Goal: Task Accomplishment & Management: Manage account settings

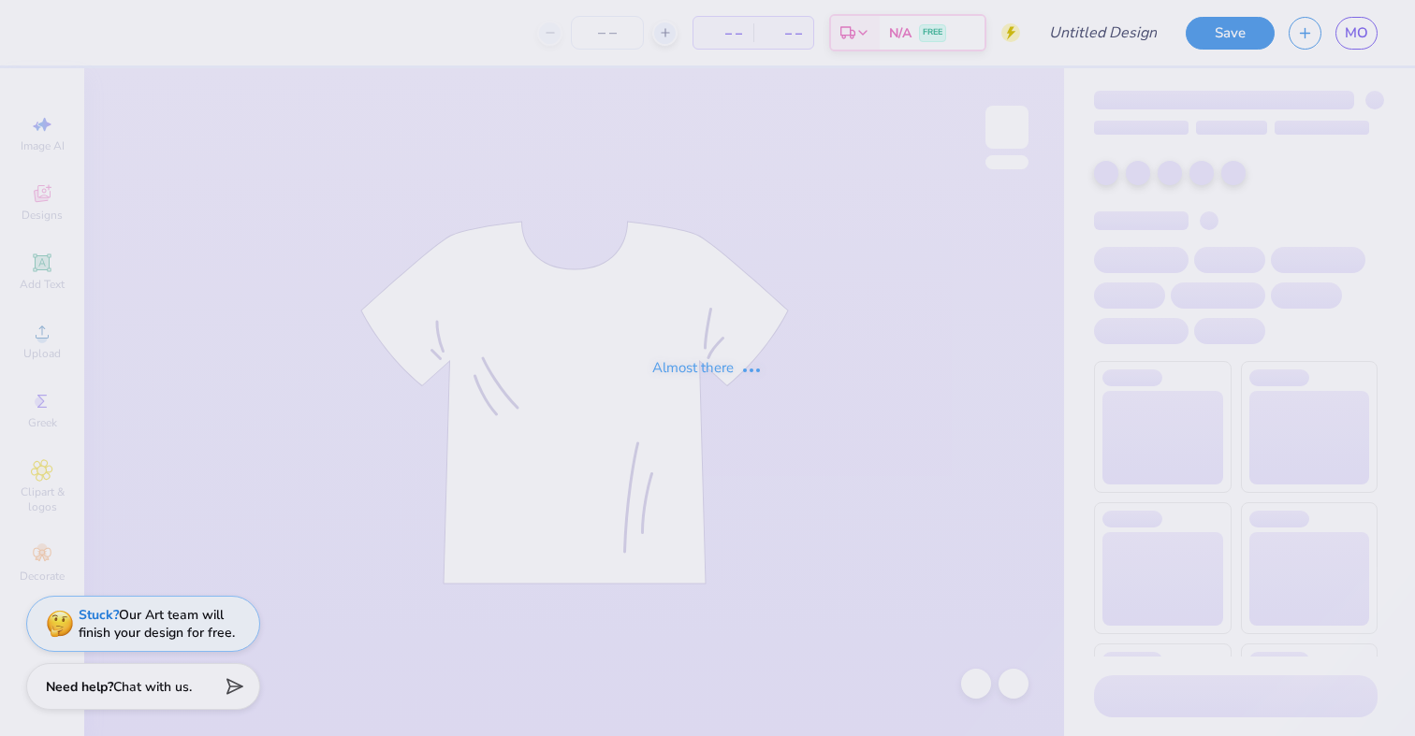
type input "date dash mock up"
type input "50"
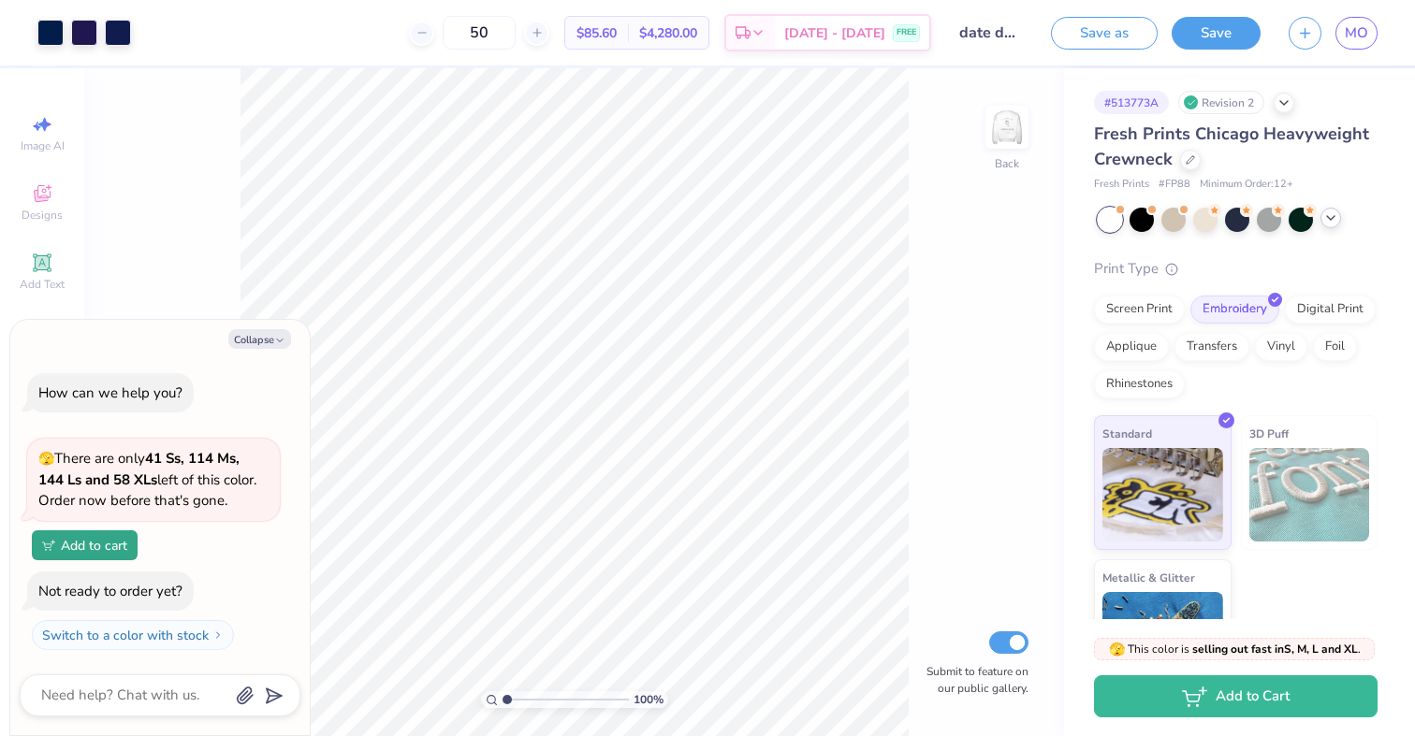
click at [1331, 226] on div at bounding box center [1330, 218] width 21 height 21
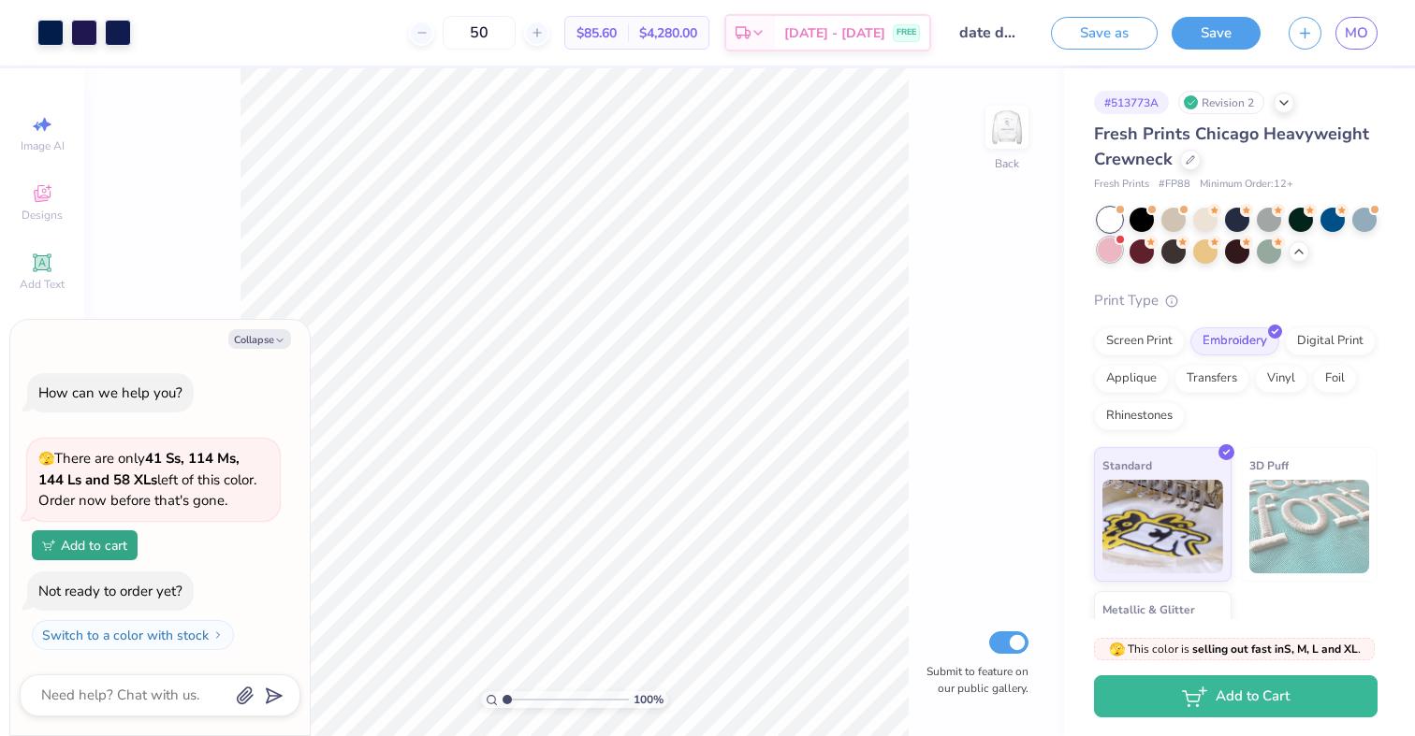
click at [1112, 255] on div at bounding box center [1110, 250] width 24 height 24
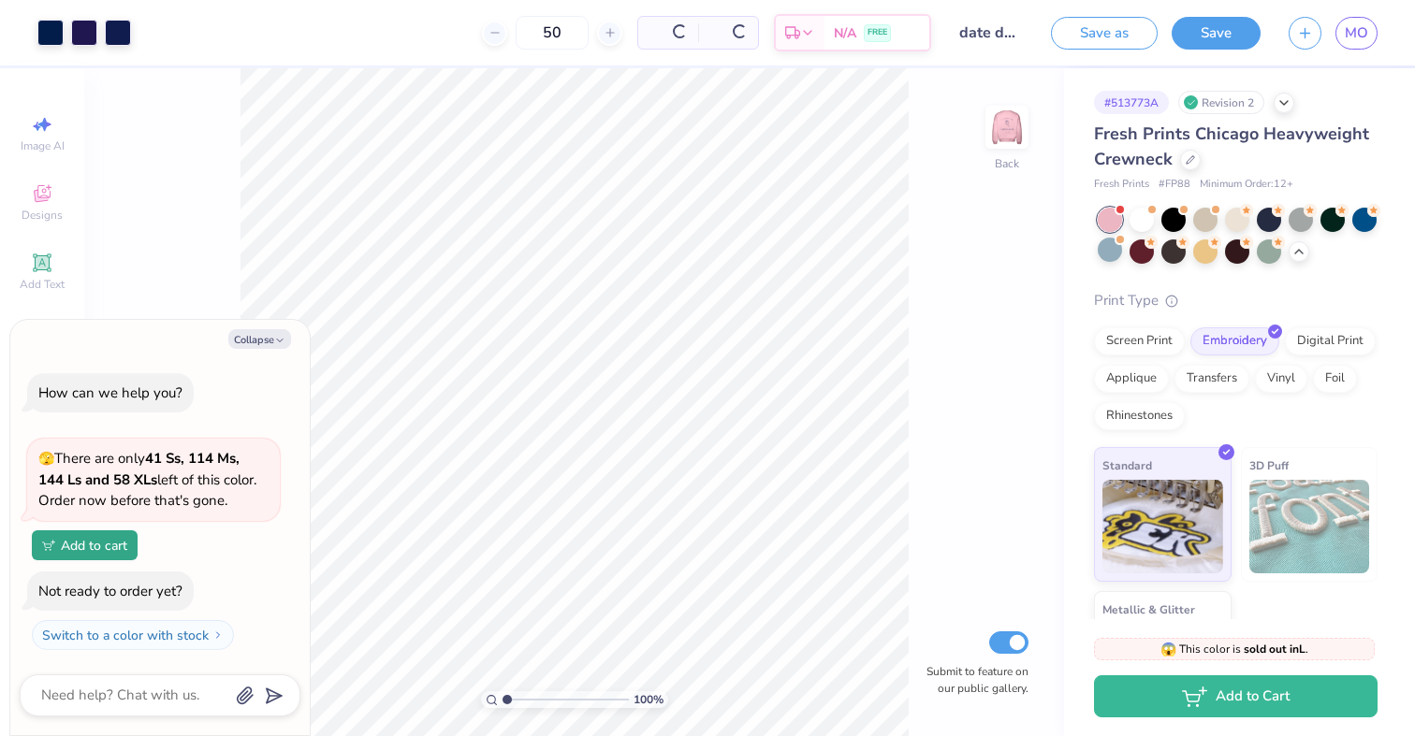
scroll to position [113, 0]
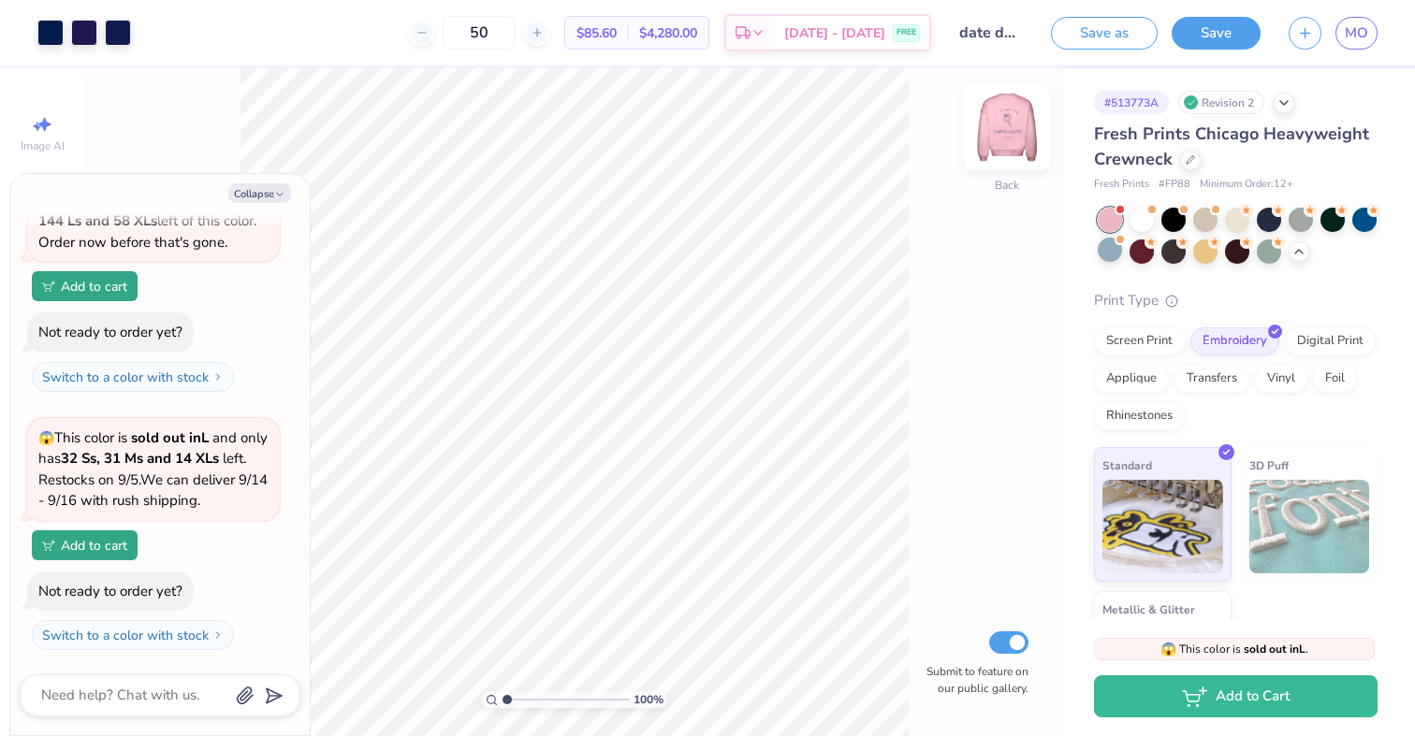
click at [1015, 135] on img at bounding box center [1006, 127] width 75 height 75
type textarea "x"
click at [1198, 32] on button "Save" at bounding box center [1215, 30] width 89 height 33
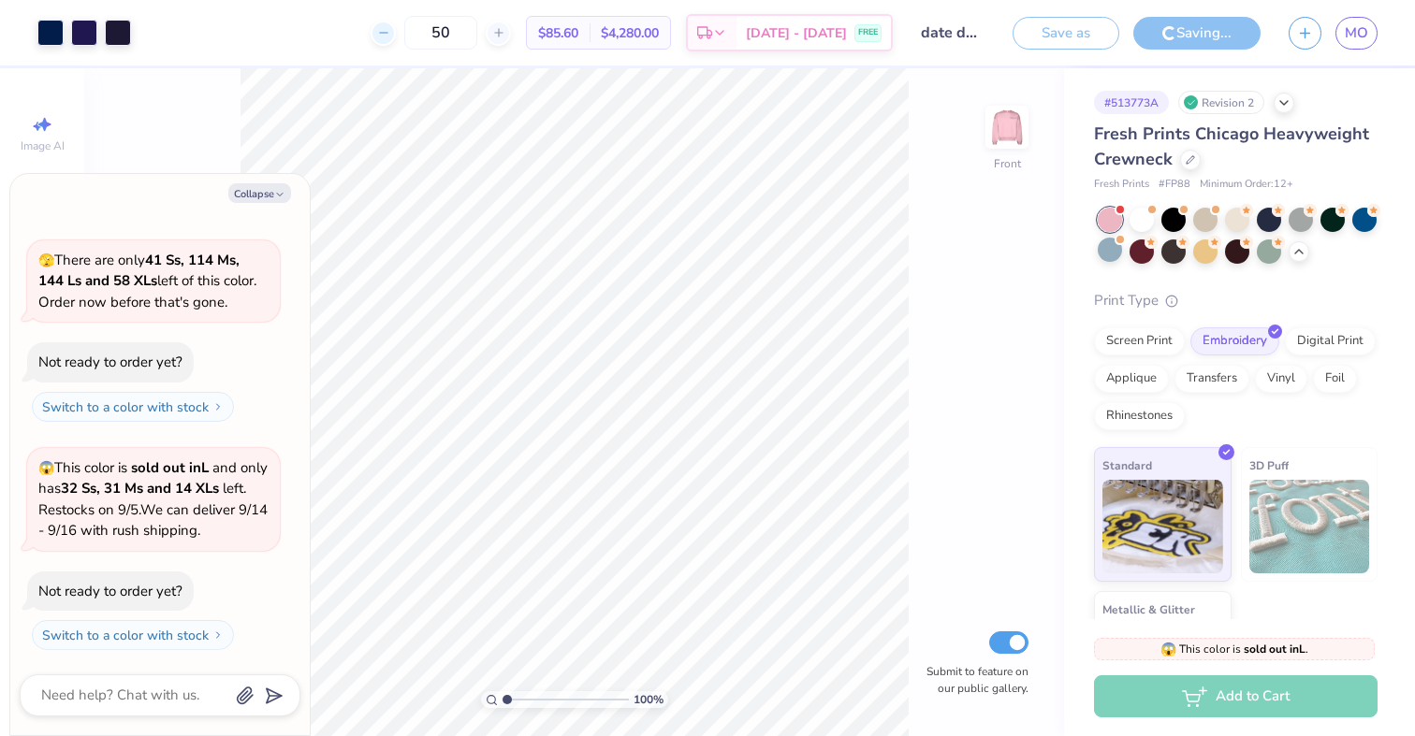
click at [390, 36] on icon at bounding box center [383, 32] width 13 height 13
type input "49"
type textarea "x"
click at [411, 36] on div "49 $85.60 Per Item $4,280.00 Total Est. Delivery Sep 13 - 16 FREE" at bounding box center [519, 32] width 748 height 65
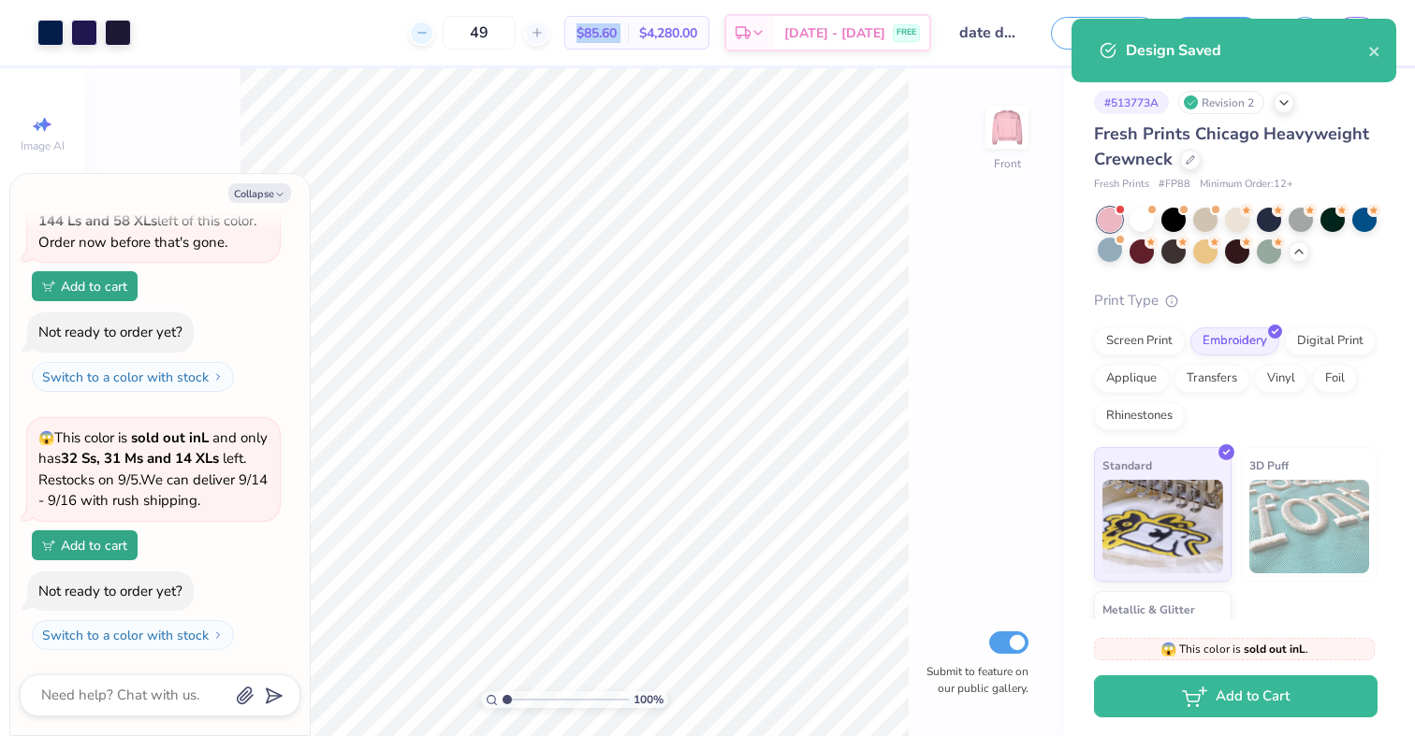
click at [411, 36] on div "49 $85.60 Per Item $4,280.00 Total Est. Delivery Sep 13 - 16 FREE" at bounding box center [538, 32] width 786 height 65
drag, startPoint x: 515, startPoint y: 36, endPoint x: 466, endPoint y: 28, distance: 49.2
click at [466, 28] on input "49" at bounding box center [479, 33] width 73 height 34
type input "12"
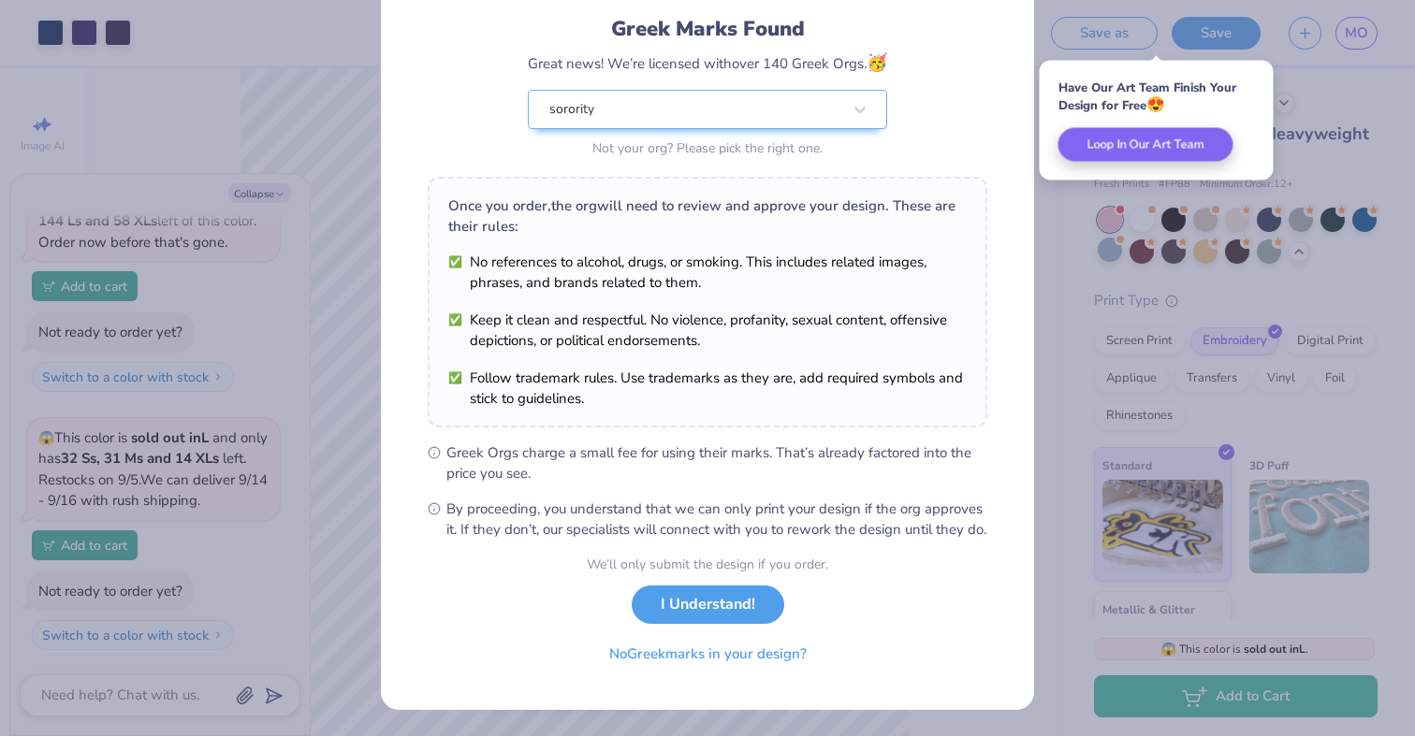
scroll to position [139, 0]
click at [707, 653] on button "No Greek marks in your design?" at bounding box center [707, 650] width 229 height 38
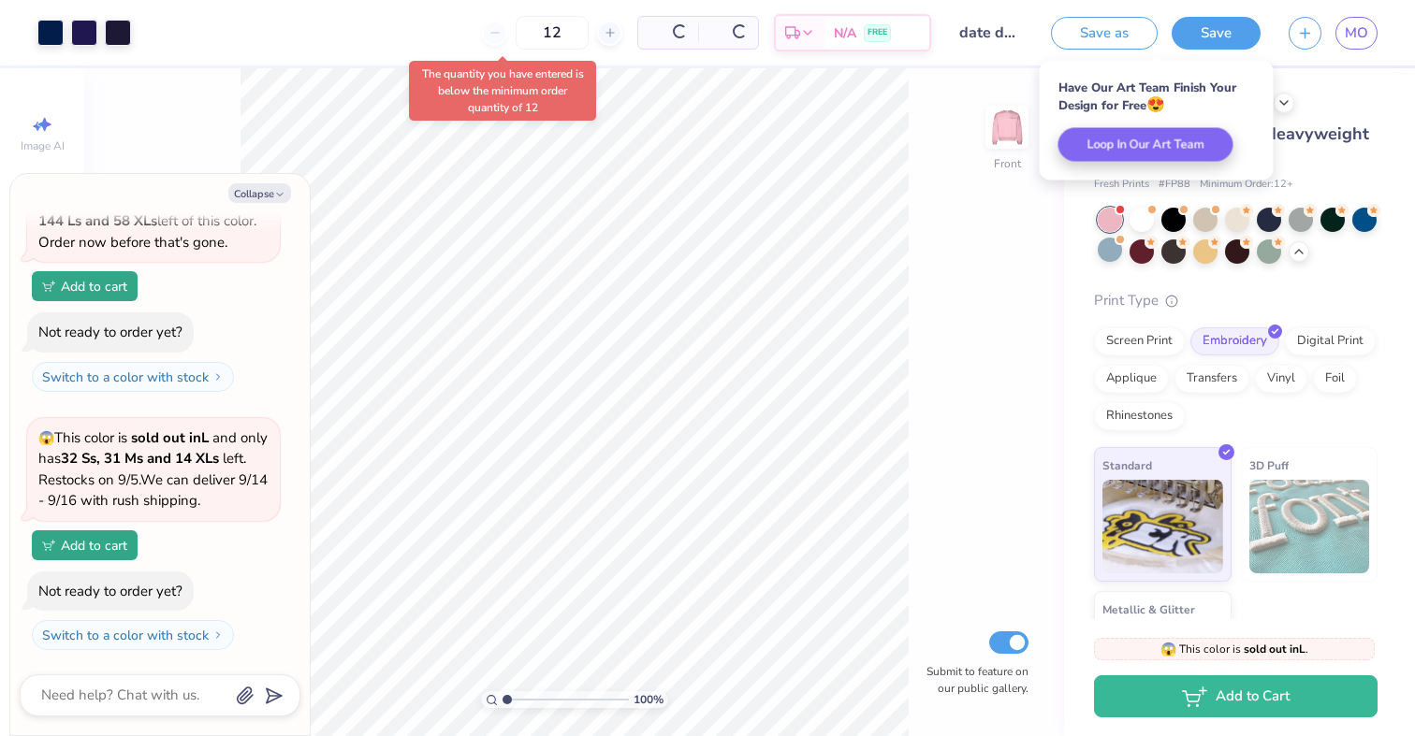
scroll to position [0, 0]
type textarea "x"
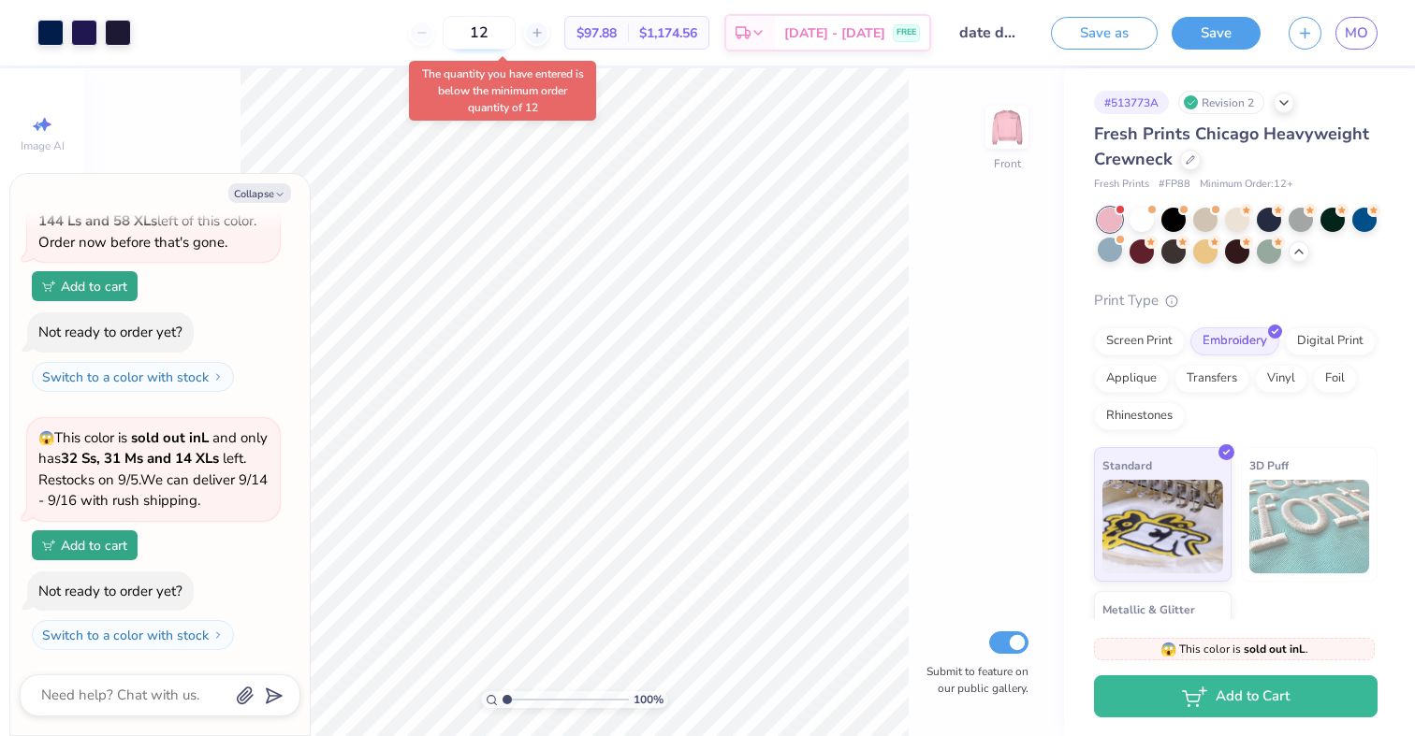
drag, startPoint x: 514, startPoint y: 40, endPoint x: 473, endPoint y: 36, distance: 40.5
click at [473, 36] on input "12" at bounding box center [479, 33] width 73 height 34
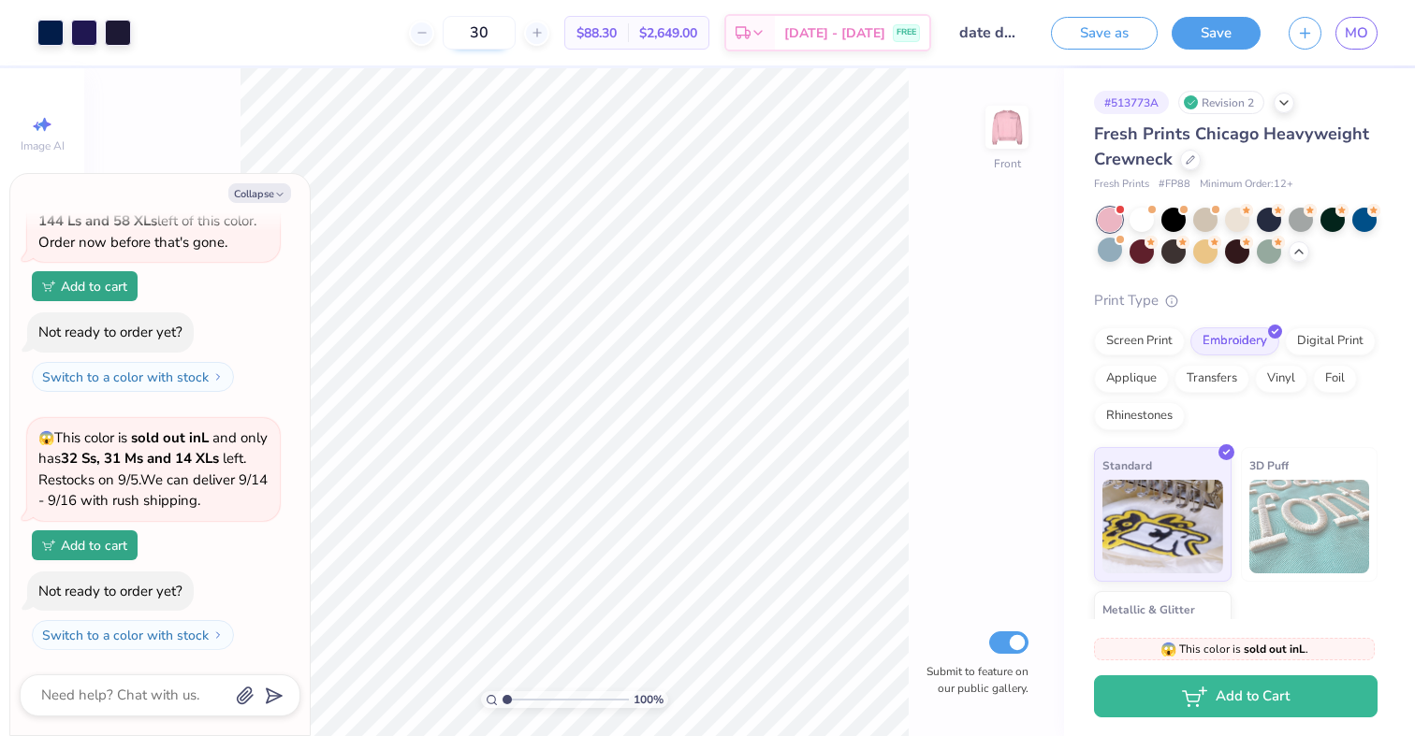
drag, startPoint x: 515, startPoint y: 36, endPoint x: 470, endPoint y: 34, distance: 45.0
click at [470, 34] on input "30" at bounding box center [479, 33] width 73 height 34
drag, startPoint x: 518, startPoint y: 30, endPoint x: 406, endPoint y: 25, distance: 112.4
click at [406, 25] on div "60 $85.10 Per Item $5,106.00 Total Est. Delivery Sep 13 - 16 FREE" at bounding box center [538, 32] width 786 height 65
drag, startPoint x: 528, startPoint y: 43, endPoint x: 476, endPoint y: 36, distance: 51.9
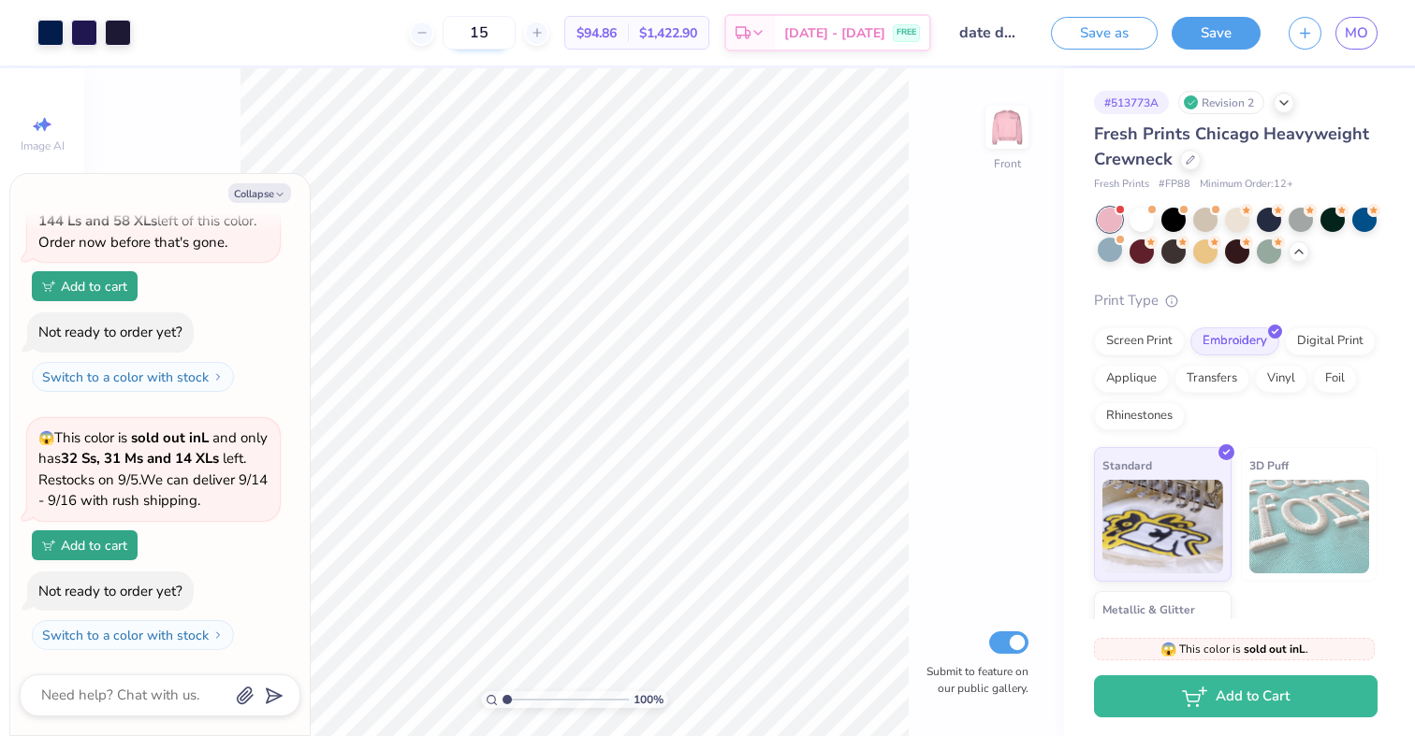
click at [476, 36] on input "15" at bounding box center [479, 33] width 73 height 34
type input "30"
click at [1003, 135] on img at bounding box center [1006, 127] width 75 height 75
click at [1198, 28] on button "Save" at bounding box center [1215, 30] width 89 height 33
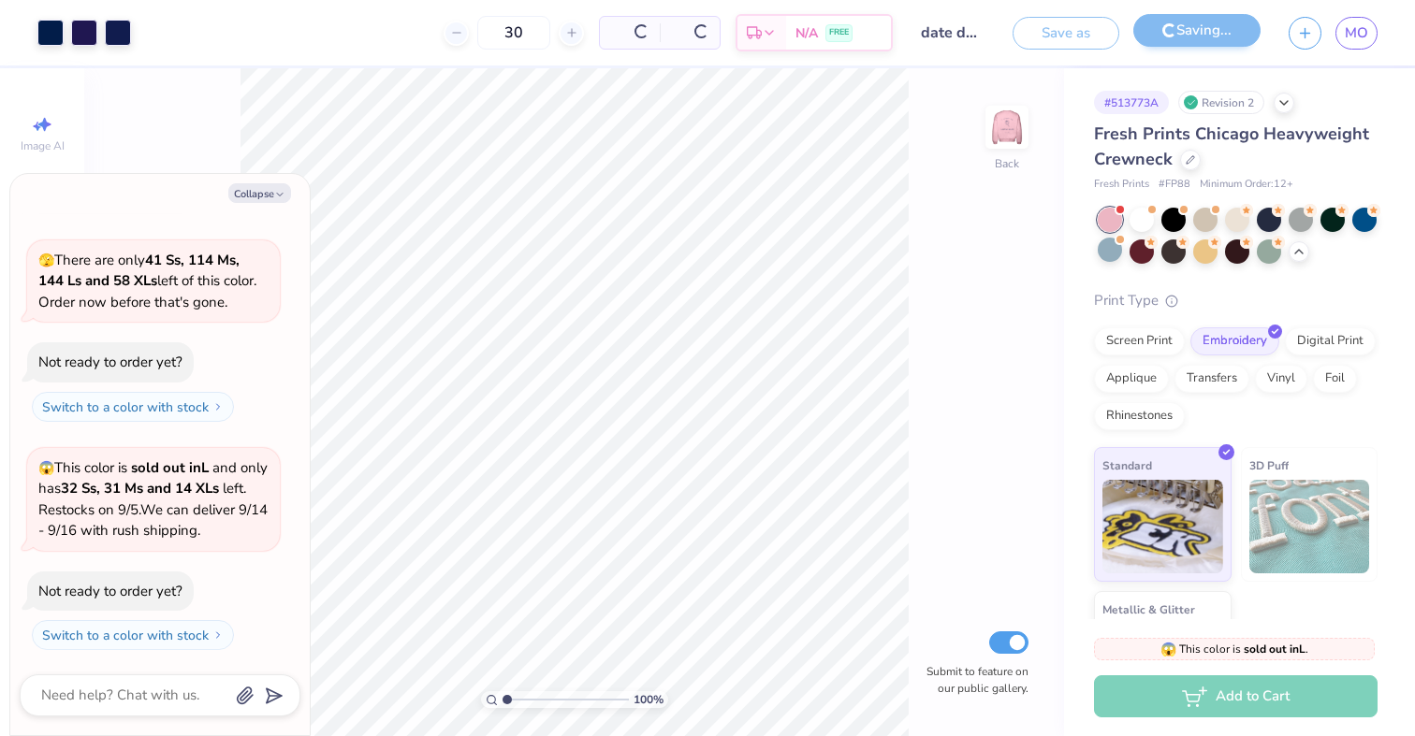
scroll to position [53, 0]
type textarea "x"
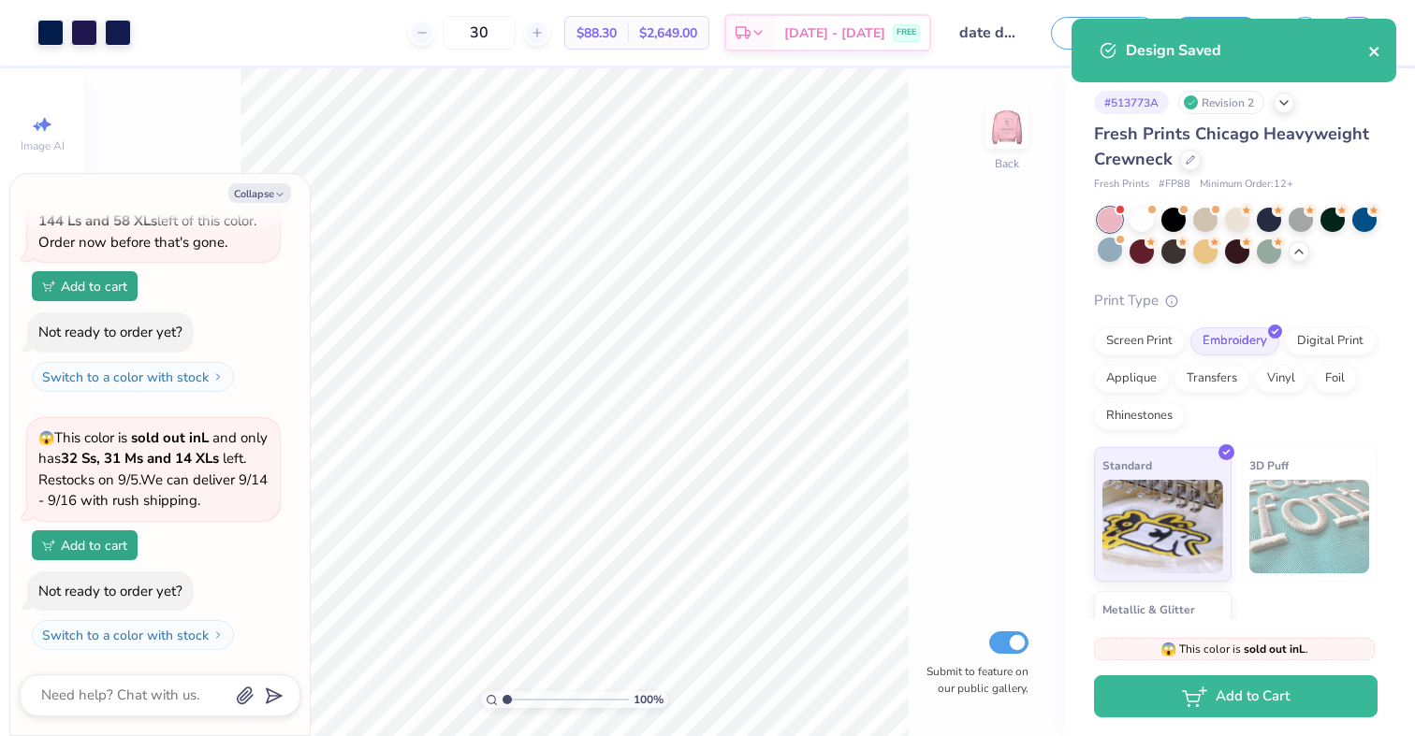
click at [1380, 51] on icon "close" at bounding box center [1374, 51] width 13 height 15
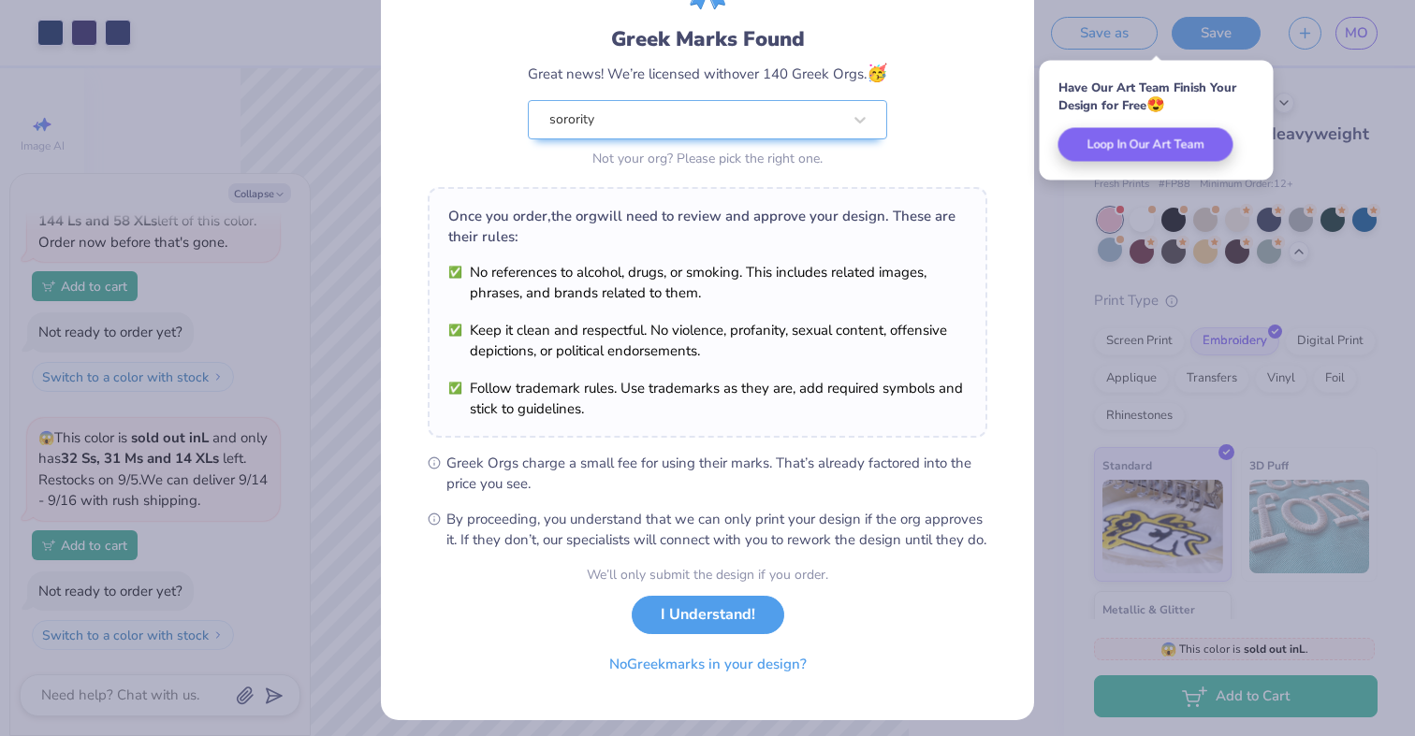
scroll to position [139, 0]
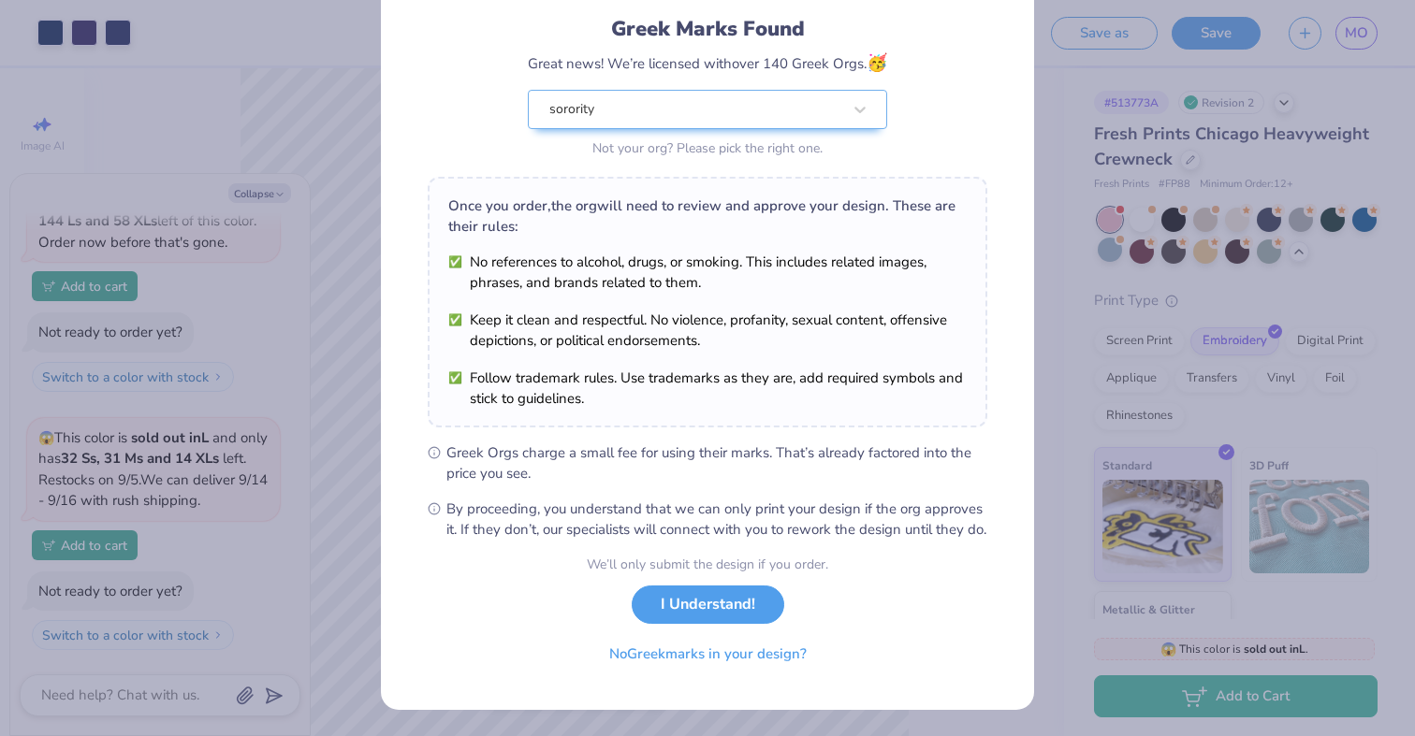
click at [196, 697] on div "Greek Marks Found Great news! We’re licensed with over 140 Greek Orgs. 🥳 sorori…" at bounding box center [707, 368] width 1415 height 736
click at [761, 655] on button "No Greek marks in your design?" at bounding box center [707, 650] width 229 height 38
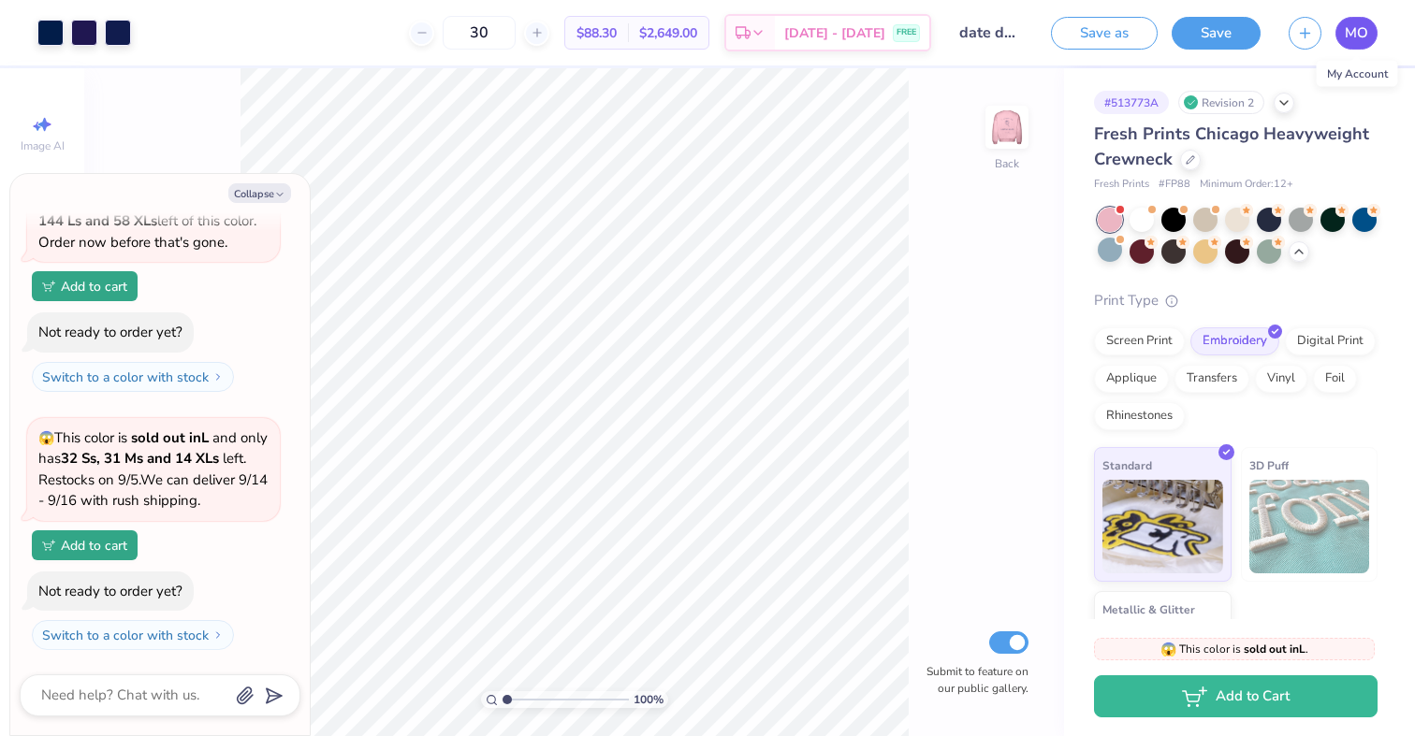
click at [1350, 38] on span "MO" at bounding box center [1356, 33] width 23 height 22
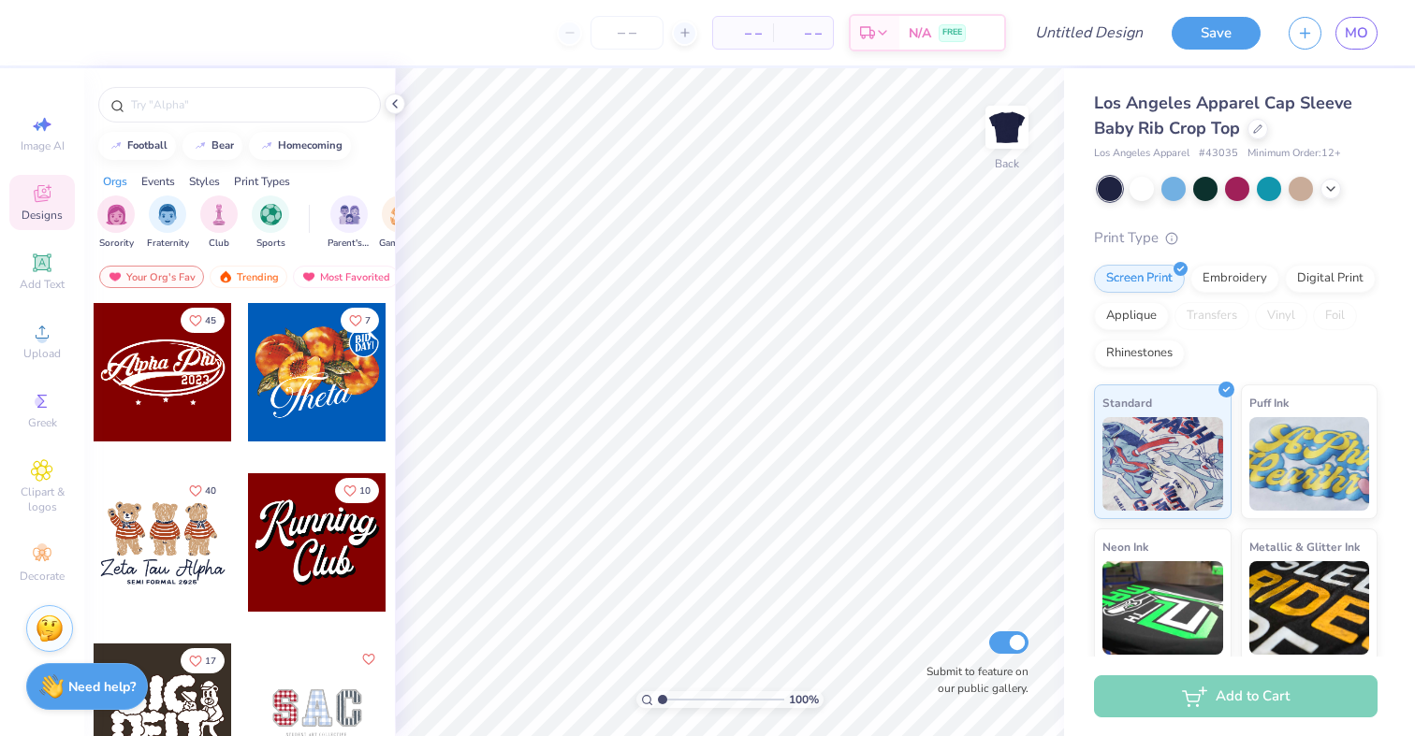
scroll to position [747, 0]
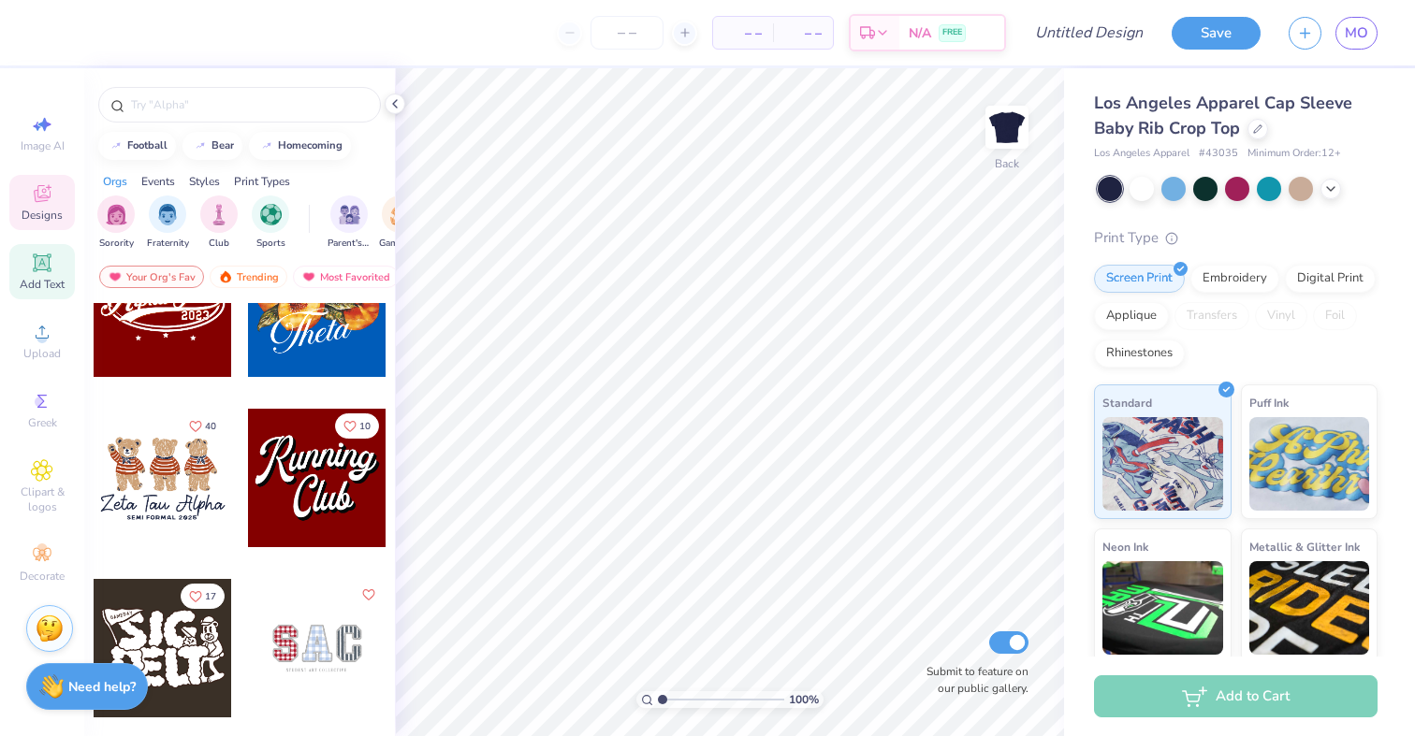
click at [46, 276] on div "Add Text" at bounding box center [41, 271] width 65 height 55
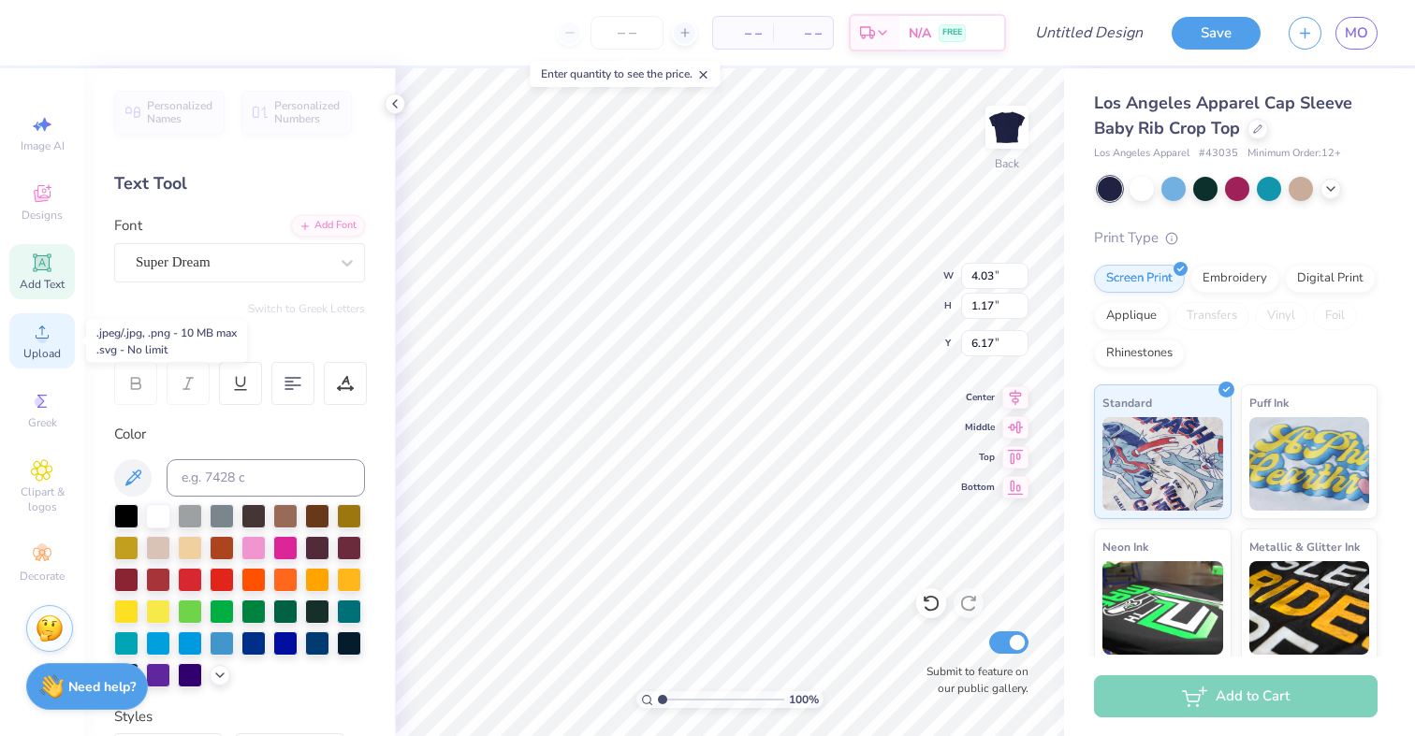
click at [40, 330] on icon at bounding box center [42, 332] width 22 height 22
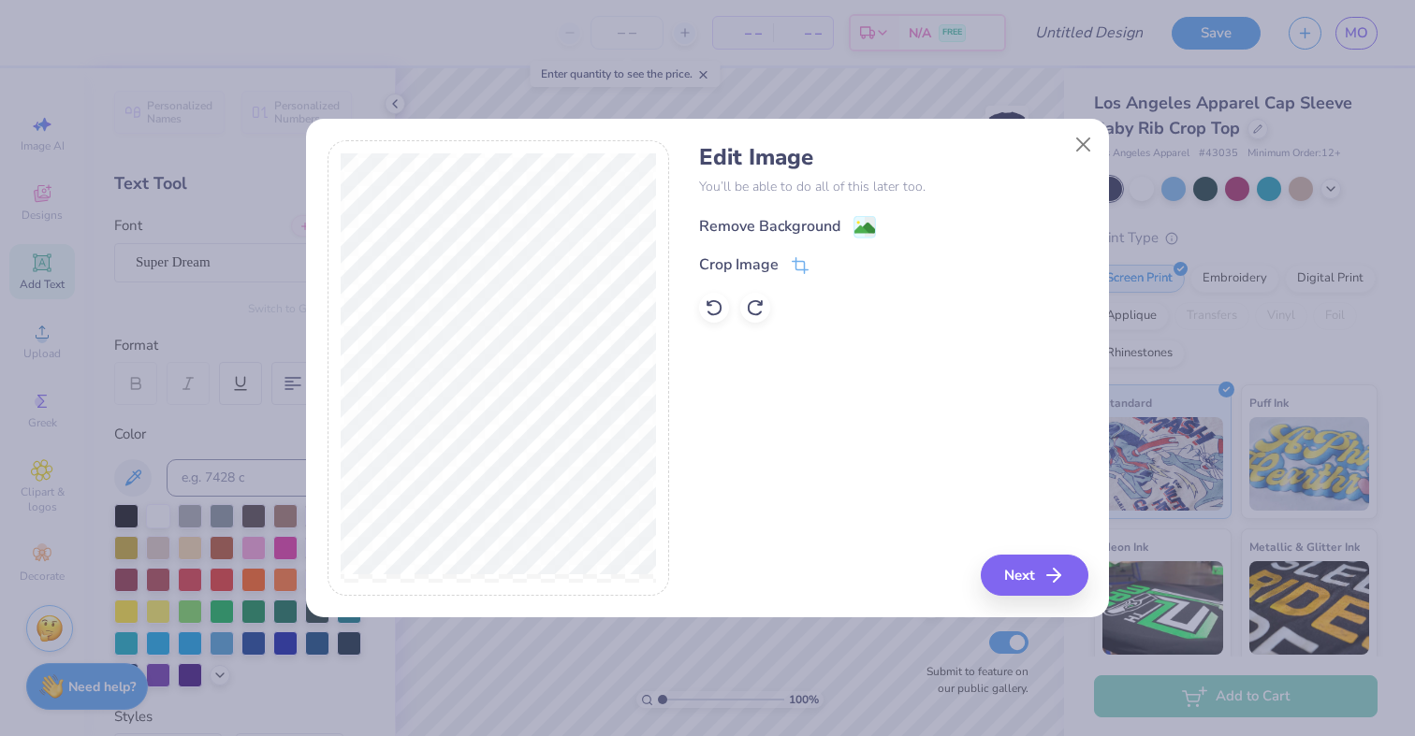
click at [863, 228] on image at bounding box center [864, 228] width 21 height 21
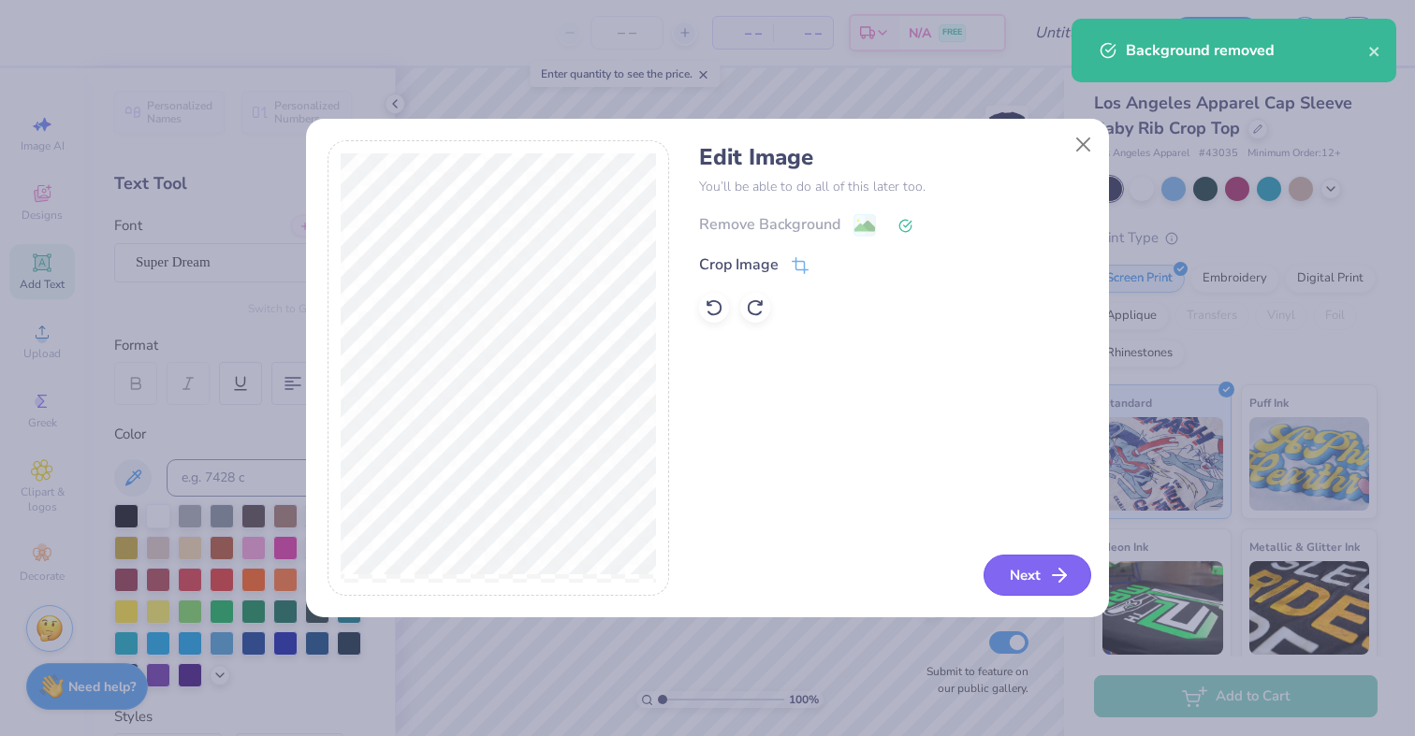
click at [1034, 573] on button "Next" at bounding box center [1037, 575] width 108 height 41
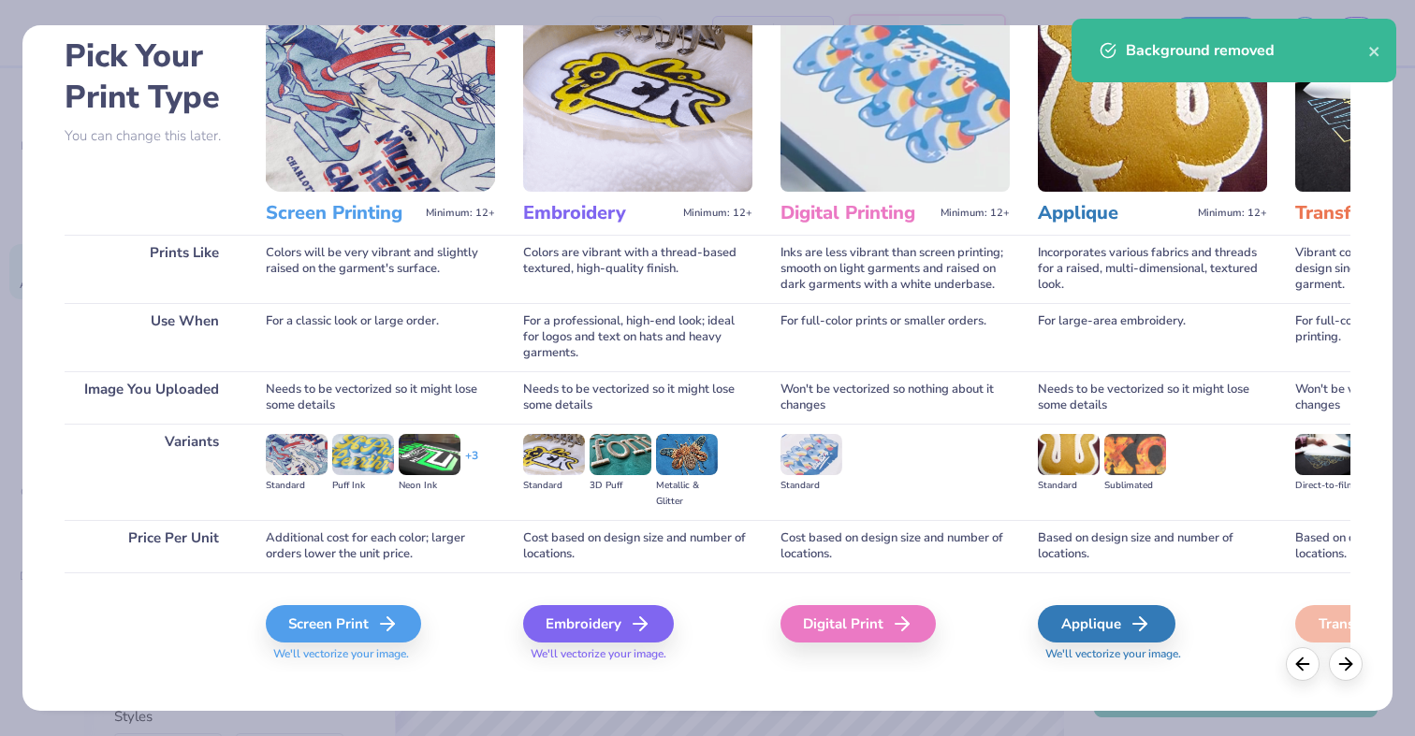
scroll to position [103, 0]
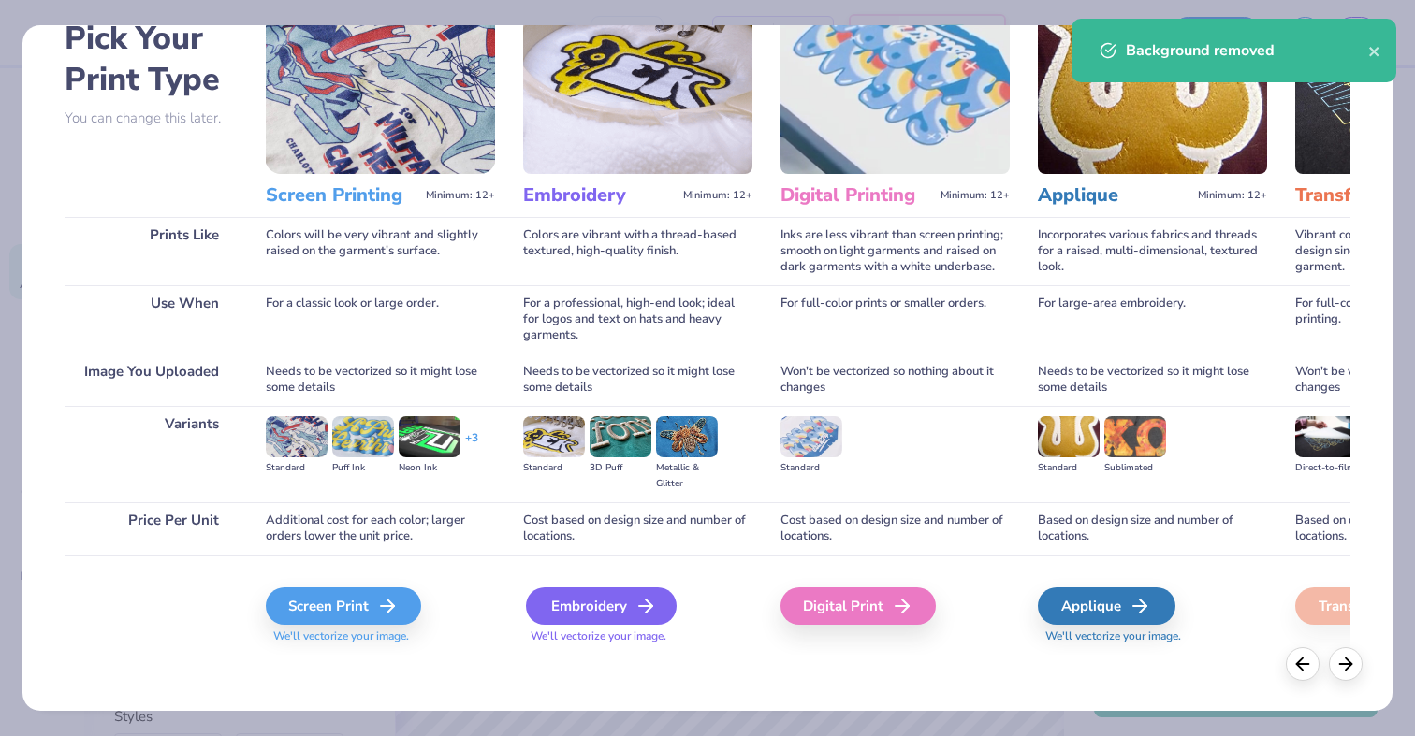
click at [582, 603] on div "Embroidery" at bounding box center [601, 606] width 151 height 37
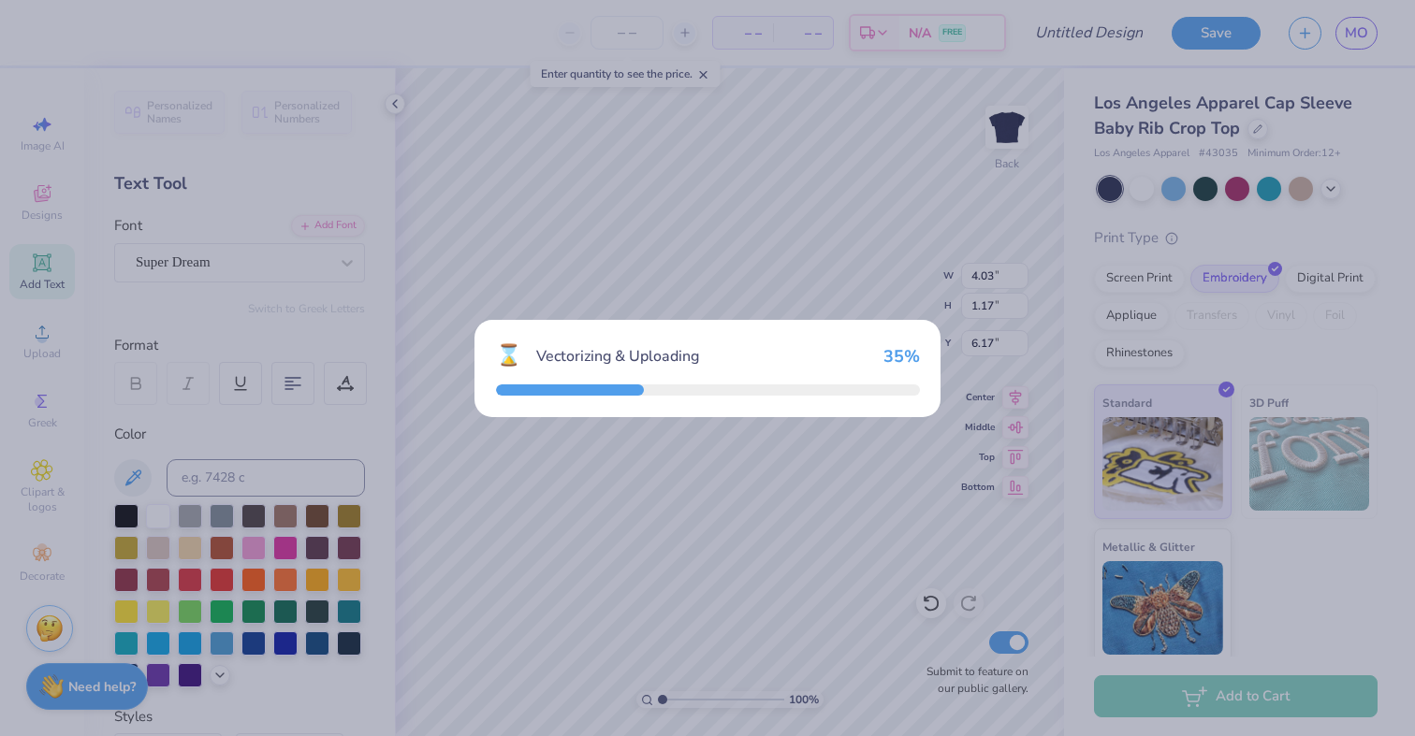
type input "6.97"
type input "1.59"
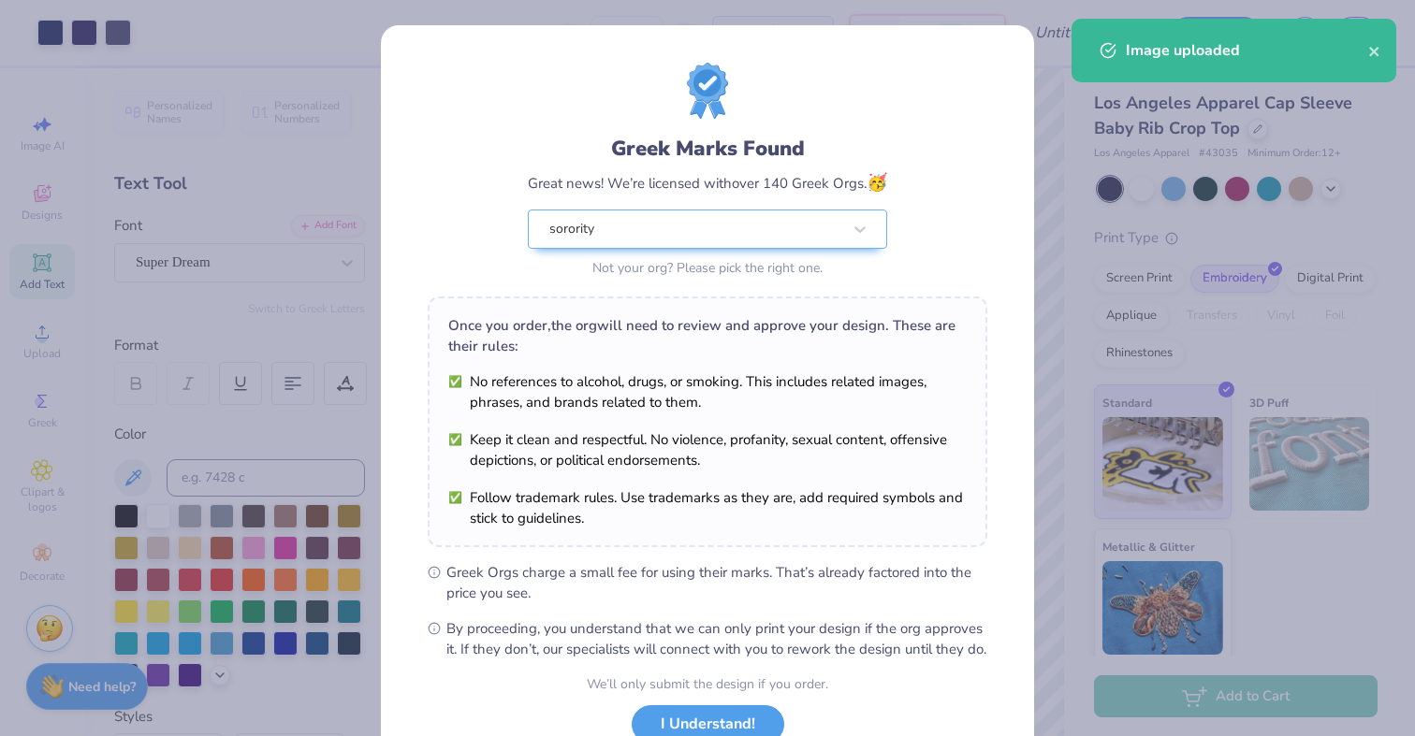
scroll to position [139, 0]
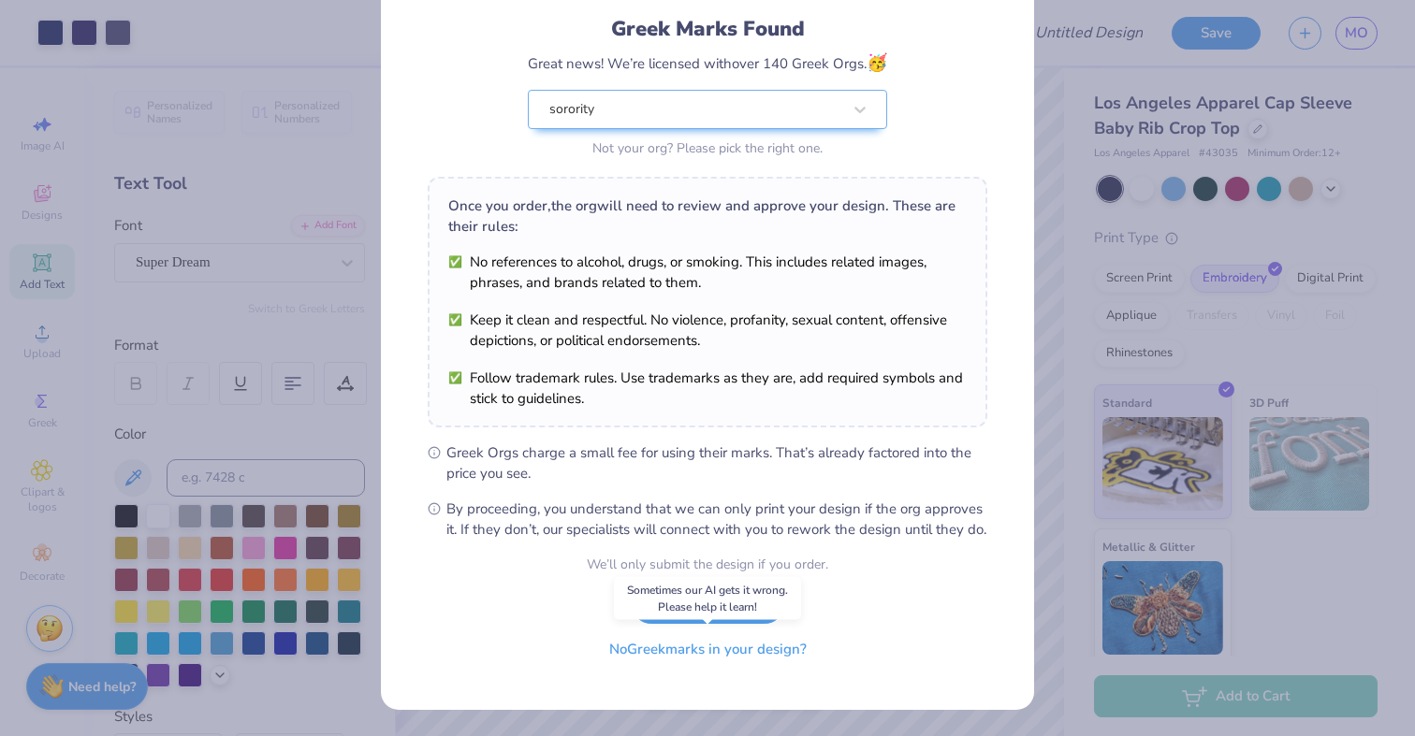
click at [697, 647] on button "No Greek marks in your design?" at bounding box center [707, 650] width 229 height 38
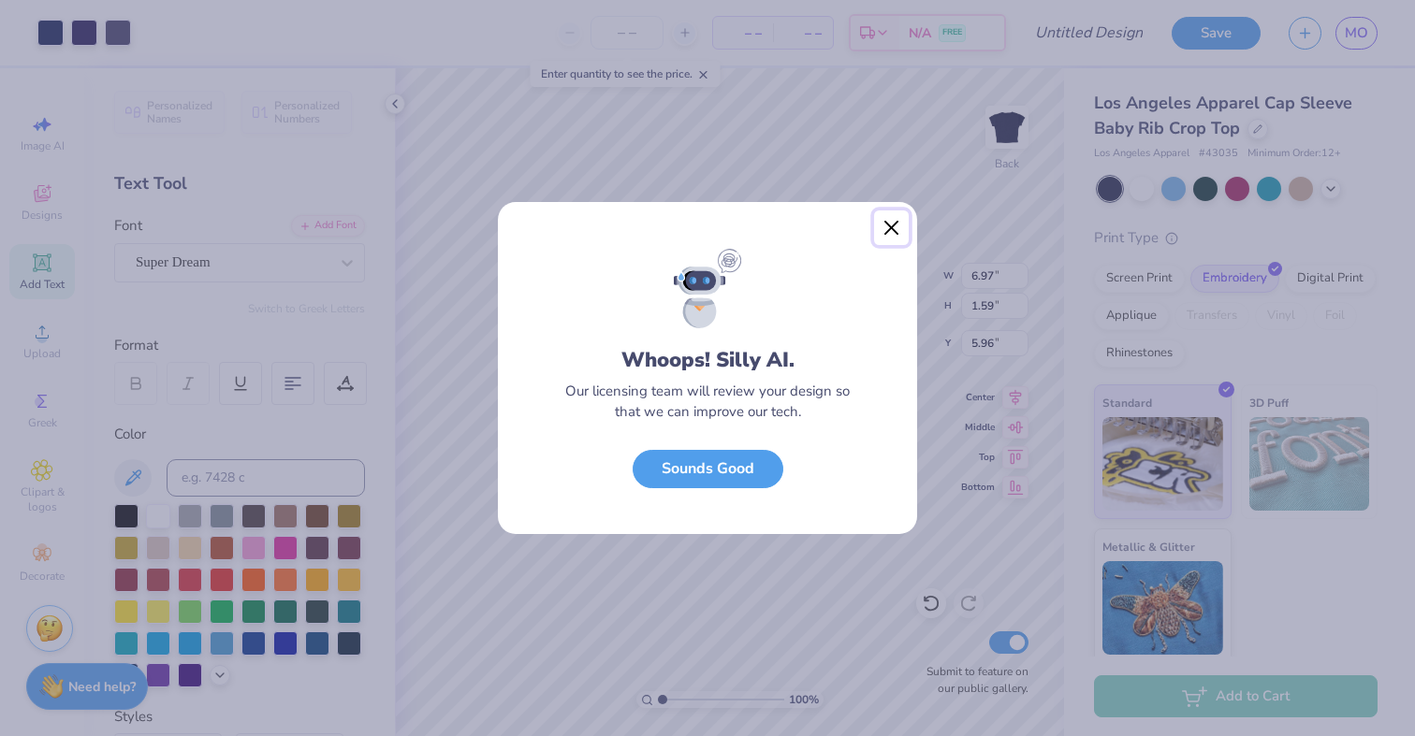
click at [903, 220] on button "Close" at bounding box center [892, 229] width 36 height 36
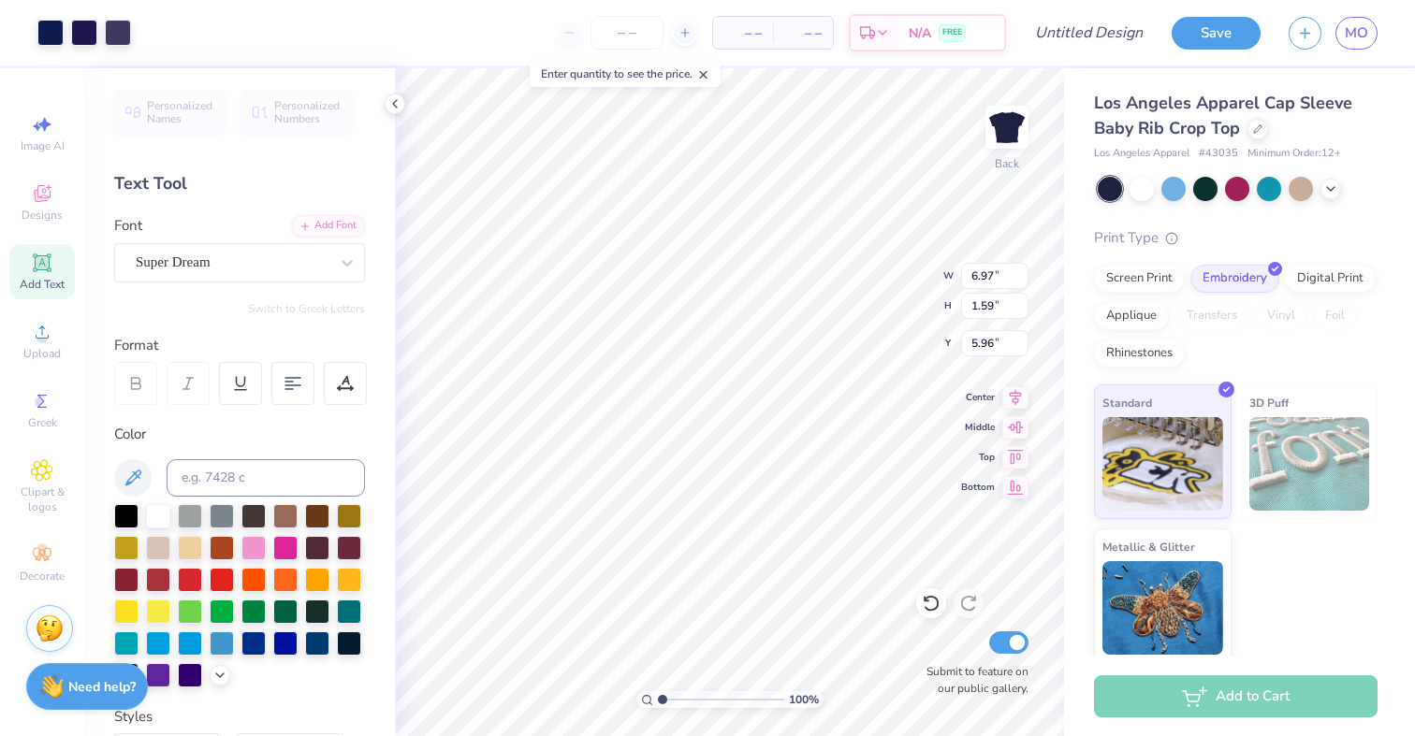
type input "3.67"
type input "4.03"
type input "1.17"
type input "6.17"
click at [54, 30] on div at bounding box center [50, 31] width 26 height 26
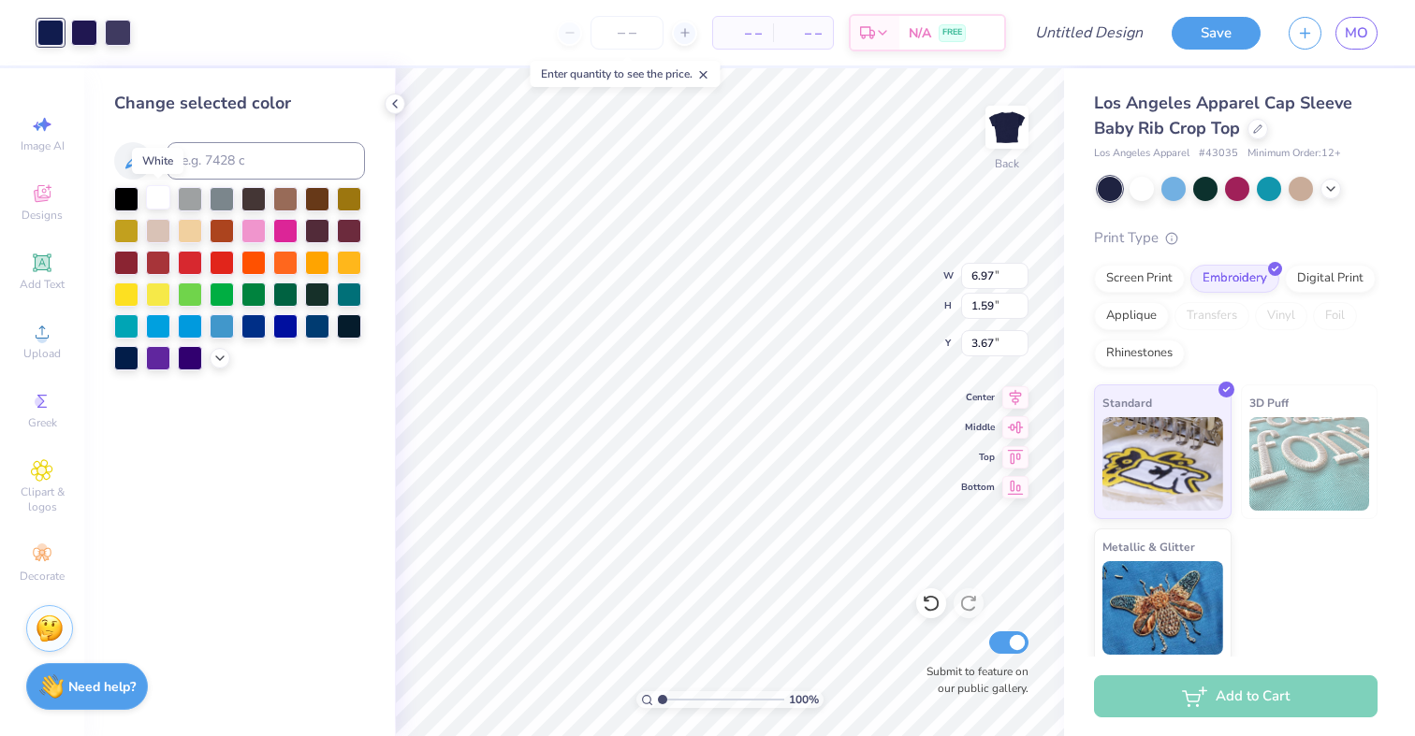
click at [162, 196] on div at bounding box center [158, 197] width 24 height 24
click at [86, 23] on div at bounding box center [84, 31] width 26 height 26
click at [166, 191] on div at bounding box center [158, 197] width 24 height 24
click at [114, 35] on div at bounding box center [118, 31] width 26 height 26
click at [141, 33] on div at bounding box center [151, 31] width 26 height 26
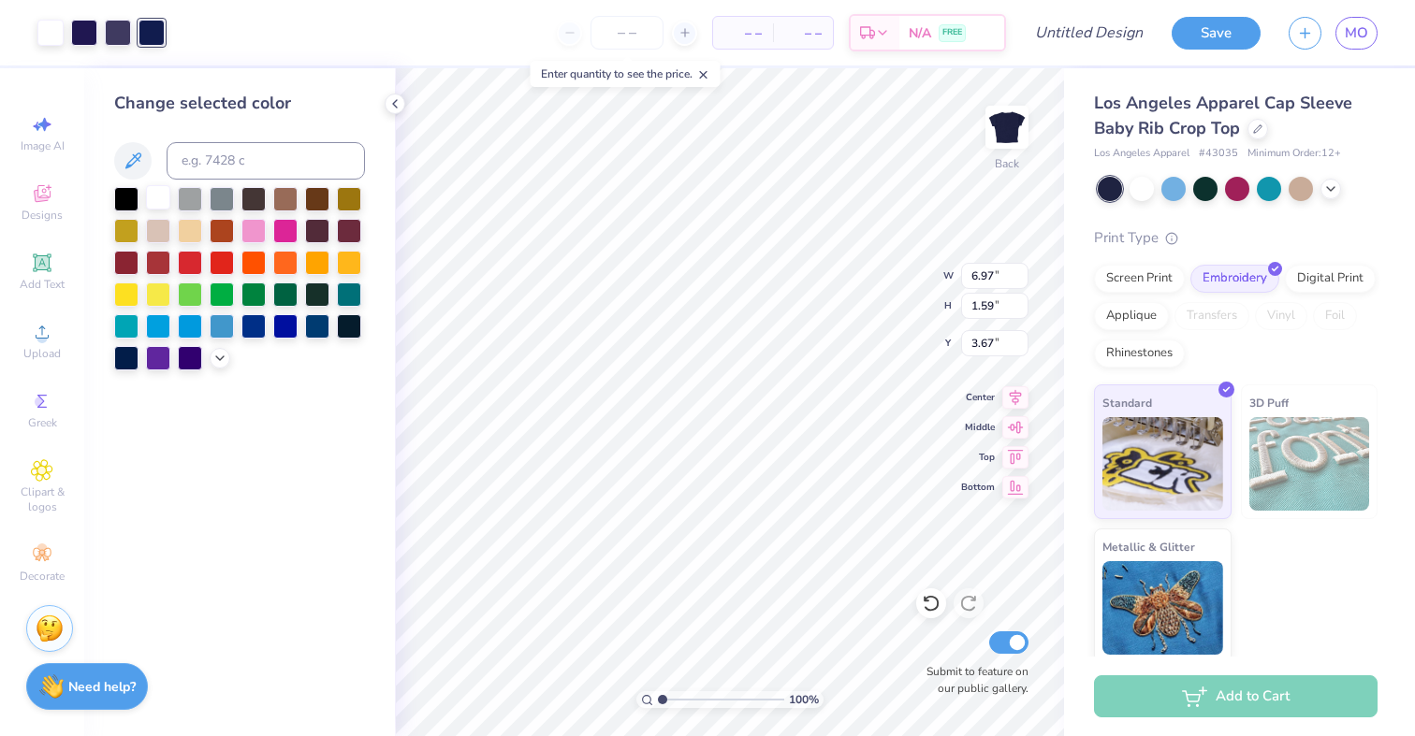
click at [159, 199] on div at bounding box center [158, 197] width 24 height 24
click at [86, 32] on div at bounding box center [84, 31] width 26 height 26
click at [165, 201] on div at bounding box center [158, 197] width 24 height 24
click at [115, 37] on div at bounding box center [118, 31] width 26 height 26
click at [155, 195] on div at bounding box center [158, 197] width 24 height 24
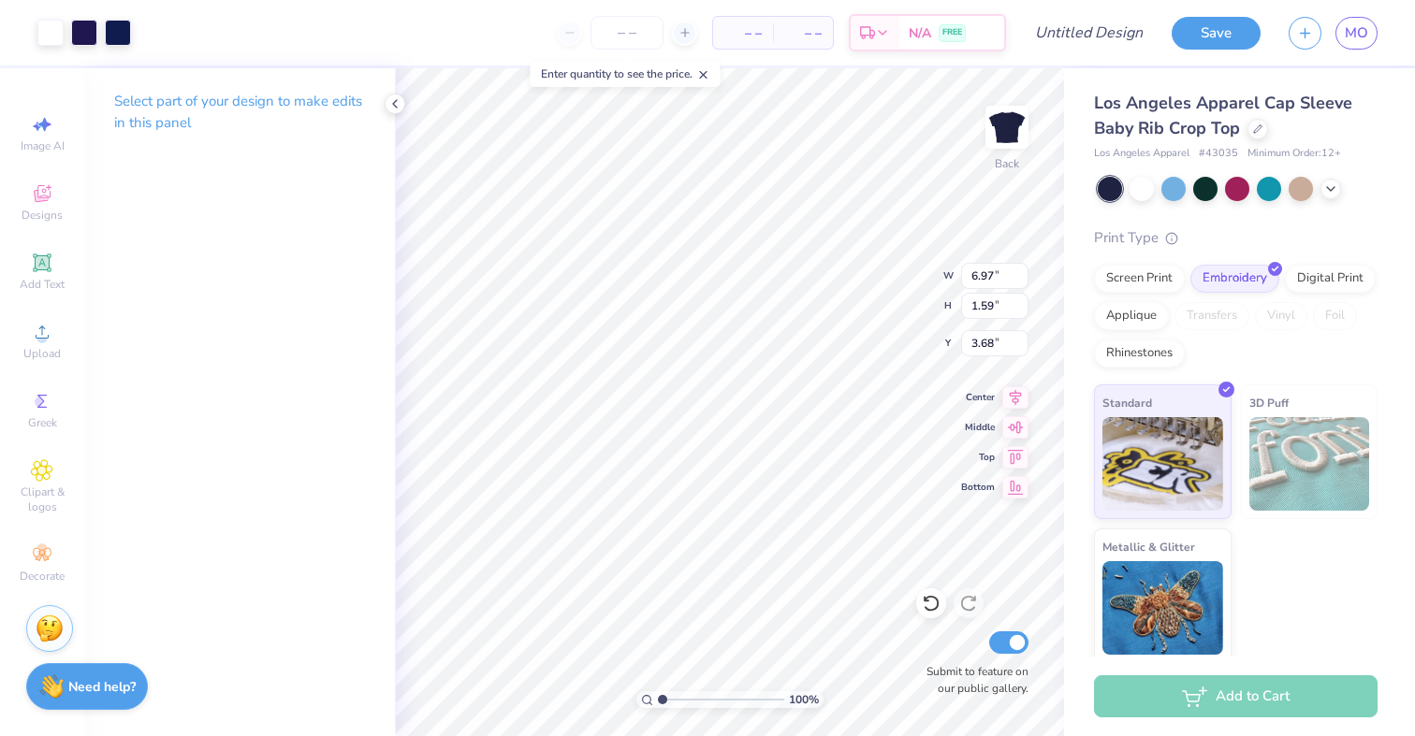
type input "3.00"
type input "5.08"
type input "1.16"
click at [1009, 460] on icon at bounding box center [1015, 455] width 26 height 22
type input "3.00"
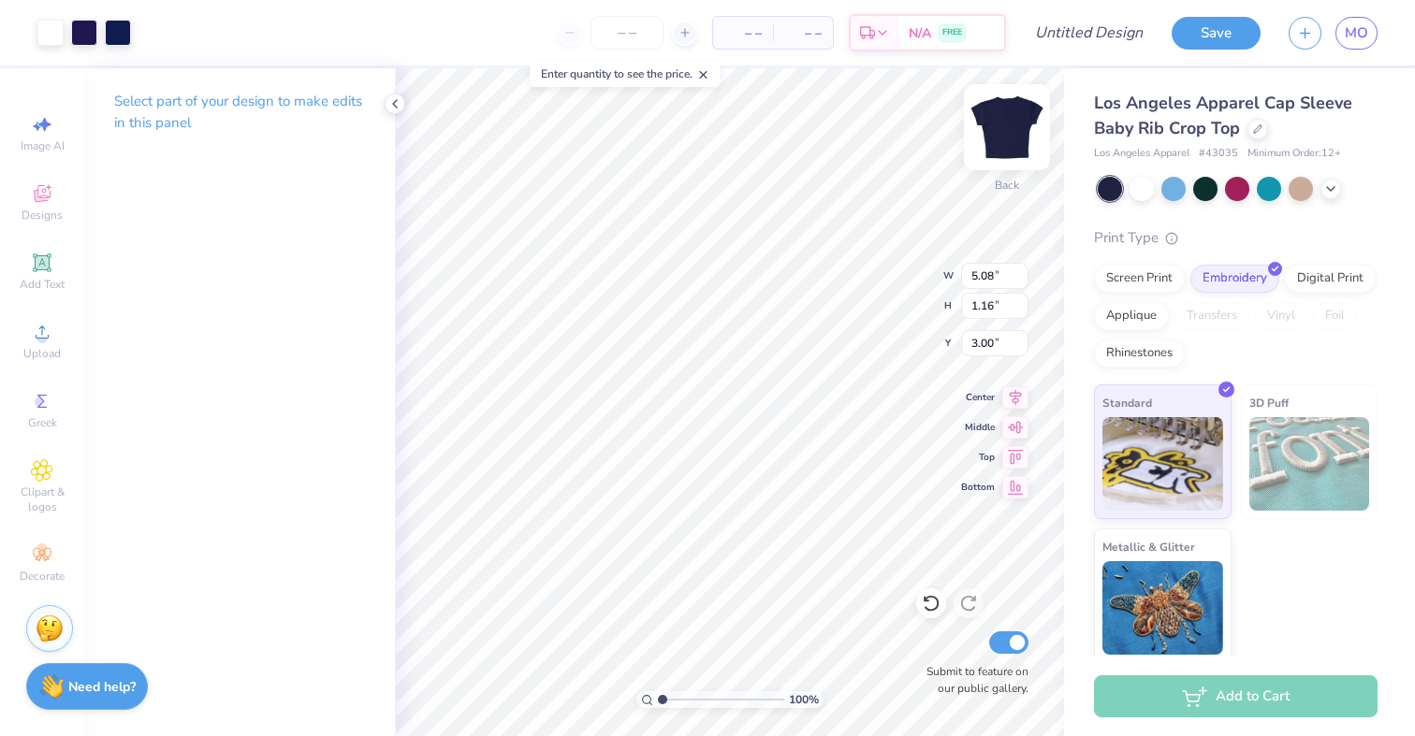
click at [999, 138] on img at bounding box center [1006, 127] width 75 height 75
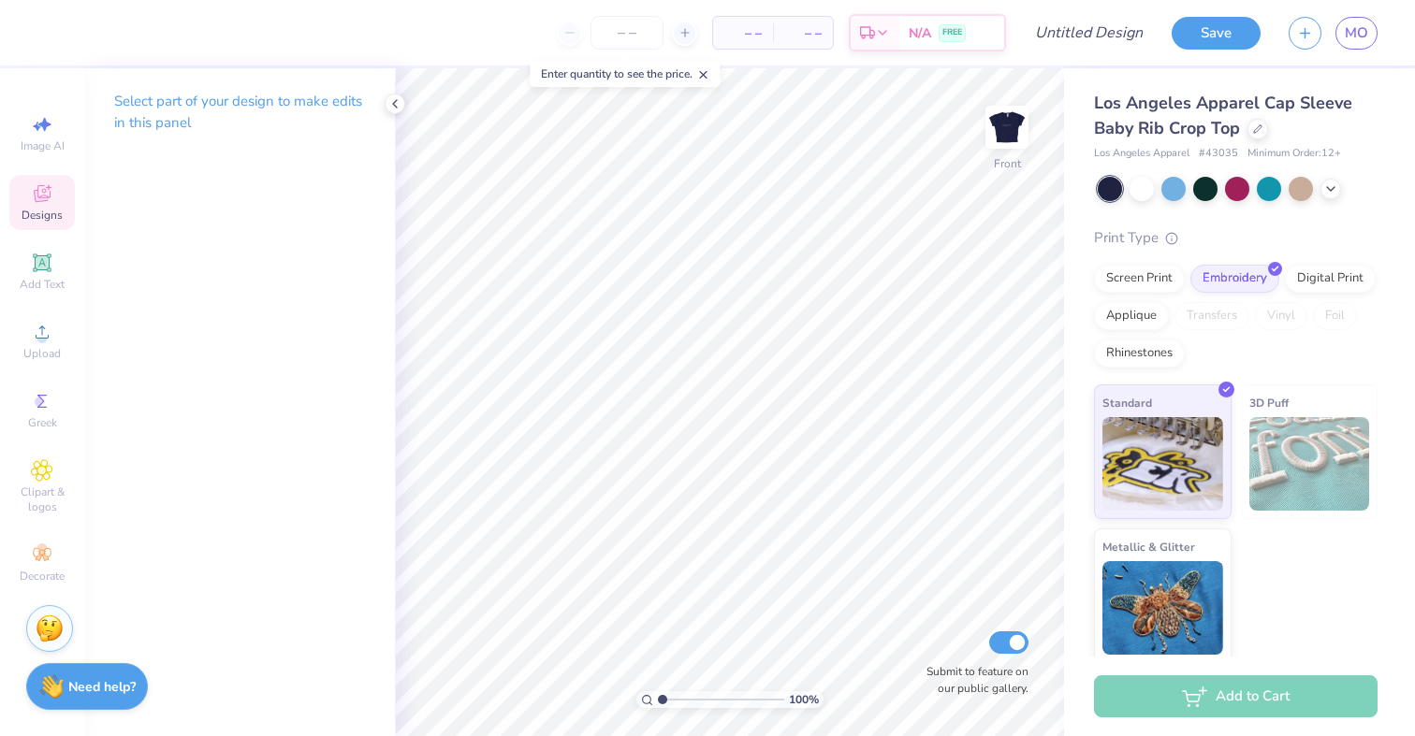
click at [31, 212] on span "Designs" at bounding box center [42, 215] width 41 height 15
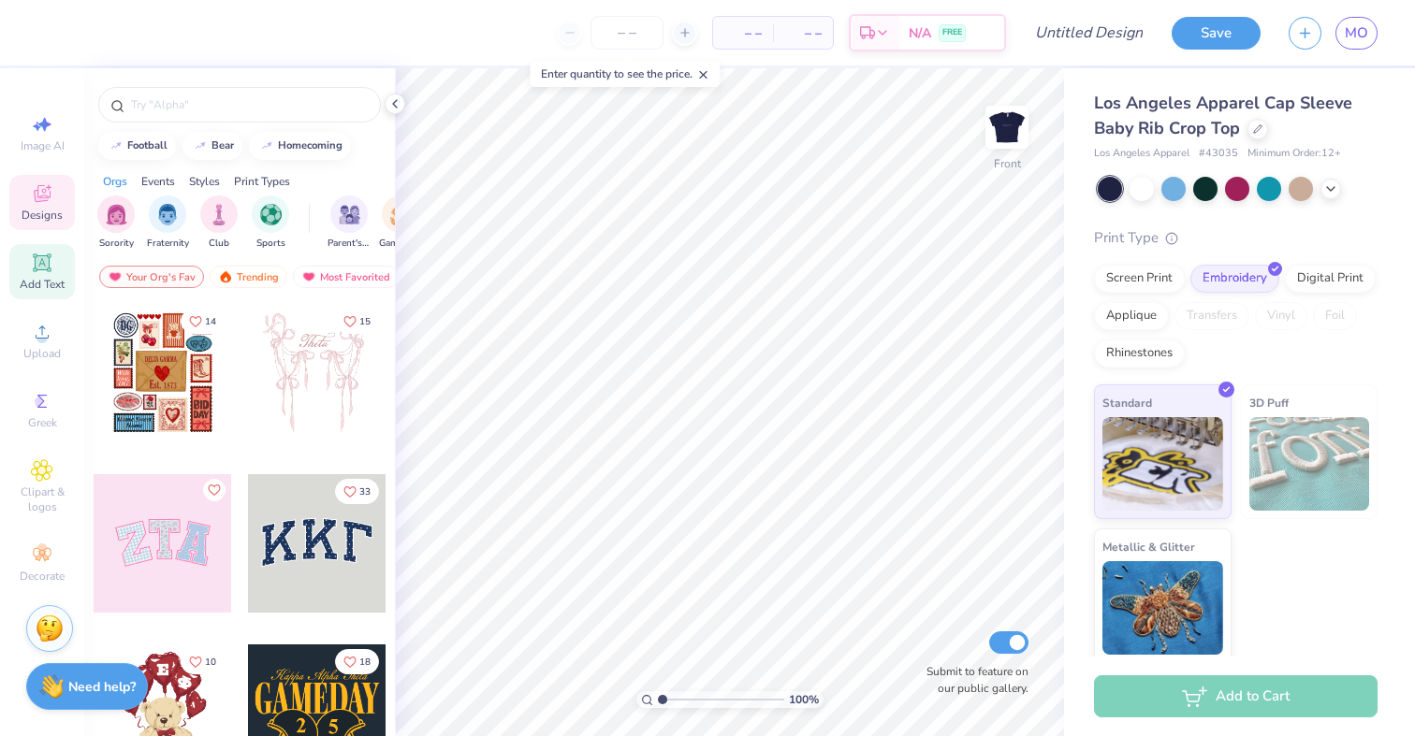
click at [34, 269] on icon at bounding box center [42, 263] width 22 height 22
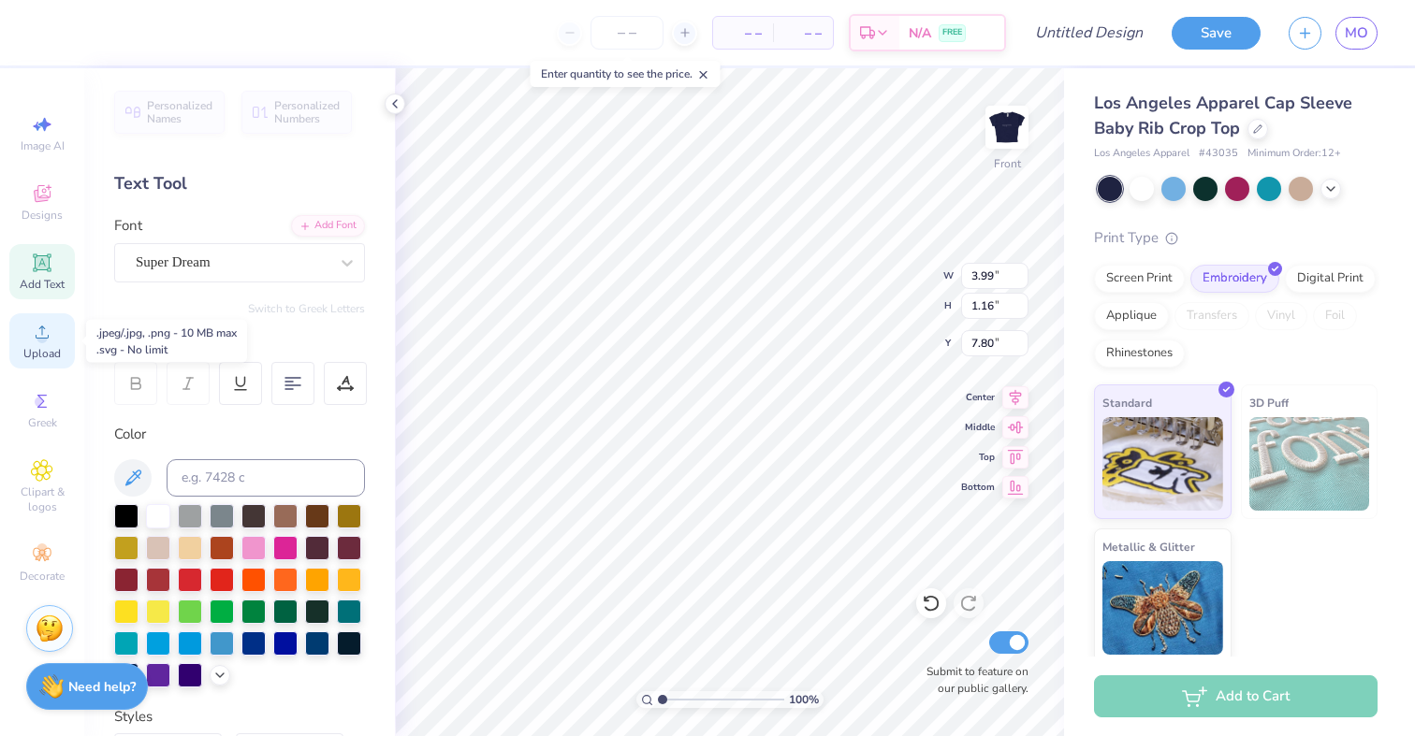
click at [39, 336] on circle at bounding box center [41, 338] width 10 height 10
click at [52, 275] on div "Add Text" at bounding box center [41, 271] width 65 height 55
click at [41, 340] on circle at bounding box center [41, 338] width 10 height 10
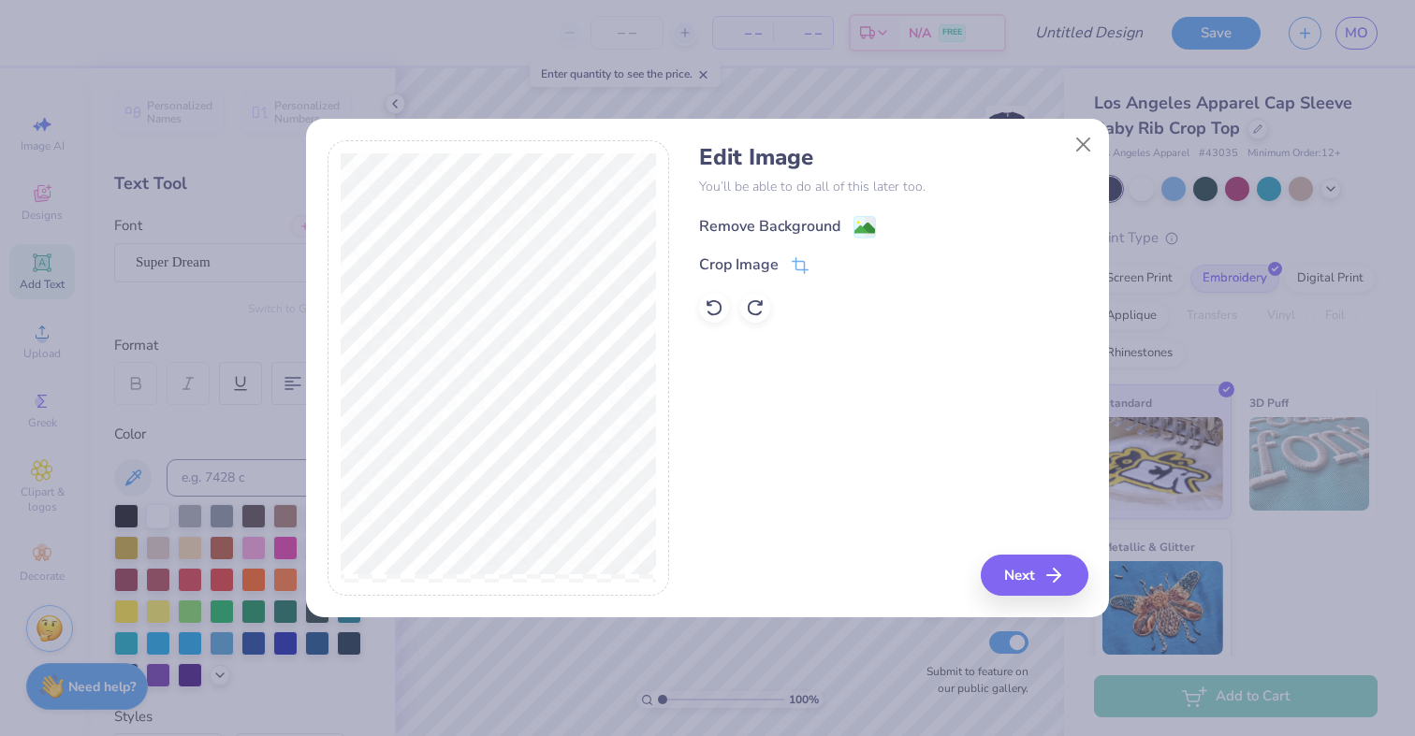
click at [862, 230] on image at bounding box center [864, 228] width 21 height 21
click at [1073, 155] on button "Close" at bounding box center [1084, 145] width 36 height 36
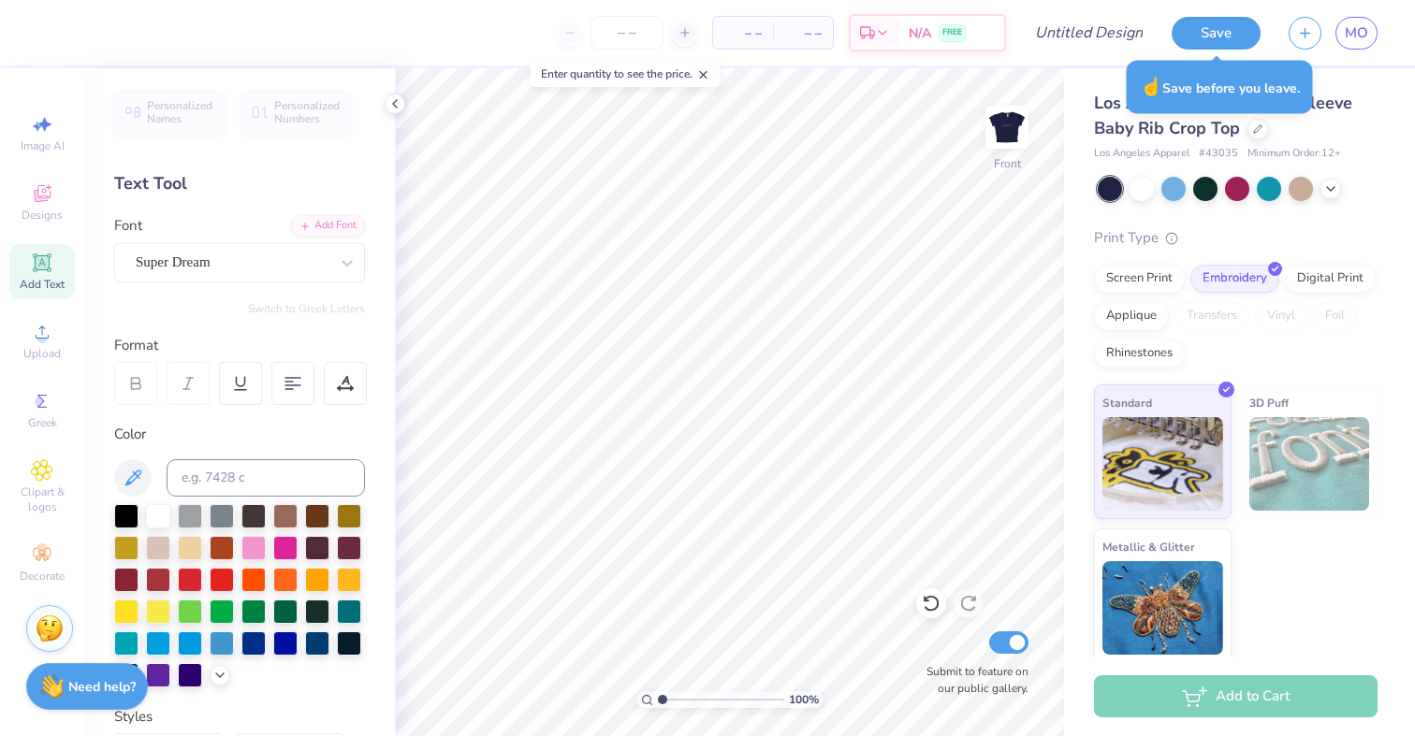
click at [701, 80] on icon at bounding box center [703, 74] width 13 height 13
click at [391, 110] on icon at bounding box center [394, 103] width 15 height 15
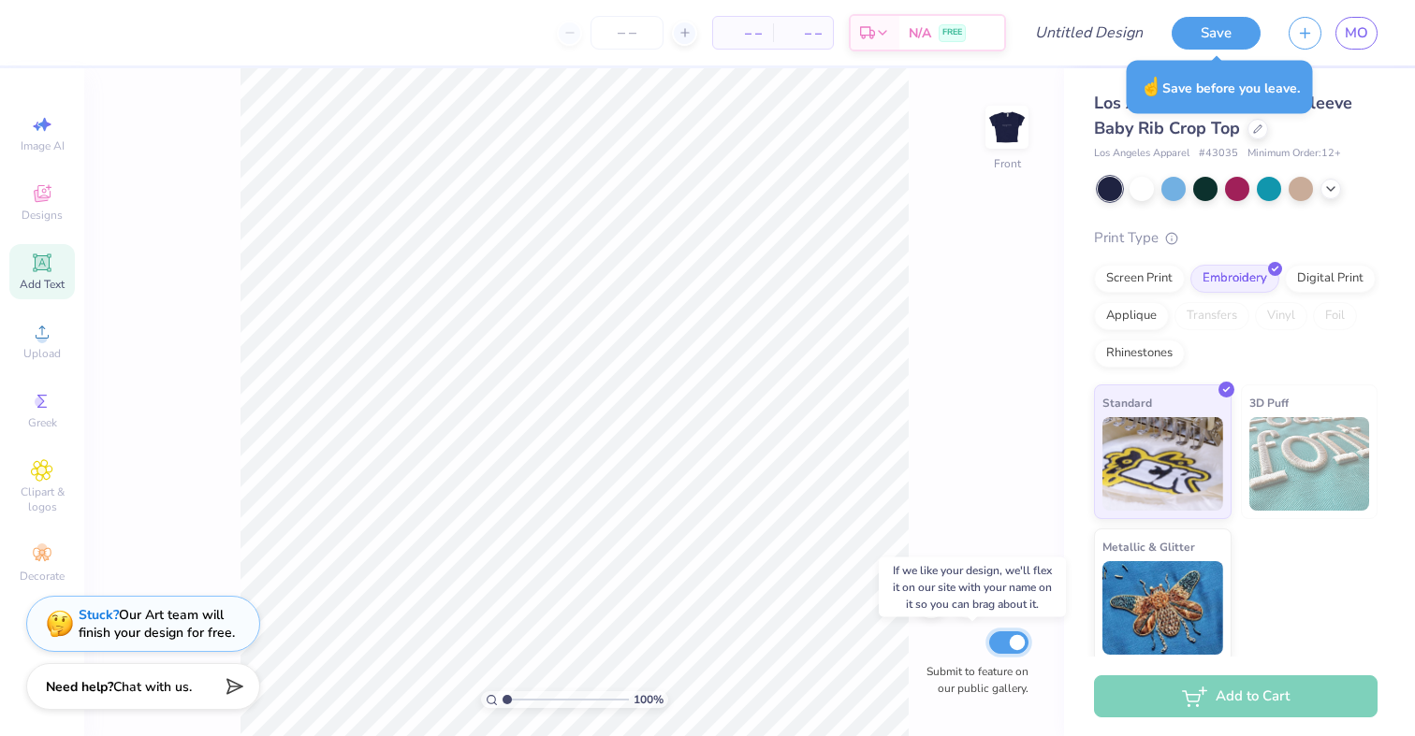
click at [1009, 640] on input "Submit to feature on our public gallery." at bounding box center [1008, 643] width 39 height 22
checkbox input "false"
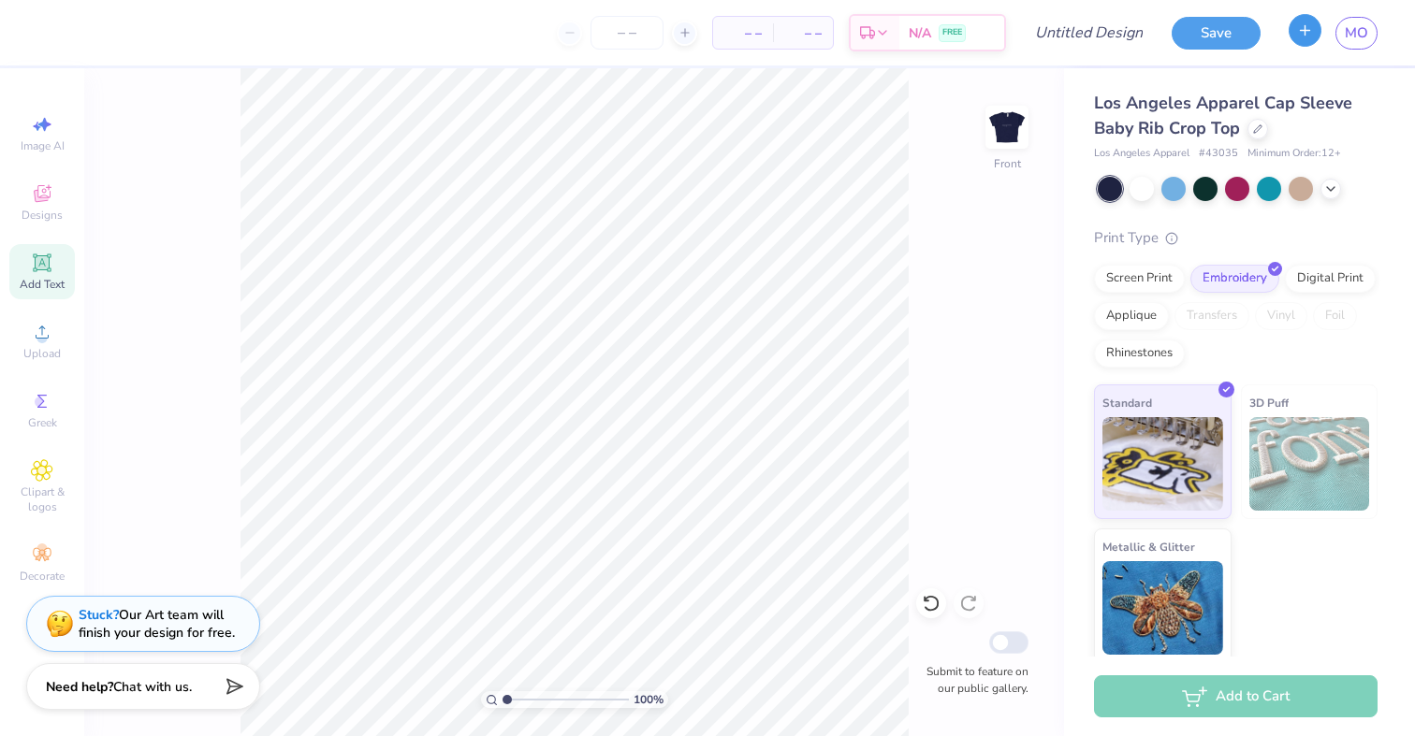
click at [1303, 38] on button "button" at bounding box center [1304, 30] width 33 height 33
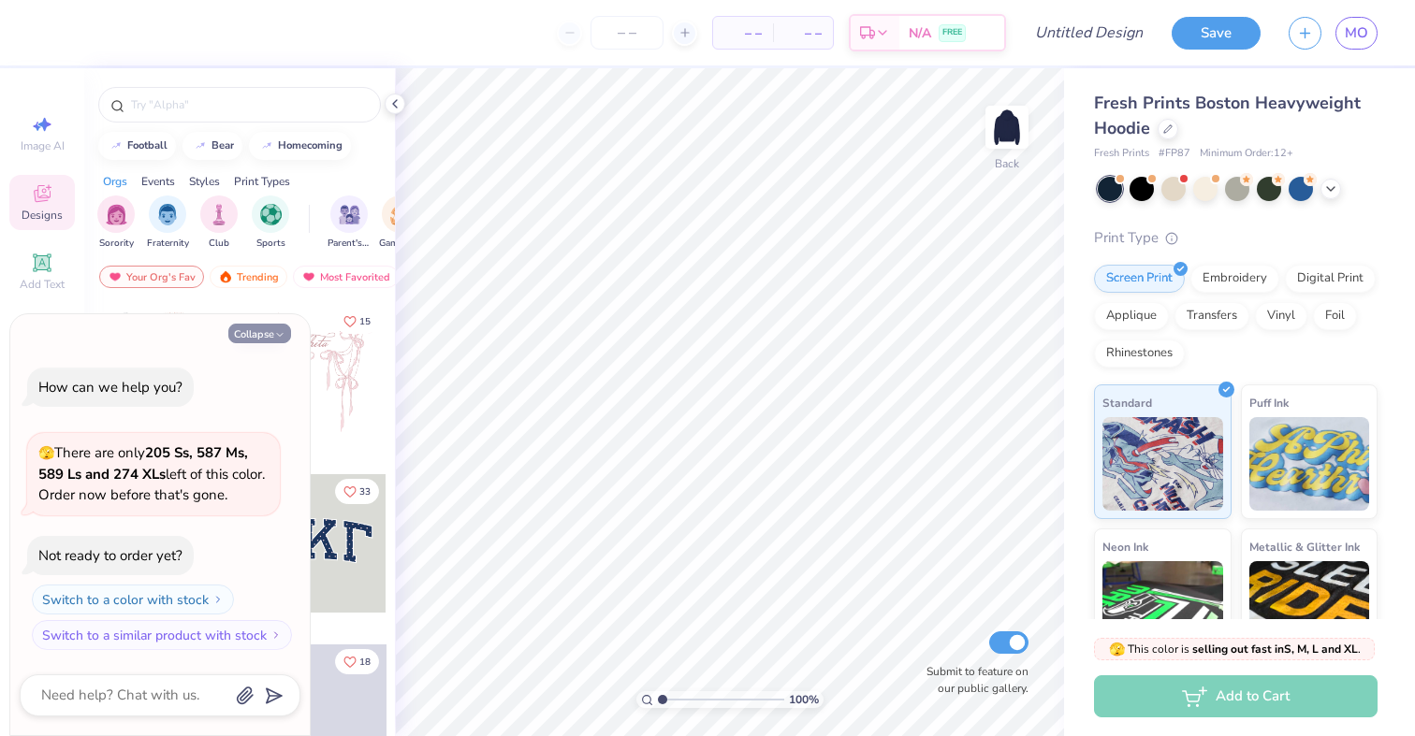
click at [270, 341] on button "Collapse" at bounding box center [259, 334] width 63 height 20
type textarea "x"
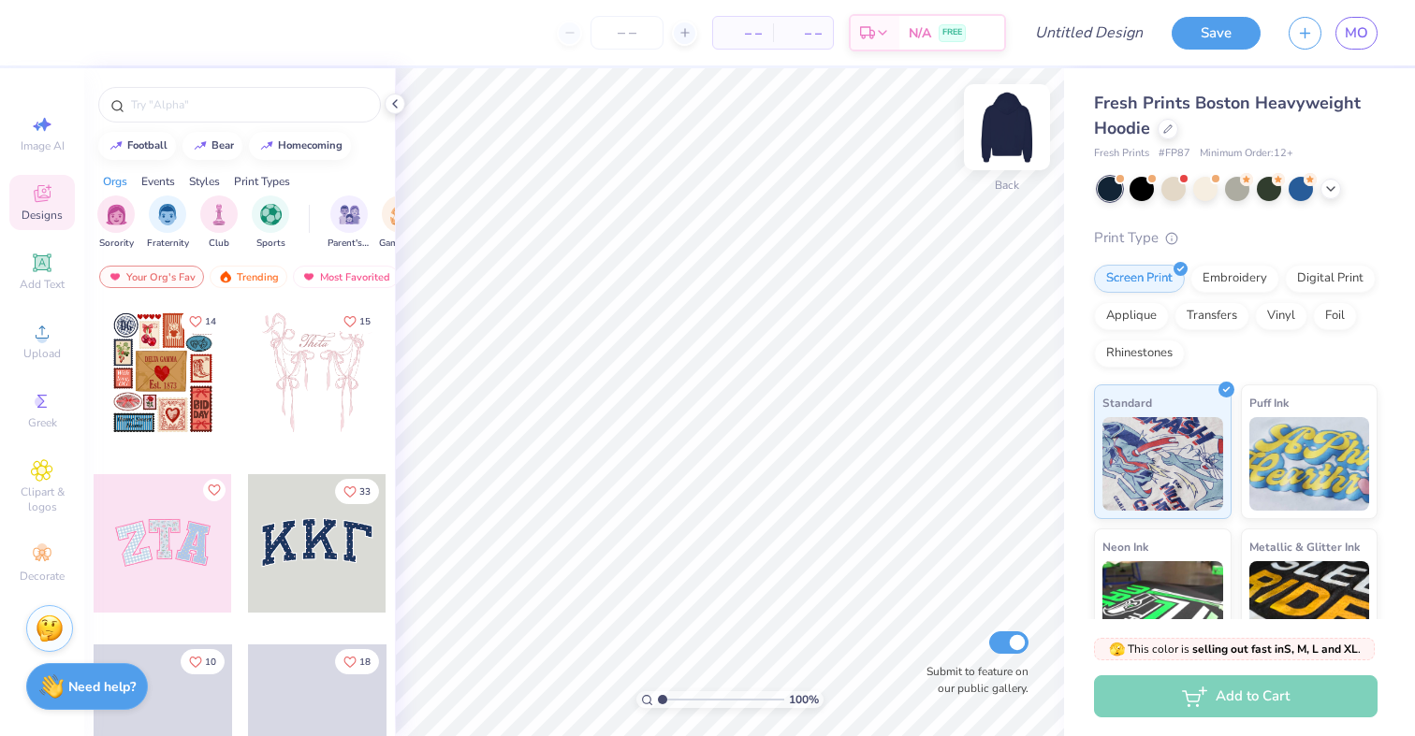
click at [1007, 130] on img at bounding box center [1006, 127] width 75 height 75
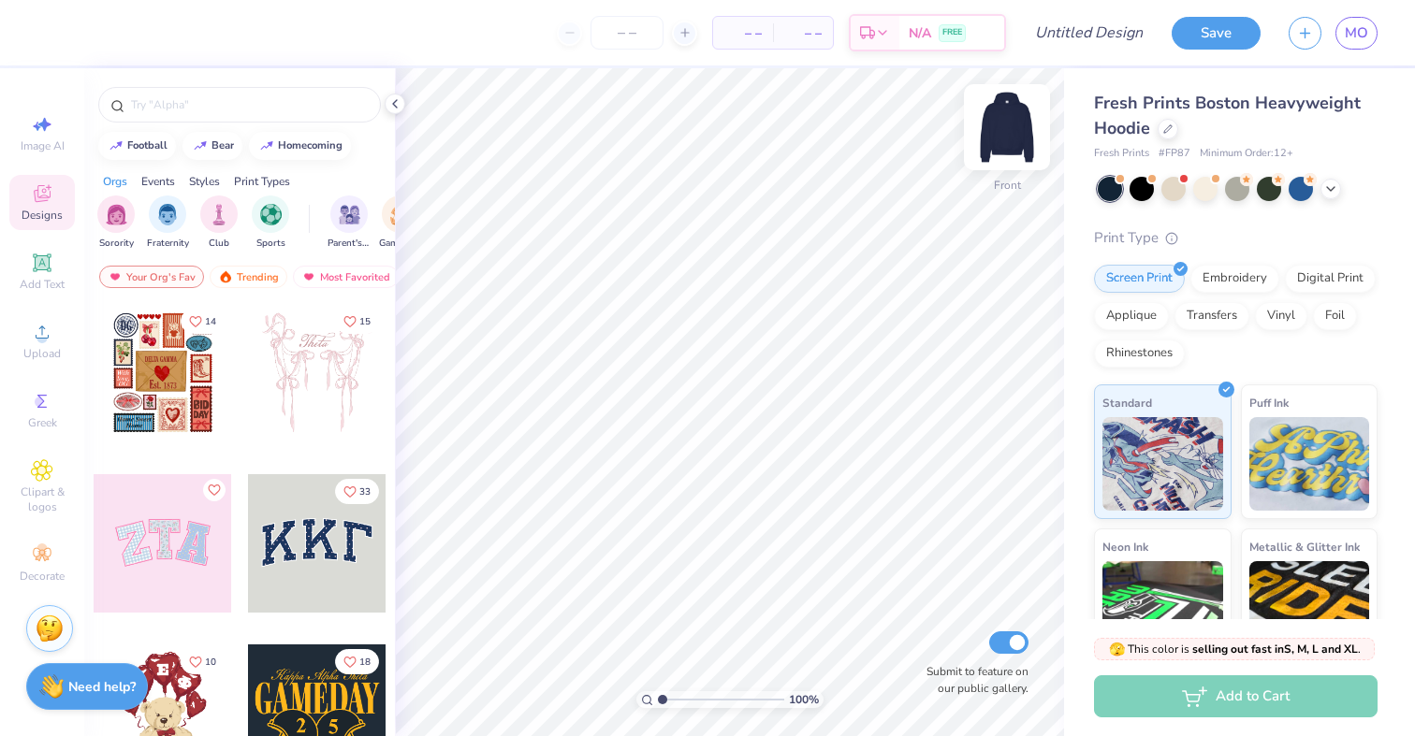
click at [1005, 124] on img at bounding box center [1006, 127] width 75 height 75
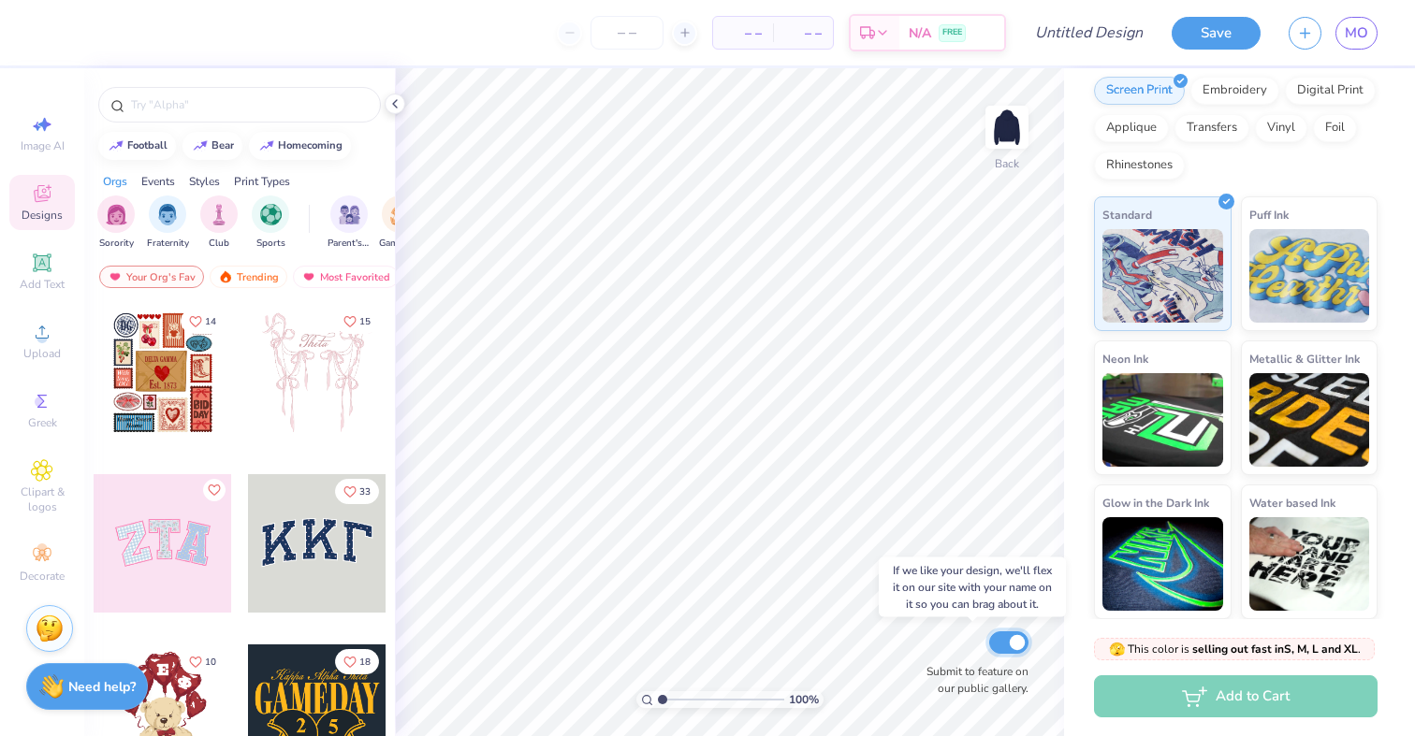
click at [1015, 645] on input "Submit to feature on our public gallery." at bounding box center [1008, 643] width 39 height 22
checkbox input "false"
click at [48, 187] on icon at bounding box center [49, 187] width 6 height 6
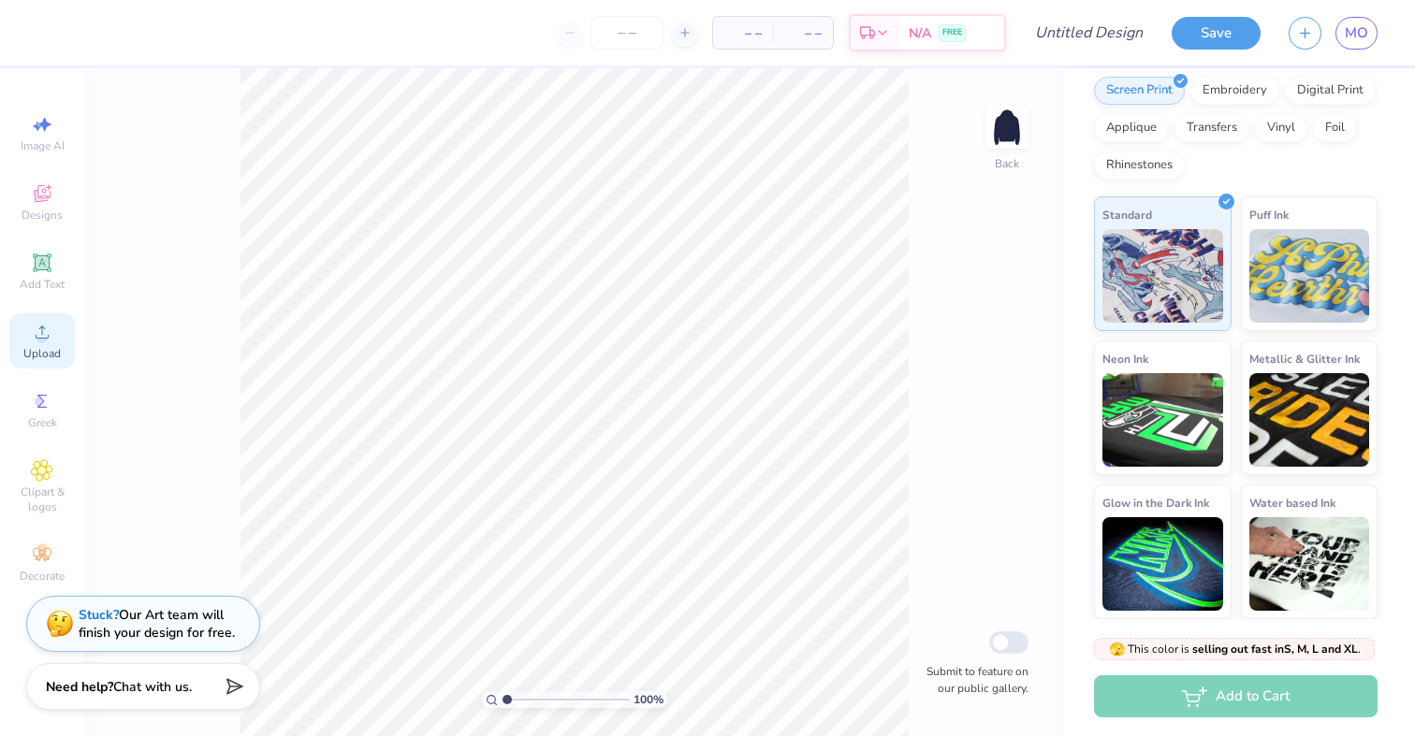
click at [47, 345] on div "Upload" at bounding box center [41, 340] width 65 height 55
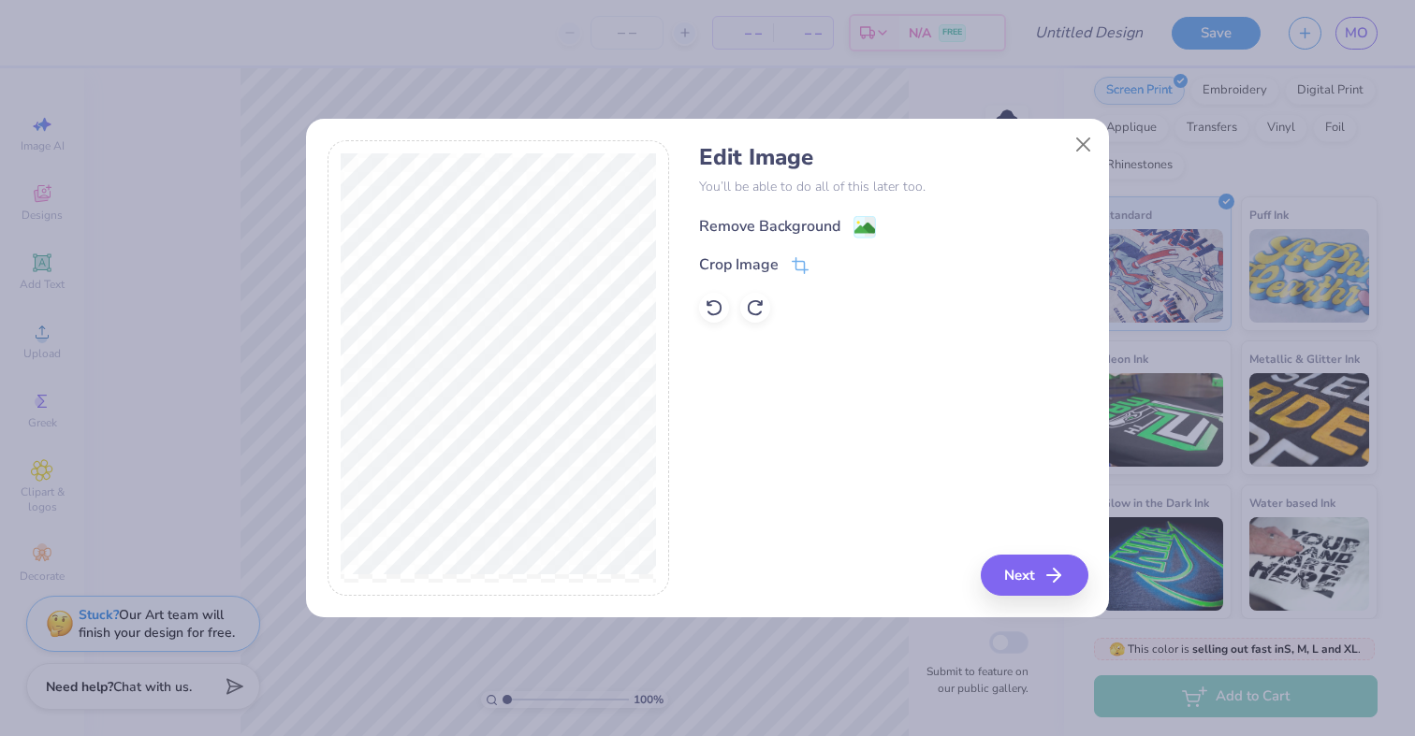
click at [865, 224] on image at bounding box center [864, 228] width 21 height 21
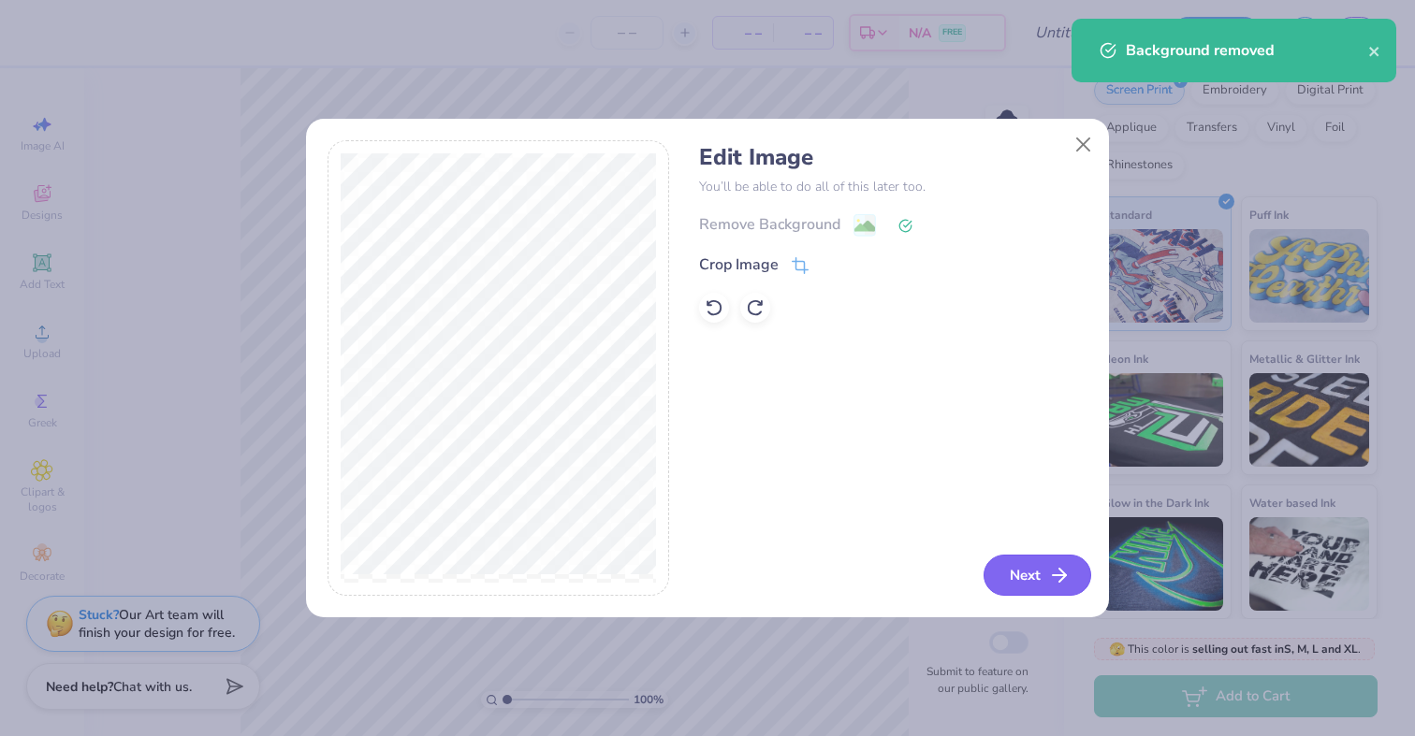
click at [1037, 571] on button "Next" at bounding box center [1037, 575] width 108 height 41
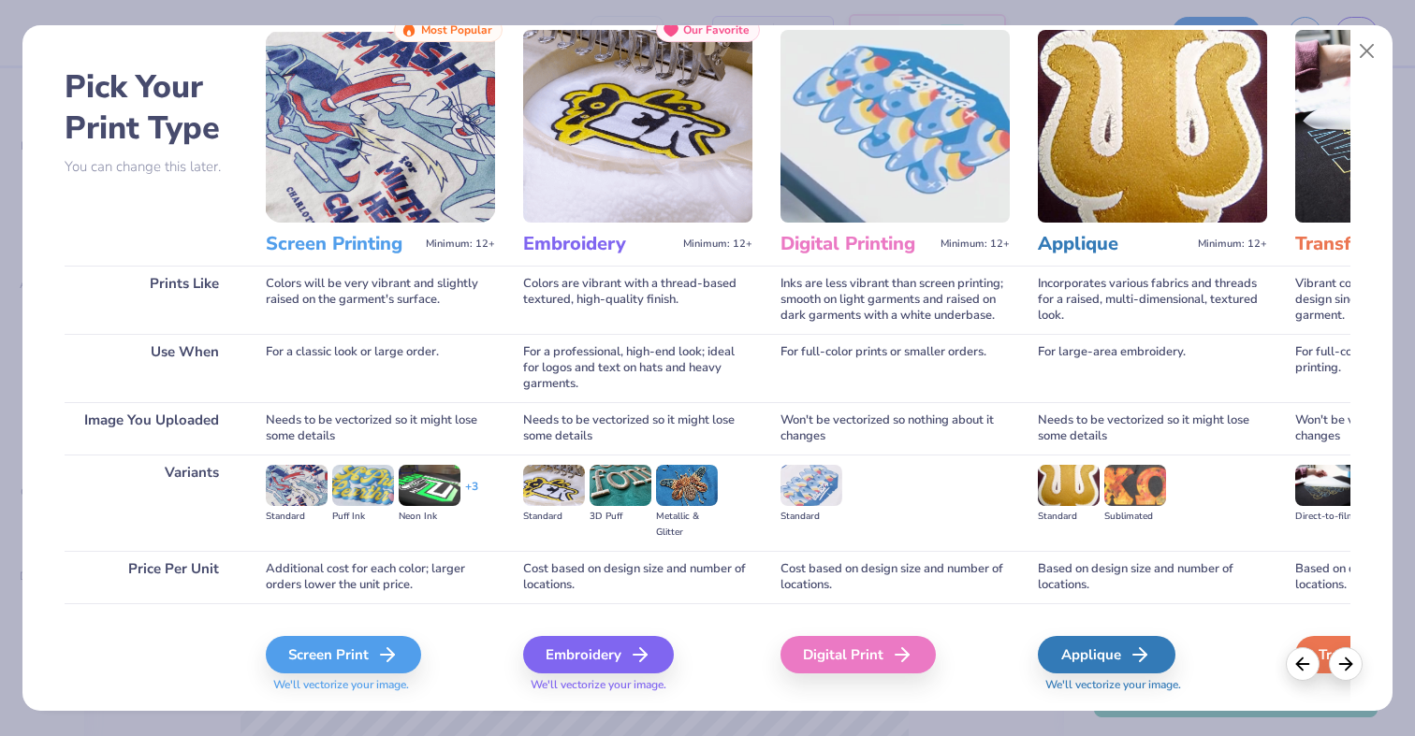
scroll to position [103, 0]
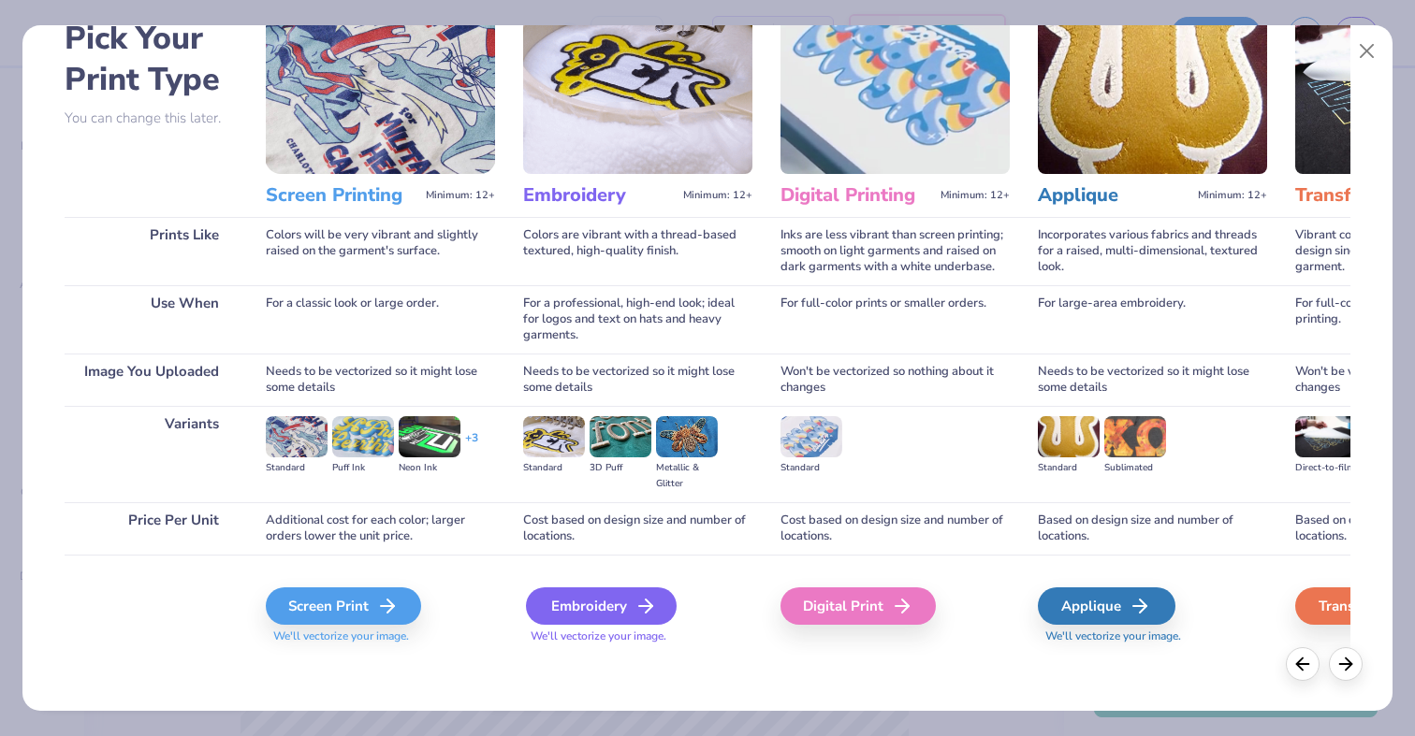
click at [601, 598] on div "Embroidery" at bounding box center [601, 606] width 151 height 37
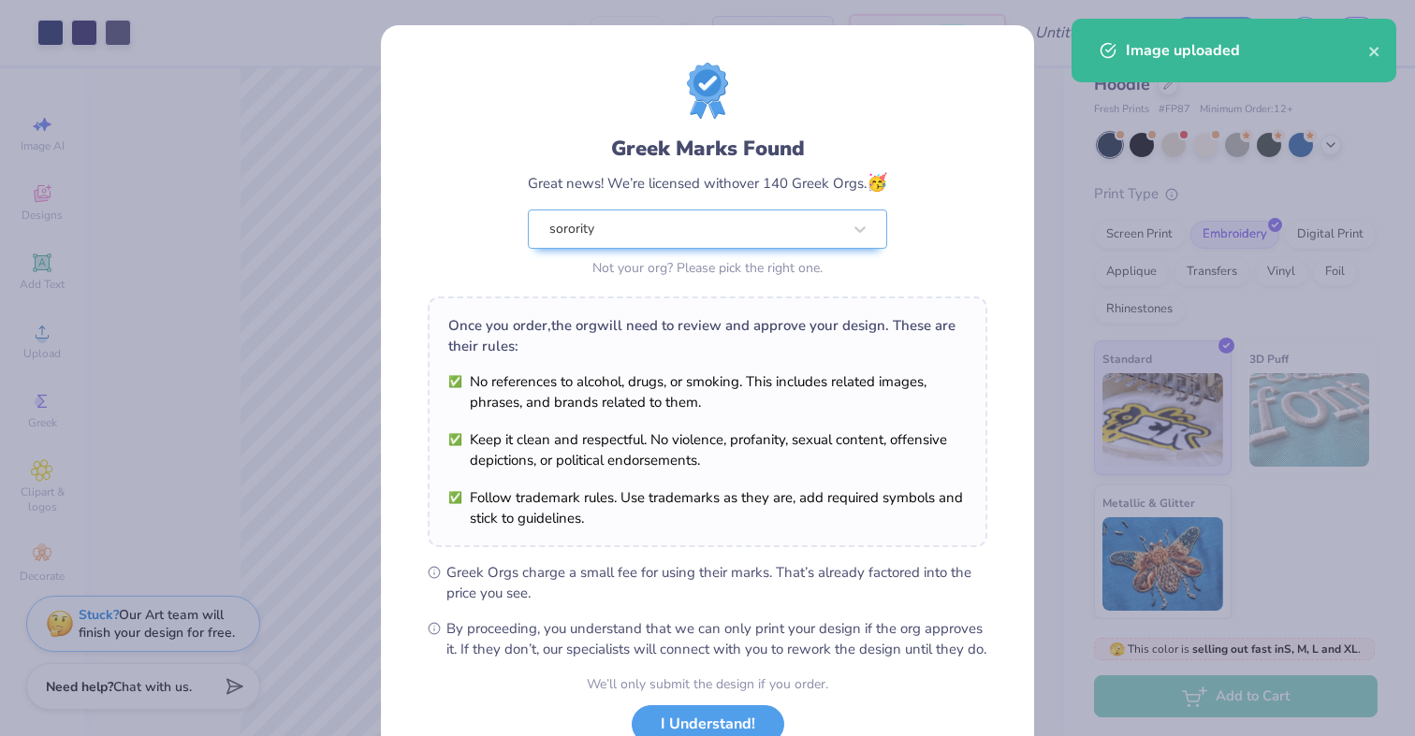
scroll to position [139, 0]
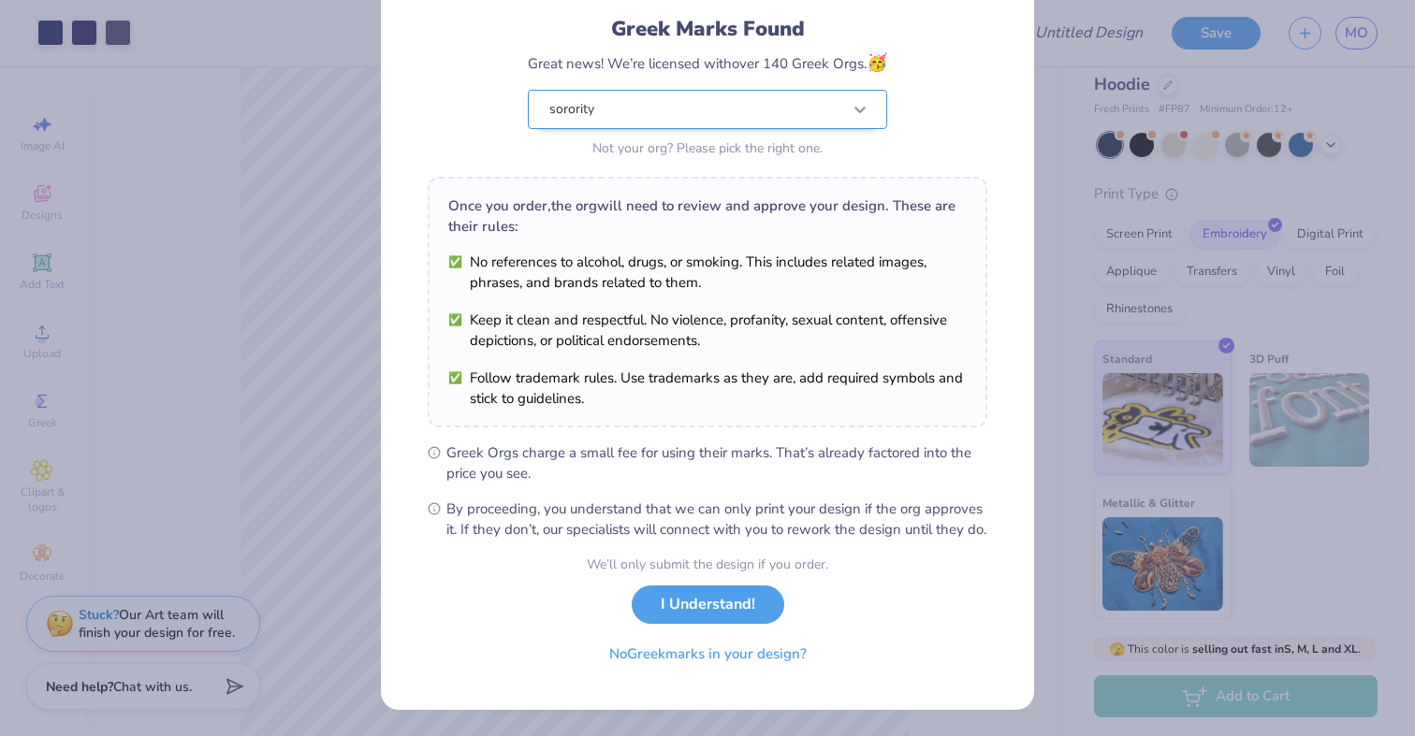
click at [856, 89] on div "Greek Marks Found Great news! We’re licensed with over 140 Greek Orgs. 🥳 sorori…" at bounding box center [708, 52] width 560 height 219
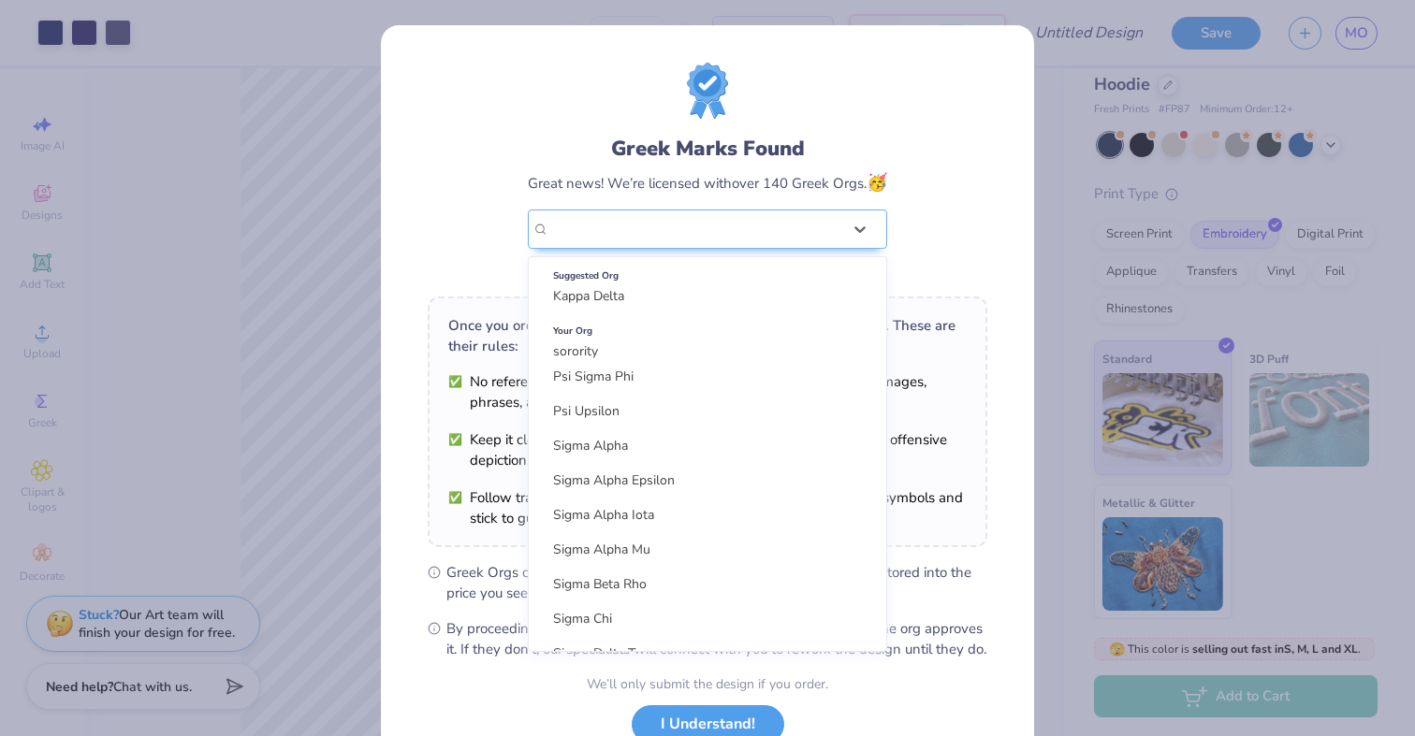
scroll to position [3886, 0]
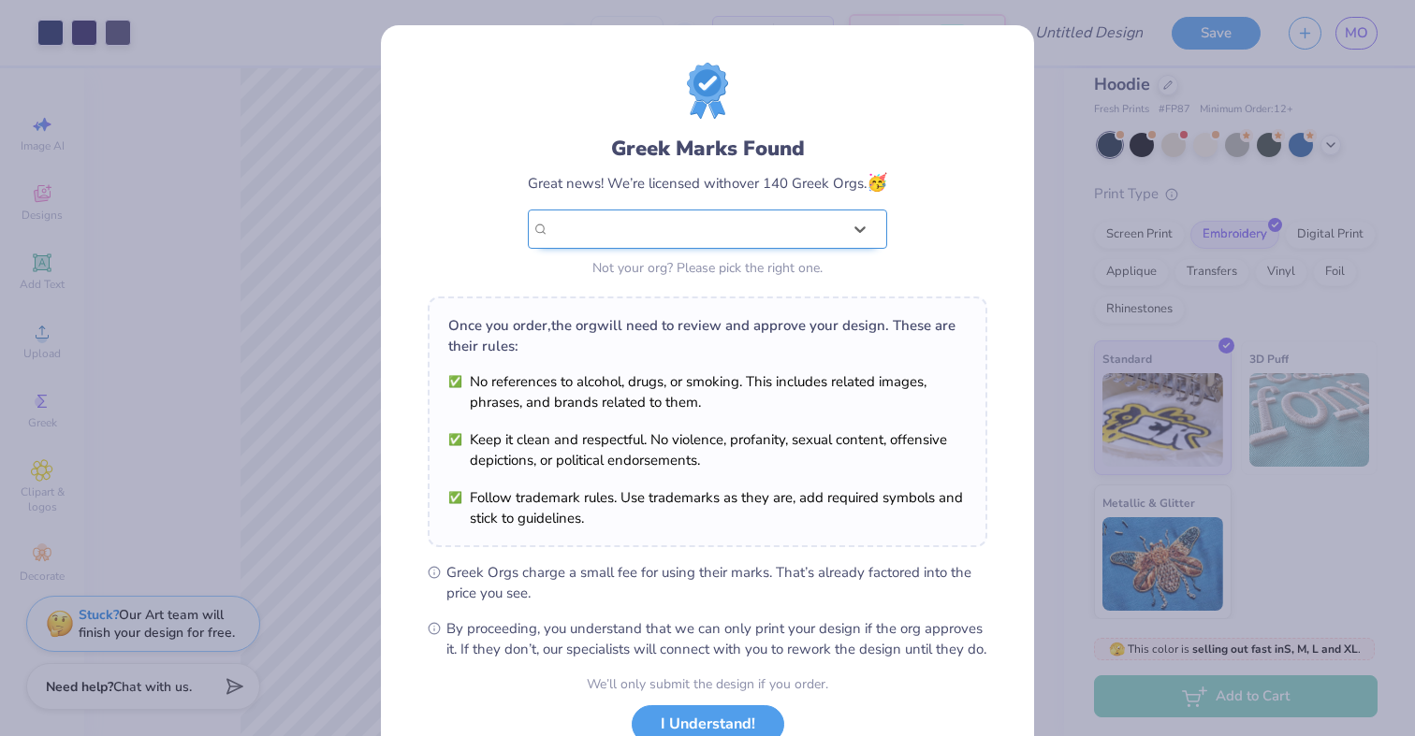
click at [829, 234] on div "sorority" at bounding box center [695, 229] width 292 height 21
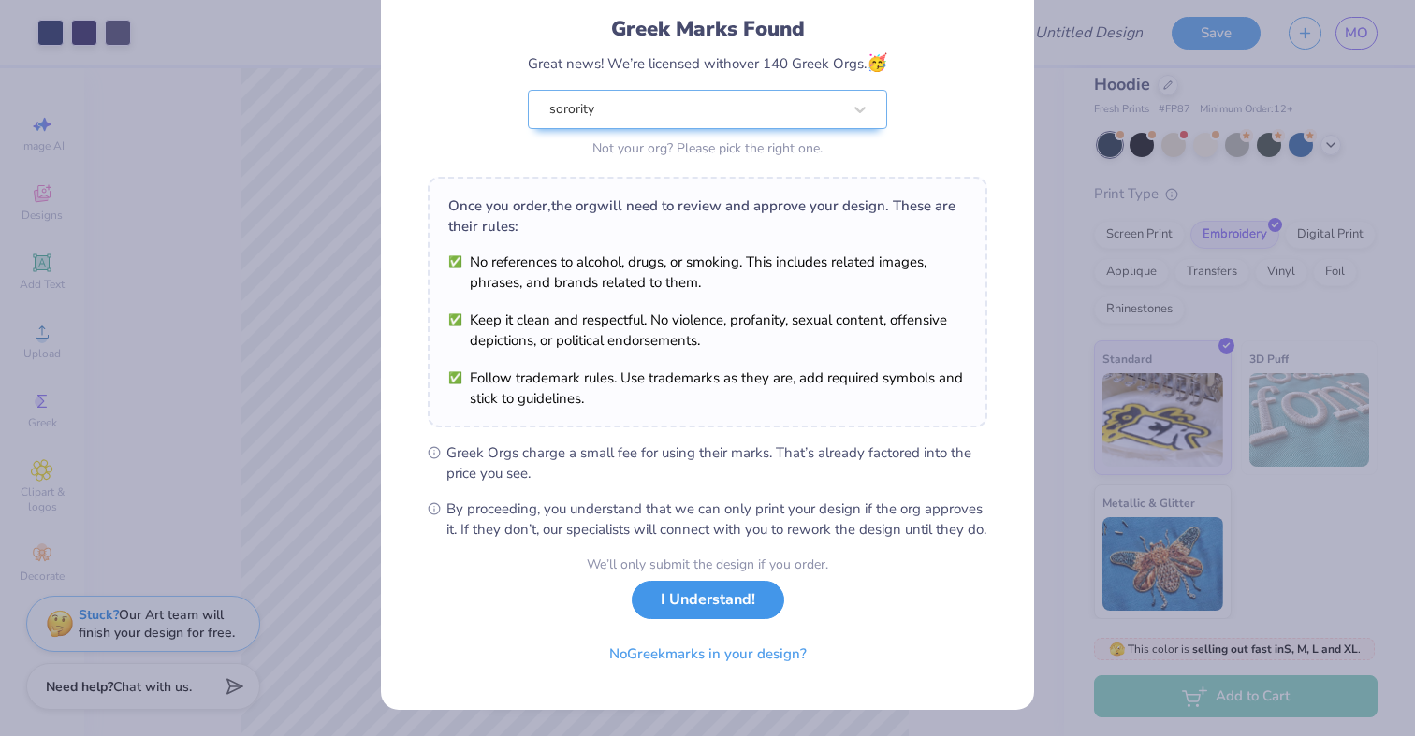
click at [720, 613] on button "I Understand!" at bounding box center [708, 600] width 153 height 38
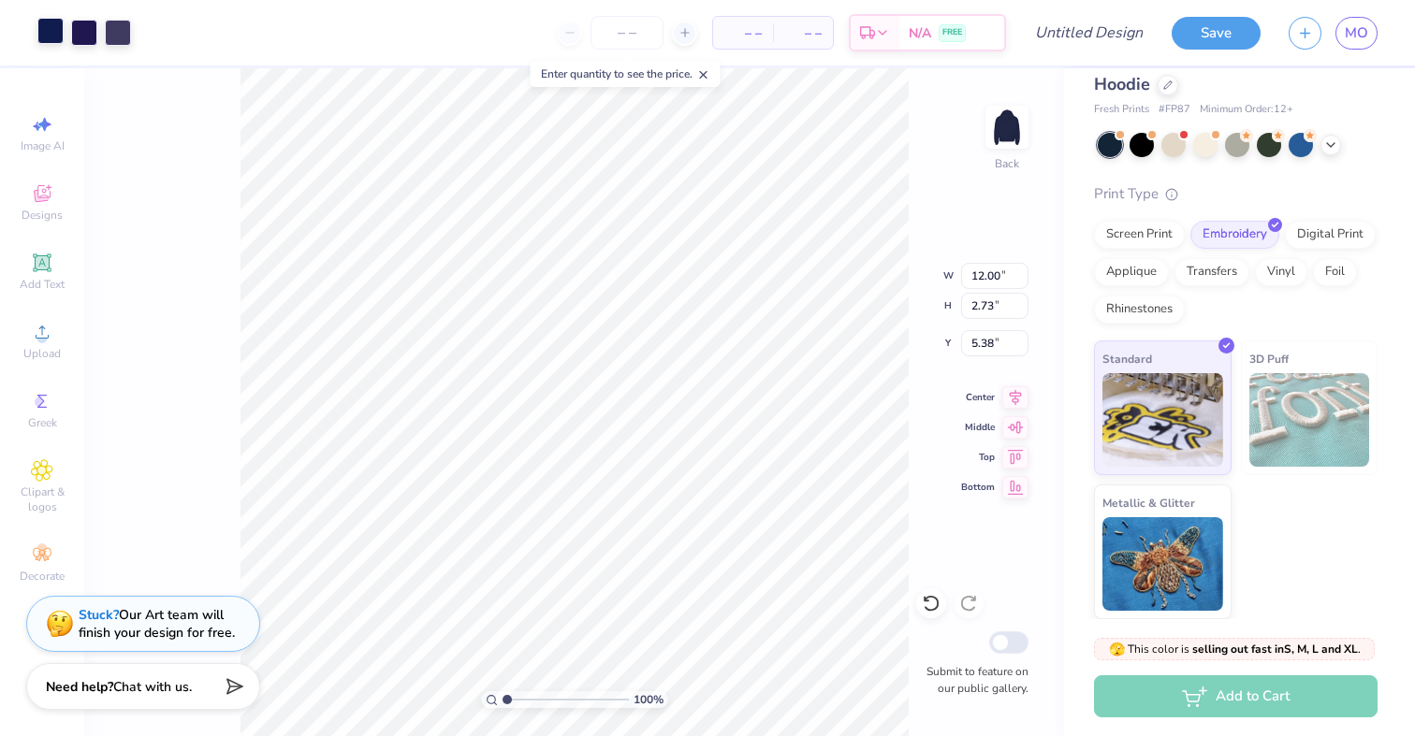
click at [51, 27] on div at bounding box center [50, 31] width 26 height 26
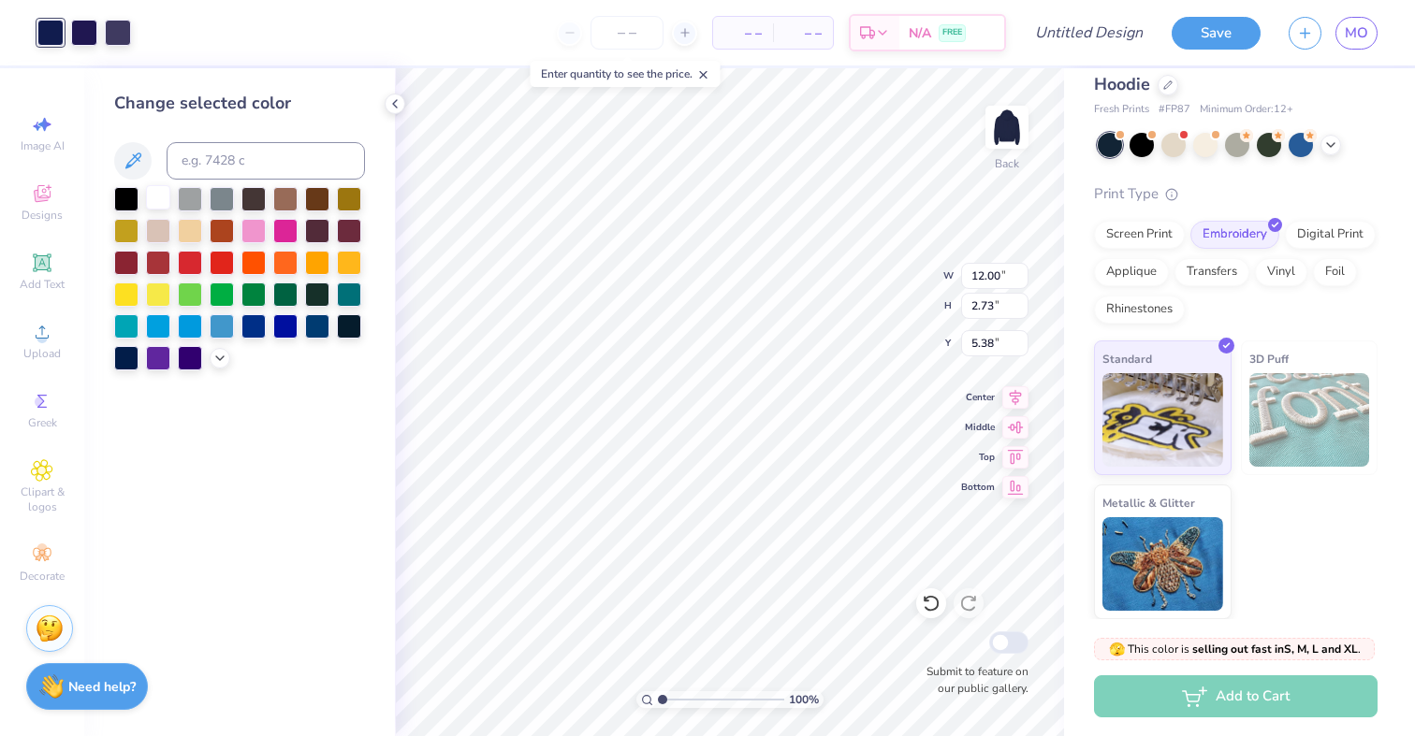
click at [160, 196] on div at bounding box center [158, 197] width 24 height 24
click at [83, 31] on div at bounding box center [84, 31] width 26 height 26
click at [157, 185] on div at bounding box center [158, 197] width 24 height 24
click at [157, 191] on div at bounding box center [158, 197] width 24 height 24
click at [80, 26] on div at bounding box center [84, 31] width 26 height 26
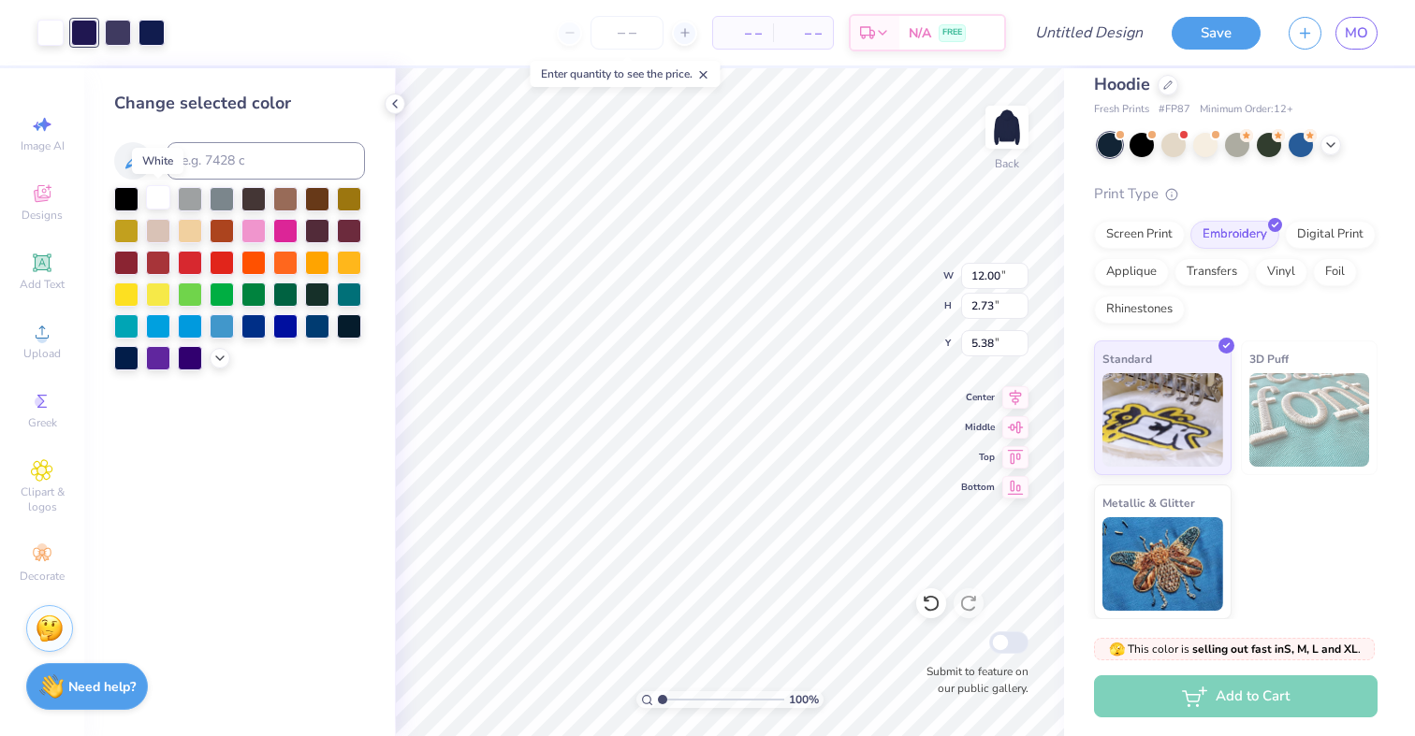
click at [158, 196] on div at bounding box center [158, 197] width 24 height 24
click at [108, 36] on div at bounding box center [118, 31] width 26 height 26
click at [152, 194] on div at bounding box center [158, 197] width 24 height 24
click at [117, 36] on div at bounding box center [118, 31] width 26 height 26
click at [155, 201] on div at bounding box center [158, 197] width 24 height 24
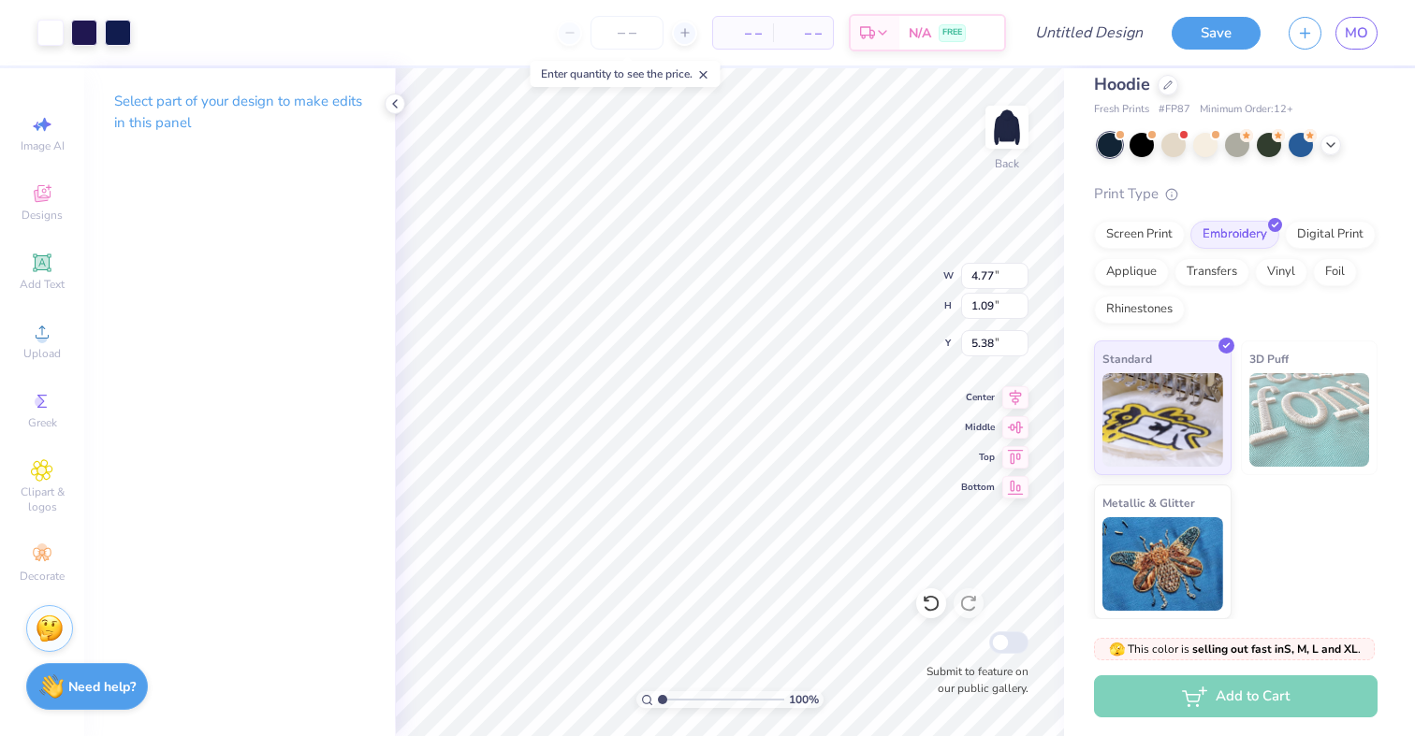
type input "4.77"
type input "1.09"
type input "5.20"
click at [1003, 130] on img at bounding box center [1006, 127] width 75 height 75
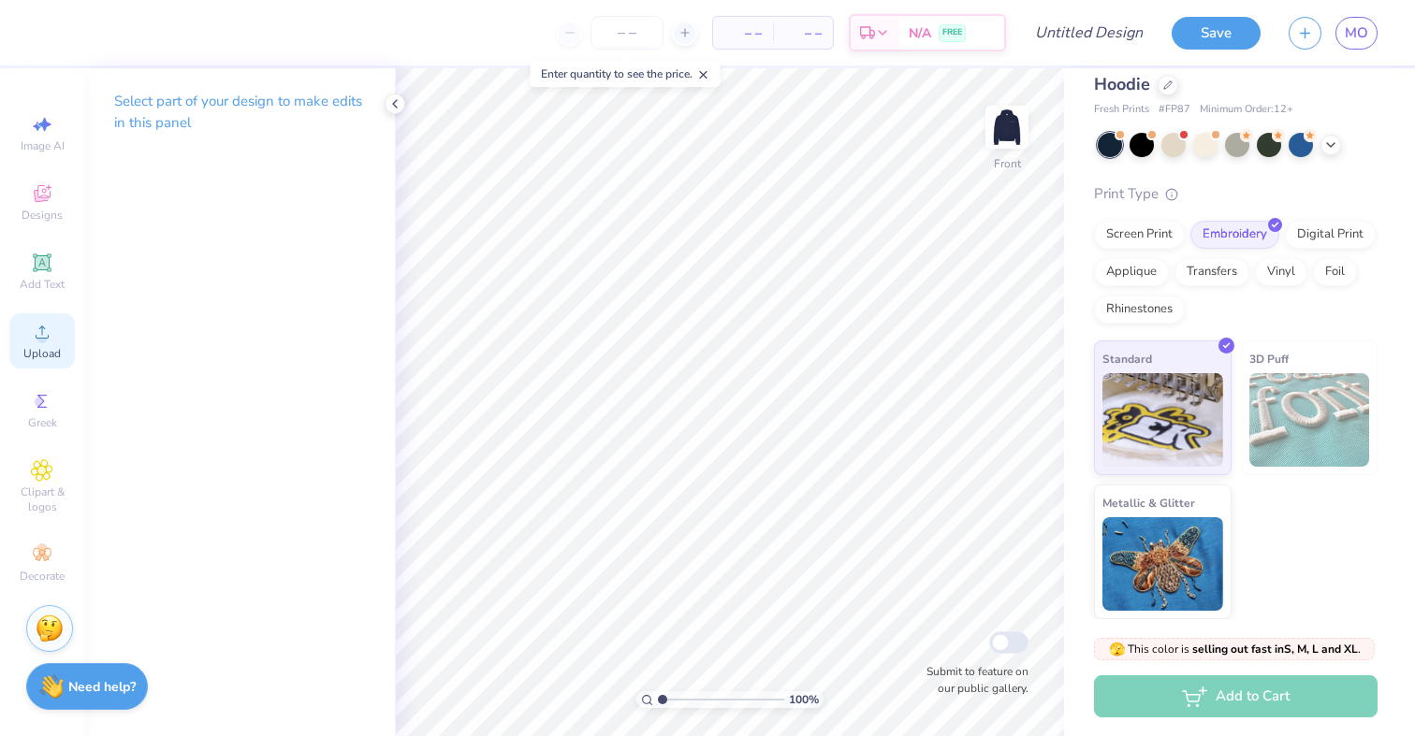
click at [53, 331] on div "Upload" at bounding box center [41, 340] width 65 height 55
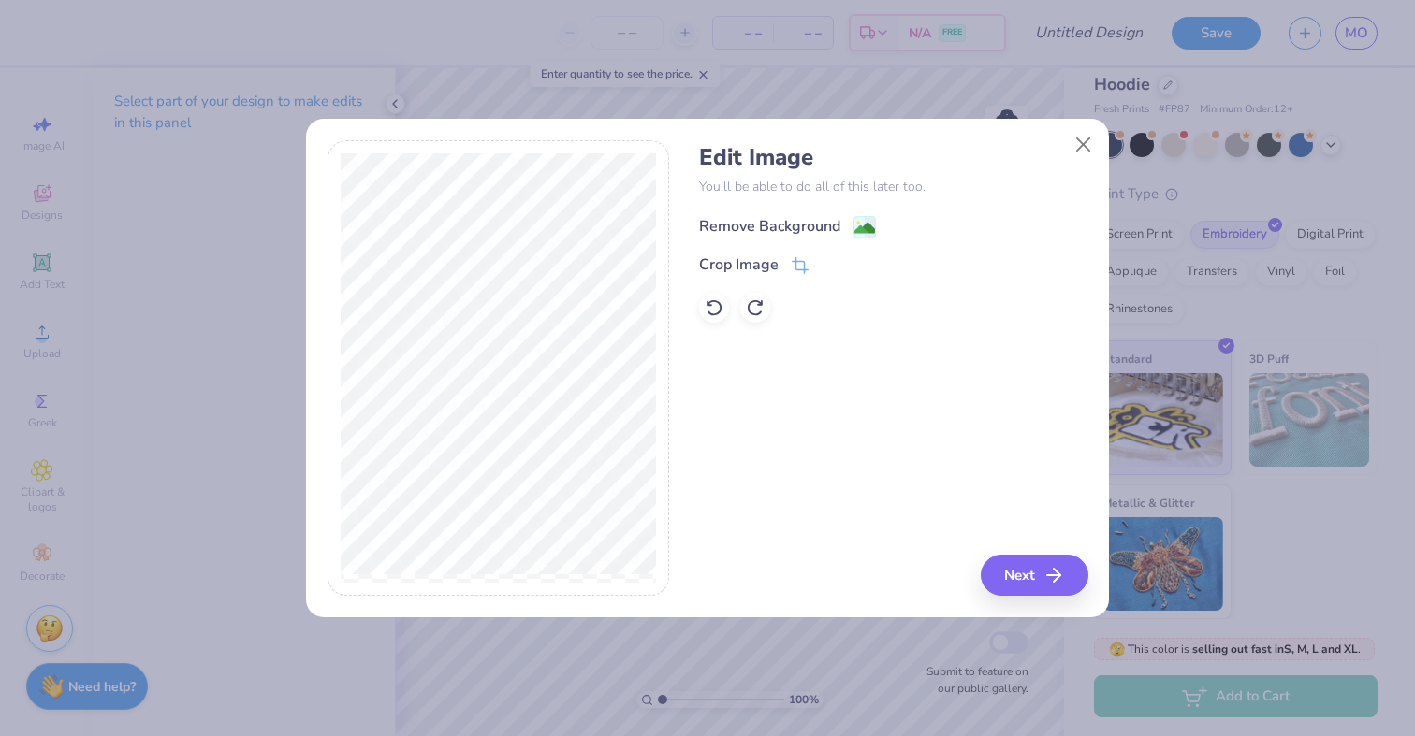
click at [851, 223] on div "Remove Background" at bounding box center [787, 226] width 177 height 23
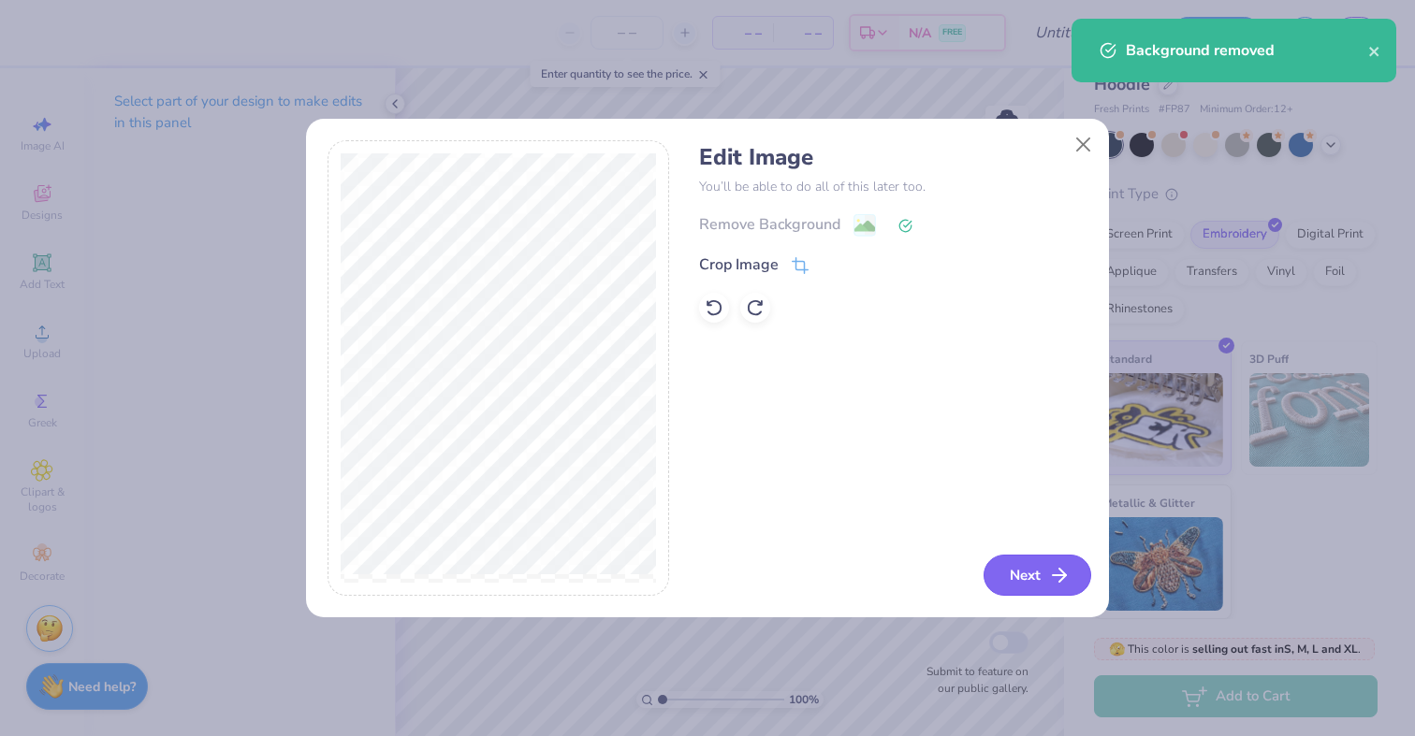
click at [1027, 576] on button "Next" at bounding box center [1037, 575] width 108 height 41
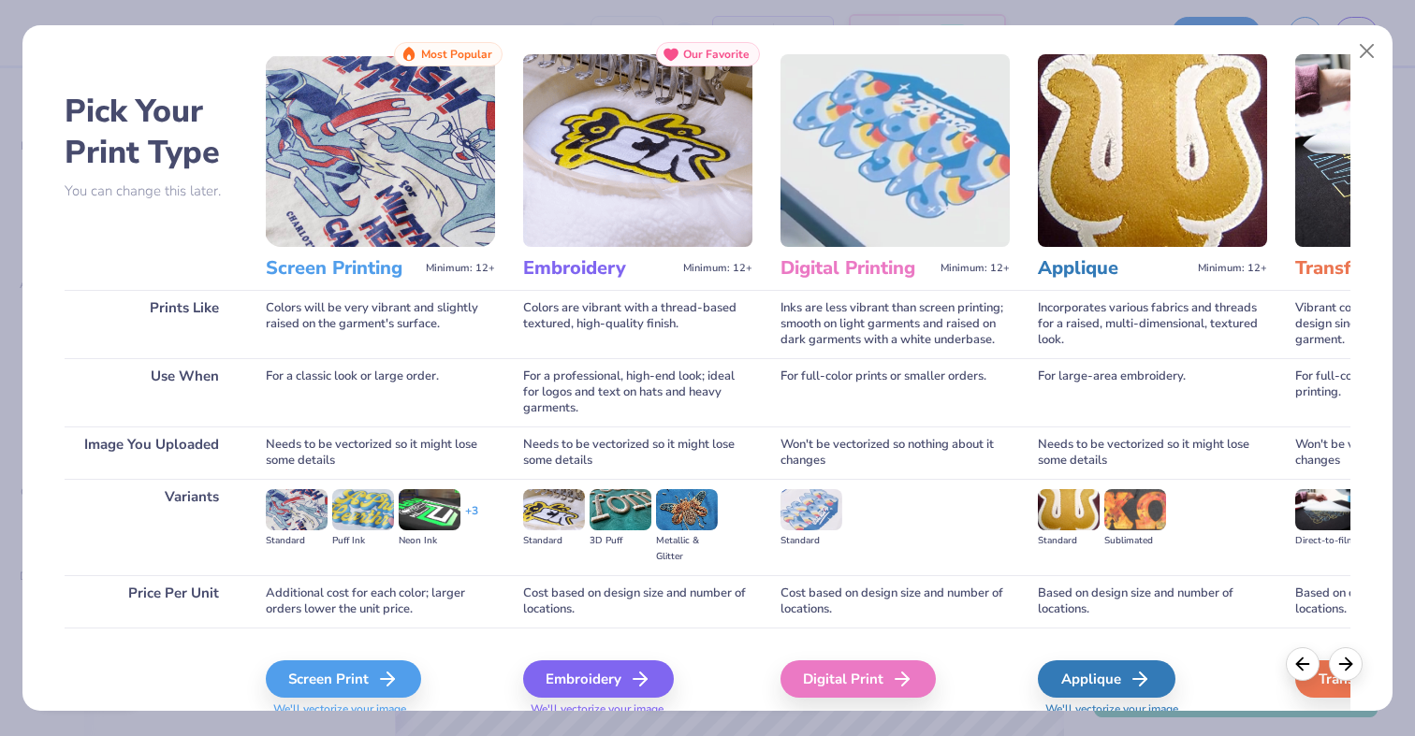
scroll to position [103, 0]
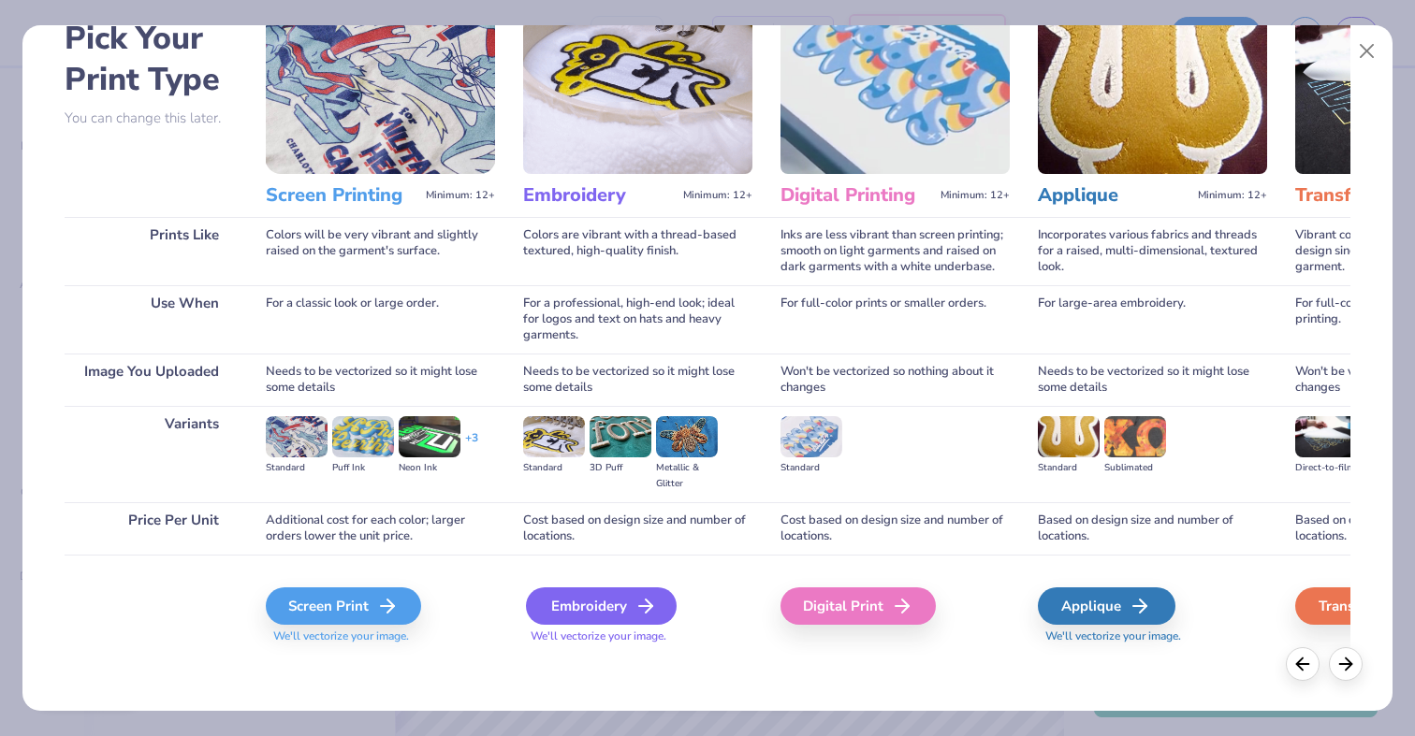
click at [590, 614] on div "Embroidery" at bounding box center [601, 606] width 151 height 37
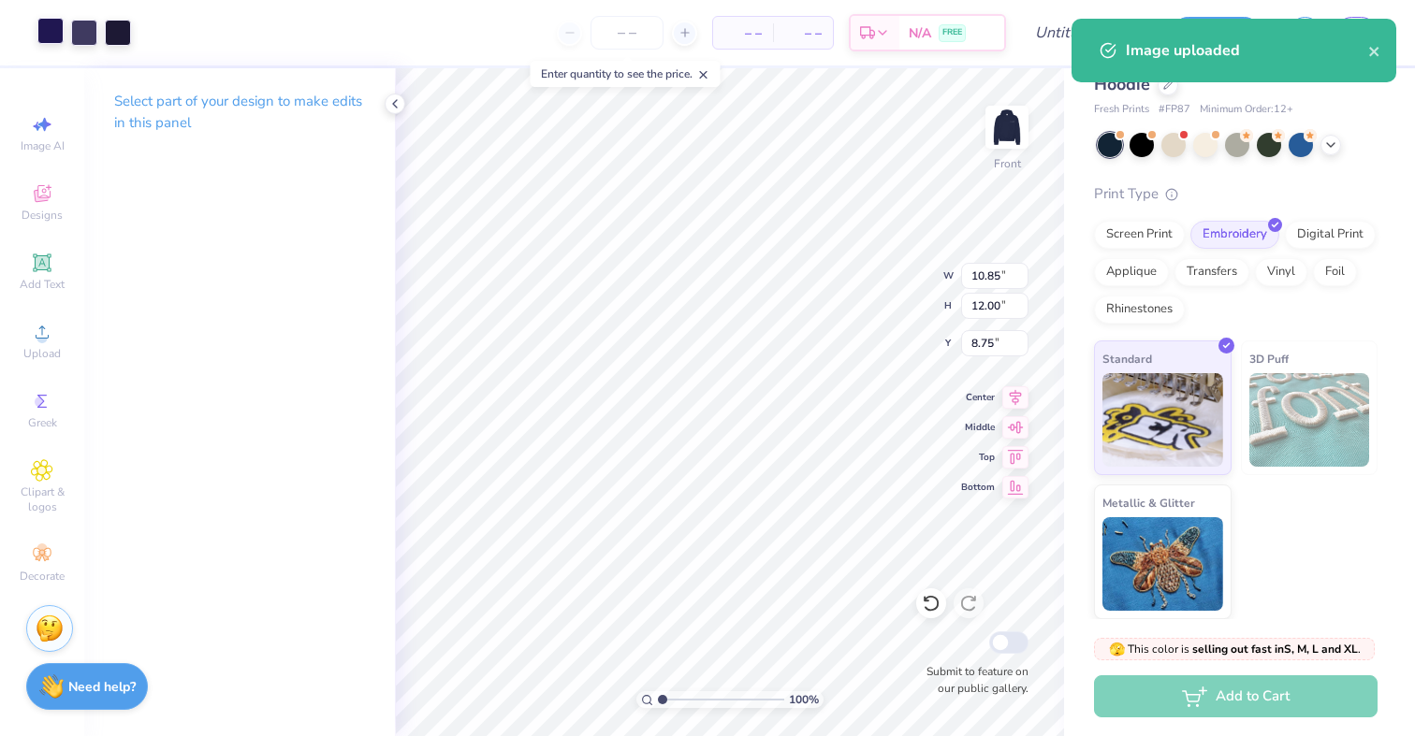
click at [61, 41] on div at bounding box center [50, 31] width 26 height 26
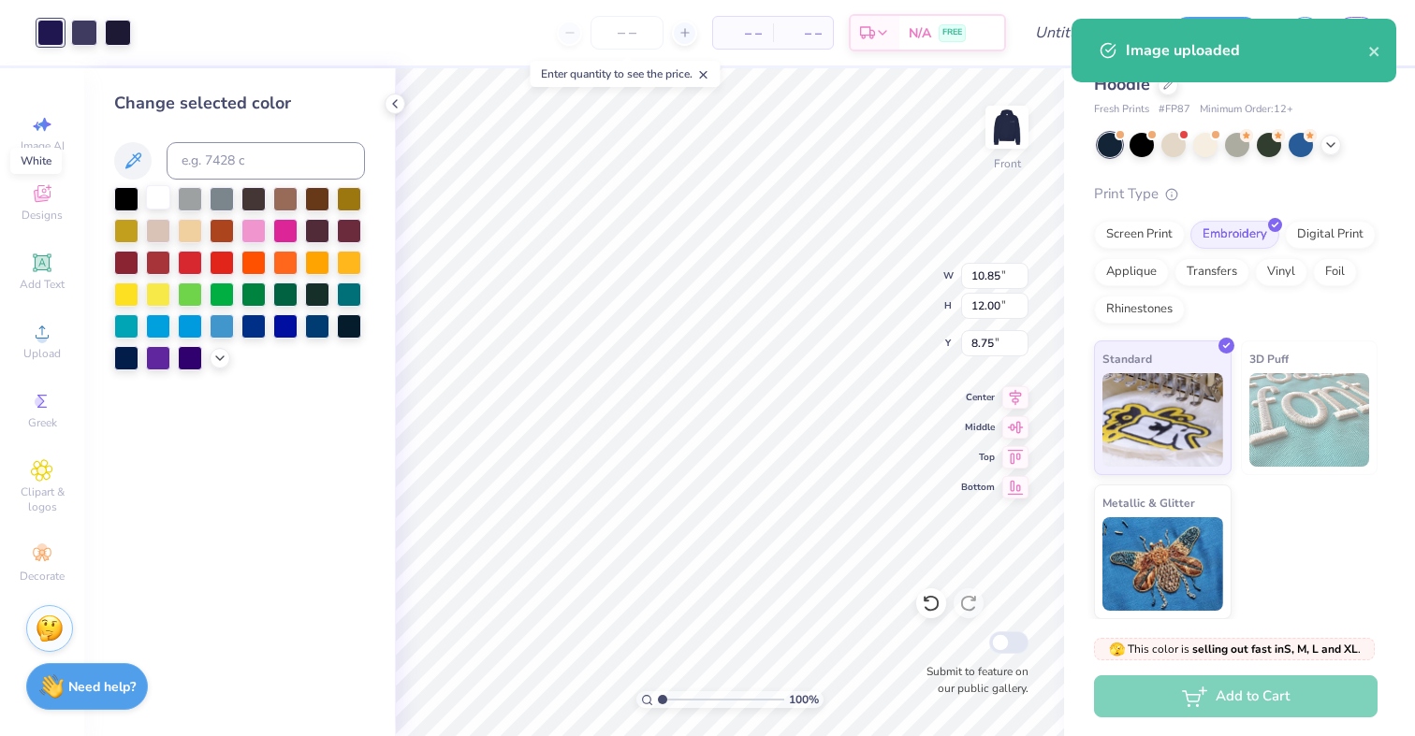
click at [153, 200] on div at bounding box center [158, 197] width 24 height 24
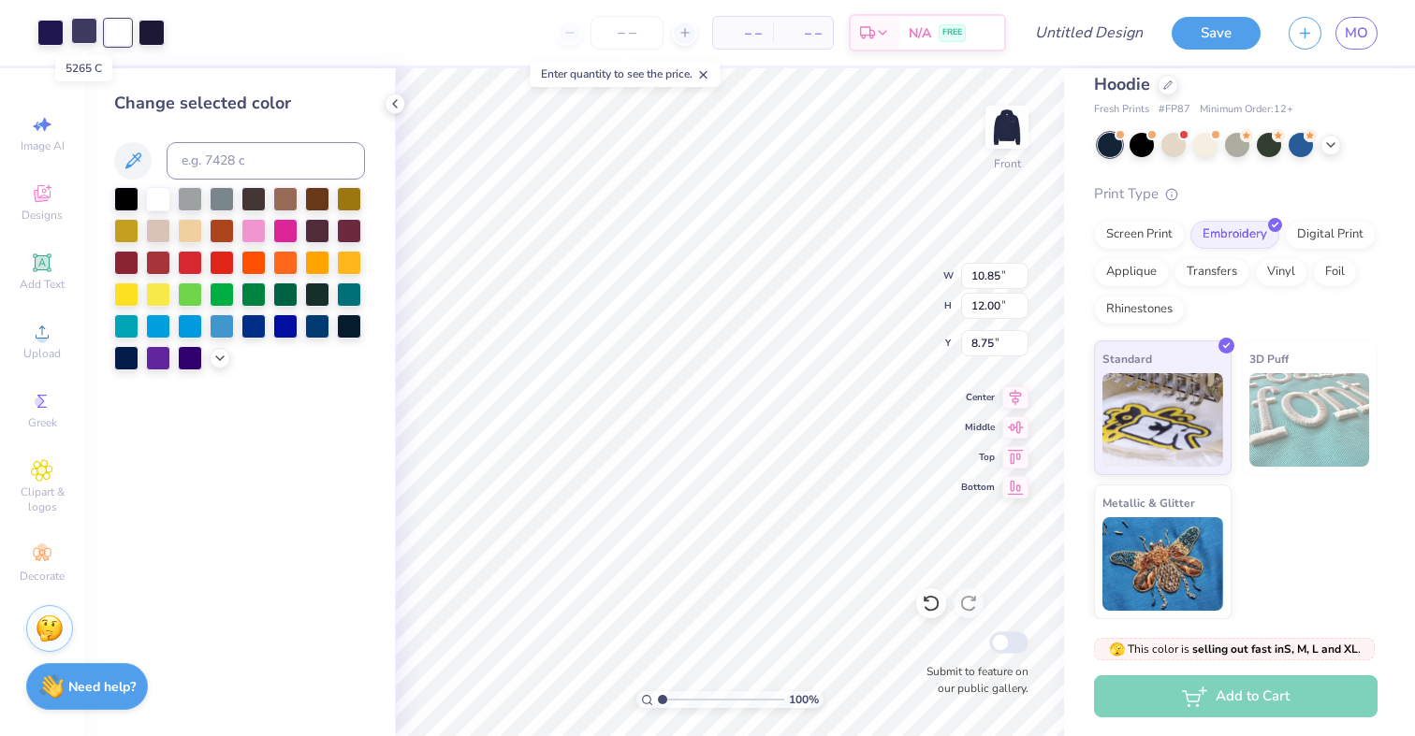
click at [87, 27] on div at bounding box center [84, 31] width 26 height 26
click at [162, 202] on div at bounding box center [158, 197] width 24 height 24
click at [55, 40] on div at bounding box center [50, 31] width 26 height 26
click at [163, 198] on div at bounding box center [158, 197] width 24 height 24
click at [121, 36] on div at bounding box center [118, 31] width 26 height 26
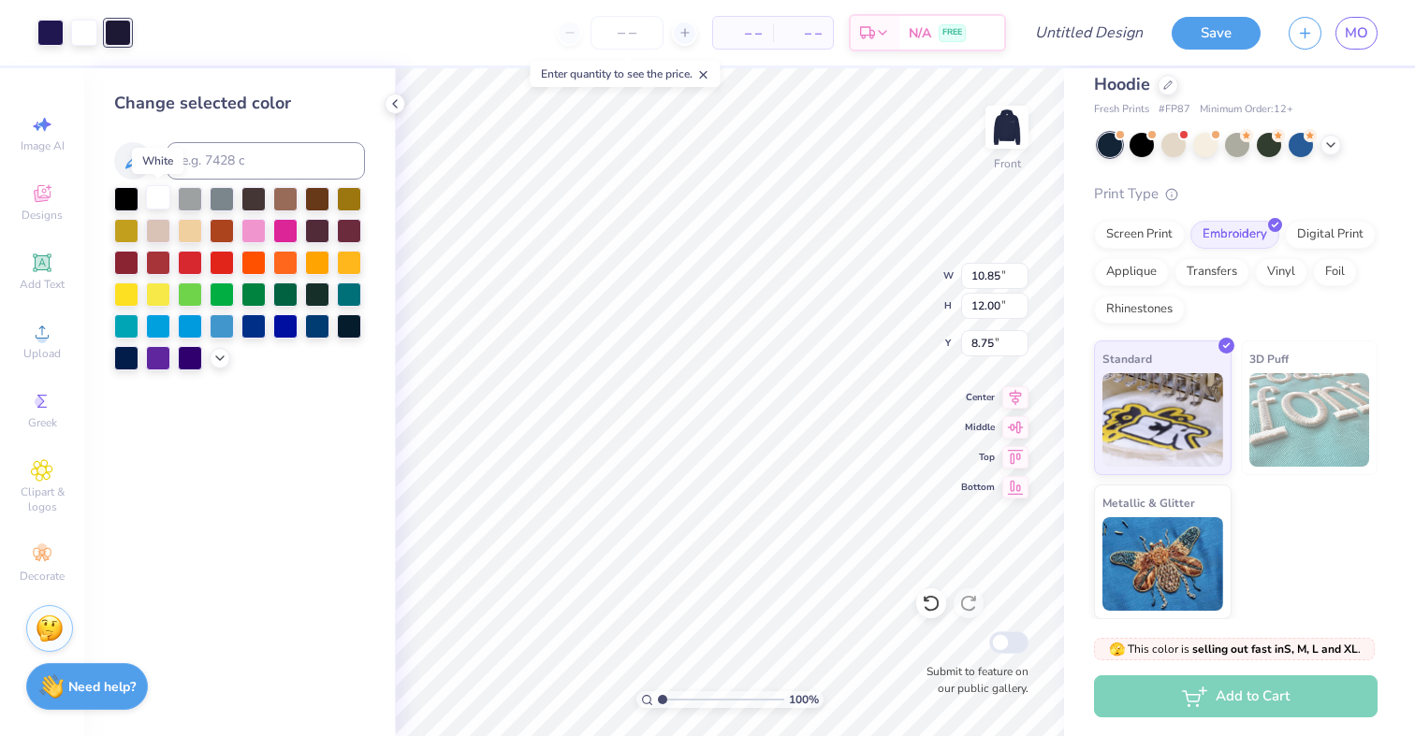
click at [154, 193] on div at bounding box center [158, 197] width 24 height 24
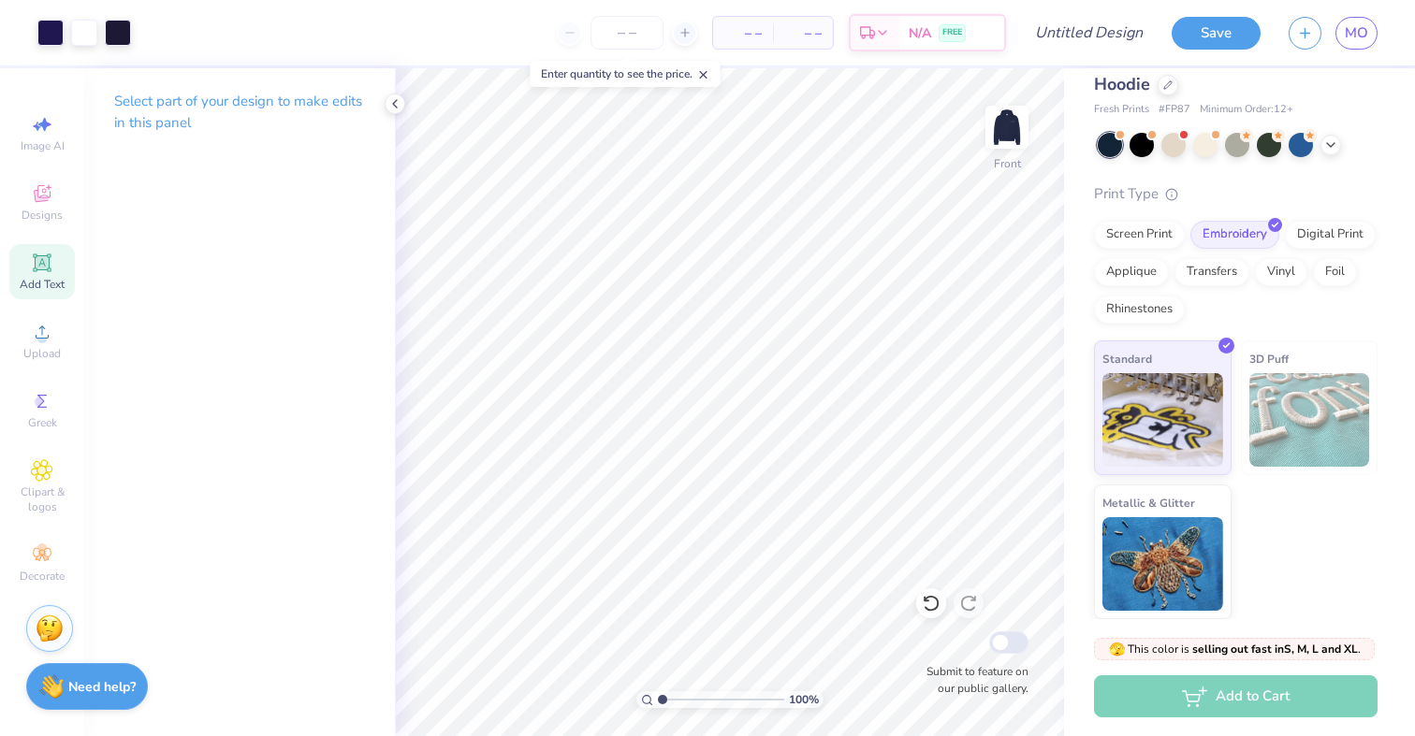
click at [35, 282] on span "Add Text" at bounding box center [42, 284] width 45 height 15
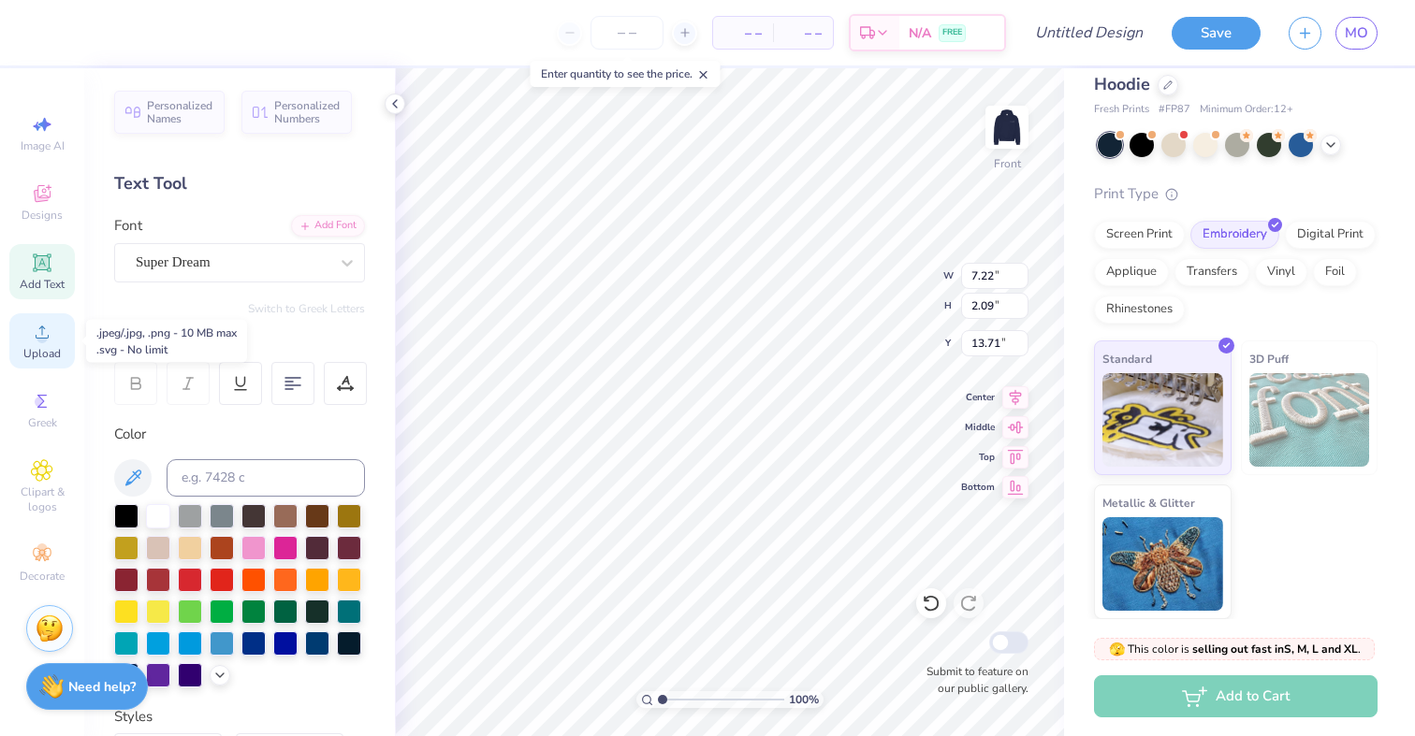
click at [34, 351] on span "Upload" at bounding box center [41, 353] width 37 height 15
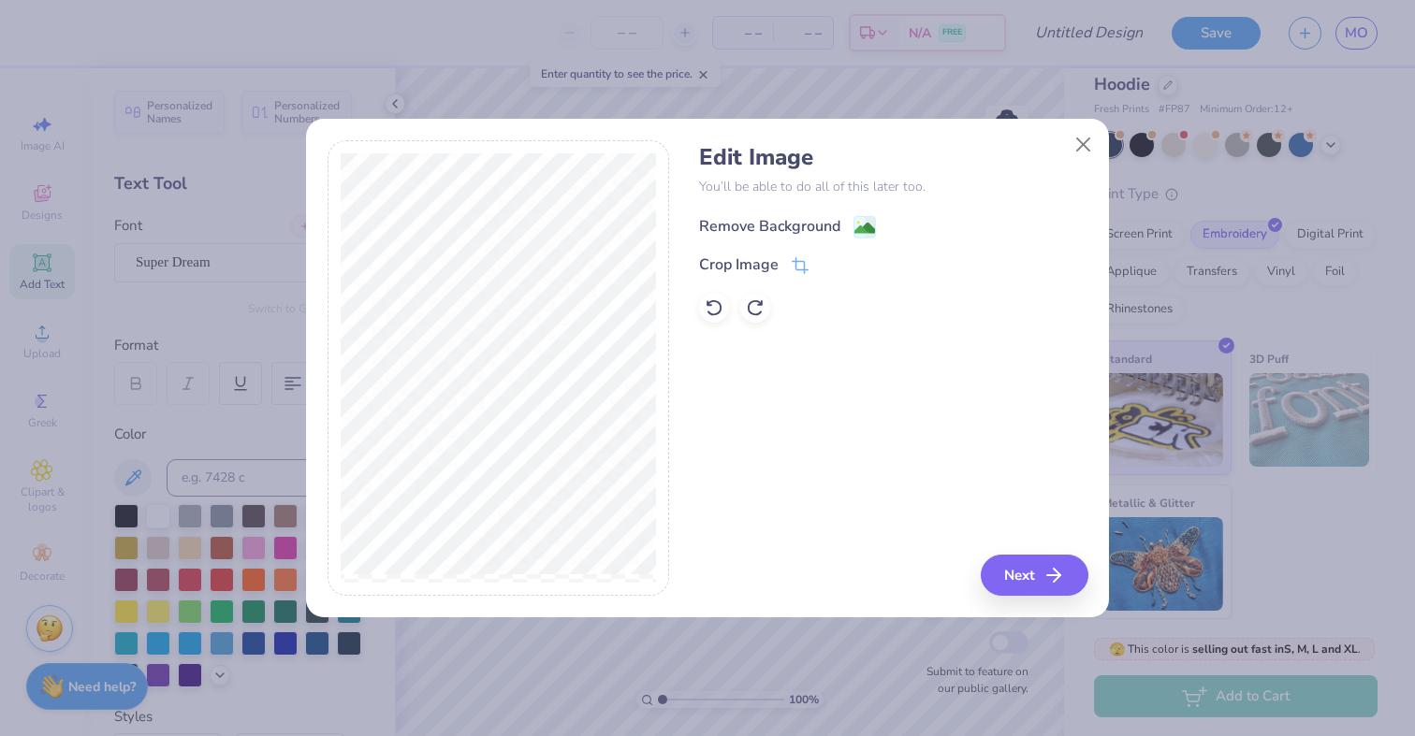
click at [862, 230] on image at bounding box center [864, 228] width 21 height 21
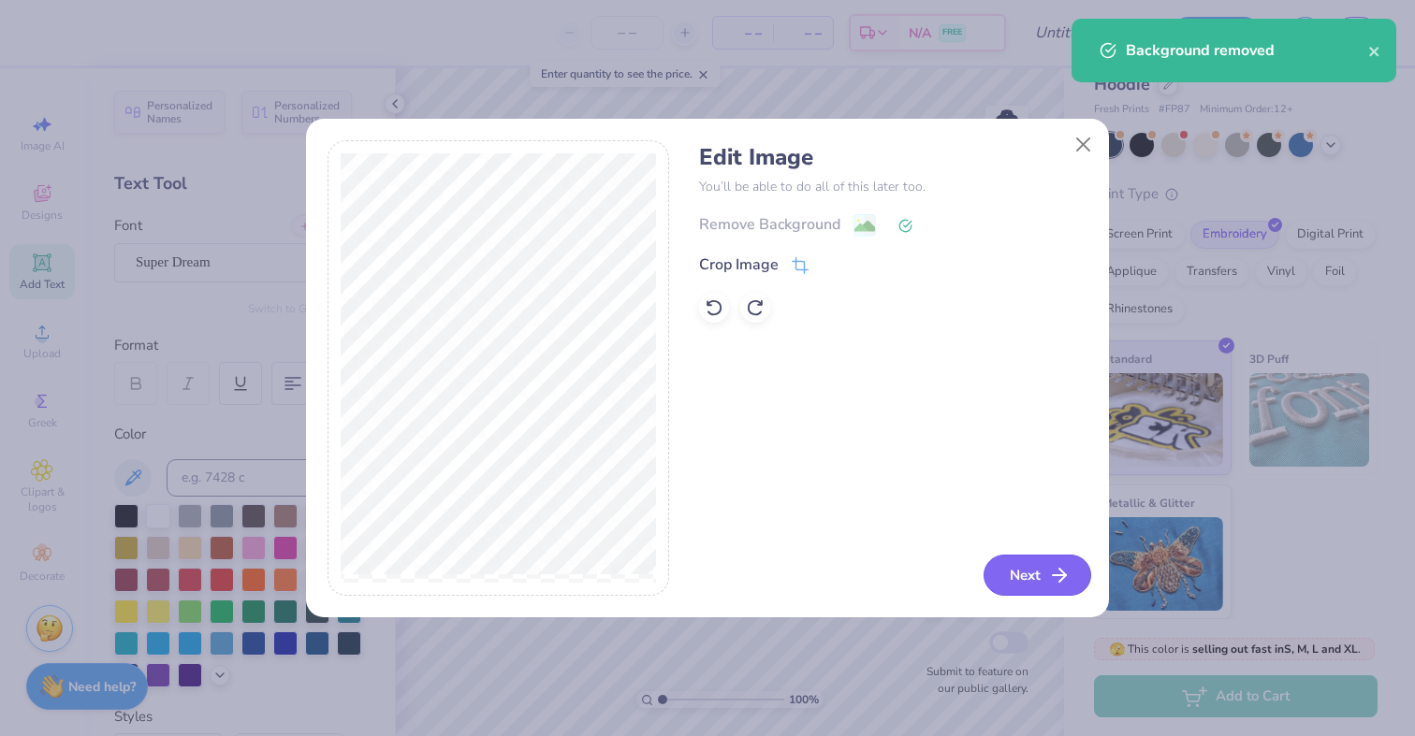
click at [1028, 567] on button "Next" at bounding box center [1037, 575] width 108 height 41
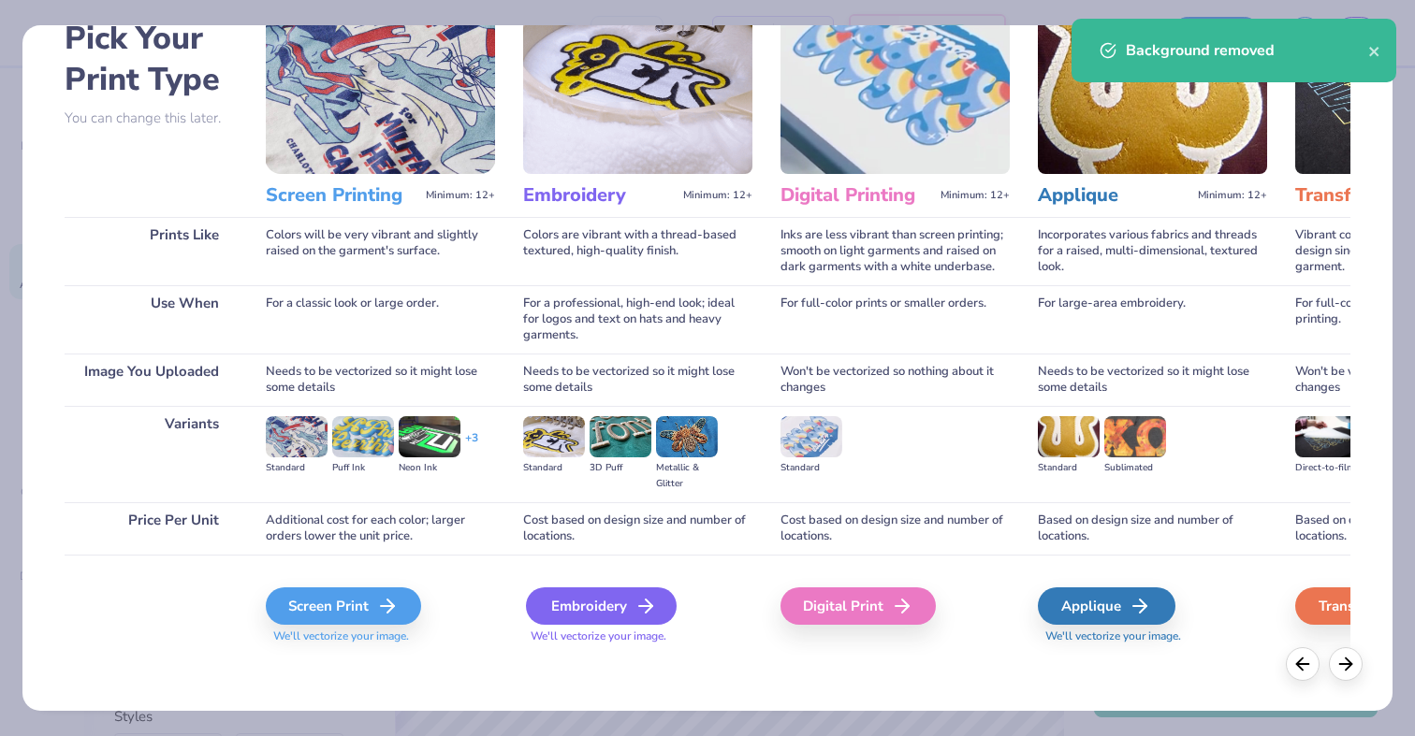
click at [618, 618] on div "Embroidery" at bounding box center [601, 606] width 151 height 37
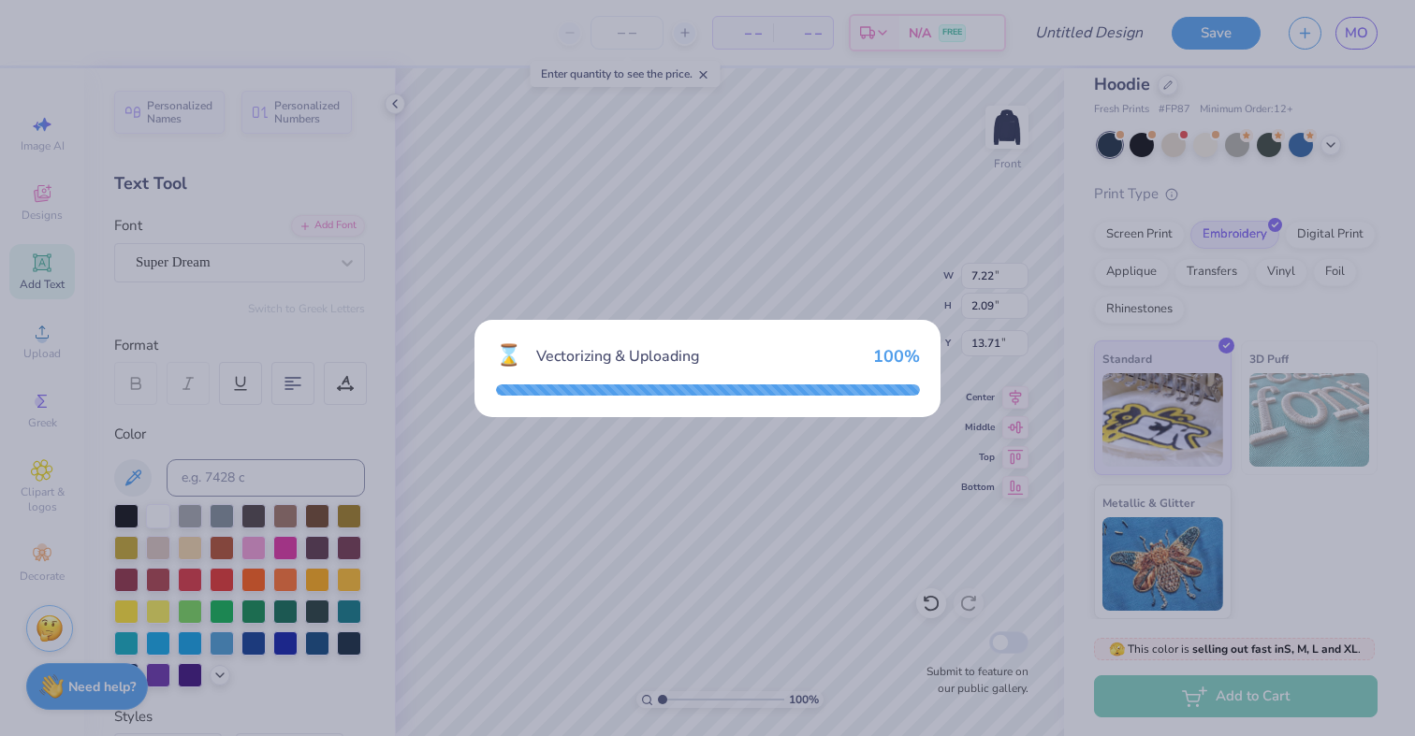
type input "11.99"
type input "12.00"
type input "8.75"
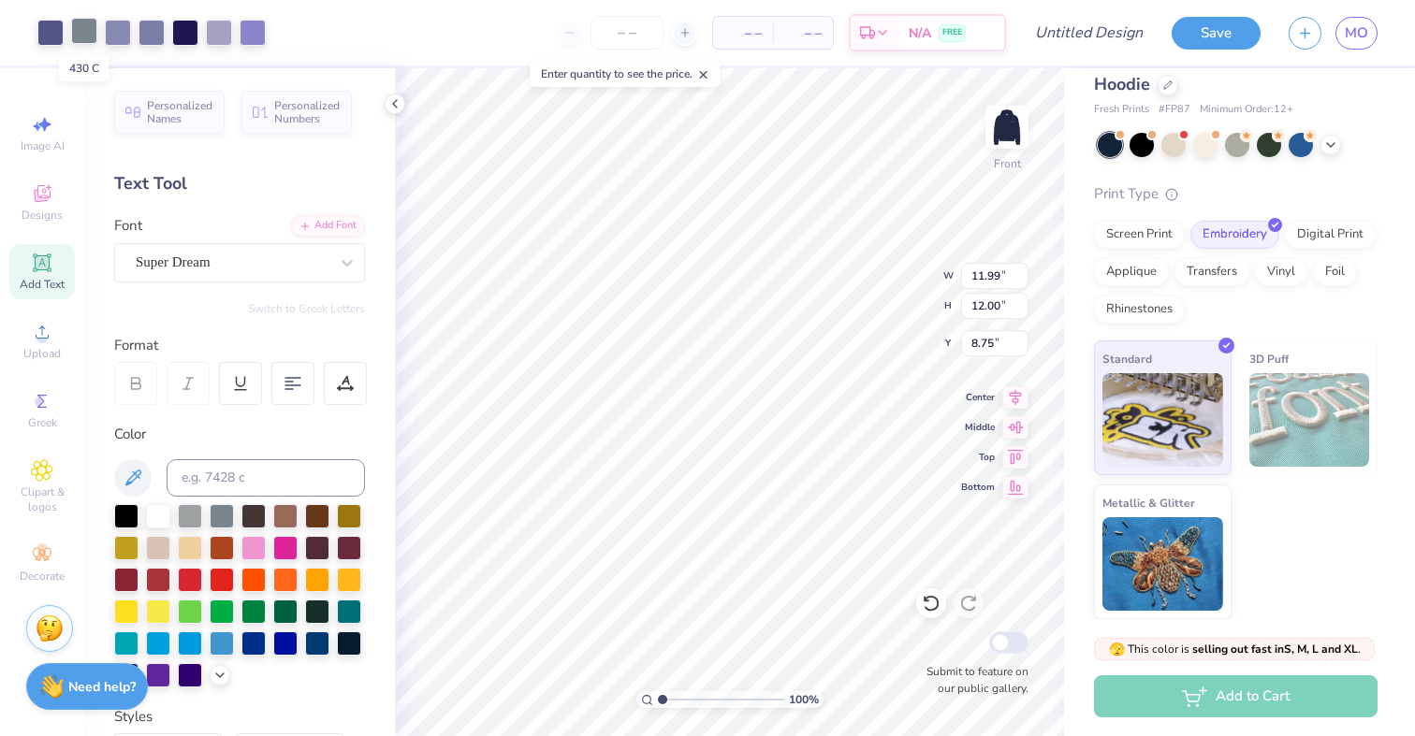
click at [82, 26] on div at bounding box center [84, 31] width 26 height 26
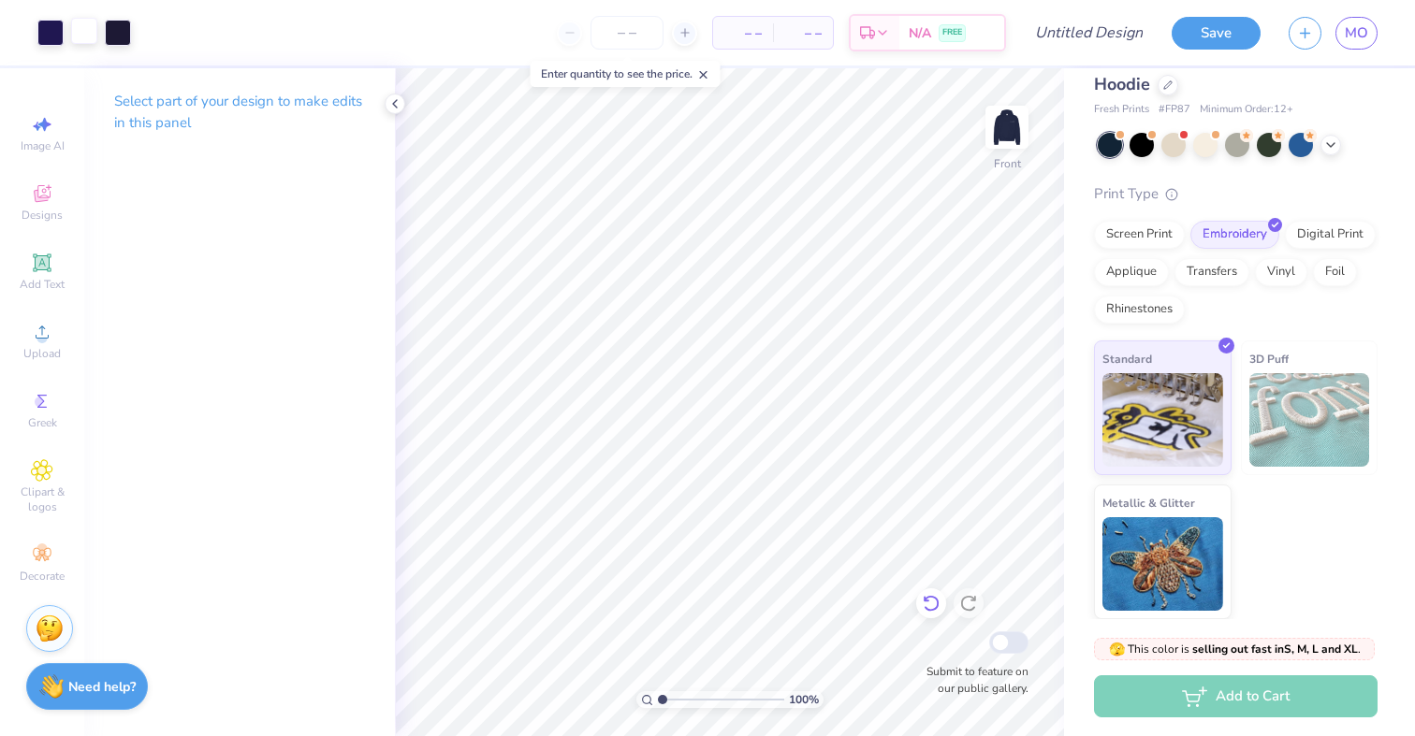
click at [932, 606] on icon at bounding box center [931, 603] width 19 height 19
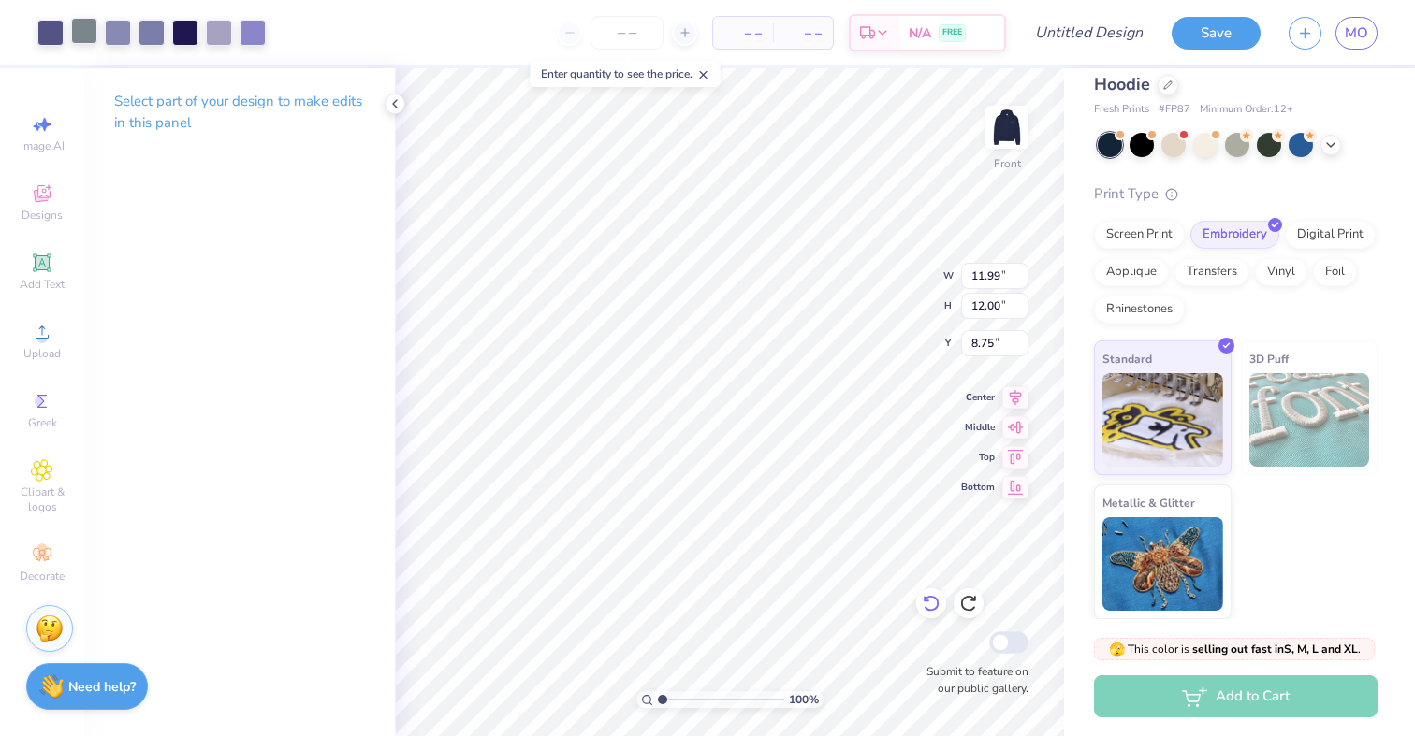
type input "2.69"
type input "5.33"
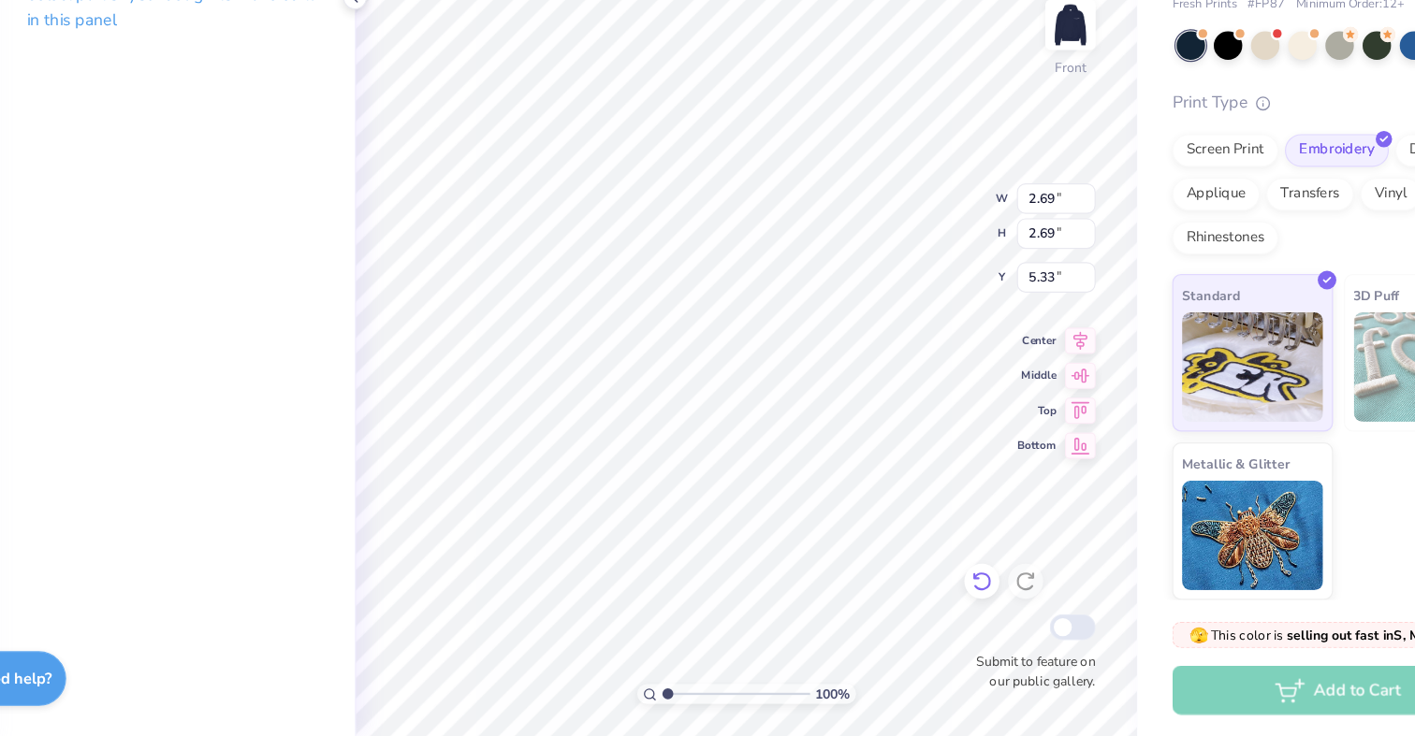
scroll to position [0, 0]
type input "3.14"
type textarea "x"
type input "3.54"
type textarea "x"
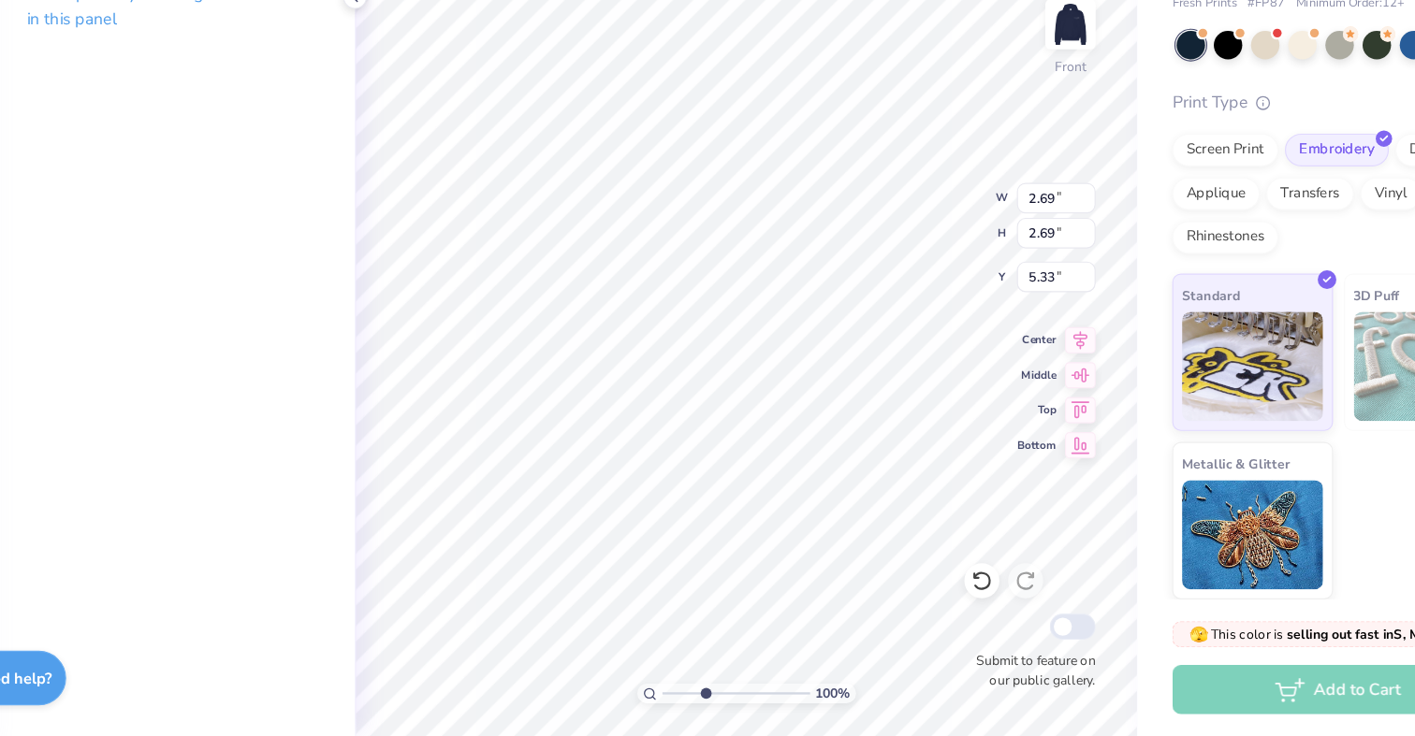
type input "3.72"
type textarea "x"
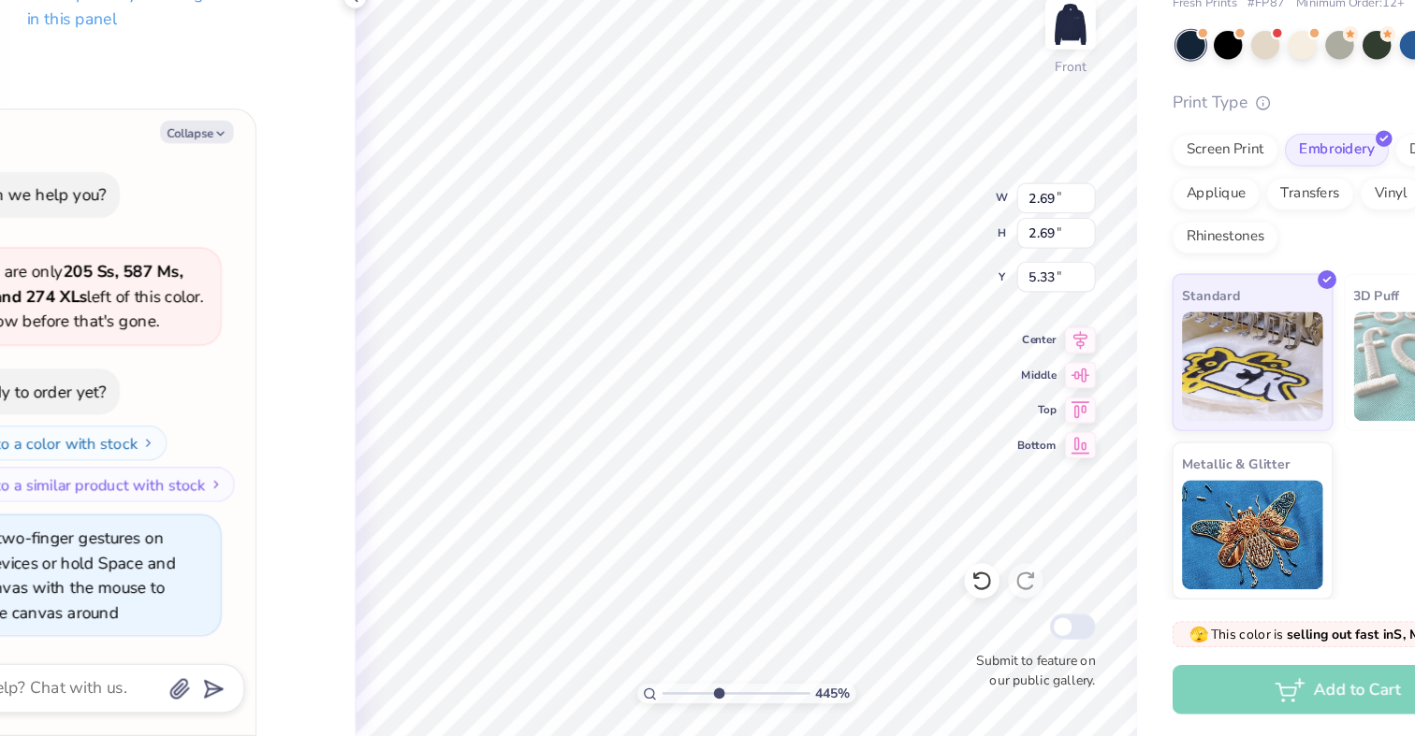
drag, startPoint x: 662, startPoint y: 701, endPoint x: 705, endPoint y: 700, distance: 43.1
type input "4.45"
click at [705, 700] on input "range" at bounding box center [721, 699] width 126 height 17
type textarea "x"
type input "10.85"
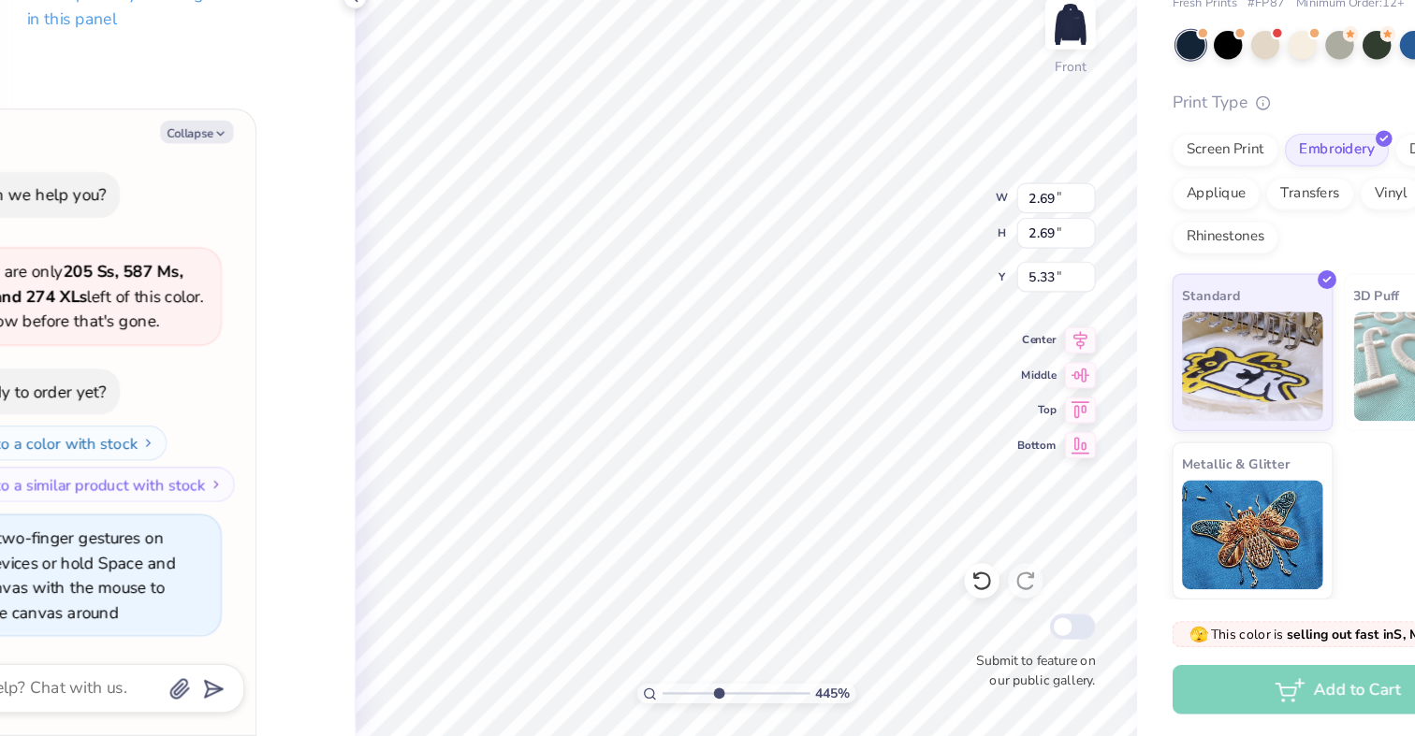
type input "12.00"
type input "8.75"
type textarea "x"
type input "9.89"
click at [933, 610] on icon at bounding box center [931, 604] width 16 height 17
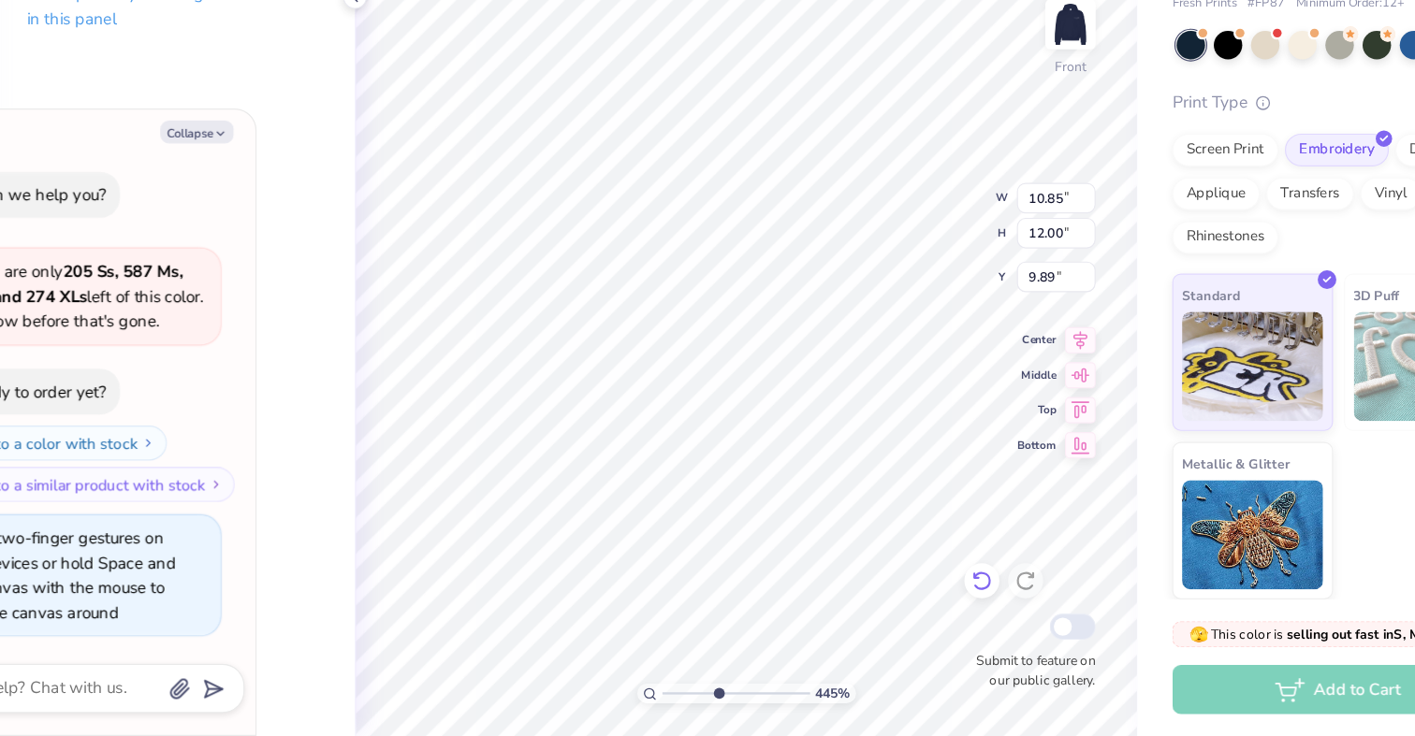
type textarea "x"
type input "8.75"
drag, startPoint x: 705, startPoint y: 702, endPoint x: 681, endPoint y: 701, distance: 24.3
type input "2.57"
click at [681, 700] on input "range" at bounding box center [721, 699] width 126 height 17
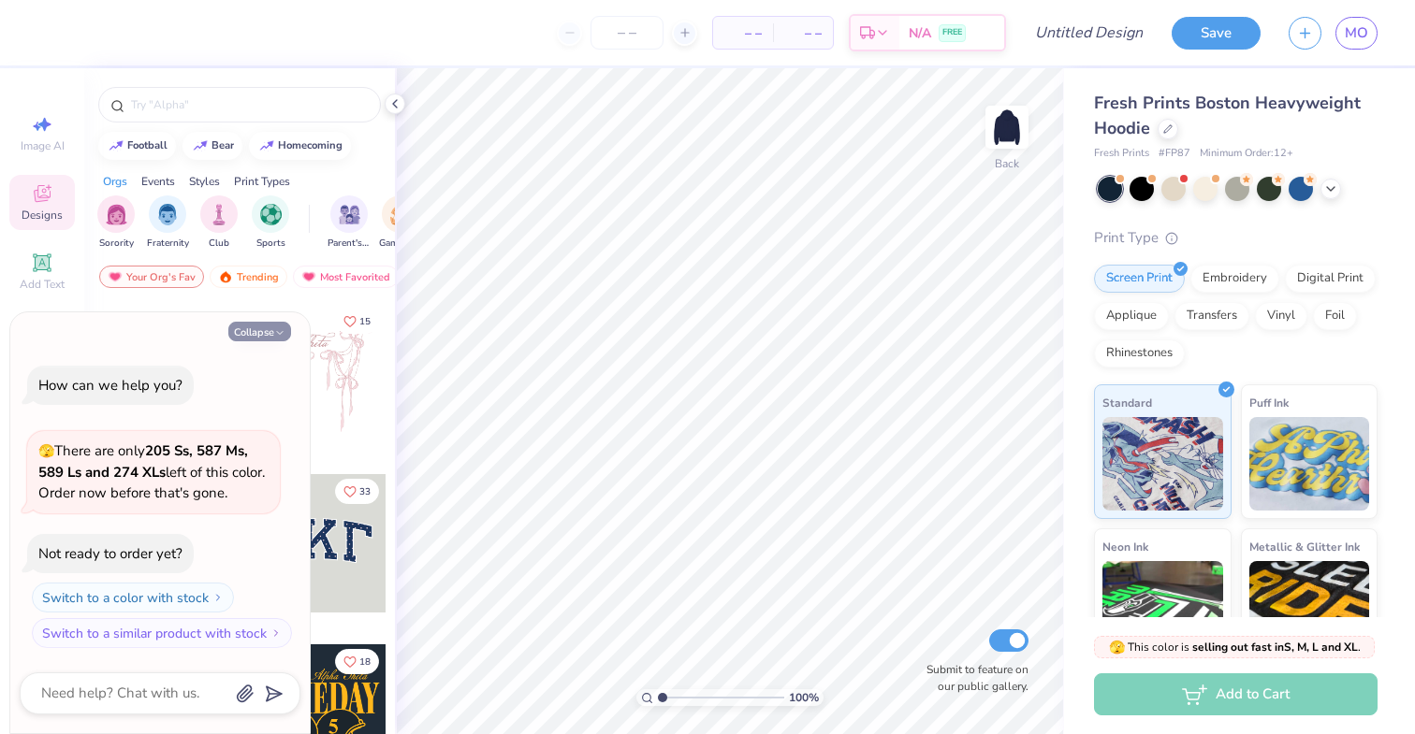
click at [249, 337] on button "Collapse" at bounding box center [259, 332] width 63 height 20
type textarea "x"
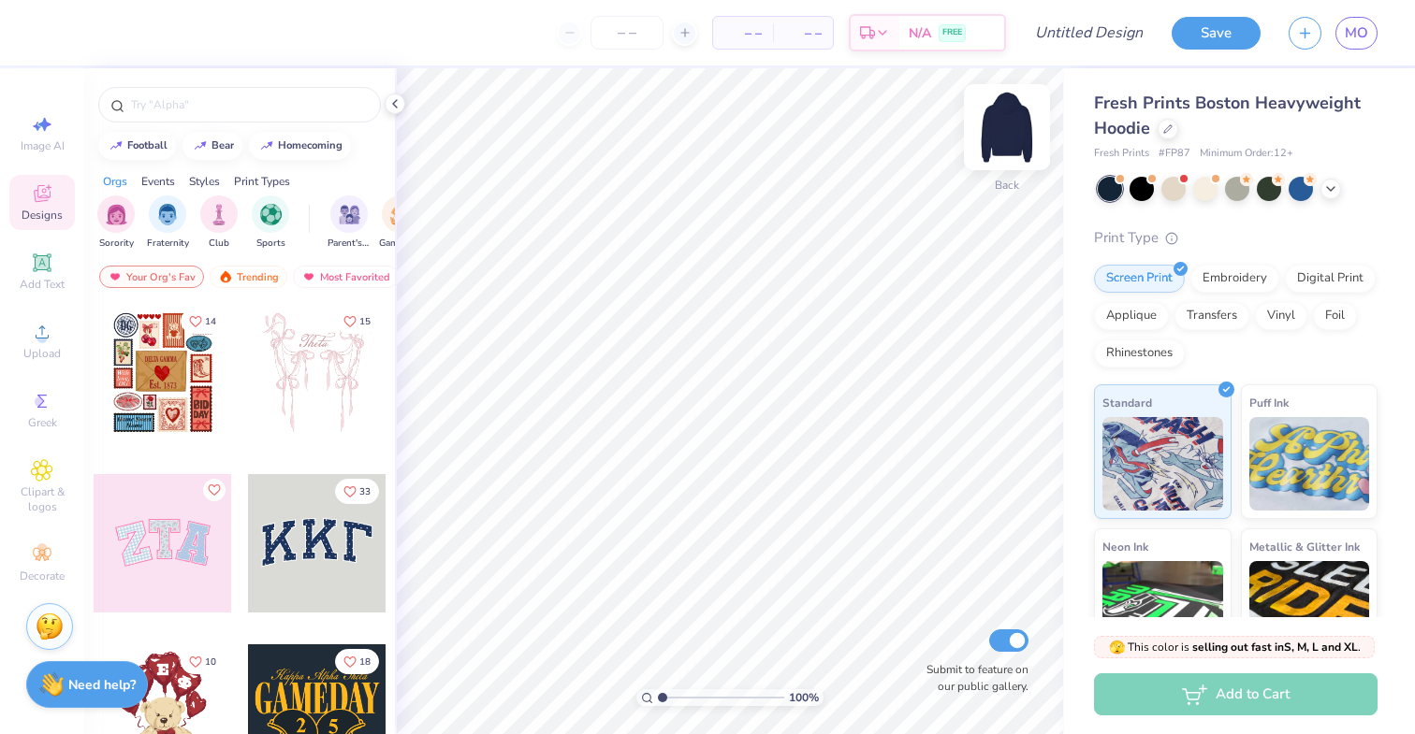
click at [1011, 152] on img at bounding box center [1006, 127] width 75 height 75
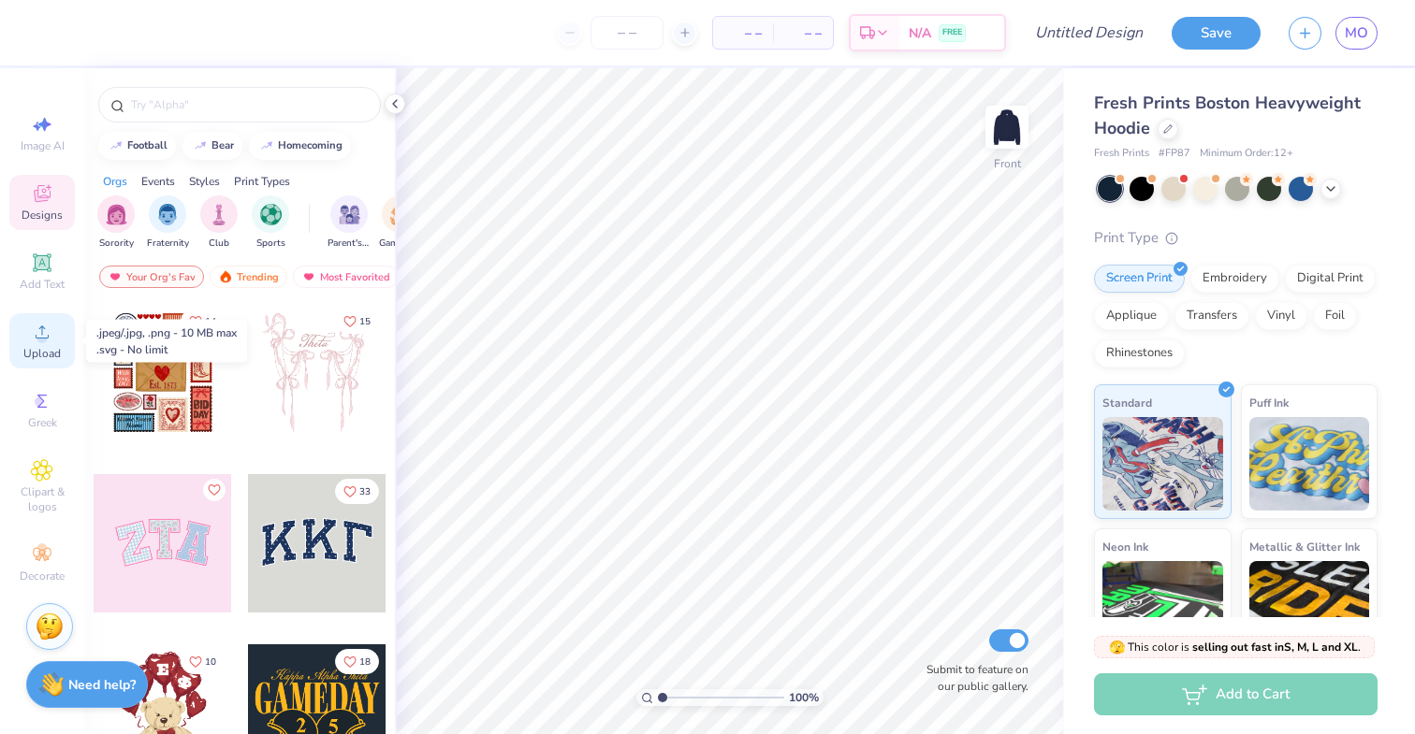
click at [39, 359] on span "Upload" at bounding box center [41, 353] width 37 height 15
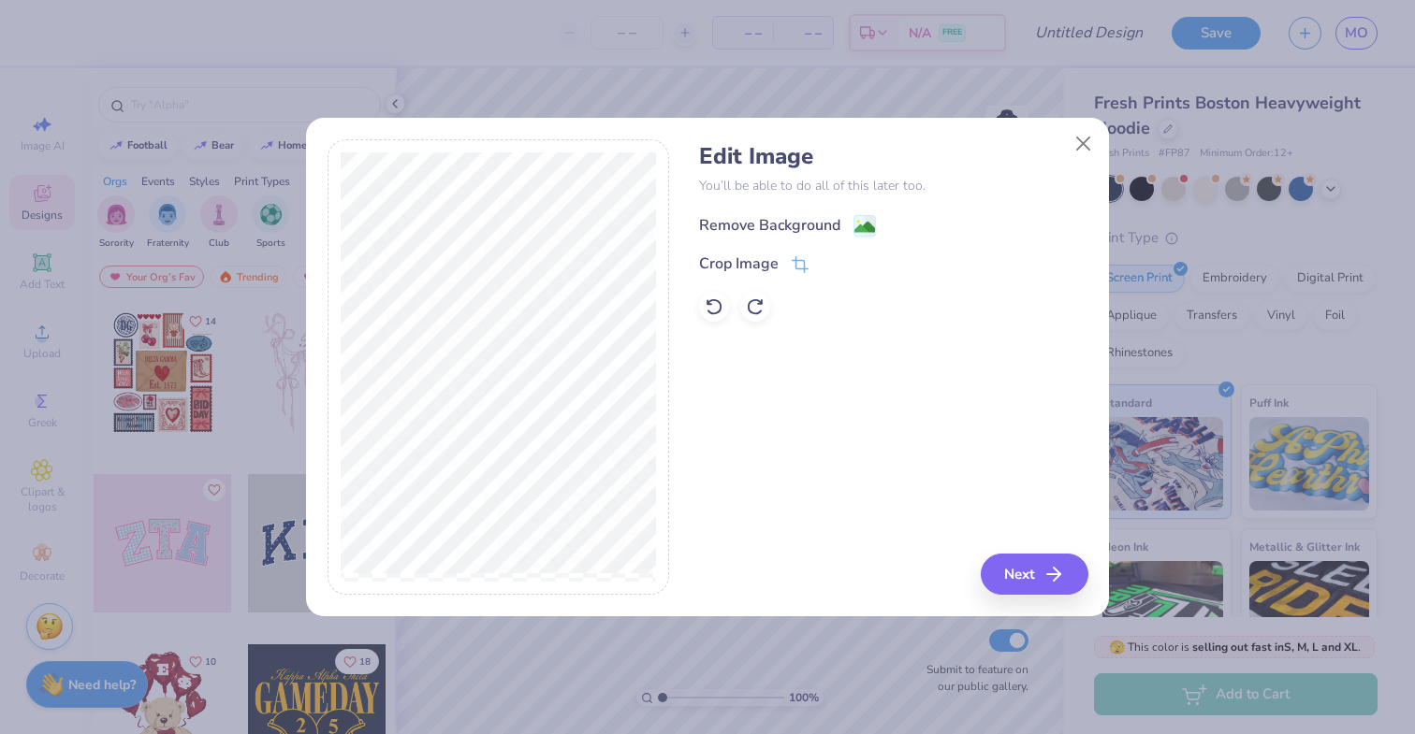
click at [860, 228] on image at bounding box center [864, 227] width 21 height 21
click at [790, 266] on div "Crop Image" at bounding box center [753, 266] width 109 height 22
click at [831, 260] on icon at bounding box center [831, 263] width 11 height 11
click at [1016, 564] on button "Next" at bounding box center [1037, 574] width 108 height 41
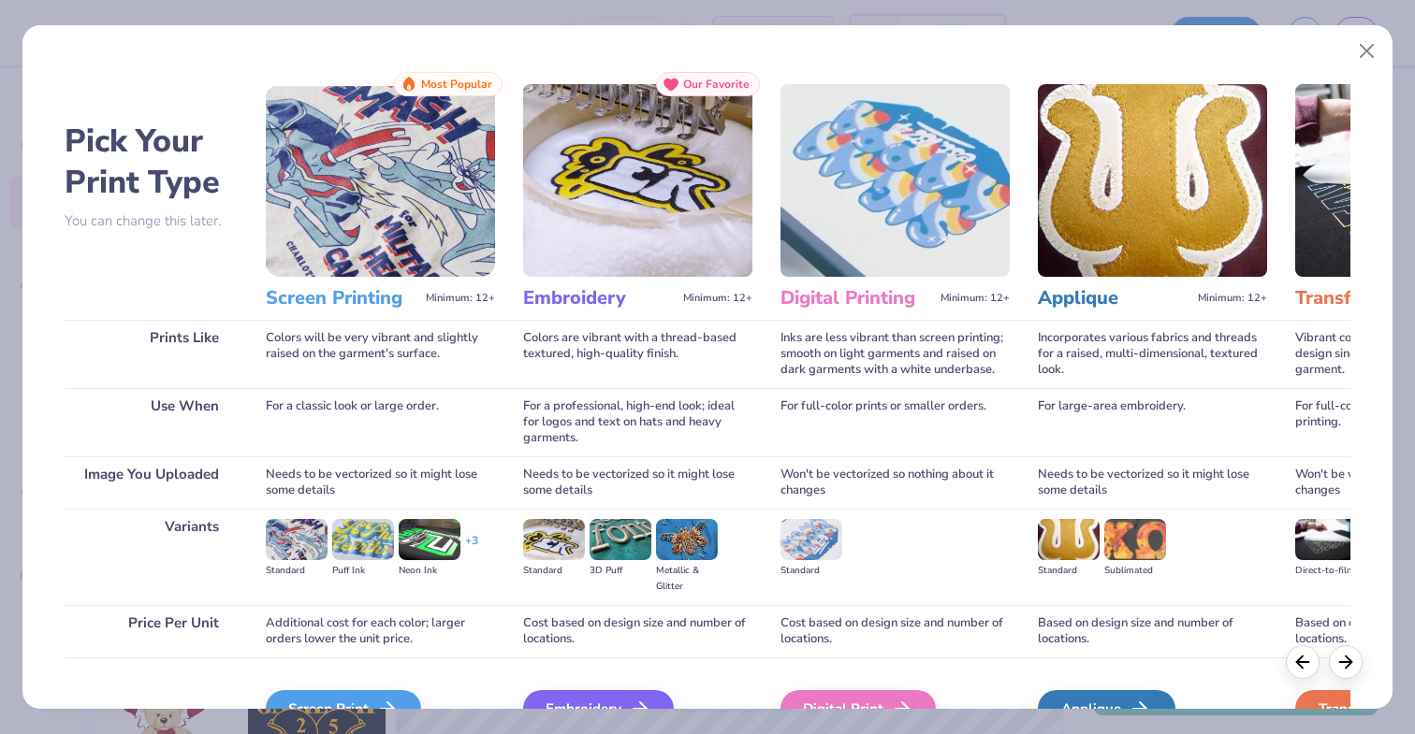
click at [635, 203] on img at bounding box center [637, 180] width 229 height 193
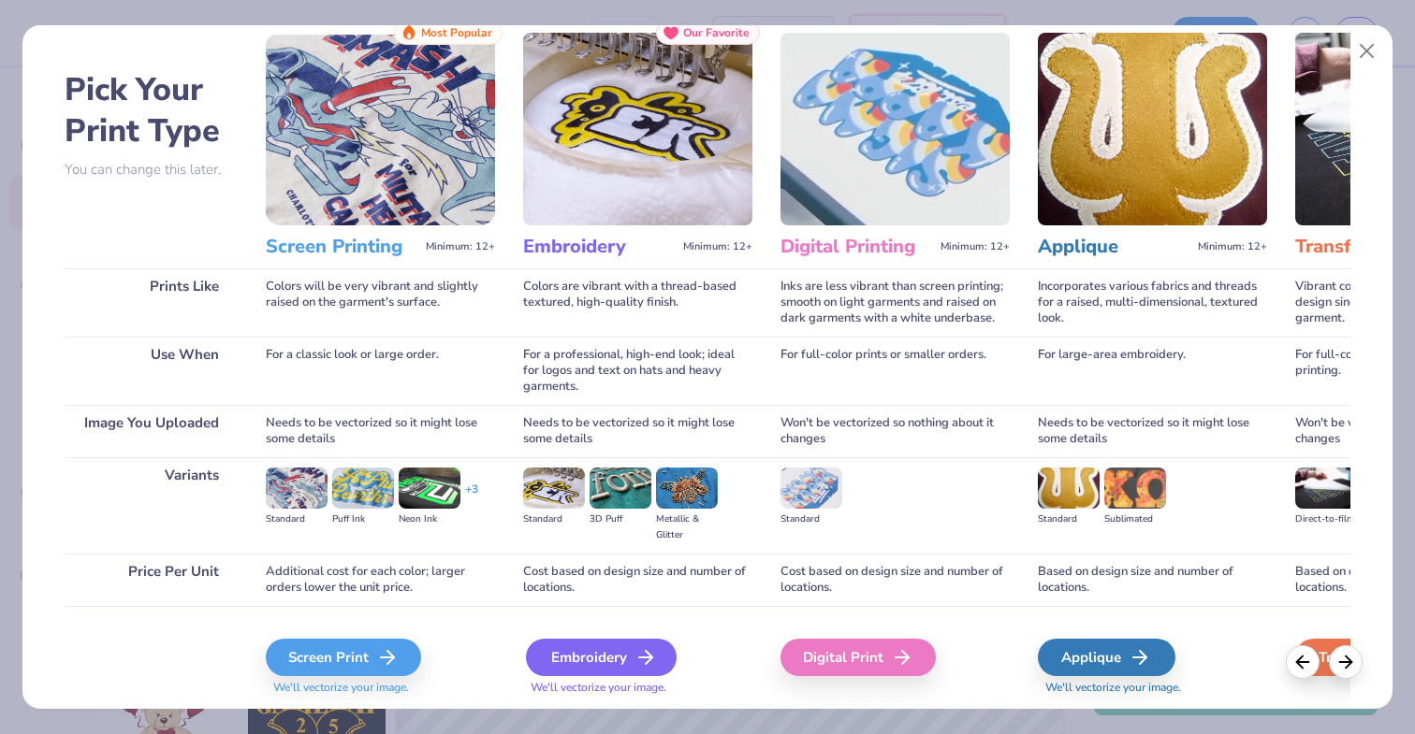
click at [600, 639] on div "Embroidery We'll vectorize your image." at bounding box center [637, 656] width 229 height 100
click at [605, 656] on div "Embroidery" at bounding box center [601, 657] width 151 height 37
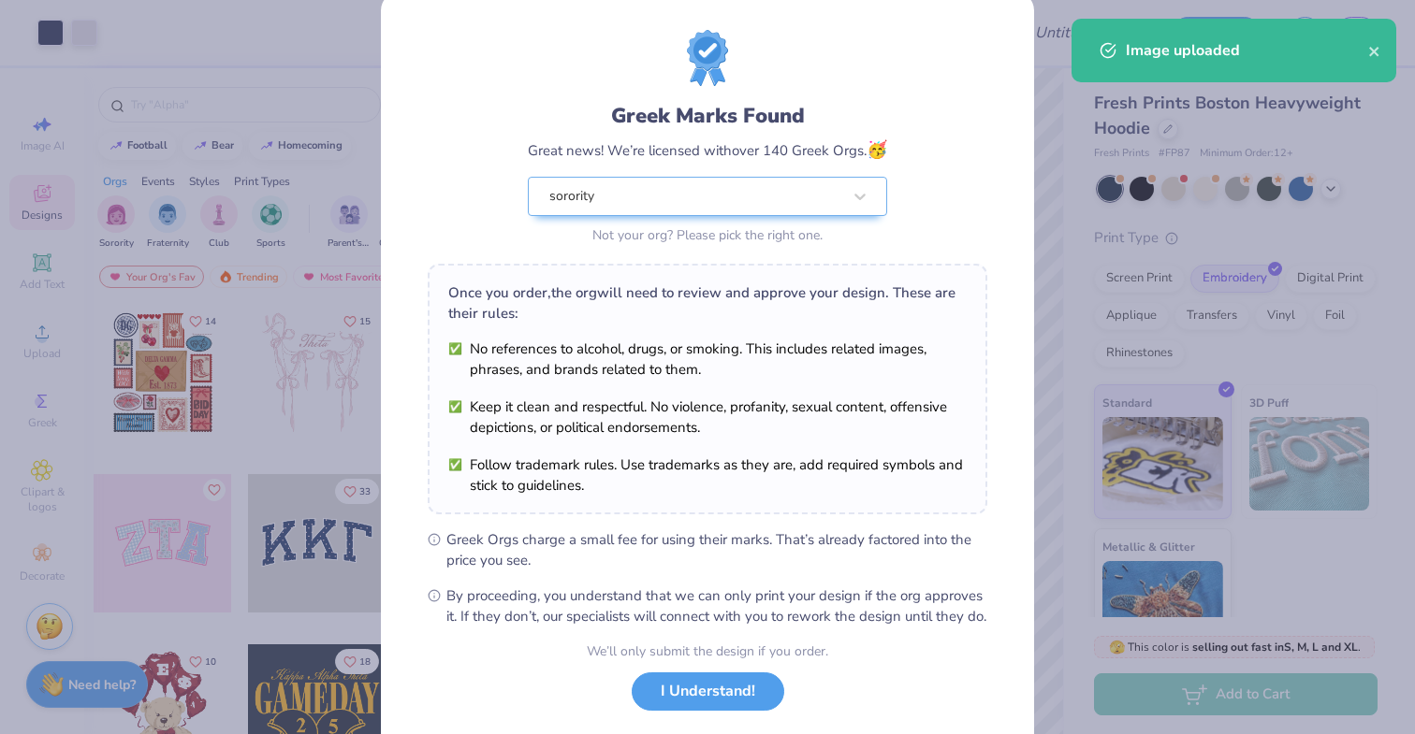
scroll to position [141, 0]
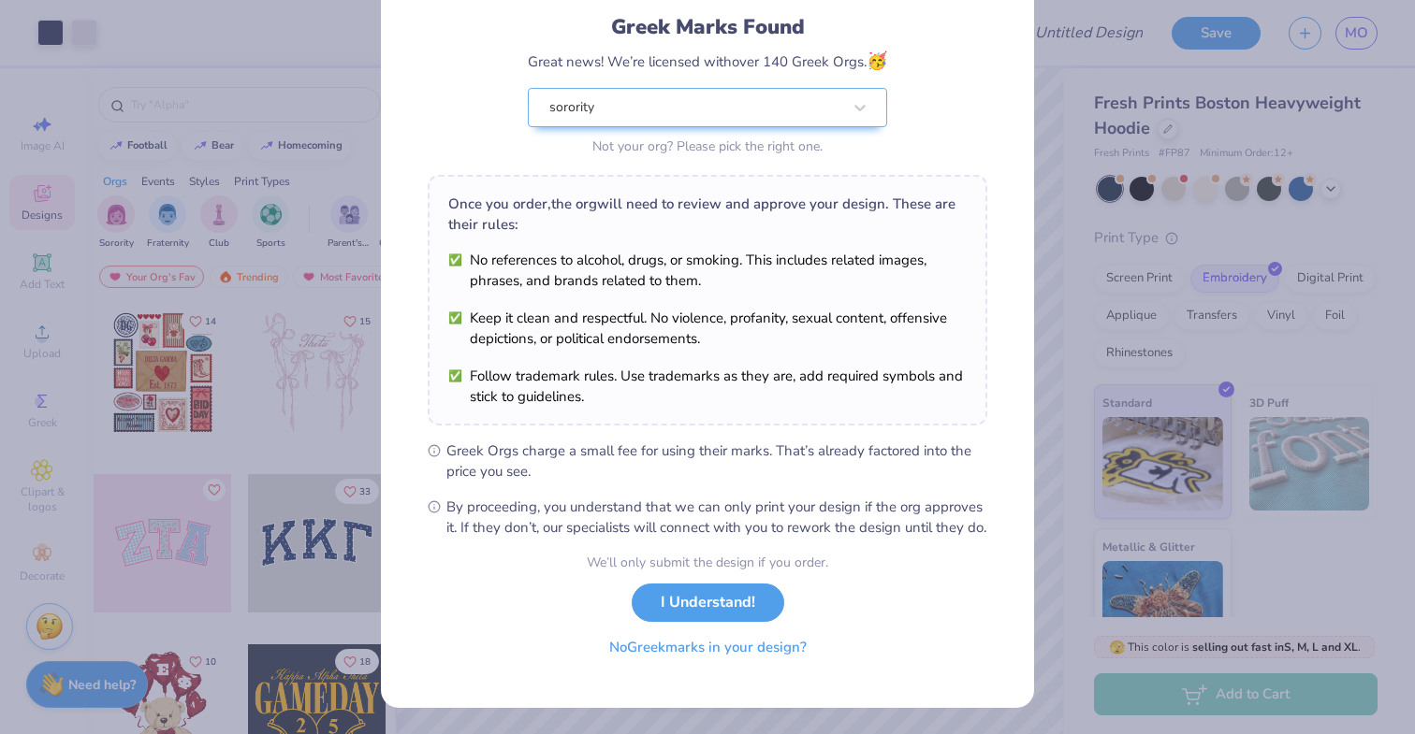
click at [691, 654] on button "No Greek marks in your design?" at bounding box center [707, 648] width 229 height 38
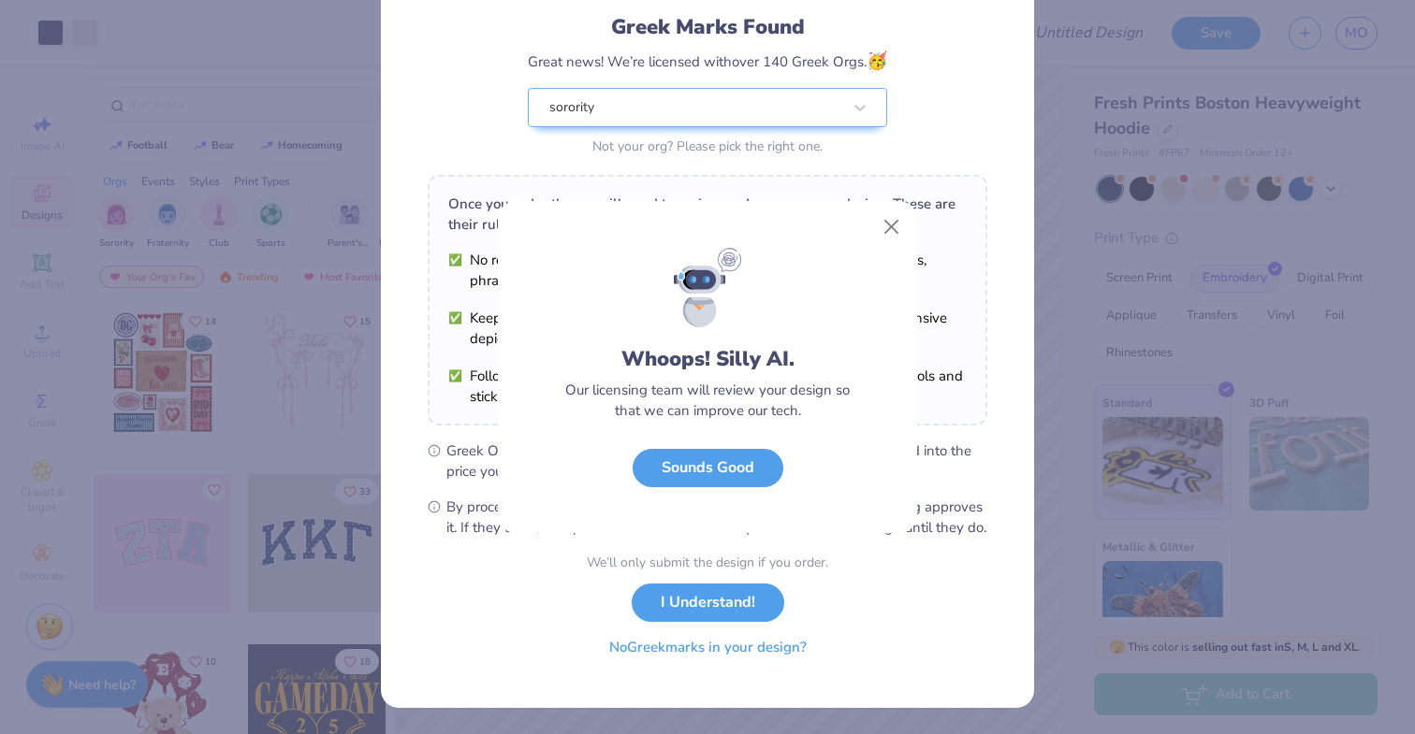
scroll to position [0, 0]
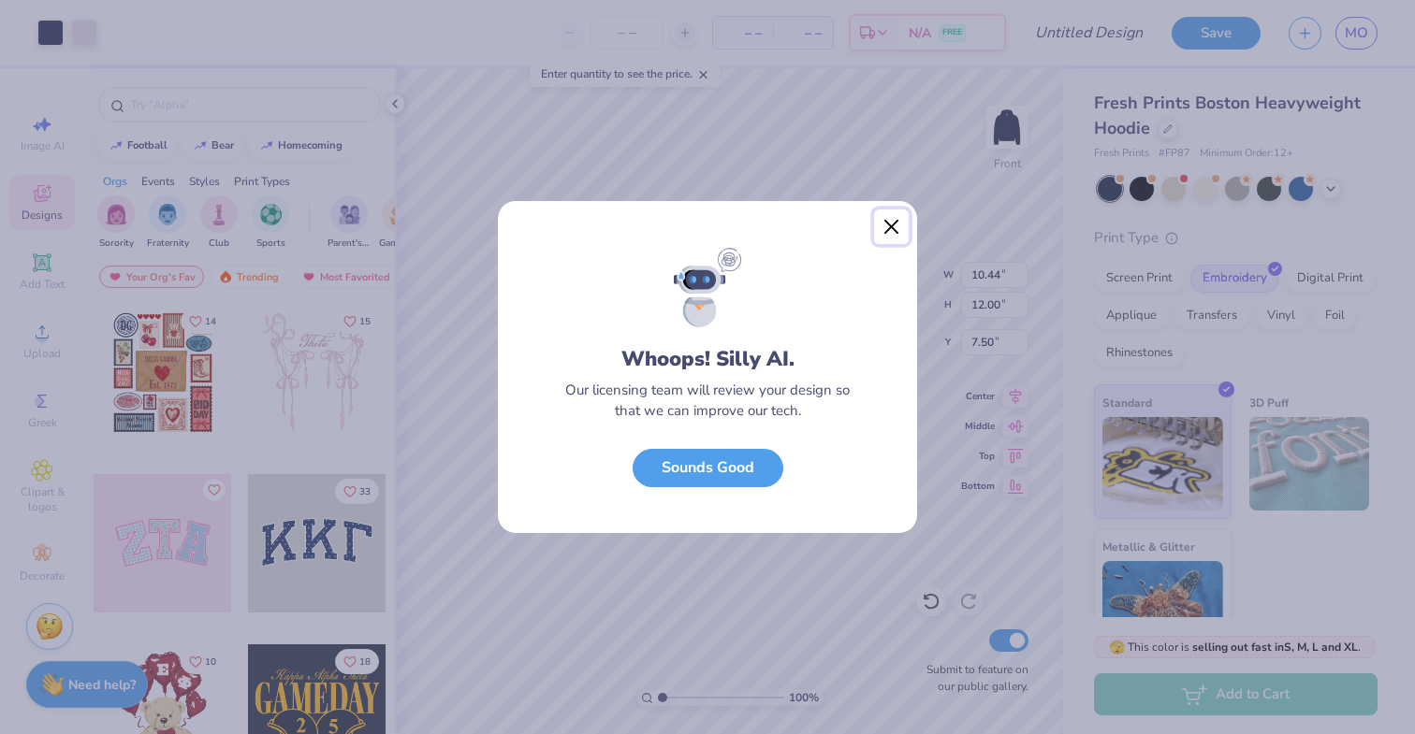
click at [895, 224] on button "Close" at bounding box center [892, 228] width 36 height 36
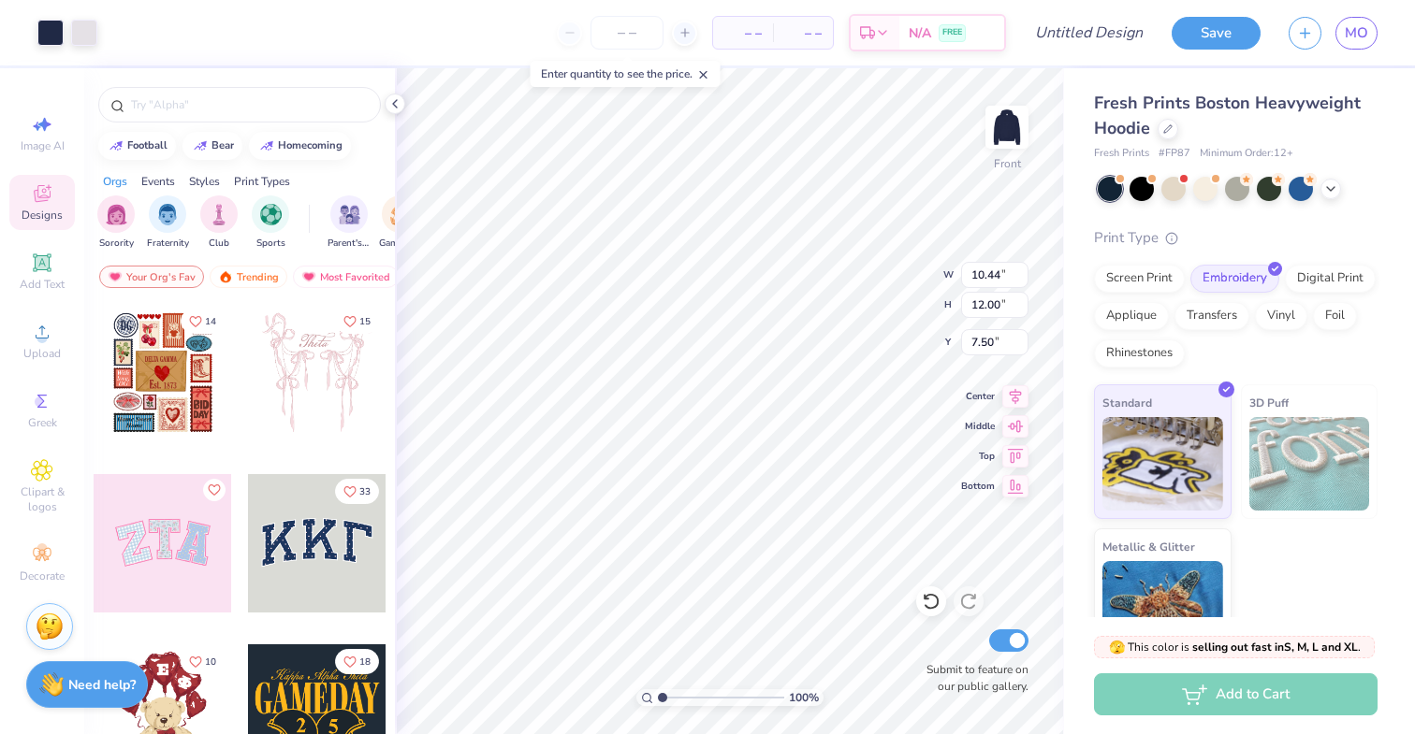
type input "7.51"
type input "9.03"
type input "10.44"
type input "12.00"
click at [932, 597] on icon at bounding box center [931, 601] width 19 height 19
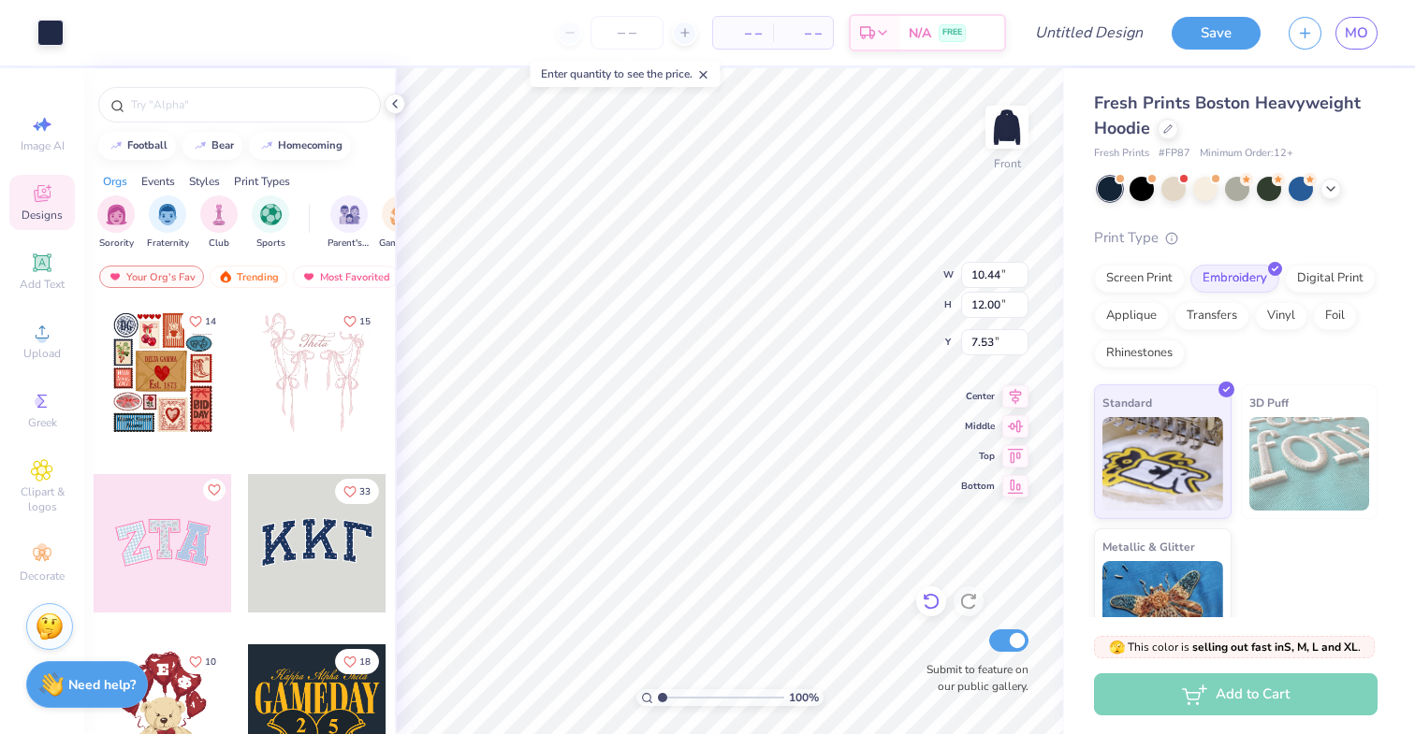
type input "7.51"
click at [937, 599] on icon at bounding box center [931, 602] width 16 height 17
type input "11.03"
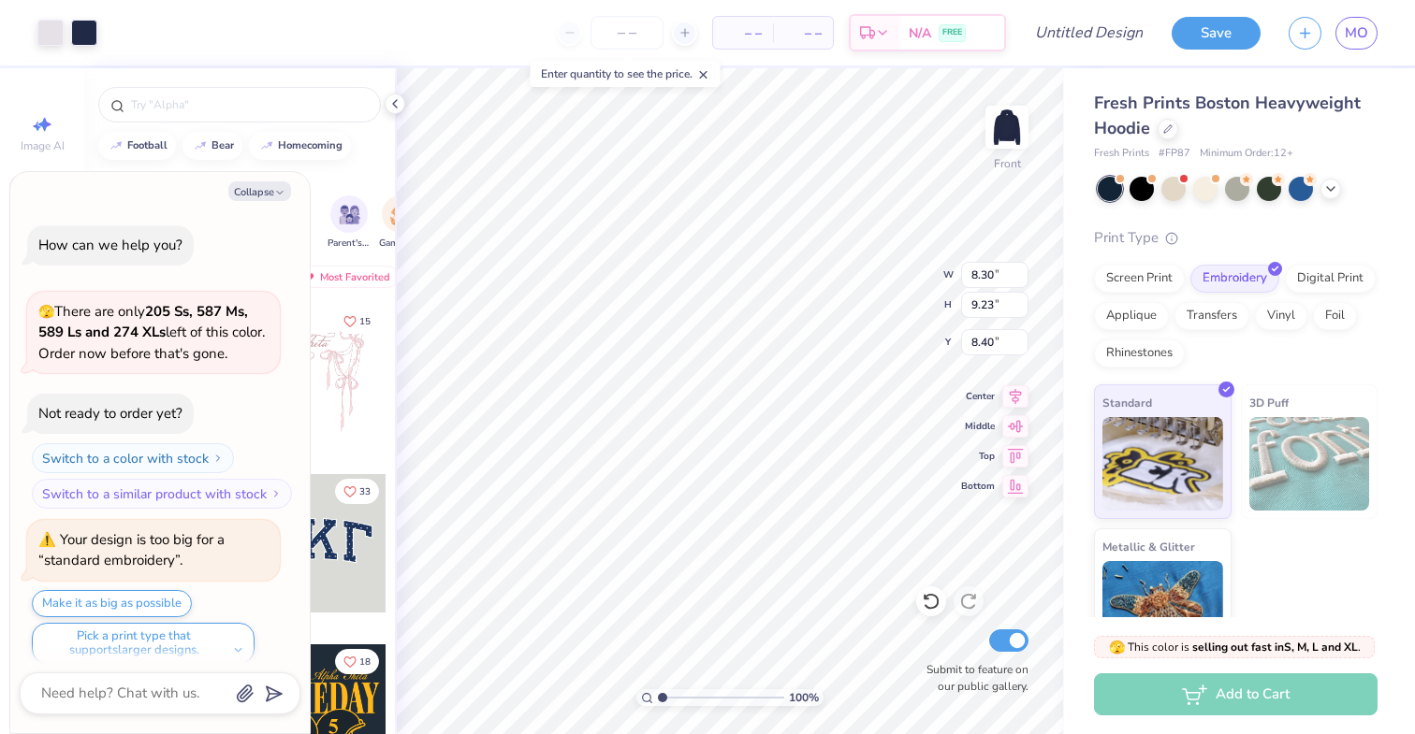
scroll to position [15, 0]
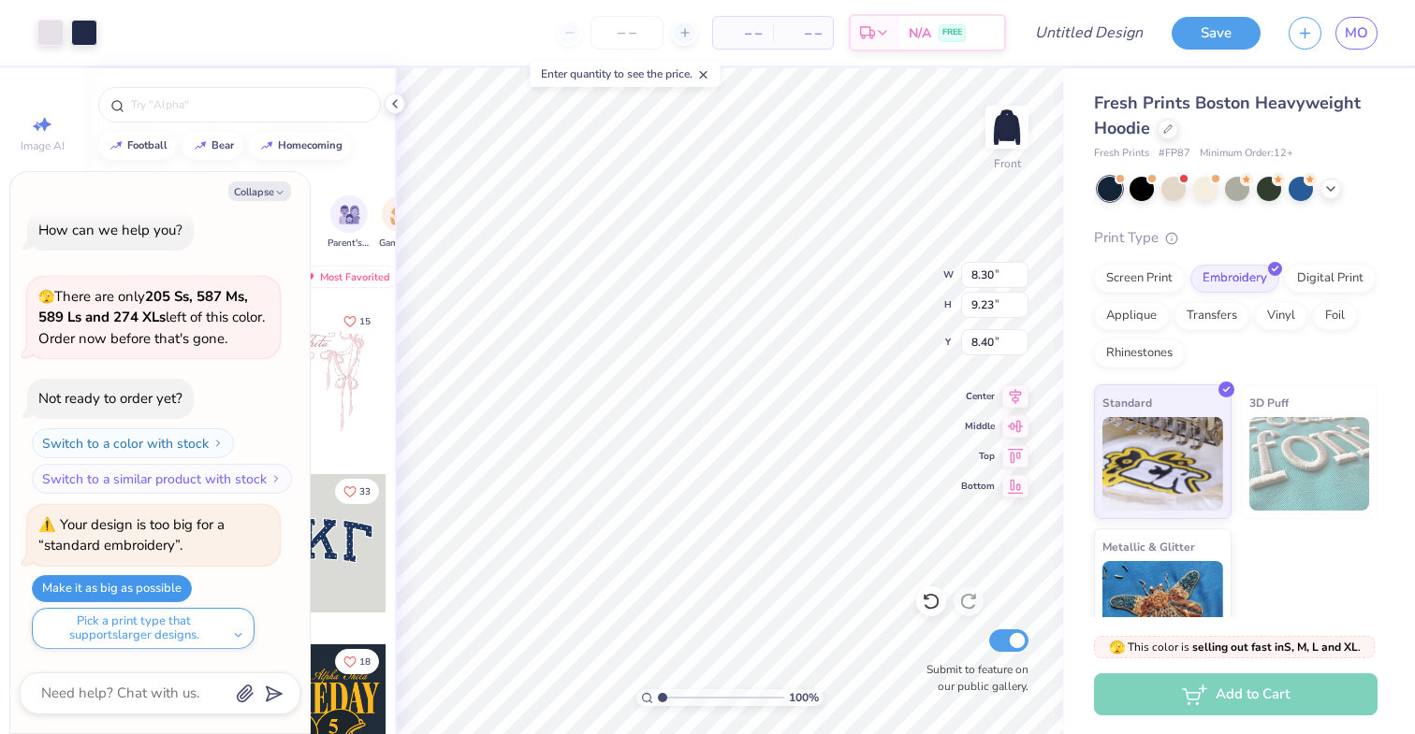
click at [167, 583] on button "Make it as big as possible" at bounding box center [112, 588] width 160 height 27
type textarea "x"
type input "10.83"
type input "12.05"
type input "5.59"
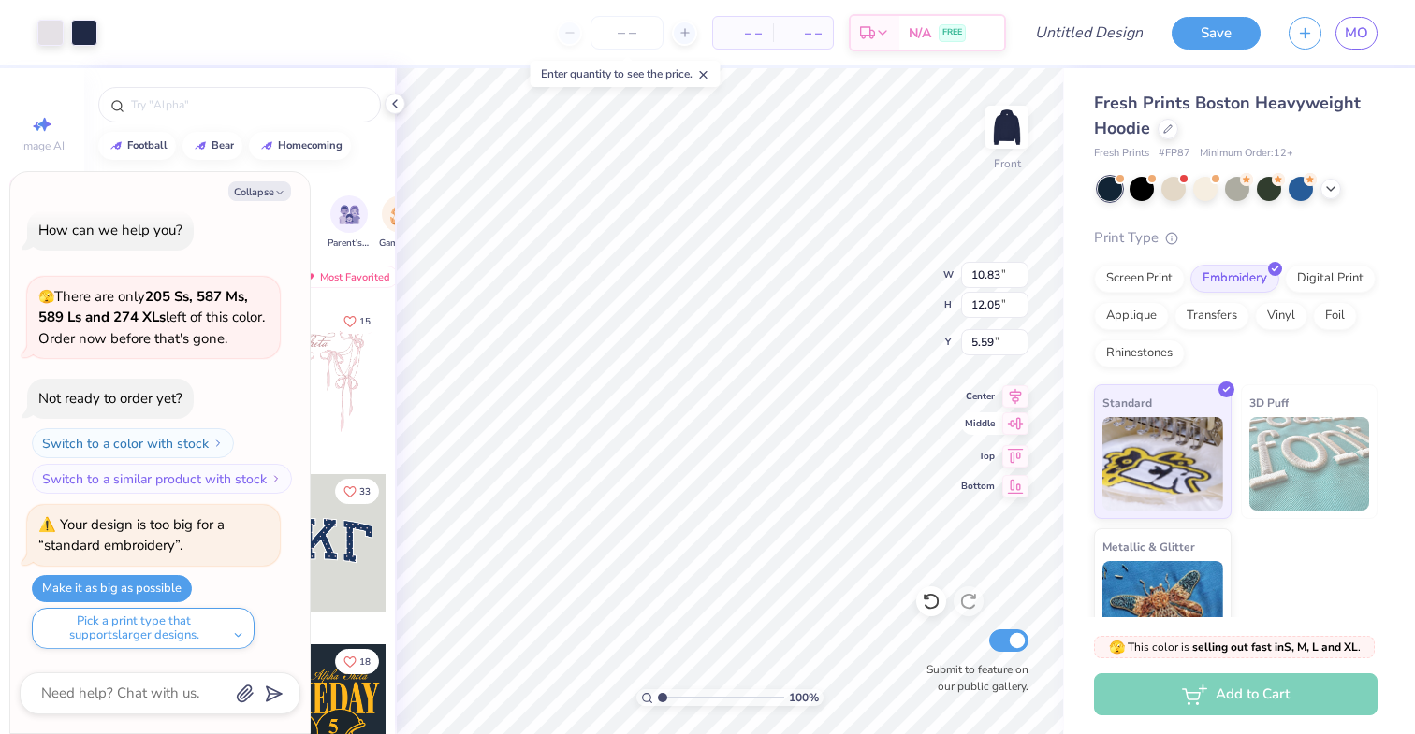
click at [1016, 432] on icon at bounding box center [1015, 424] width 26 height 22
type textarea "x"
type input "8.73"
click at [1014, 403] on icon at bounding box center [1015, 394] width 26 height 22
click at [1008, 139] on img at bounding box center [1006, 127] width 75 height 75
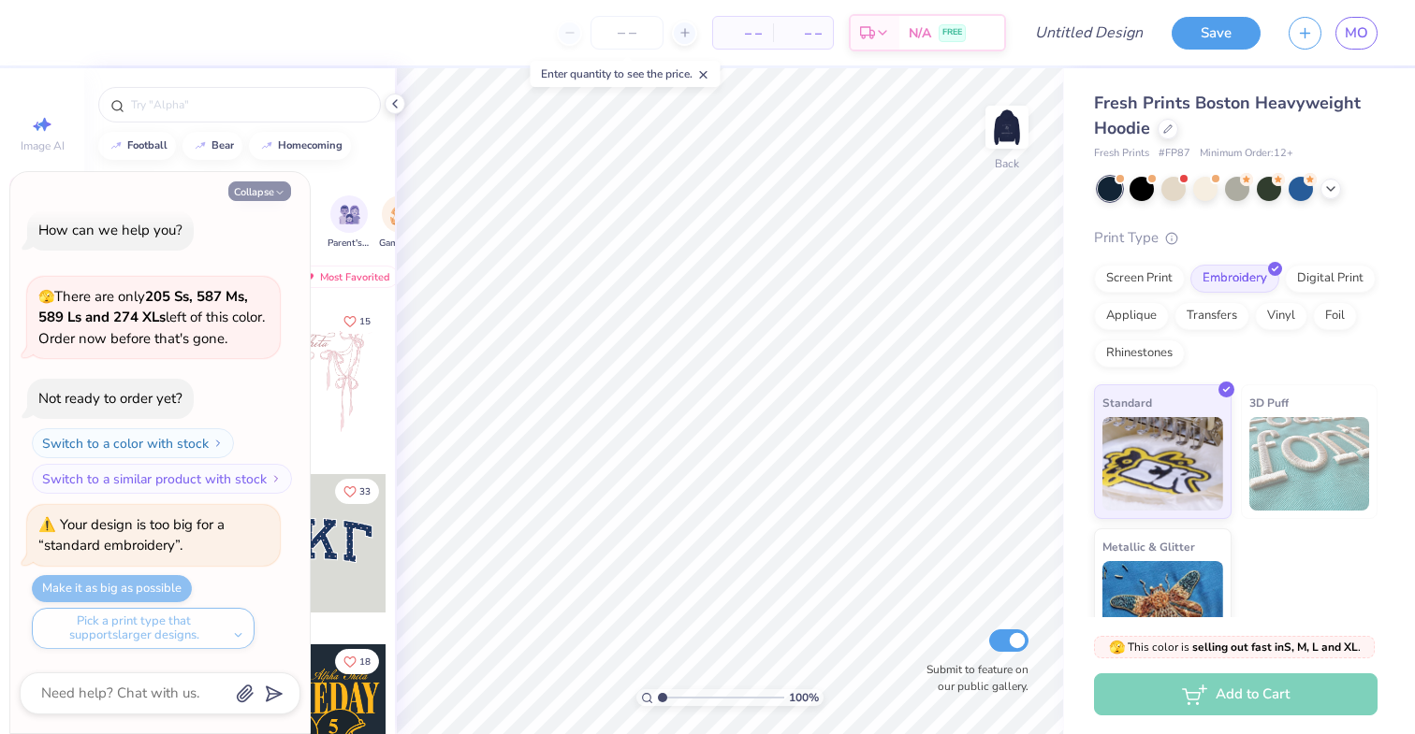
click at [266, 184] on button "Collapse" at bounding box center [259, 192] width 63 height 20
type textarea "x"
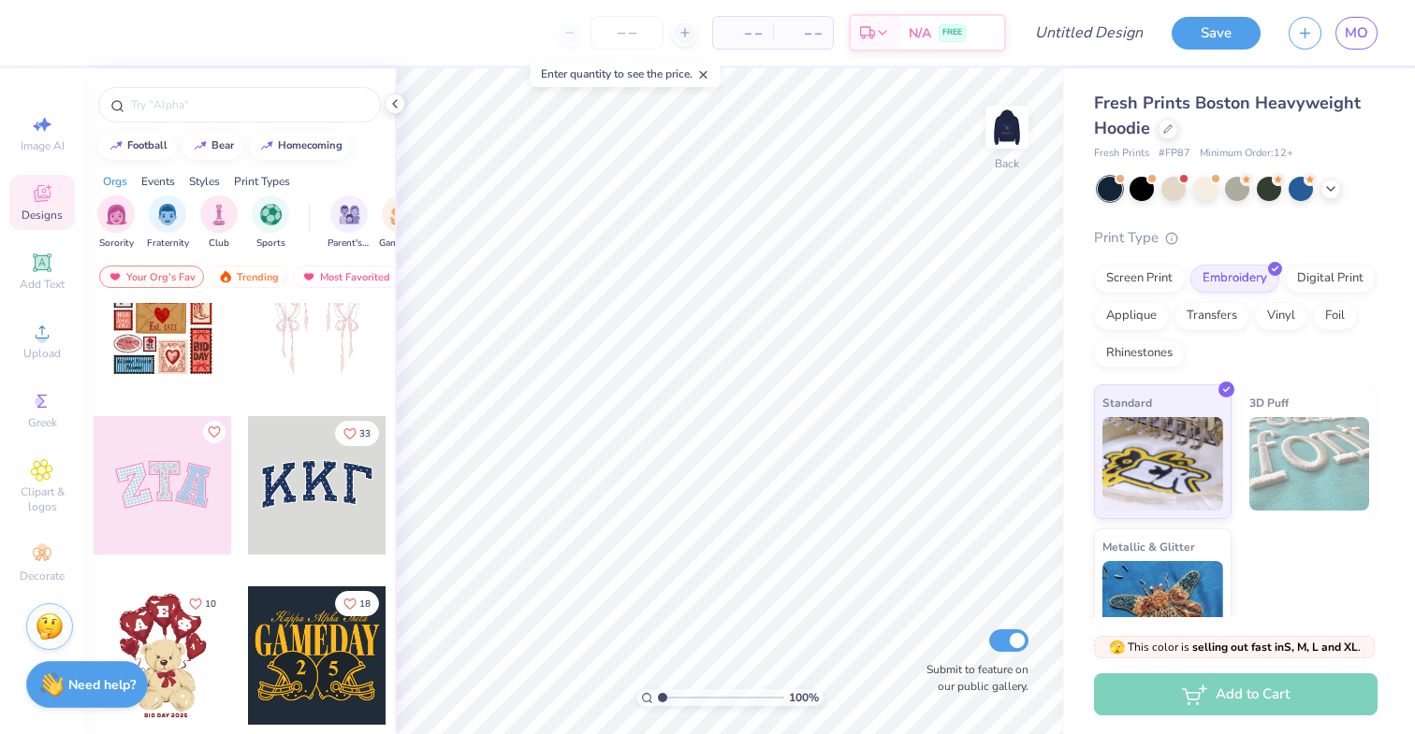
scroll to position [102, 0]
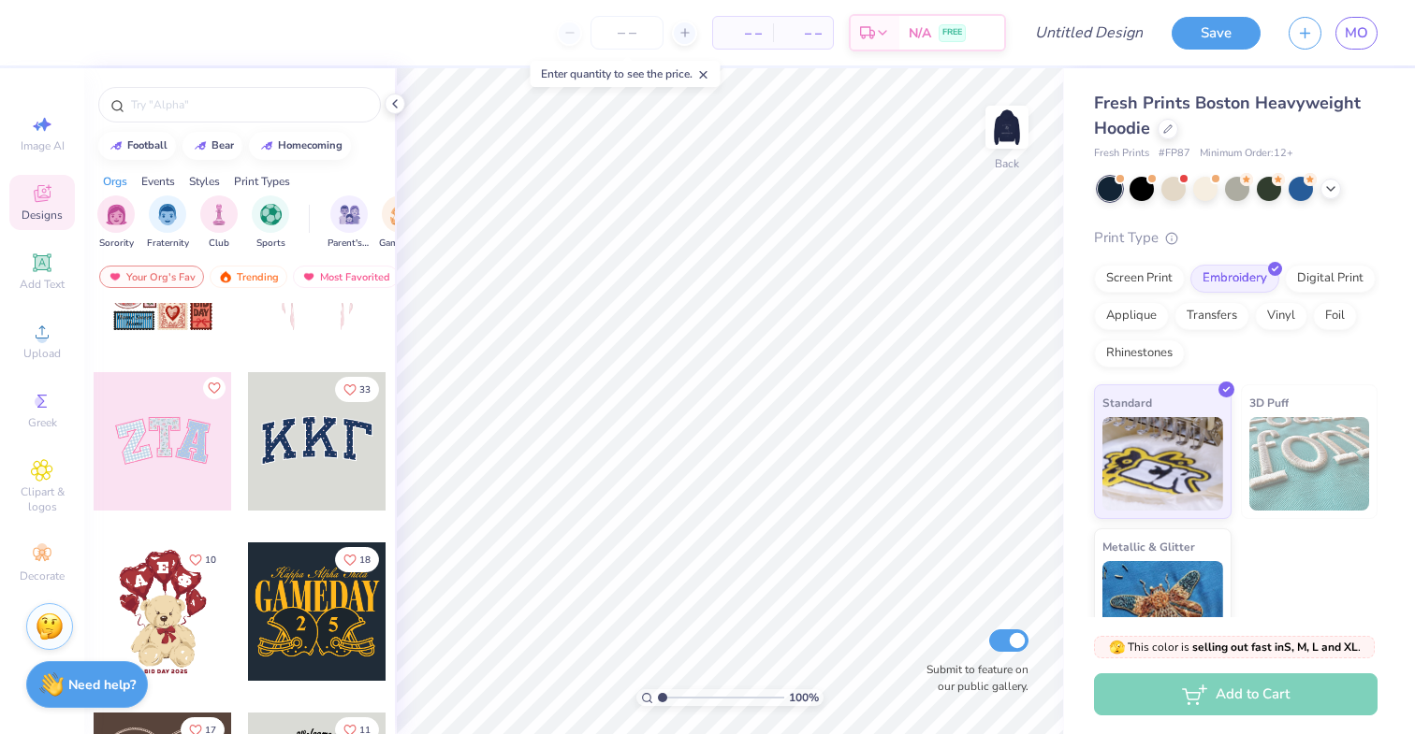
click at [187, 459] on div at bounding box center [163, 441] width 138 height 138
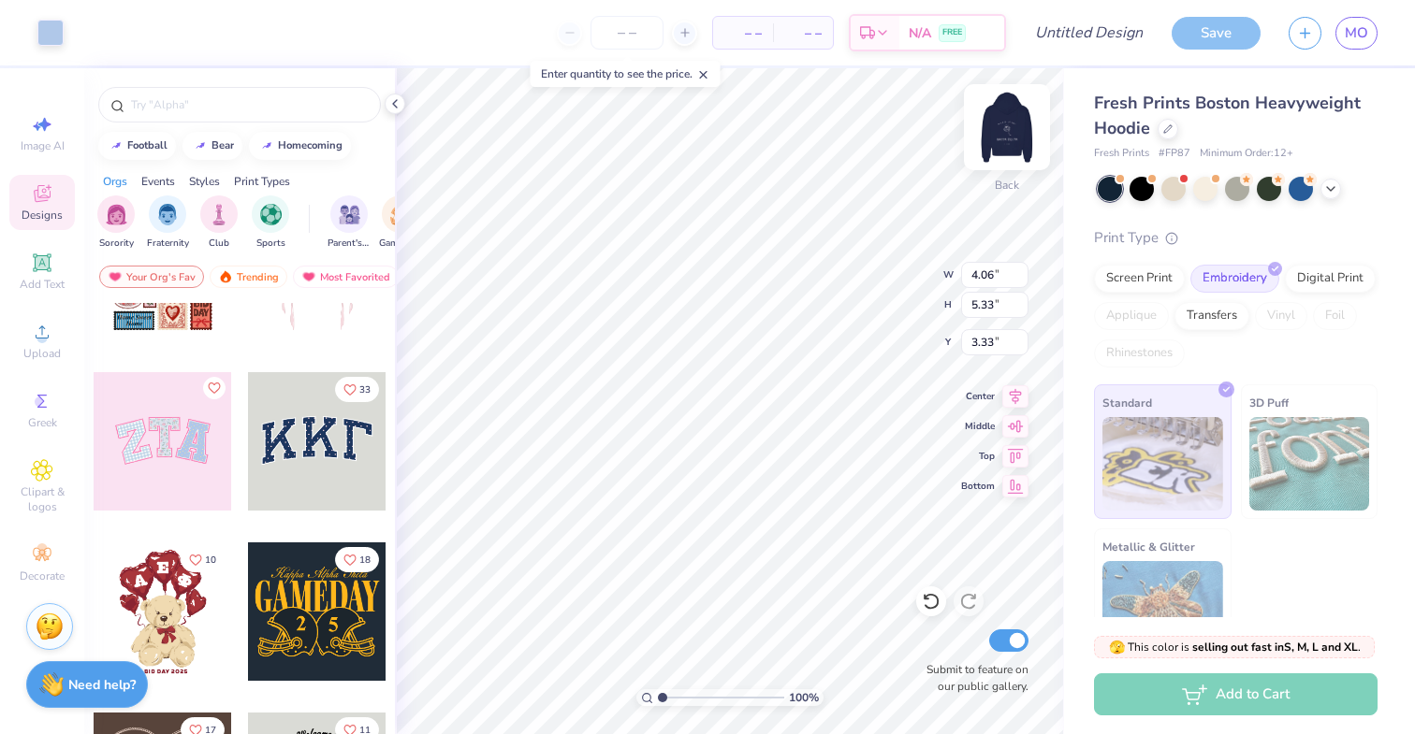
click at [1002, 139] on img at bounding box center [1006, 127] width 75 height 75
click at [83, 29] on div at bounding box center [84, 31] width 26 height 26
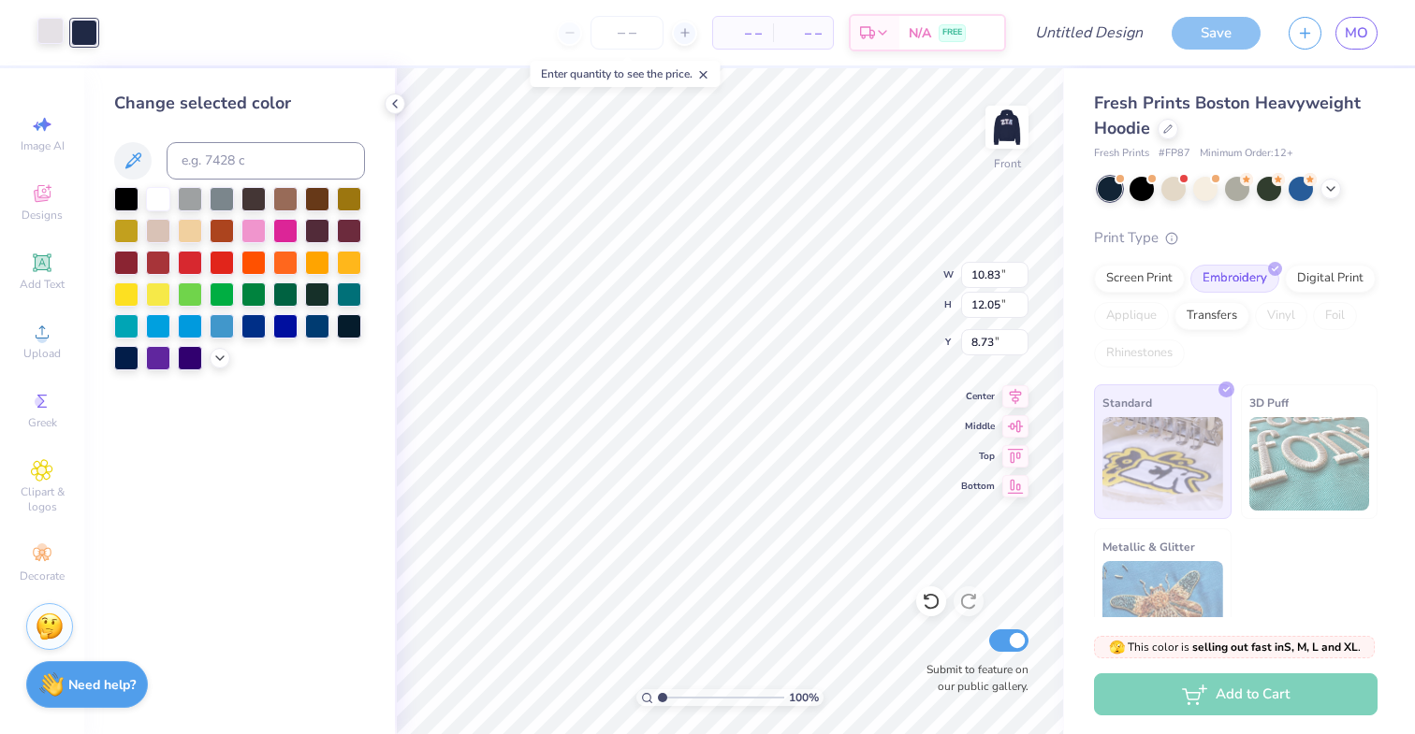
click at [49, 32] on div at bounding box center [50, 31] width 26 height 26
click at [254, 228] on div at bounding box center [253, 229] width 24 height 24
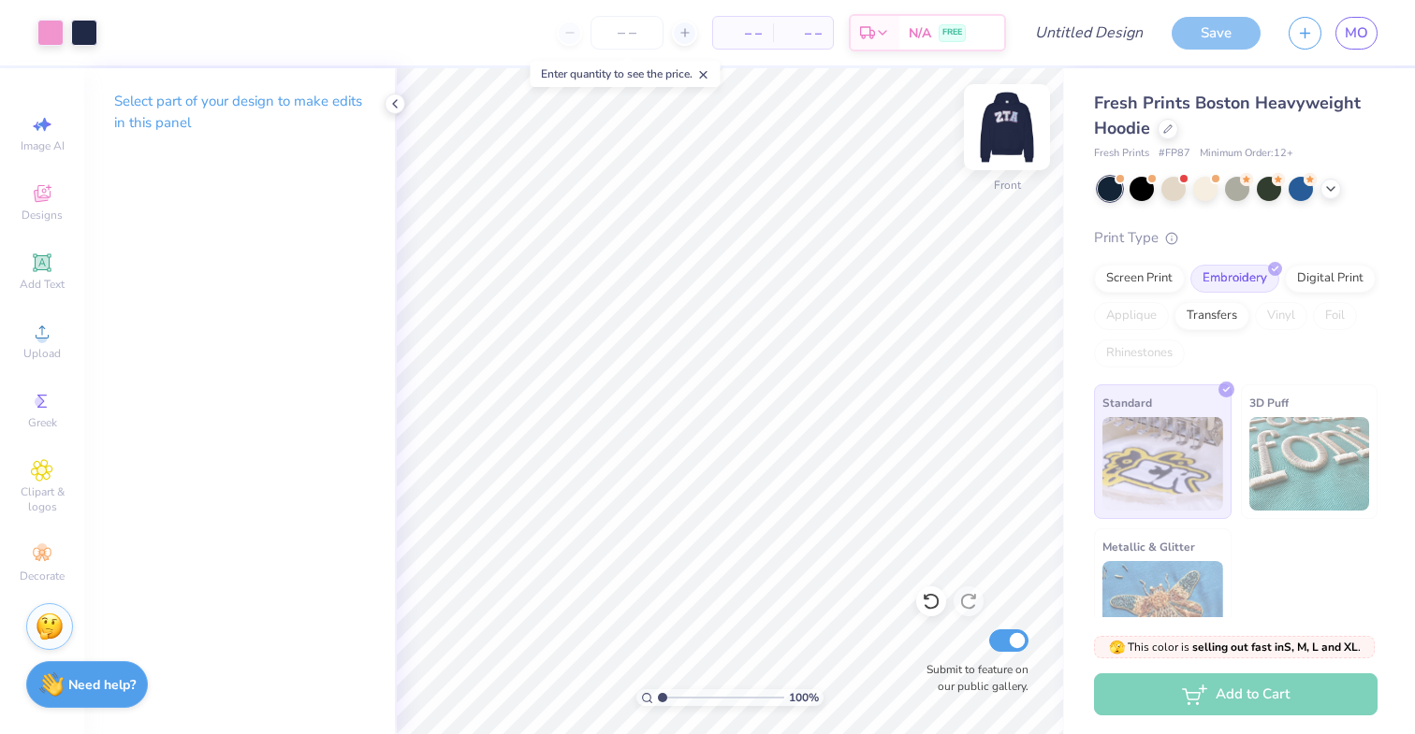
click at [1001, 152] on img at bounding box center [1006, 127] width 75 height 75
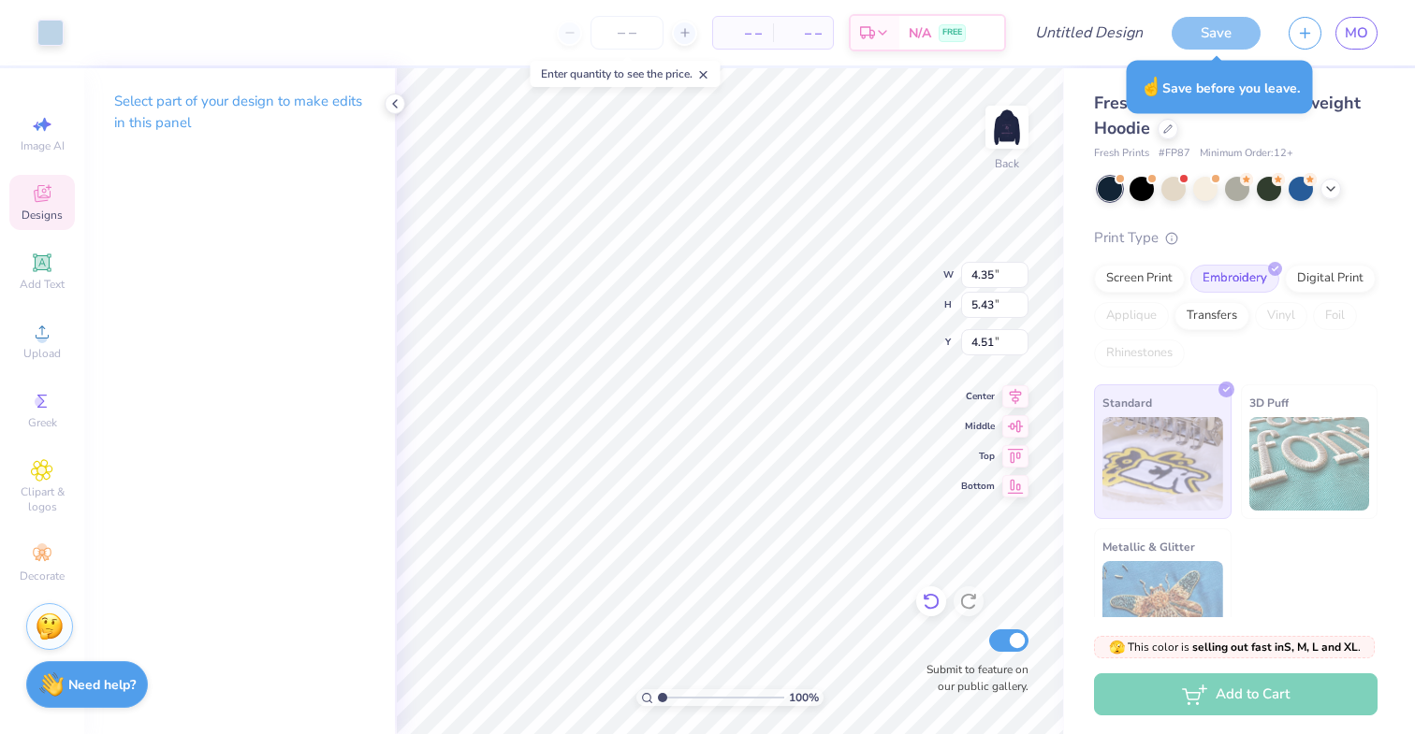
click at [928, 595] on icon at bounding box center [931, 602] width 16 height 17
type input "3.39"
click at [928, 595] on icon at bounding box center [931, 602] width 16 height 17
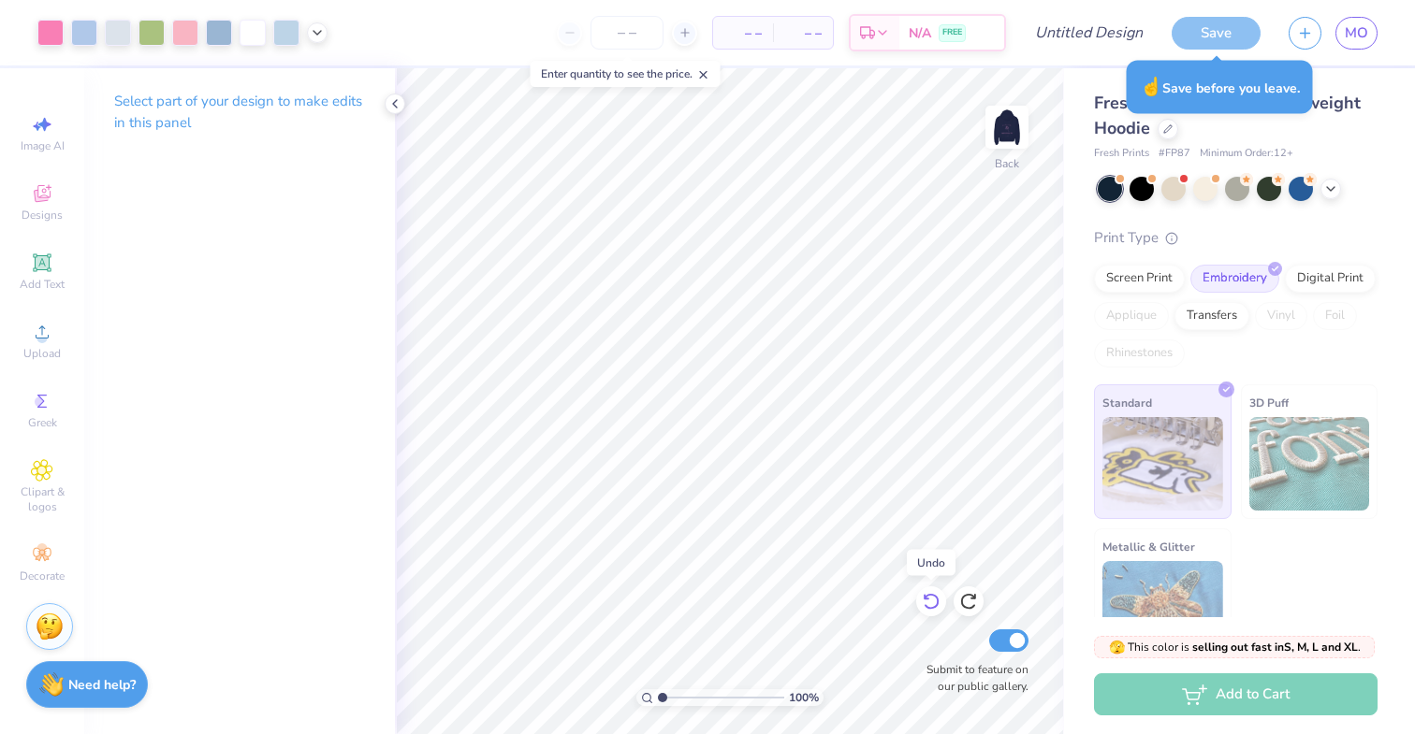
click at [928, 595] on icon at bounding box center [931, 602] width 16 height 17
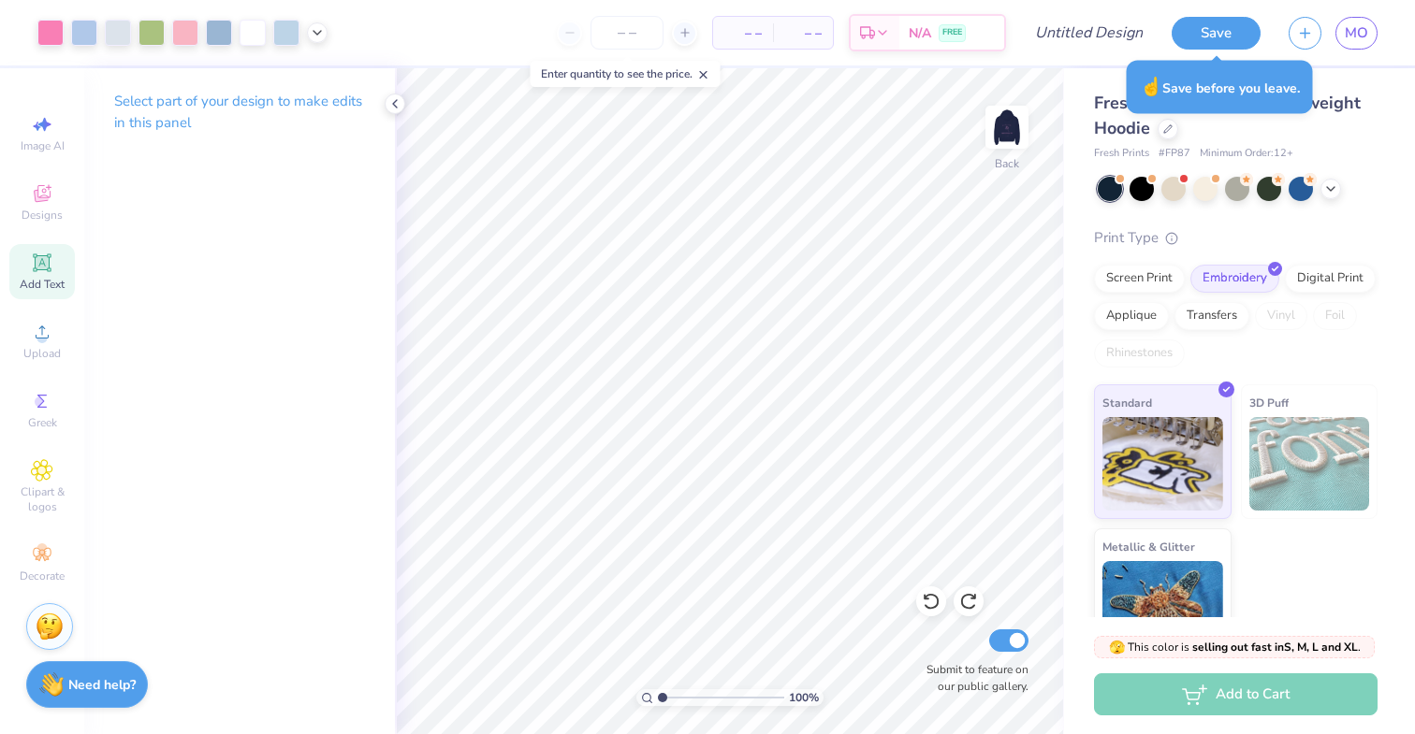
click at [50, 298] on div "Add Text" at bounding box center [41, 271] width 65 height 55
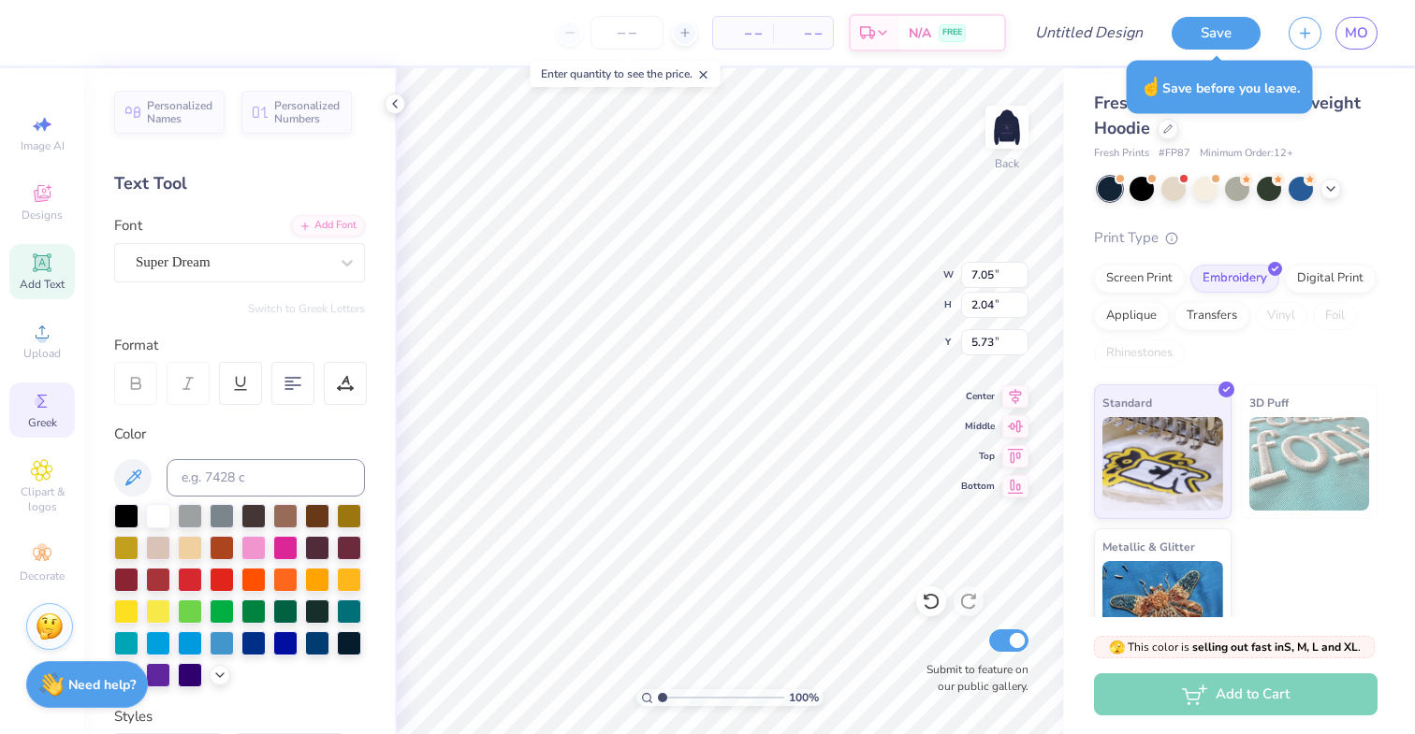
click at [34, 403] on icon at bounding box center [42, 401] width 22 height 22
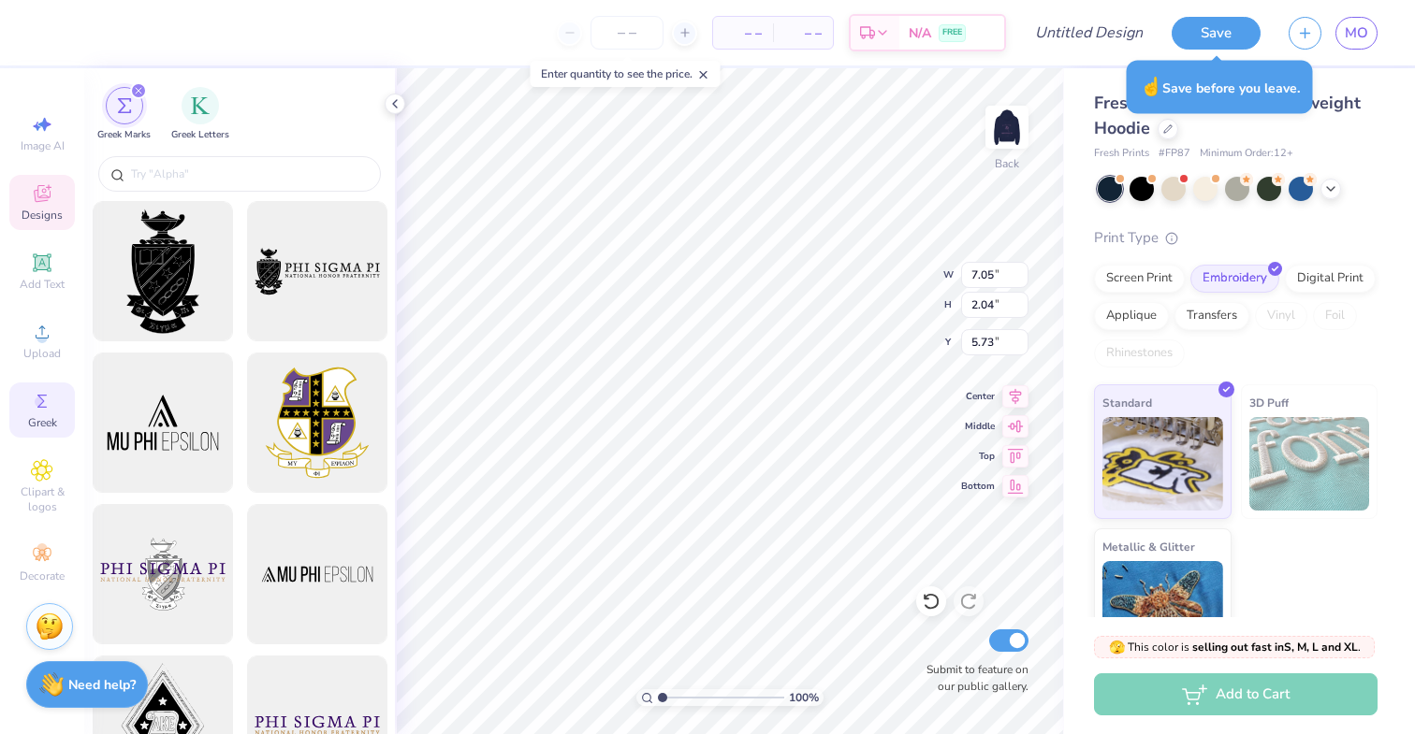
click at [40, 193] on icon at bounding box center [42, 193] width 22 height 22
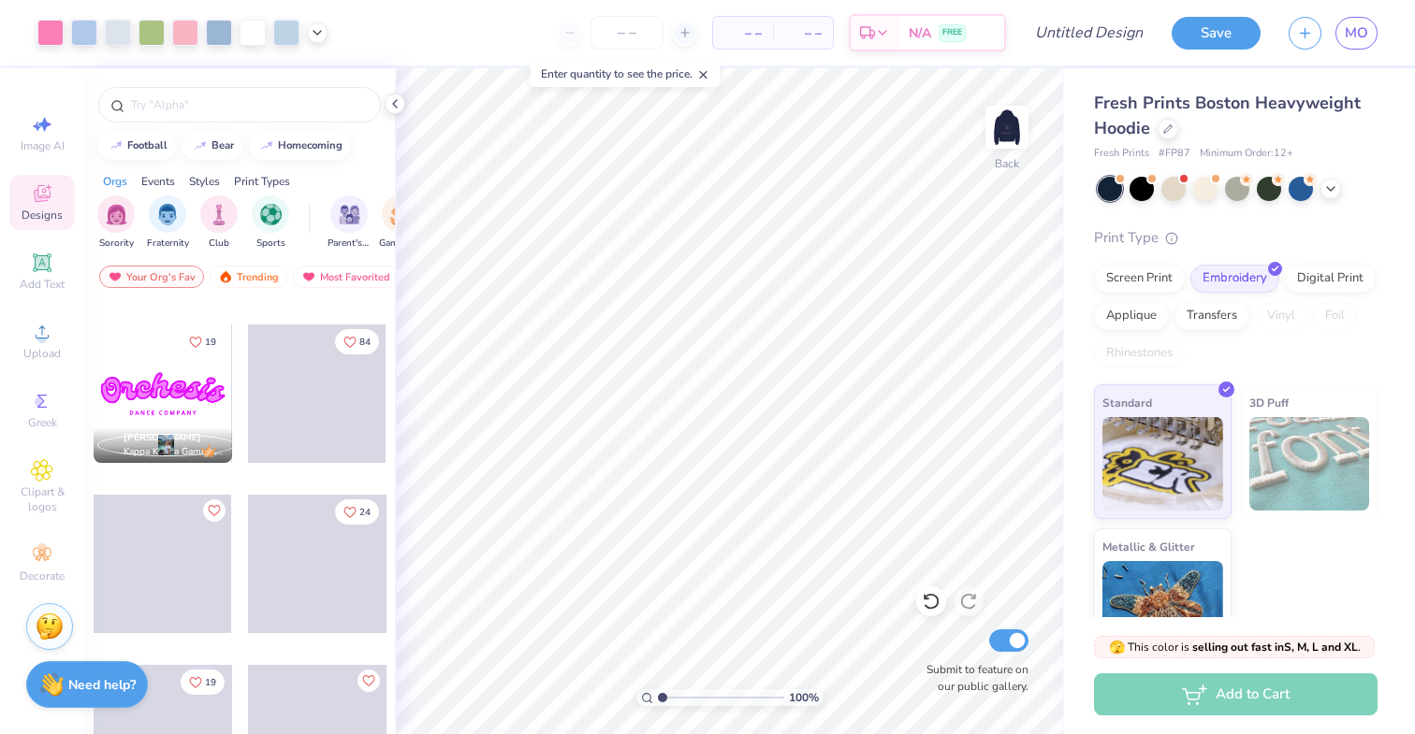
scroll to position [2551, 0]
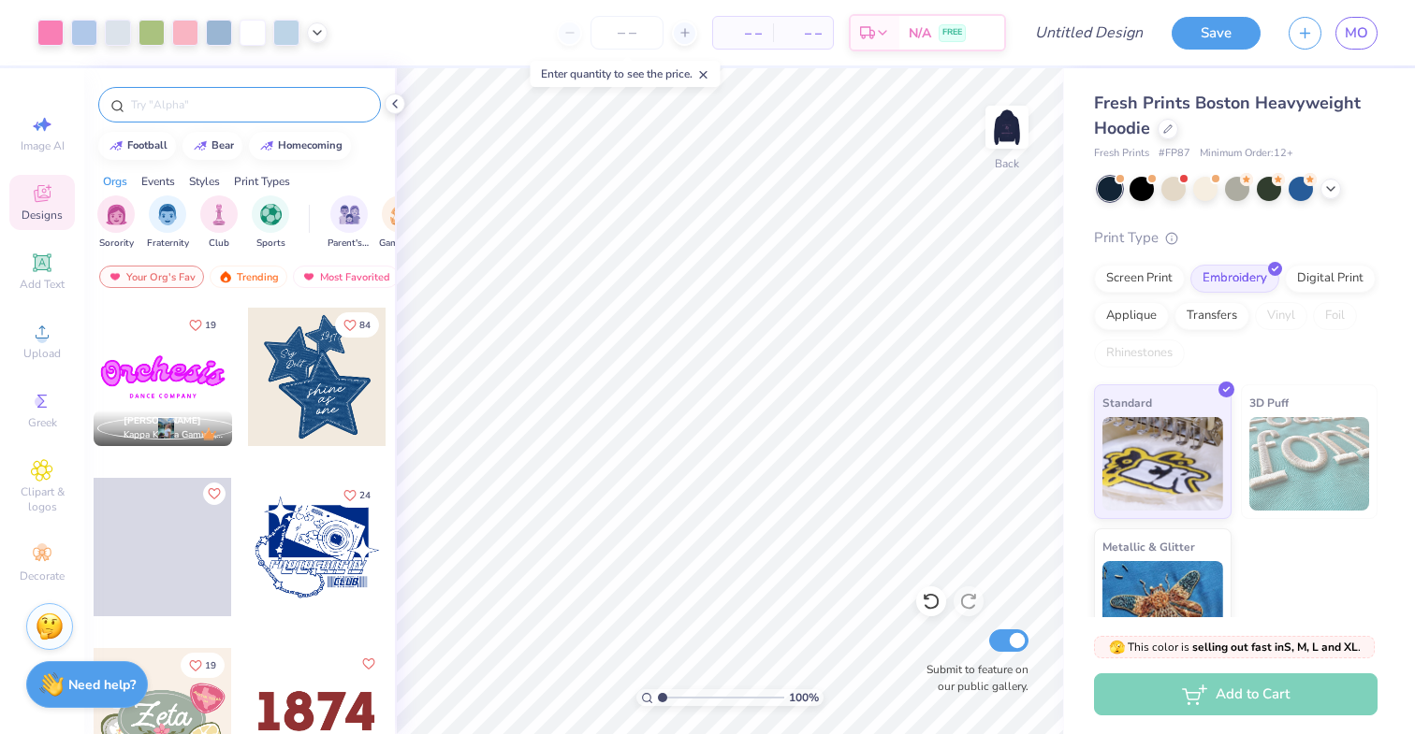
click at [205, 99] on input "text" at bounding box center [249, 104] width 240 height 19
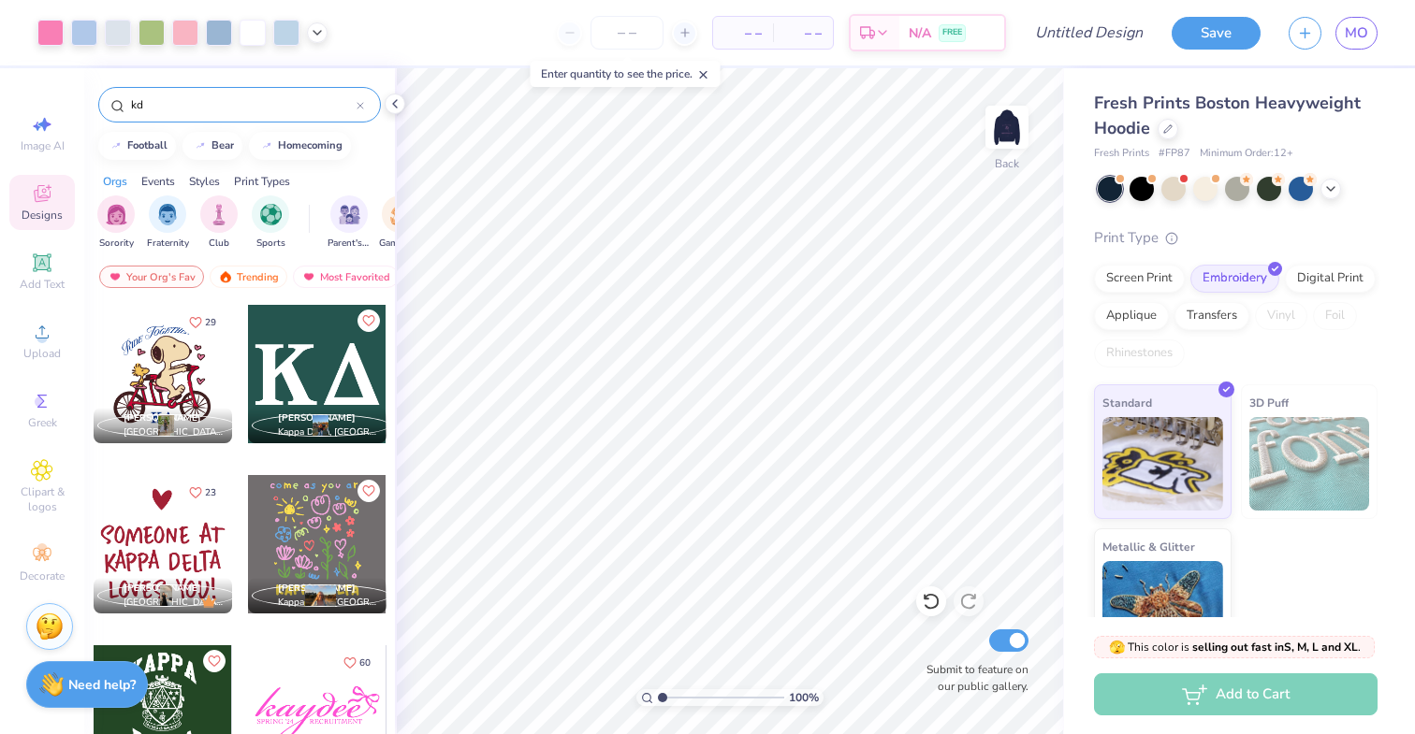
scroll to position [854, 0]
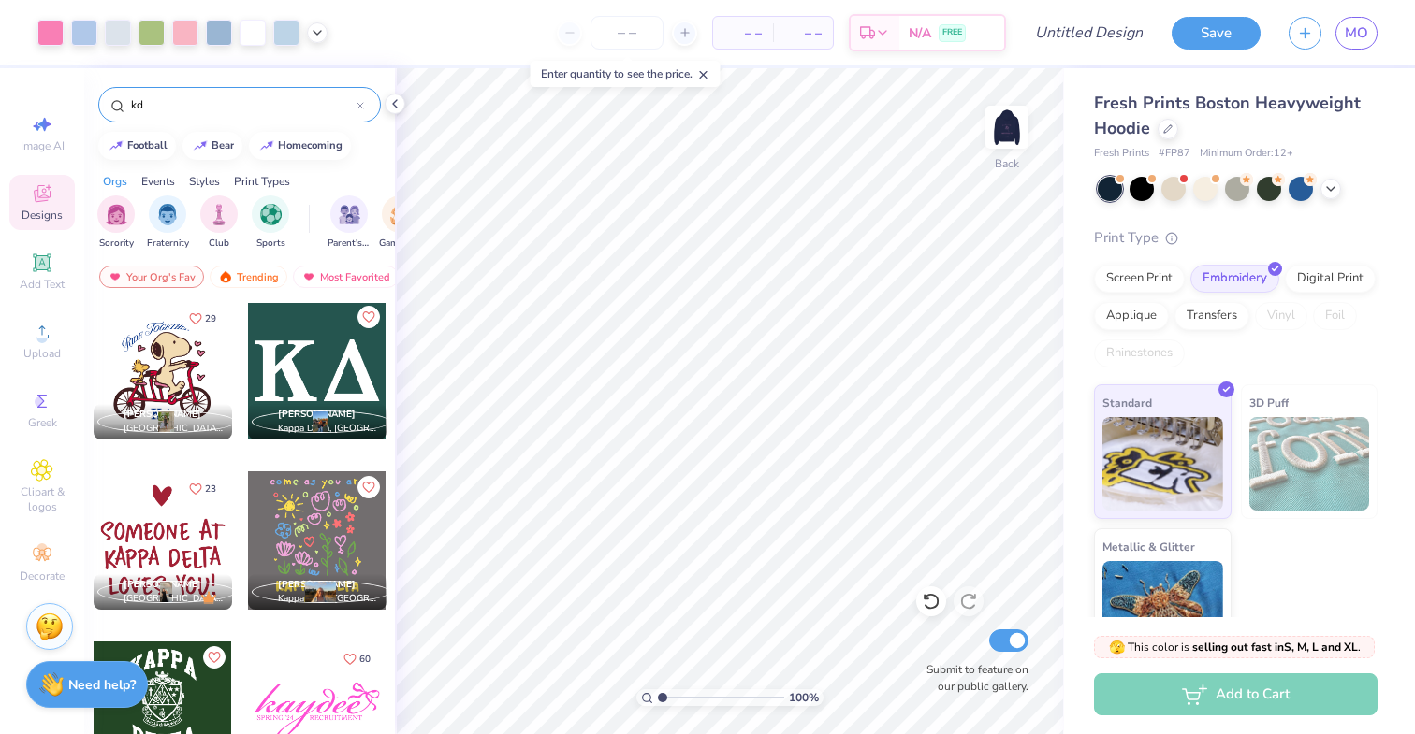
drag, startPoint x: 192, startPoint y: 106, endPoint x: 81, endPoint y: 94, distance: 111.1
click at [81, 94] on div "Art colors – – Per Item – – Total Est. Delivery N/A FREE Design Title Save MO I…" at bounding box center [707, 367] width 1415 height 734
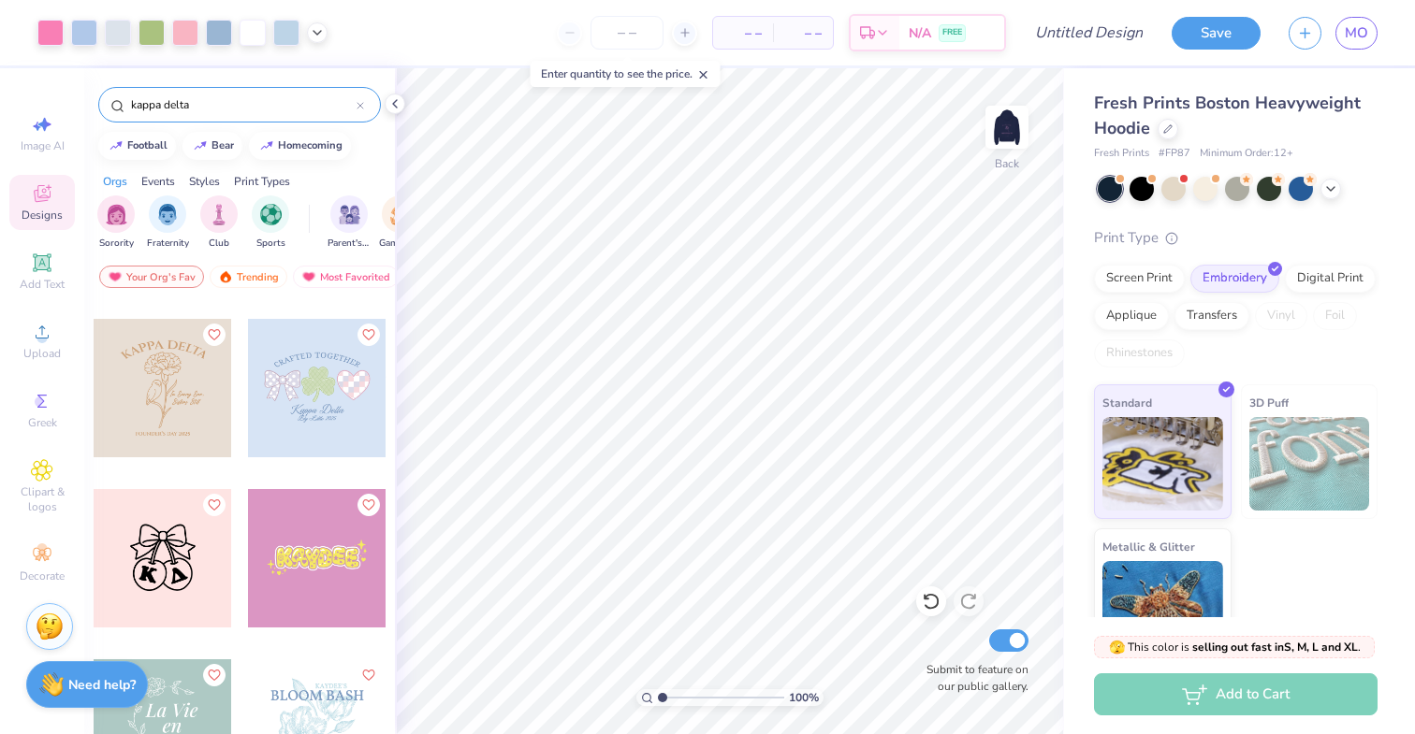
scroll to position [2237, 0]
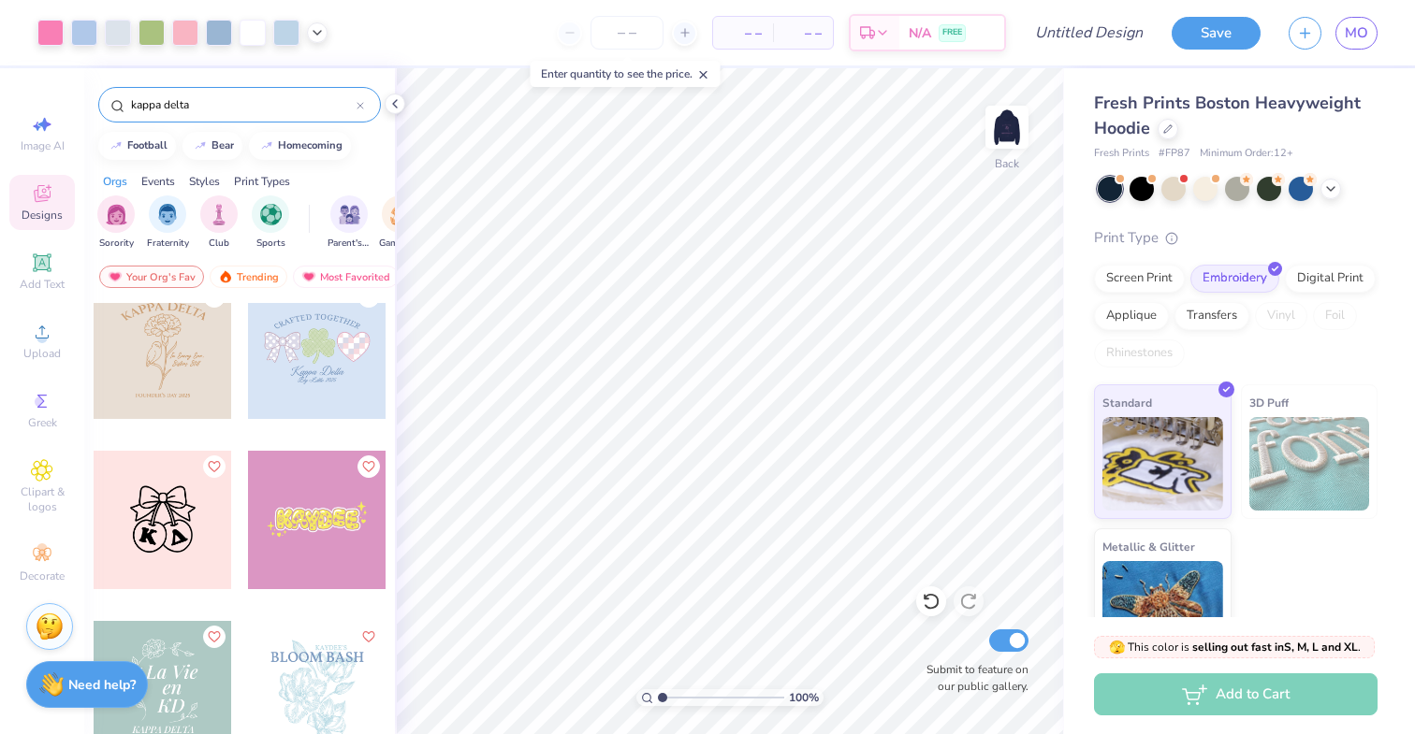
type input "kappa delta"
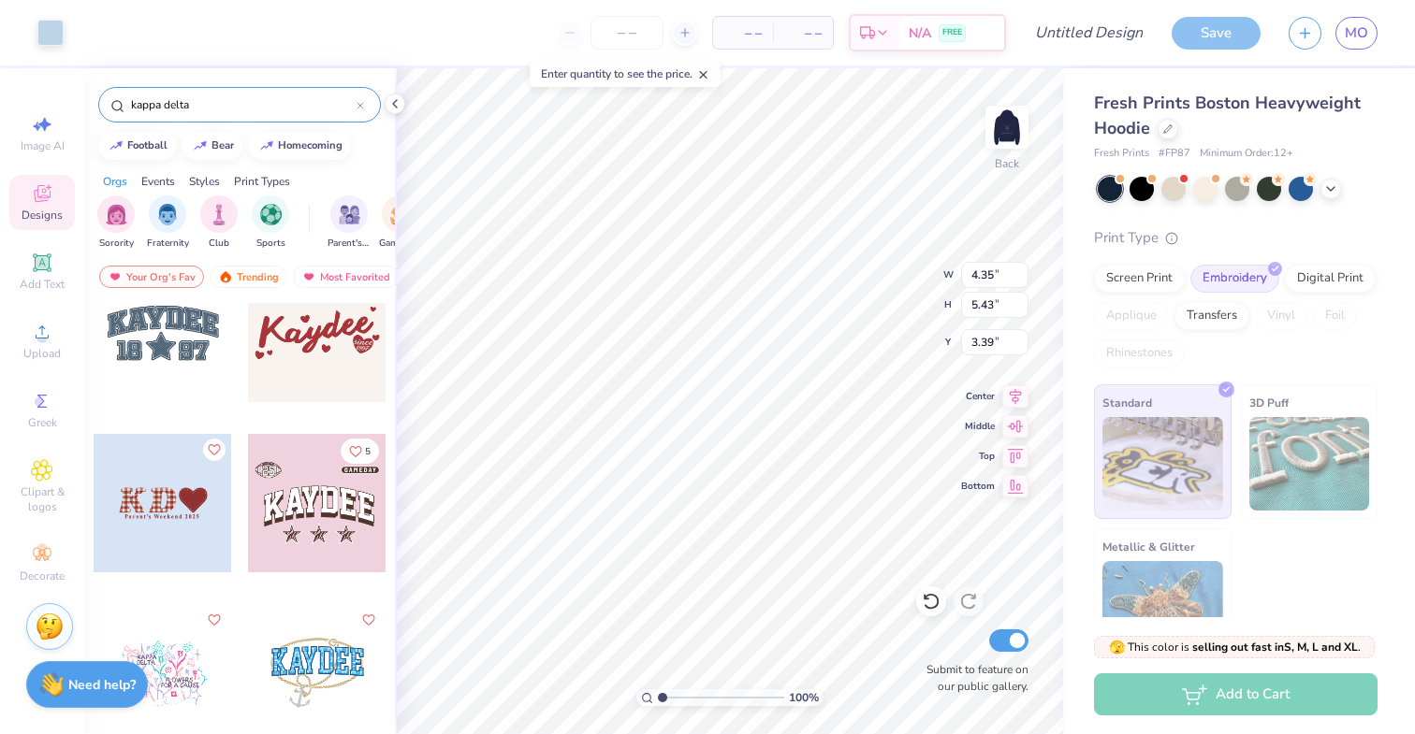
scroll to position [0, 0]
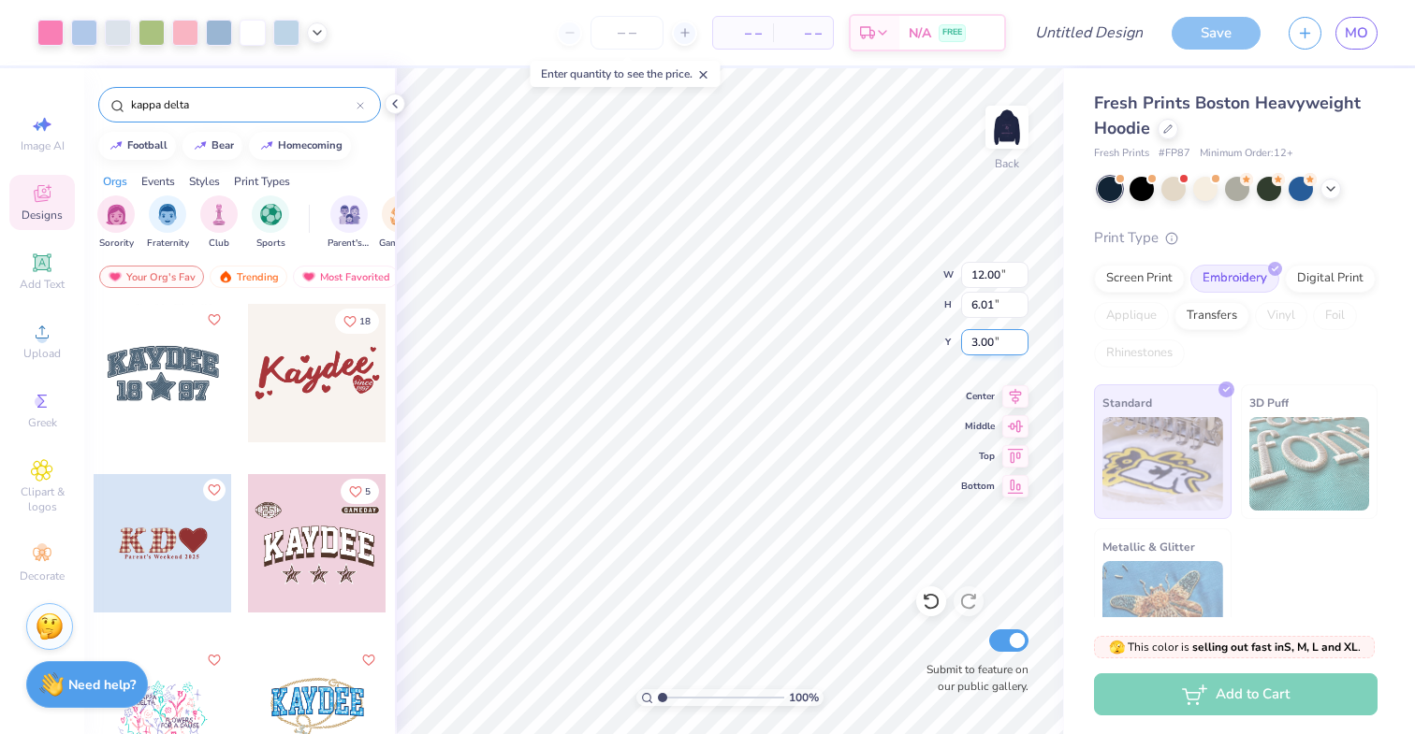
type input "4.44"
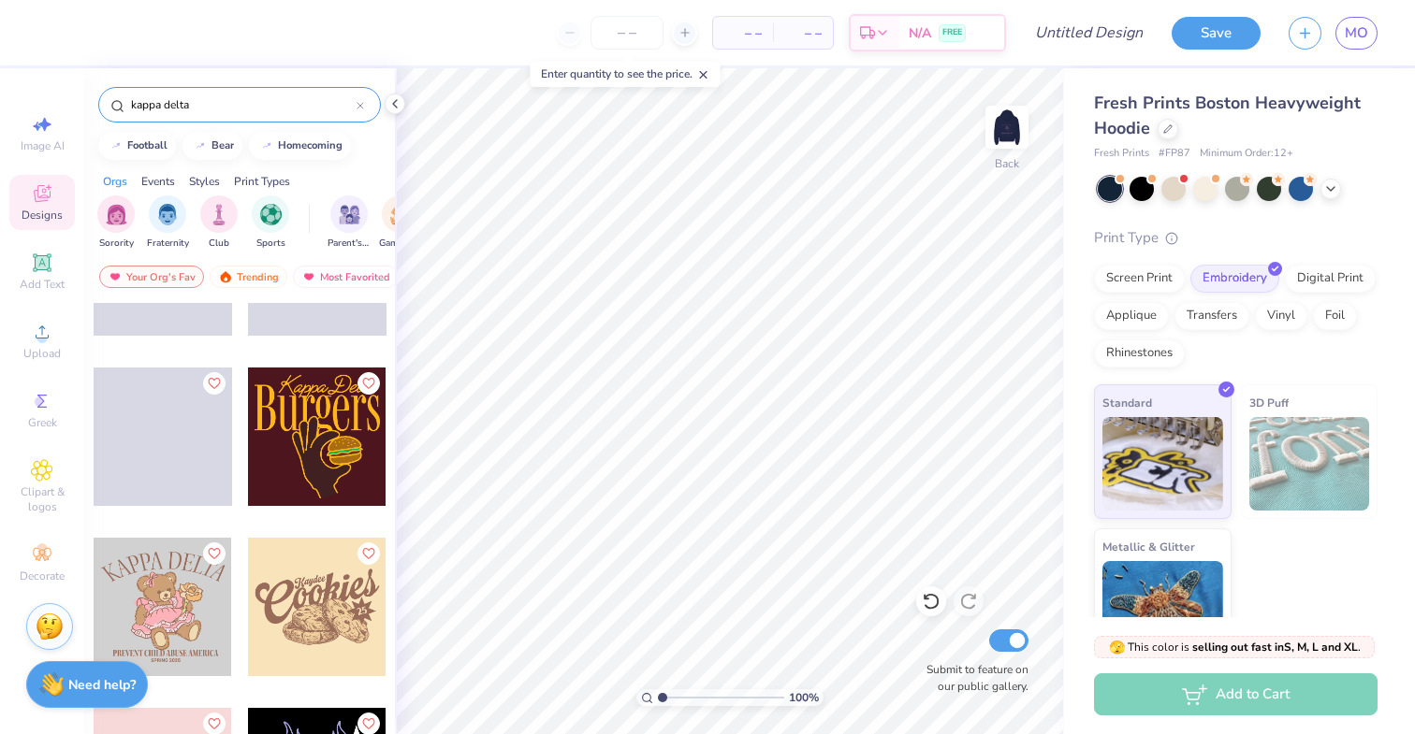
scroll to position [6325, 0]
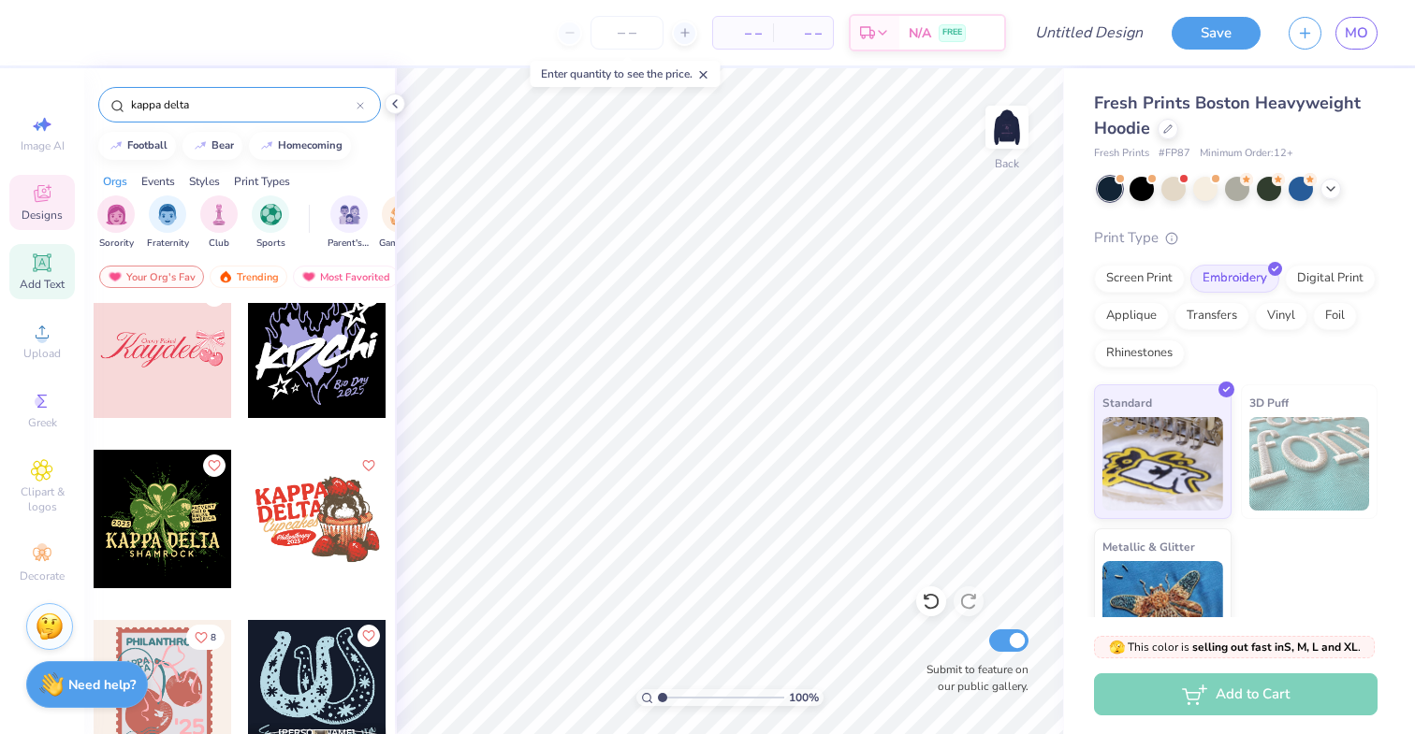
click at [50, 270] on icon at bounding box center [42, 263] width 18 height 18
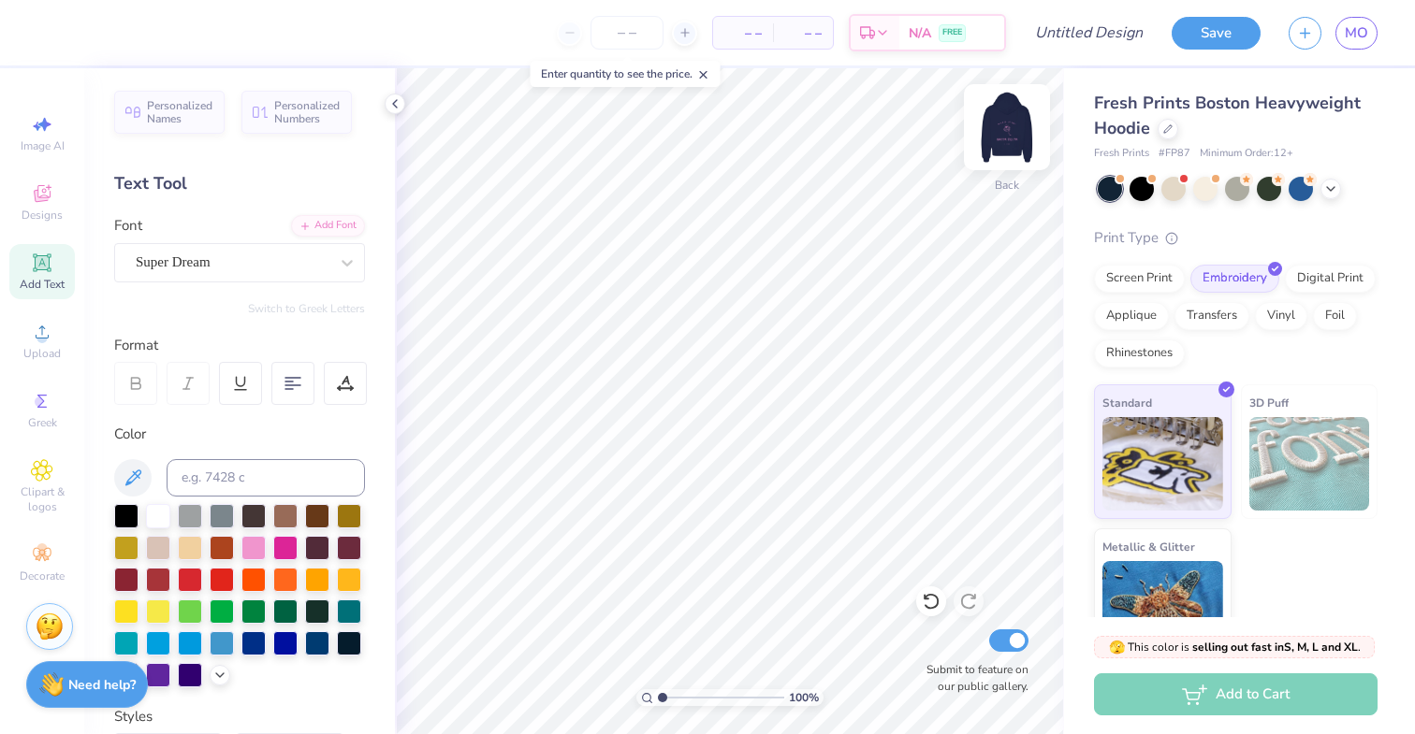
click at [1005, 136] on img at bounding box center [1006, 127] width 75 height 75
click at [1018, 108] on img at bounding box center [1006, 127] width 75 height 75
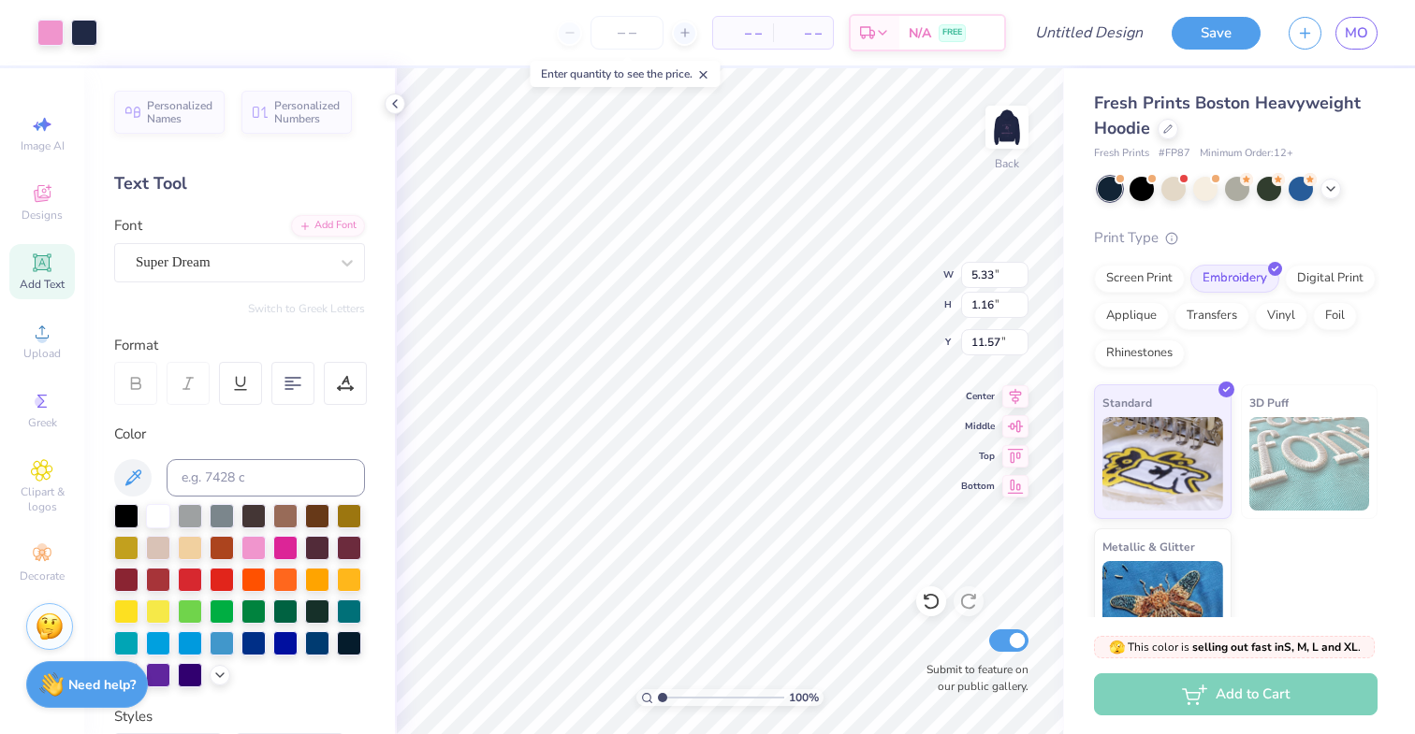
type input "8.02"
type input "8.72"
type input "11.84"
type input "9.71"
type input "5.24"
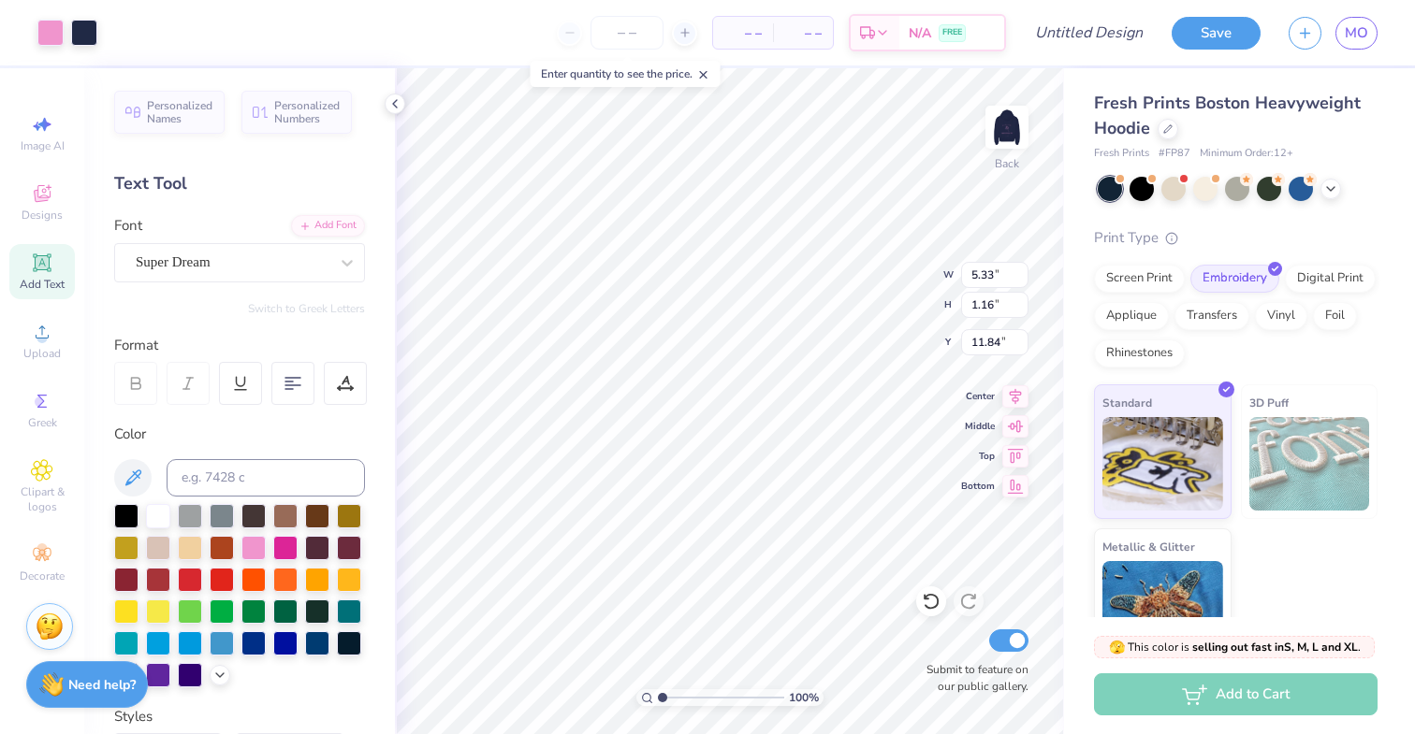
type input "1.14"
type input "11.86"
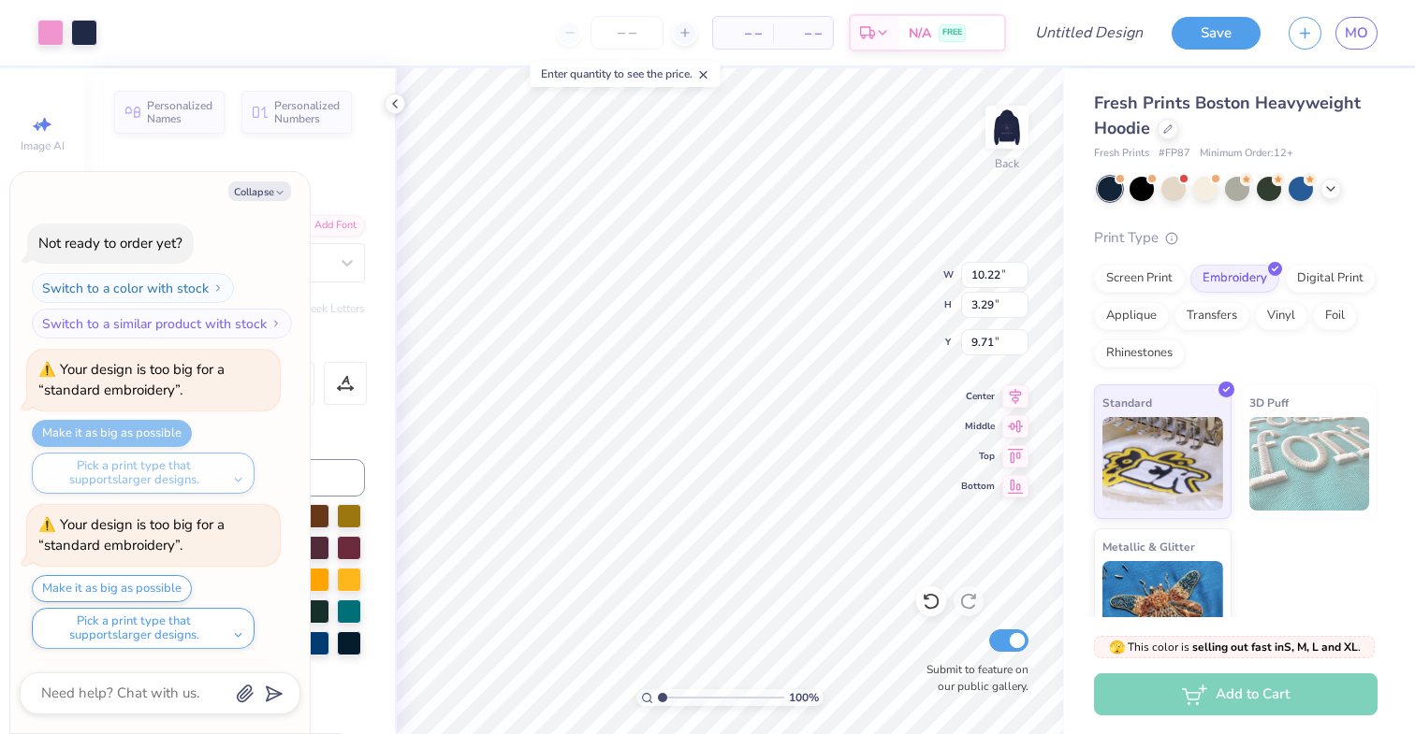
scroll to position [326, 0]
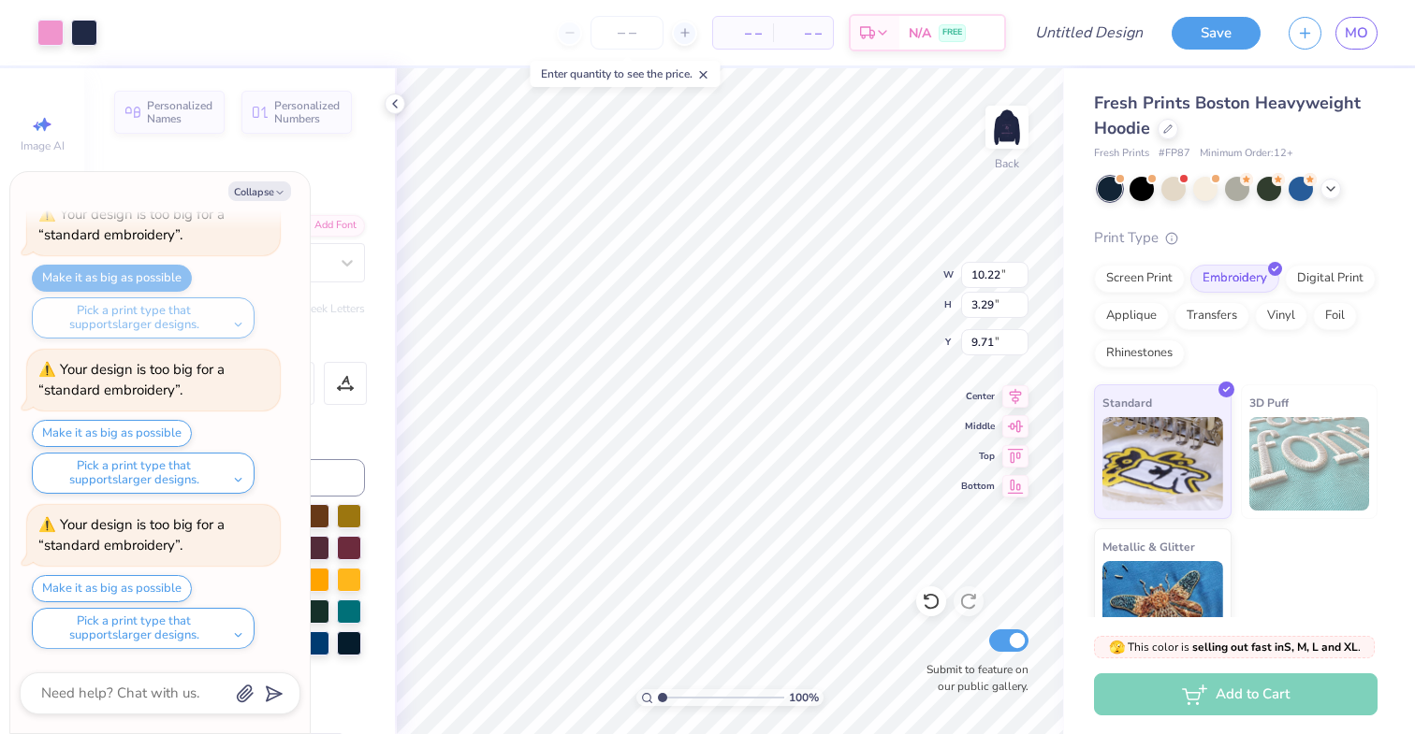
type textarea "x"
type input "9.17"
type textarea "x"
type input "10.43"
type input "3.36"
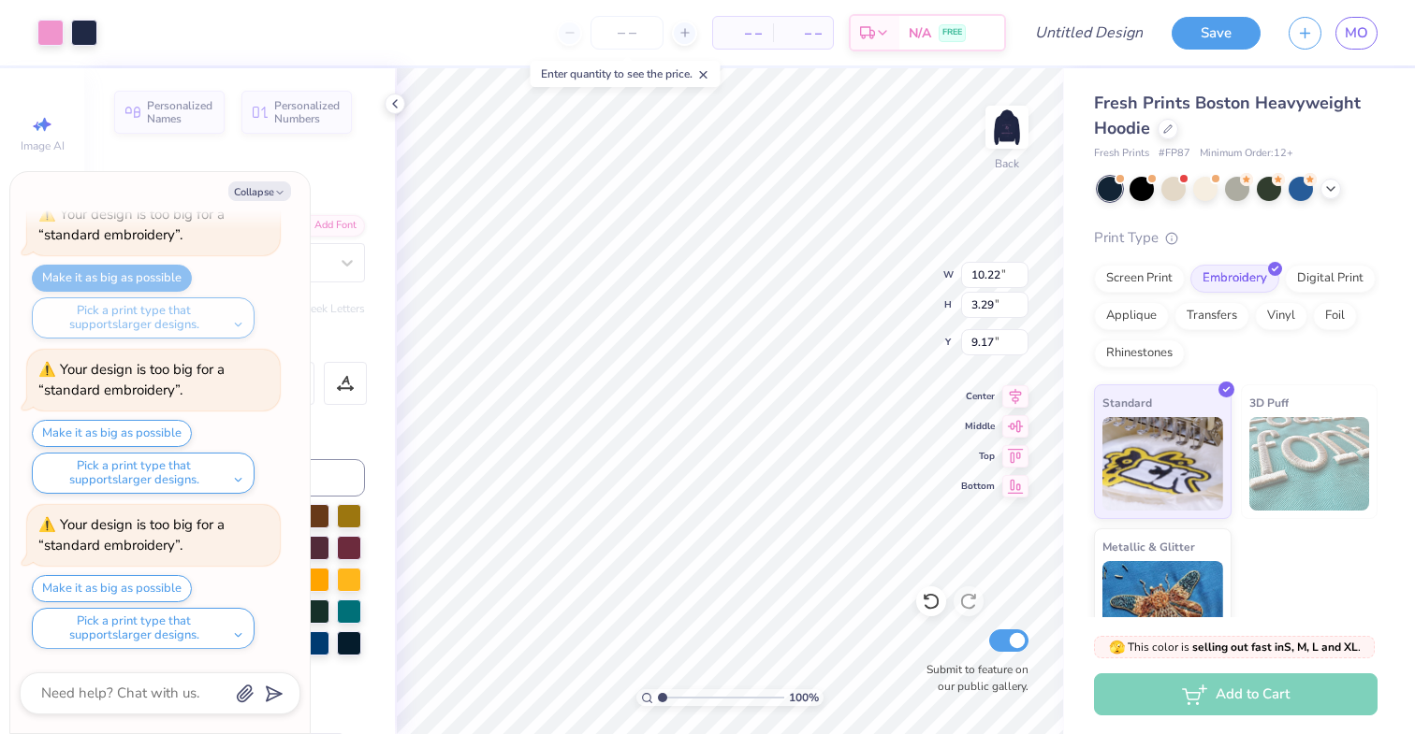
type input "9.10"
click at [130, 579] on button "Make it as big as possible" at bounding box center [112, 588] width 160 height 27
type textarea "x"
type input "12.44"
type input "4.01"
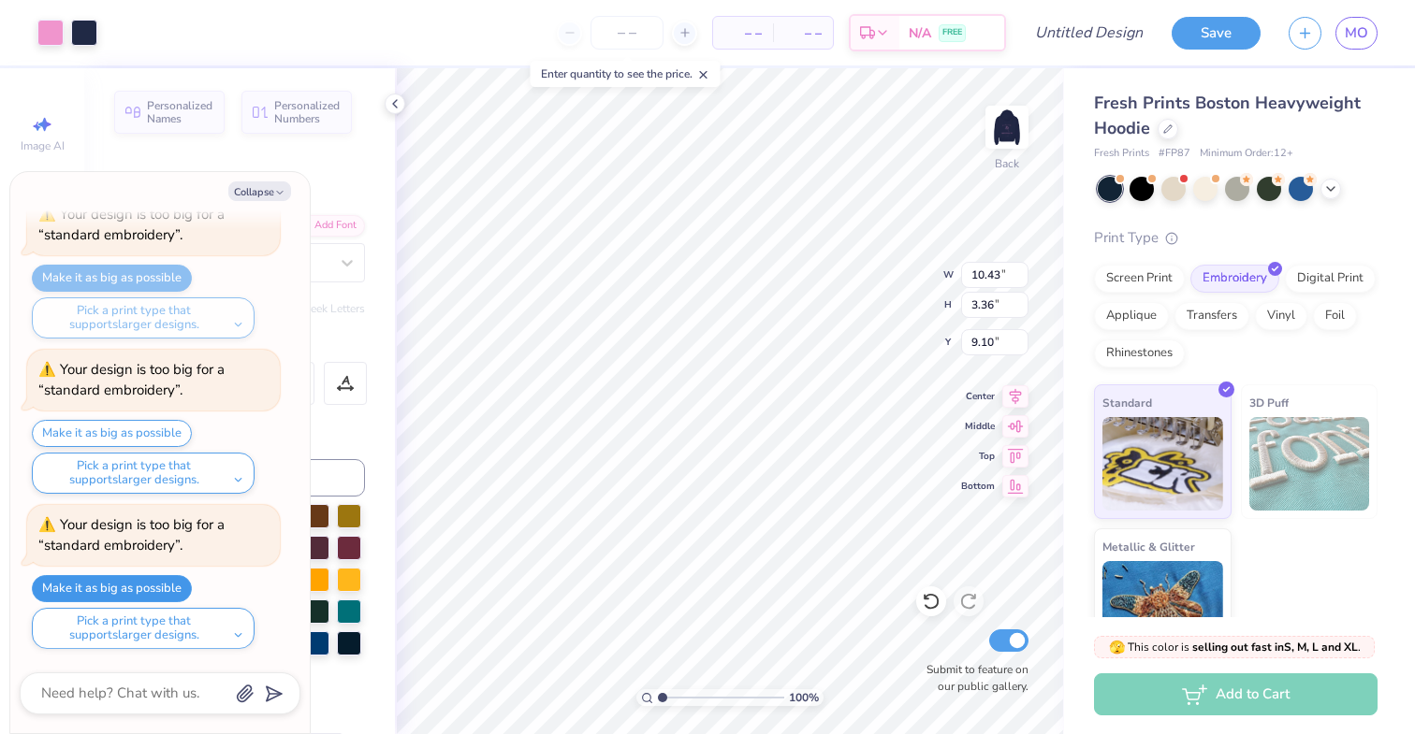
type input "8.99"
click at [930, 600] on icon at bounding box center [931, 601] width 19 height 19
click at [1008, 402] on icon at bounding box center [1015, 394] width 26 height 22
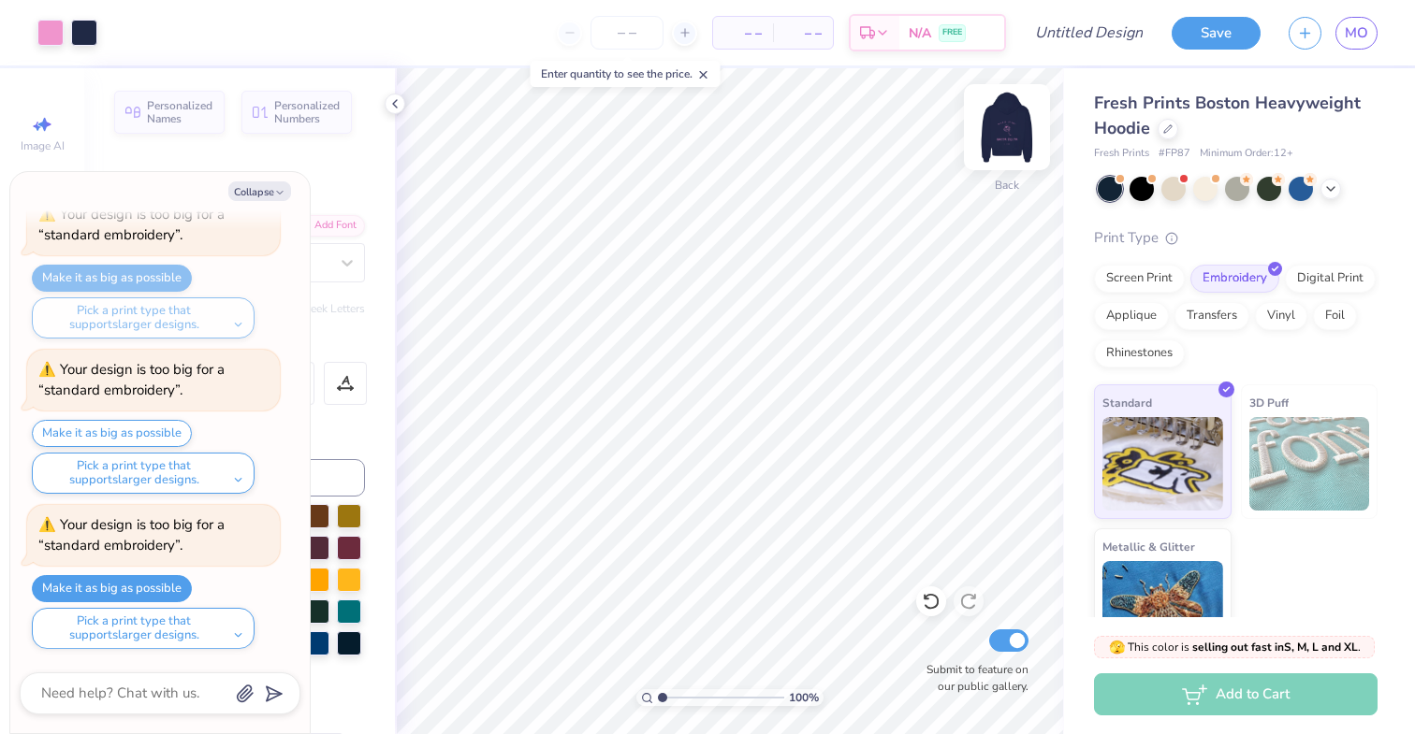
click at [1019, 138] on img at bounding box center [1006, 127] width 75 height 75
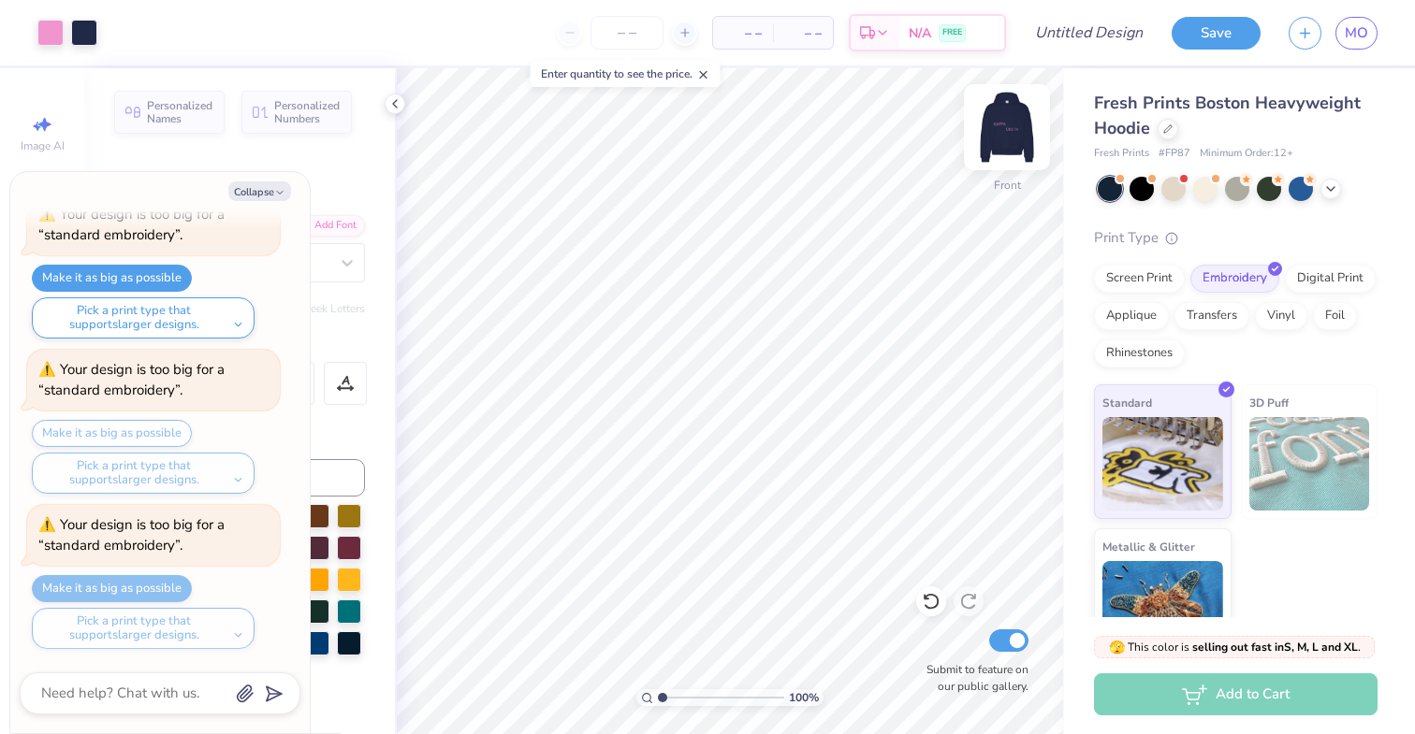
click at [1005, 142] on img at bounding box center [1006, 127] width 75 height 75
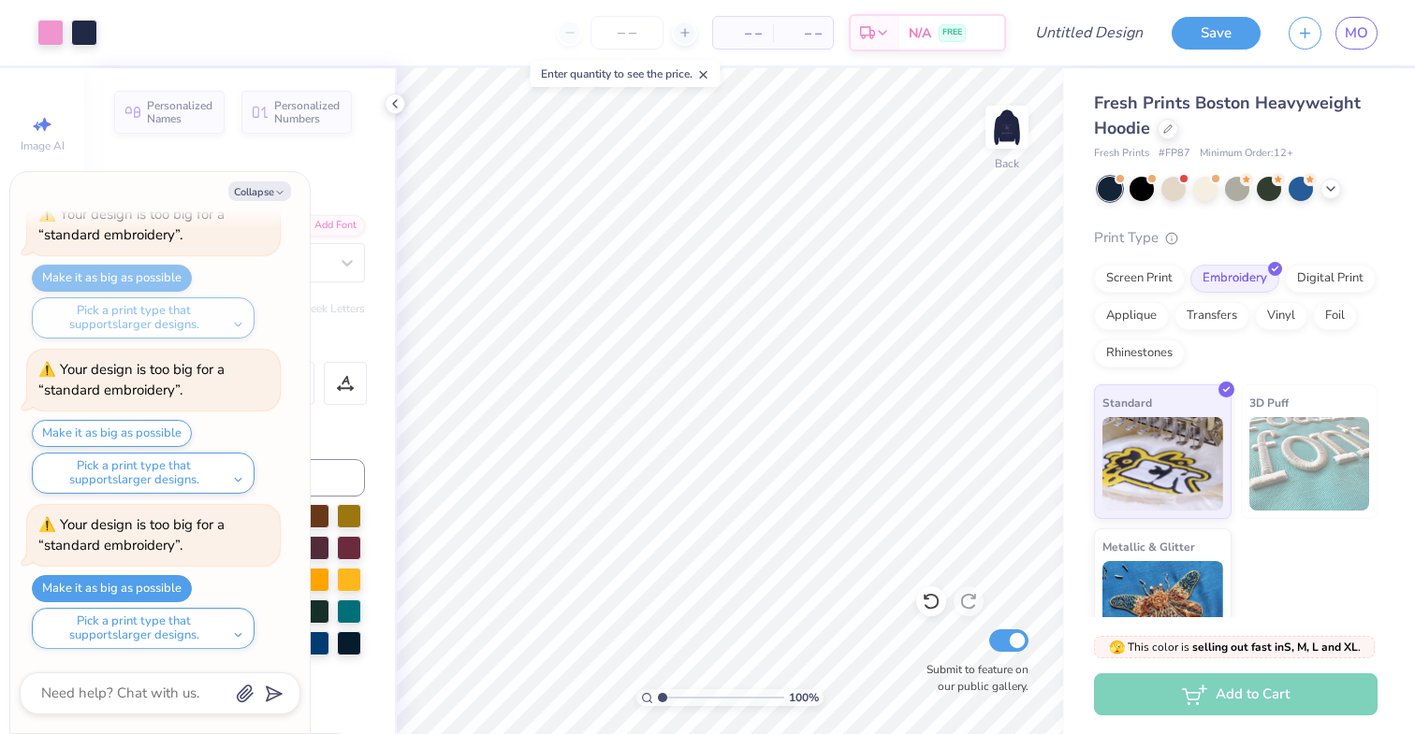
scroll to position [46, 0]
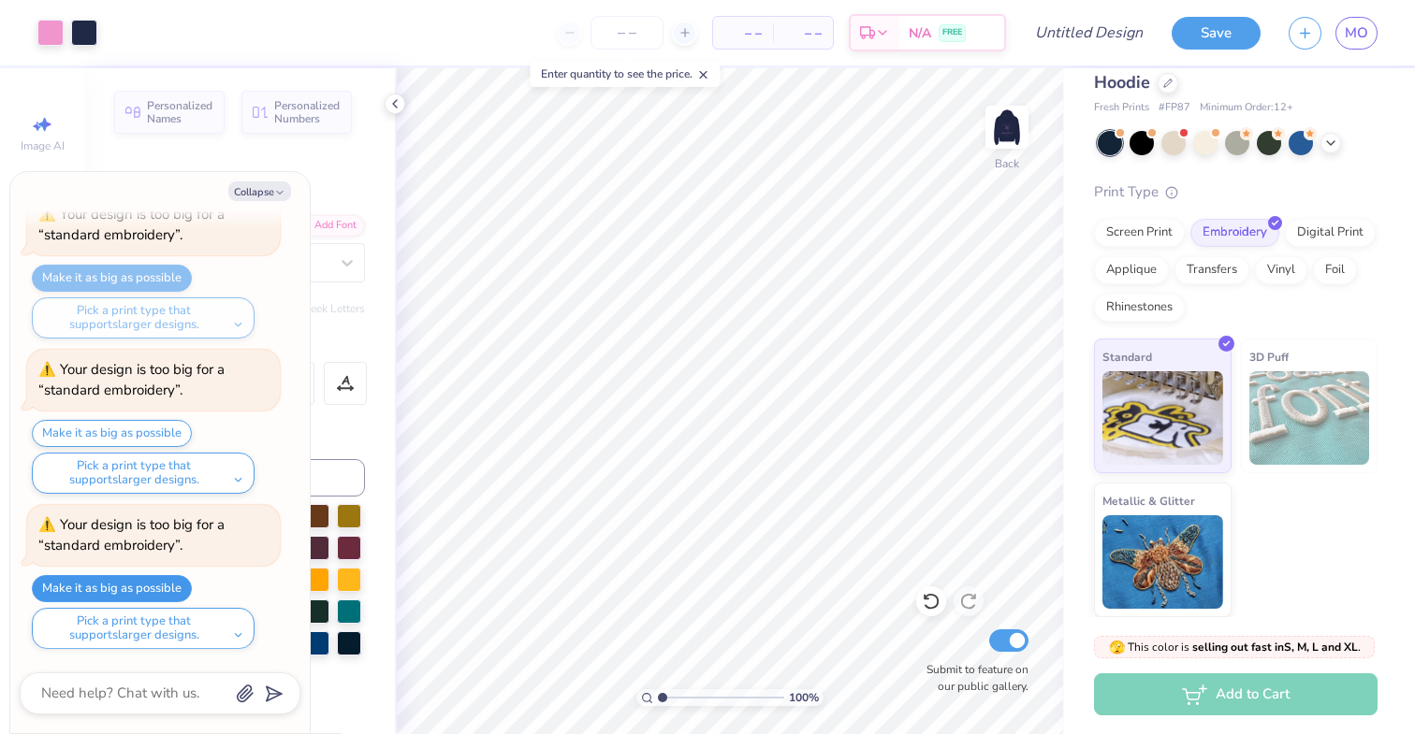
click at [152, 585] on button "Make it as big as possible" at bounding box center [112, 588] width 160 height 27
click at [173, 589] on button "Make it as big as possible" at bounding box center [112, 588] width 160 height 27
click at [1011, 404] on icon at bounding box center [1015, 394] width 26 height 22
click at [266, 194] on button "Collapse" at bounding box center [259, 192] width 63 height 20
type textarea "x"
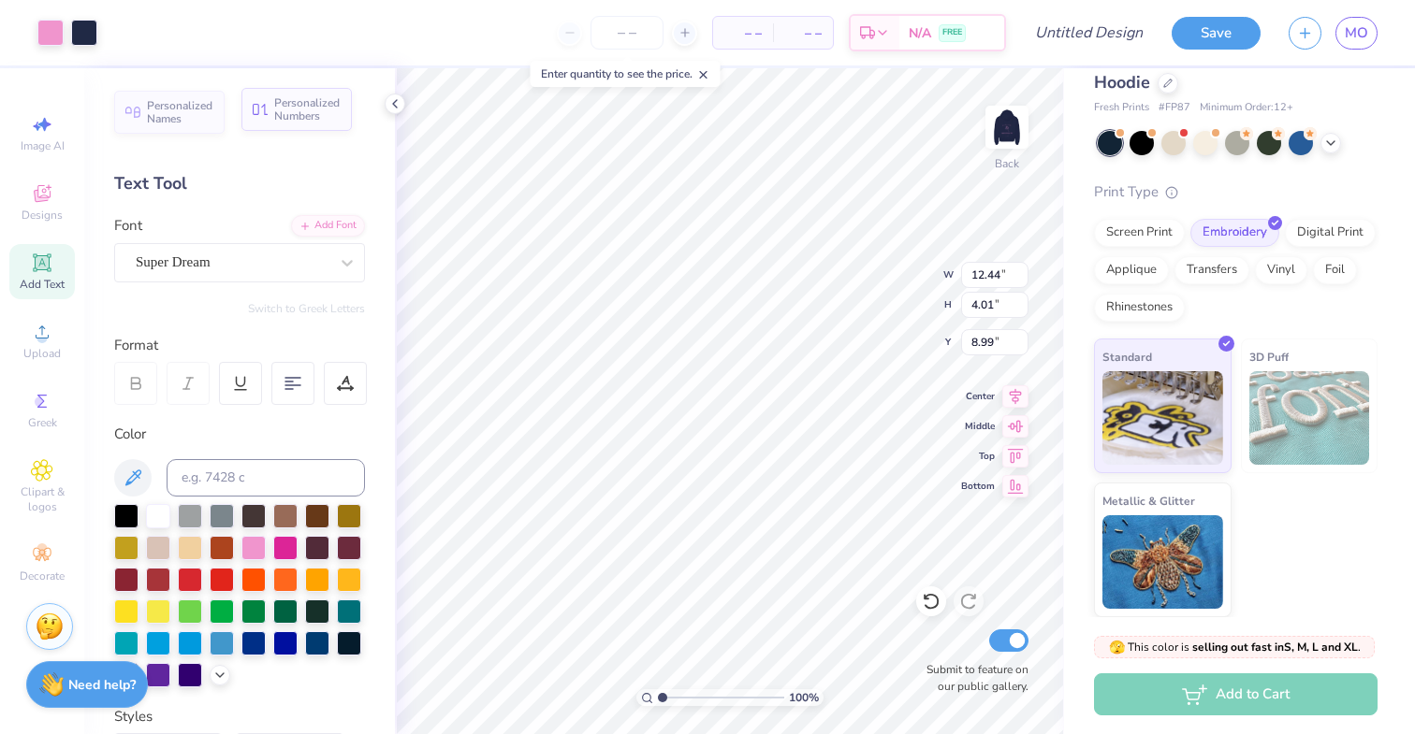
click at [299, 125] on div "Personalized Numbers" at bounding box center [296, 109] width 110 height 43
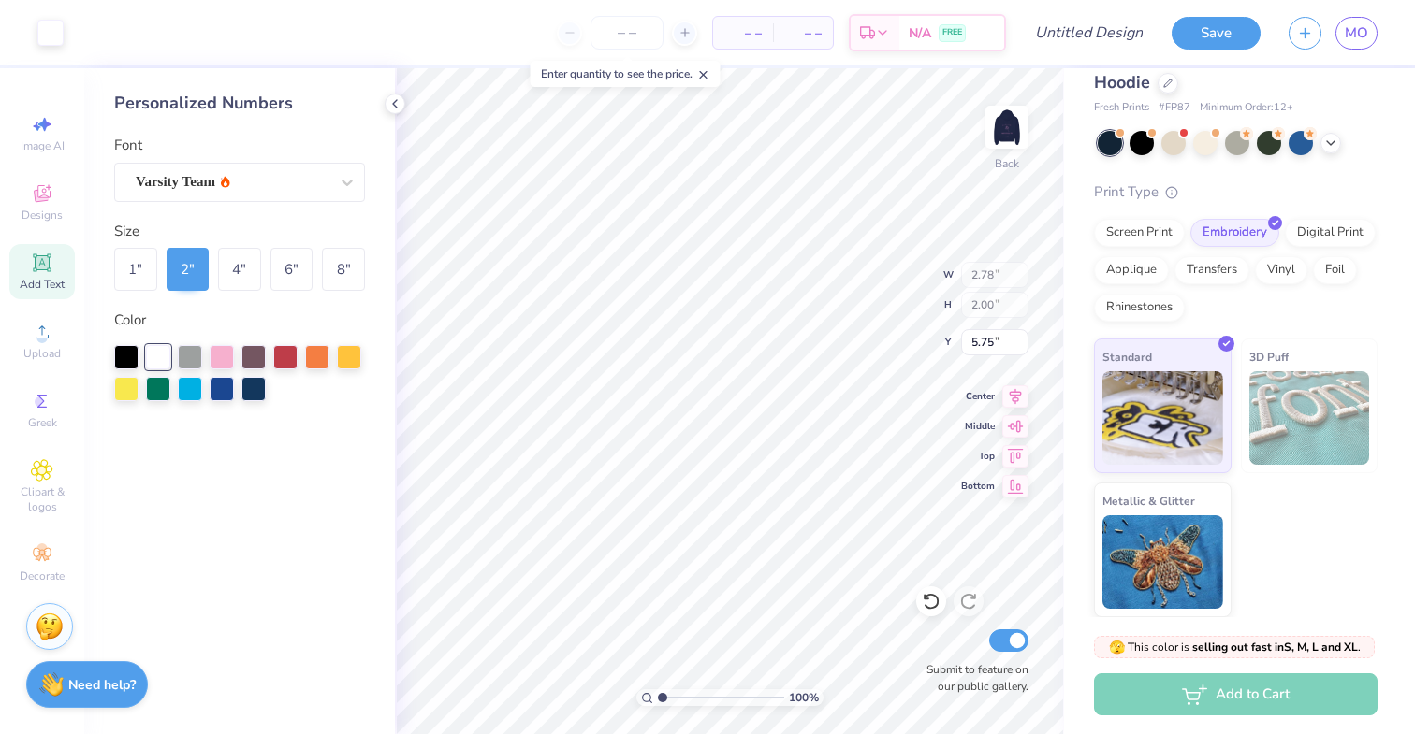
type input "2.78"
type input "2.00"
type input "5.75"
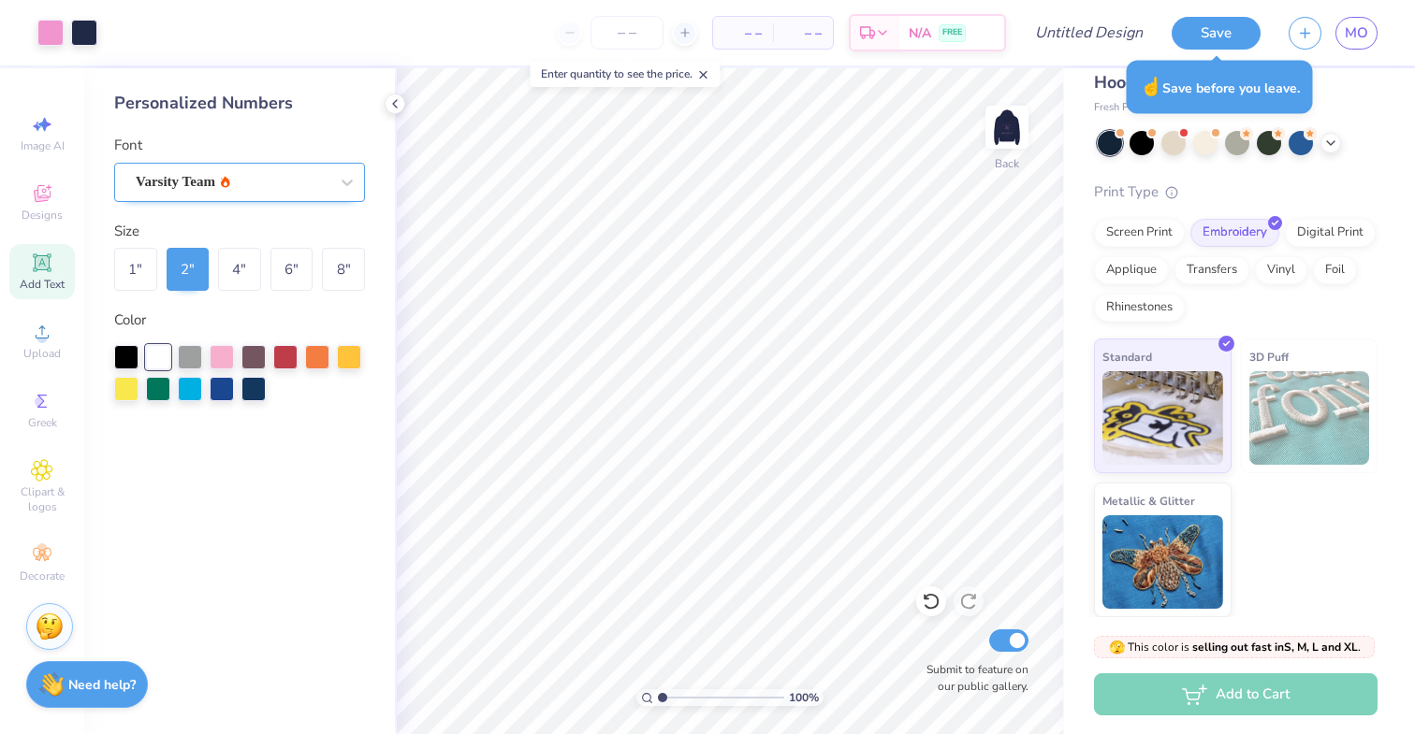
click at [302, 167] on div "Varsity Team" at bounding box center [232, 181] width 196 height 29
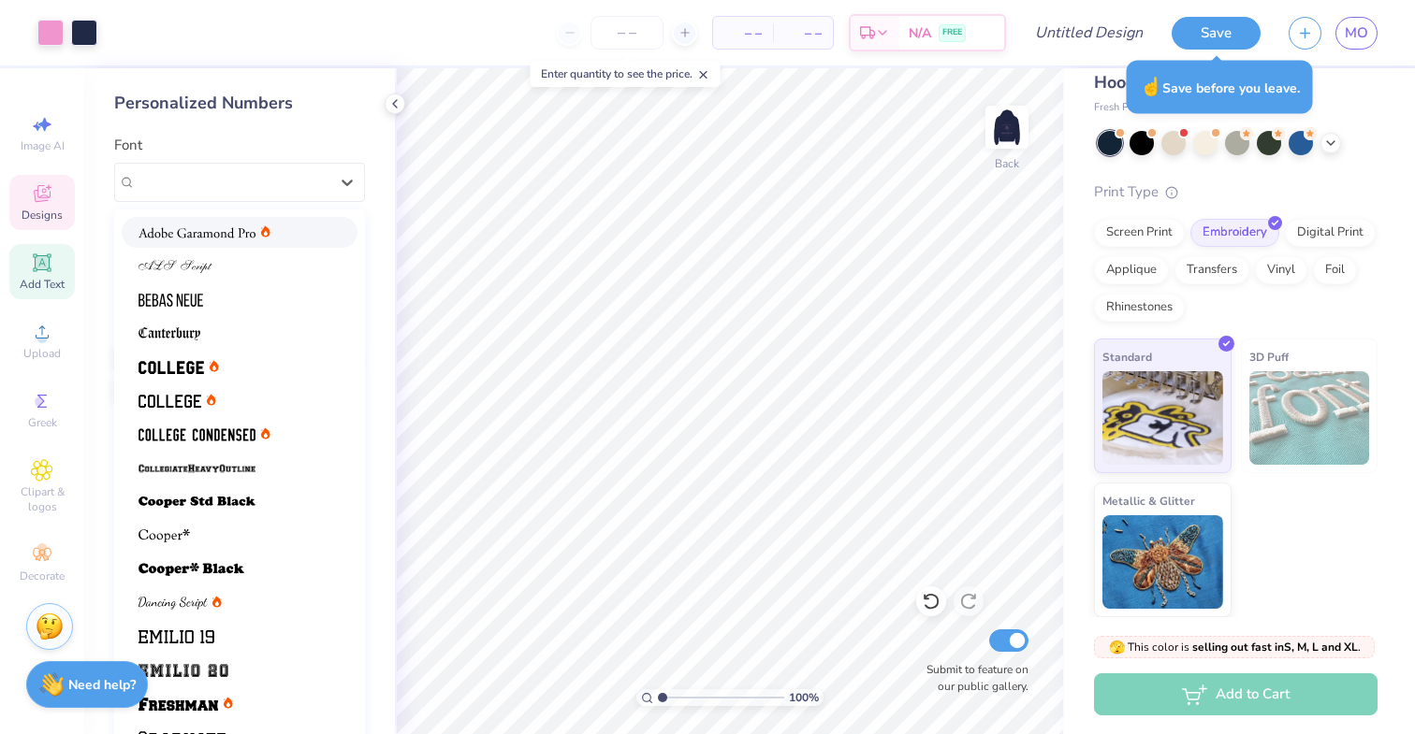
click at [44, 175] on div "Designs" at bounding box center [41, 202] width 65 height 55
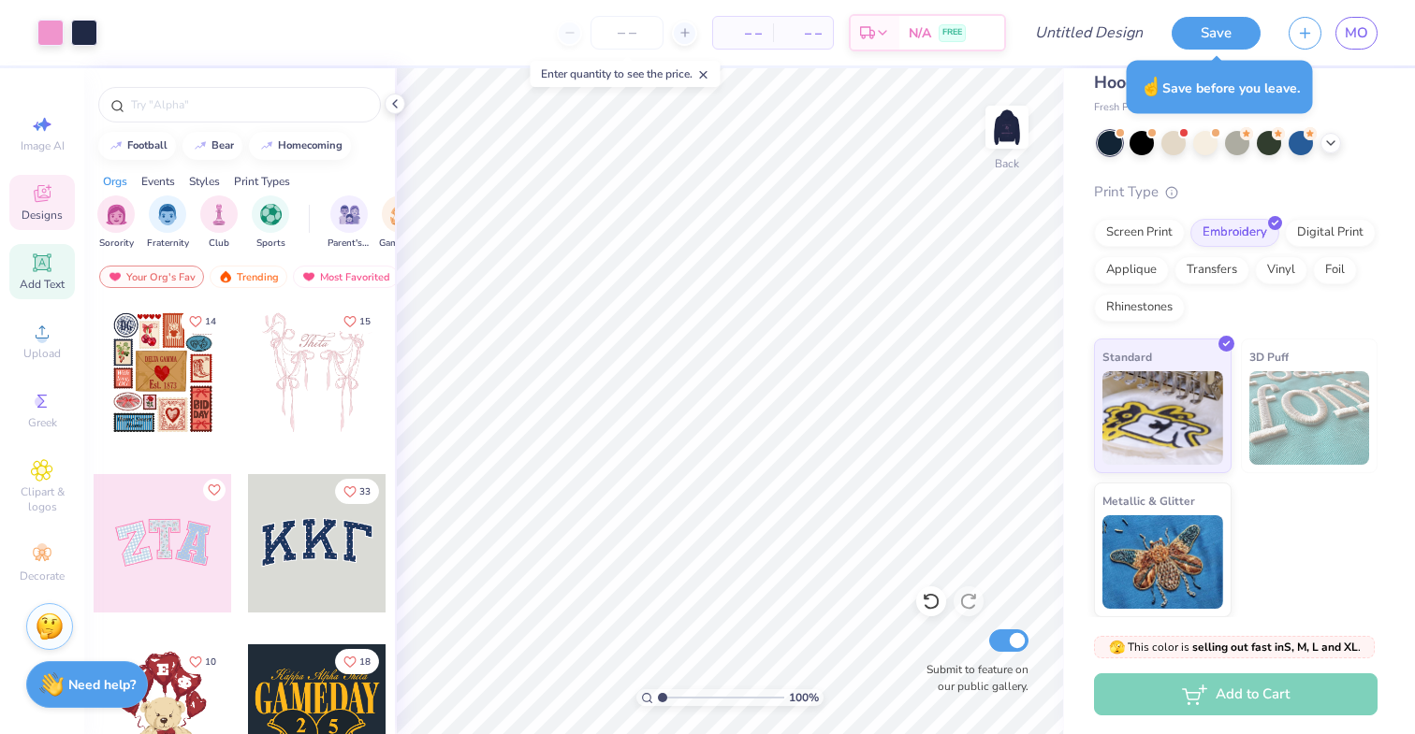
click at [43, 263] on icon at bounding box center [42, 263] width 18 height 18
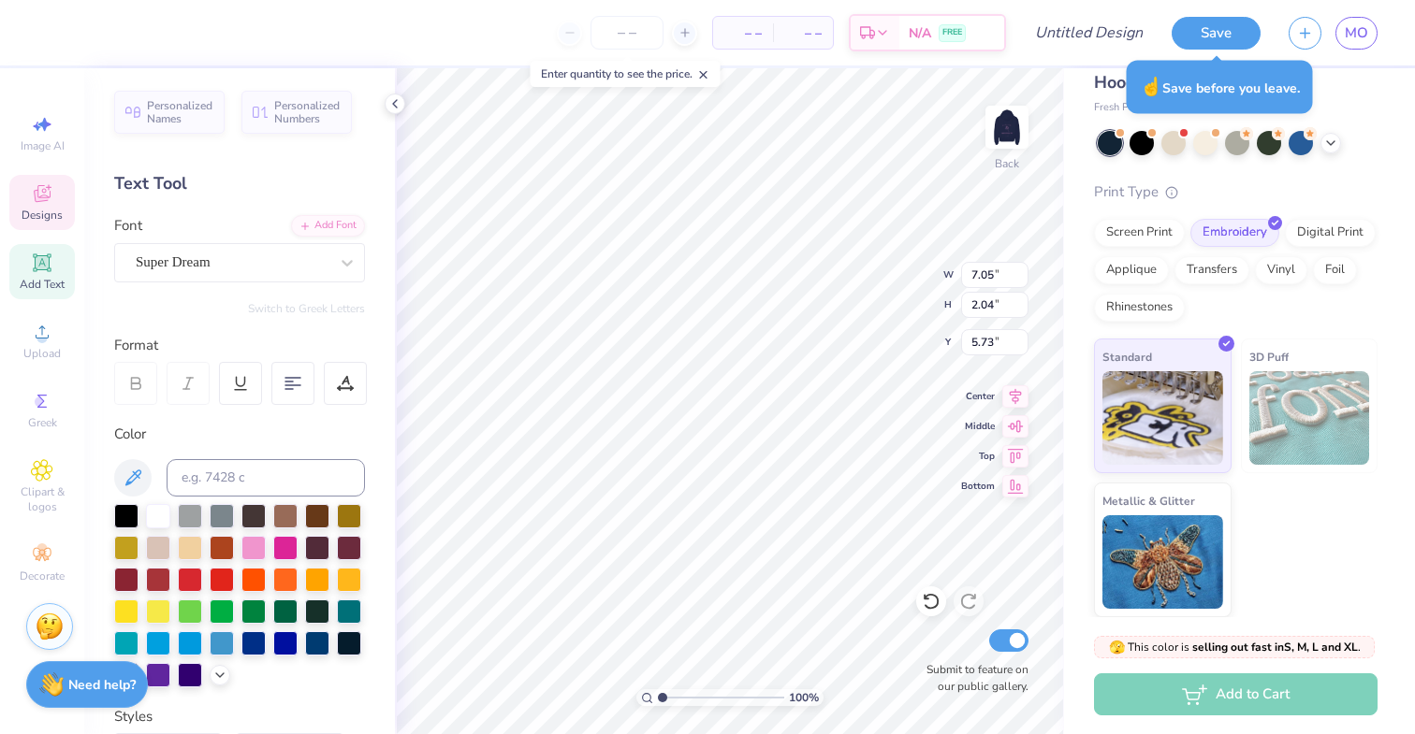
click at [41, 199] on icon at bounding box center [42, 196] width 15 height 12
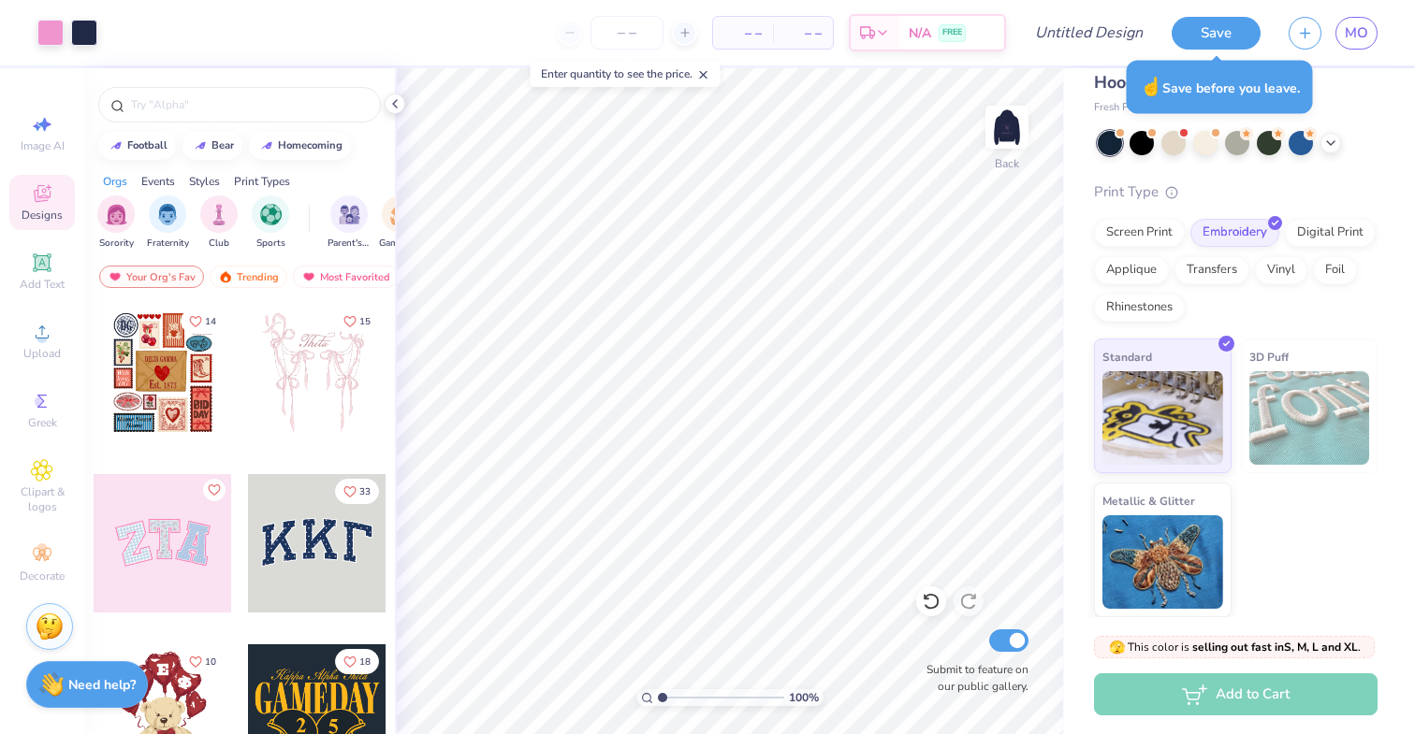
click at [221, 572] on div at bounding box center [163, 543] width 138 height 138
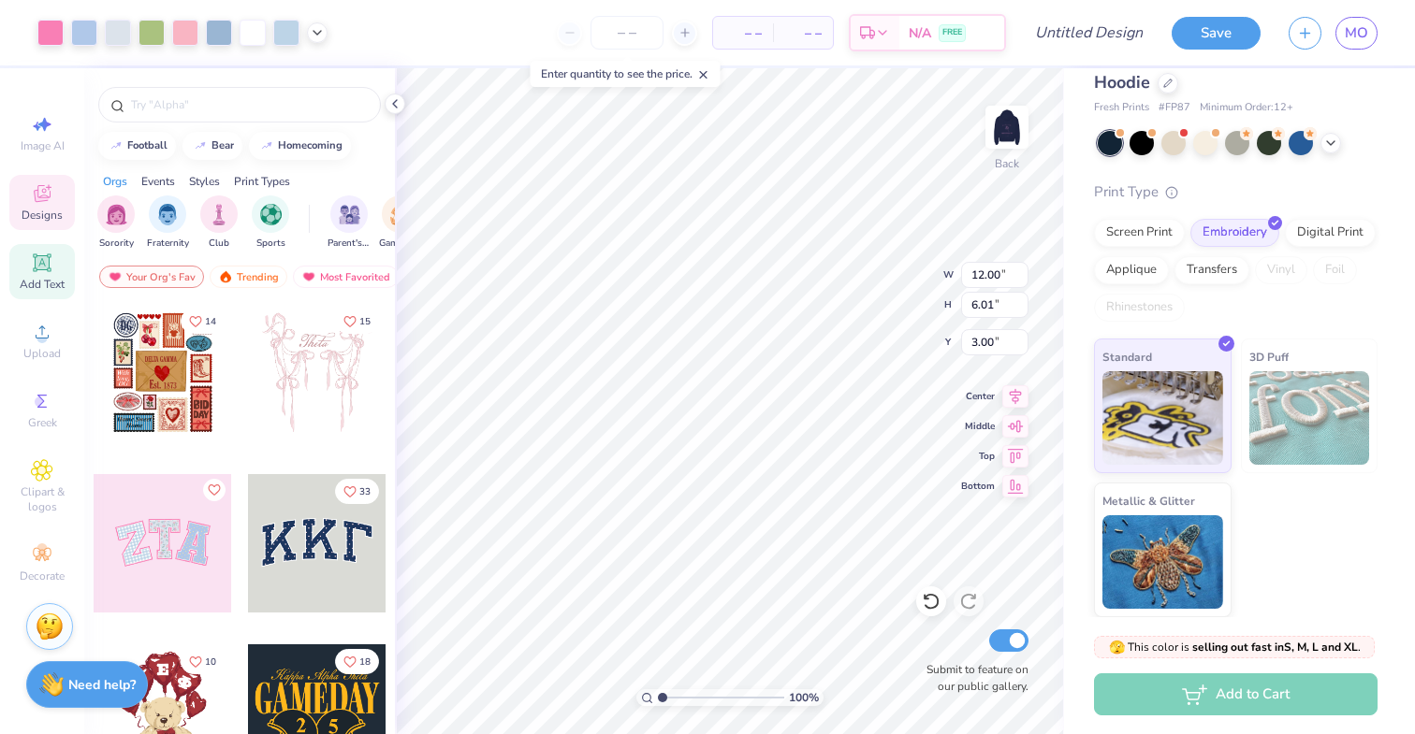
click at [40, 267] on icon at bounding box center [42, 262] width 14 height 14
type input "7.05"
type input "2.04"
type input "5.73"
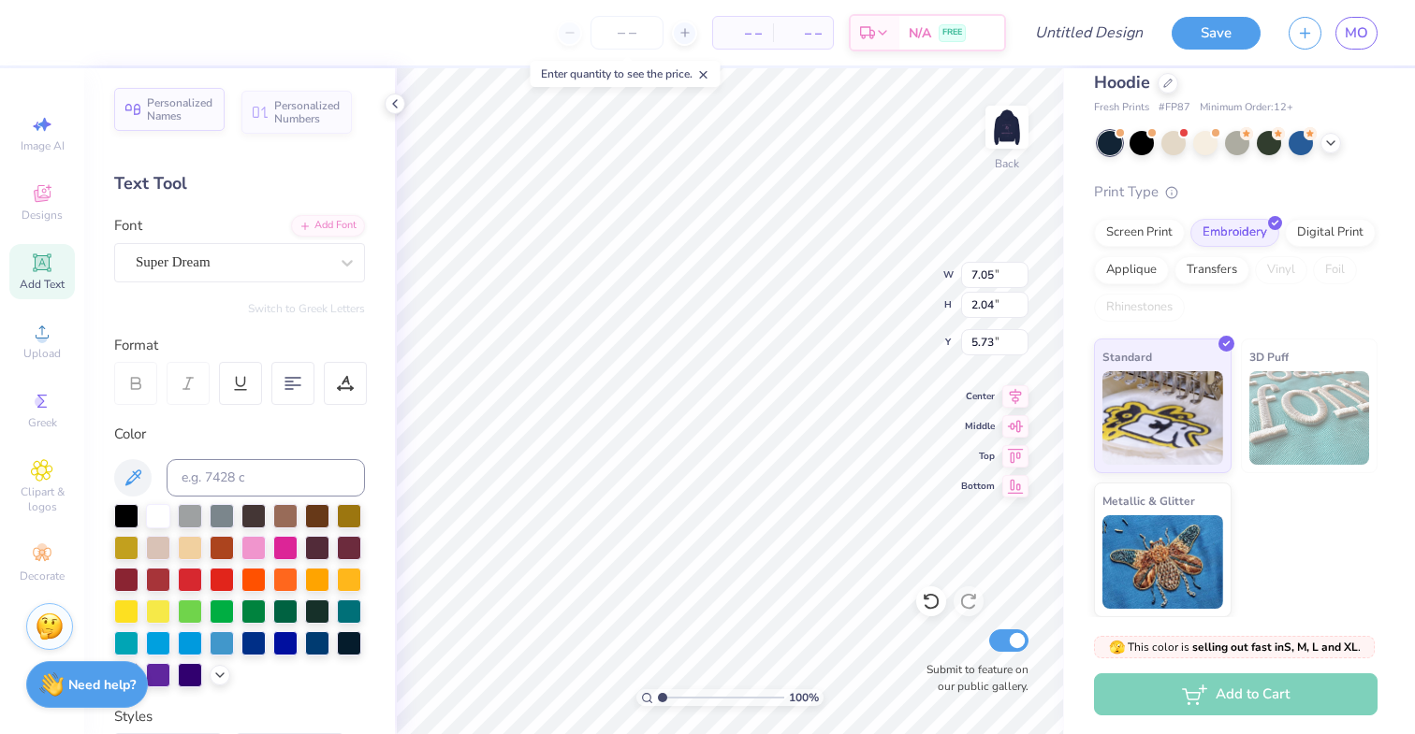
click at [195, 109] on span "Personalized Names" at bounding box center [180, 109] width 66 height 26
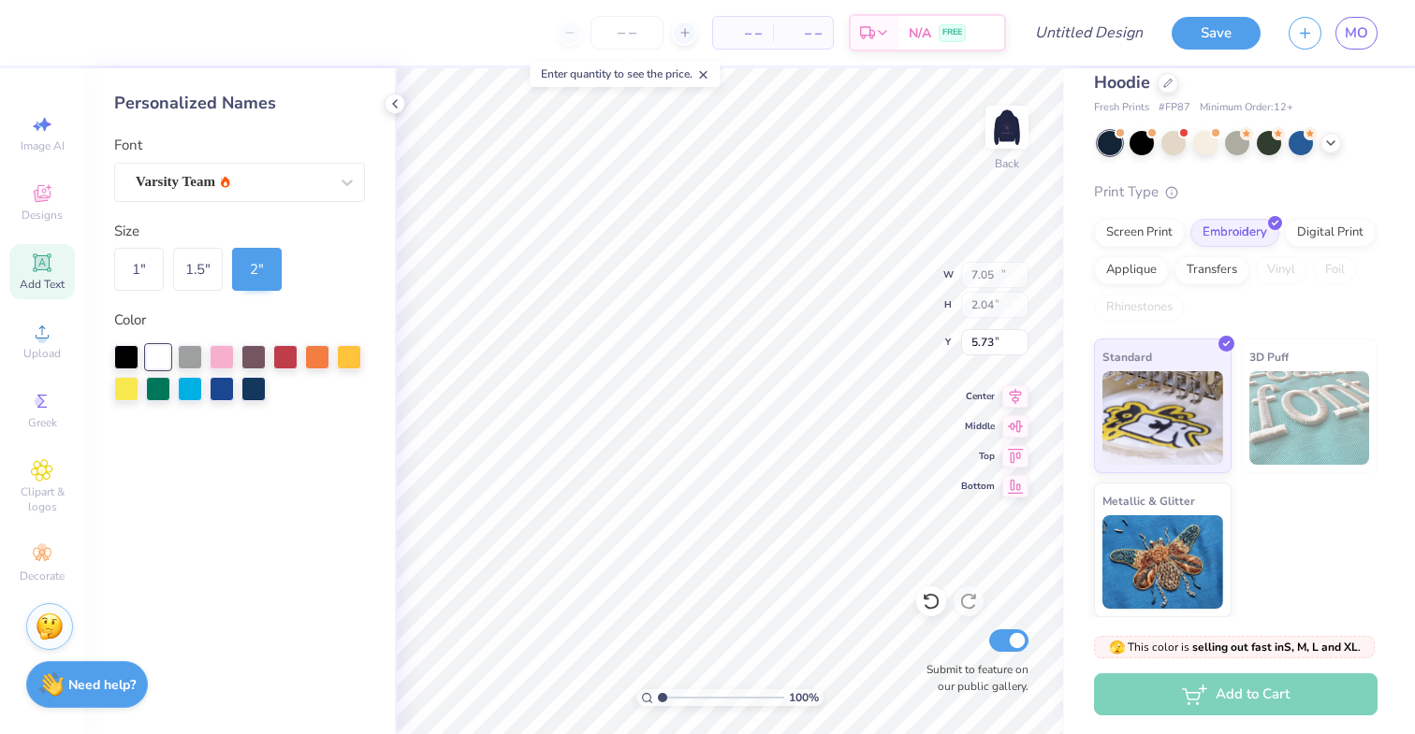
type input "12.43"
type input "2.00"
type input "5.75"
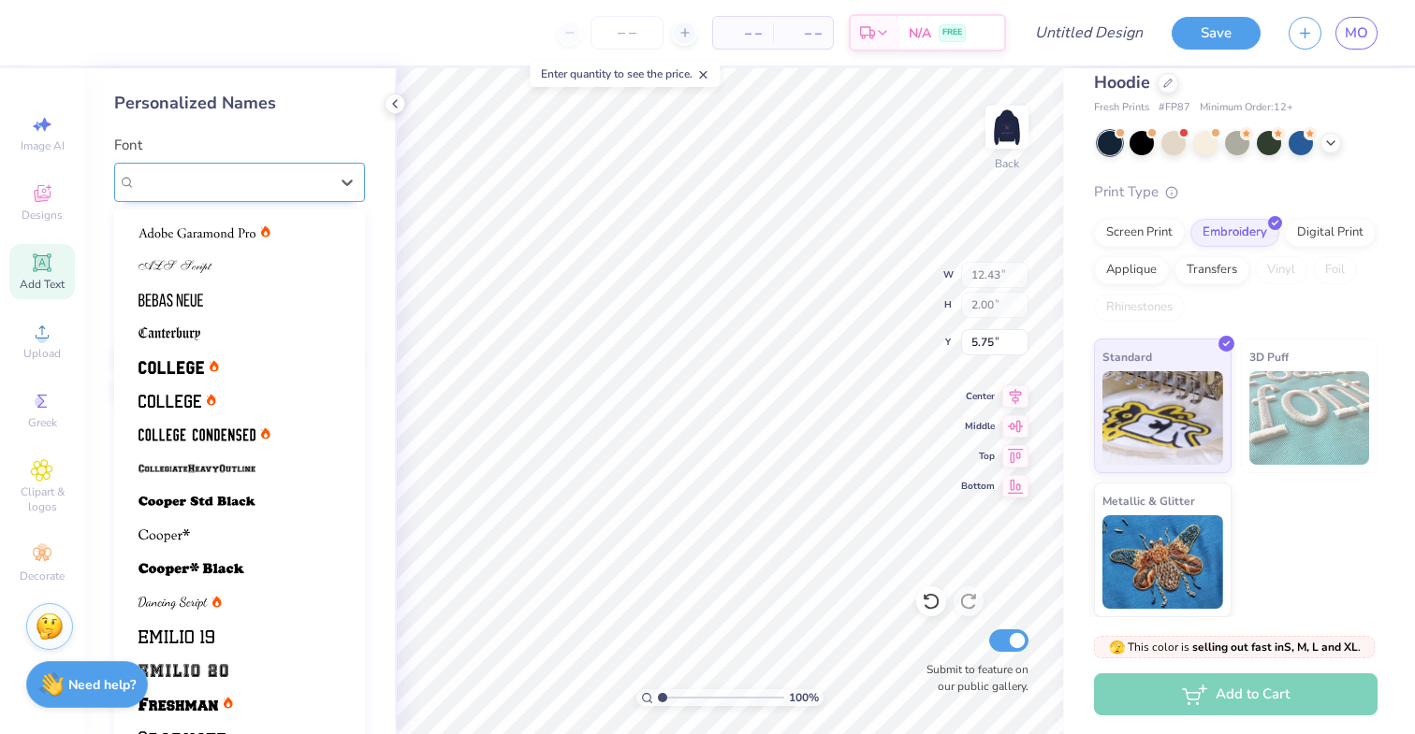
click at [290, 172] on div "Varsity Team" at bounding box center [232, 181] width 196 height 29
click at [301, 175] on div "Varsity Team" at bounding box center [232, 182] width 193 height 22
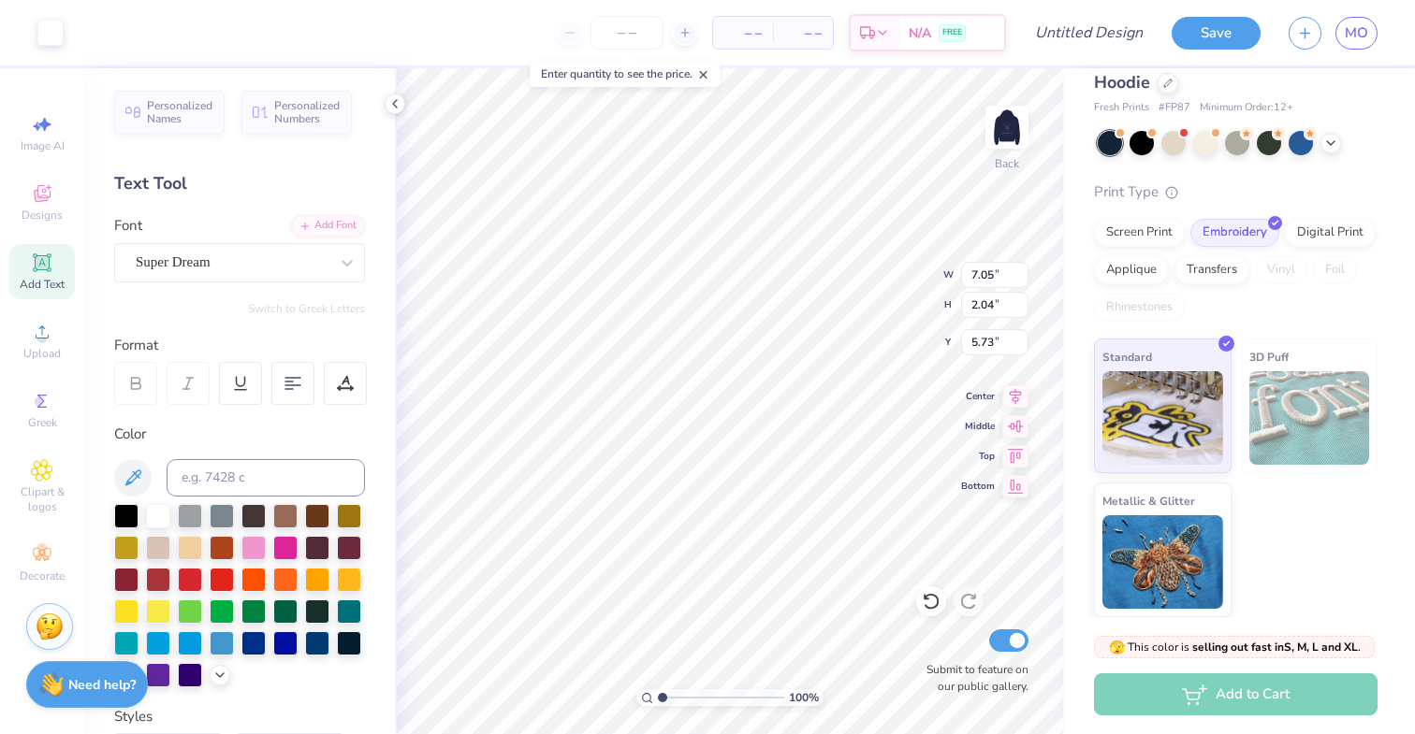
type input "6.00"
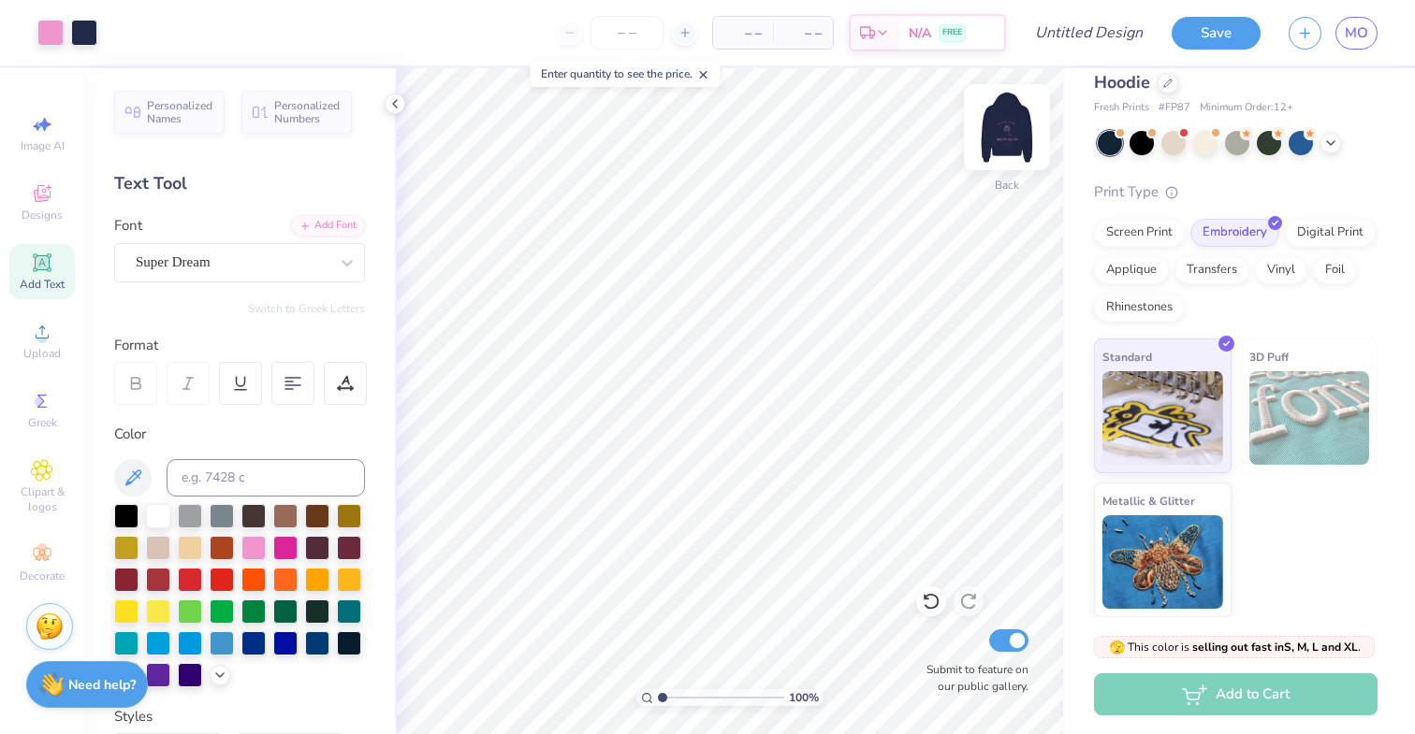
click at [1021, 135] on img at bounding box center [1006, 127] width 75 height 75
click at [994, 132] on img at bounding box center [1006, 127] width 75 height 75
click at [43, 565] on icon at bounding box center [42, 555] width 22 height 22
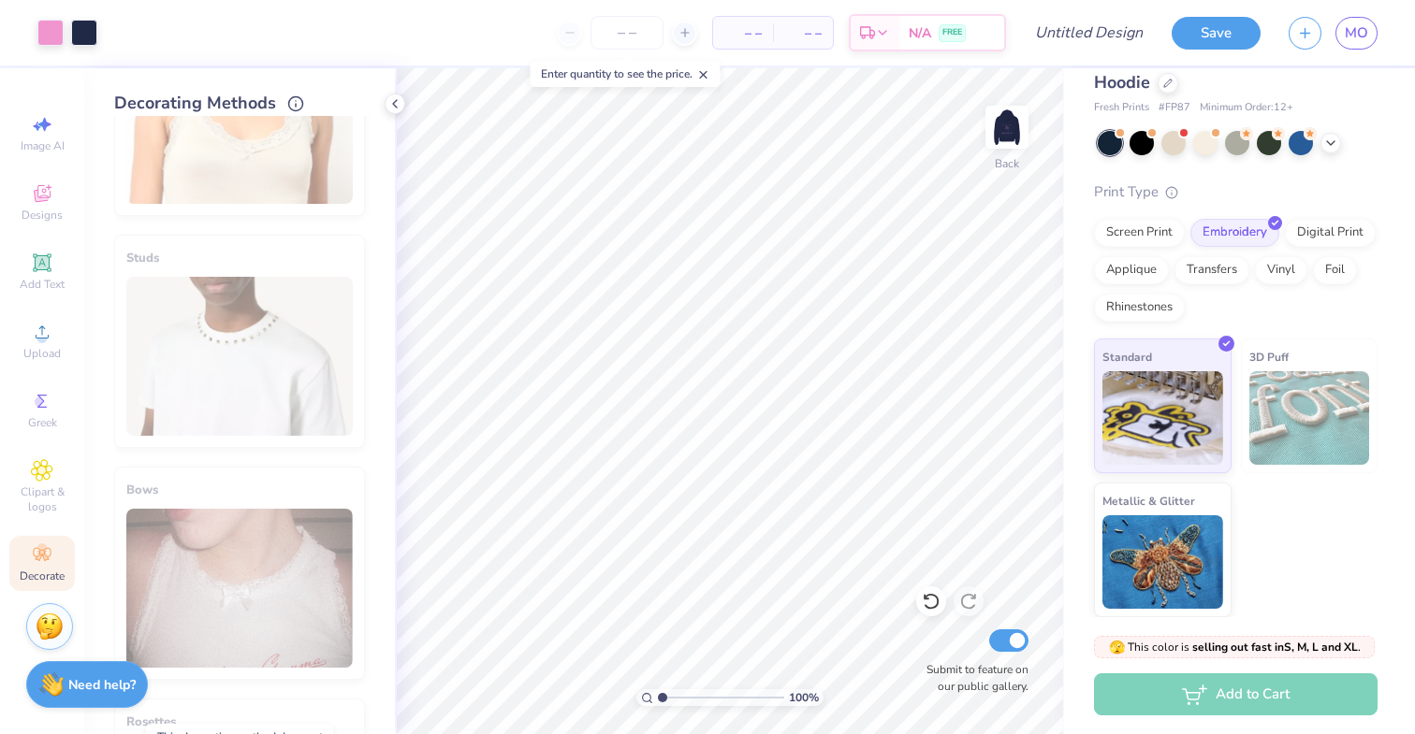
scroll to position [0, 0]
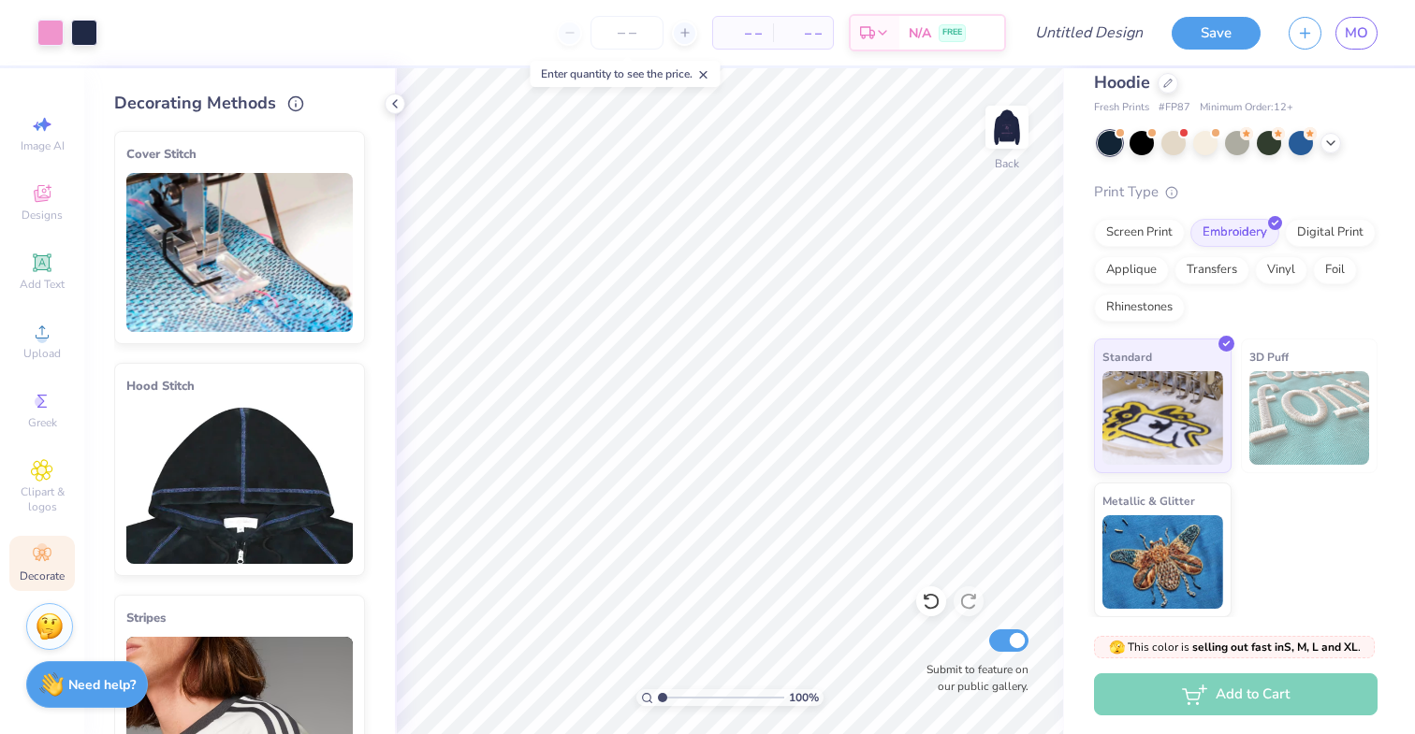
click at [225, 229] on img at bounding box center [239, 252] width 226 height 159
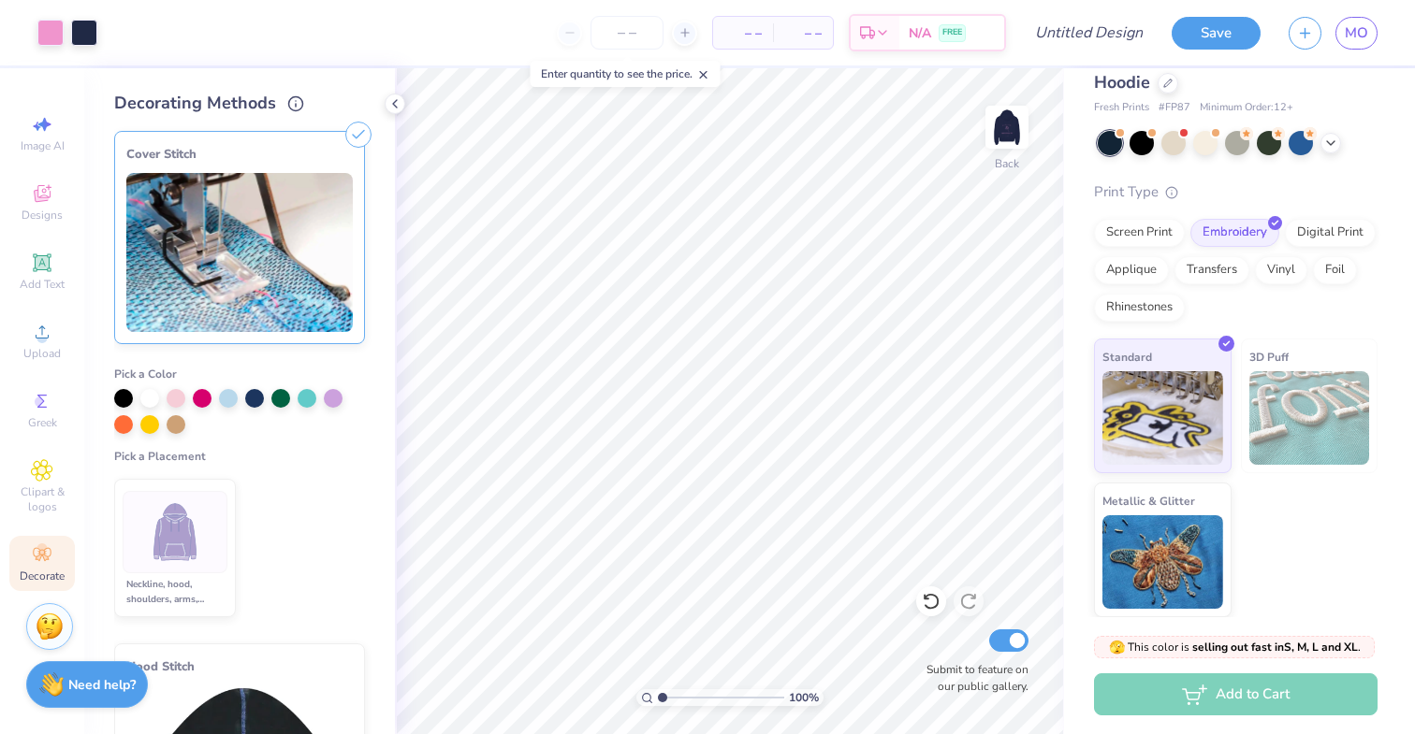
click at [190, 500] on img at bounding box center [175, 533] width 70 height 70
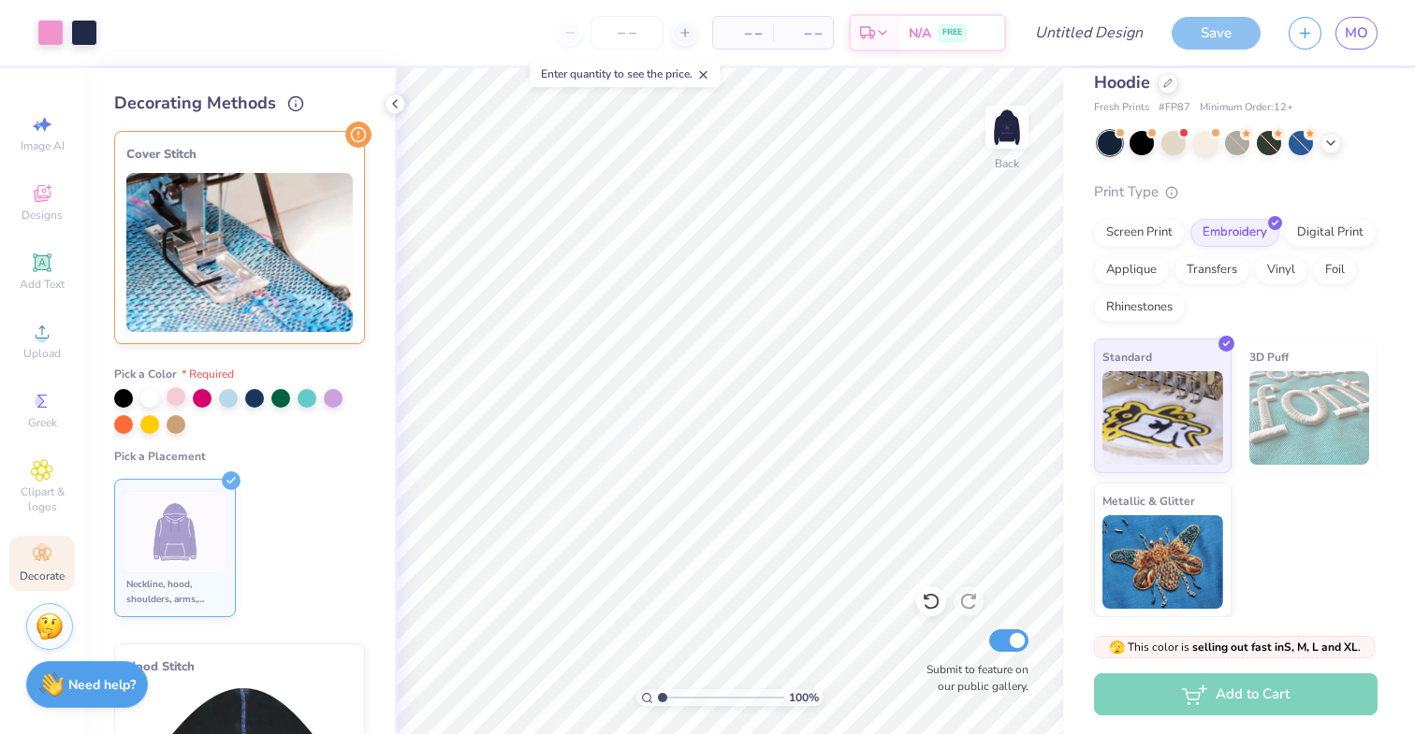
click at [179, 396] on div at bounding box center [176, 396] width 19 height 19
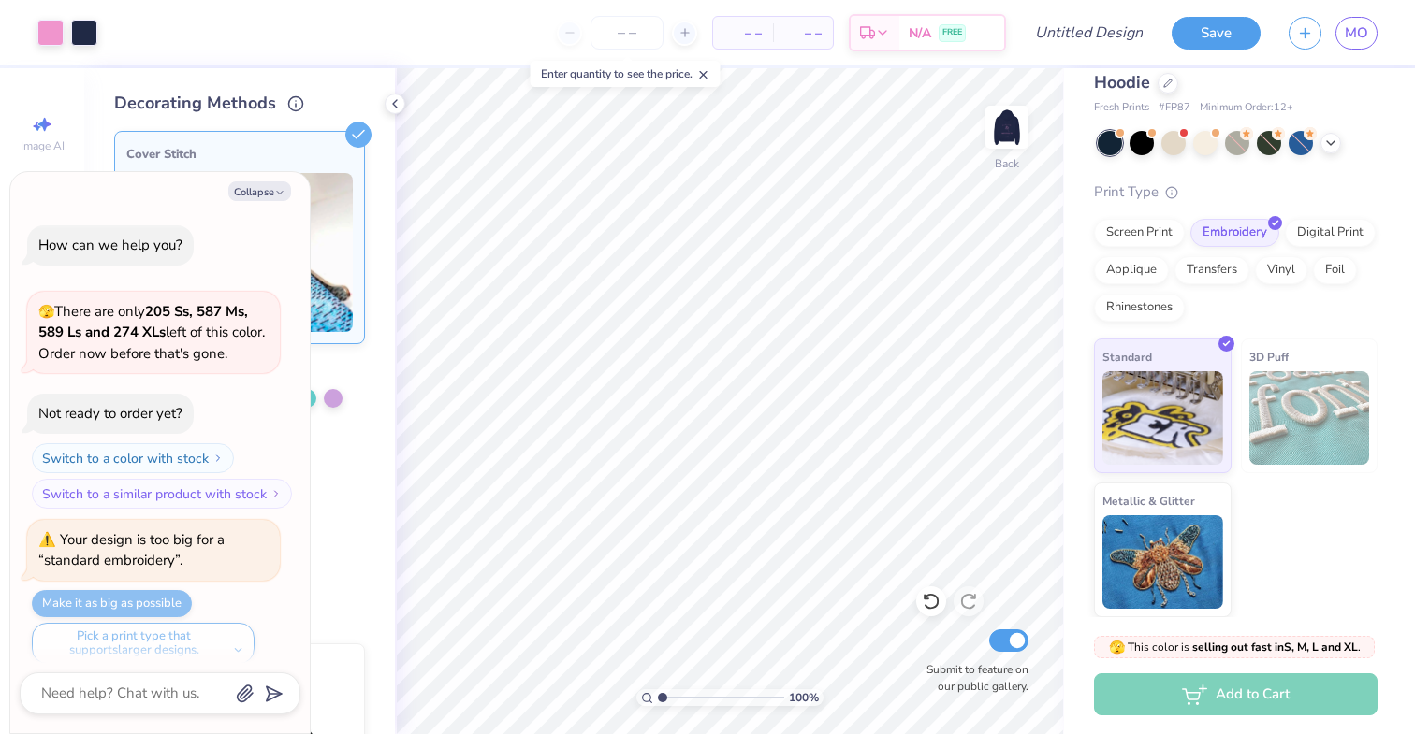
scroll to position [461, 0]
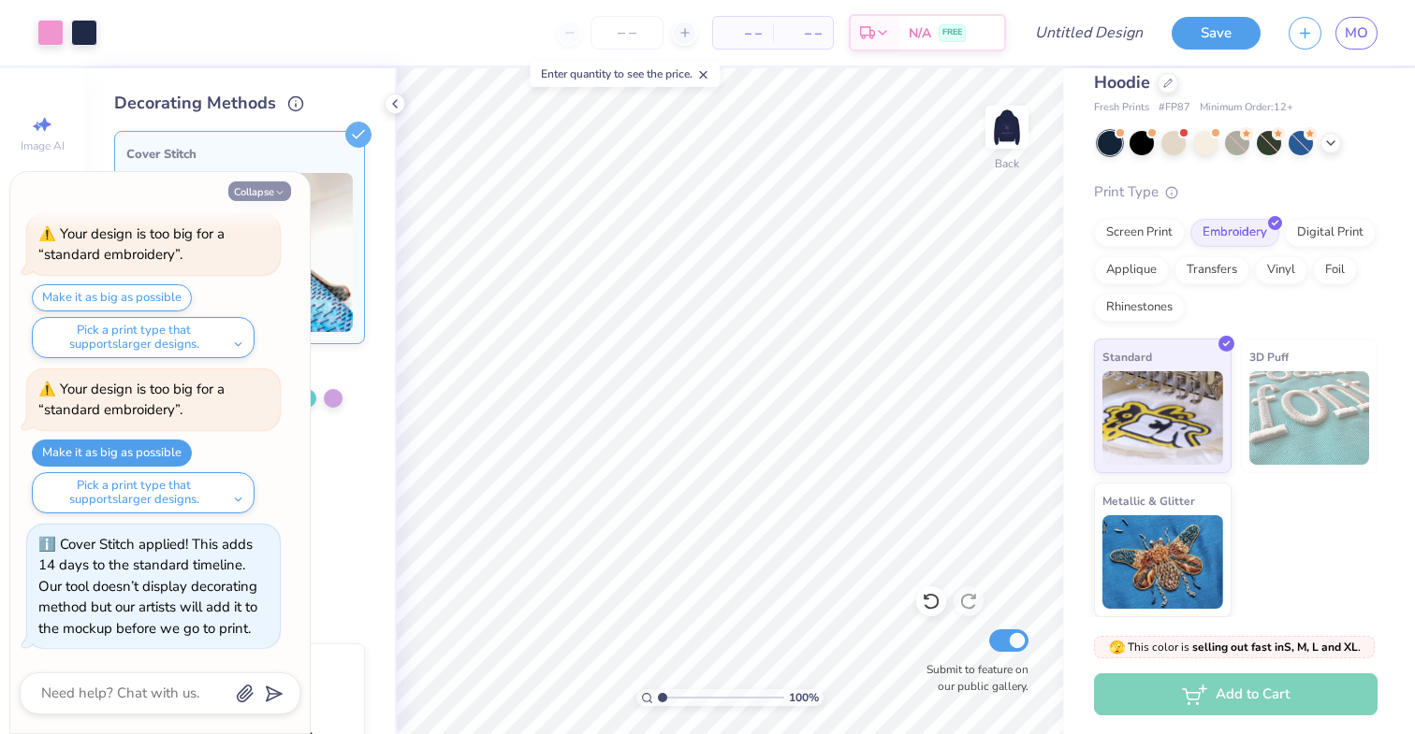
click at [273, 186] on button "Collapse" at bounding box center [259, 192] width 63 height 20
type textarea "x"
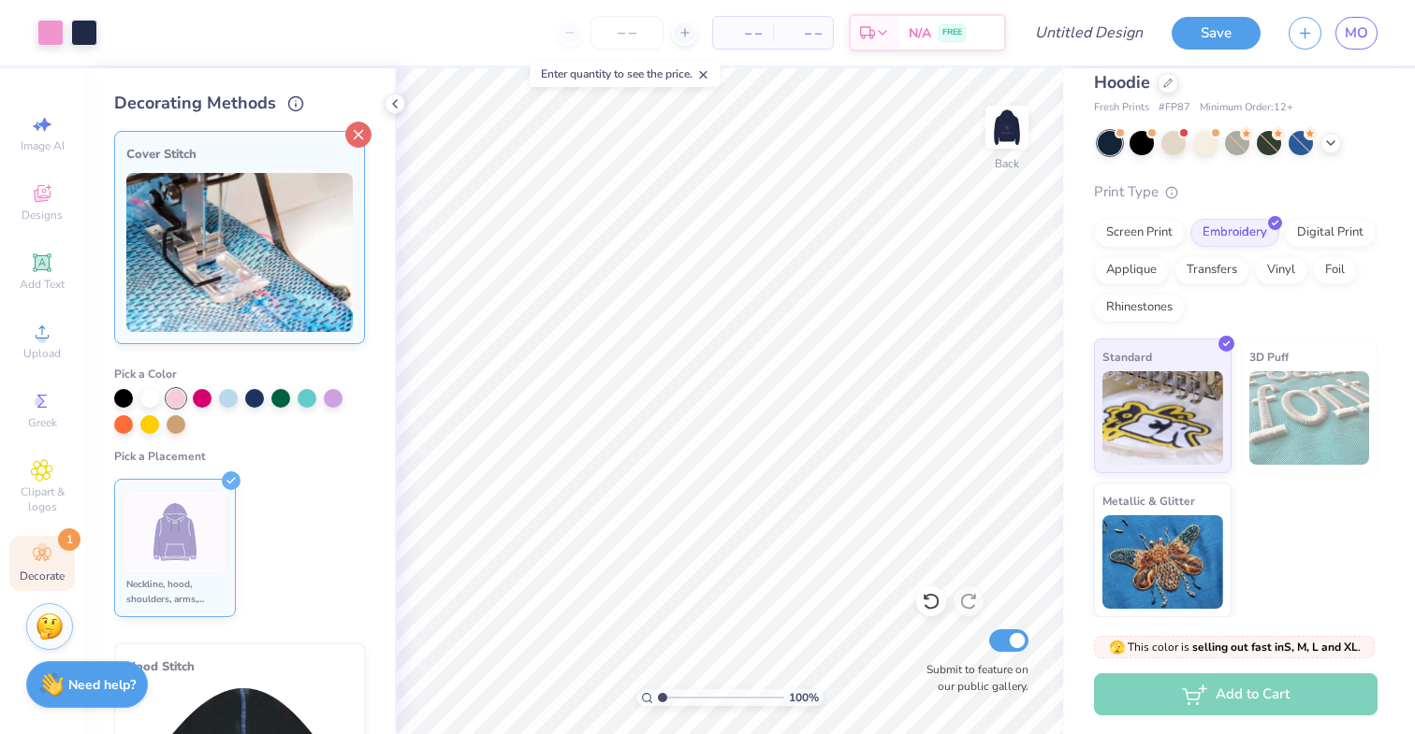
click at [363, 131] on icon at bounding box center [358, 135] width 26 height 26
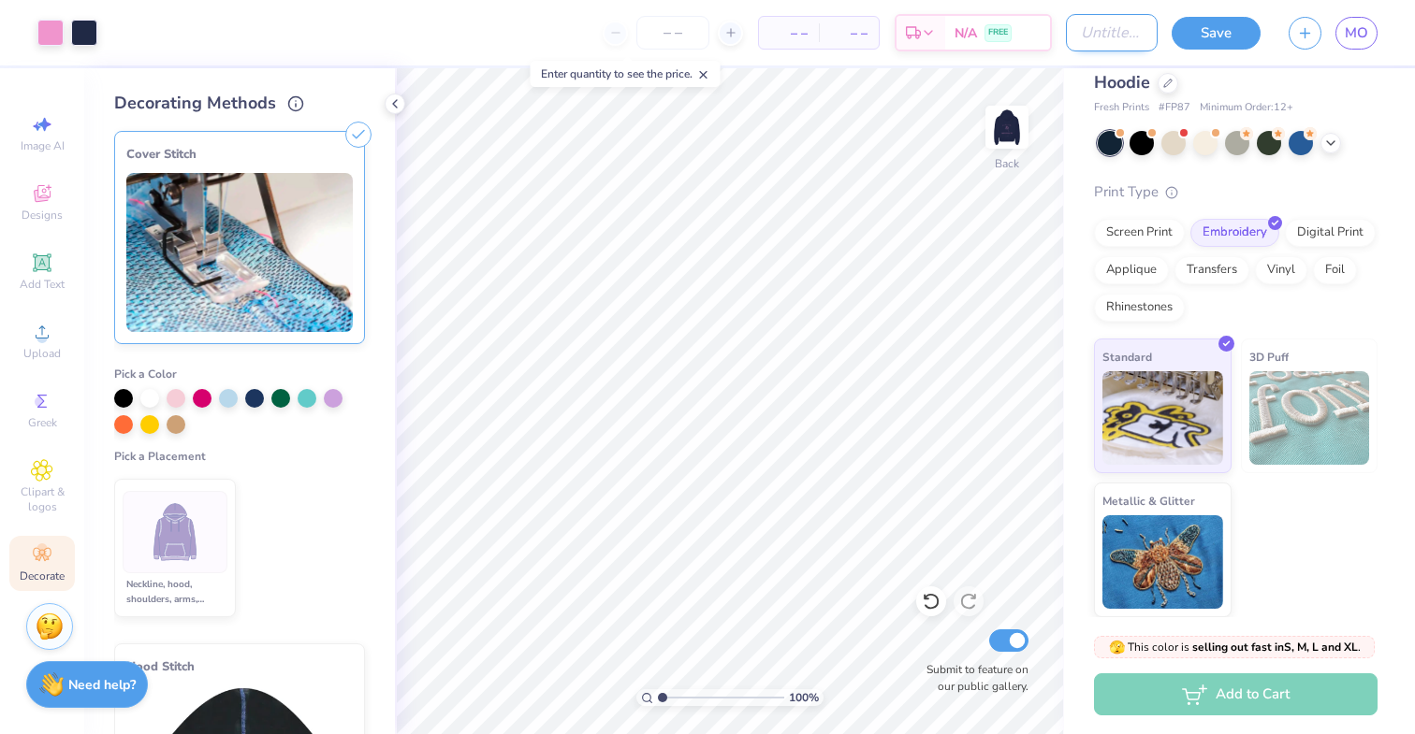
click at [1092, 41] on input "Design Title" at bounding box center [1112, 32] width 92 height 37
type input "kd"
click at [1229, 29] on button "Save" at bounding box center [1215, 30] width 89 height 33
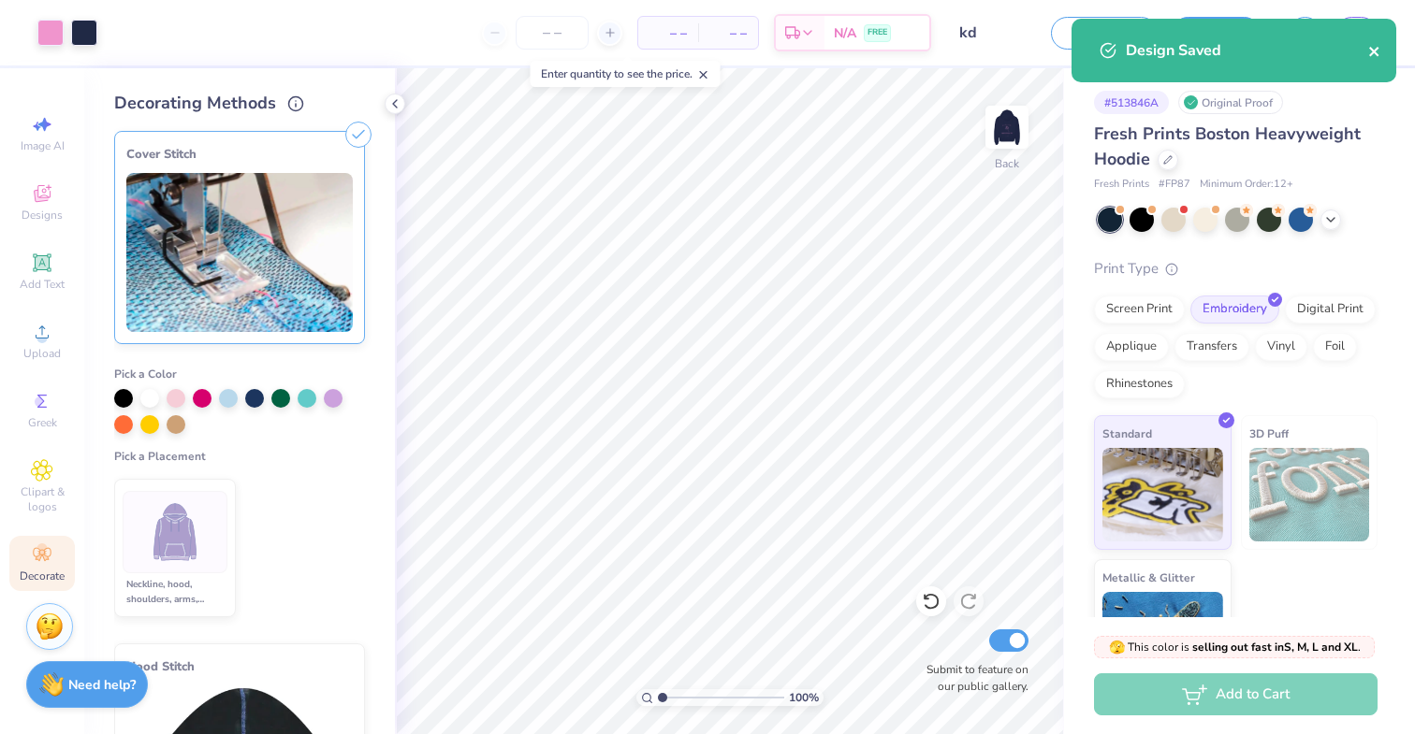
click at [1377, 45] on icon "close" at bounding box center [1374, 51] width 13 height 15
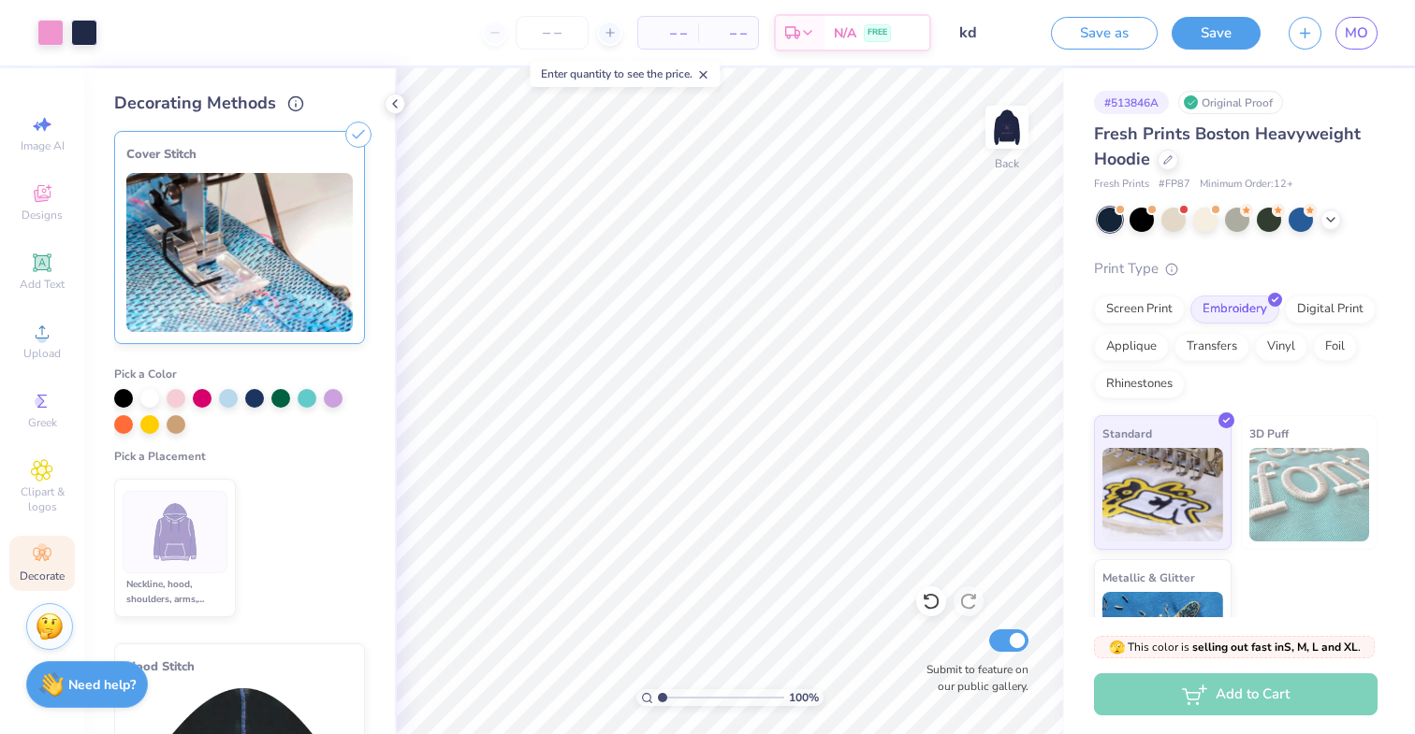
click at [1361, 35] on div "Art colors – – Per Item – – Total Est. Delivery N/A FREE Design Title kd Save a…" at bounding box center [707, 367] width 1415 height 734
click at [1007, 648] on input "Submit to feature on our public gallery." at bounding box center [1008, 641] width 39 height 22
checkbox input "false"
click at [1218, 35] on button "Save" at bounding box center [1215, 30] width 89 height 33
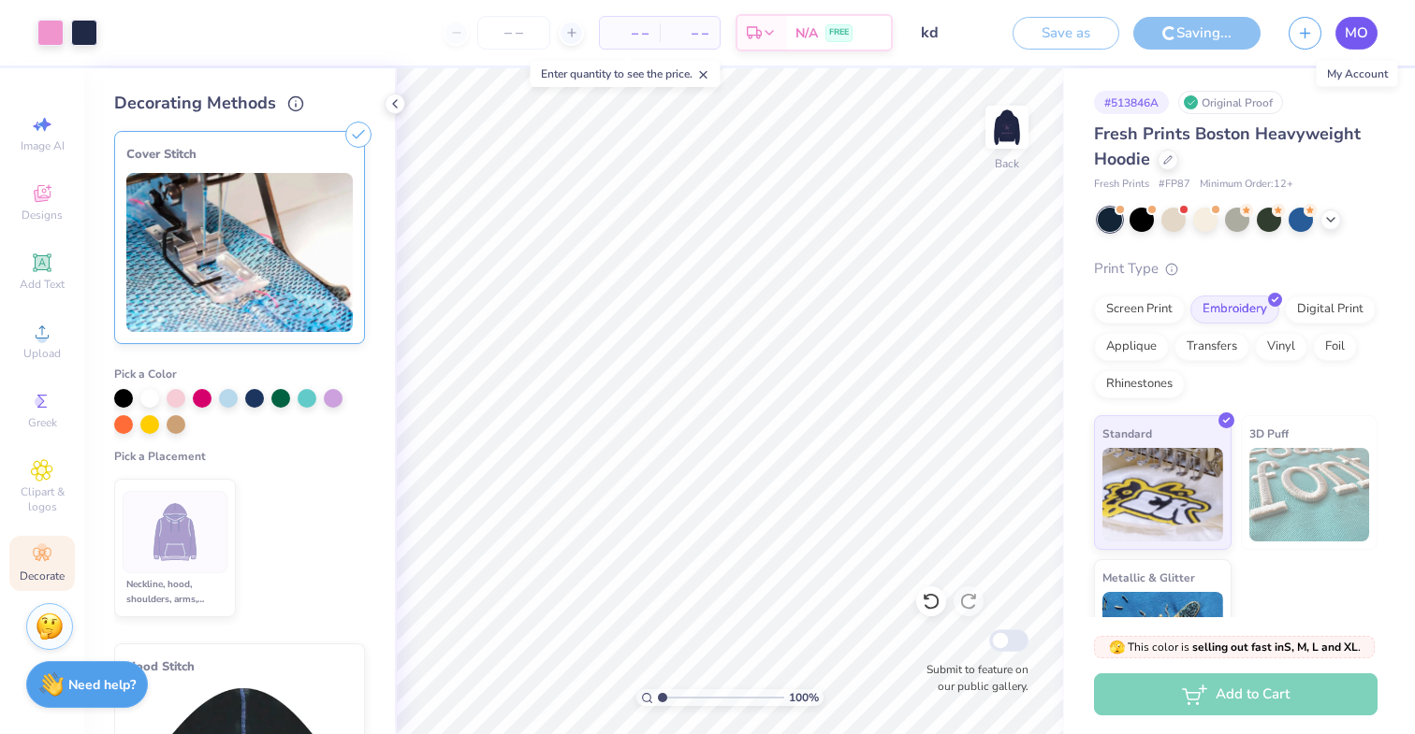
click at [1345, 36] on span "MO" at bounding box center [1356, 33] width 23 height 22
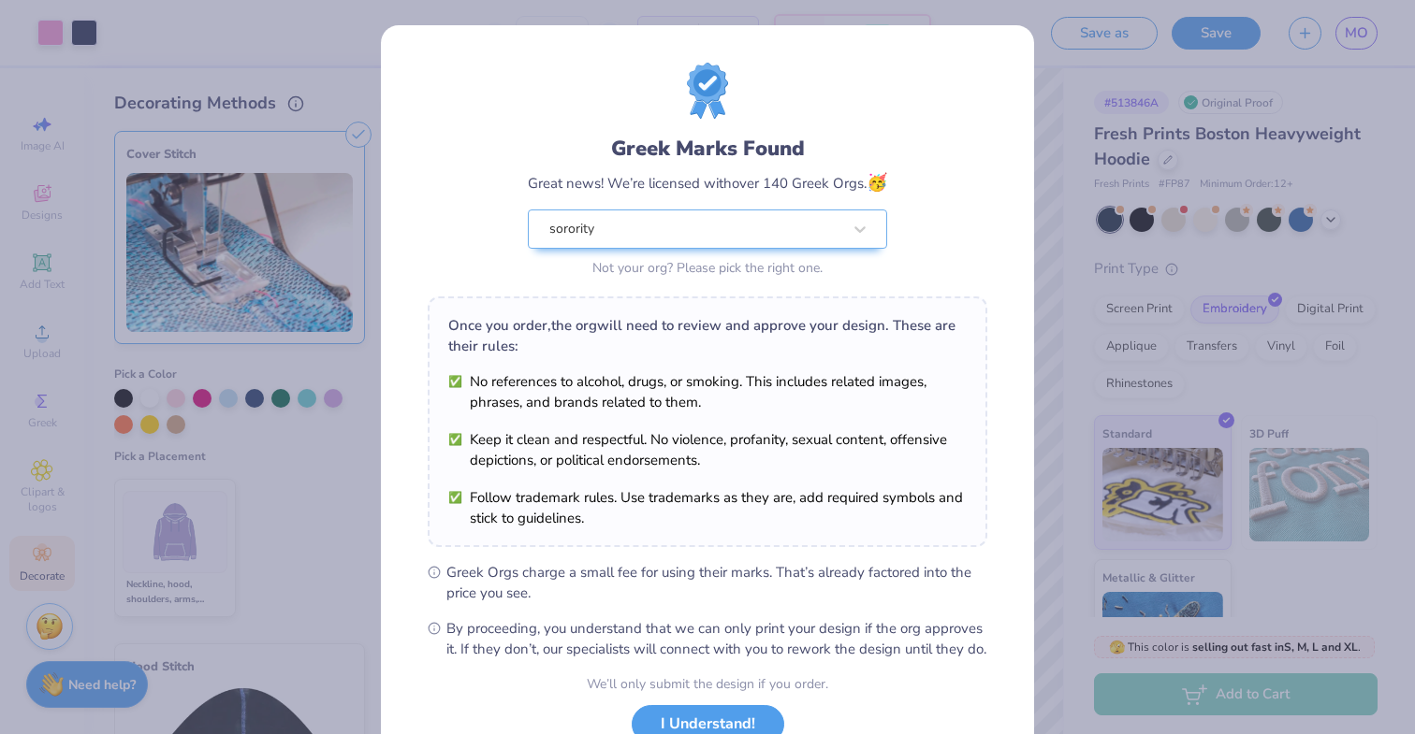
scroll to position [141, 0]
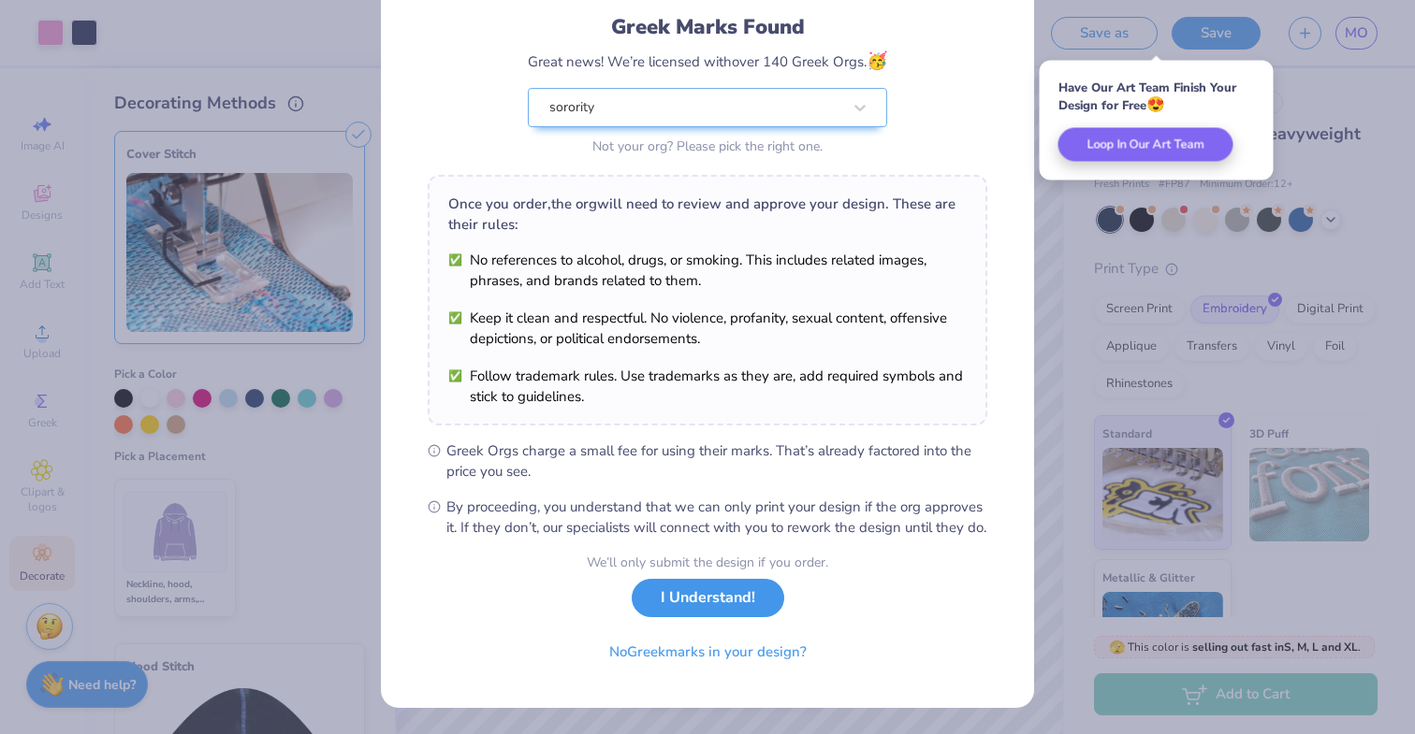
click at [733, 608] on button "I Understand!" at bounding box center [708, 598] width 153 height 38
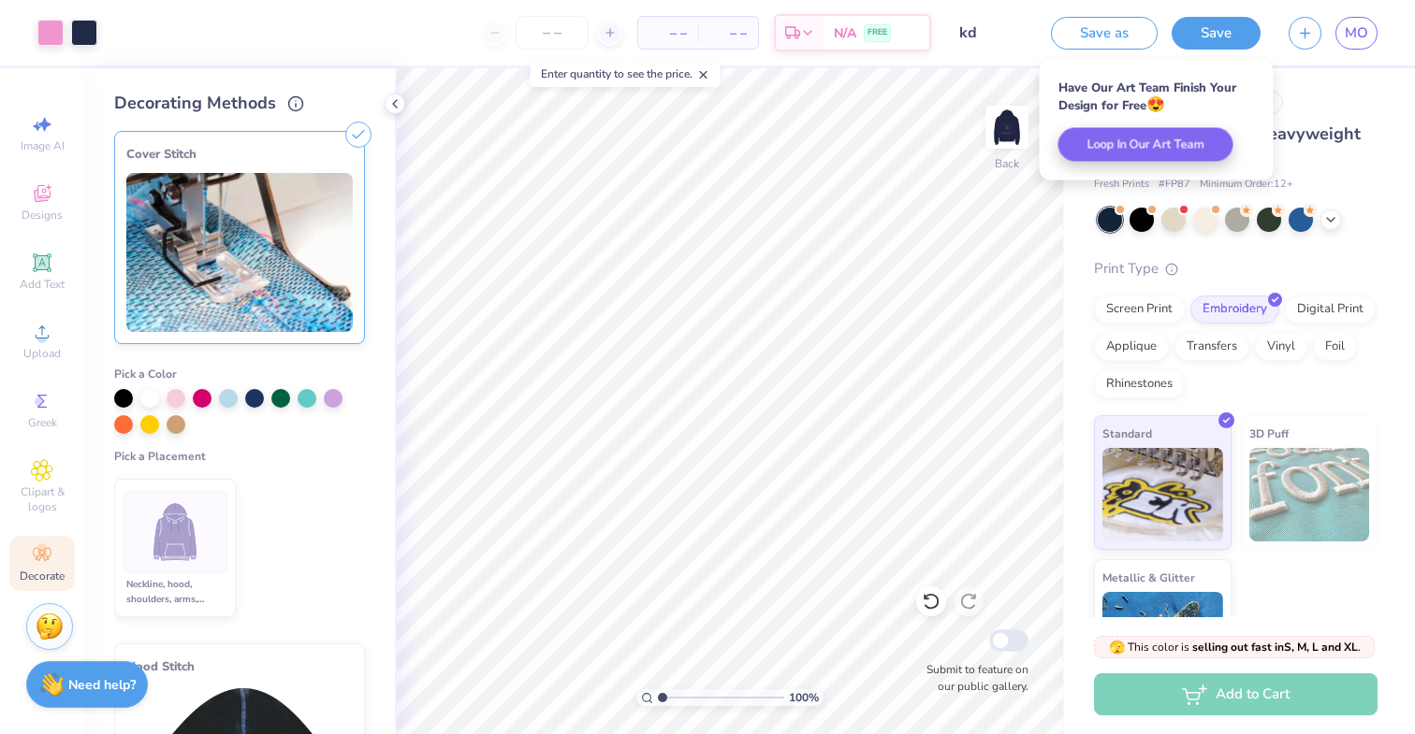
scroll to position [0, 0]
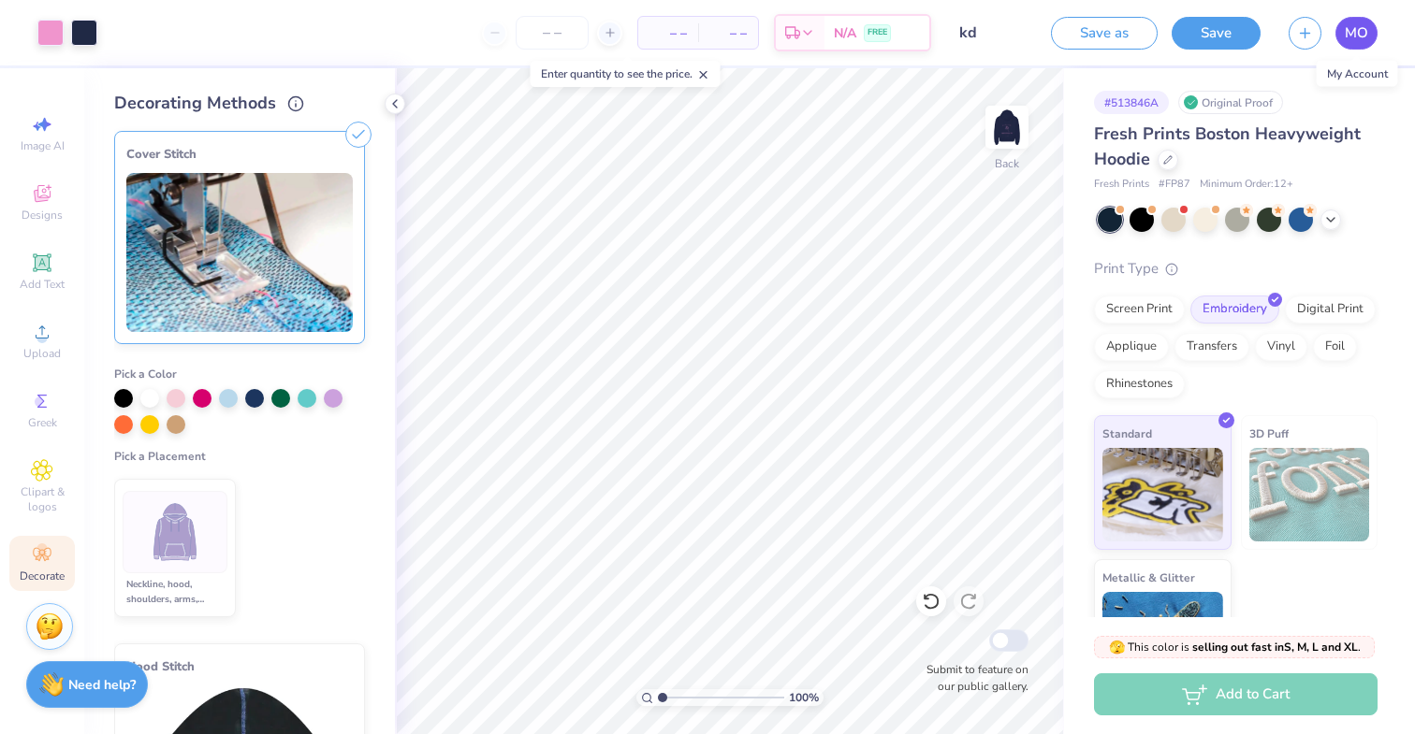
click at [1370, 33] on link "MO" at bounding box center [1356, 33] width 42 height 33
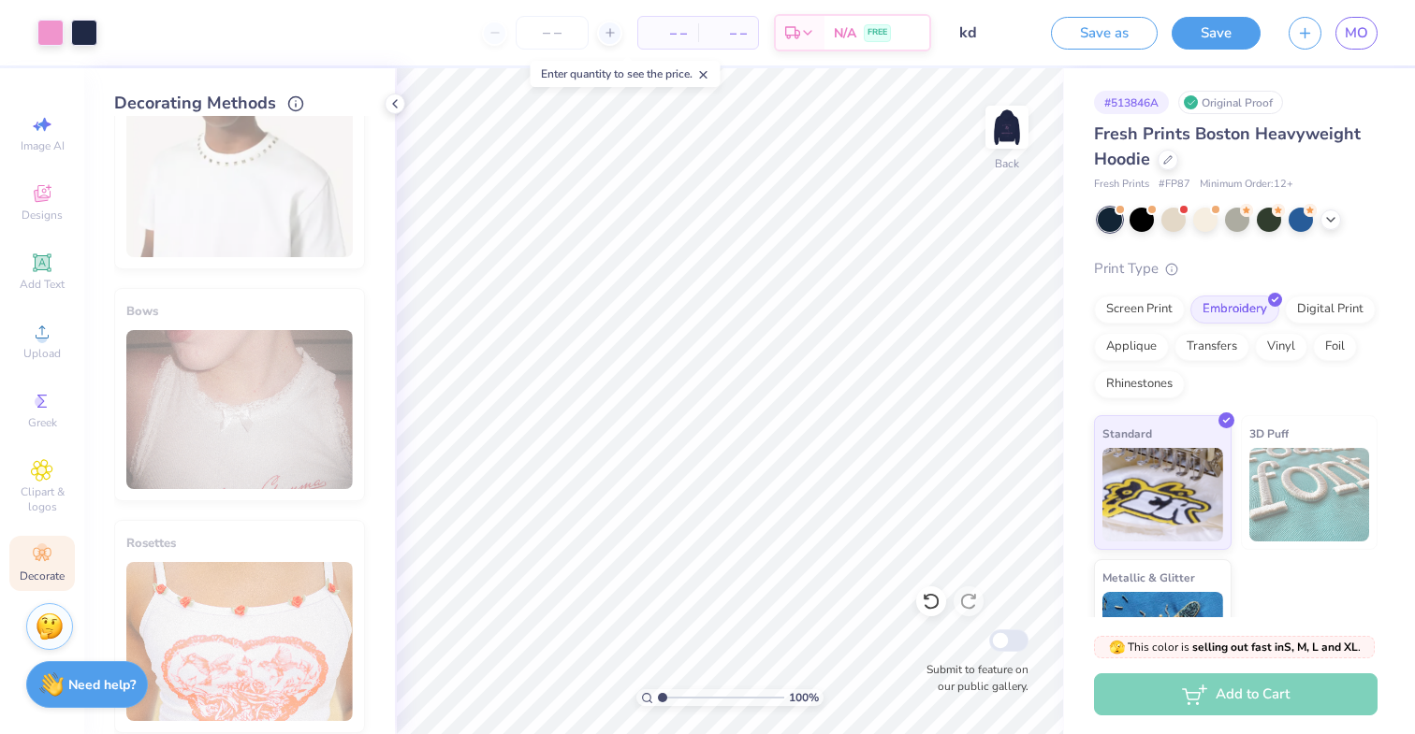
scroll to position [1302, 0]
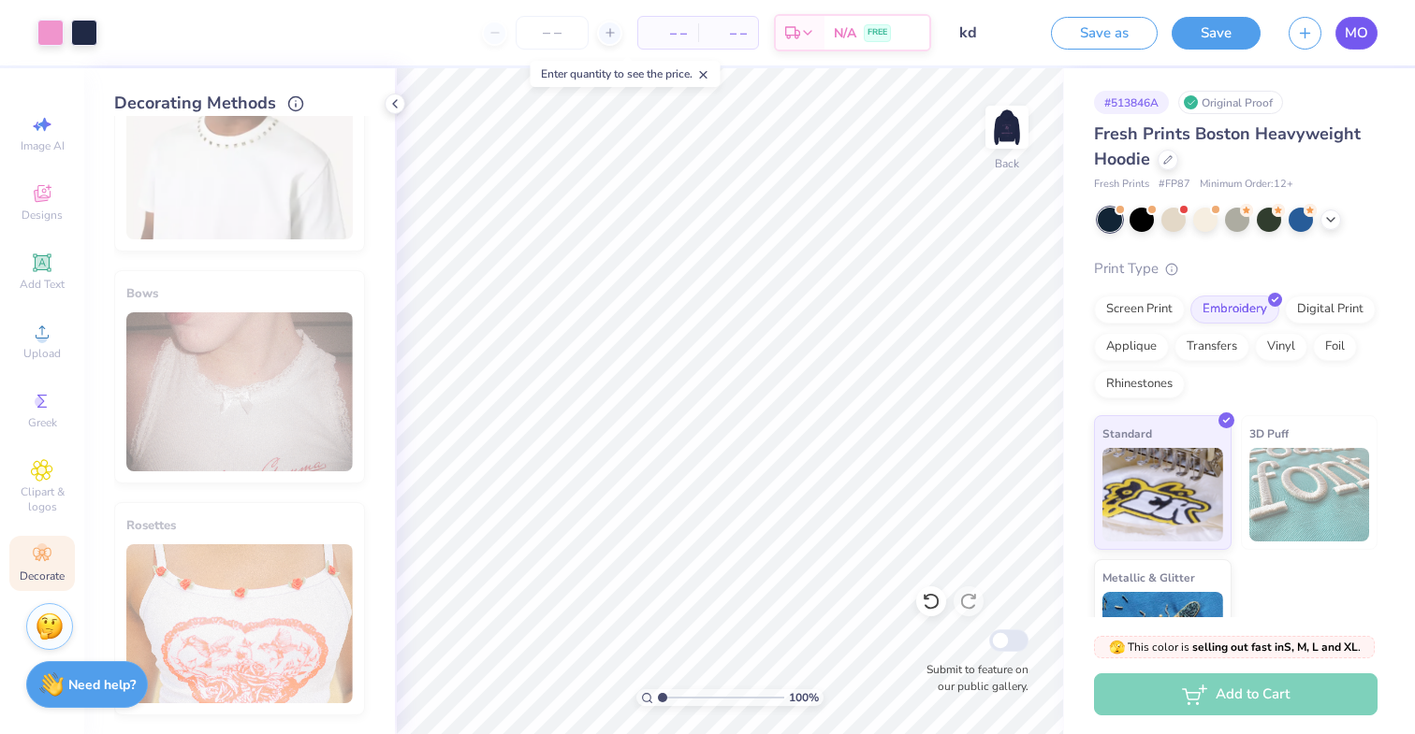
click at [1347, 36] on span "MO" at bounding box center [1356, 33] width 23 height 22
click at [1368, 30] on span "MO" at bounding box center [1356, 33] width 23 height 22
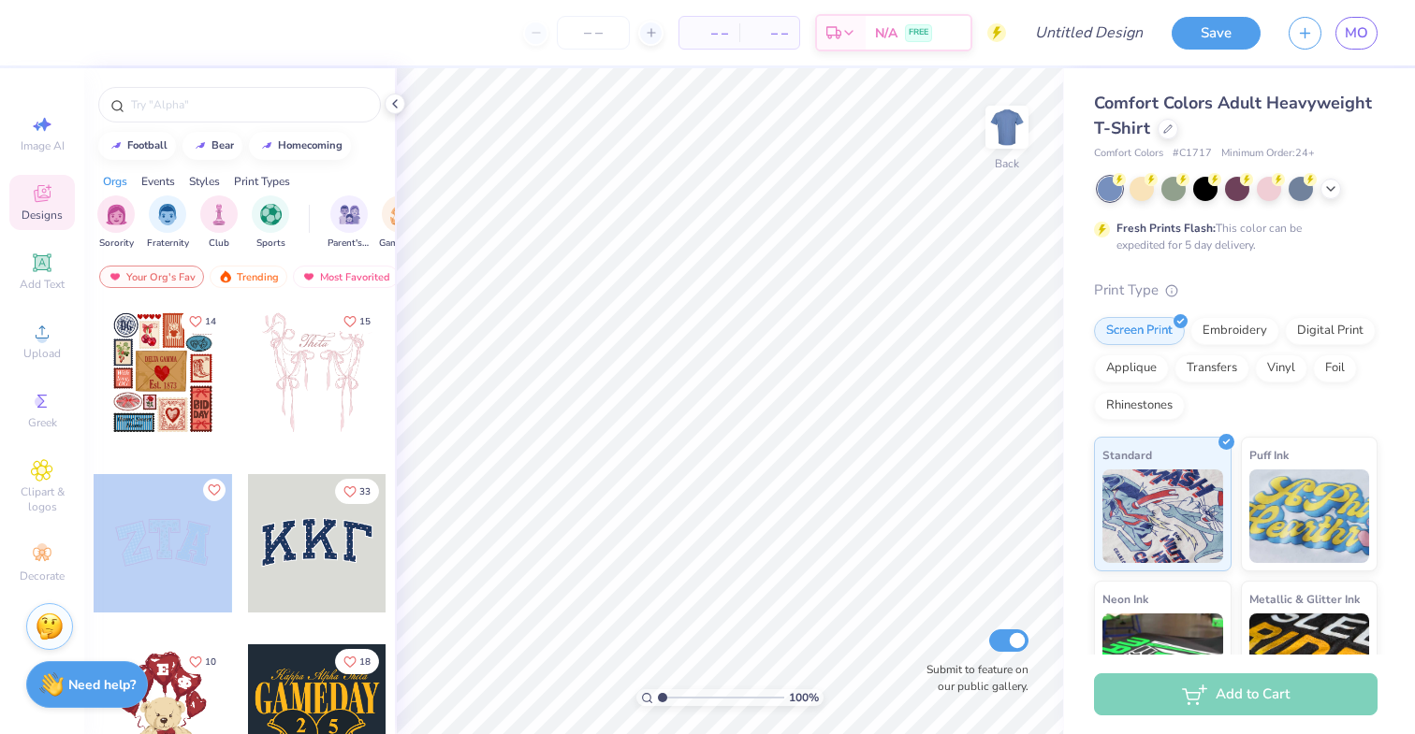
click at [148, 493] on div at bounding box center [301, 543] width 415 height 138
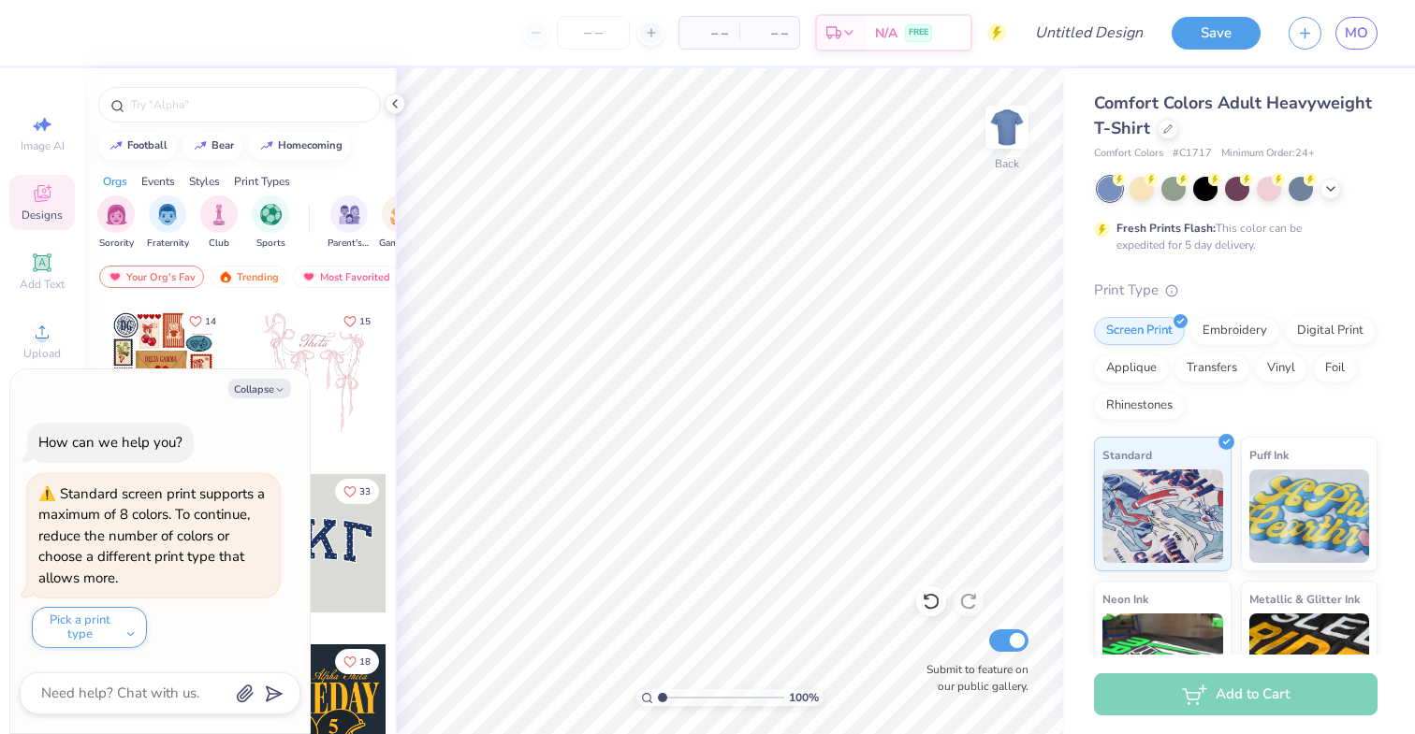
click at [200, 192] on div "Sorority Fraternity Club Sports Parent's Weekend Game Day Rush & Bid PR & Gener…" at bounding box center [239, 225] width 311 height 70
click at [279, 384] on button "Collapse" at bounding box center [259, 389] width 63 height 20
type textarea "x"
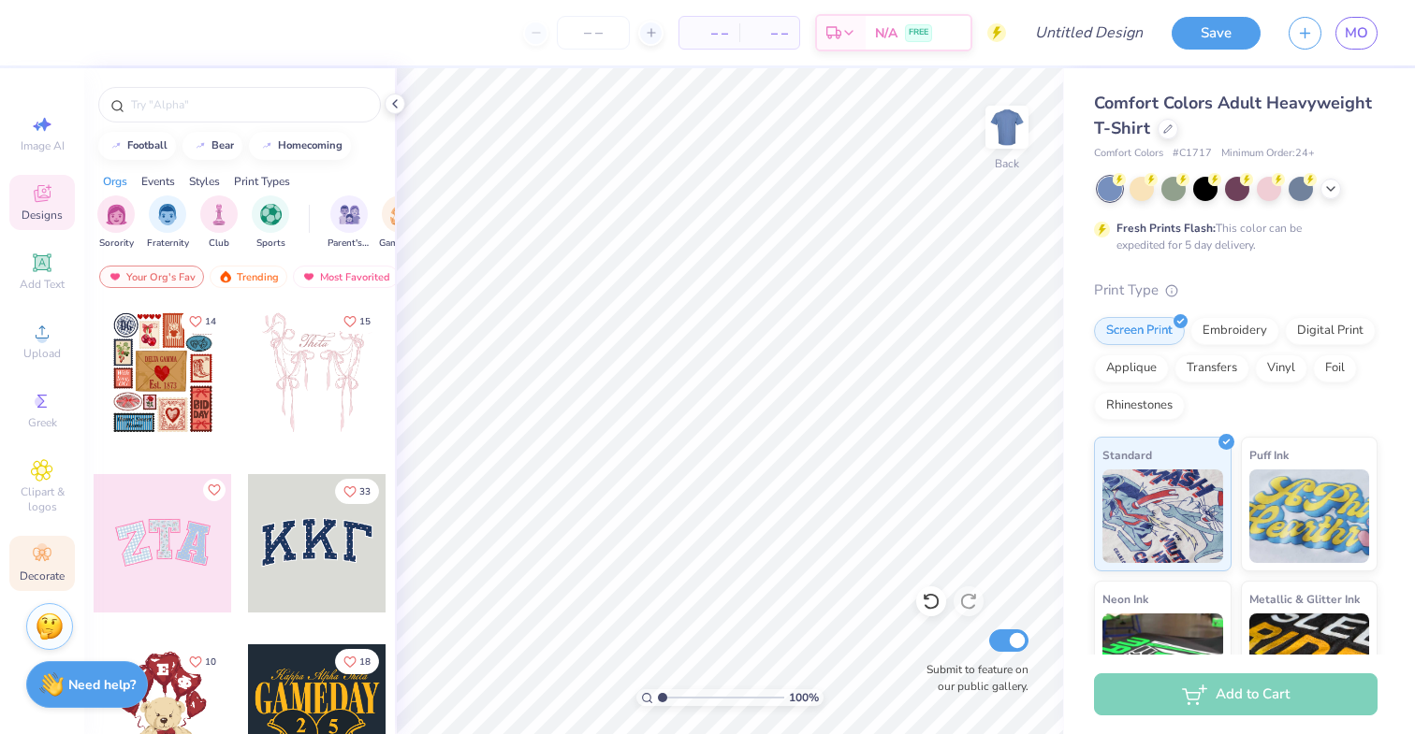
click at [49, 550] on icon at bounding box center [42, 555] width 22 height 22
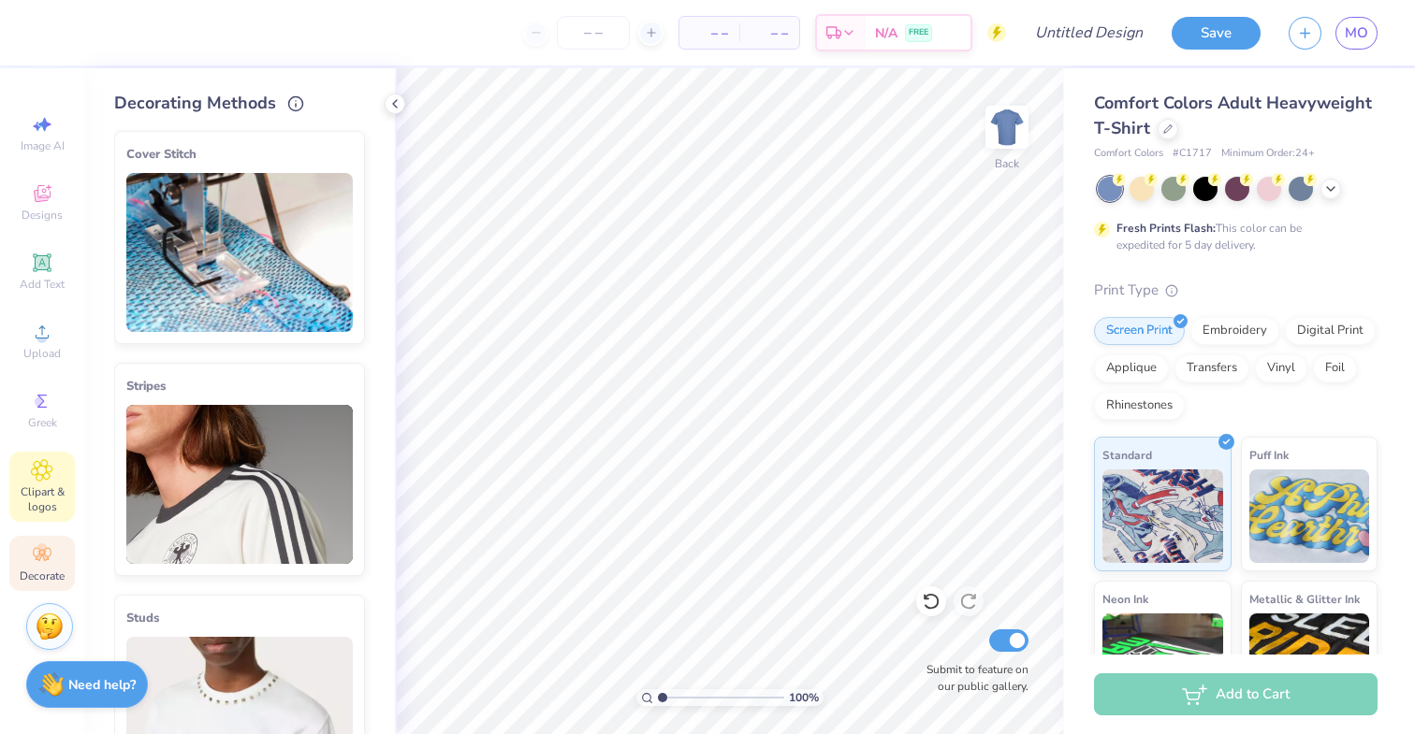
click at [35, 501] on span "Clipart & logos" at bounding box center [41, 500] width 65 height 30
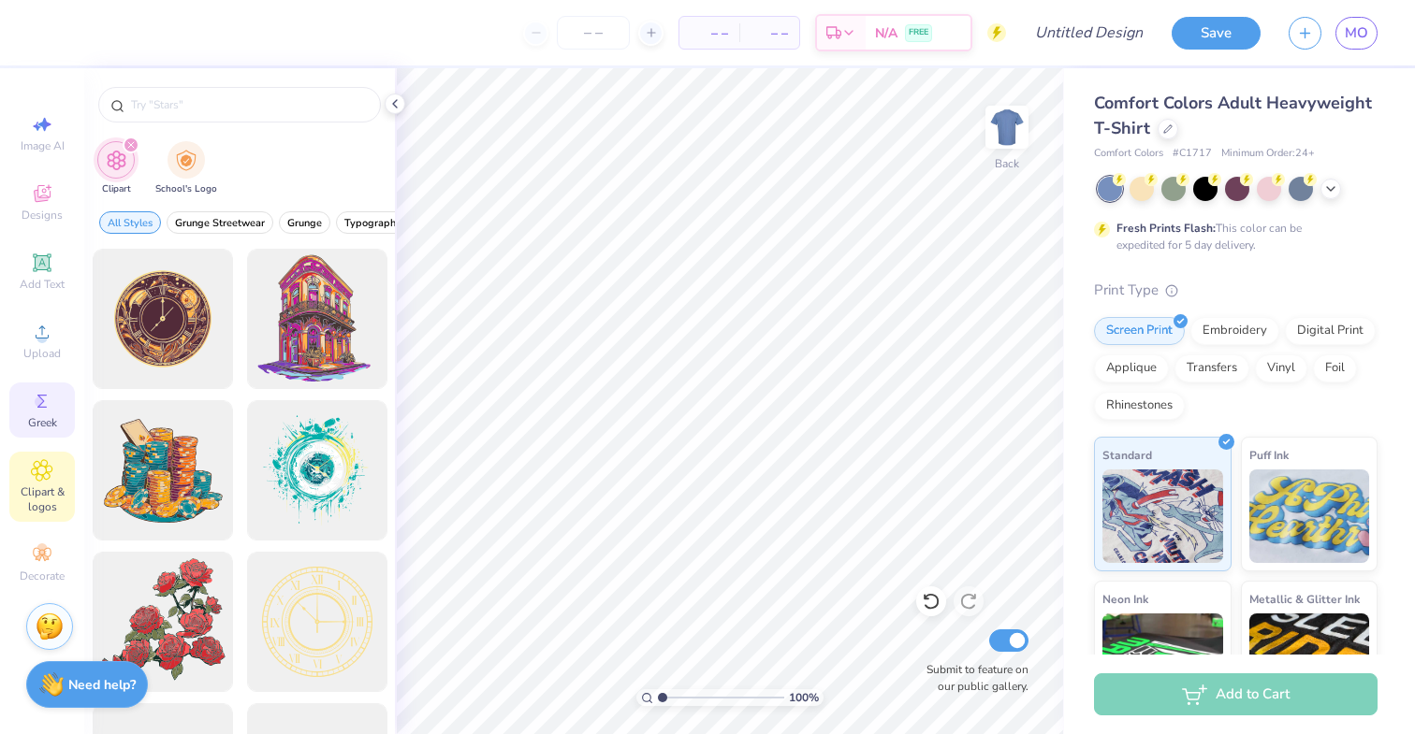
click at [59, 400] on div "Greek" at bounding box center [41, 410] width 65 height 55
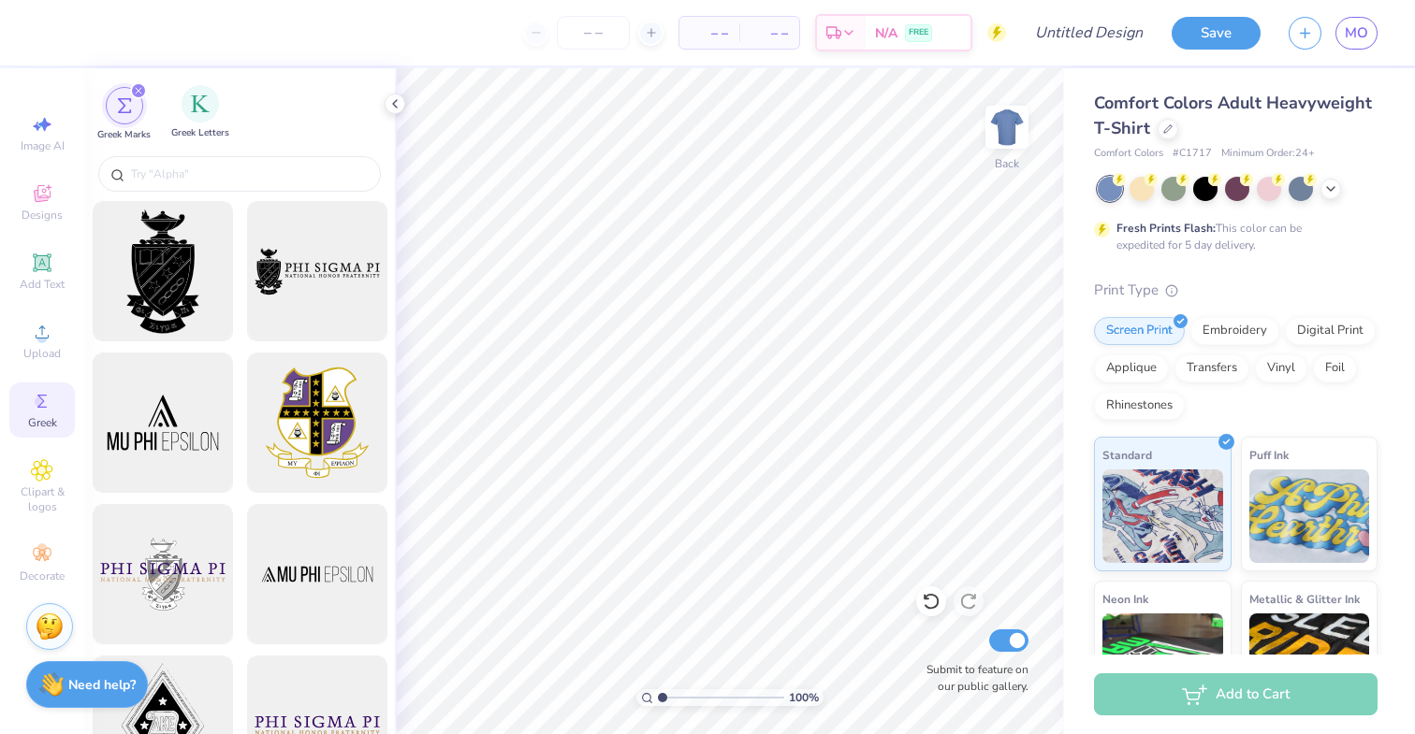
click at [196, 133] on span "Greek Letters" at bounding box center [200, 133] width 58 height 14
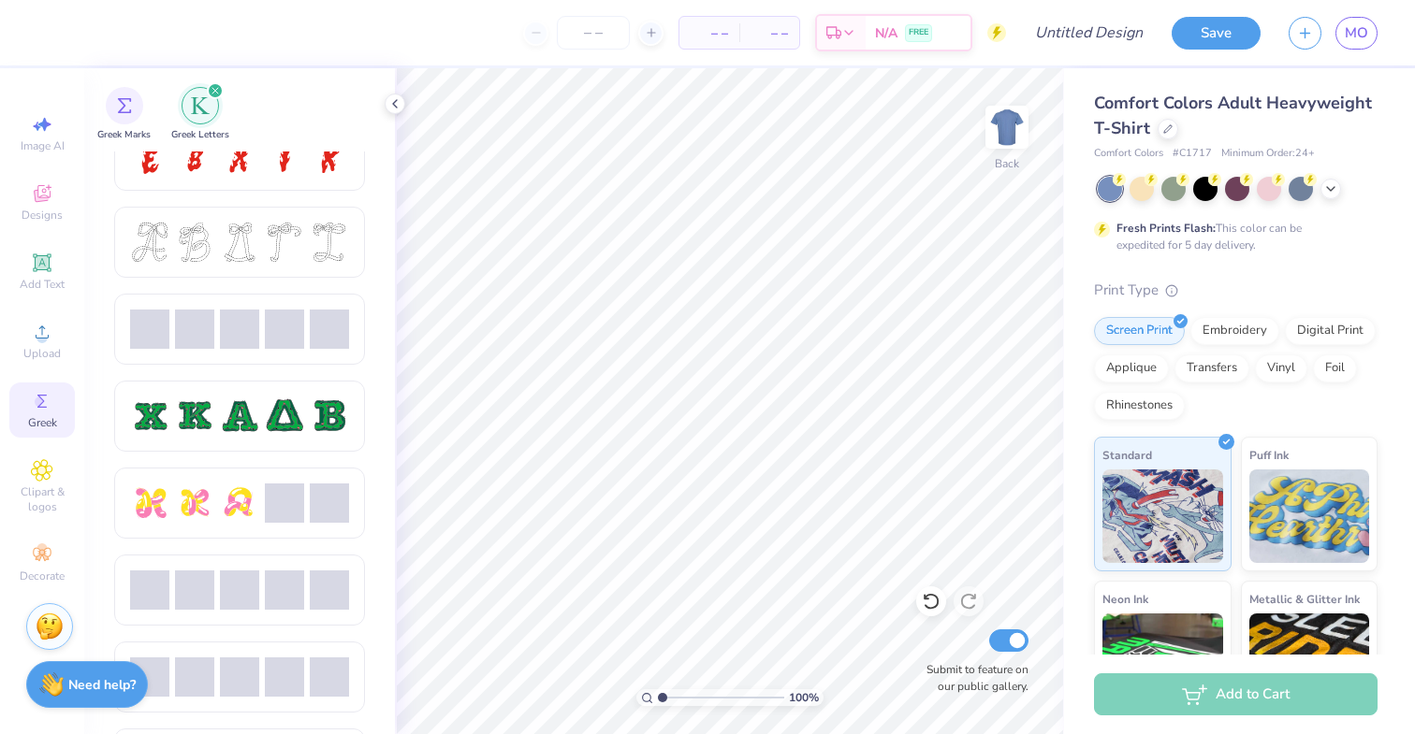
scroll to position [708, 0]
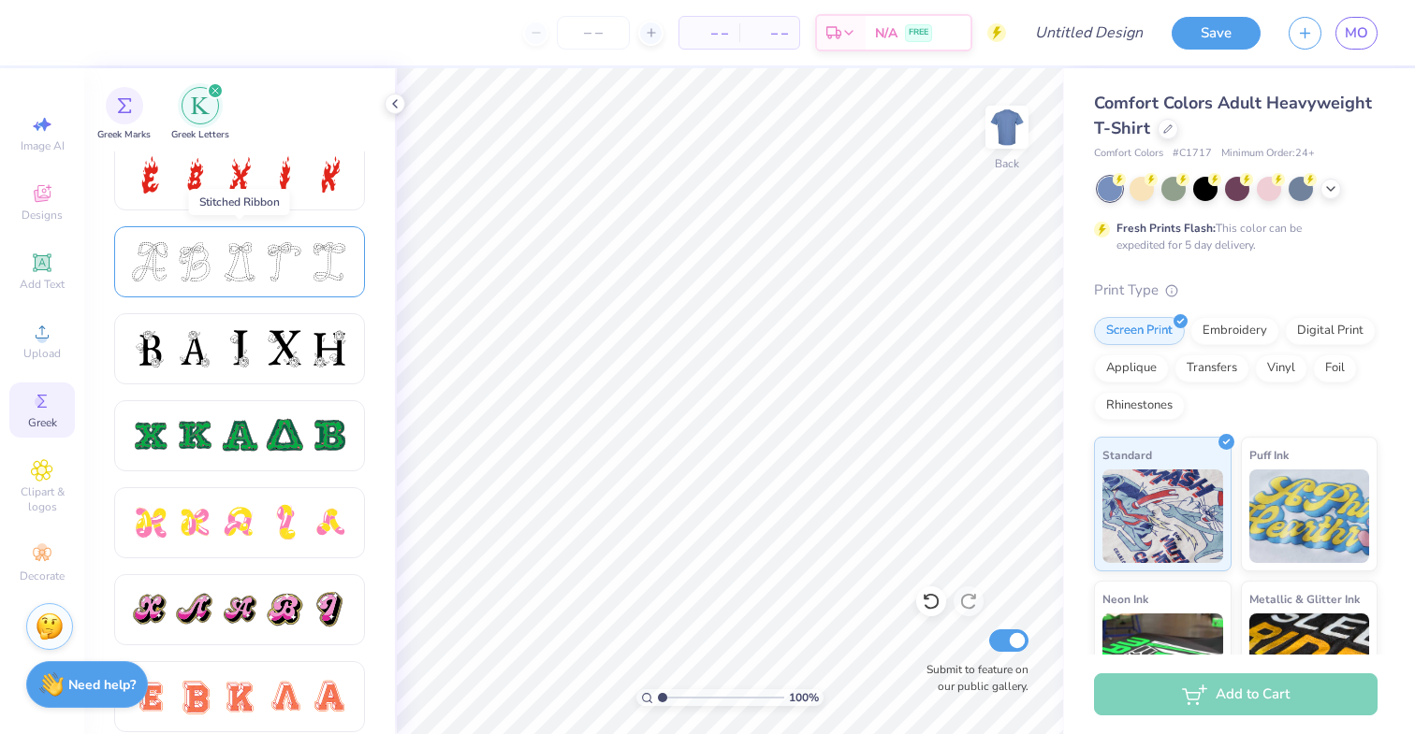
click at [280, 261] on div at bounding box center [284, 261] width 39 height 39
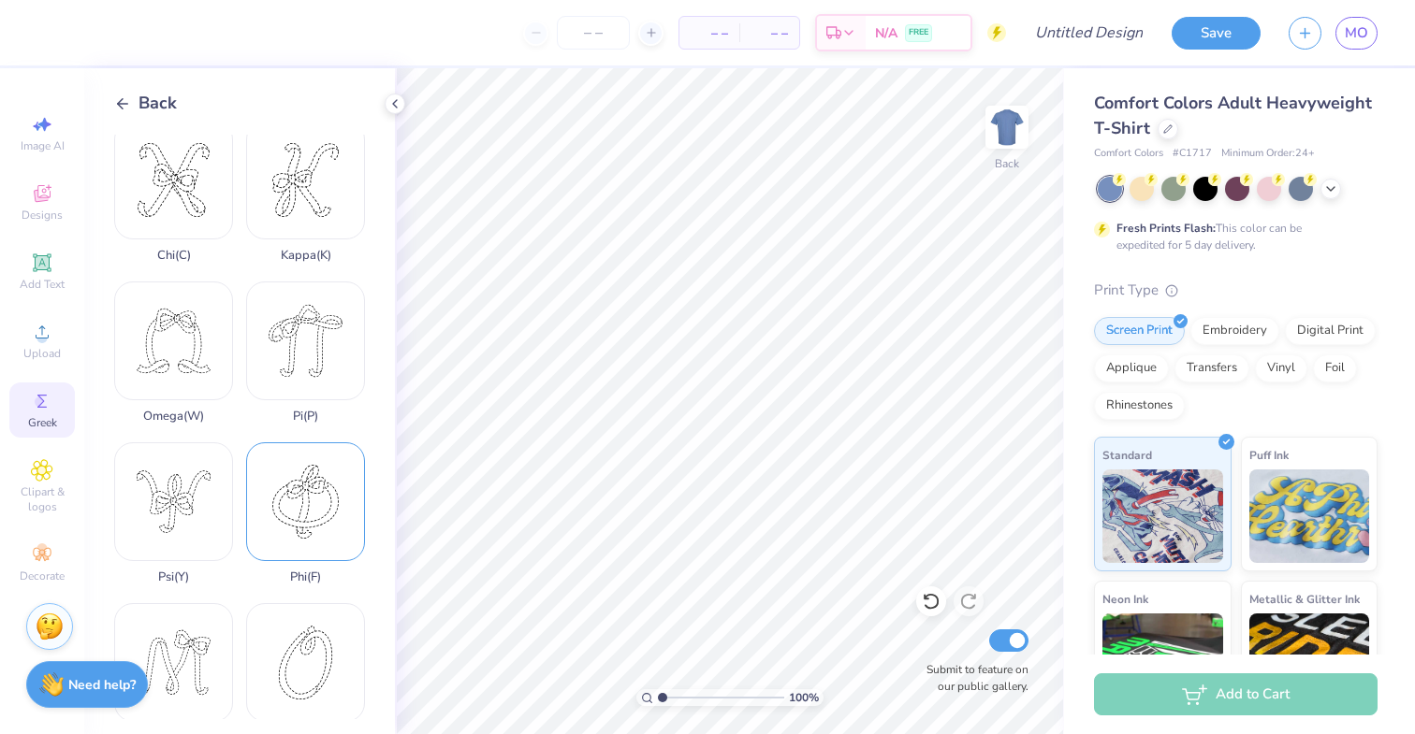
scroll to position [665, 0]
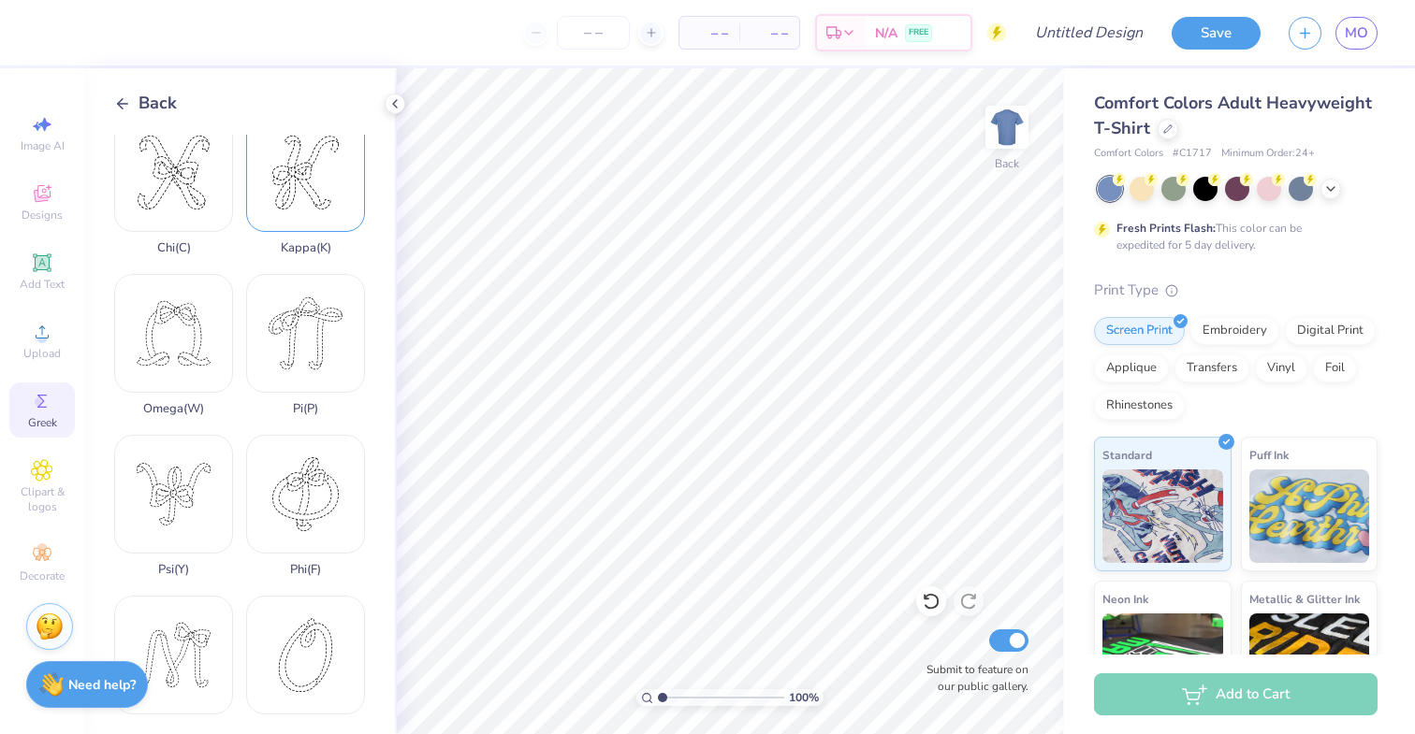
click at [329, 188] on div "Kappa ( K )" at bounding box center [305, 184] width 119 height 142
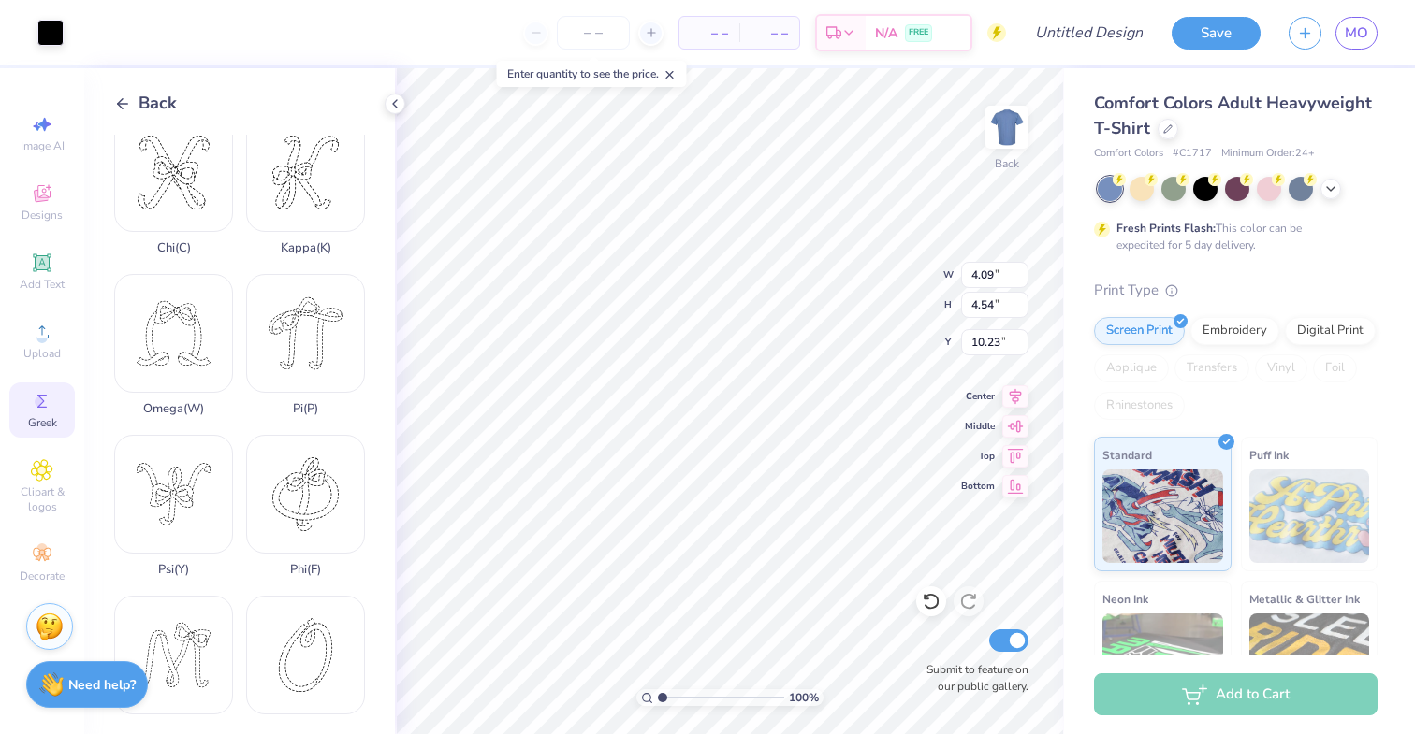
click at [151, 105] on span "Back" at bounding box center [157, 103] width 38 height 25
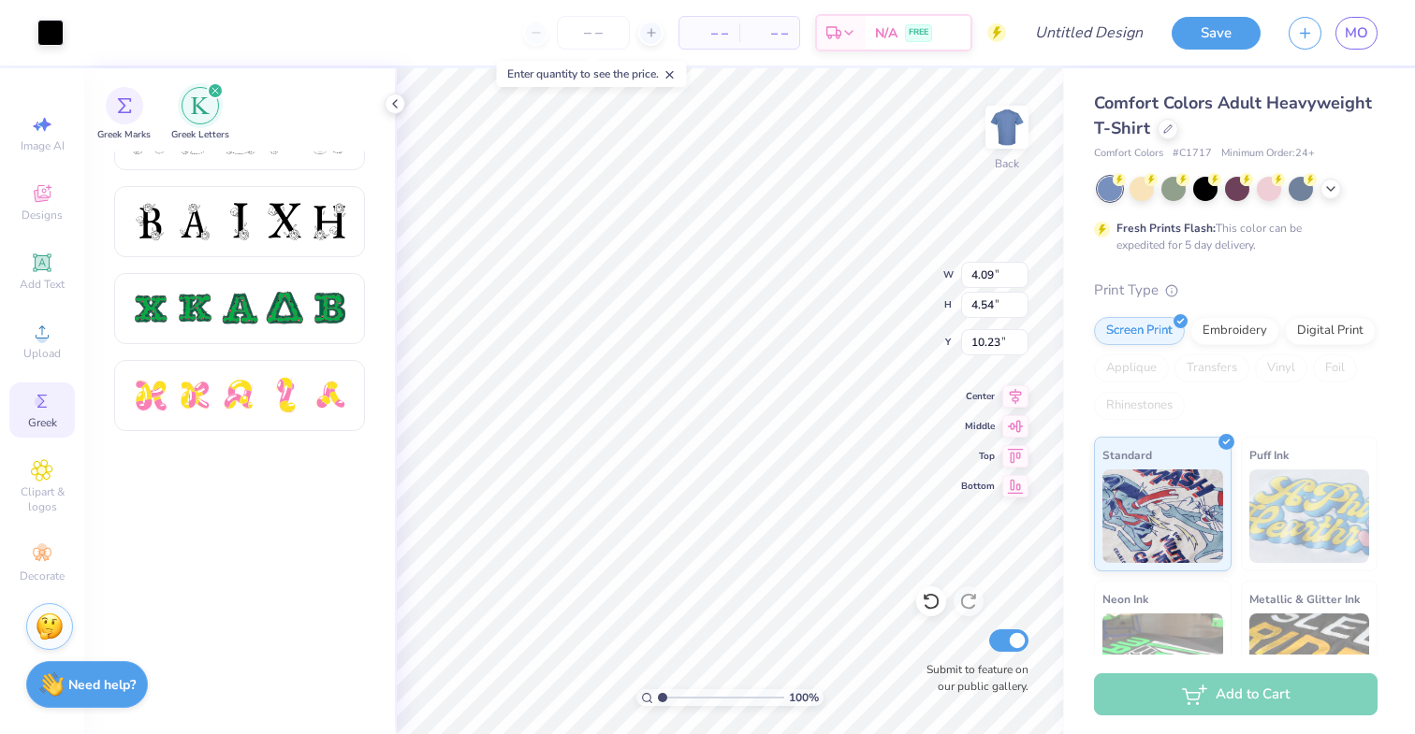
scroll to position [908, 0]
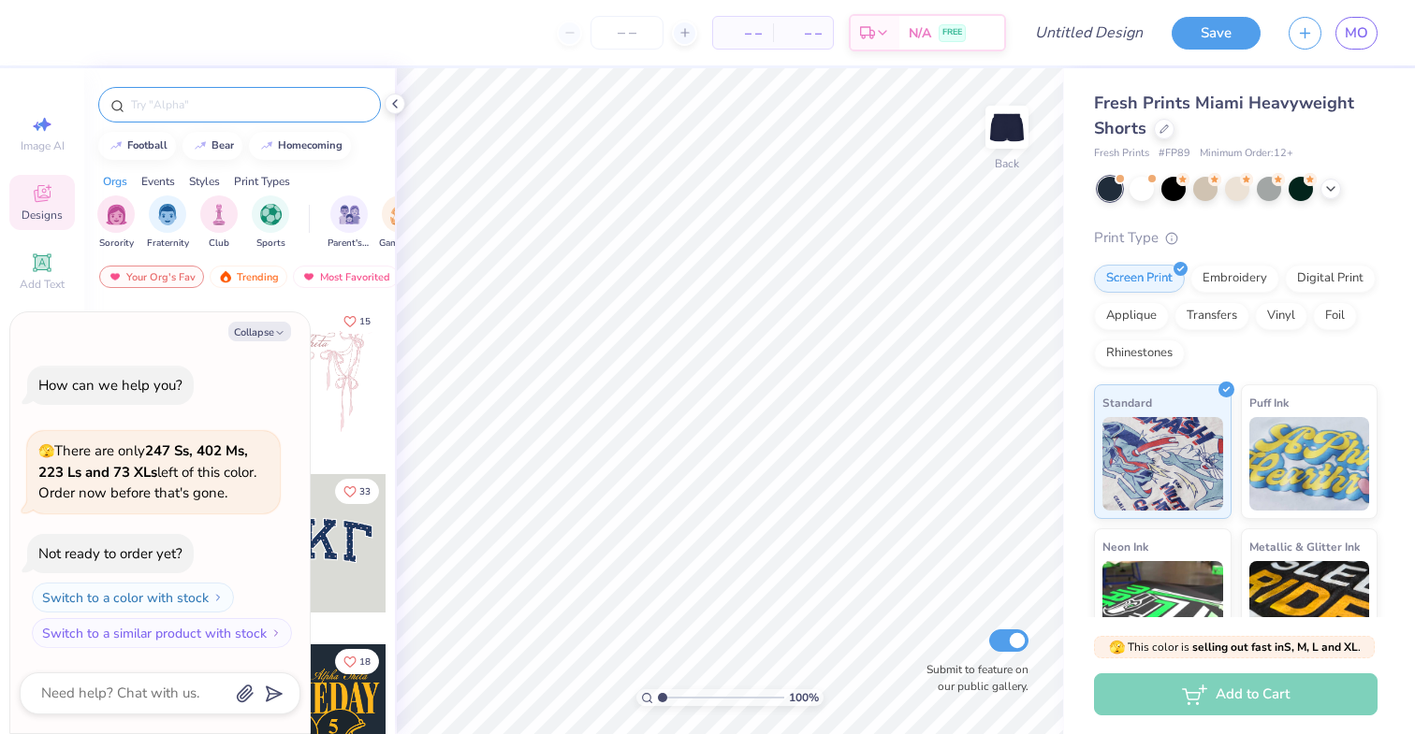
type textarea "x"
click at [171, 111] on input "text" at bounding box center [249, 104] width 240 height 19
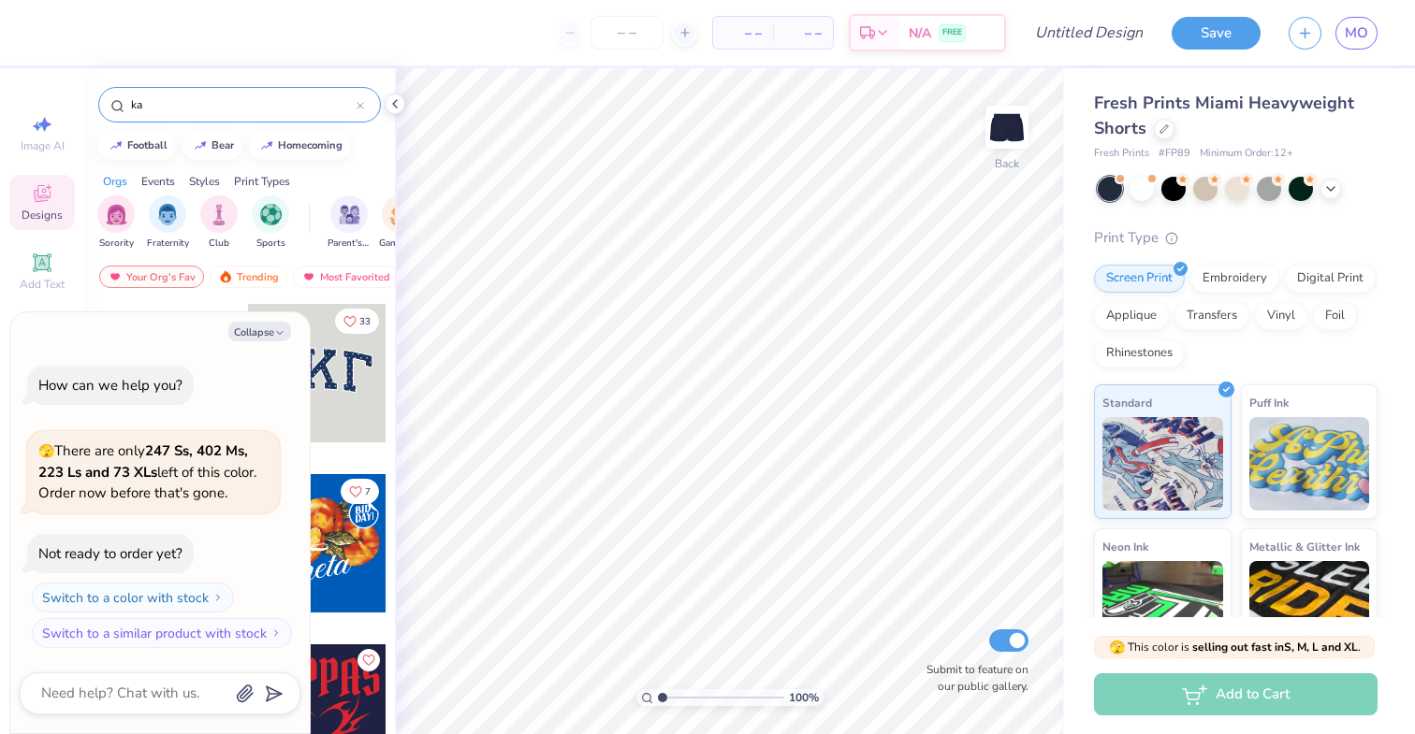
type input "k"
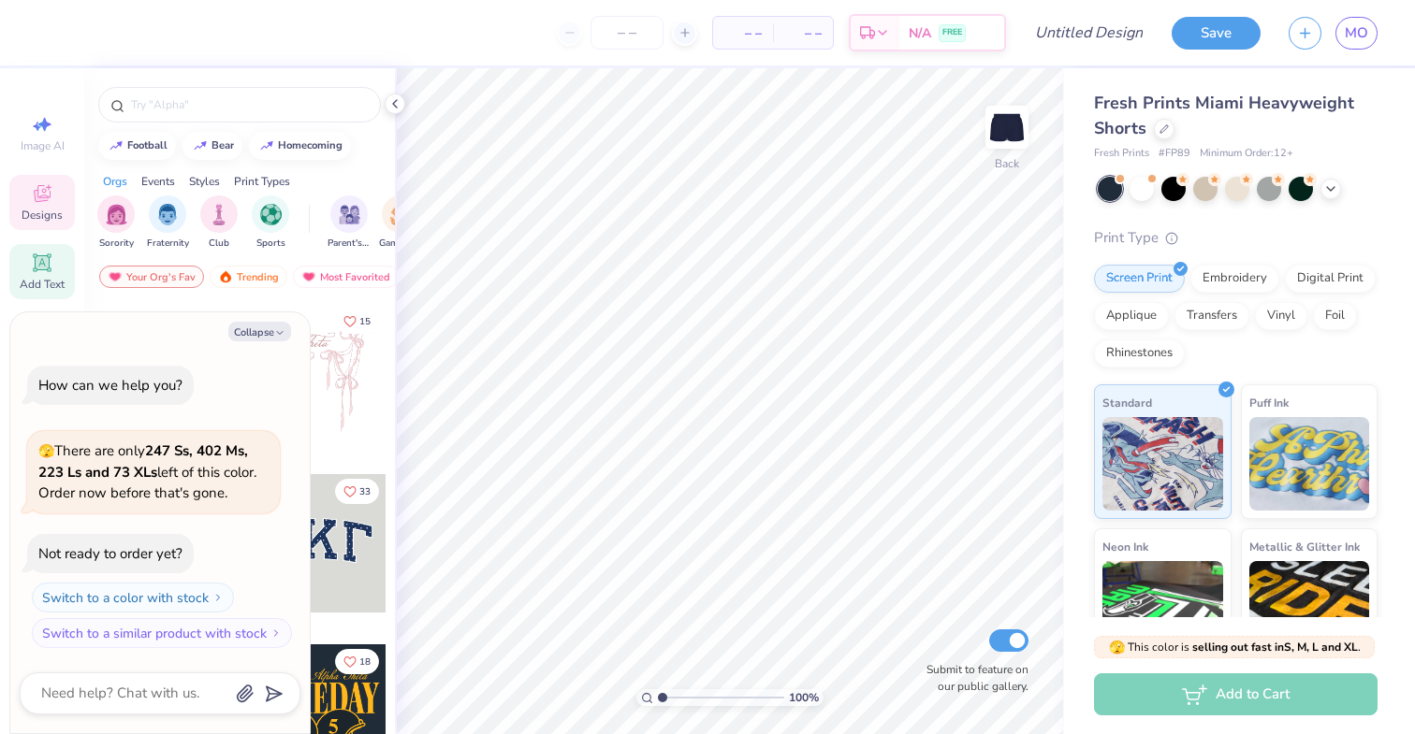
click at [60, 271] on div "Add Text" at bounding box center [41, 271] width 65 height 55
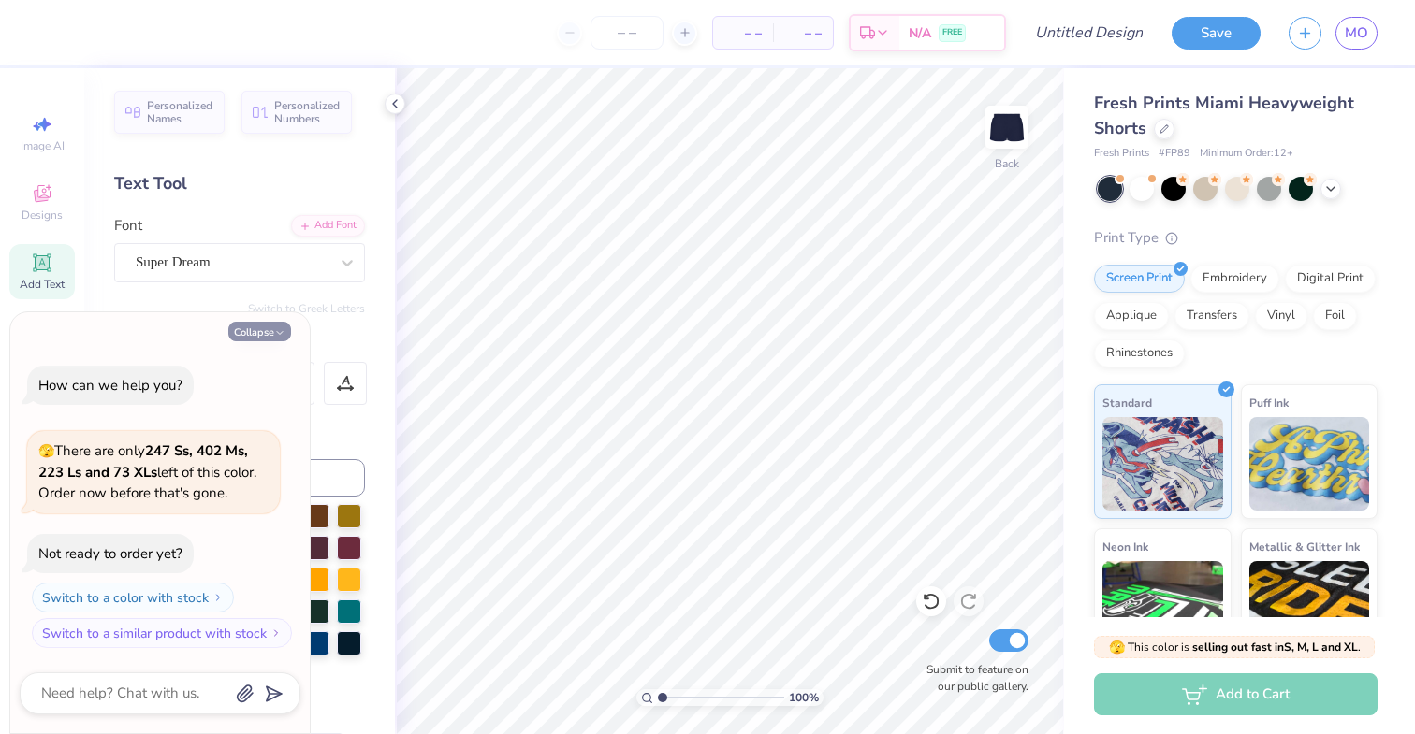
click at [269, 336] on button "Collapse" at bounding box center [259, 332] width 63 height 20
type textarea "x"
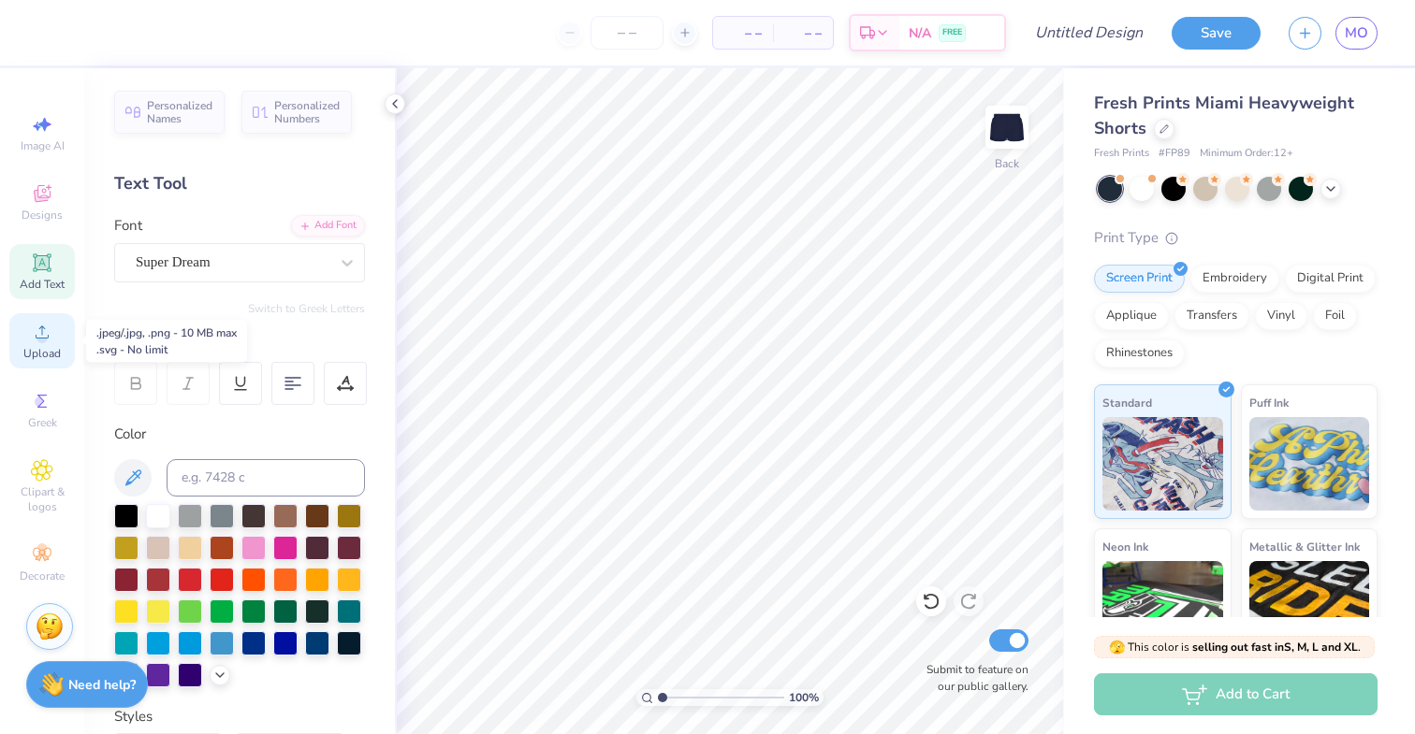
click at [51, 319] on div "Upload" at bounding box center [41, 340] width 65 height 55
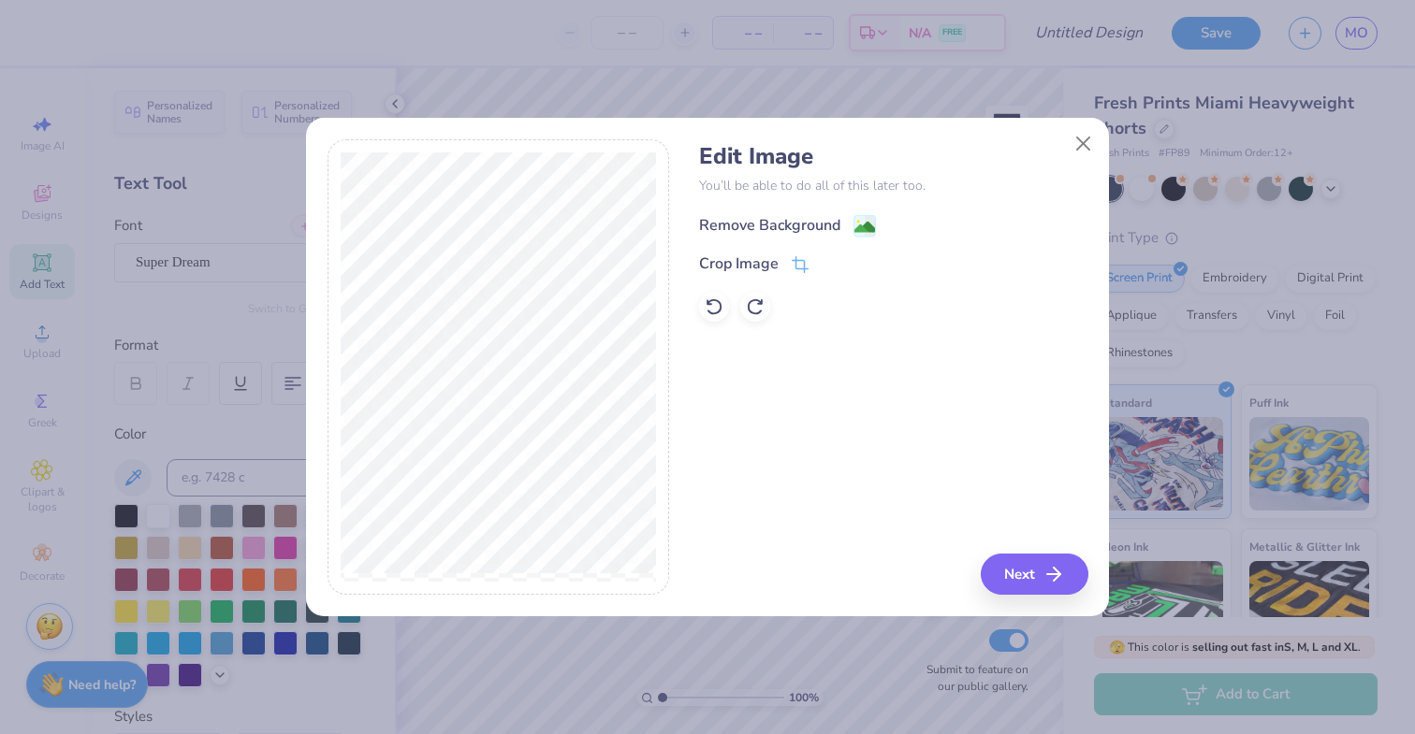
click at [857, 228] on image at bounding box center [864, 227] width 21 height 21
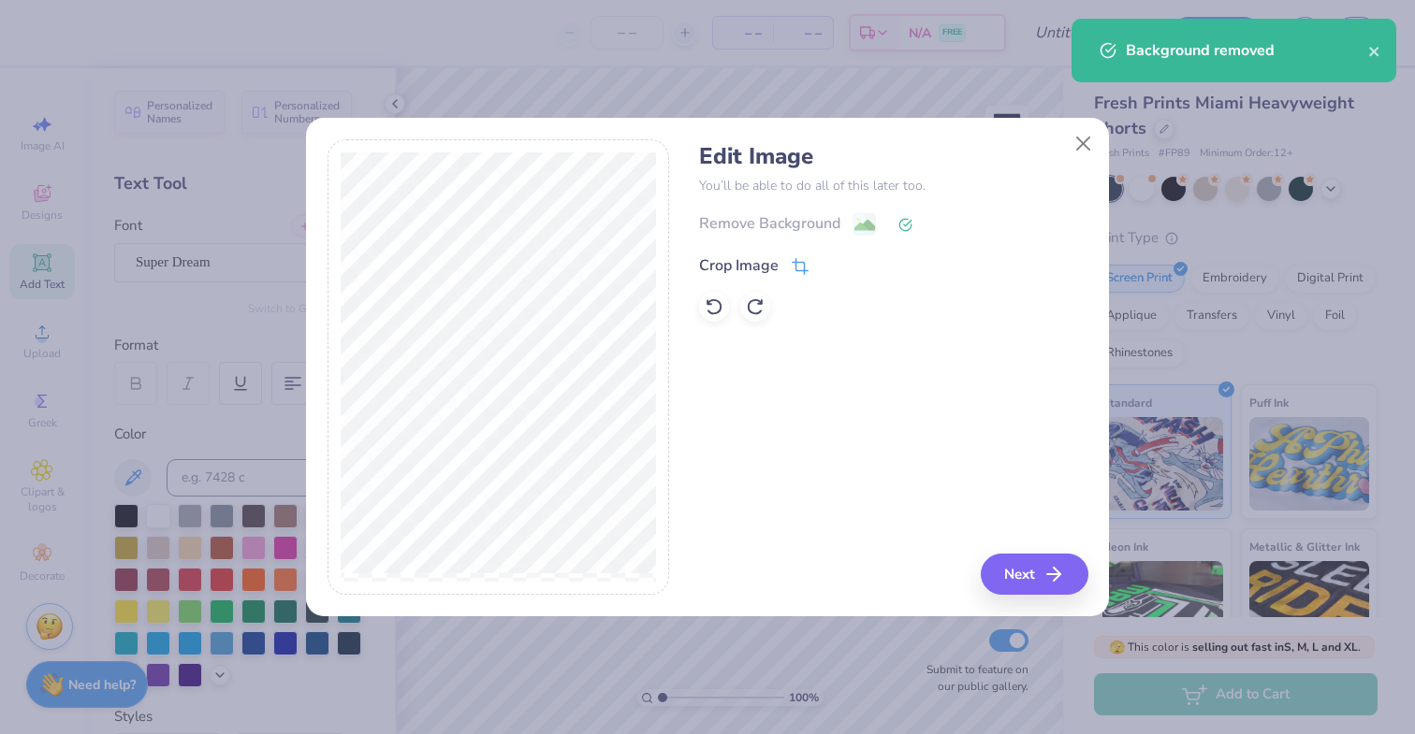
click at [802, 263] on icon at bounding box center [800, 266] width 17 height 17
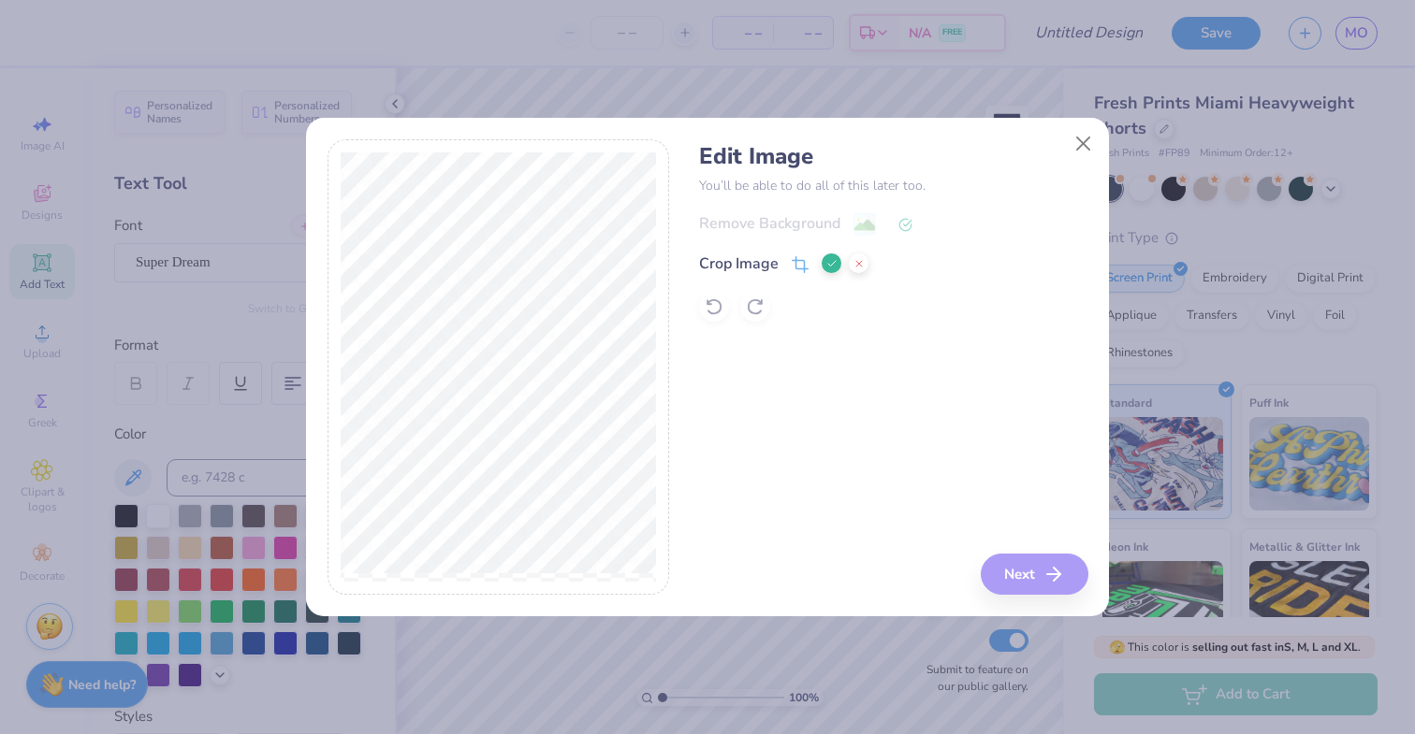
click at [1033, 583] on div "Edit Image You’ll be able to do all of this later too. Remove Background Crop I…" at bounding box center [893, 367] width 388 height 457
click at [833, 261] on icon at bounding box center [831, 263] width 11 height 11
click at [1010, 581] on button "Next" at bounding box center [1037, 574] width 108 height 41
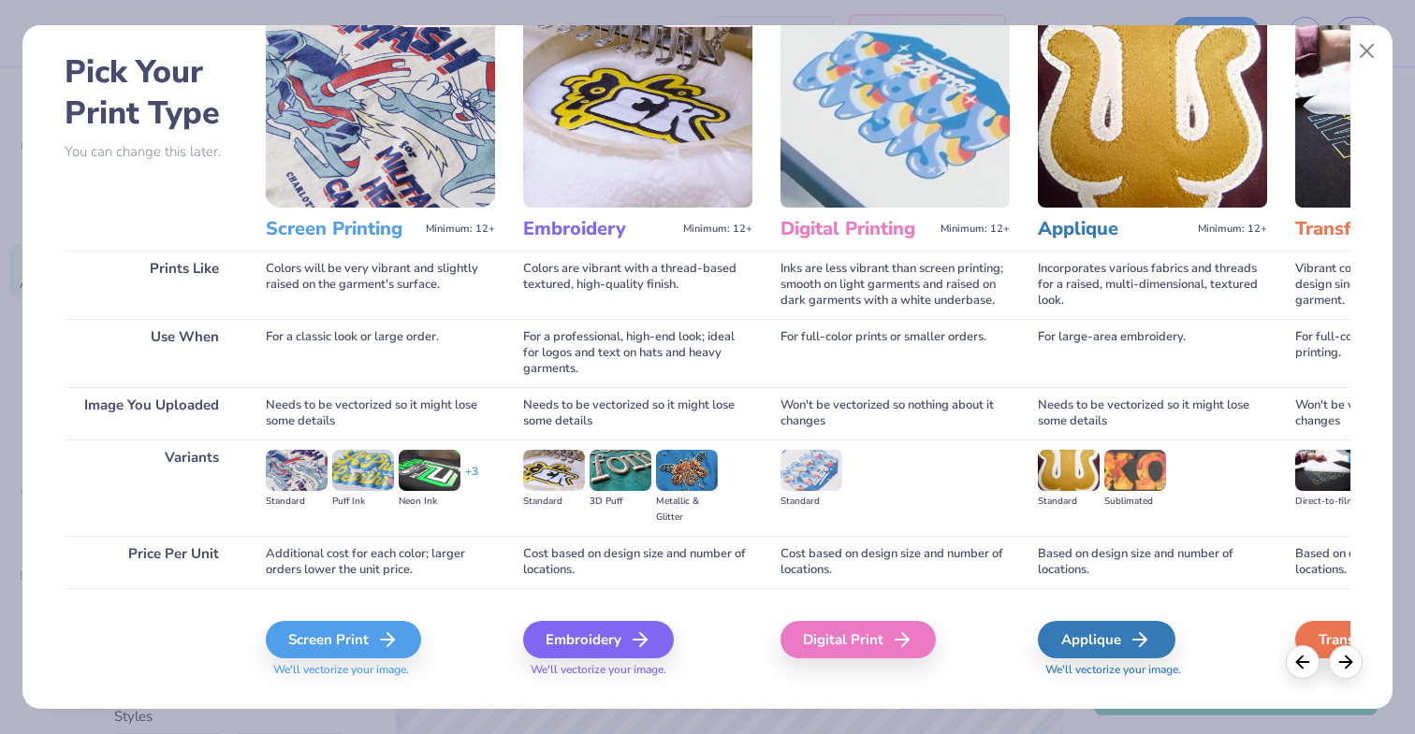
scroll to position [105, 0]
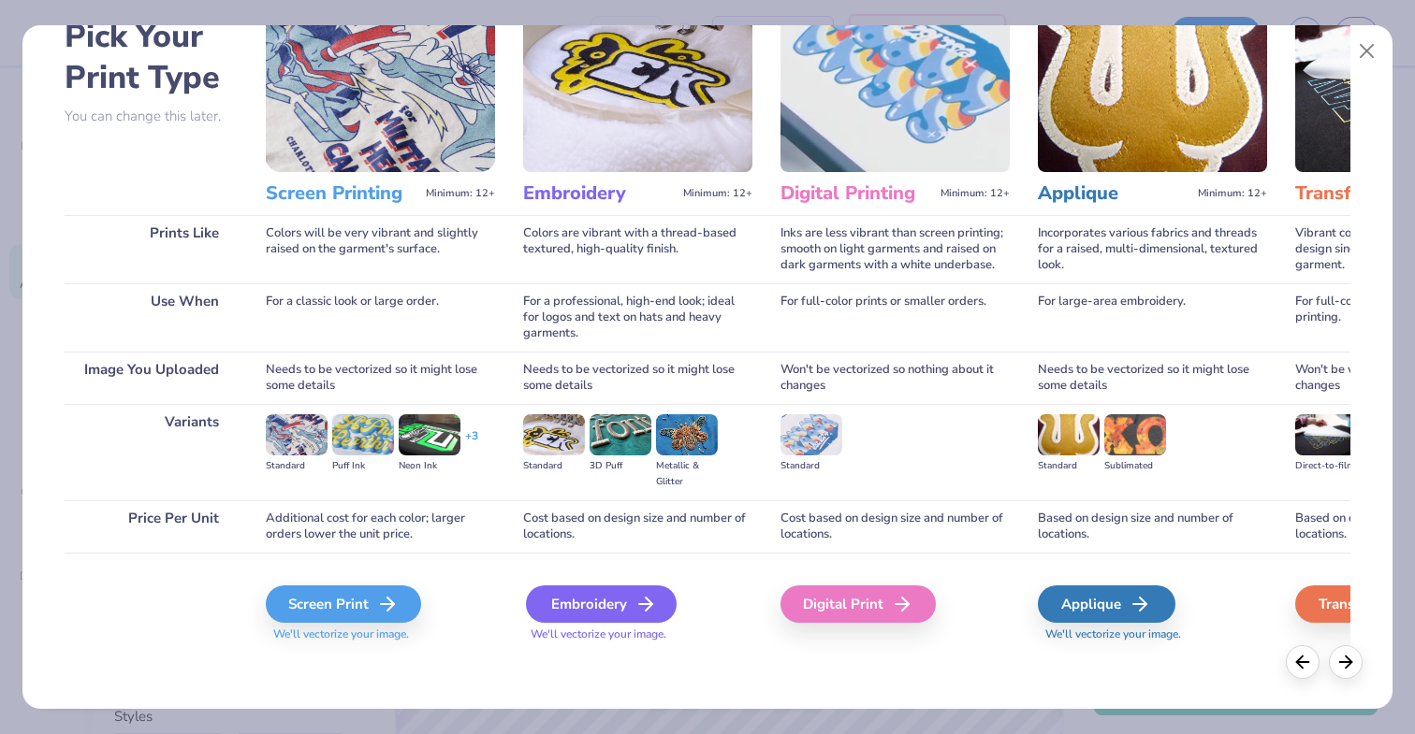
click at [628, 603] on div "Embroidery" at bounding box center [601, 604] width 151 height 37
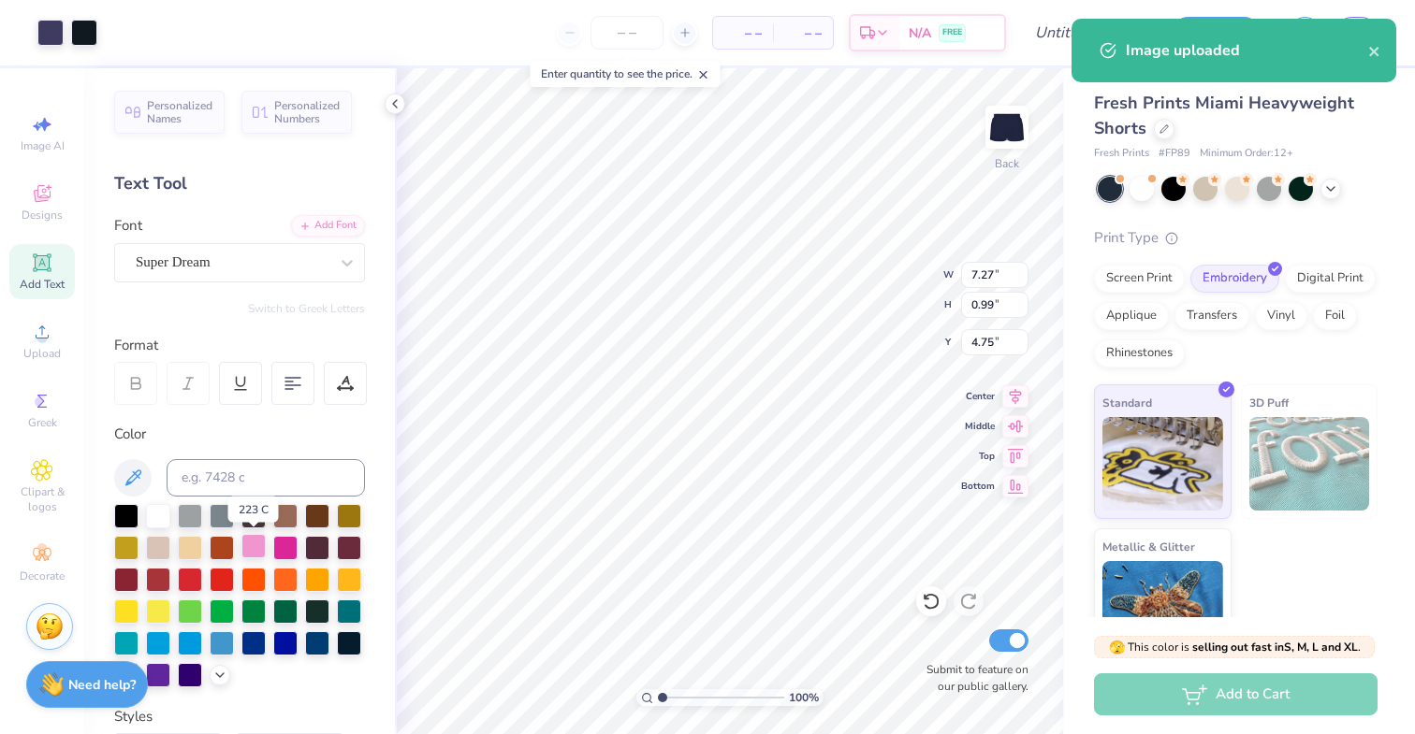
click at [250, 548] on div at bounding box center [253, 546] width 24 height 24
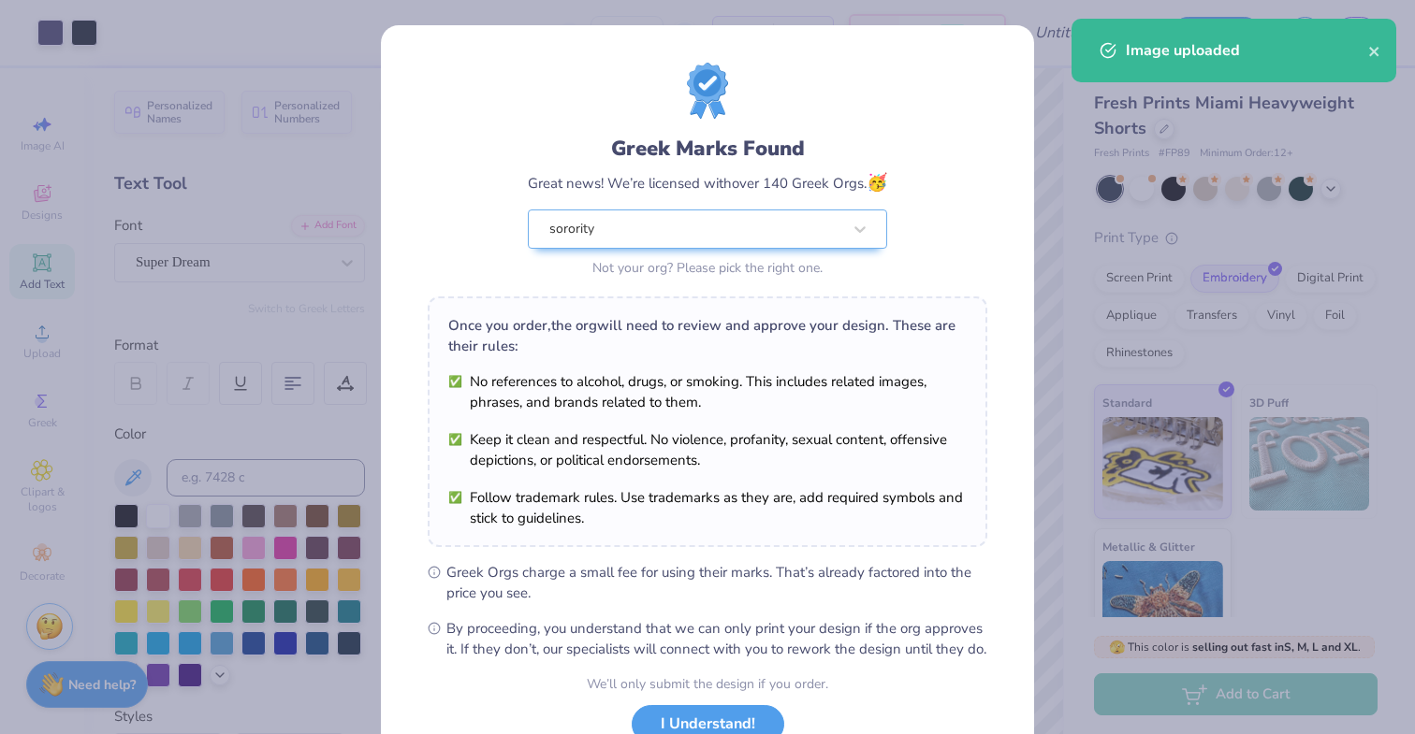
scroll to position [141, 0]
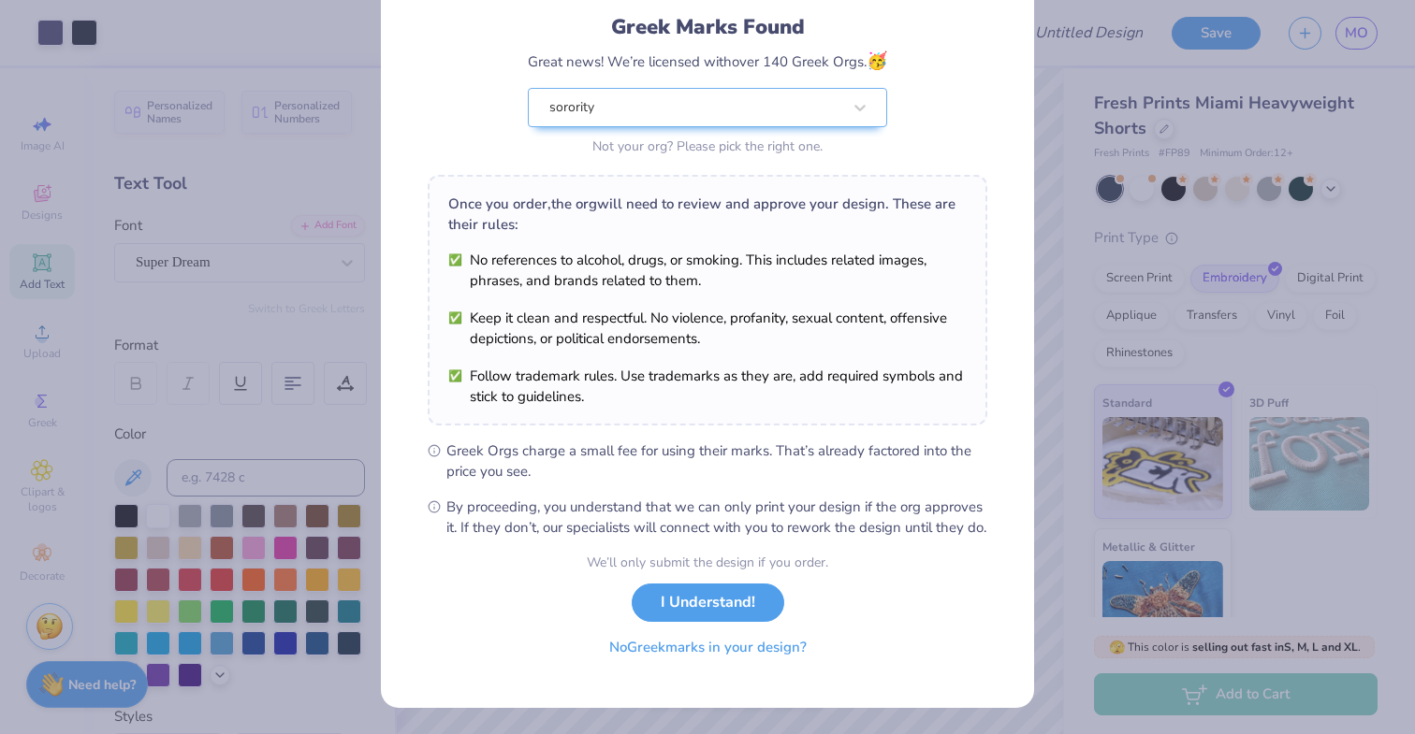
click at [676, 653] on button "No Greek marks in your design?" at bounding box center [707, 648] width 229 height 38
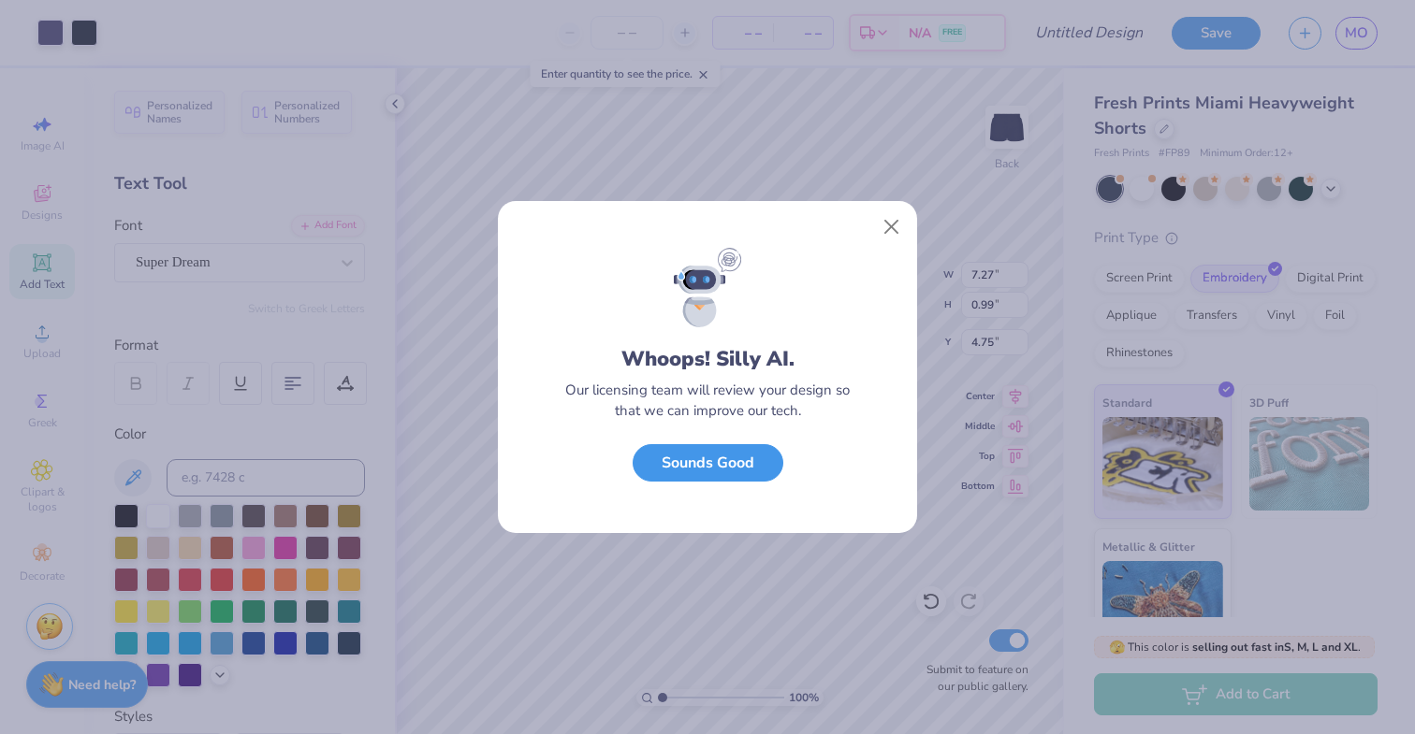
click at [713, 467] on button "Sounds Good" at bounding box center [708, 463] width 151 height 38
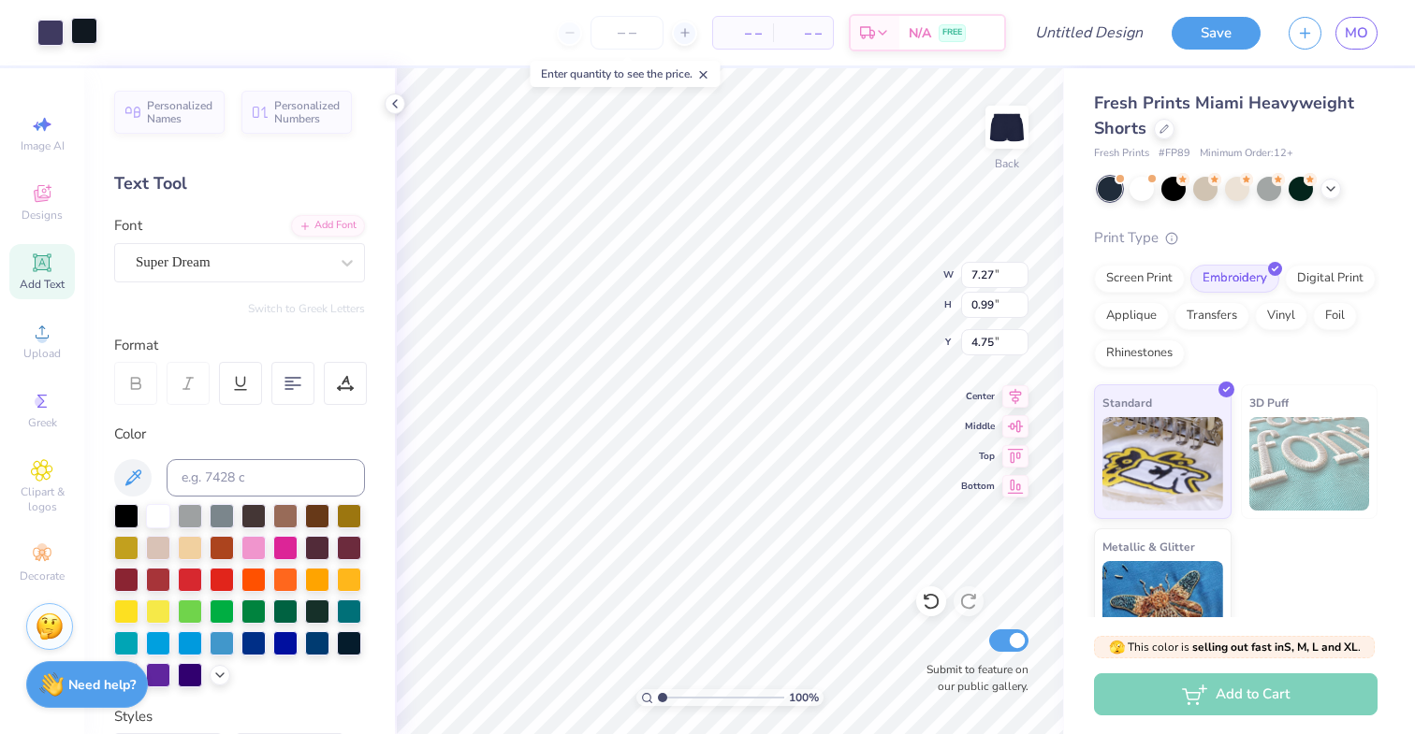
click at [86, 36] on div at bounding box center [84, 31] width 26 height 26
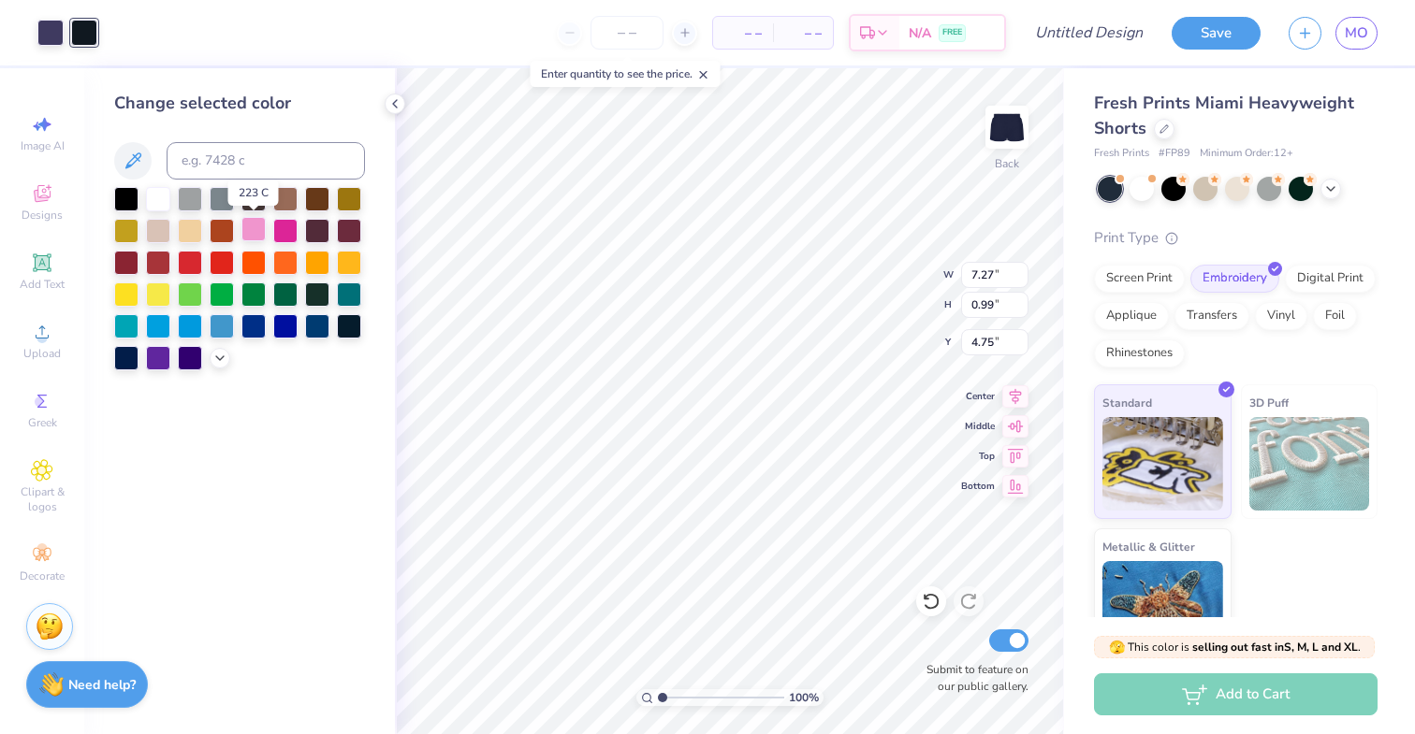
click at [252, 232] on div at bounding box center [253, 229] width 24 height 24
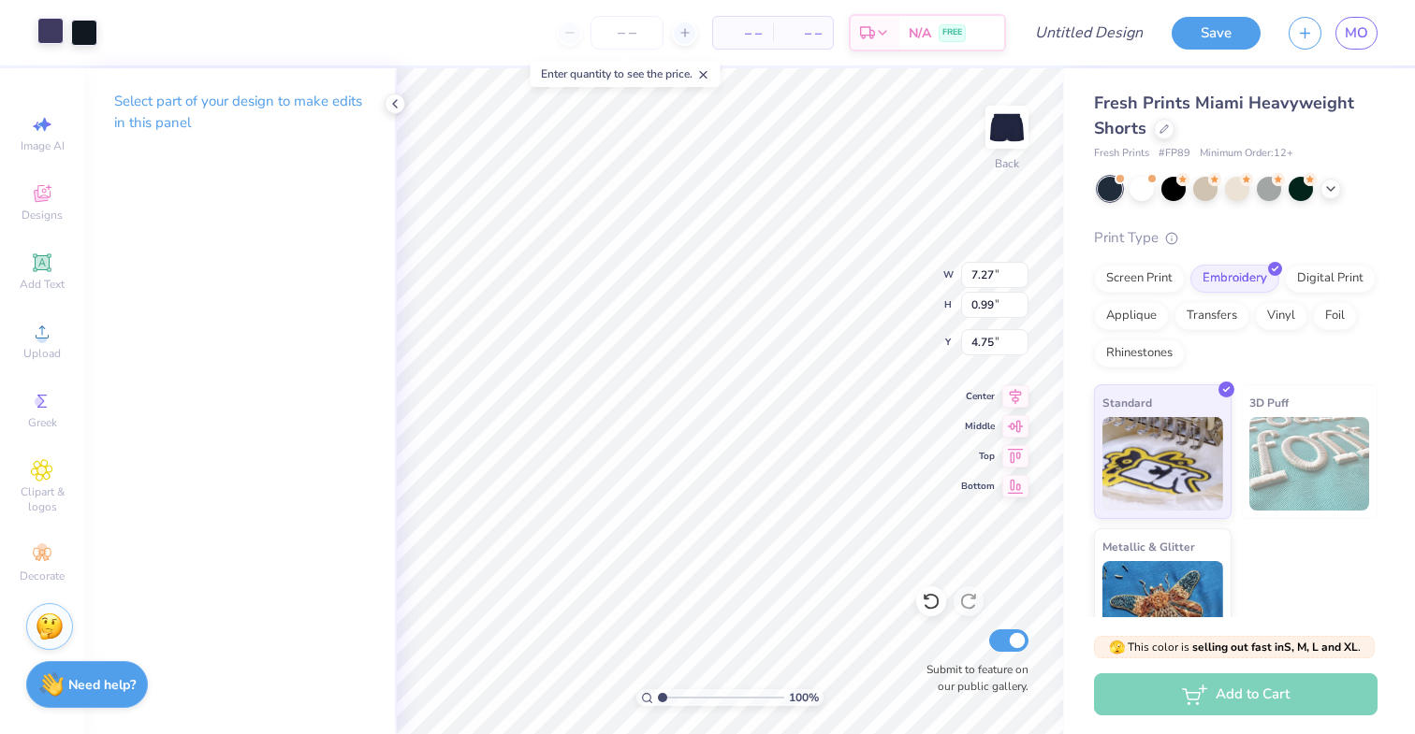
click at [54, 33] on div at bounding box center [50, 31] width 26 height 26
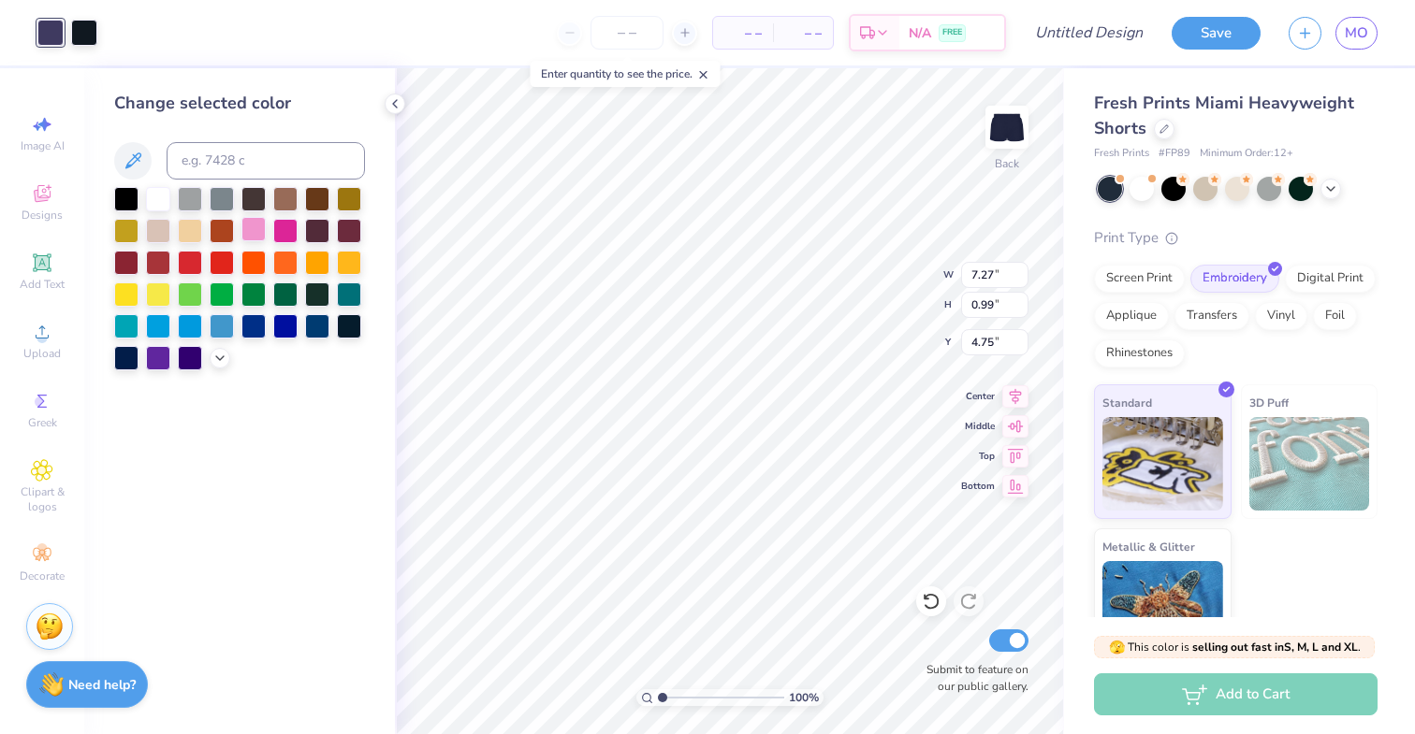
click at [250, 234] on div at bounding box center [253, 229] width 24 height 24
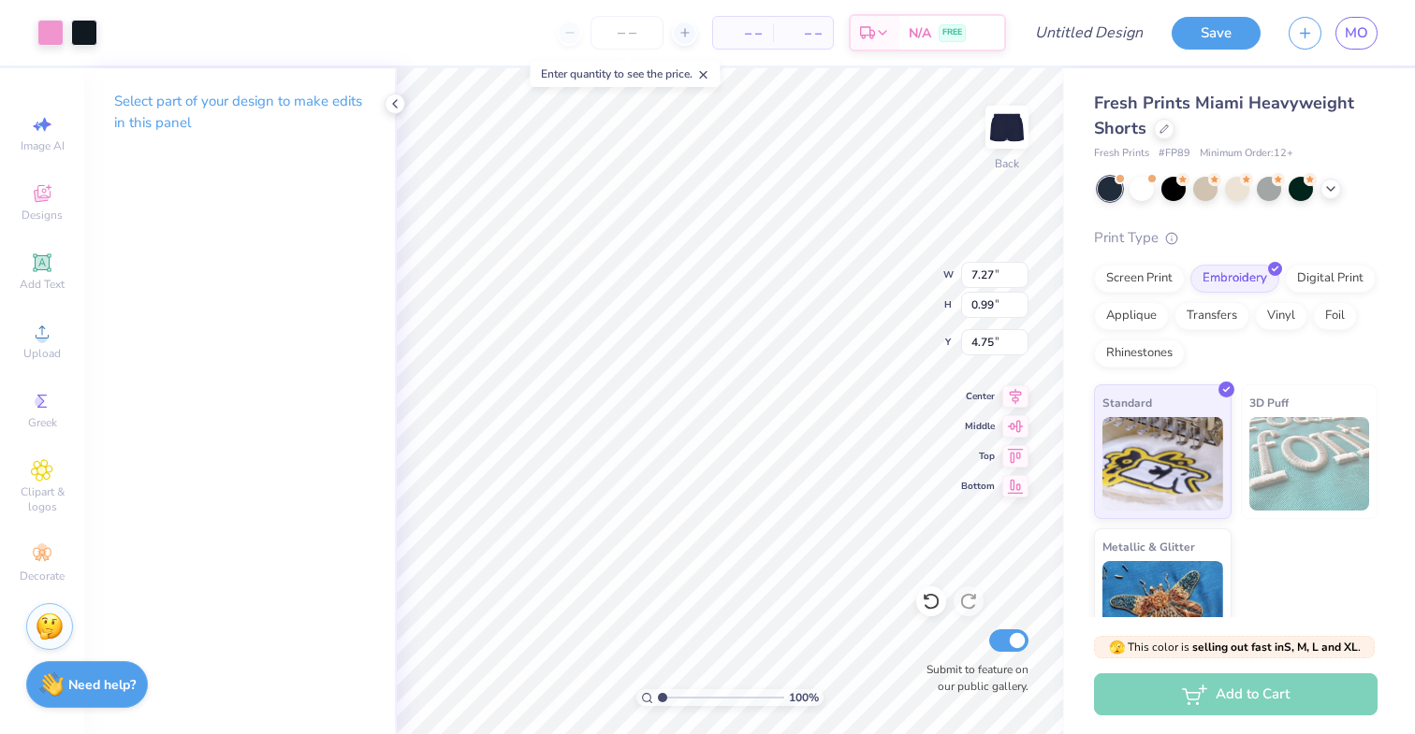
type input "4.82"
type input "0.66"
click at [936, 588] on div "100 % Back W 4.82 4.82 " H 0.66 0.66 " Y 5.09 5.09 " Center Middle Top Bottom S…" at bounding box center [729, 401] width 669 height 666
type input "9.19"
click at [1007, 149] on img at bounding box center [1006, 127] width 75 height 75
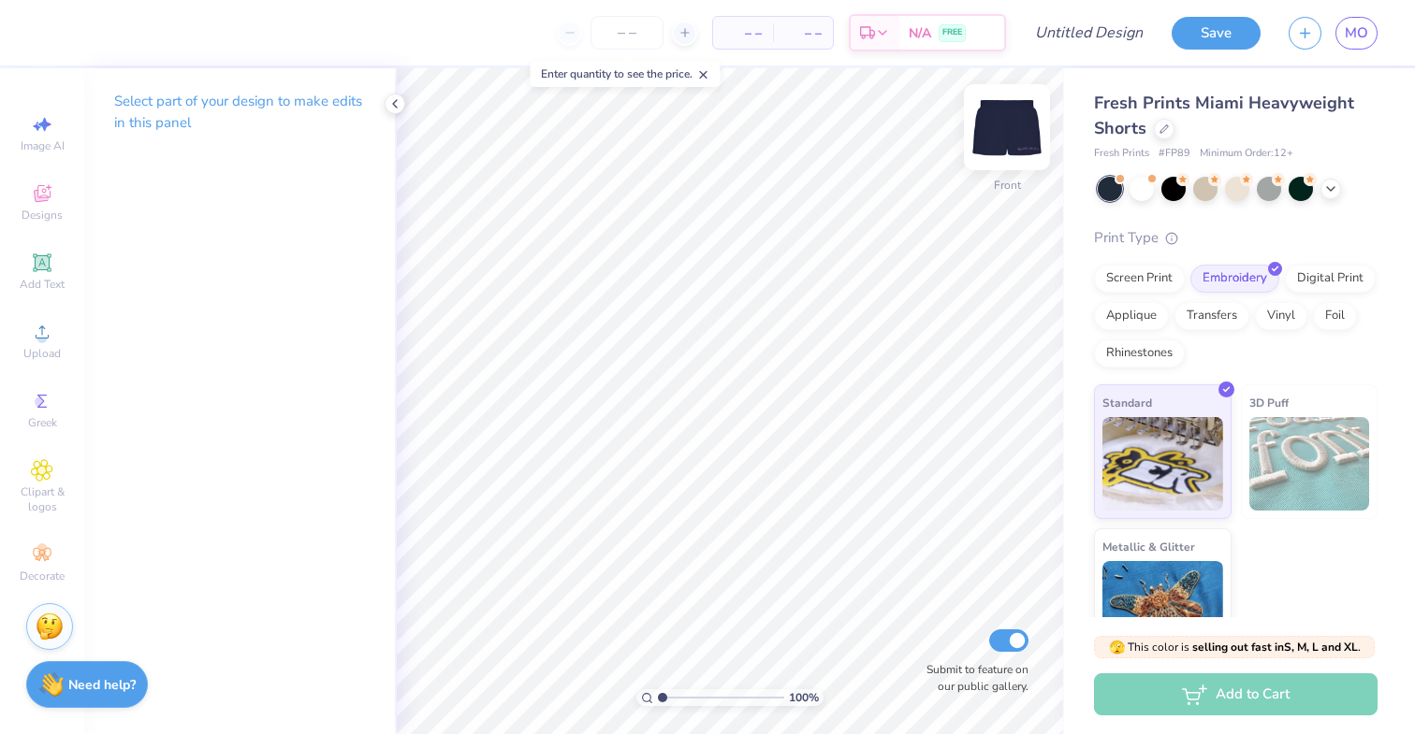
click at [1016, 119] on img at bounding box center [1006, 127] width 75 height 75
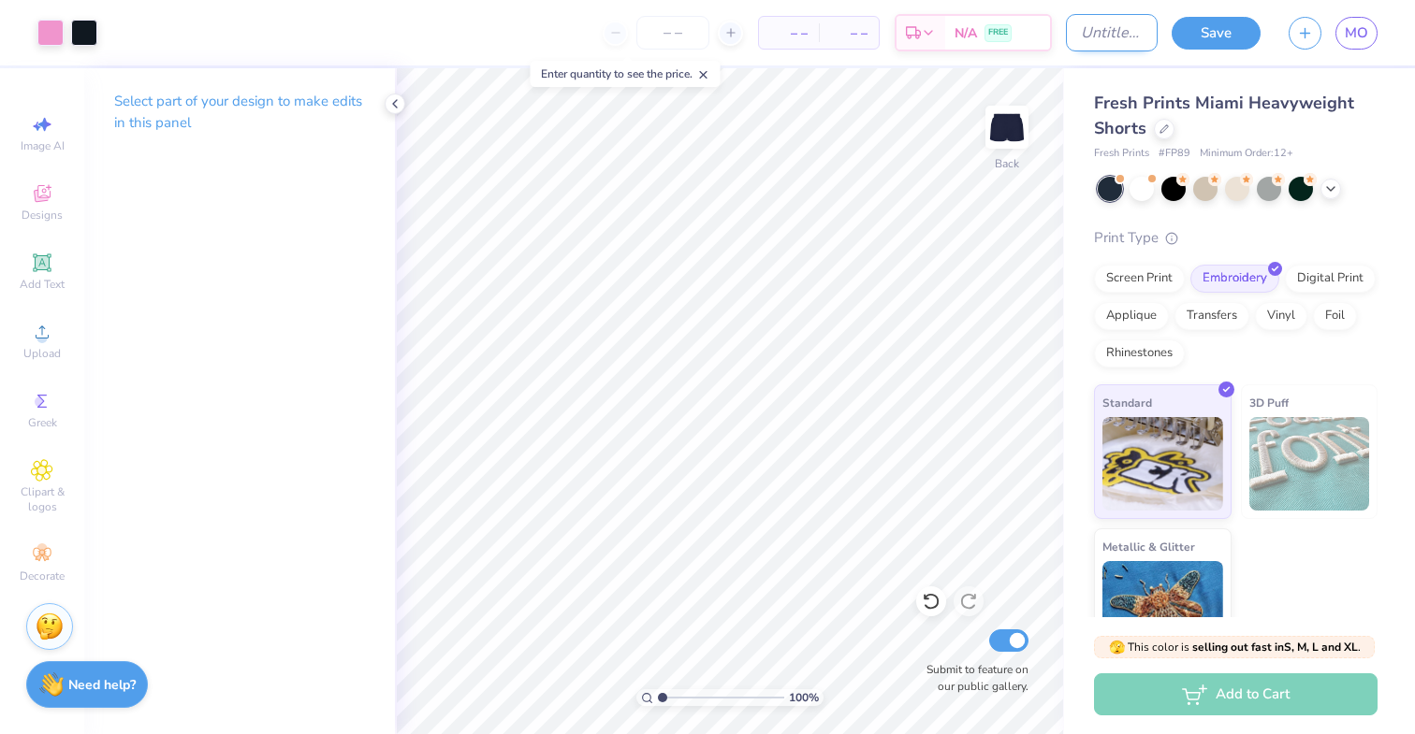
click at [1117, 36] on input "Design Title" at bounding box center [1112, 32] width 92 height 37
type input "shorts"
click at [1204, 23] on button "Save" at bounding box center [1215, 30] width 89 height 33
click at [1348, 41] on span "MO" at bounding box center [1356, 33] width 23 height 22
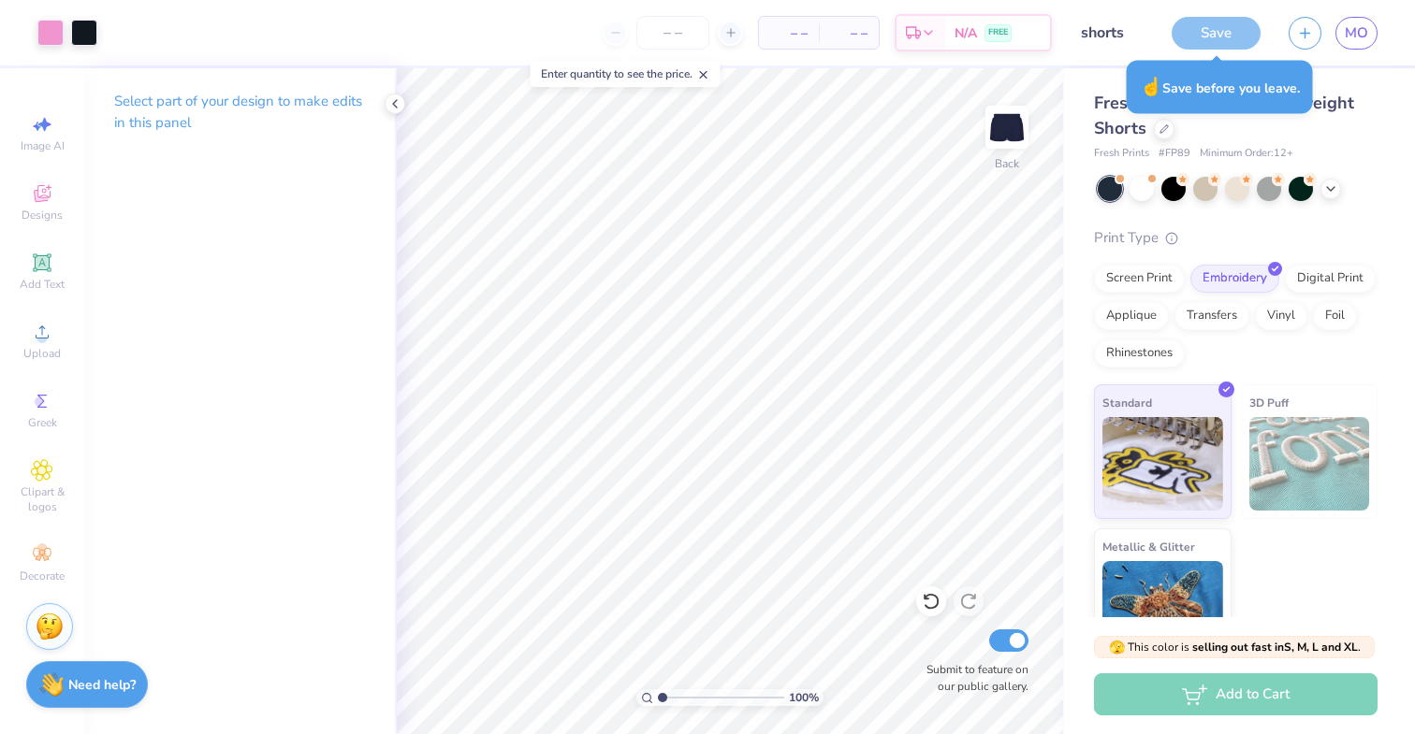
click at [1233, 43] on div "Save" at bounding box center [1215, 33] width 89 height 33
click at [1232, 42] on div "Save" at bounding box center [1215, 33] width 89 height 33
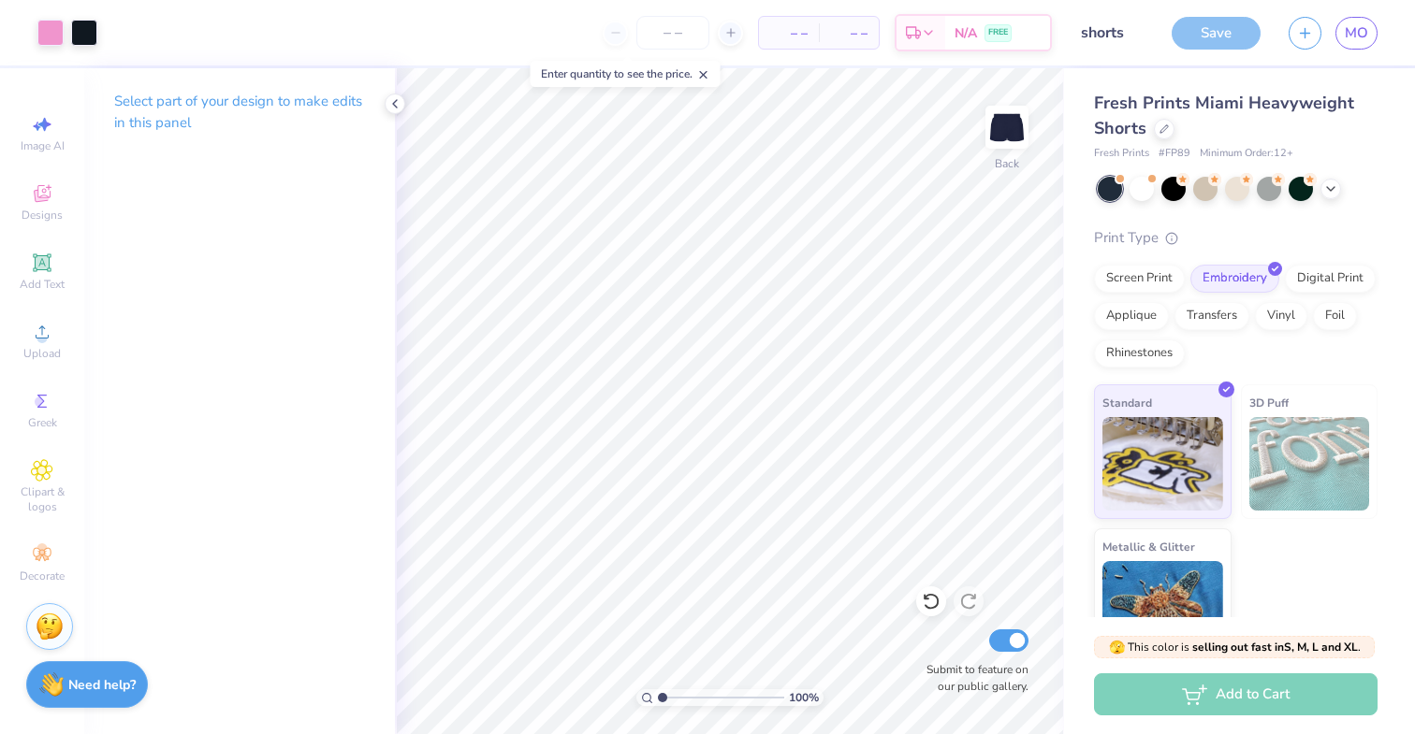
click at [702, 78] on icon at bounding box center [703, 74] width 13 height 13
click at [1104, 43] on input "shorts" at bounding box center [1112, 32] width 92 height 37
click at [400, 102] on icon at bounding box center [394, 103] width 15 height 15
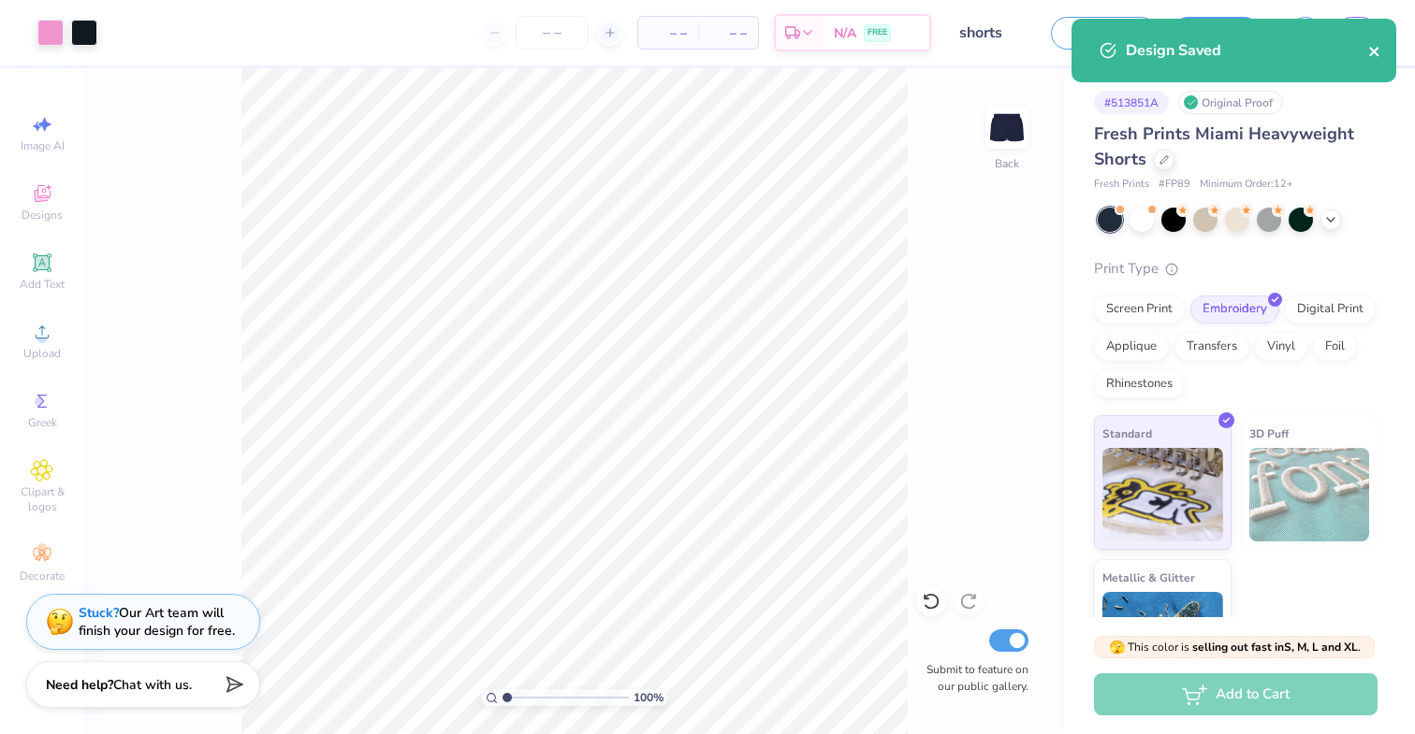
click at [1374, 44] on icon "close" at bounding box center [1374, 51] width 13 height 15
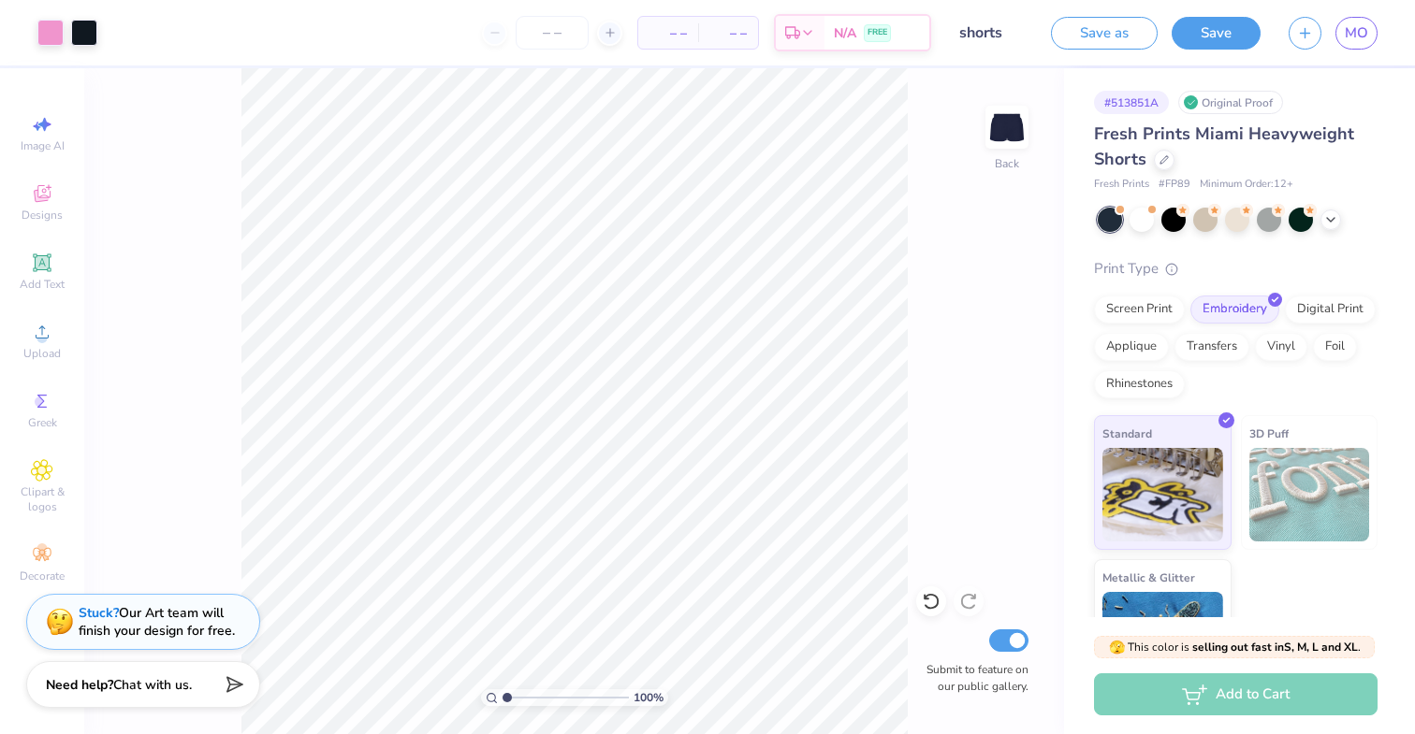
click at [1349, 39] on div "Design Saved" at bounding box center [1234, 57] width 332 height 85
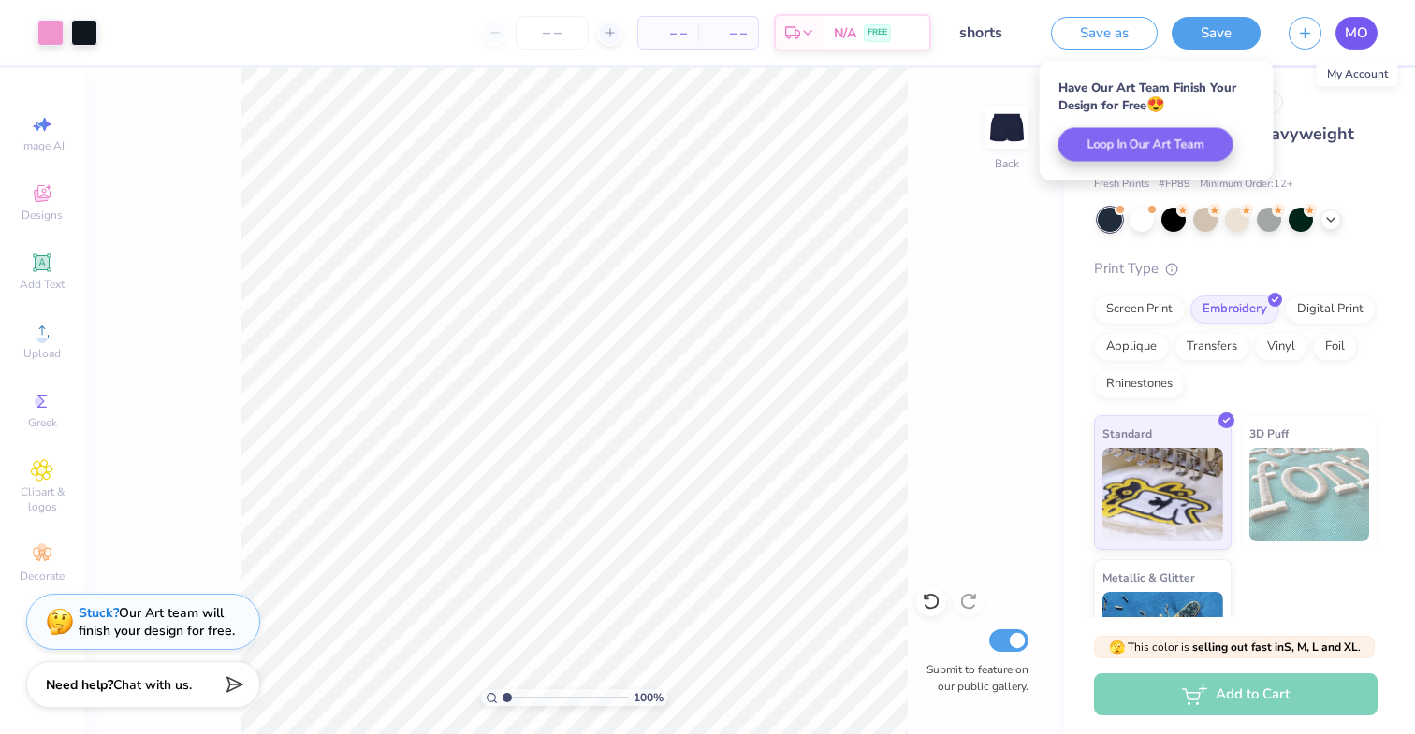
click at [1351, 39] on span "MO" at bounding box center [1356, 33] width 23 height 22
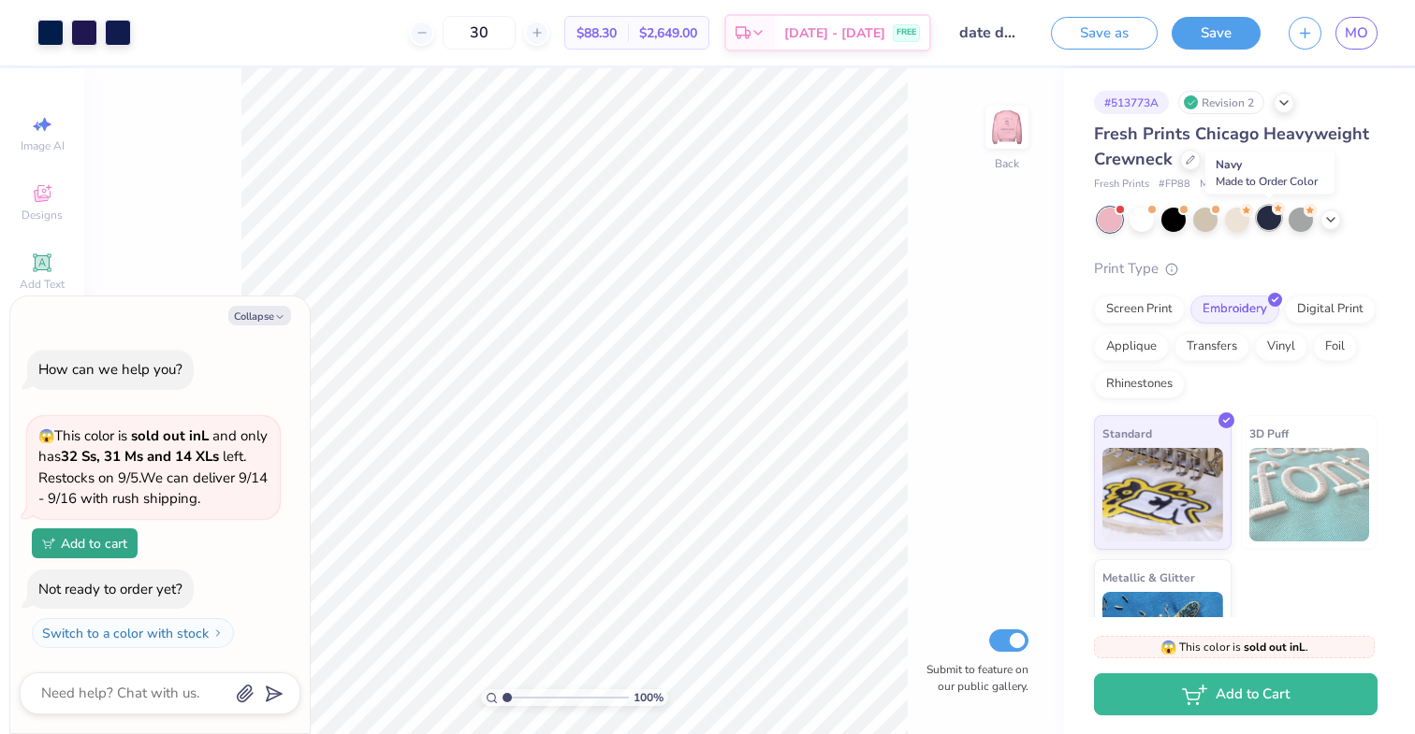
drag, startPoint x: 1176, startPoint y: 222, endPoint x: 1272, endPoint y: 225, distance: 95.5
click at [1272, 225] on div at bounding box center [1238, 220] width 280 height 24
click at [1272, 225] on div at bounding box center [1269, 218] width 24 height 24
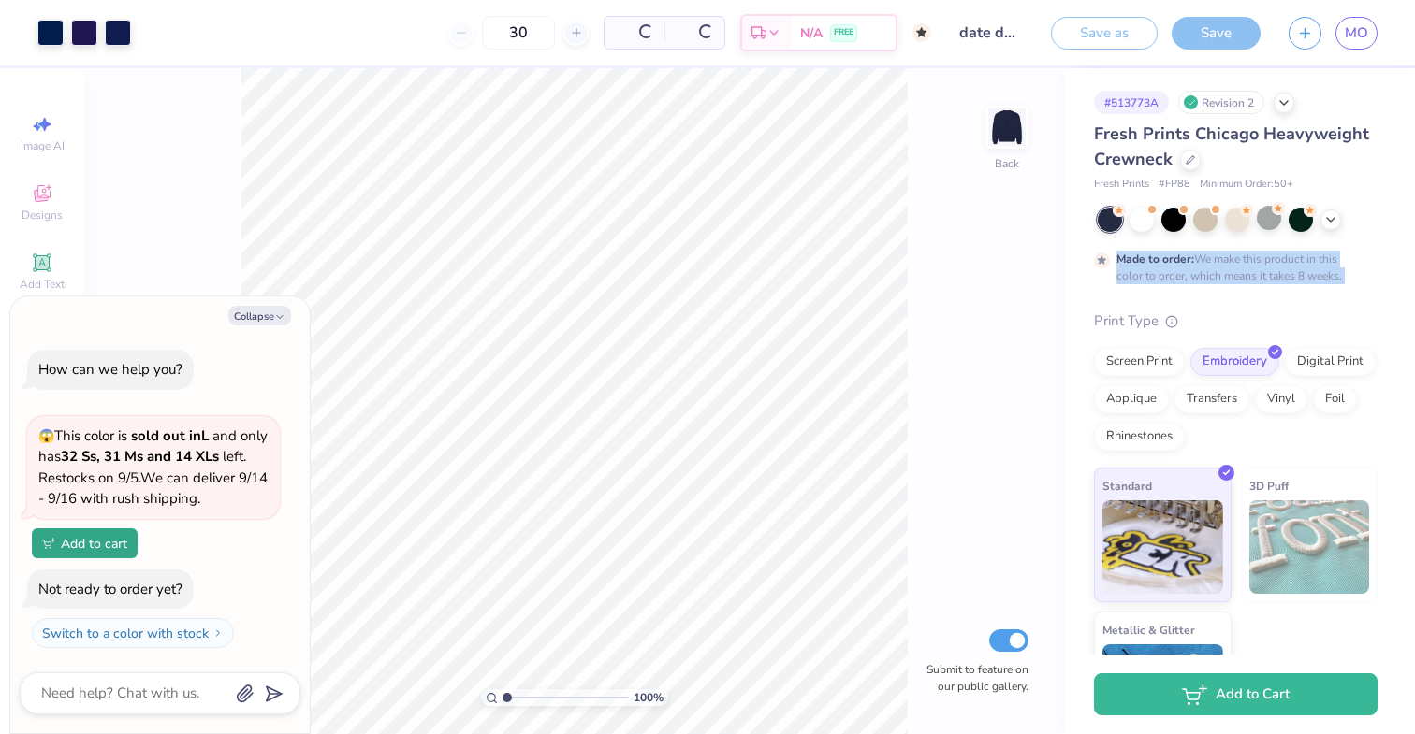
type textarea "x"
type input "50"
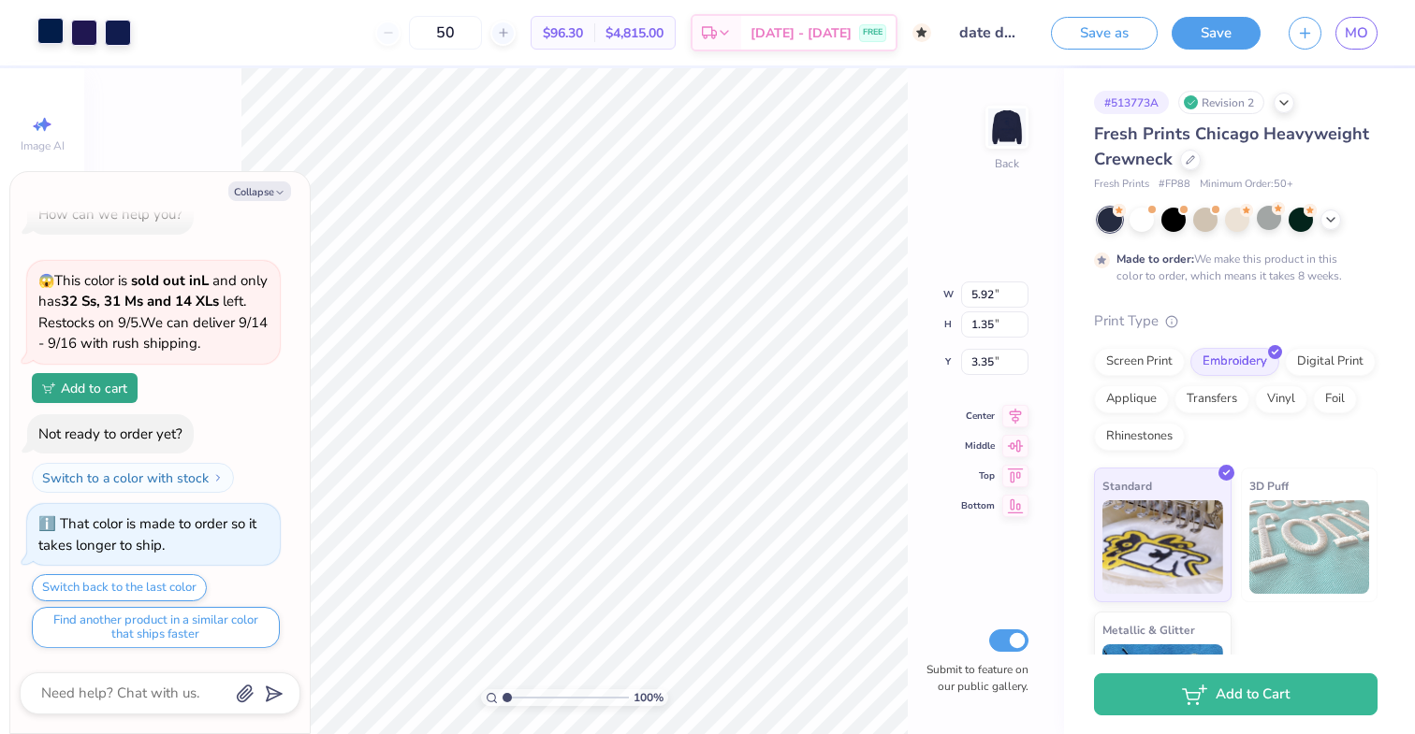
click at [49, 28] on div at bounding box center [50, 31] width 26 height 26
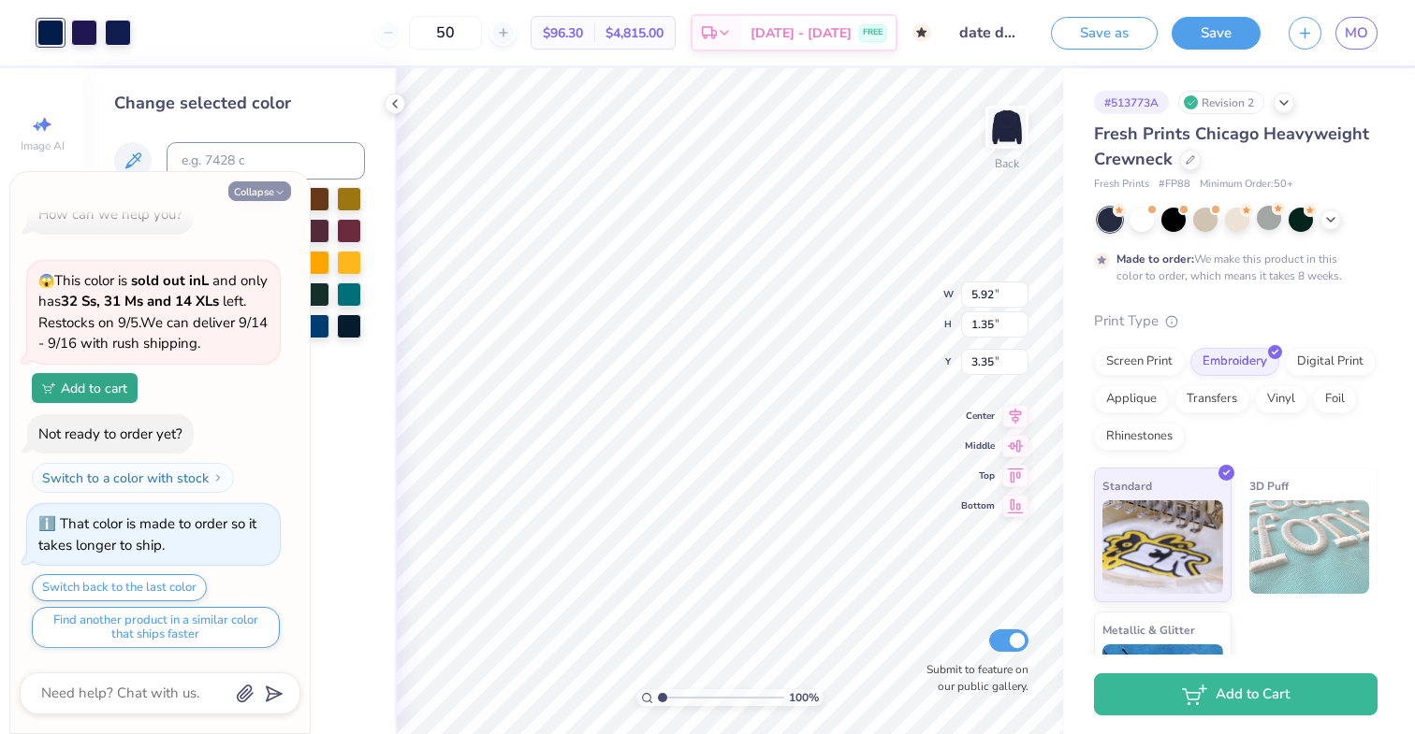
click at [271, 190] on button "Collapse" at bounding box center [259, 192] width 63 height 20
type textarea "x"
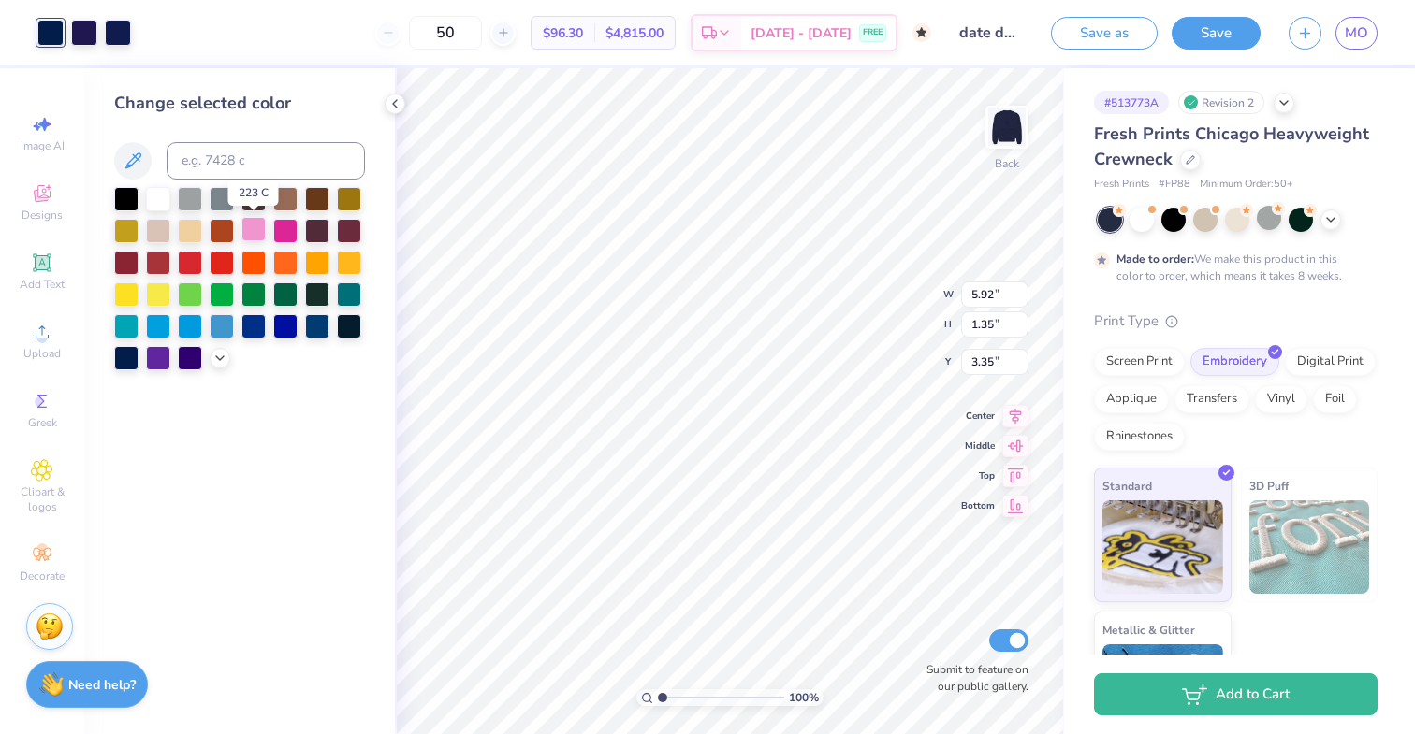
click at [260, 238] on div at bounding box center [253, 229] width 24 height 24
click at [84, 36] on div at bounding box center [84, 31] width 26 height 26
click at [258, 224] on div at bounding box center [253, 229] width 24 height 24
click at [125, 28] on div at bounding box center [118, 31] width 26 height 26
click at [248, 226] on div at bounding box center [253, 229] width 24 height 24
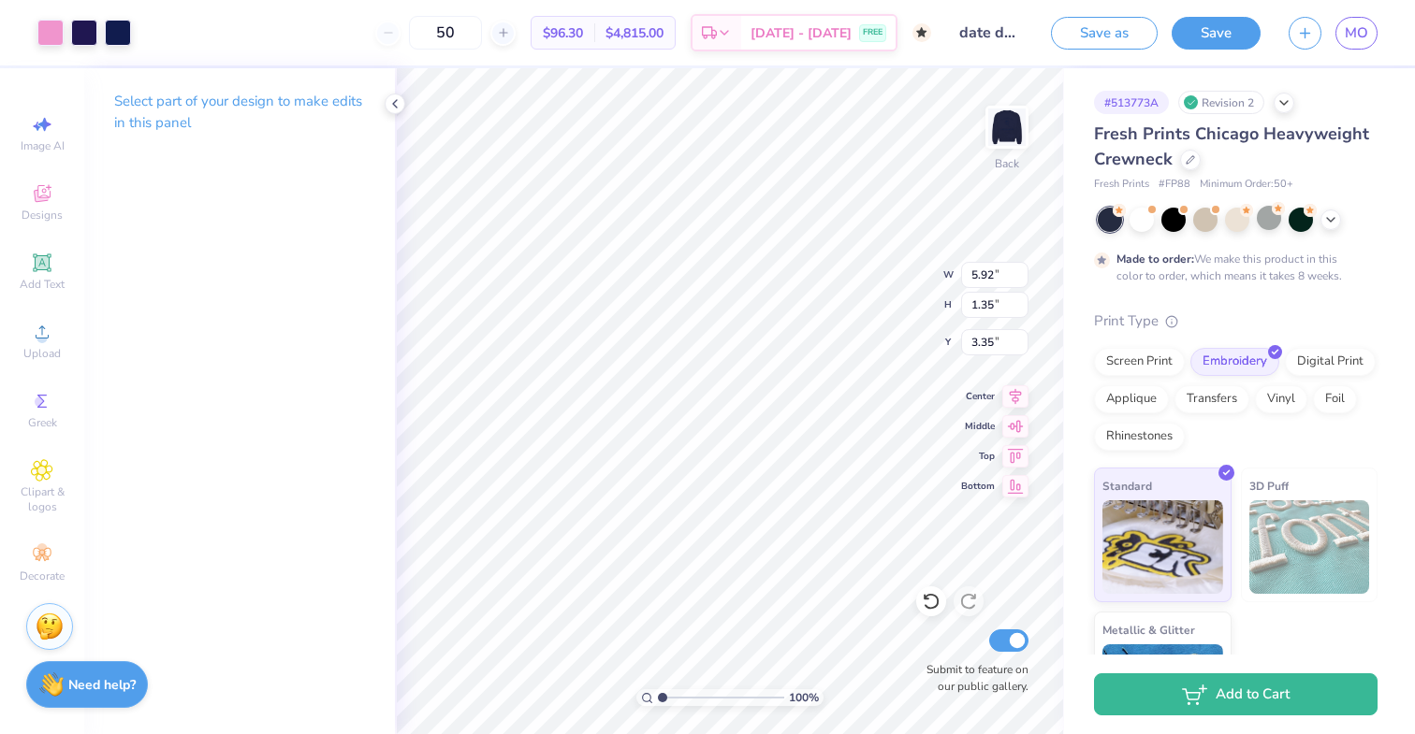
type input "3.51"
click at [1020, 147] on img at bounding box center [1006, 127] width 75 height 75
click at [57, 36] on div at bounding box center [50, 31] width 26 height 26
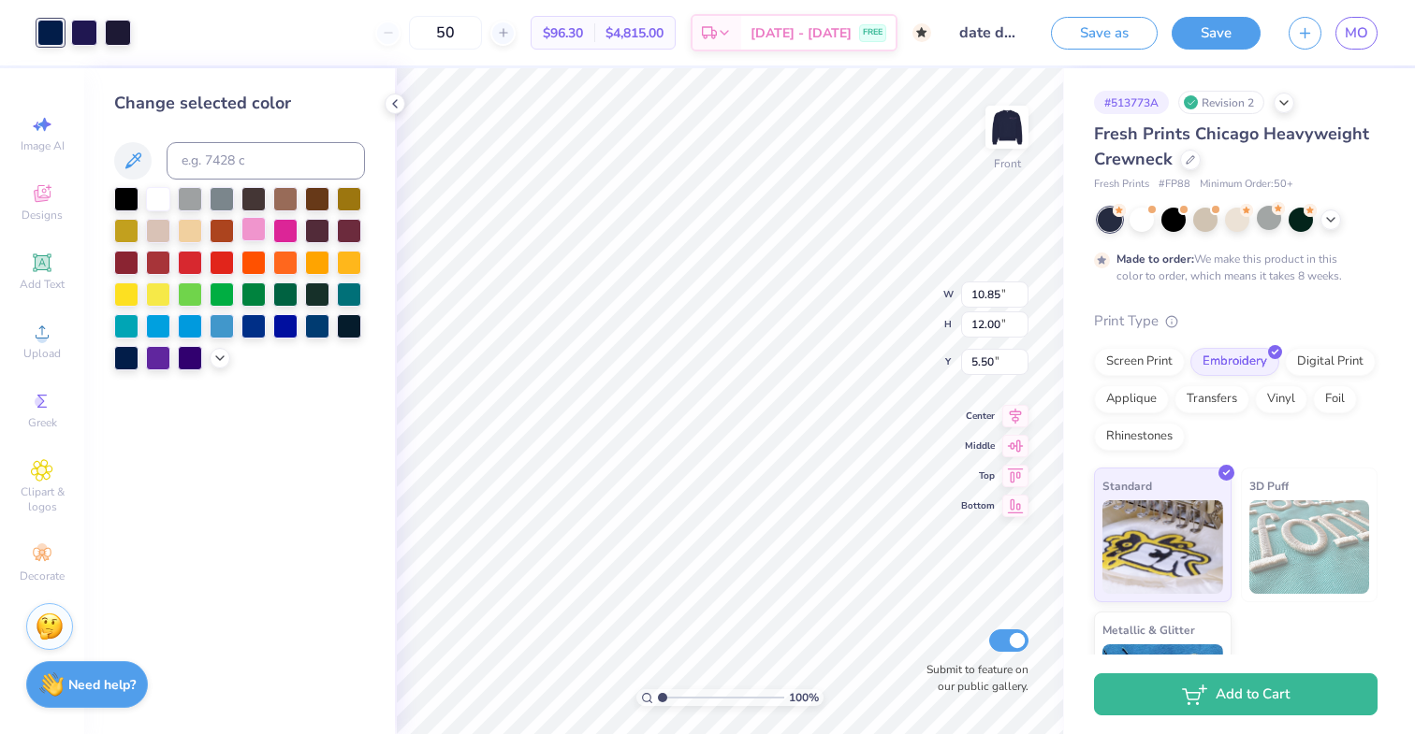
click at [251, 231] on div at bounding box center [253, 229] width 24 height 24
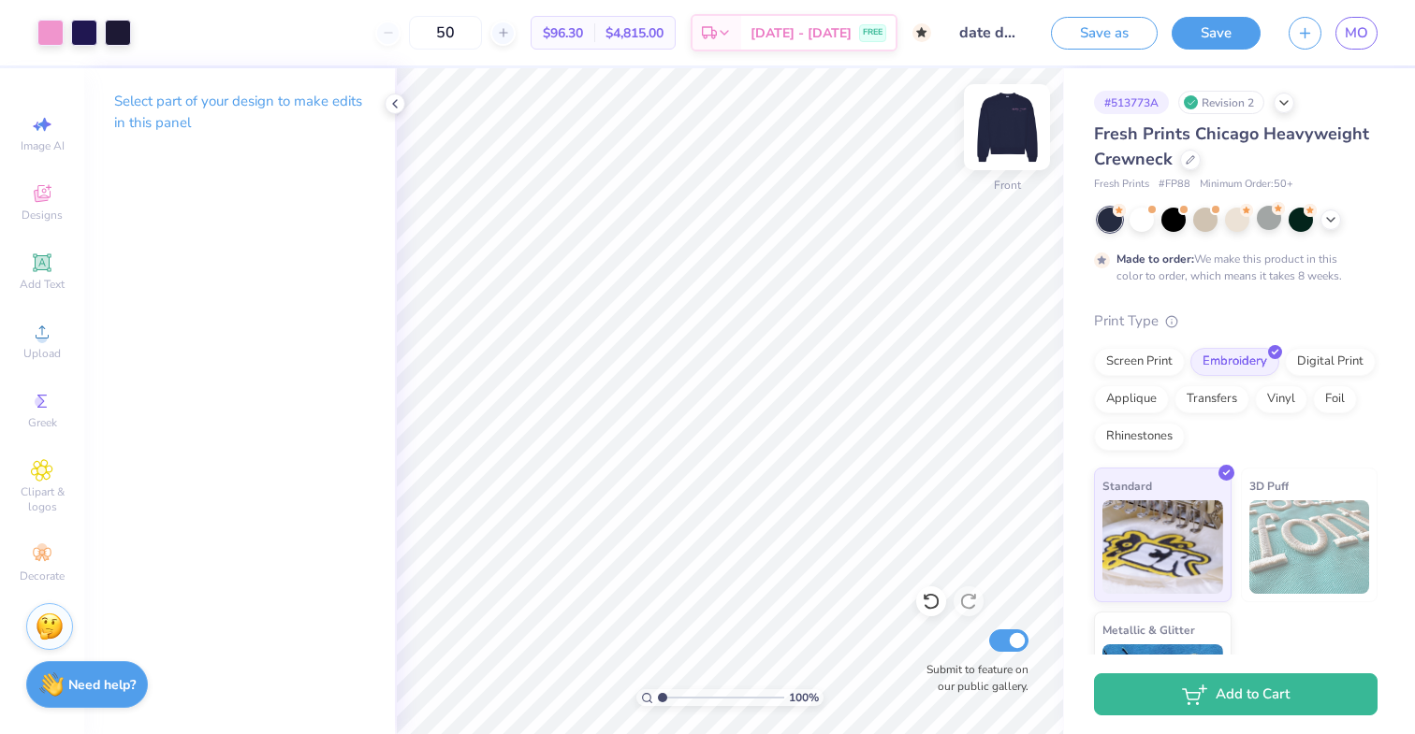
click at [997, 151] on img at bounding box center [1006, 127] width 75 height 75
type input "3.78"
click at [1217, 45] on button "Save" at bounding box center [1215, 30] width 89 height 33
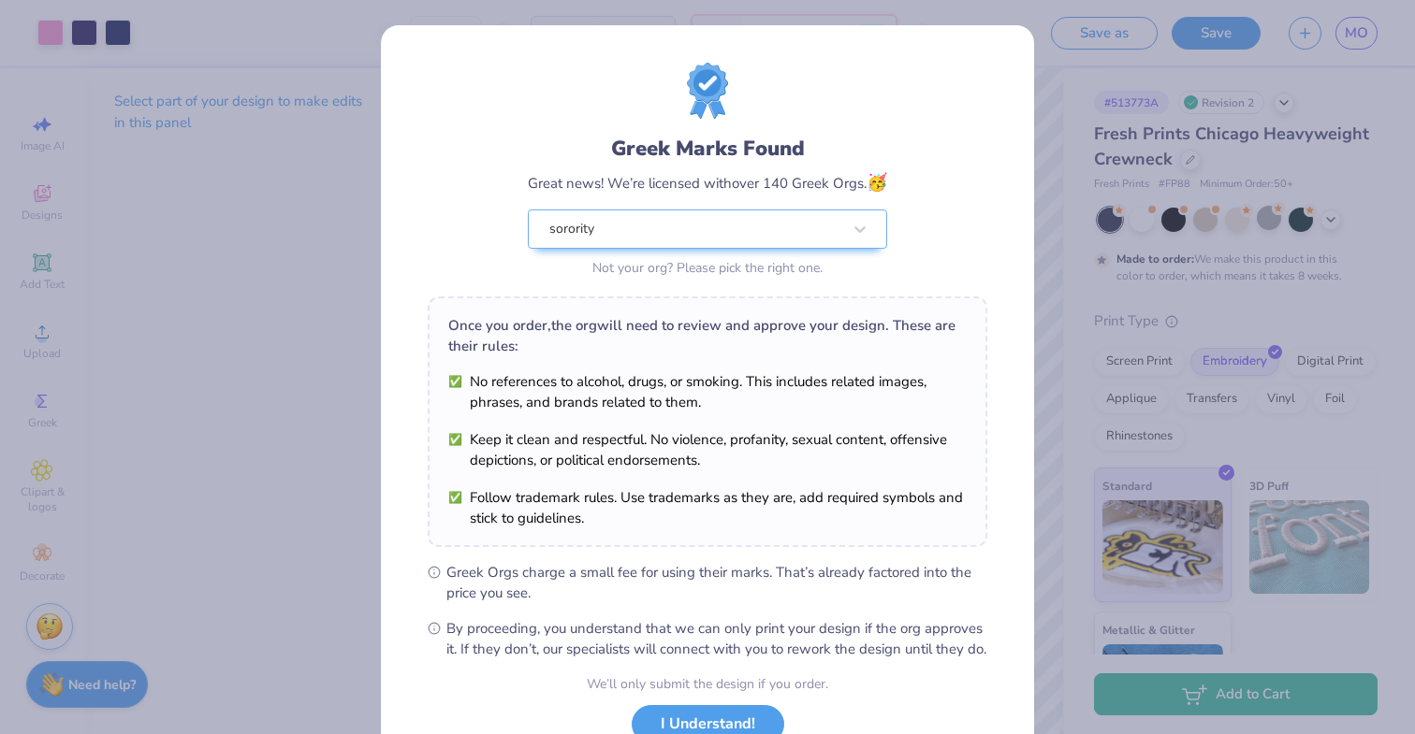
scroll to position [141, 0]
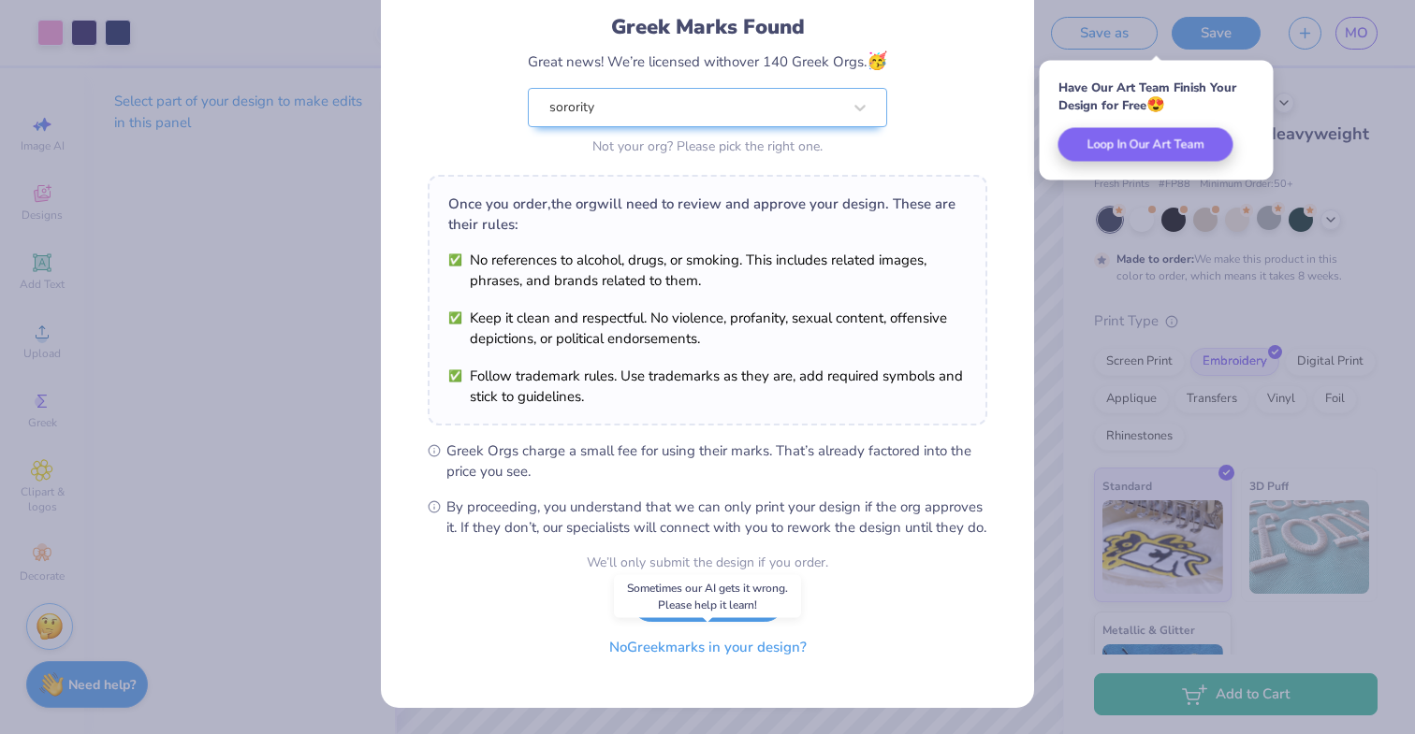
click at [733, 658] on button "No Greek marks in your design?" at bounding box center [707, 648] width 229 height 38
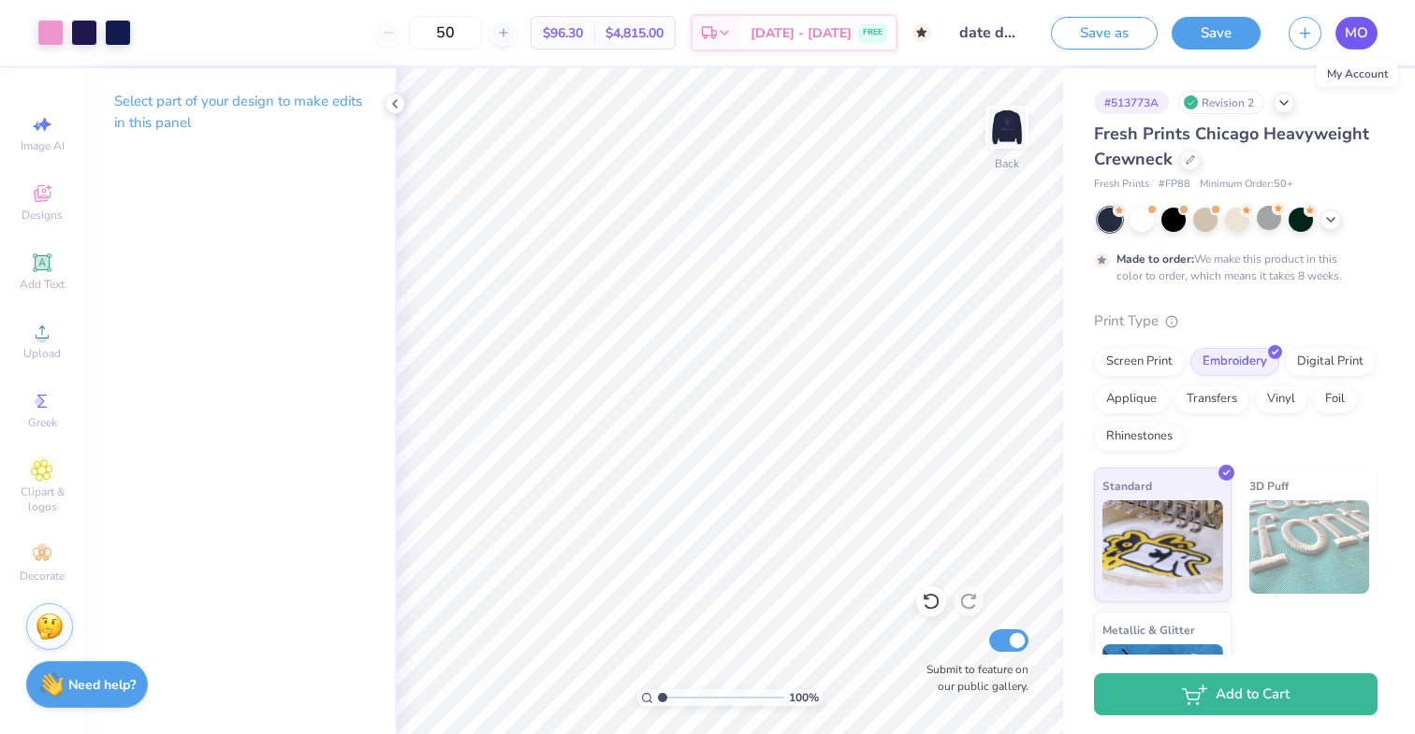
click at [1345, 39] on span "MO" at bounding box center [1356, 33] width 23 height 22
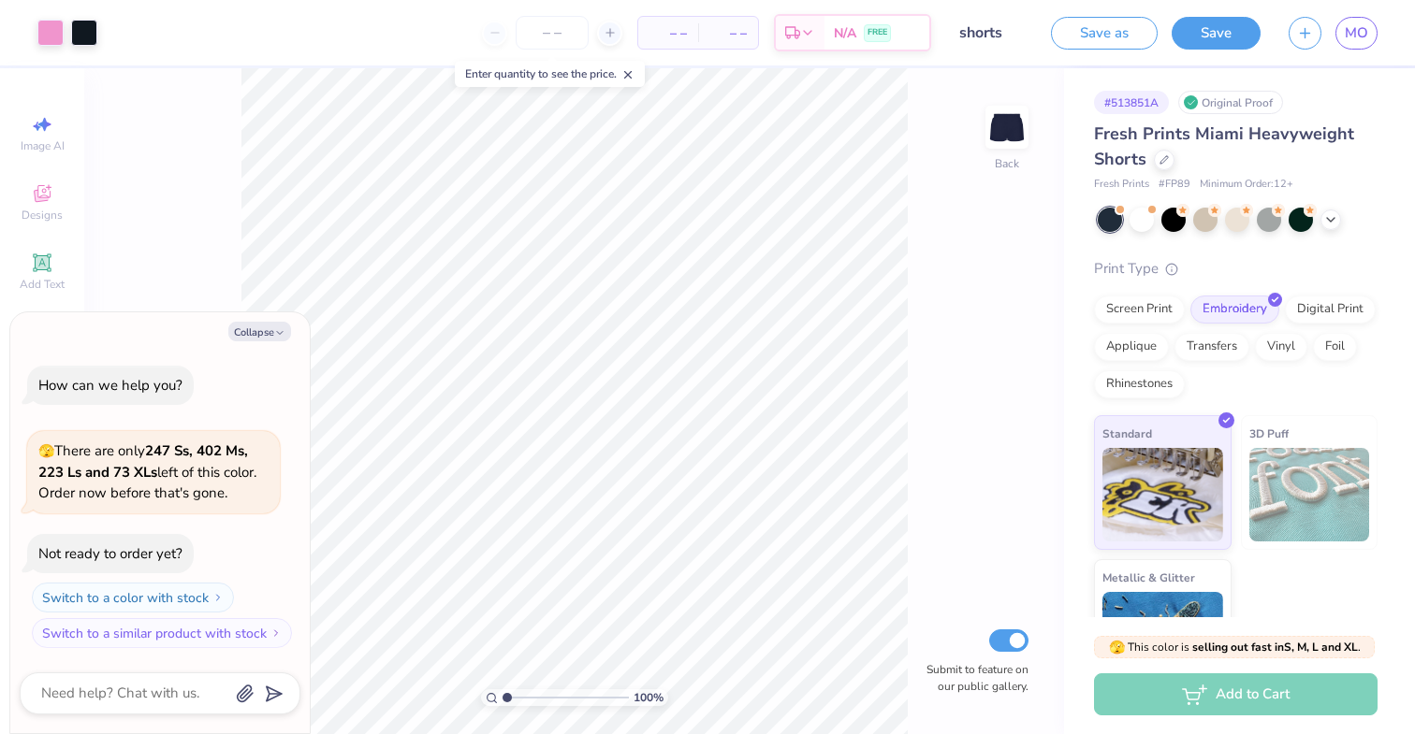
type textarea "x"
click at [1006, 650] on input "Submit to feature on our public gallery." at bounding box center [1008, 641] width 39 height 22
checkbox input "false"
click at [251, 341] on button "Collapse" at bounding box center [259, 332] width 63 height 20
type textarea "x"
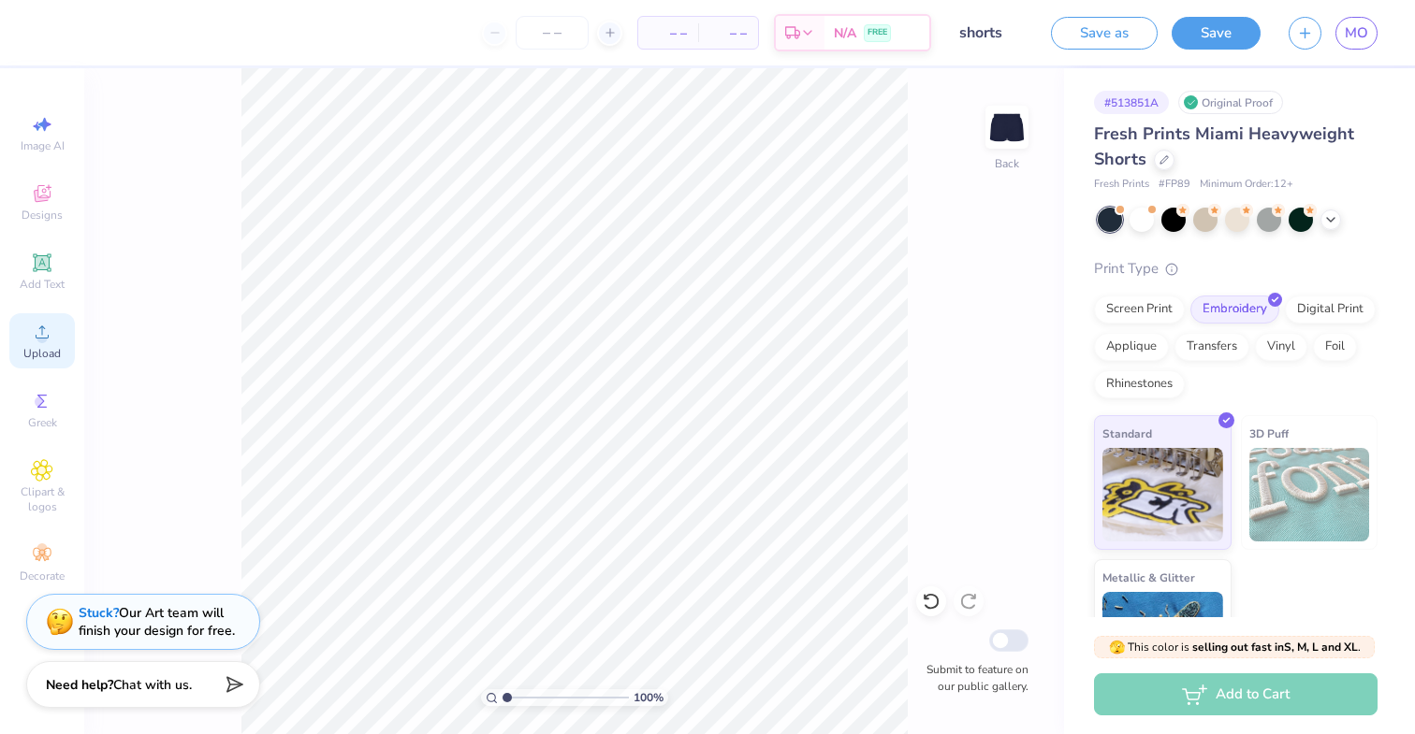
click at [44, 336] on circle at bounding box center [41, 338] width 10 height 10
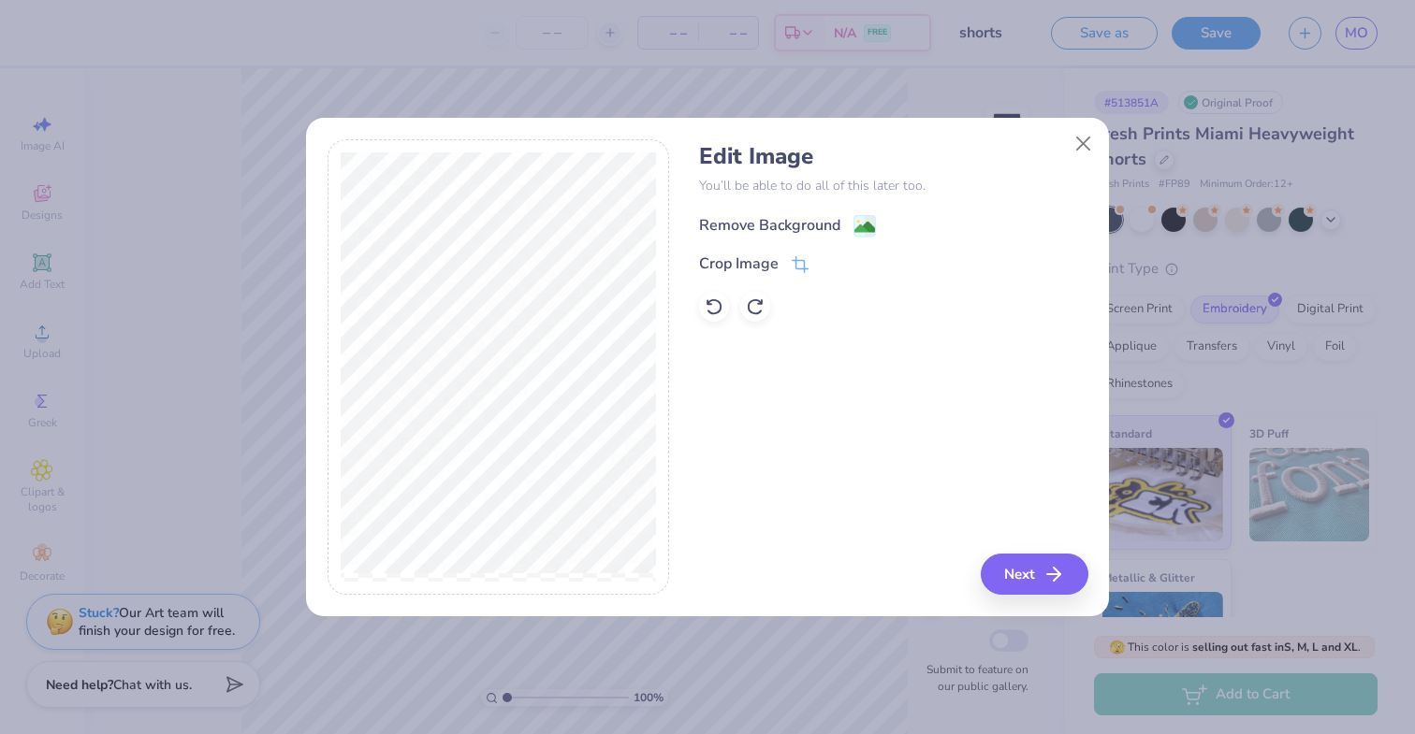
click at [873, 220] on image at bounding box center [864, 227] width 21 height 21
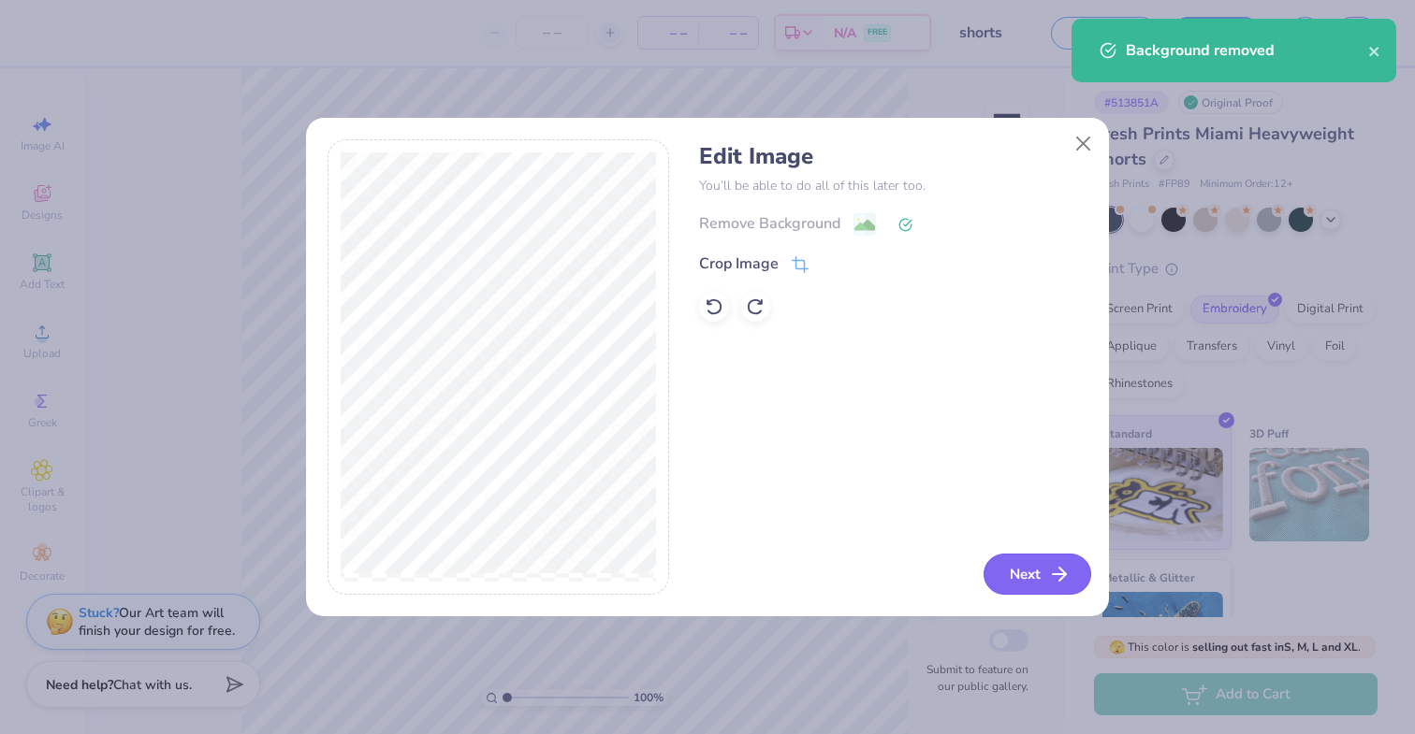
click at [1013, 574] on button "Next" at bounding box center [1037, 574] width 108 height 41
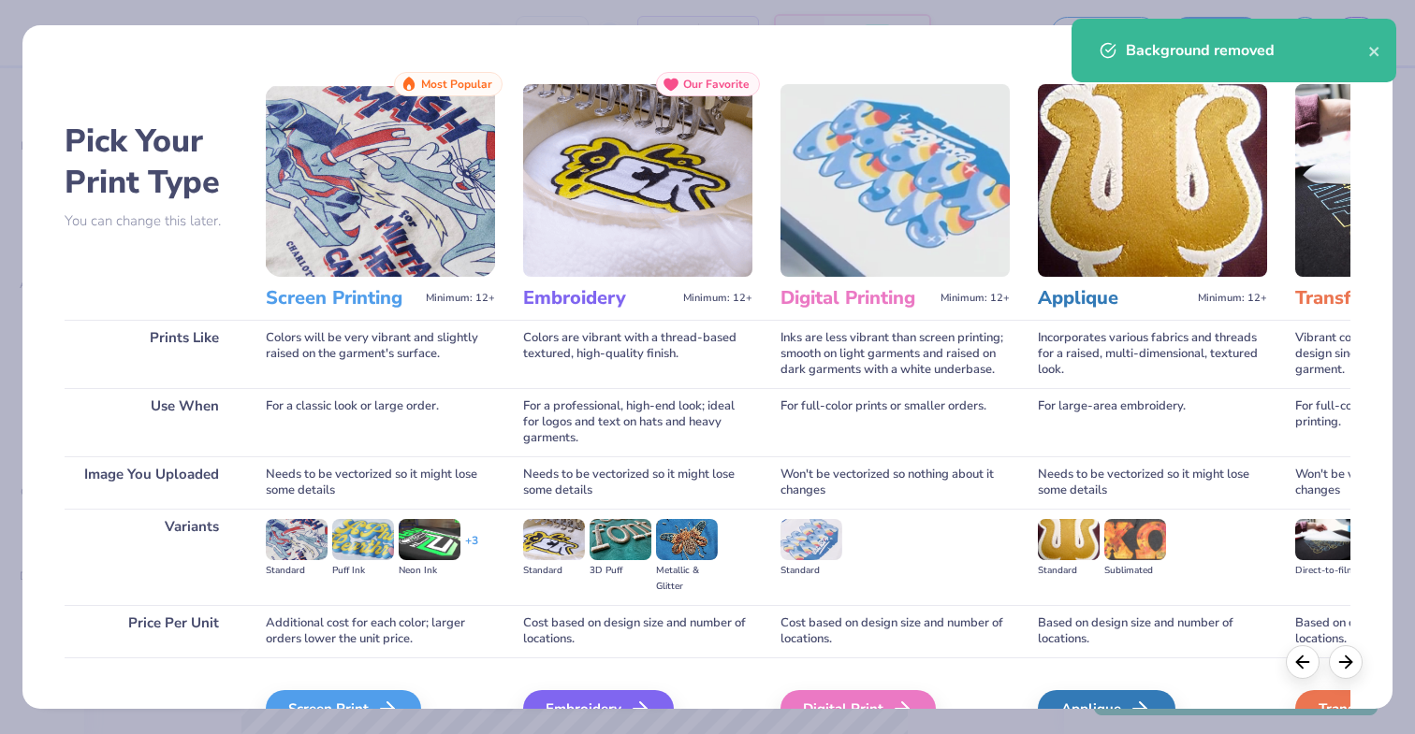
scroll to position [105, 0]
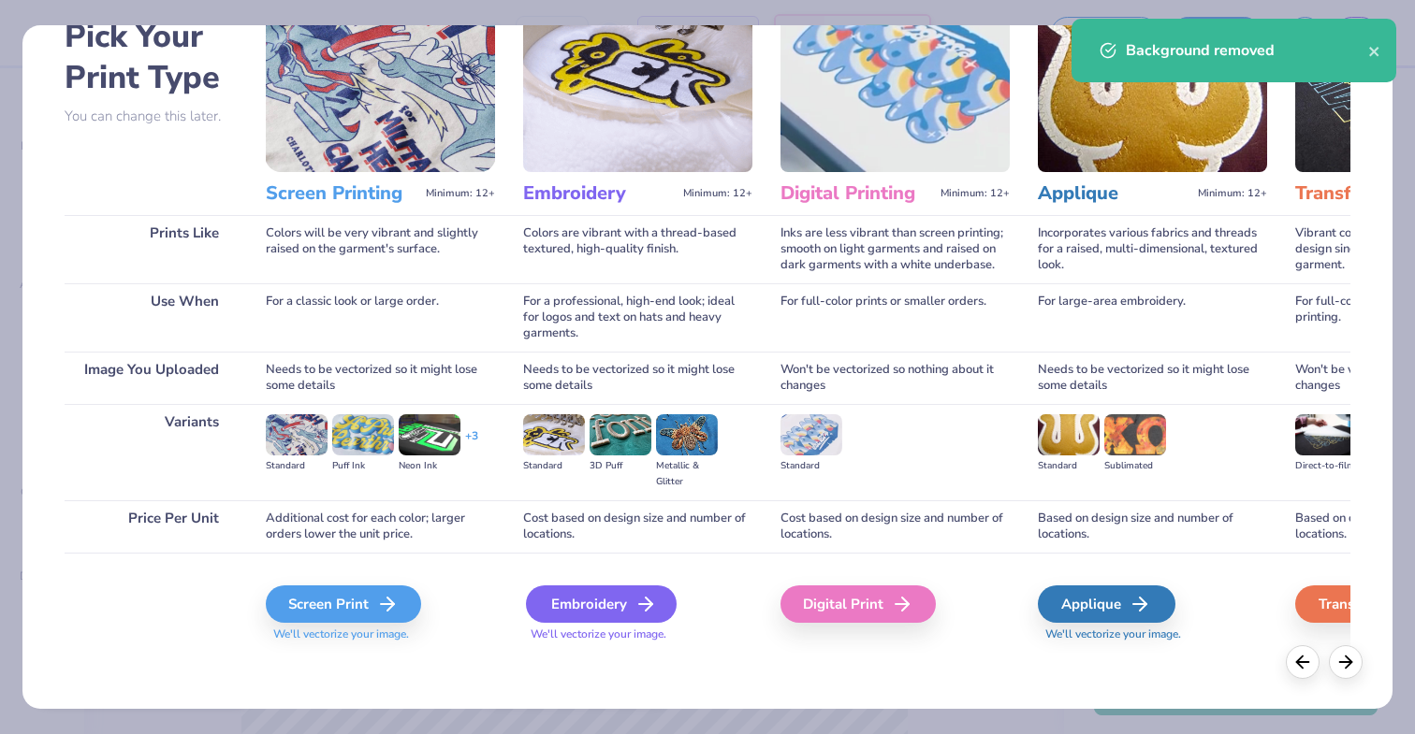
click at [585, 603] on div "Embroidery" at bounding box center [601, 604] width 151 height 37
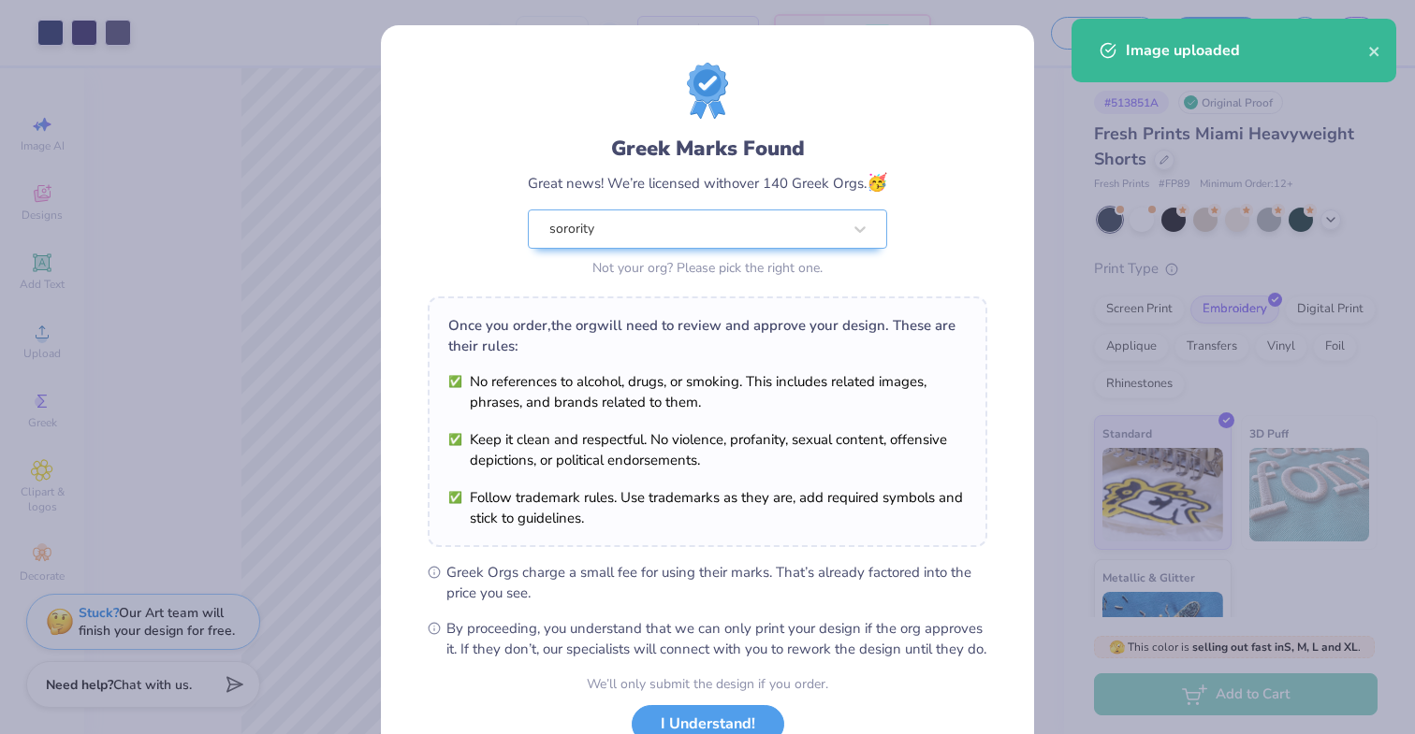
click at [325, 422] on body "Art colors – – Per Item – – Total Est. Delivery N/A FREE Design Title shorts Sa…" at bounding box center [707, 367] width 1415 height 734
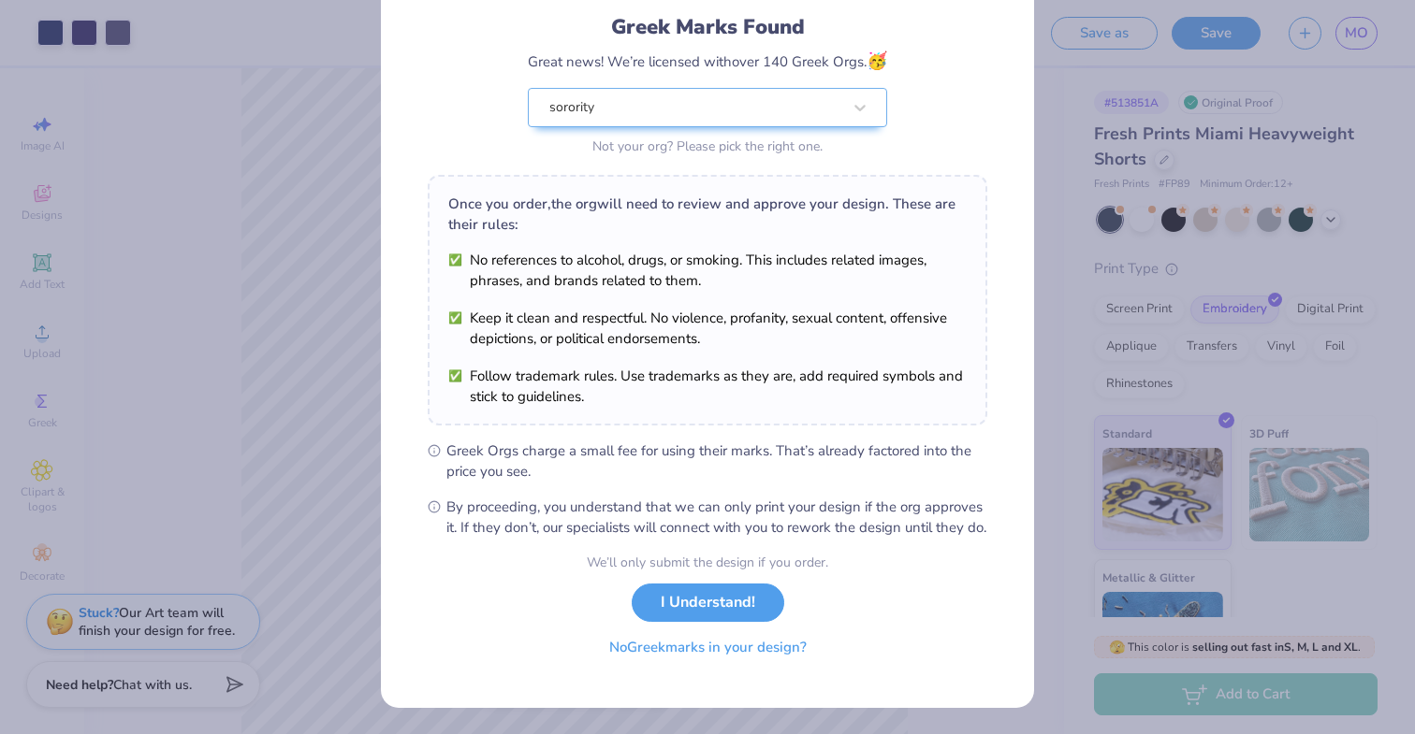
click at [693, 655] on button "No Greek marks in your design?" at bounding box center [707, 648] width 229 height 38
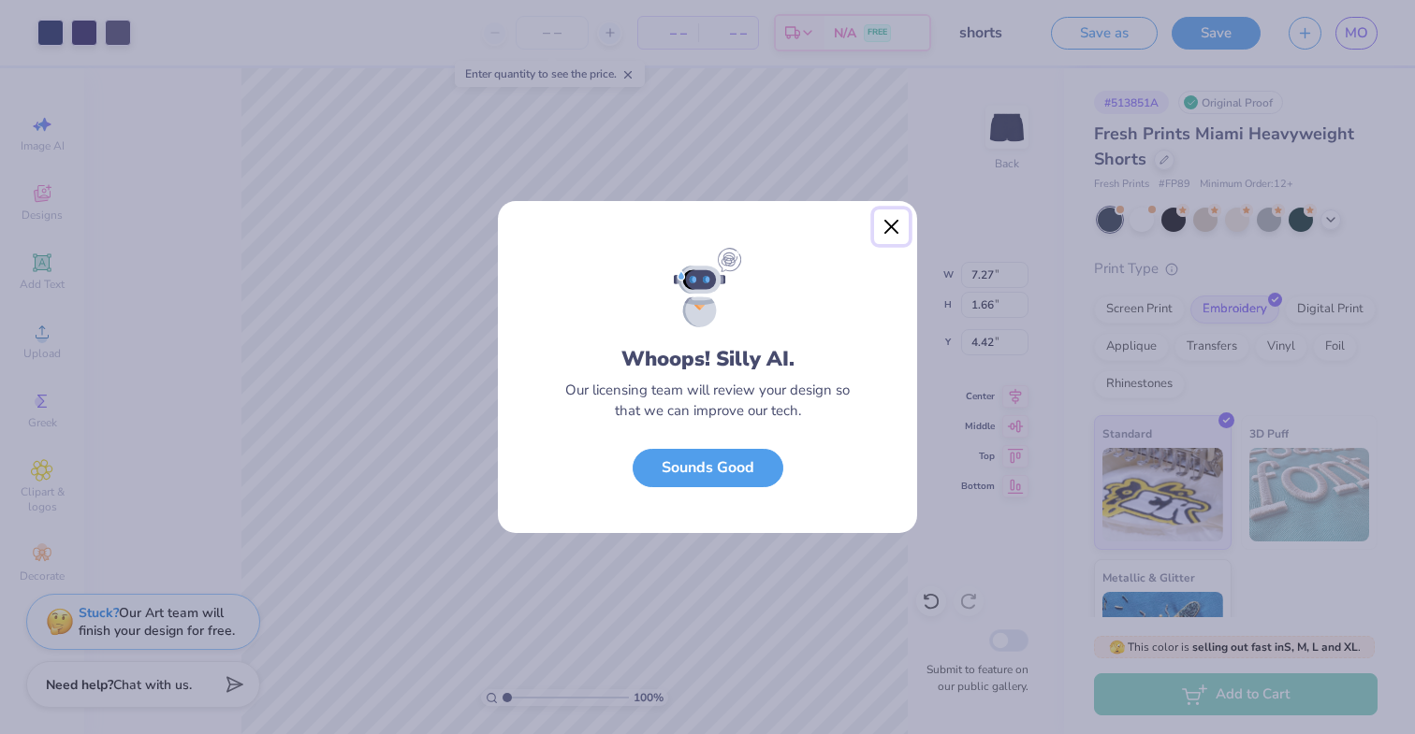
click at [887, 223] on button "Close" at bounding box center [892, 228] width 36 height 36
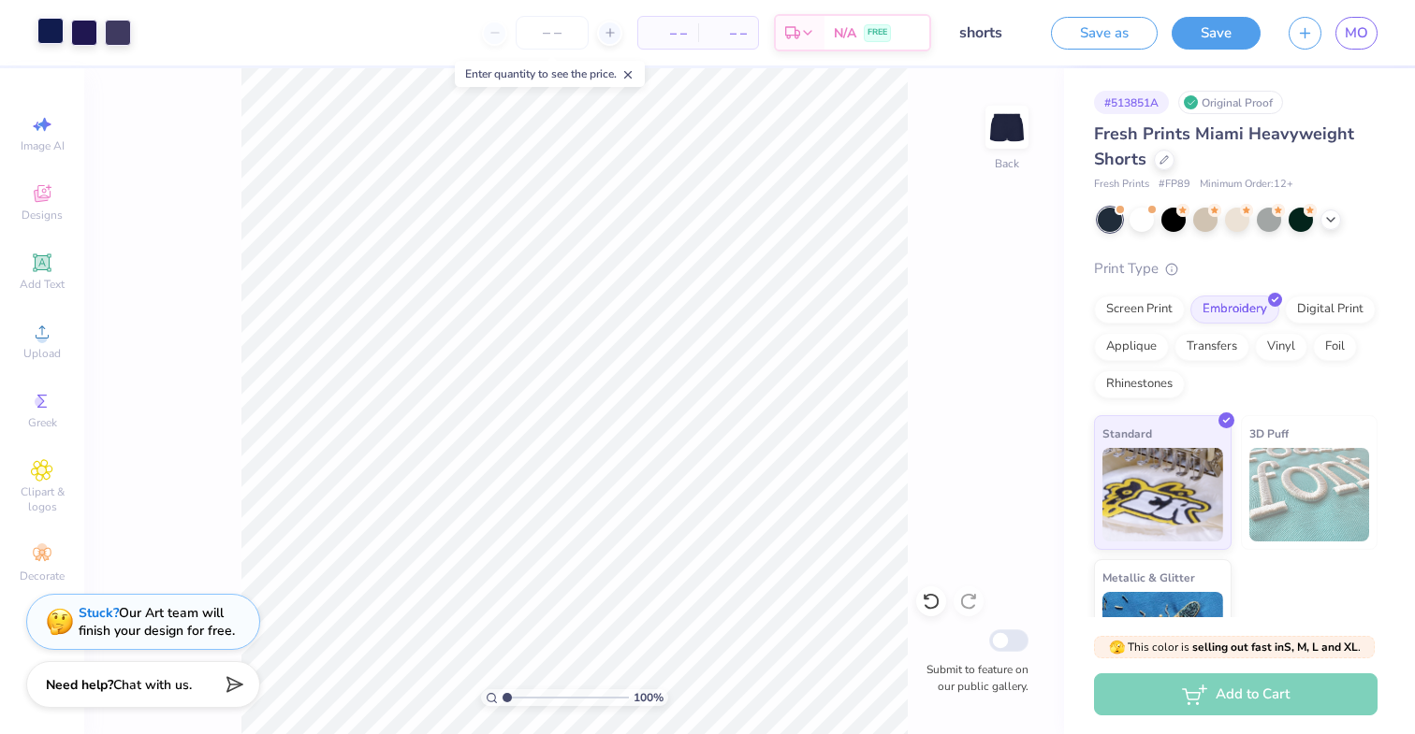
click at [42, 41] on div at bounding box center [50, 31] width 26 height 26
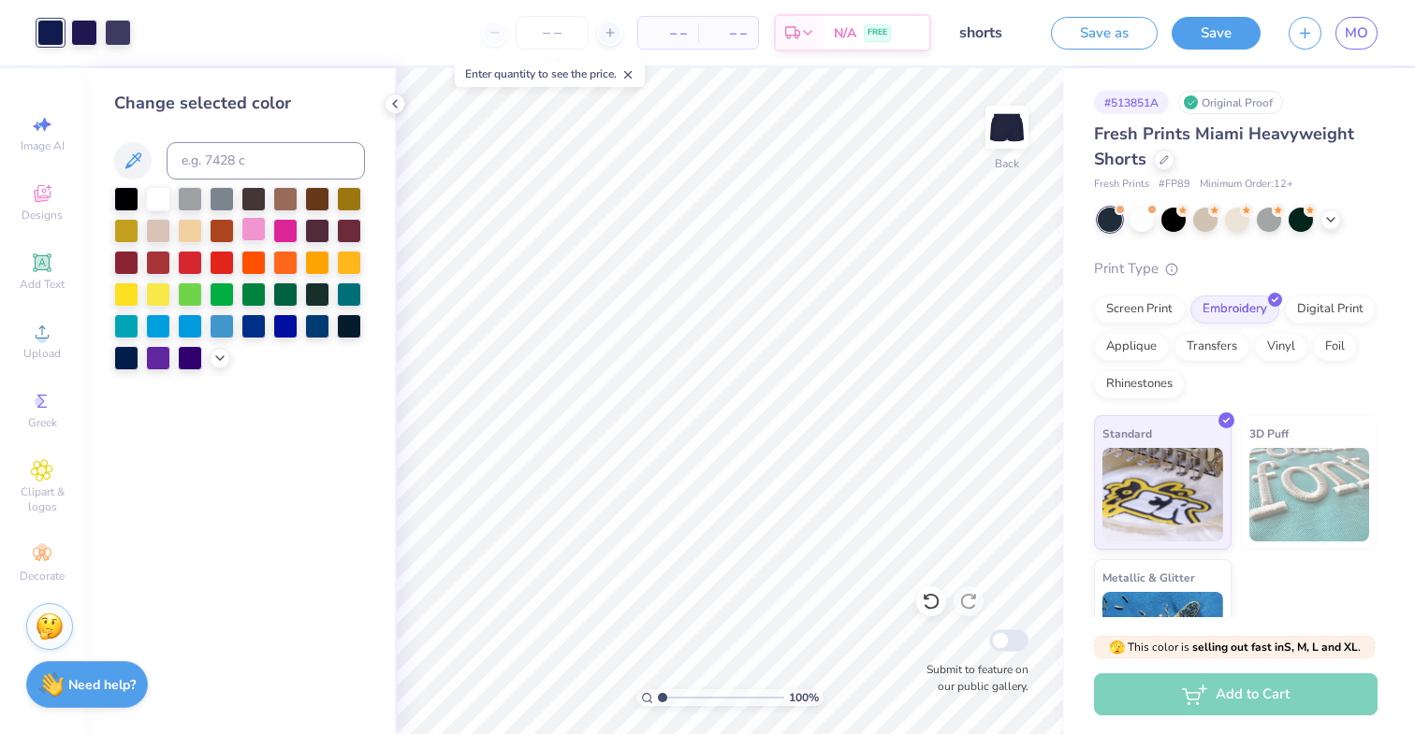
click at [254, 230] on div at bounding box center [253, 229] width 24 height 24
click at [82, 21] on div at bounding box center [84, 31] width 26 height 26
click at [258, 227] on div at bounding box center [253, 229] width 24 height 24
click at [106, 36] on div at bounding box center [118, 31] width 26 height 26
click at [253, 237] on div at bounding box center [253, 229] width 24 height 24
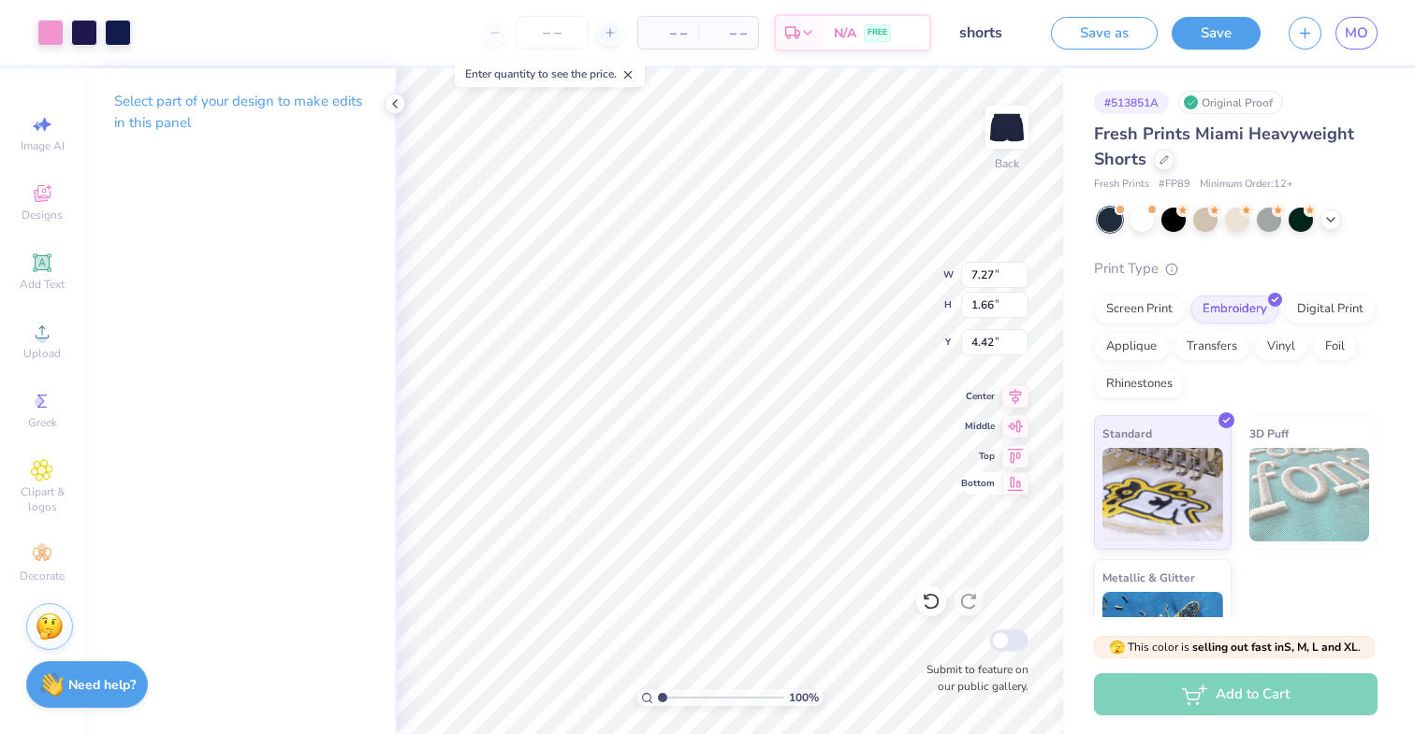
type input "4.20"
type input "0.96"
type input "5.25"
type input "4.17"
type input "0.95"
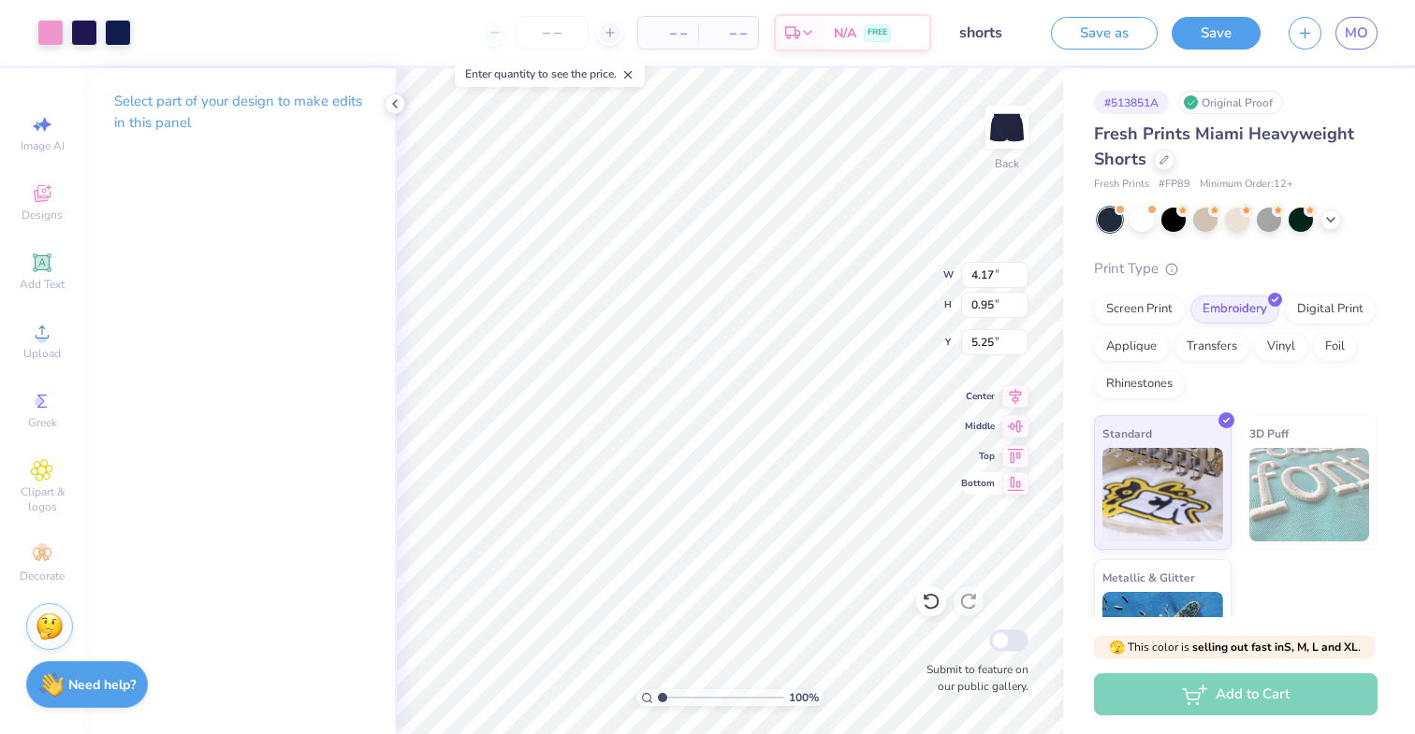
type input "4.85"
type input "1.10"
type input "8.90"
click at [573, 35] on input "number" at bounding box center [552, 33] width 73 height 34
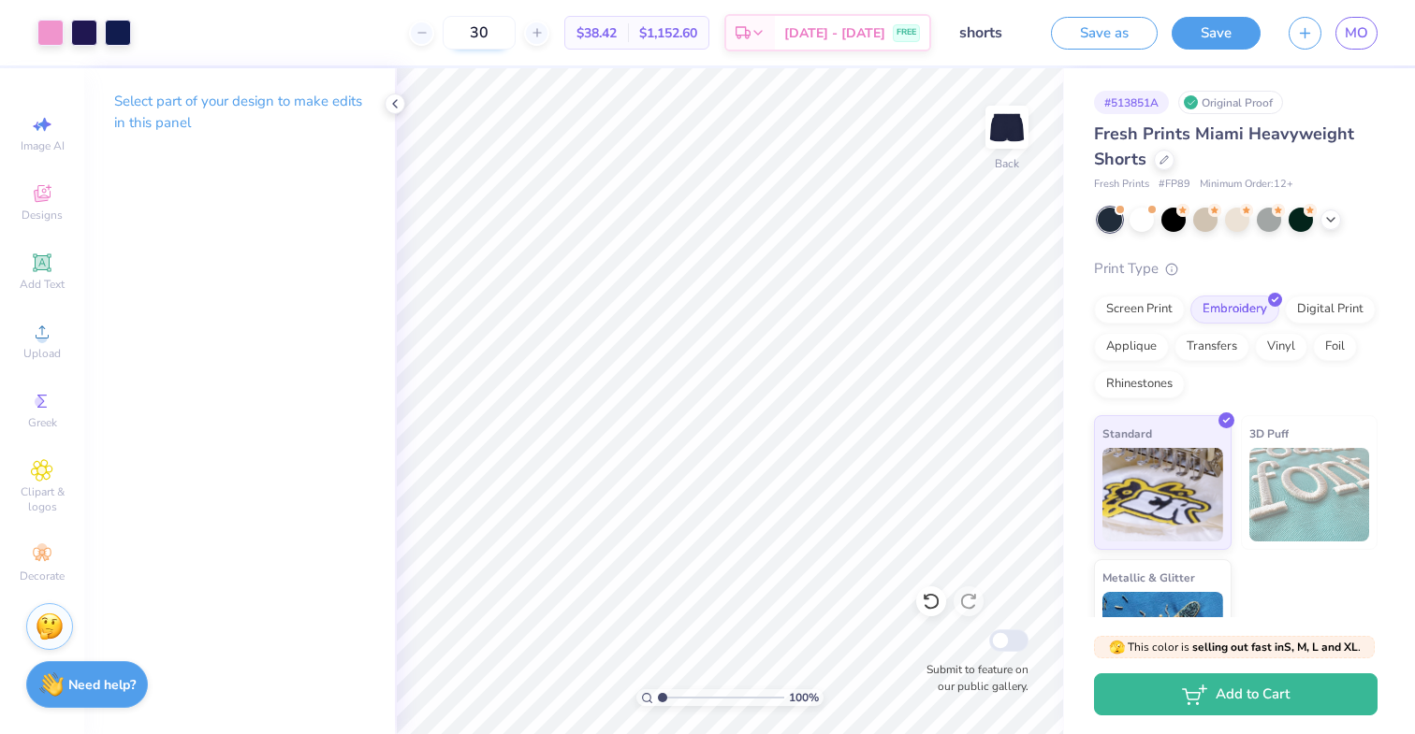
drag, startPoint x: 519, startPoint y: 33, endPoint x: 489, endPoint y: 33, distance: 29.9
click at [489, 33] on input "30" at bounding box center [479, 33] width 73 height 34
type input "15"
drag, startPoint x: 531, startPoint y: 32, endPoint x: 573, endPoint y: 58, distance: 48.8
click at [573, 58] on div "15 $42.88 Per Item $643.20 Total Est. Delivery Sep 13 - 16 FREE" at bounding box center [538, 32] width 786 height 65
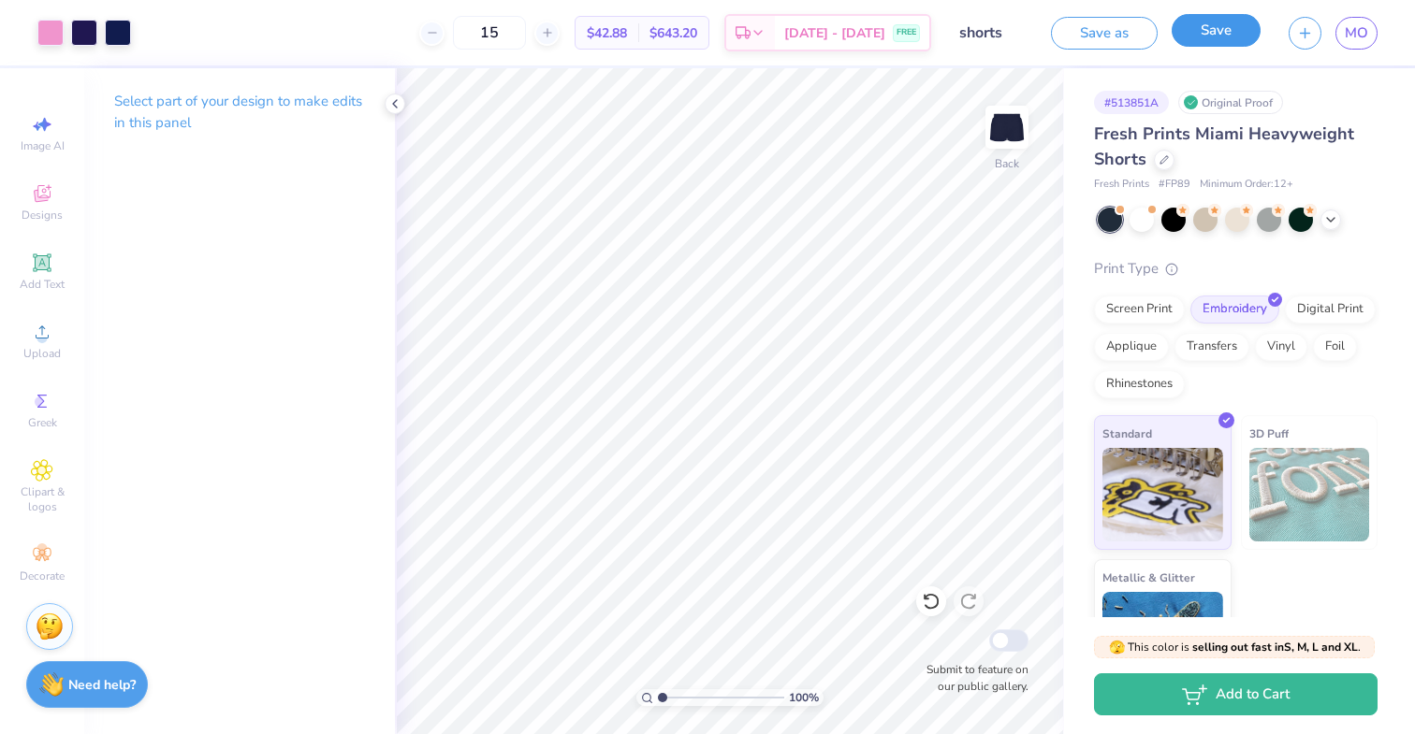
click at [1221, 40] on button "Save" at bounding box center [1215, 30] width 89 height 33
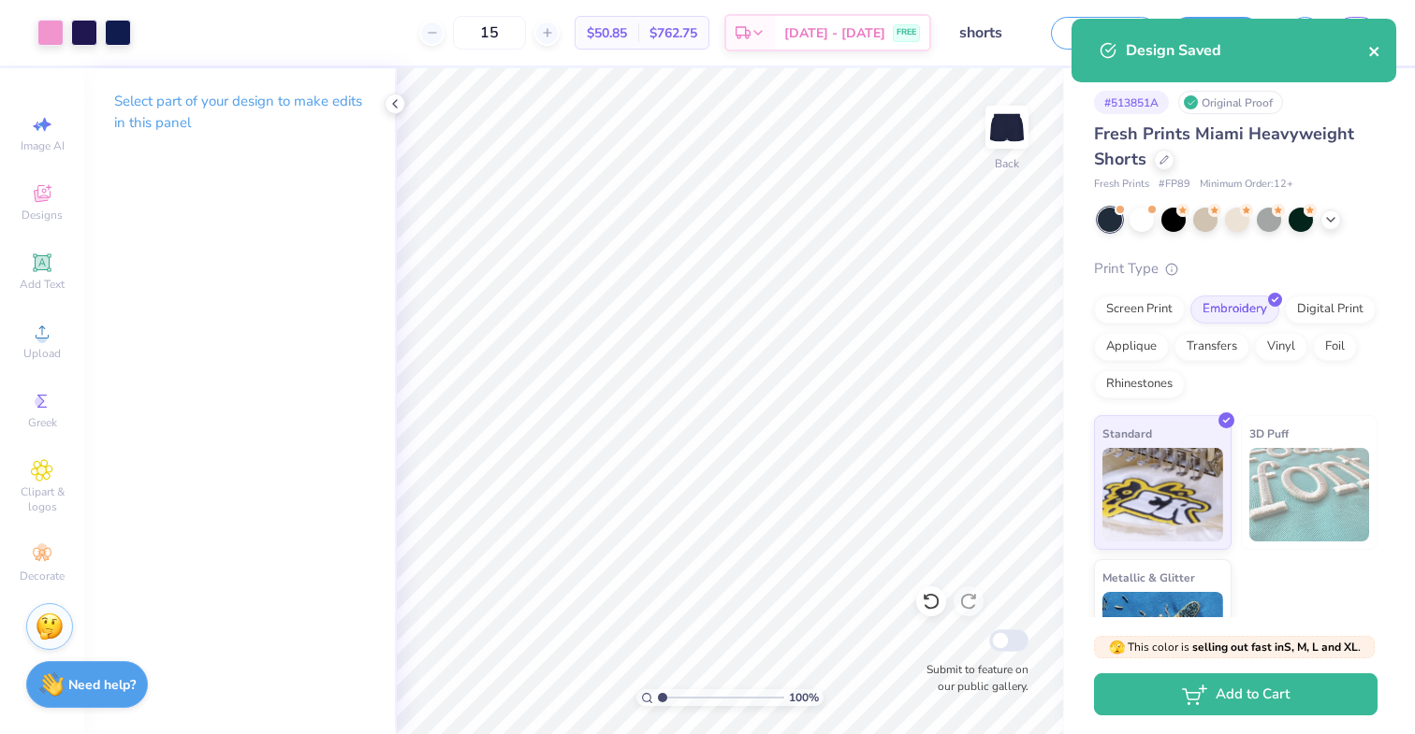
click at [1370, 53] on icon "close" at bounding box center [1374, 51] width 13 height 15
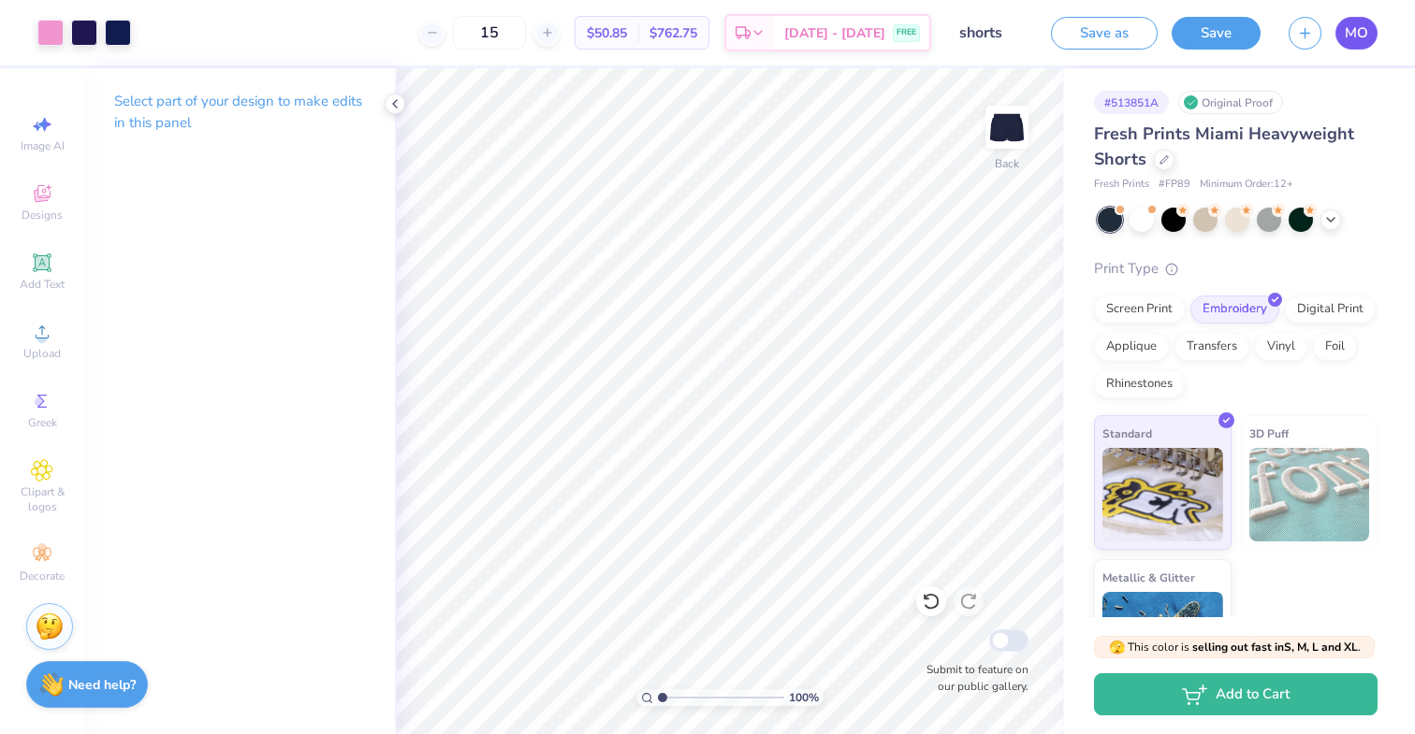
click at [1356, 31] on span "MO" at bounding box center [1356, 33] width 23 height 22
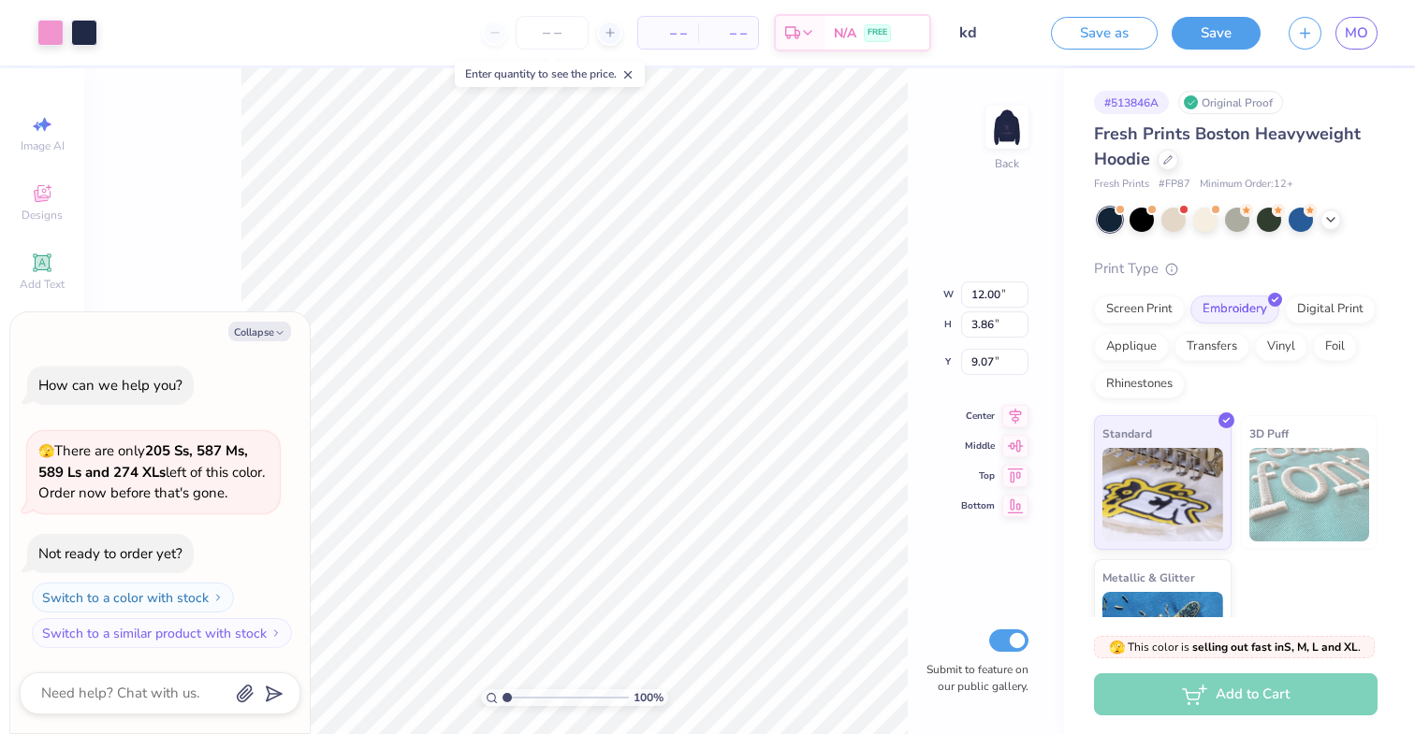
type textarea "x"
type input "4.85"
type input "1.56"
type textarea "x"
type input "4.88"
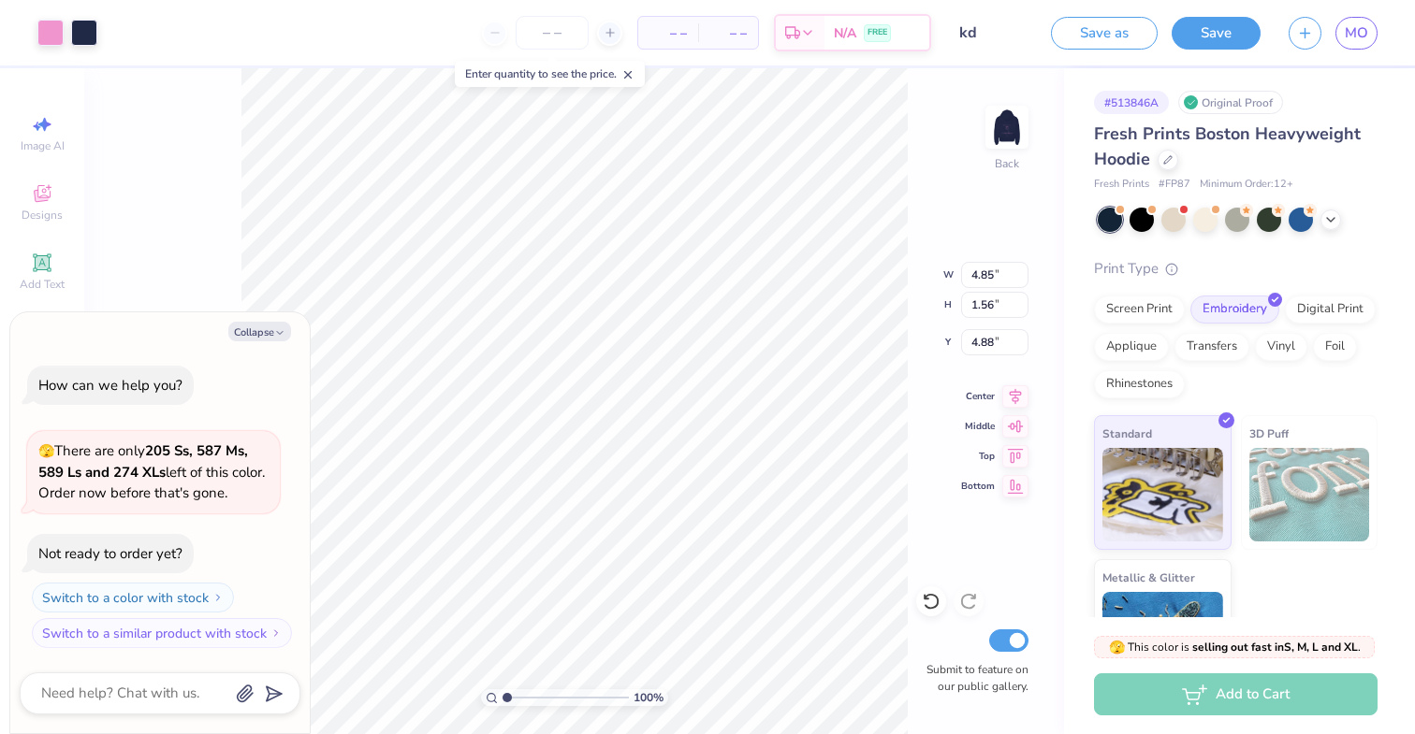
type textarea "x"
click at [544, 41] on input "number" at bounding box center [552, 33] width 73 height 34
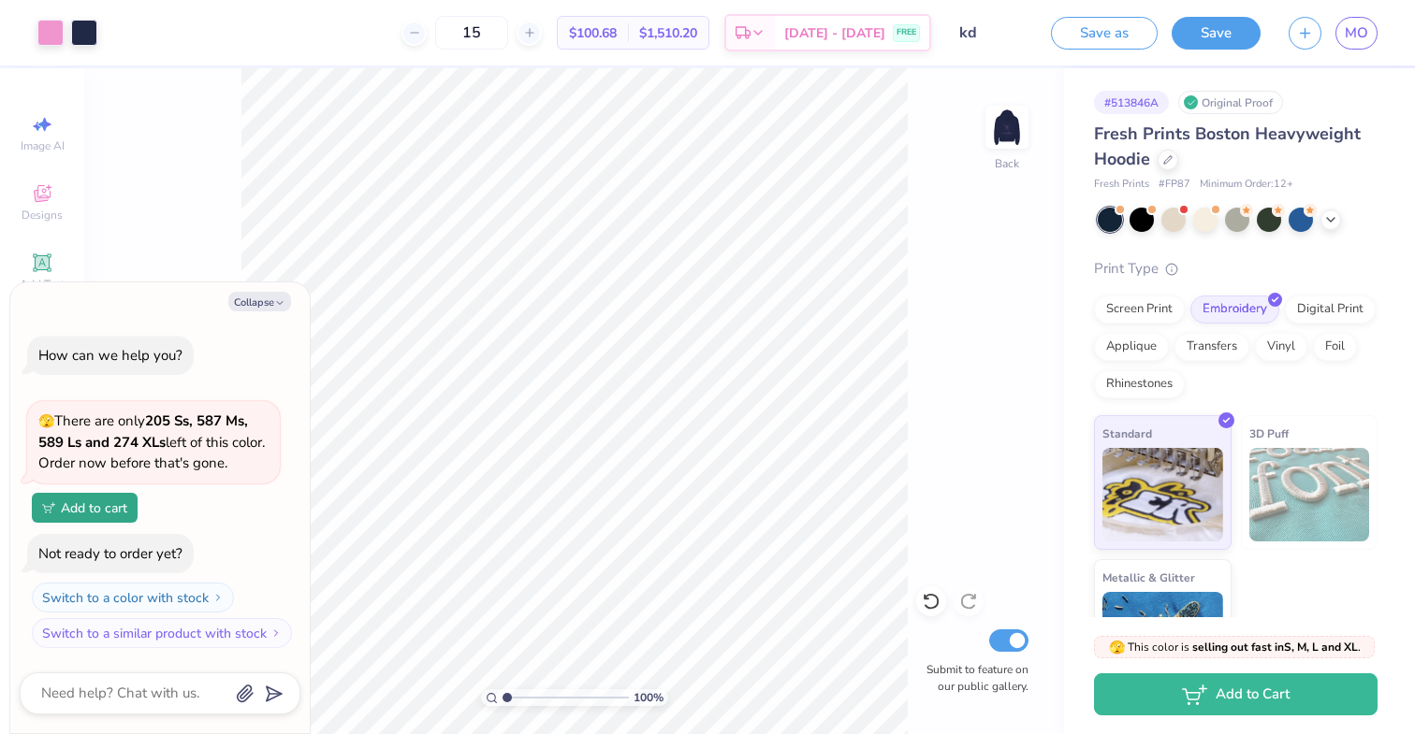
type input "15"
type textarea "x"
type input "4.83"
click at [274, 293] on button "Collapse" at bounding box center [259, 302] width 63 height 20
type textarea "x"
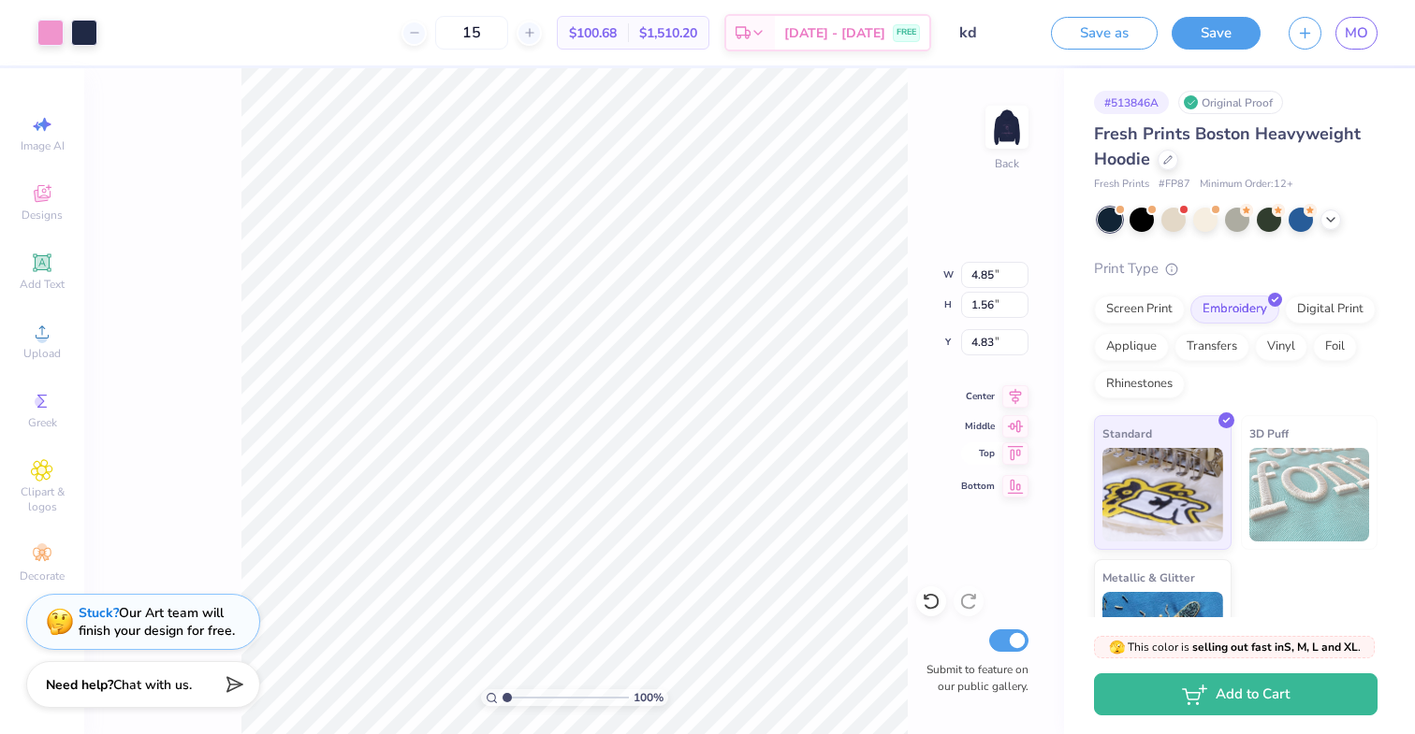
click at [1022, 457] on icon at bounding box center [1015, 454] width 26 height 22
type input "5.61"
type input "11.44"
click at [1010, 644] on input "Submit to feature on our public gallery." at bounding box center [1008, 641] width 39 height 22
checkbox input "false"
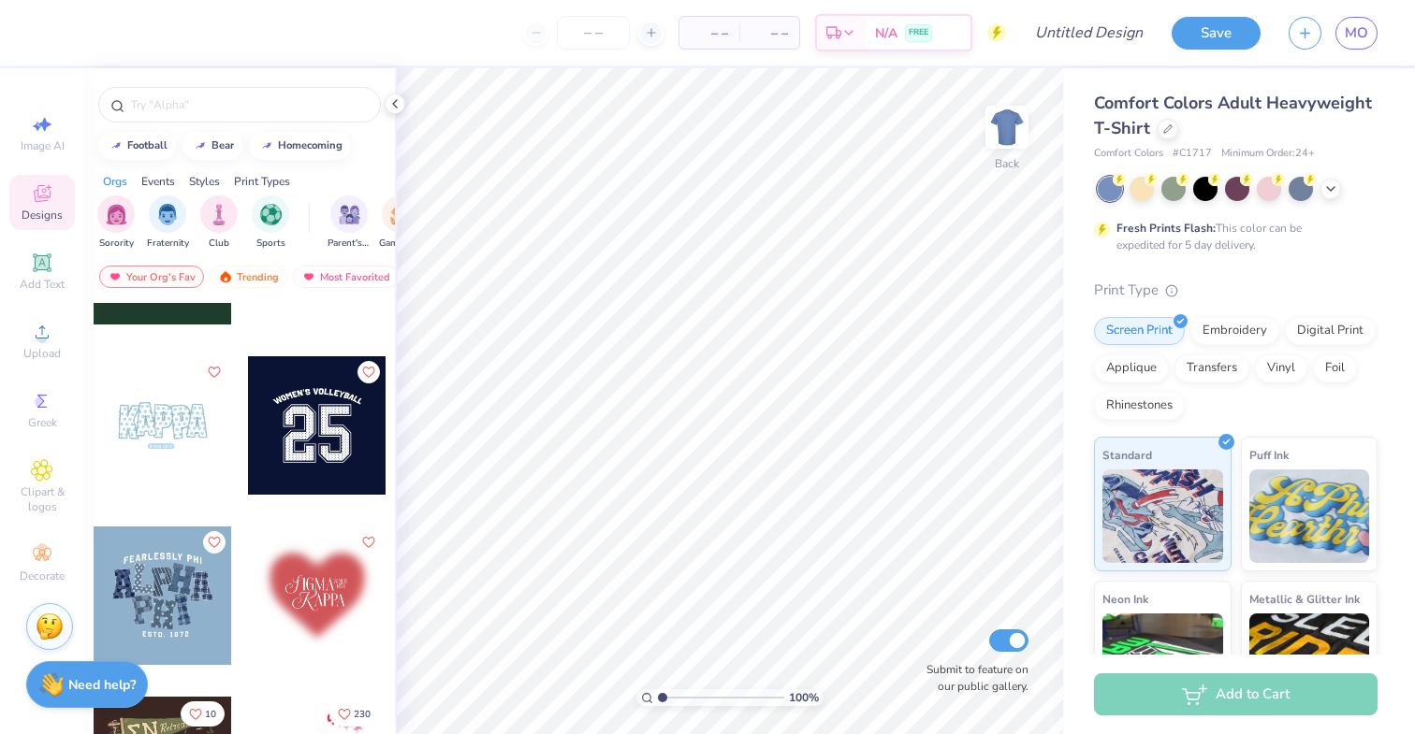
scroll to position [1989, 0]
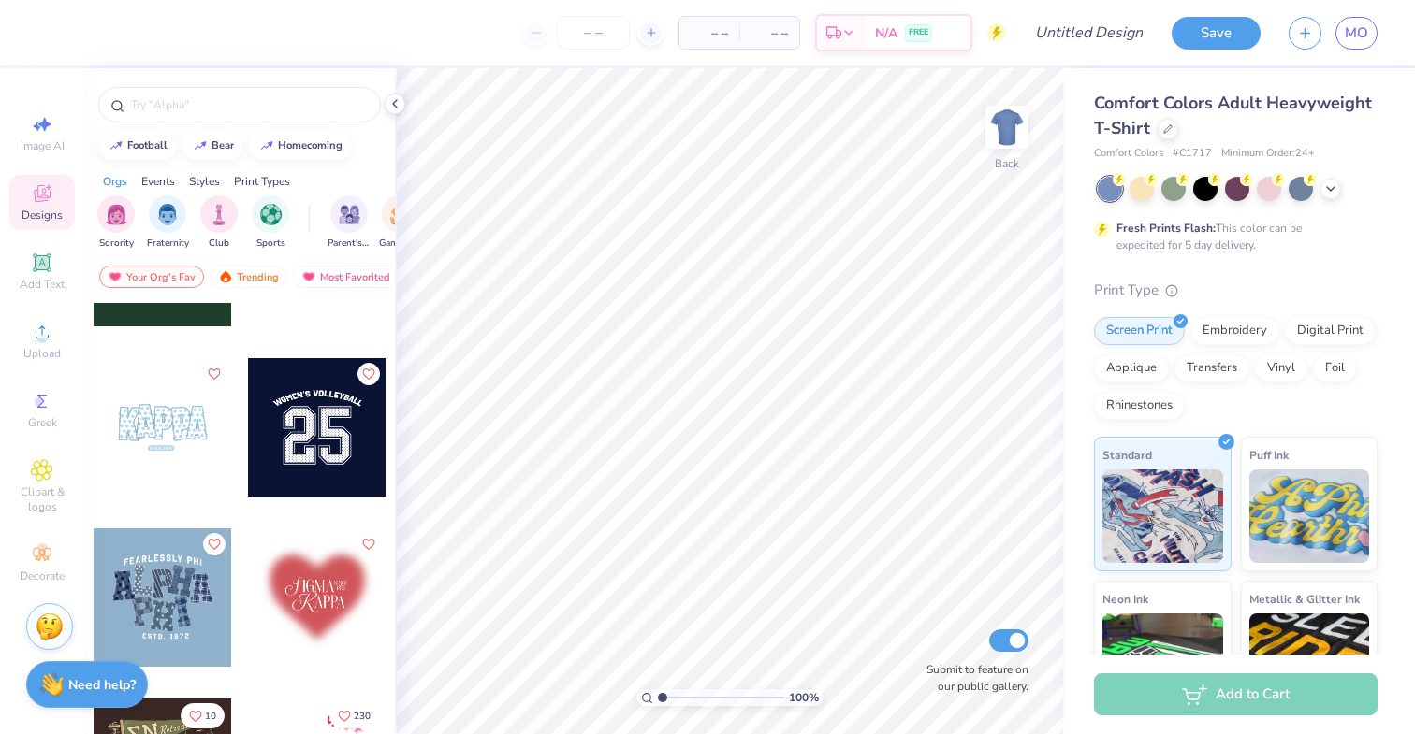
click at [199, 445] on div at bounding box center [163, 427] width 138 height 138
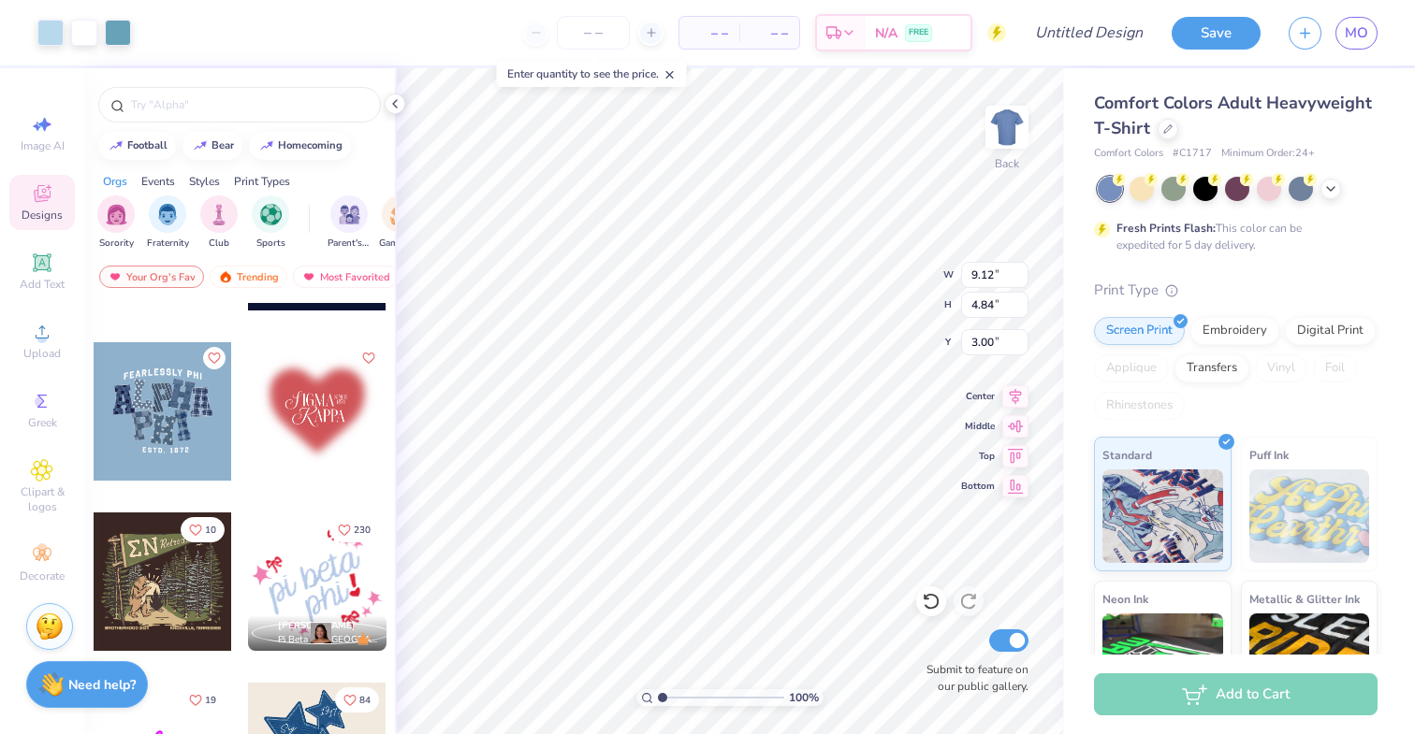
scroll to position [2182, 0]
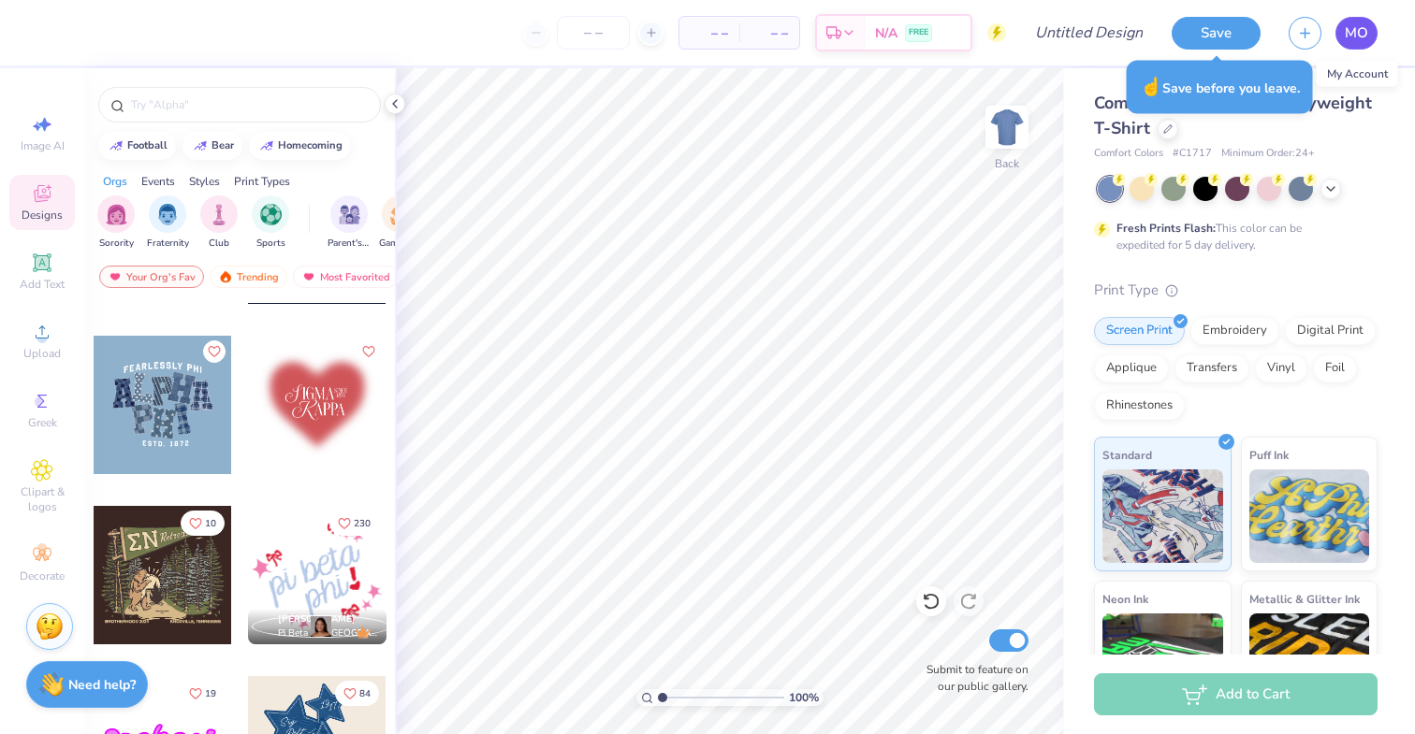
click at [1356, 33] on span "MO" at bounding box center [1356, 33] width 23 height 22
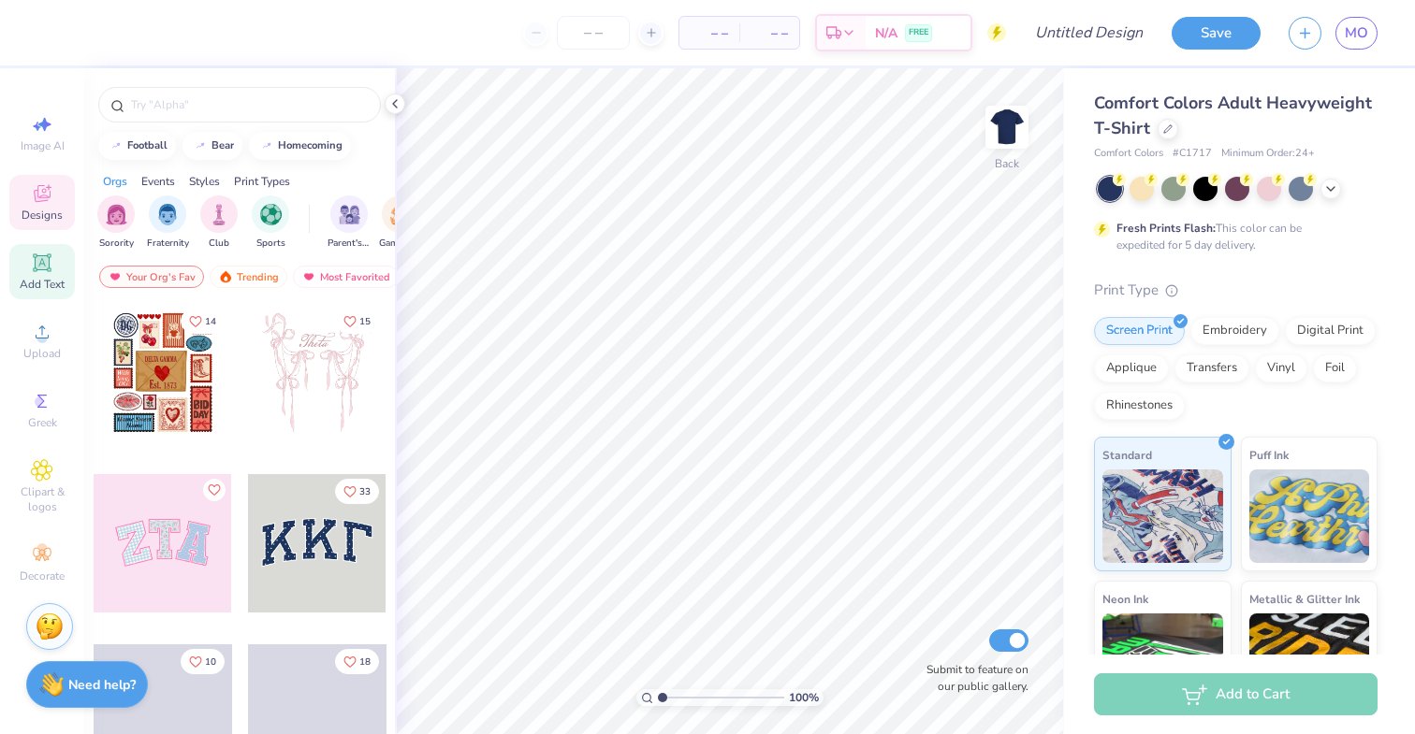
click at [51, 273] on icon at bounding box center [42, 263] width 22 height 22
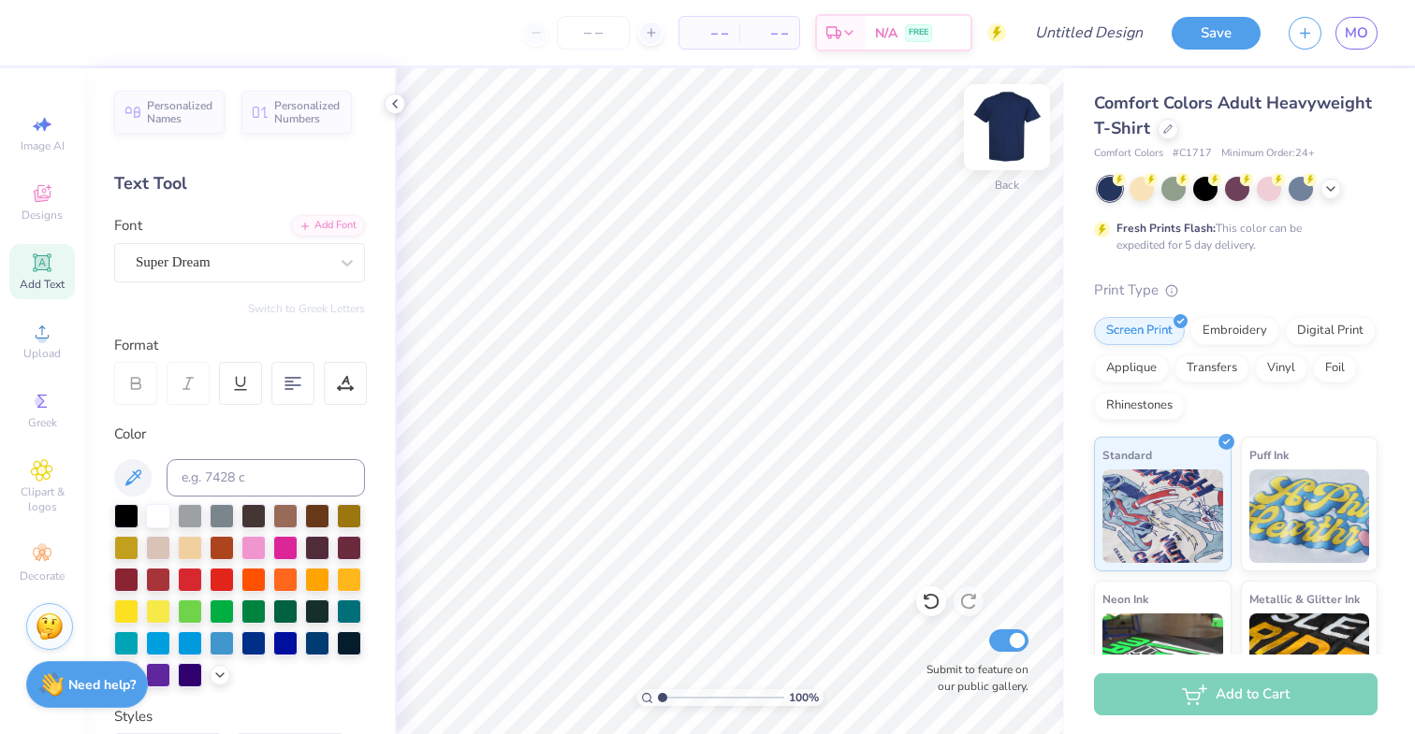
click at [1028, 125] on img at bounding box center [1006, 127] width 75 height 75
click at [41, 349] on span "Upload" at bounding box center [41, 353] width 37 height 15
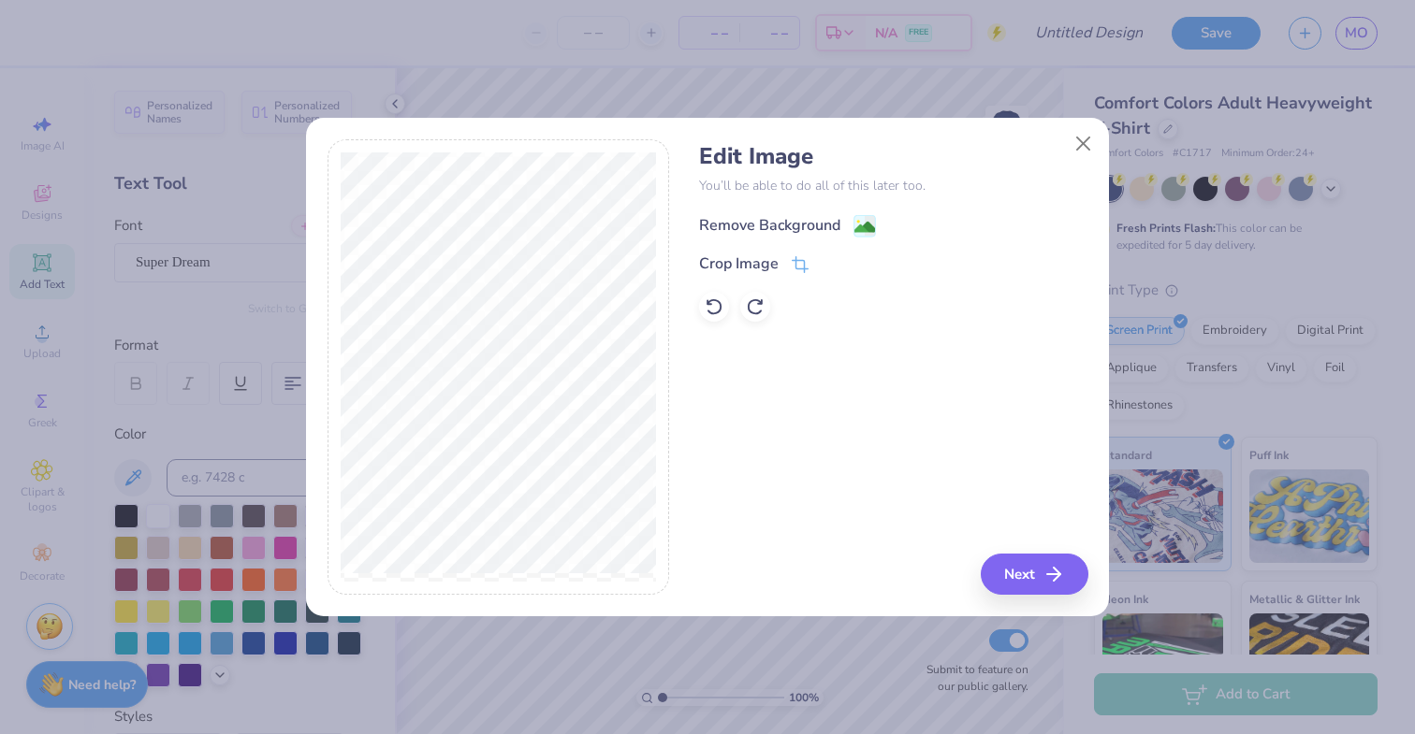
click at [867, 222] on image at bounding box center [864, 227] width 21 height 21
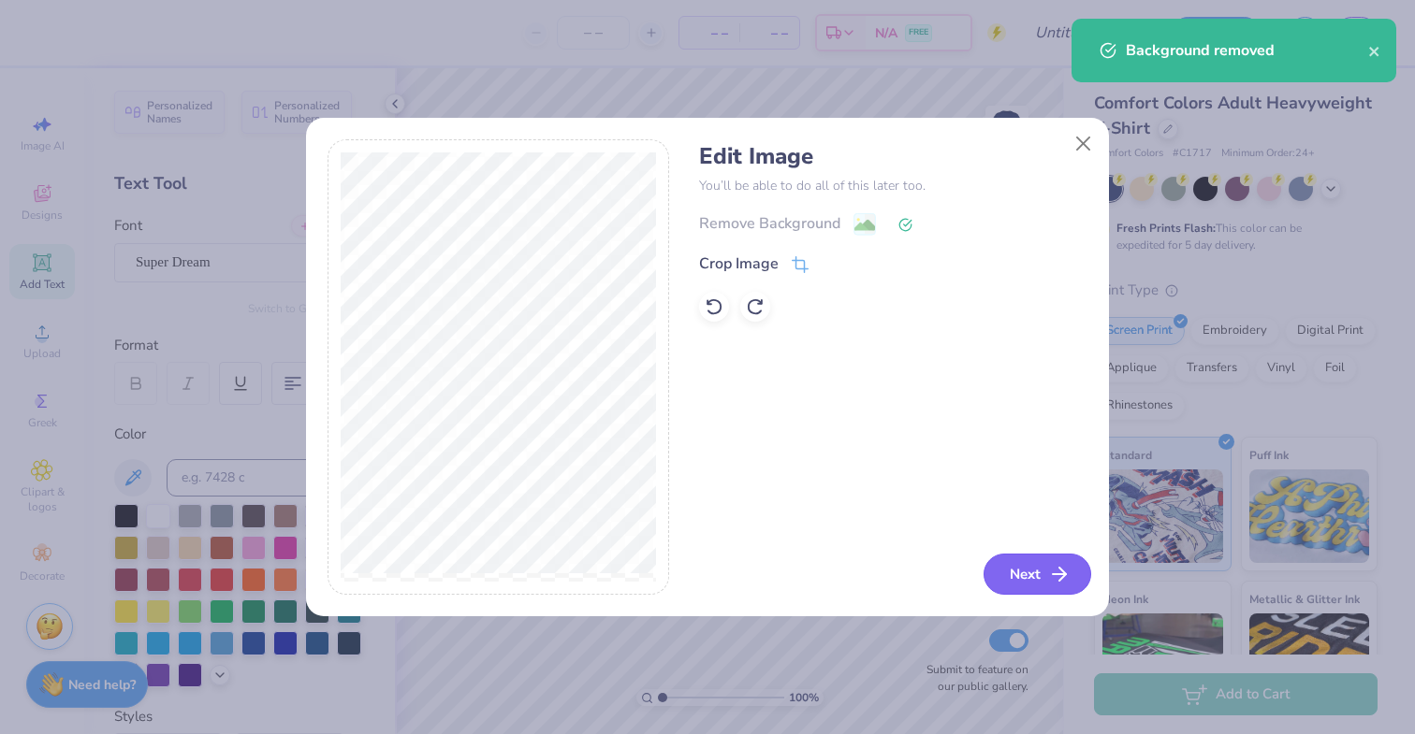
click at [1019, 571] on button "Next" at bounding box center [1037, 574] width 108 height 41
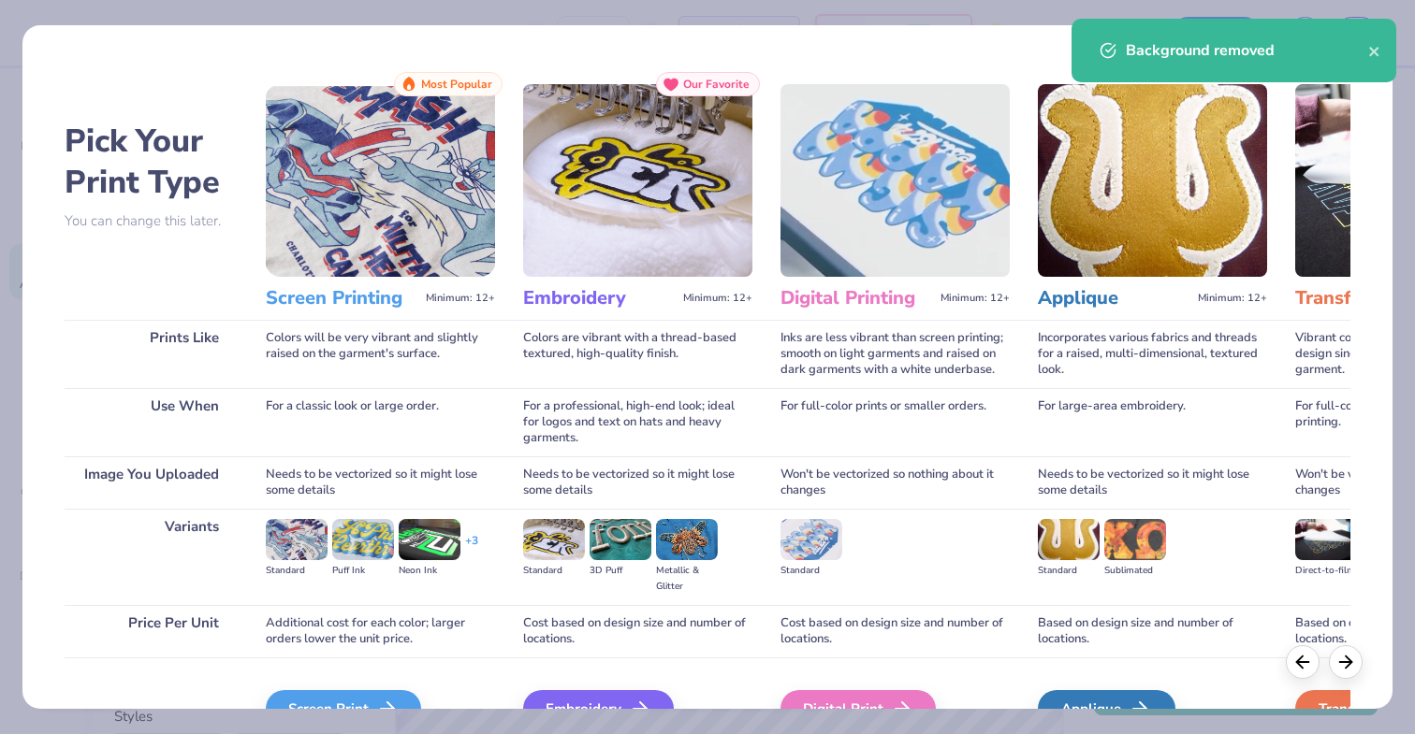
scroll to position [105, 0]
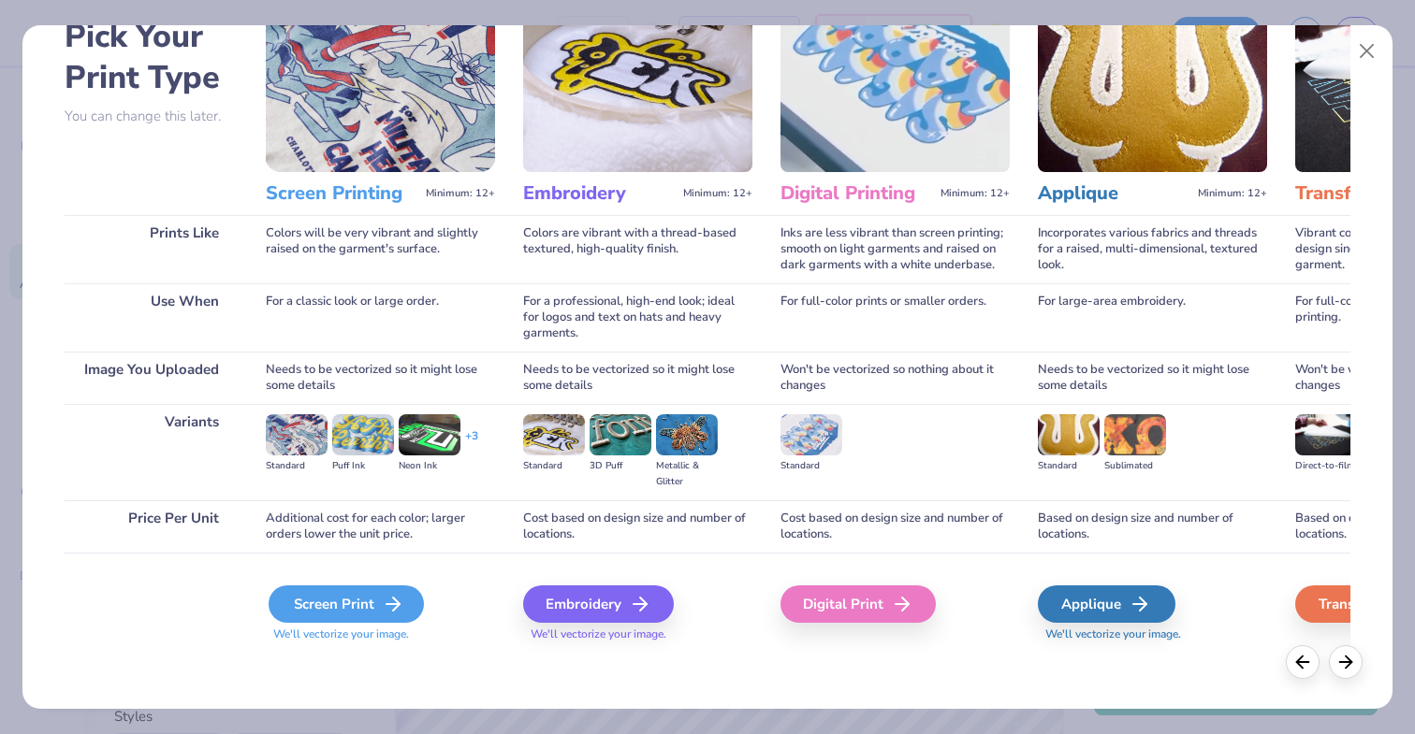
click at [332, 603] on div "Screen Print" at bounding box center [346, 604] width 155 height 37
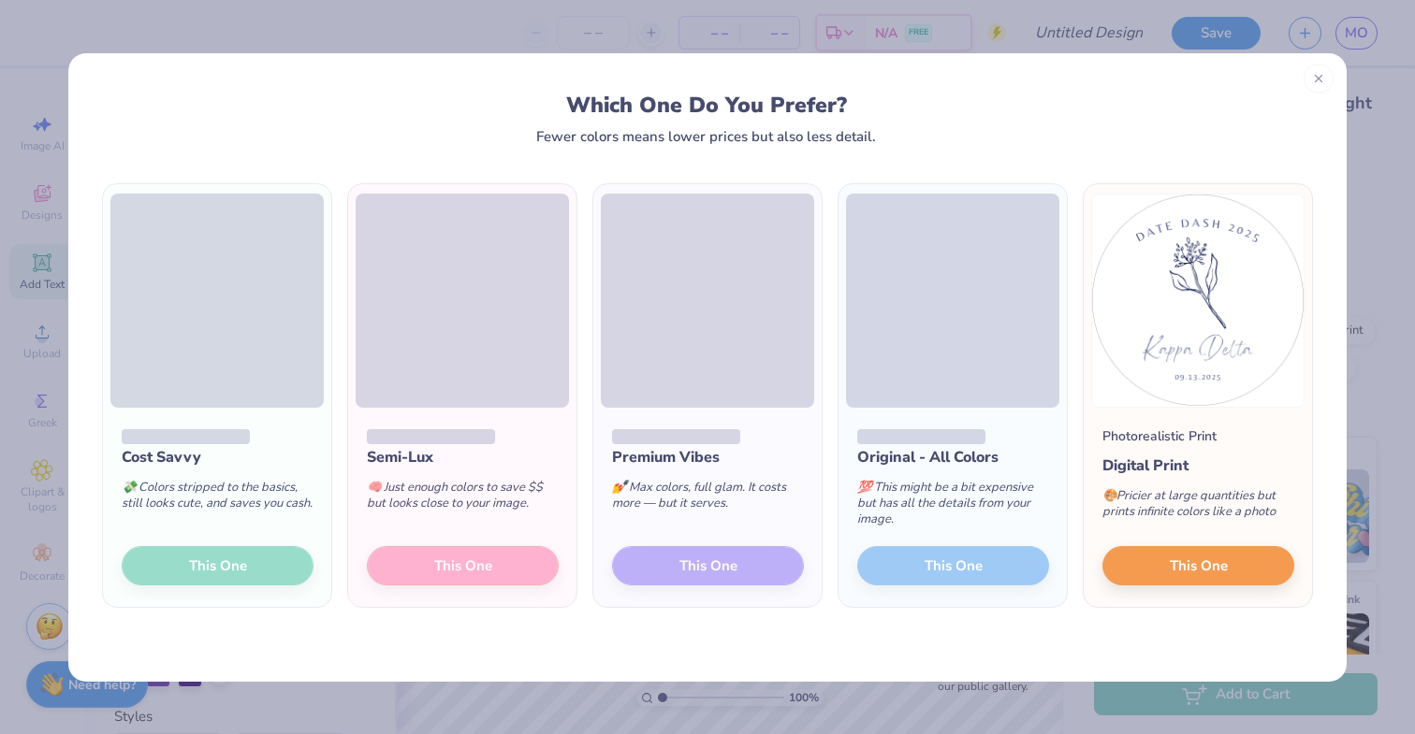
click at [263, 569] on div "Cost Savvy 💸 Colors stripped to the basics, still looks cute, and saves you cas…" at bounding box center [217, 508] width 228 height 200
click at [246, 563] on div "Cost Savvy 💸 Colors stripped to the basics, still looks cute, and saves you cas…" at bounding box center [217, 508] width 228 height 200
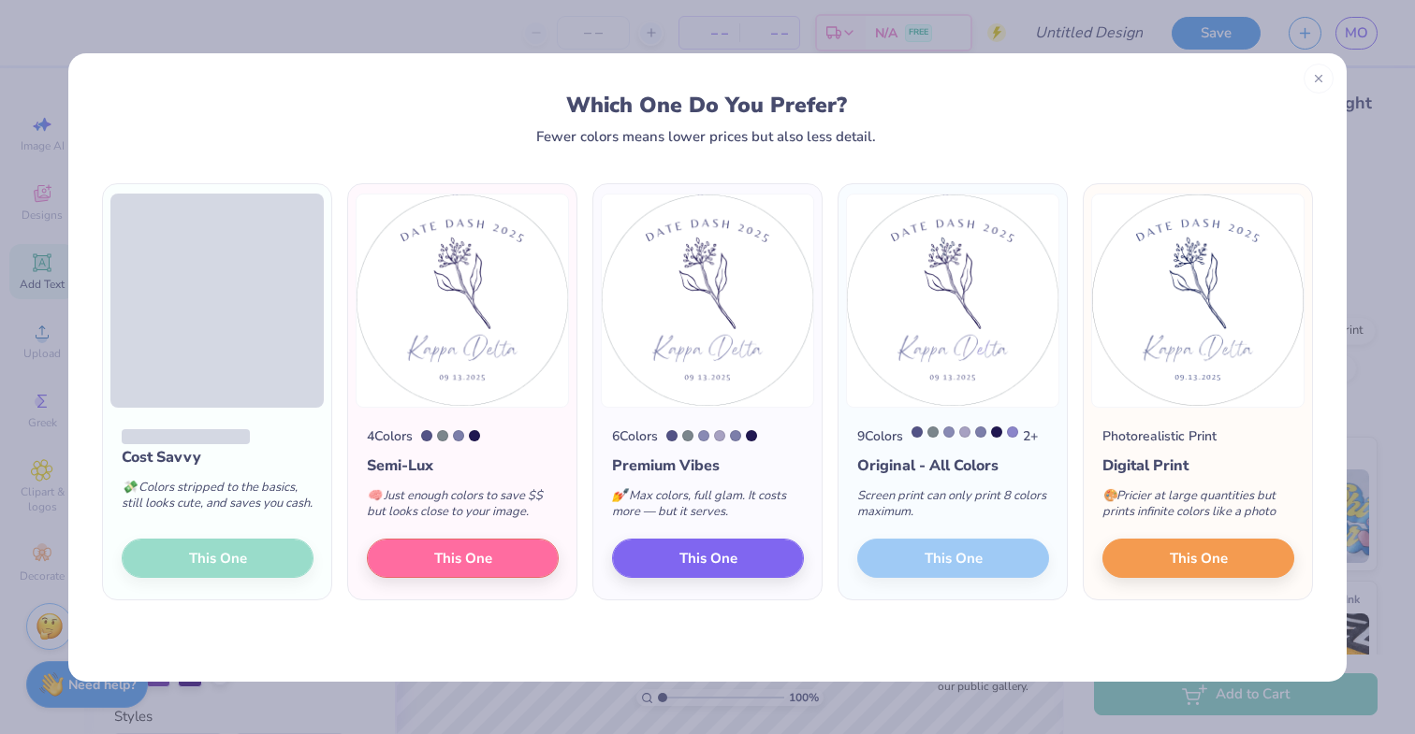
click at [219, 566] on div "Cost Savvy 💸 Colors stripped to the basics, still looks cute, and saves you cas…" at bounding box center [217, 504] width 228 height 193
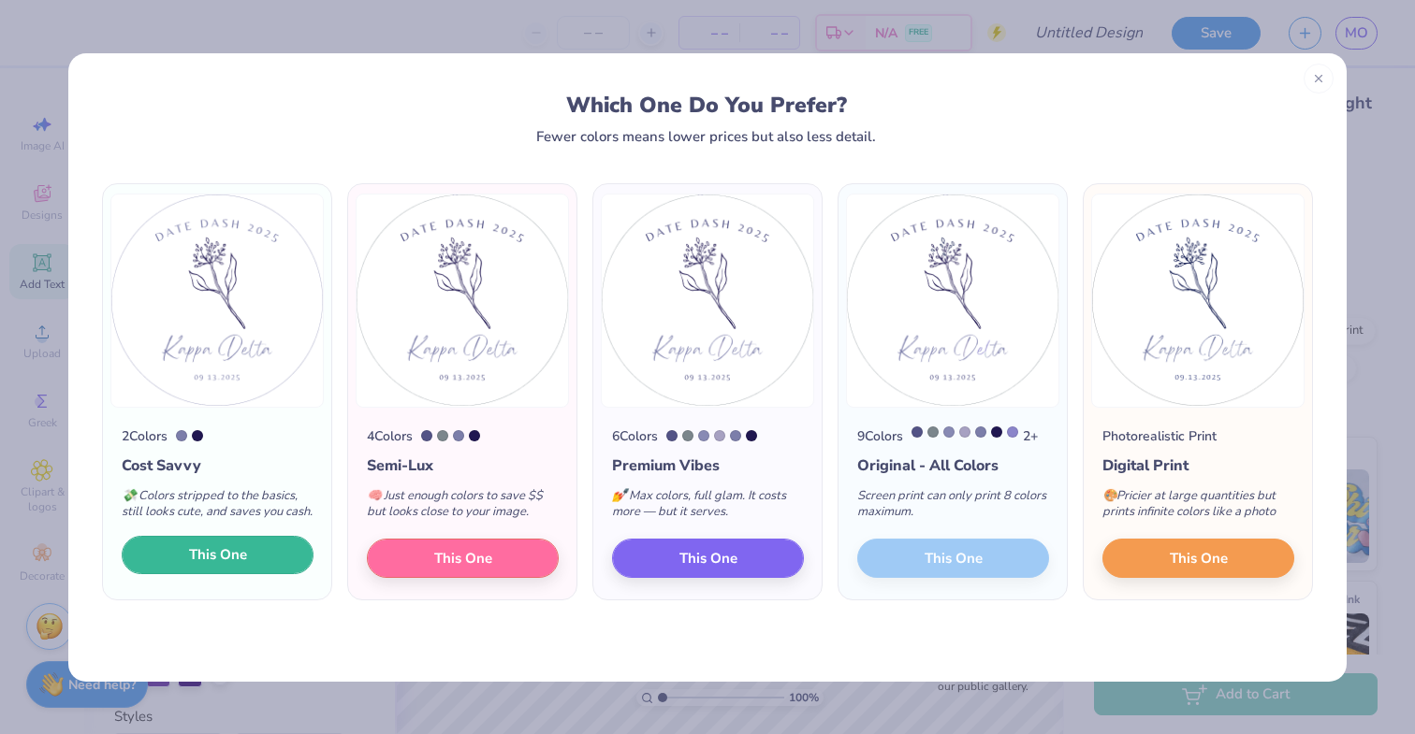
click at [231, 566] on span "This One" at bounding box center [218, 556] width 58 height 22
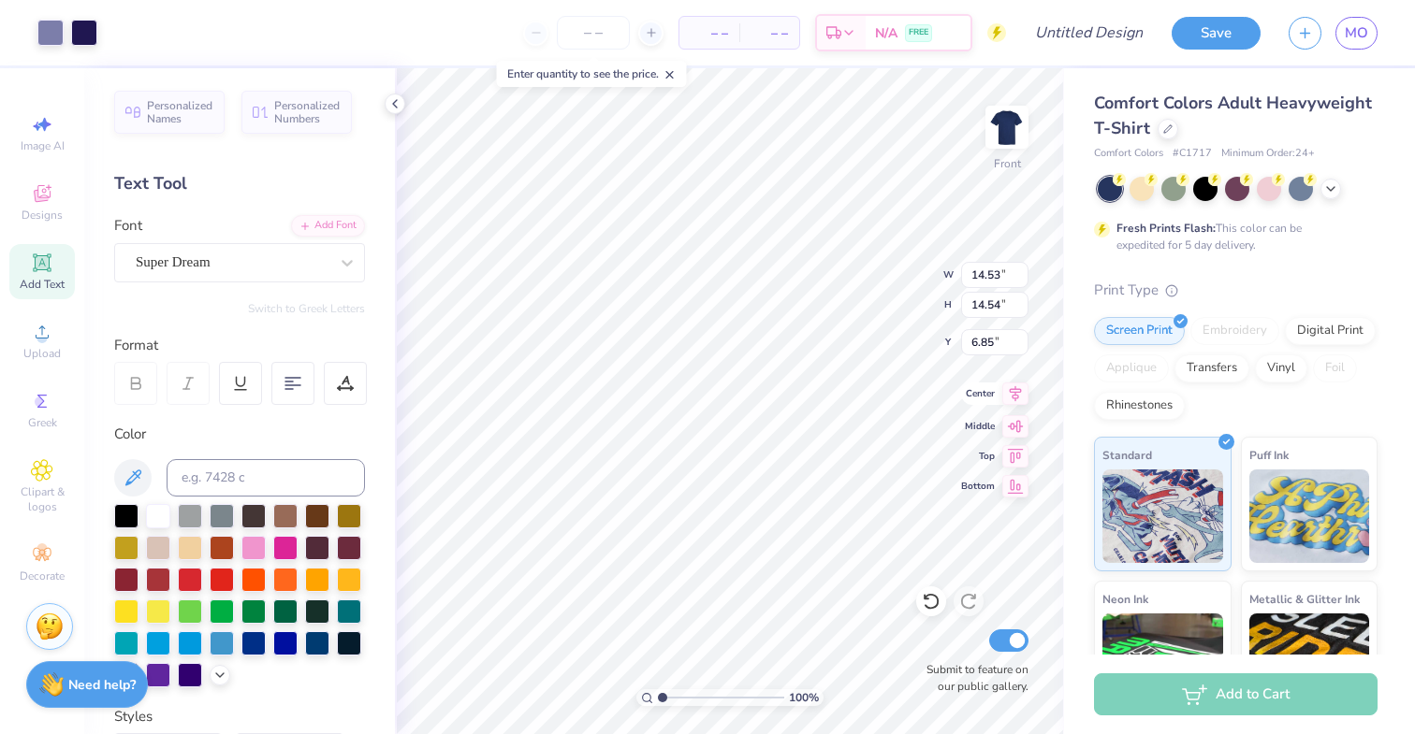
click at [1015, 404] on icon at bounding box center [1015, 394] width 26 height 22
click at [1015, 431] on icon at bounding box center [1015, 424] width 26 height 22
type input "6.48"
click at [89, 33] on div at bounding box center [84, 31] width 26 height 26
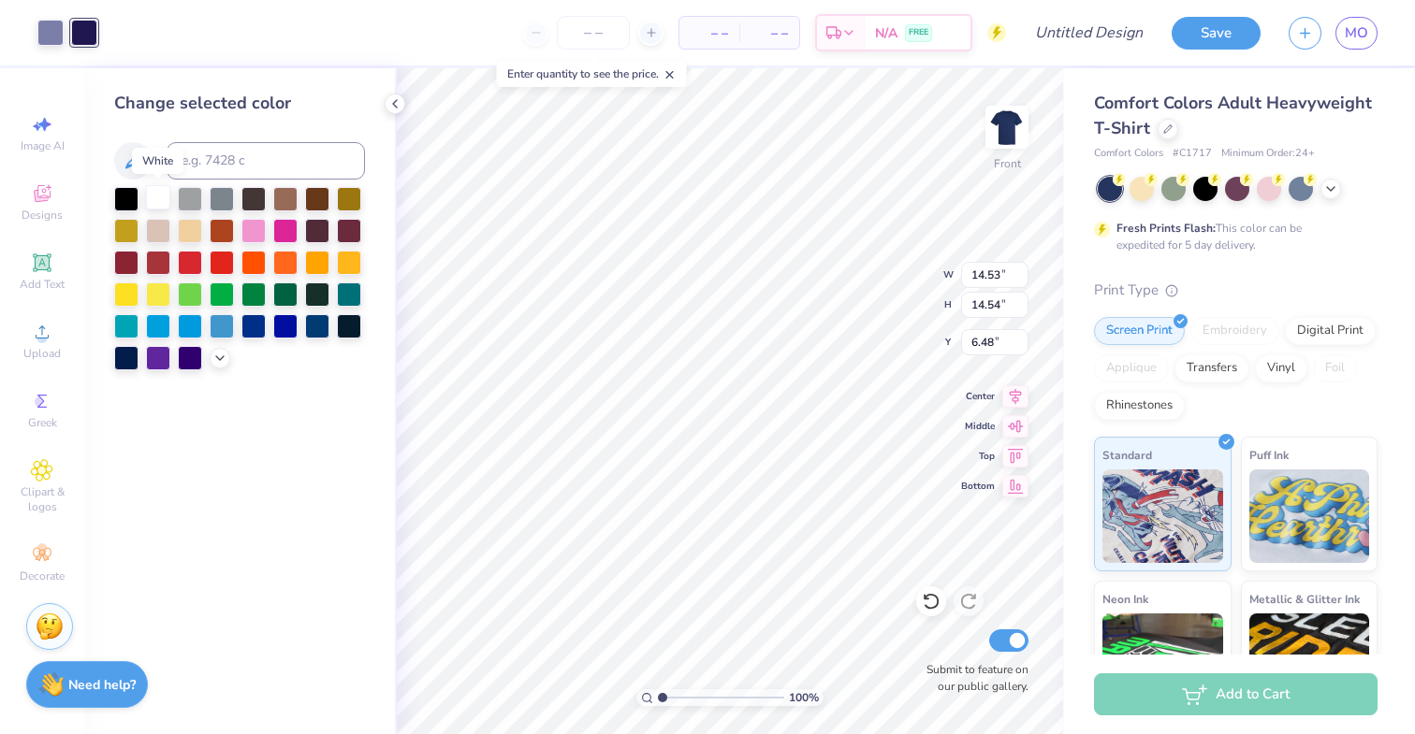
click at [157, 196] on div at bounding box center [158, 197] width 24 height 24
click at [51, 33] on div at bounding box center [50, 31] width 26 height 26
click at [157, 196] on div at bounding box center [158, 197] width 24 height 24
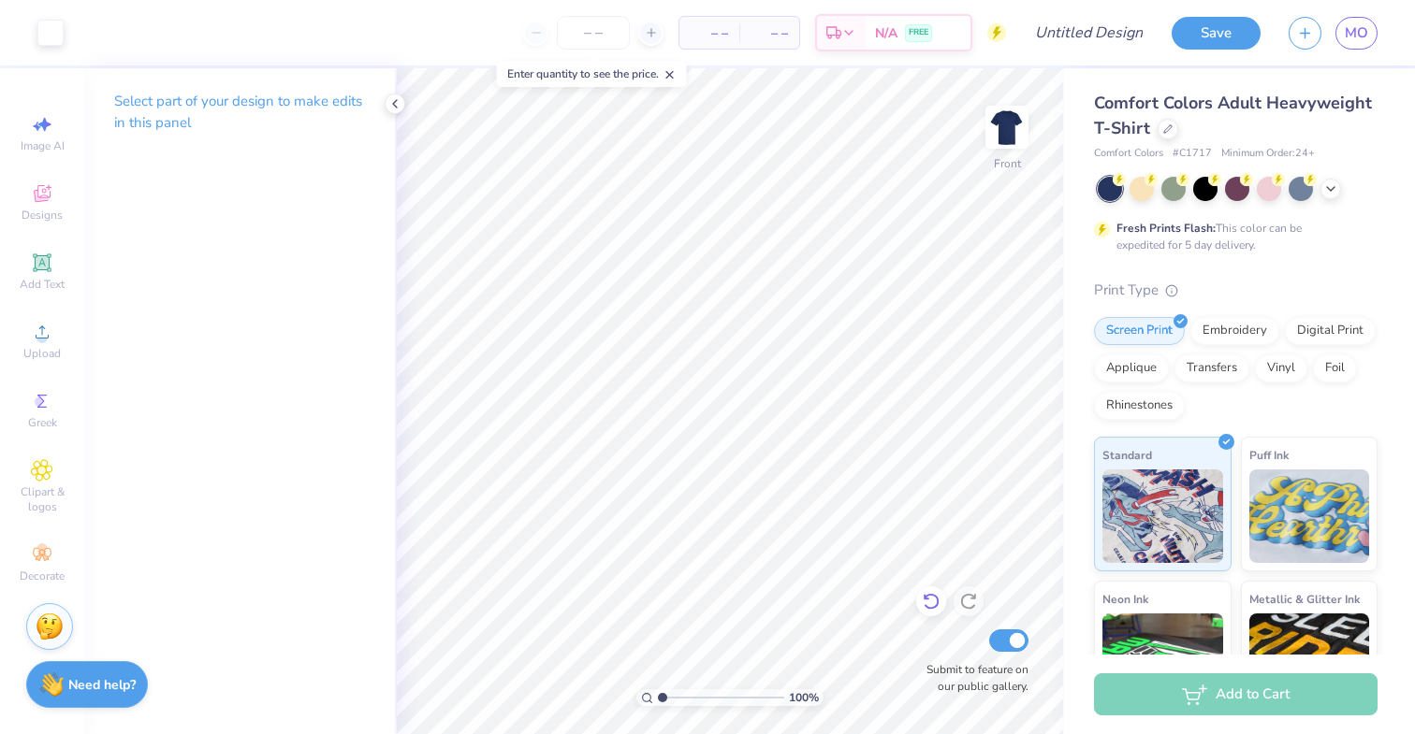
click at [938, 591] on div at bounding box center [931, 602] width 30 height 30
click at [40, 336] on circle at bounding box center [41, 338] width 10 height 10
type input "0.53"
type input "0.86"
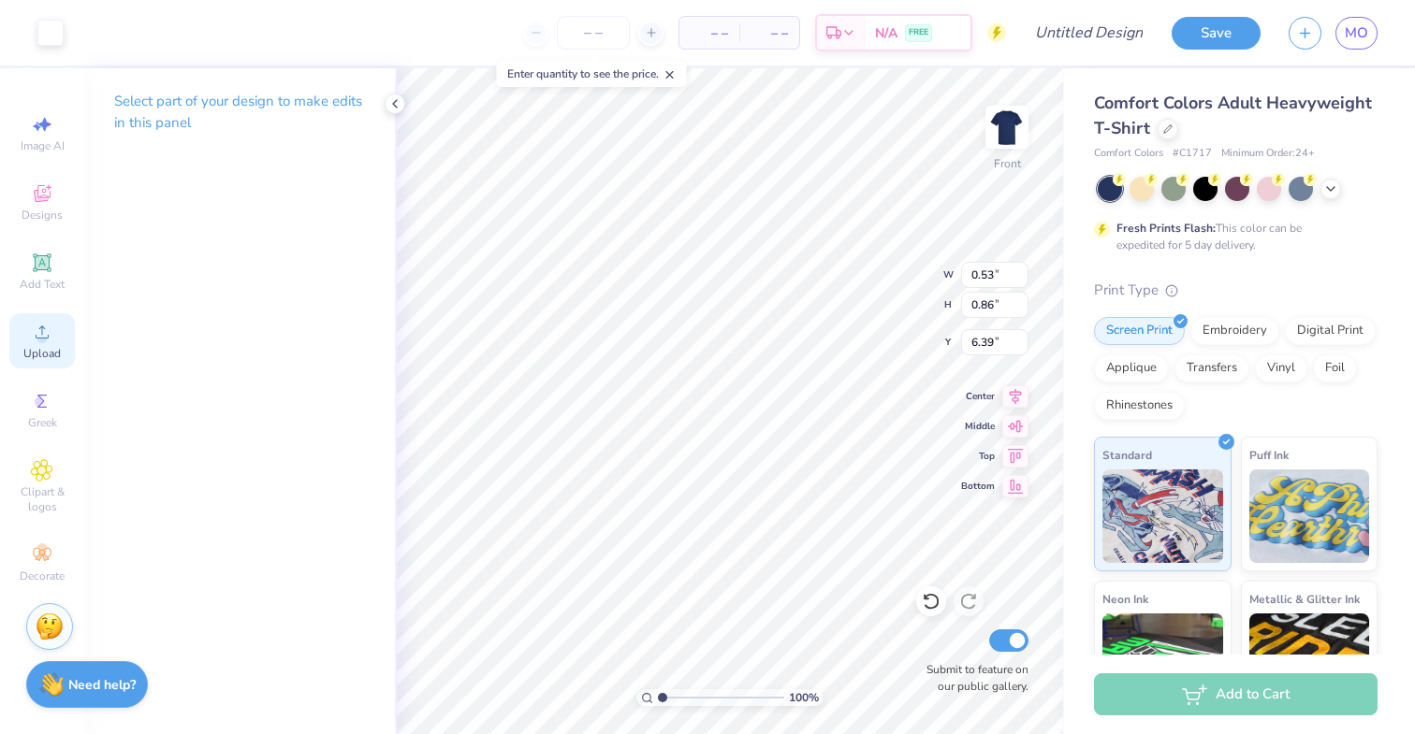
type input "2.14"
click at [50, 338] on icon at bounding box center [42, 332] width 22 height 22
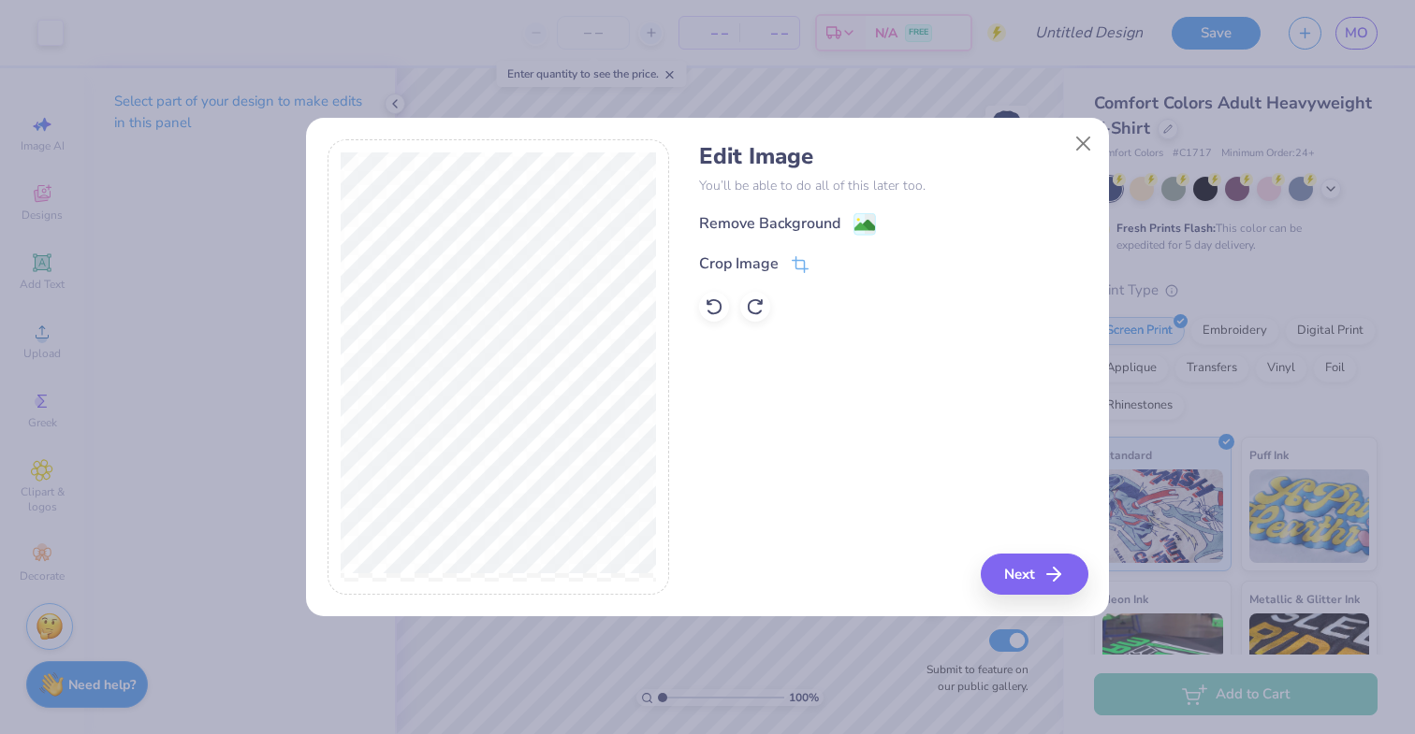
click at [879, 214] on div "Remove Background" at bounding box center [893, 223] width 388 height 23
click at [863, 220] on image at bounding box center [864, 227] width 21 height 21
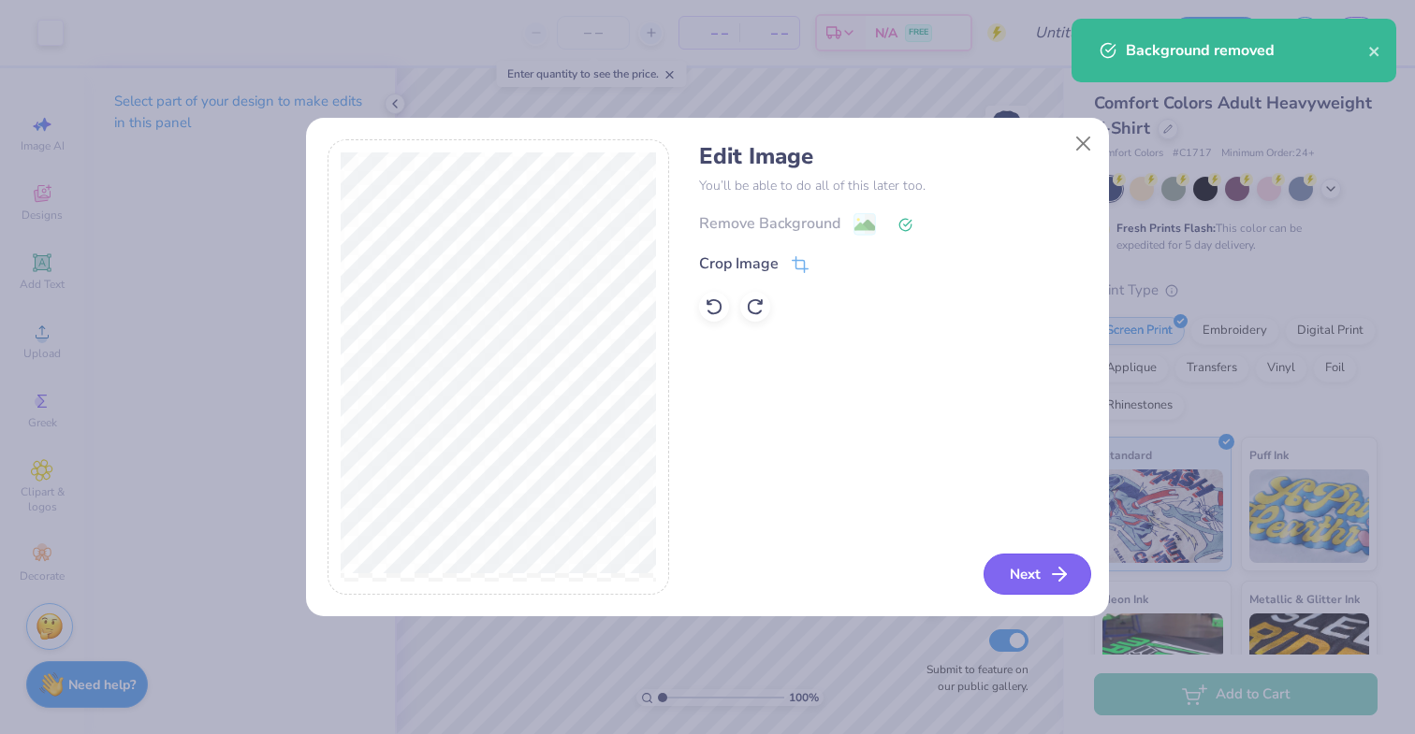
click at [1012, 581] on button "Next" at bounding box center [1037, 574] width 108 height 41
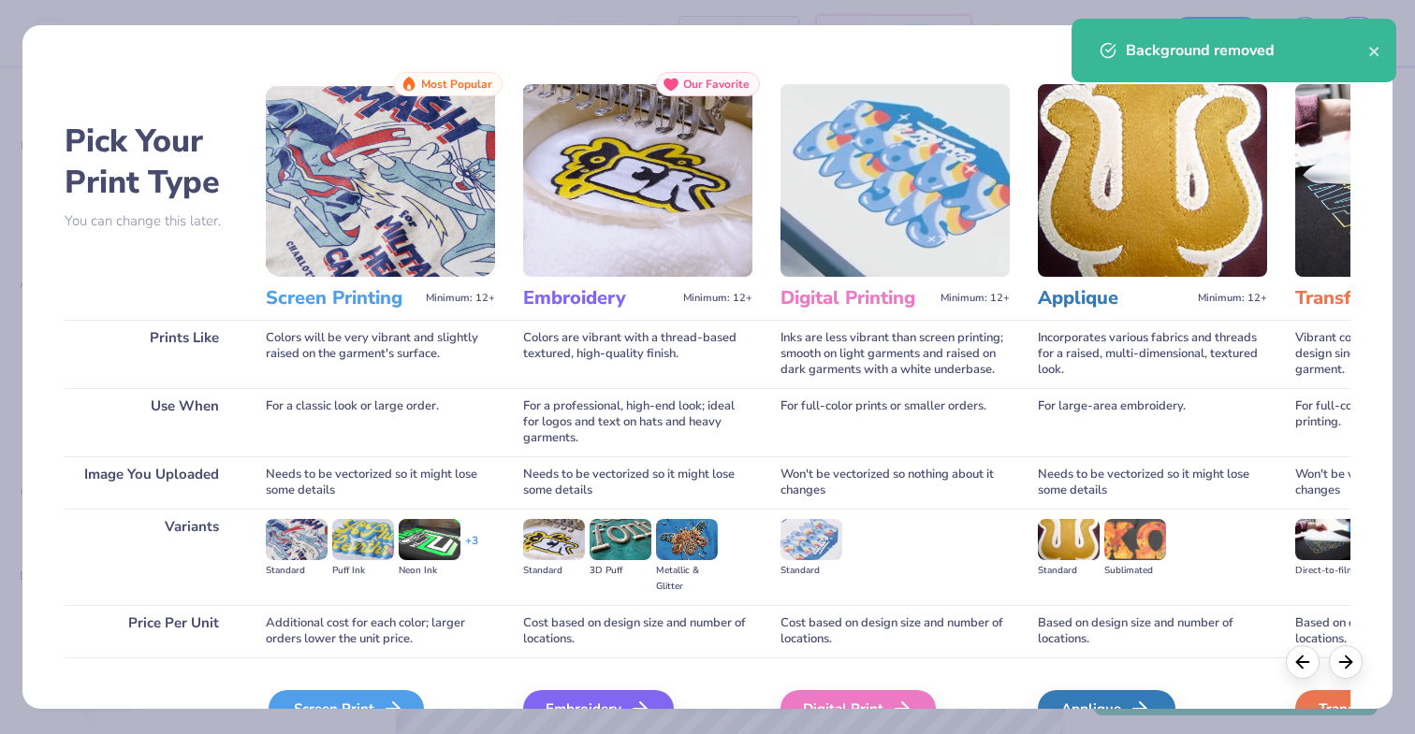
click at [385, 697] on div "Screen Print" at bounding box center [346, 709] width 155 height 37
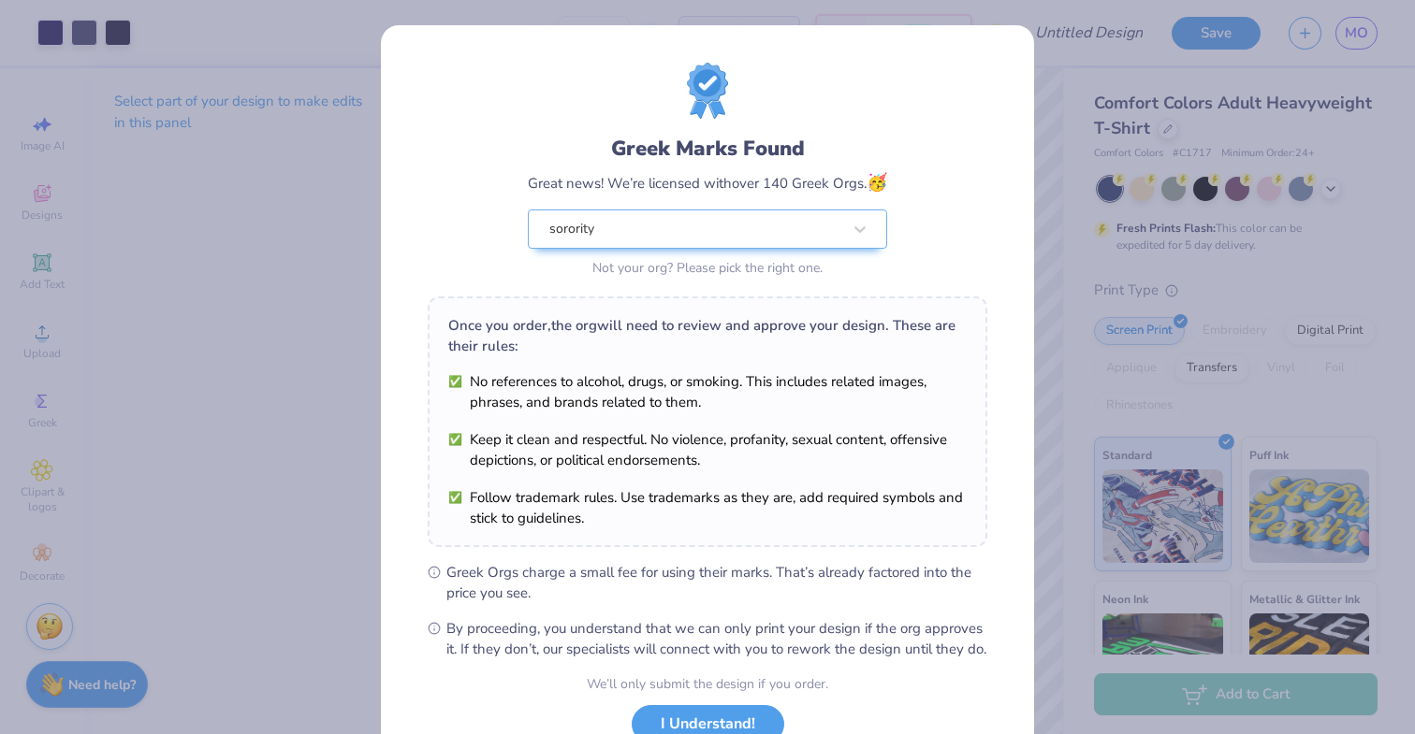
scroll to position [141, 0]
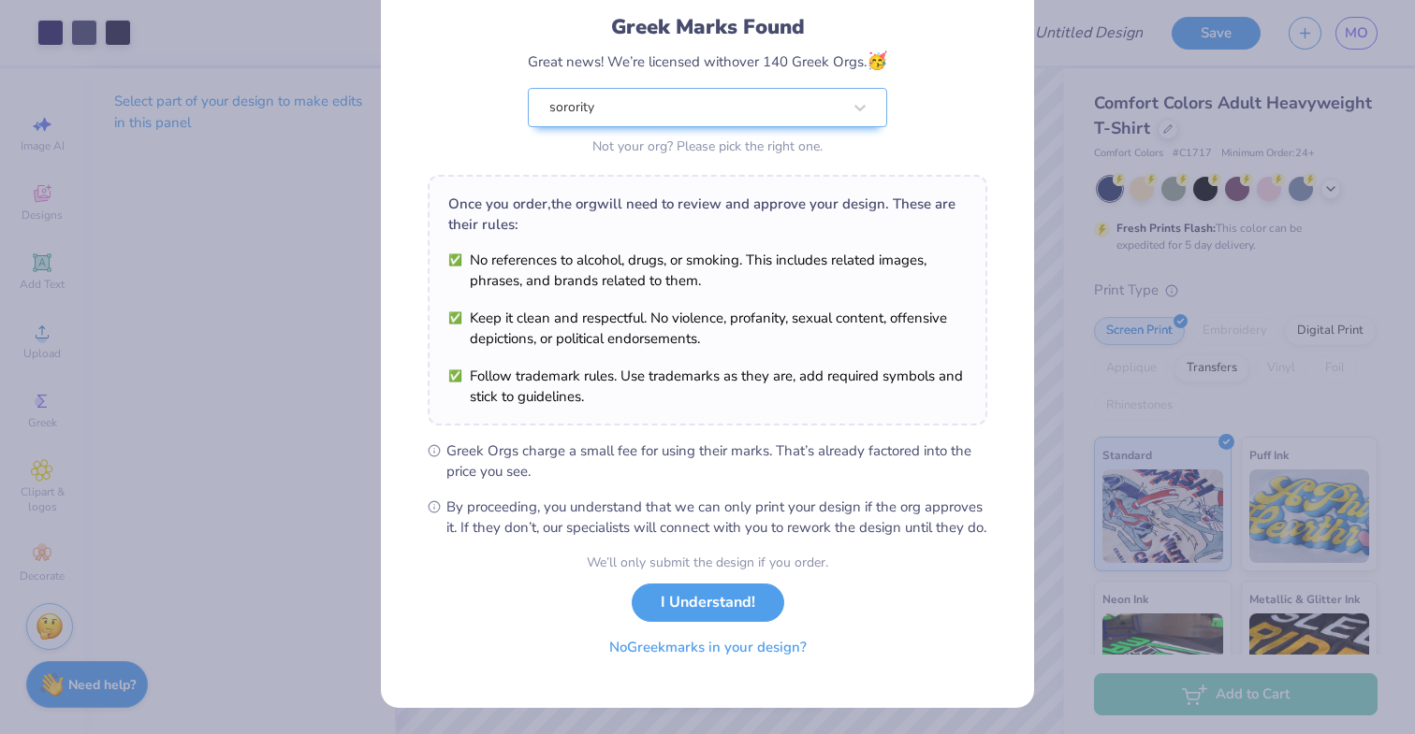
click at [707, 644] on button "No Greek marks in your design?" at bounding box center [707, 648] width 229 height 38
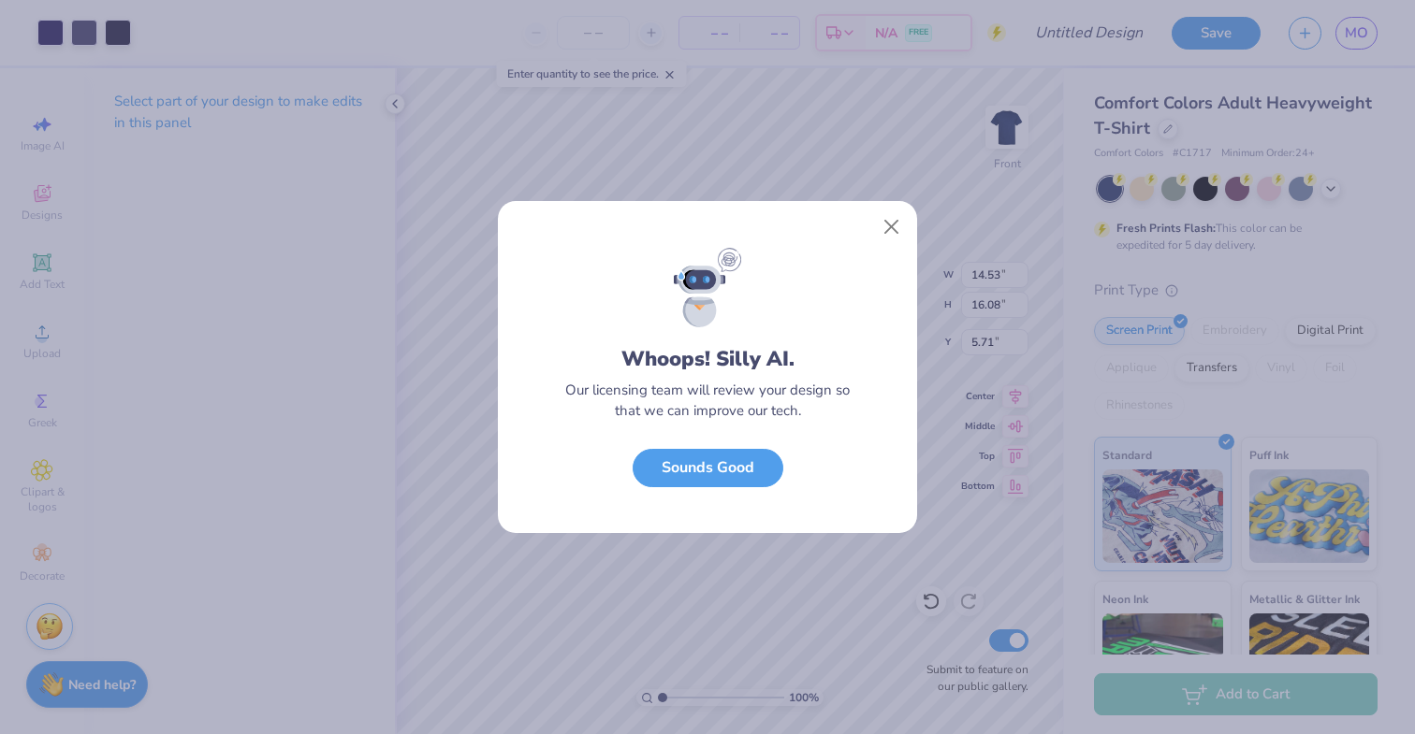
scroll to position [0, 0]
click at [888, 223] on button "Close" at bounding box center [892, 228] width 36 height 36
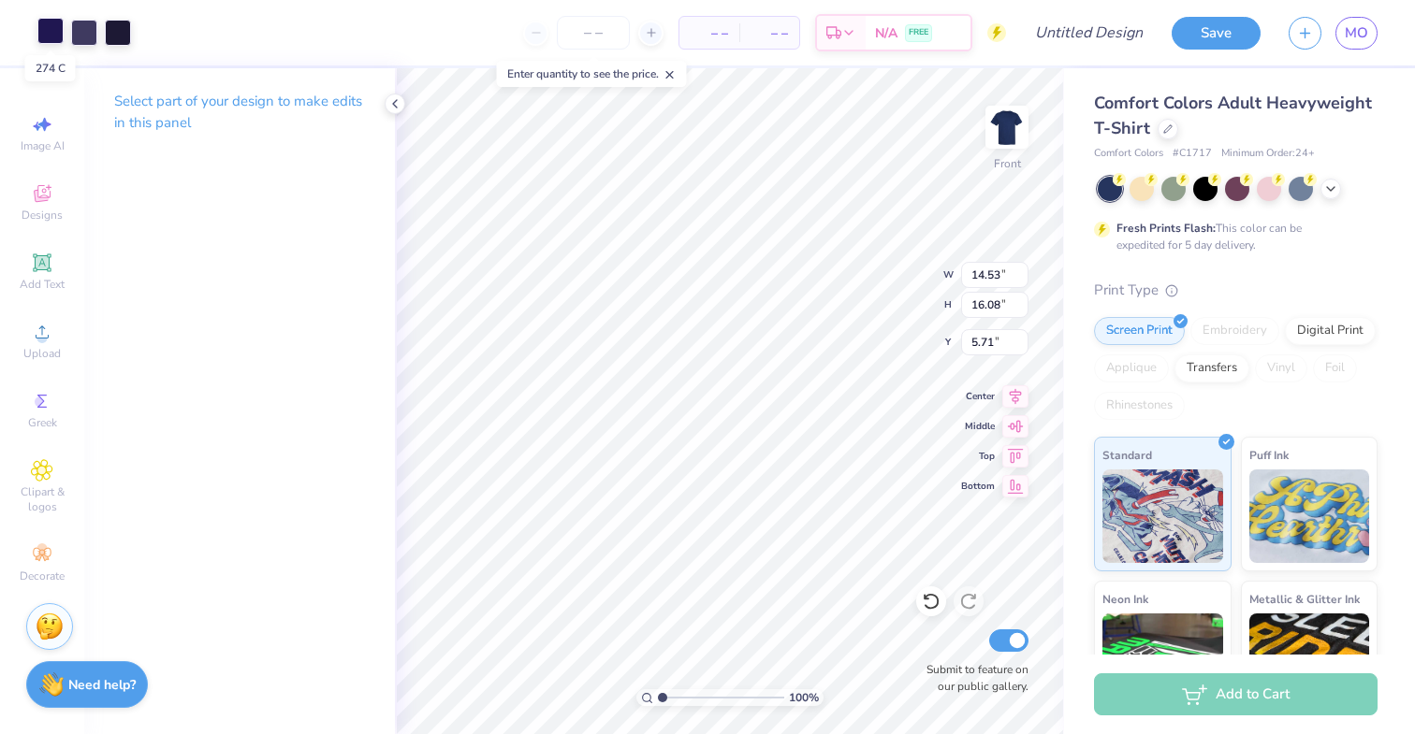
click at [59, 34] on div at bounding box center [50, 31] width 26 height 26
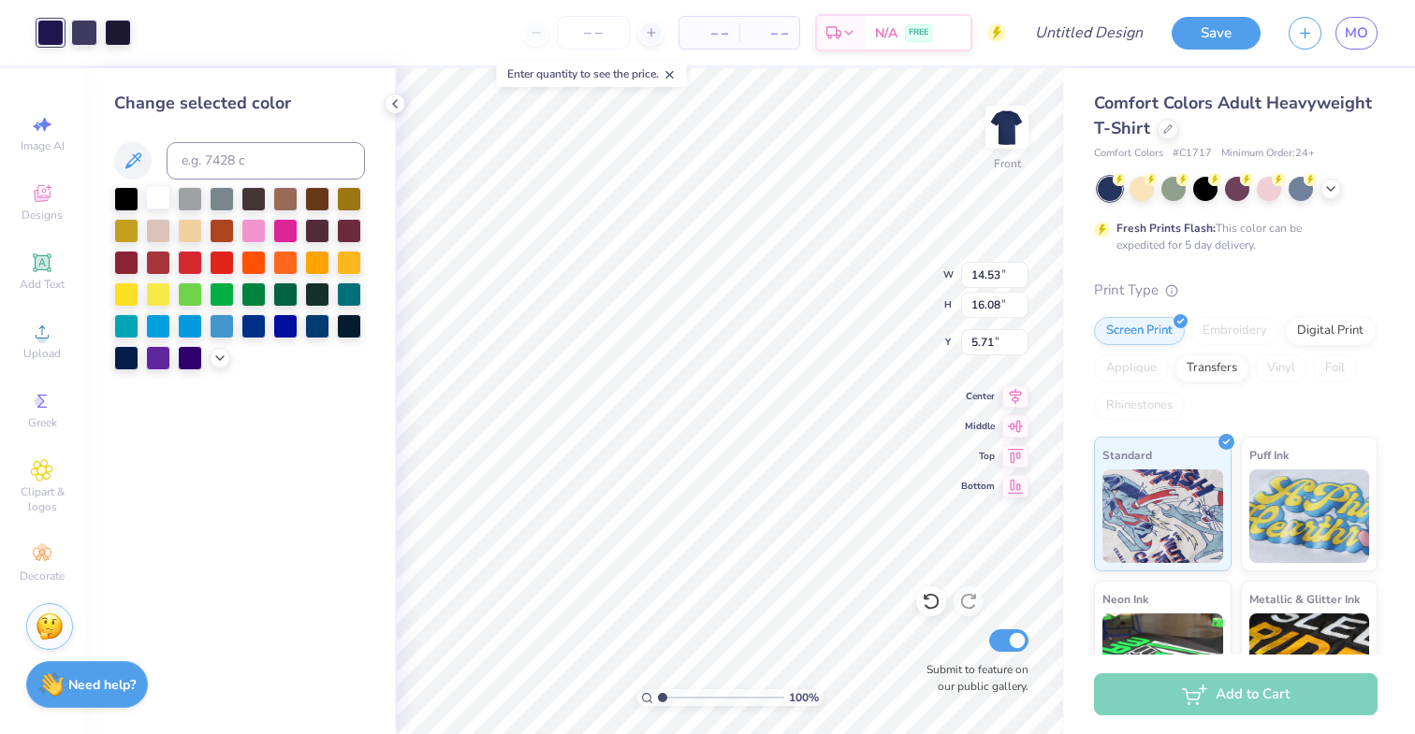
click at [162, 195] on div at bounding box center [158, 197] width 24 height 24
click at [83, 26] on div at bounding box center [84, 31] width 26 height 26
click at [159, 193] on div at bounding box center [158, 197] width 24 height 24
click at [49, 35] on div at bounding box center [50, 31] width 26 height 26
click at [154, 200] on div at bounding box center [158, 197] width 24 height 24
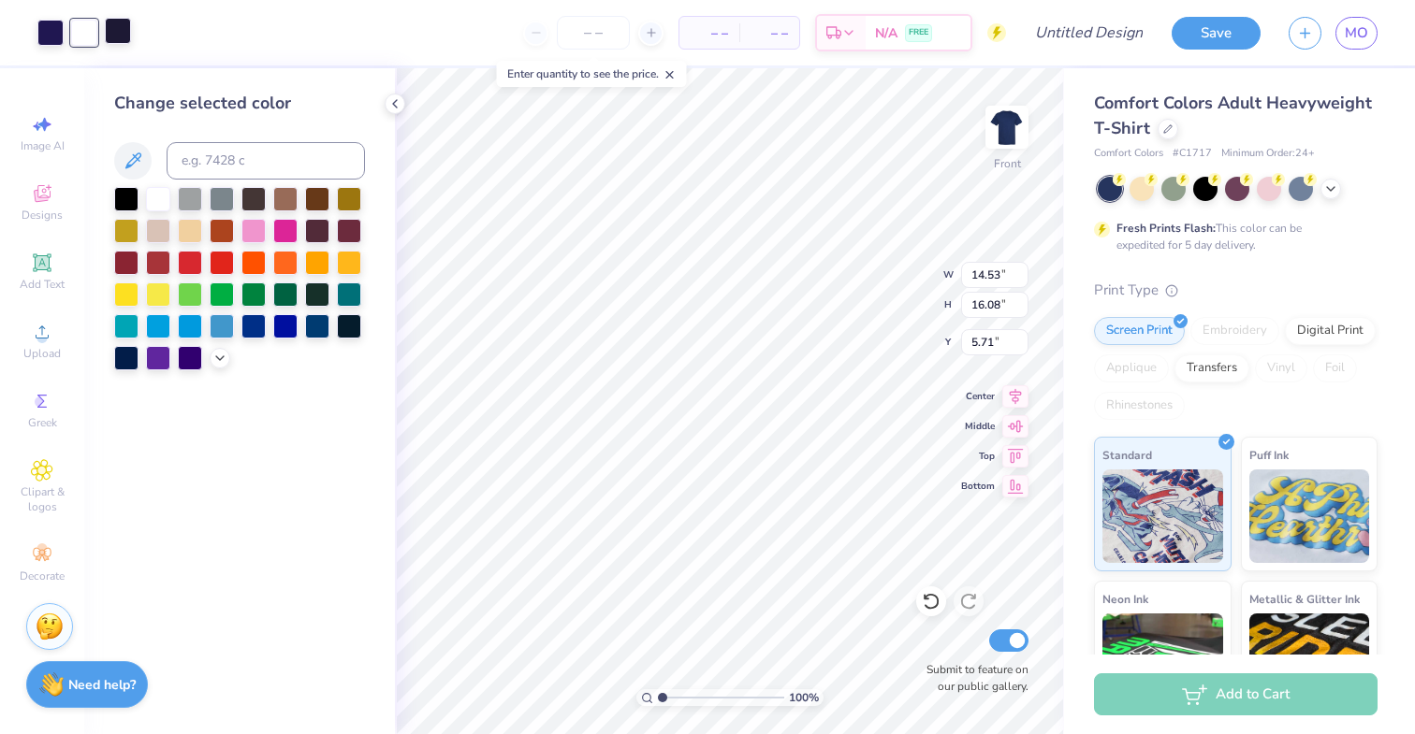
click at [113, 27] on div at bounding box center [118, 31] width 26 height 26
click at [161, 196] on div at bounding box center [158, 197] width 24 height 24
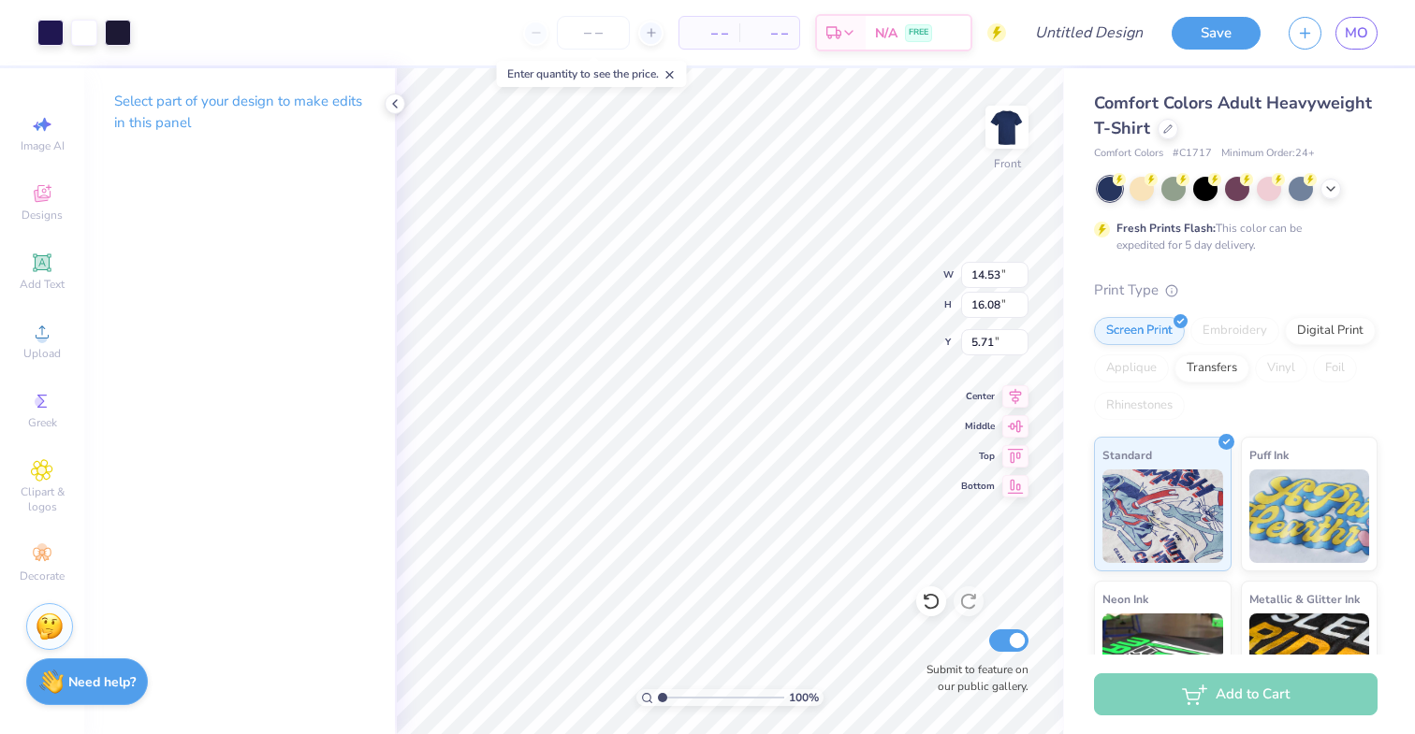
click at [81, 687] on strong "Need help?" at bounding box center [101, 683] width 67 height 18
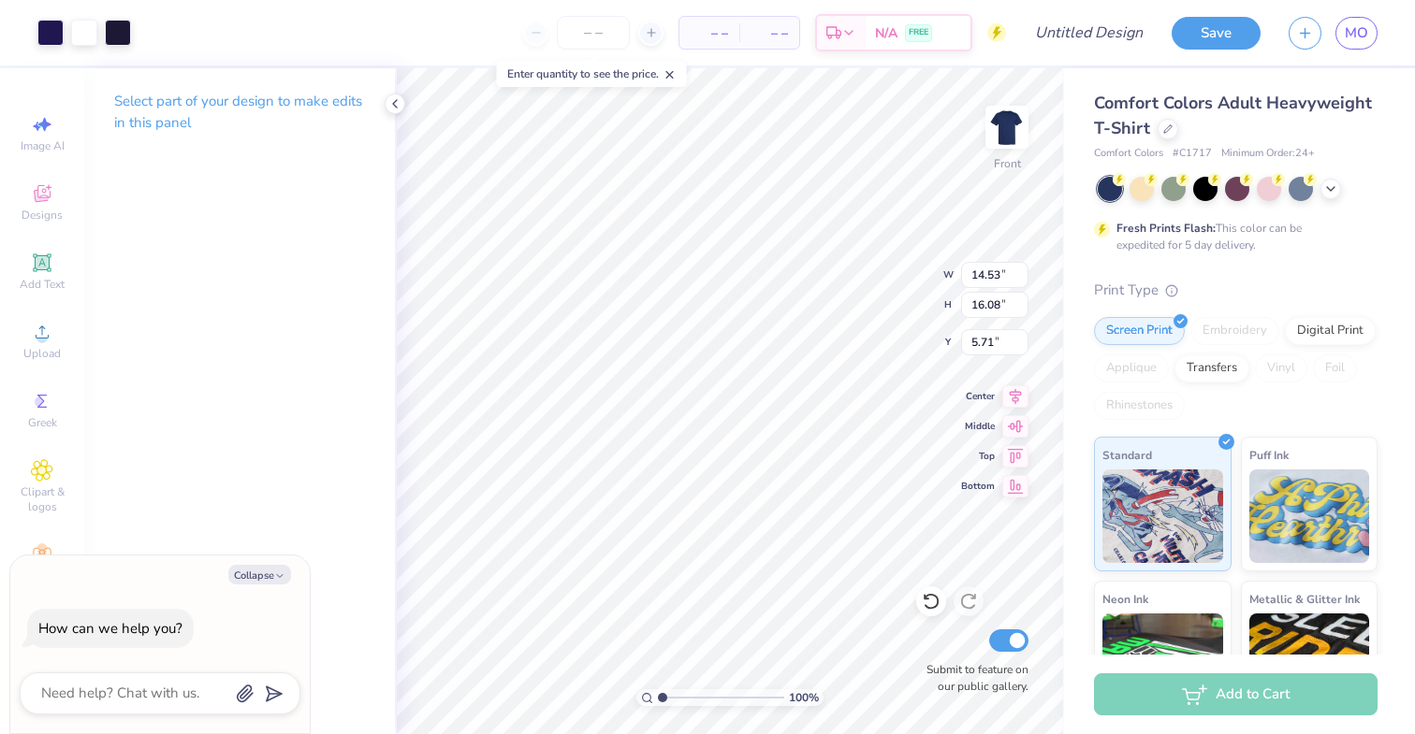
type textarea "x"
type input "12.23"
type input "13.53"
type textarea "x"
type input "6.33"
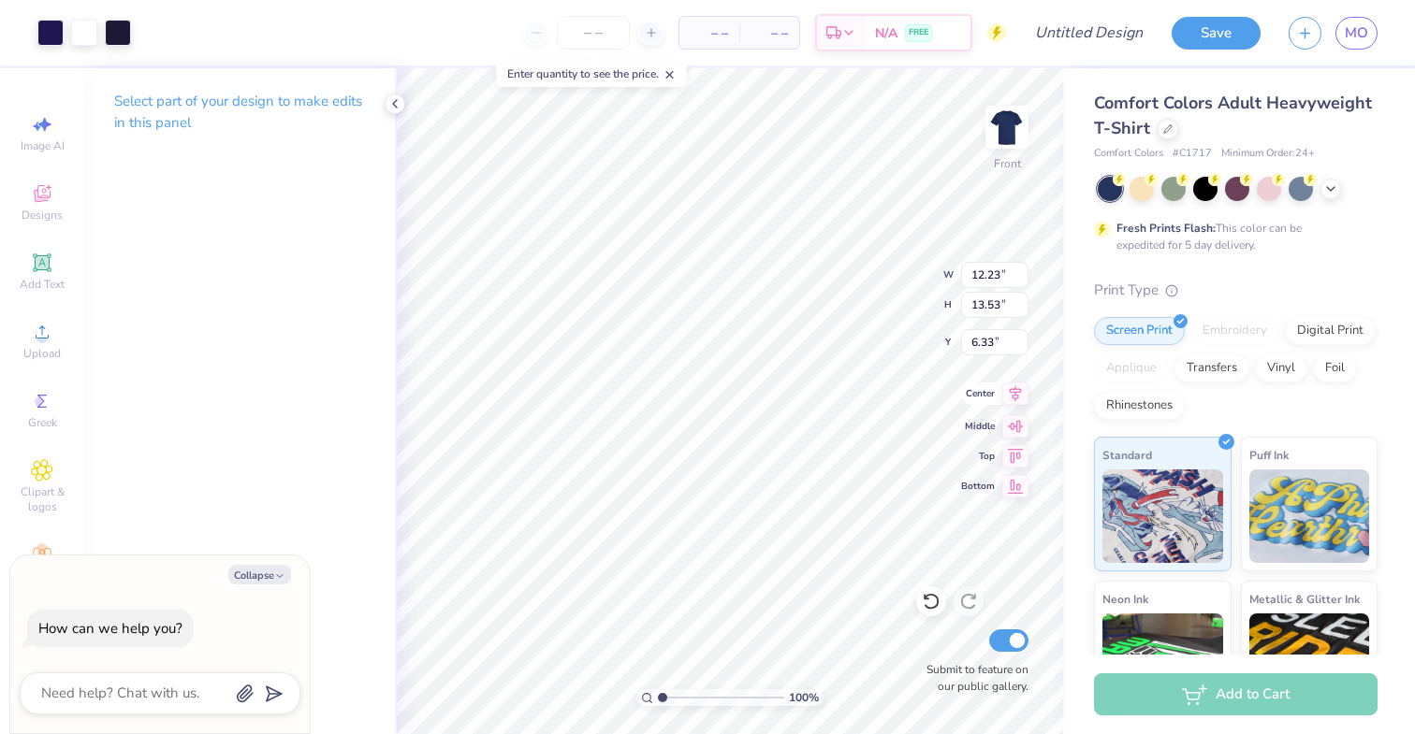
click at [1017, 398] on icon at bounding box center [1016, 393] width 12 height 16
click at [1018, 430] on icon at bounding box center [1015, 424] width 26 height 22
type textarea "x"
type input "6.98"
click at [1017, 401] on icon at bounding box center [1015, 394] width 26 height 22
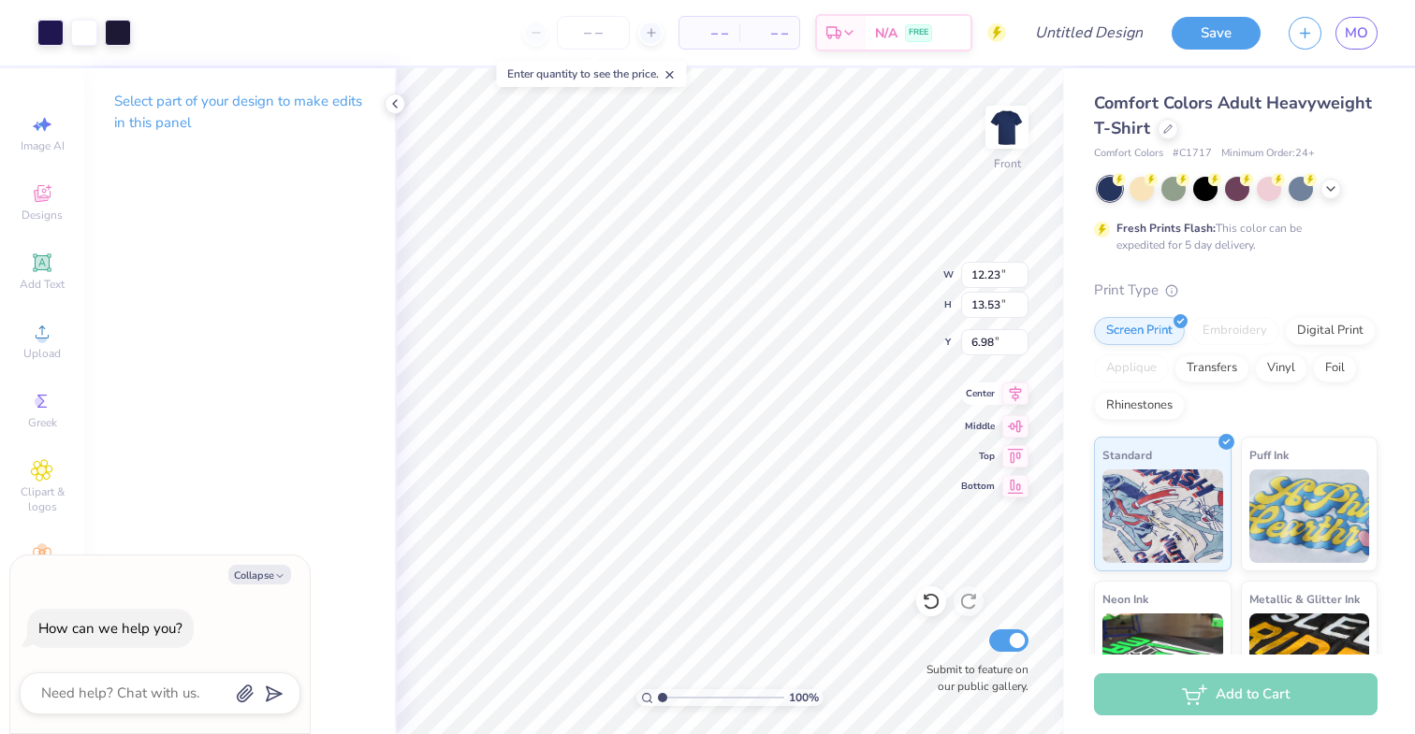
type textarea "x"
type input "10.96"
type input "12.12"
click at [1016, 400] on icon at bounding box center [1015, 394] width 26 height 22
click at [1016, 425] on icon at bounding box center [1016, 423] width 16 height 12
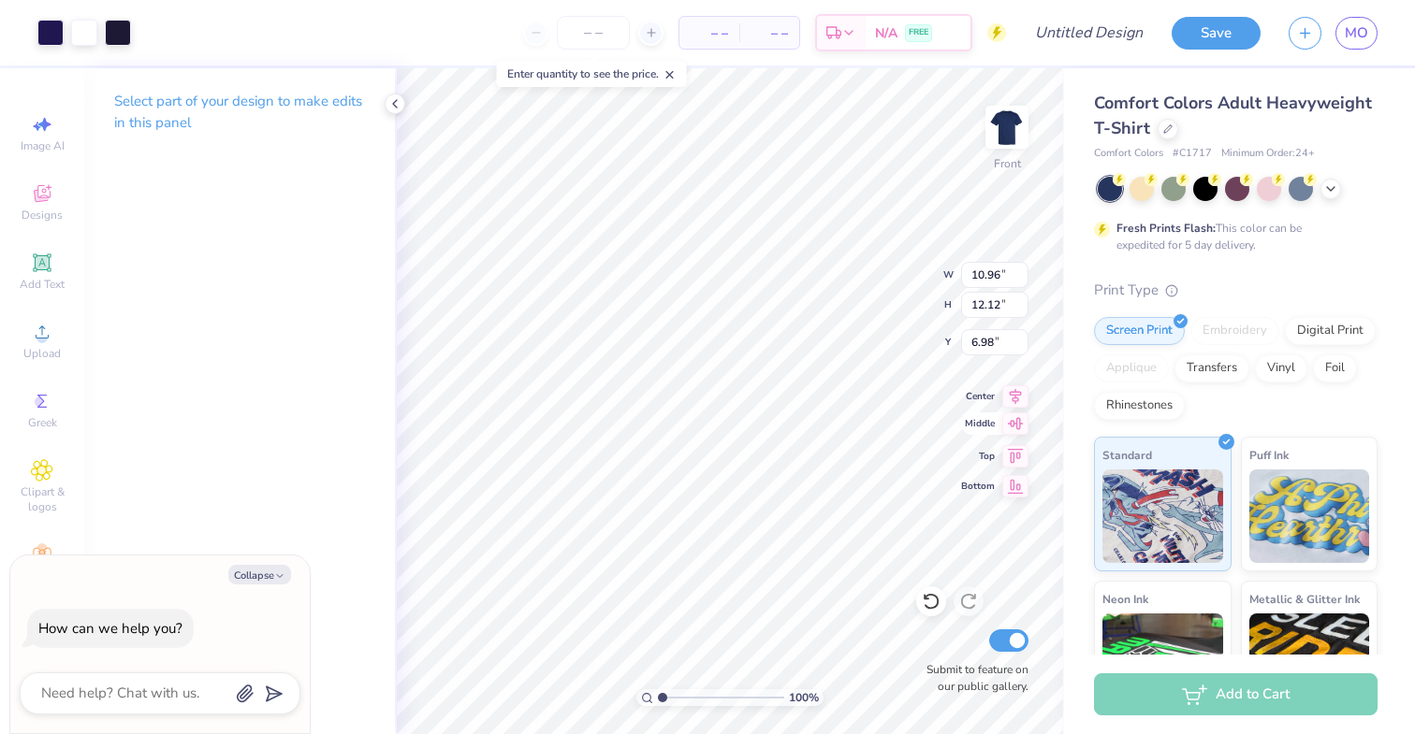
type textarea "x"
type input "7.69"
type textarea "x"
type input "5.88"
type textarea "x"
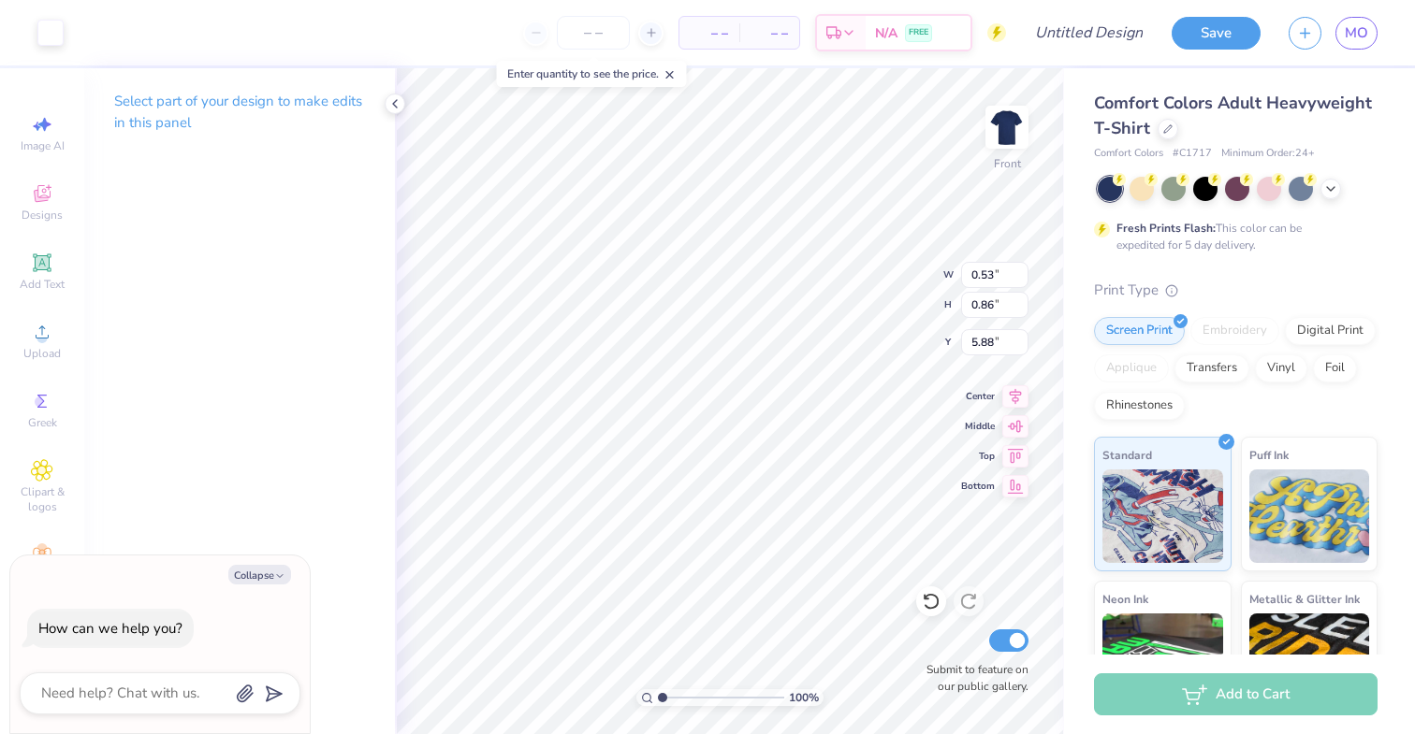
type input "2.97"
type input "4.82"
type input "1.92"
type textarea "x"
type input "9.99"
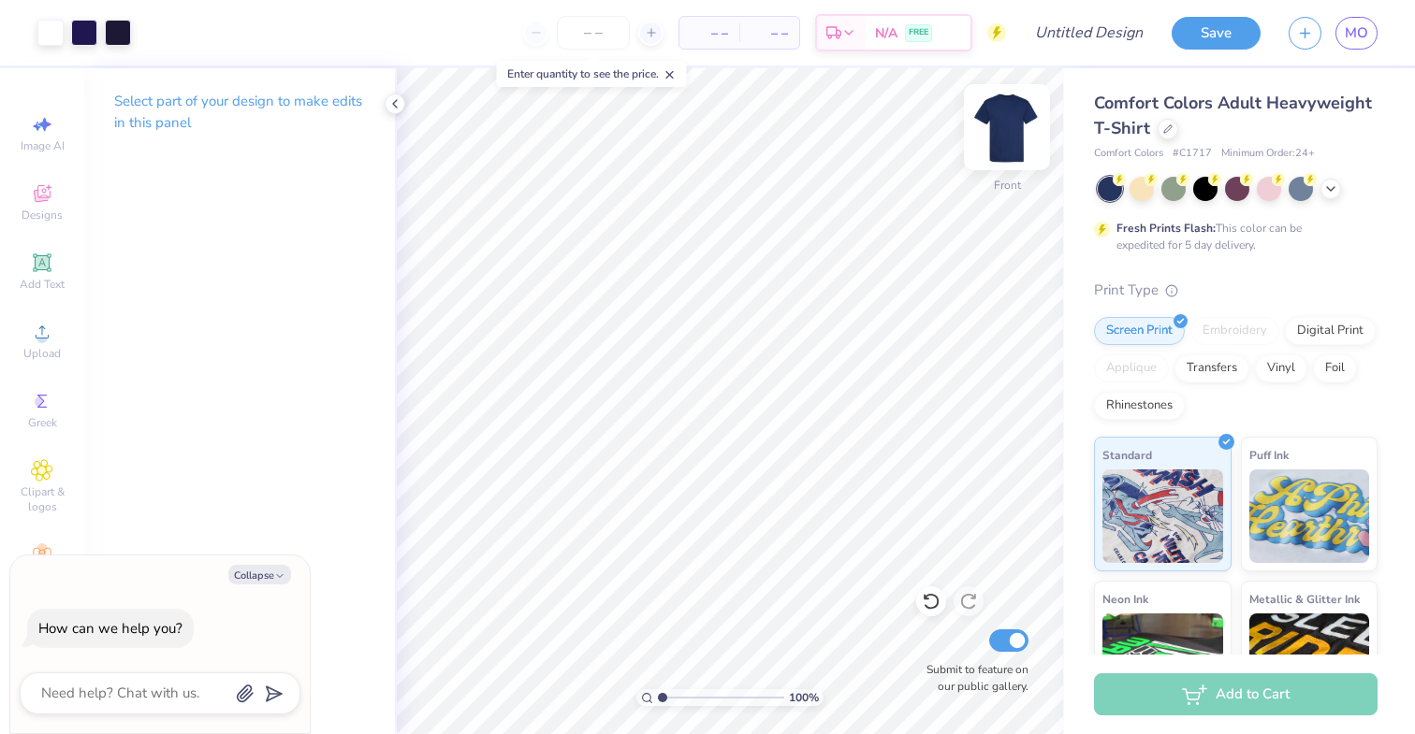
click at [1006, 114] on img at bounding box center [1006, 127] width 75 height 75
click at [1005, 124] on img at bounding box center [1006, 127] width 75 height 75
type textarea "x"
type input "9.21"
type input "10.19"
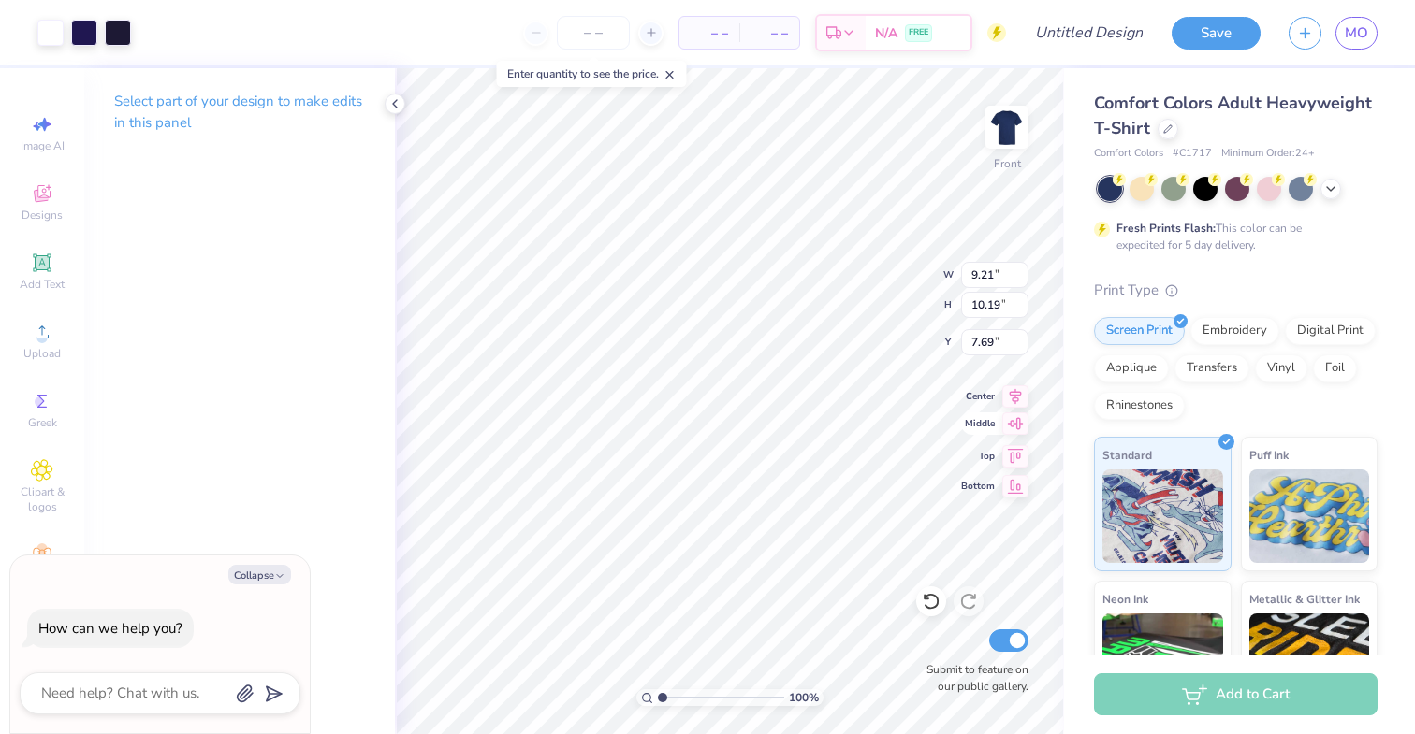
click at [1020, 429] on icon at bounding box center [1016, 423] width 16 height 12
type textarea "x"
type input "8.66"
click at [1018, 395] on icon at bounding box center [1015, 394] width 26 height 22
type textarea "x"
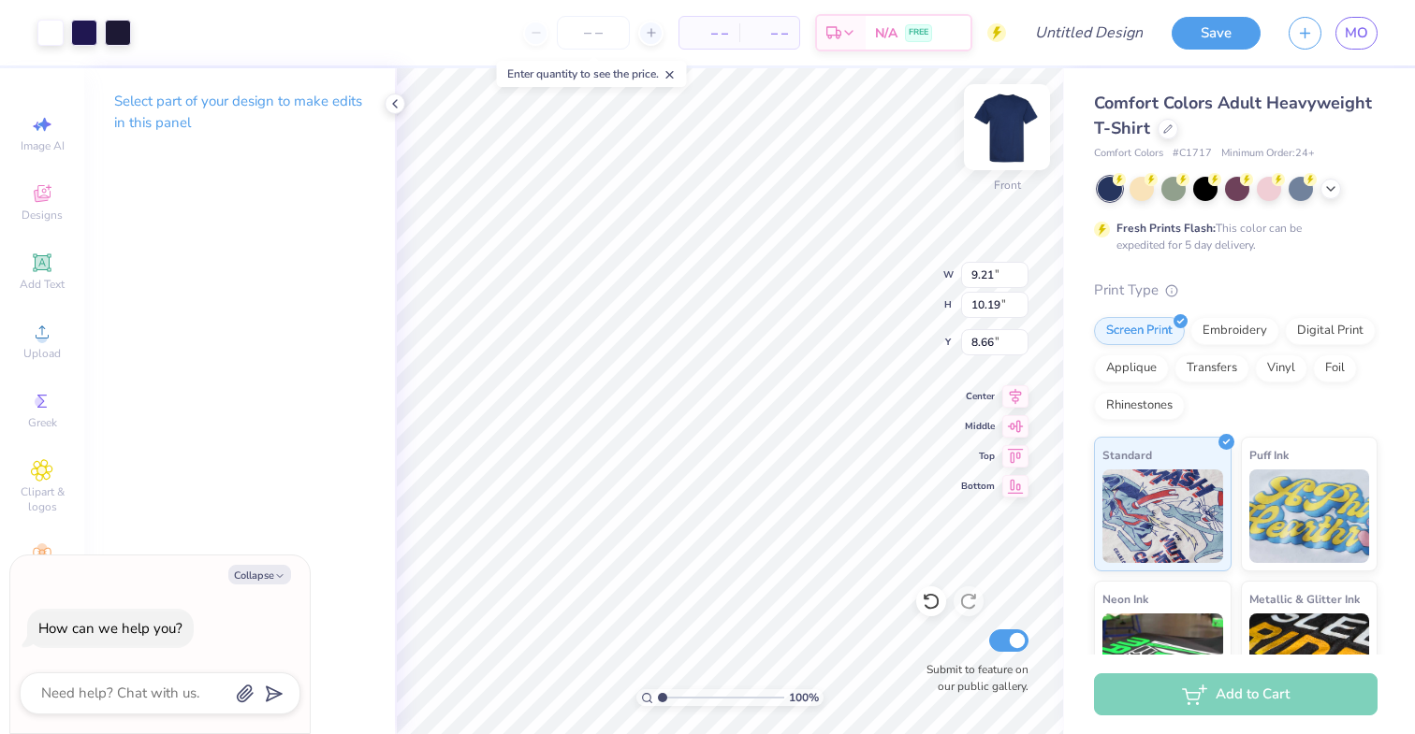
type input "6.70"
click at [1021, 425] on icon at bounding box center [1015, 424] width 26 height 22
type textarea "x"
type input "8.66"
click at [926, 594] on icon at bounding box center [931, 601] width 19 height 19
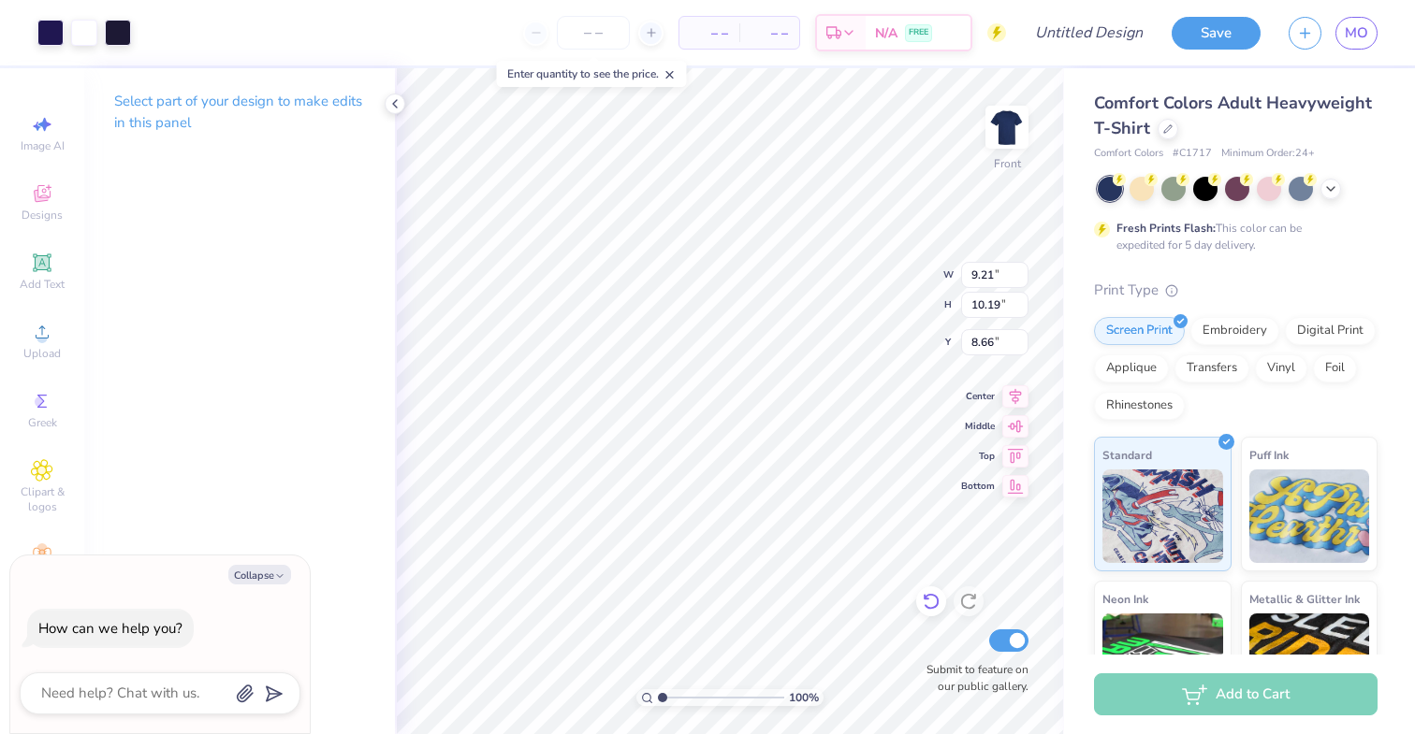
type textarea "x"
type input "6.70"
click at [1013, 393] on icon at bounding box center [1015, 394] width 26 height 22
click at [1015, 393] on icon at bounding box center [1016, 393] width 12 height 16
click at [1022, 115] on img at bounding box center [1006, 127] width 75 height 75
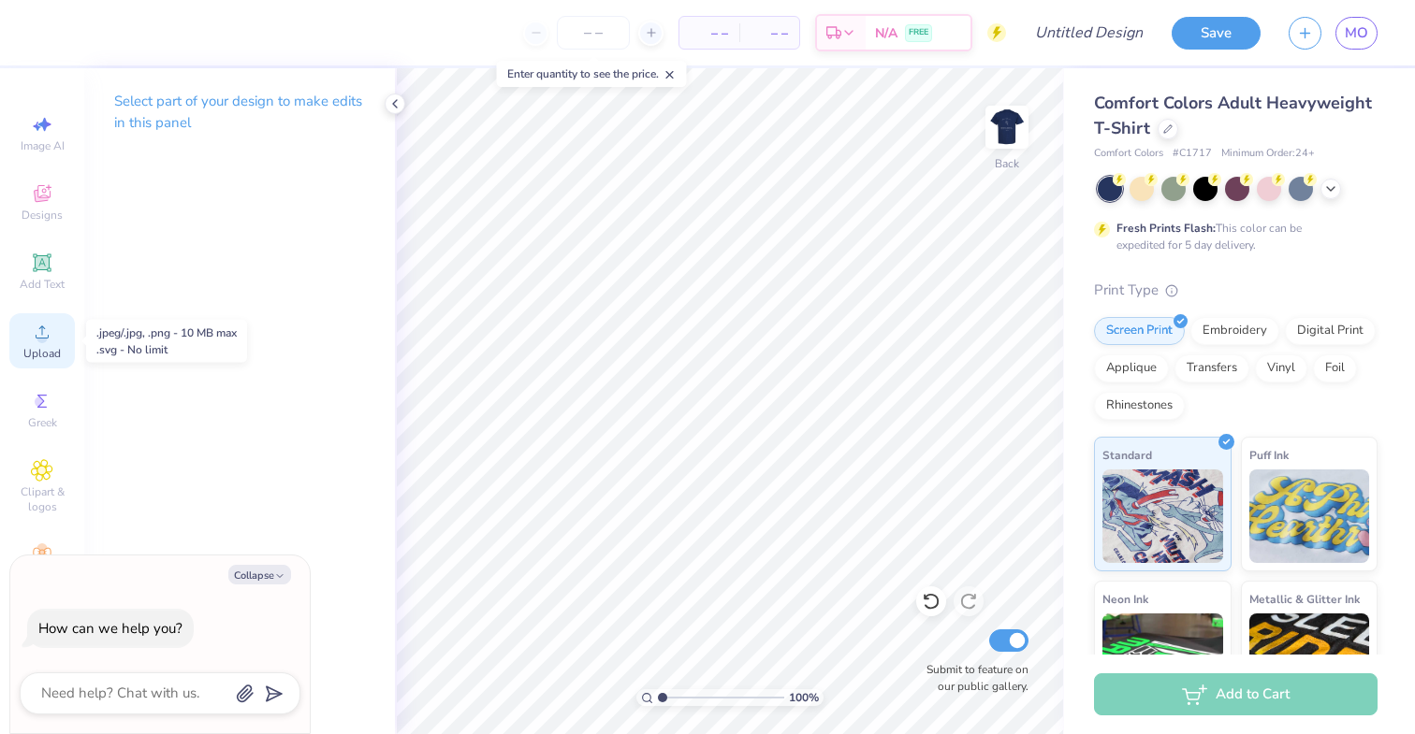
click at [51, 347] on span "Upload" at bounding box center [41, 353] width 37 height 15
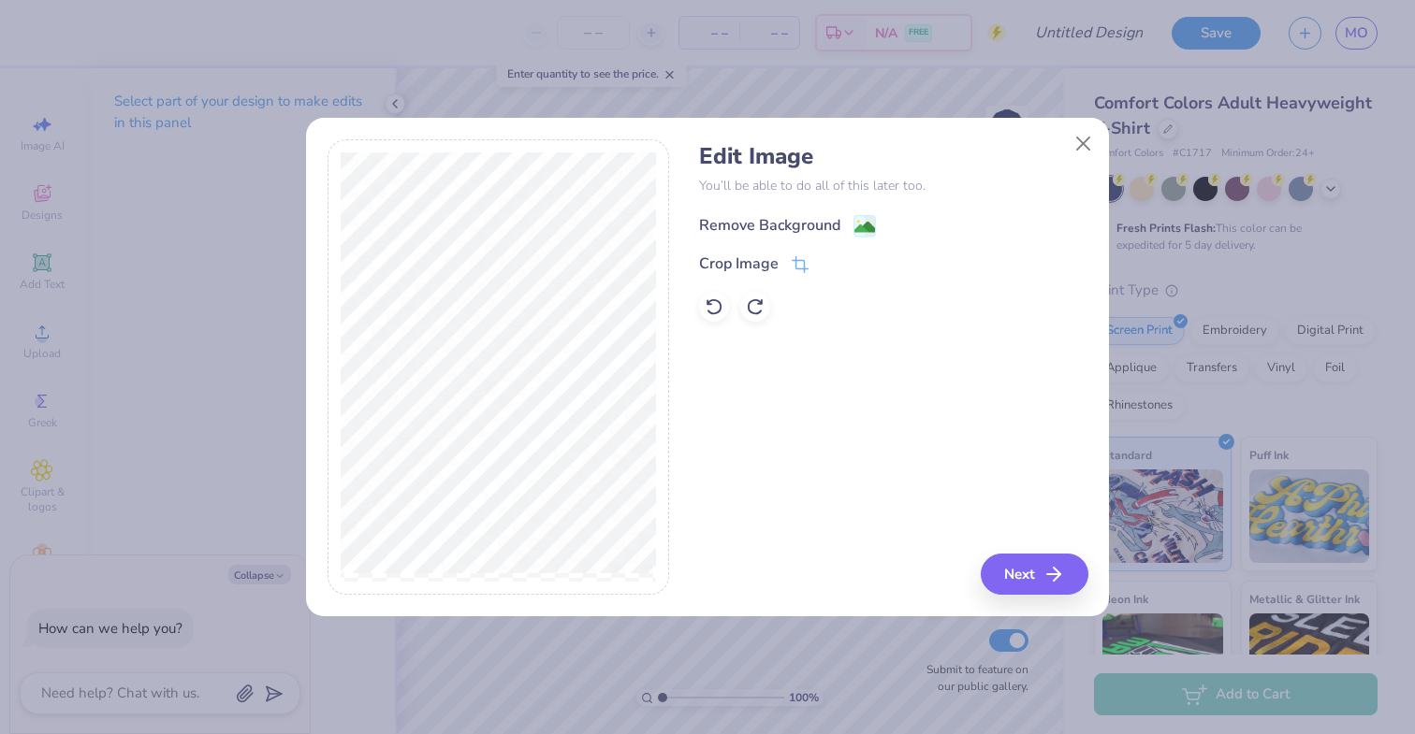
click at [865, 219] on image at bounding box center [864, 227] width 21 height 21
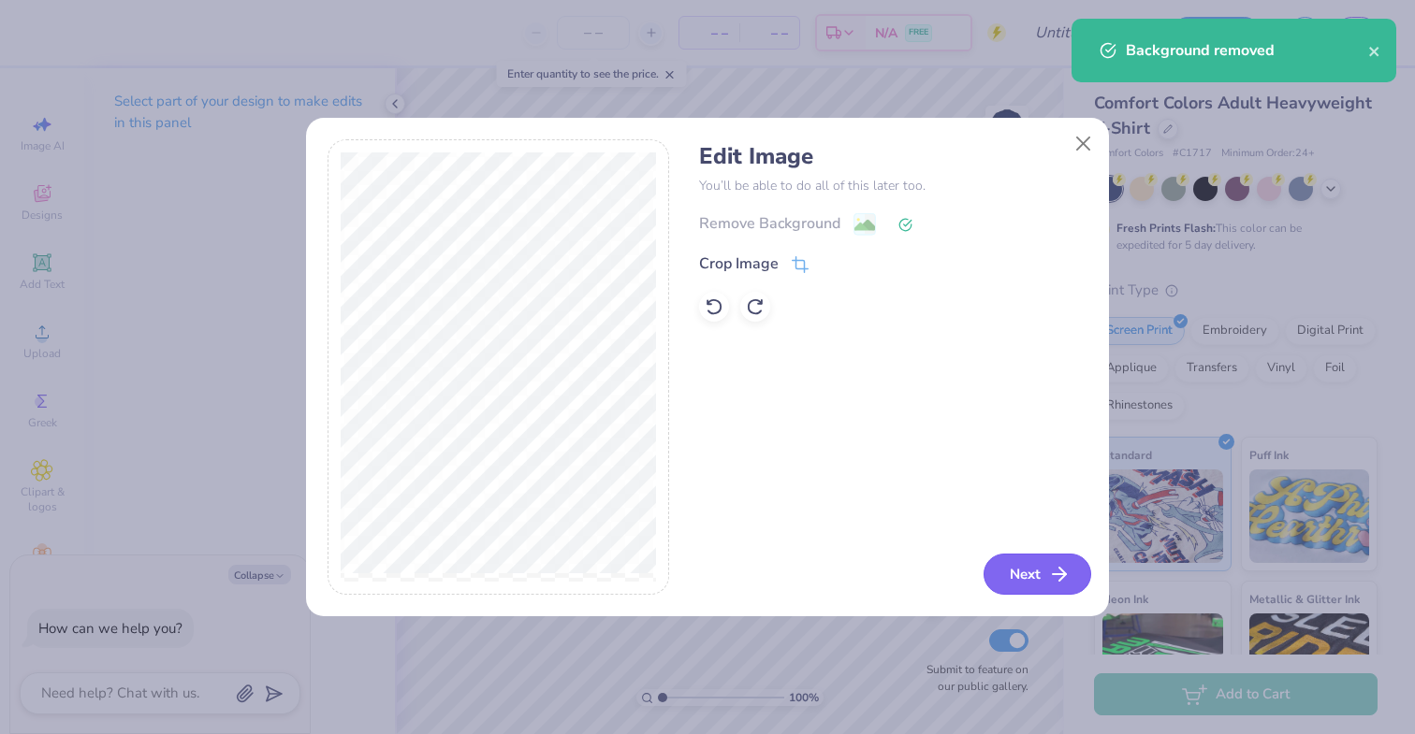
click at [1016, 568] on button "Next" at bounding box center [1037, 574] width 108 height 41
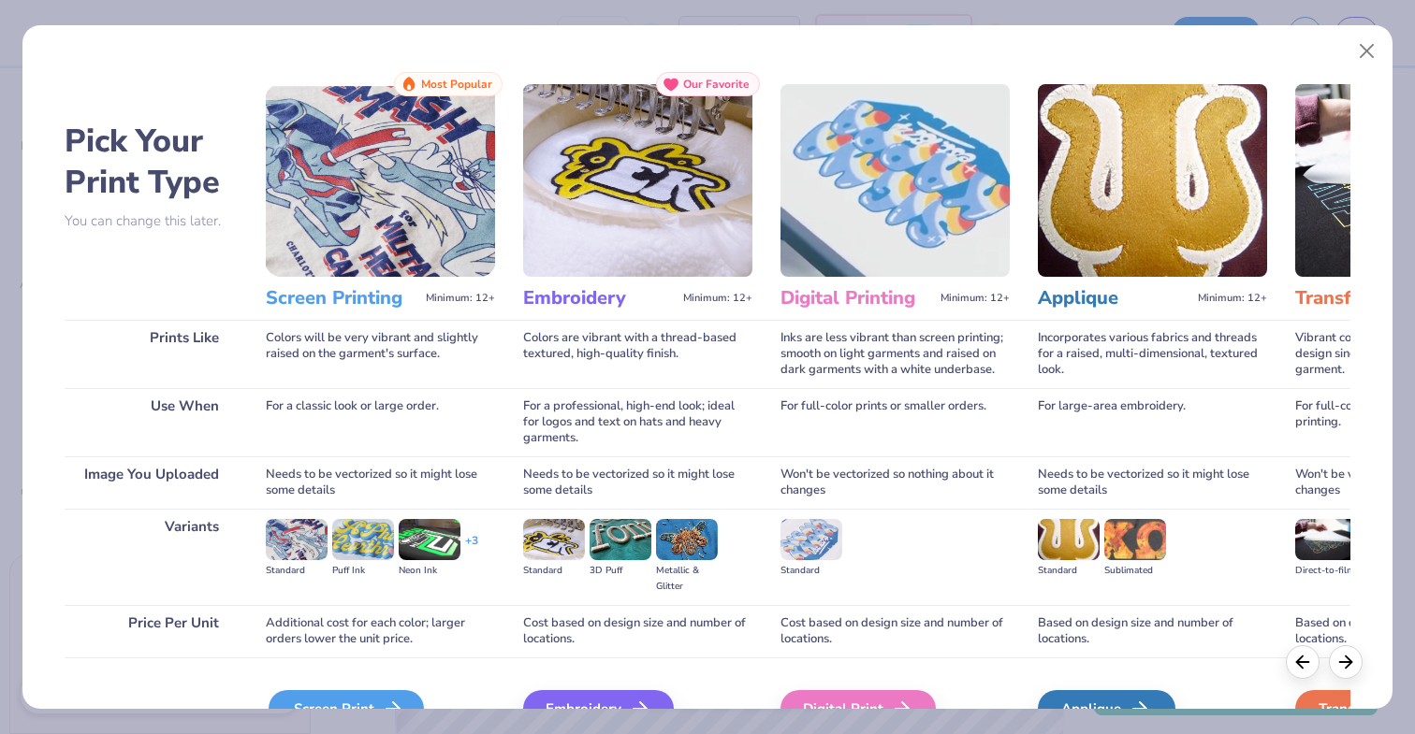
click at [376, 693] on div "Screen Print" at bounding box center [346, 709] width 155 height 37
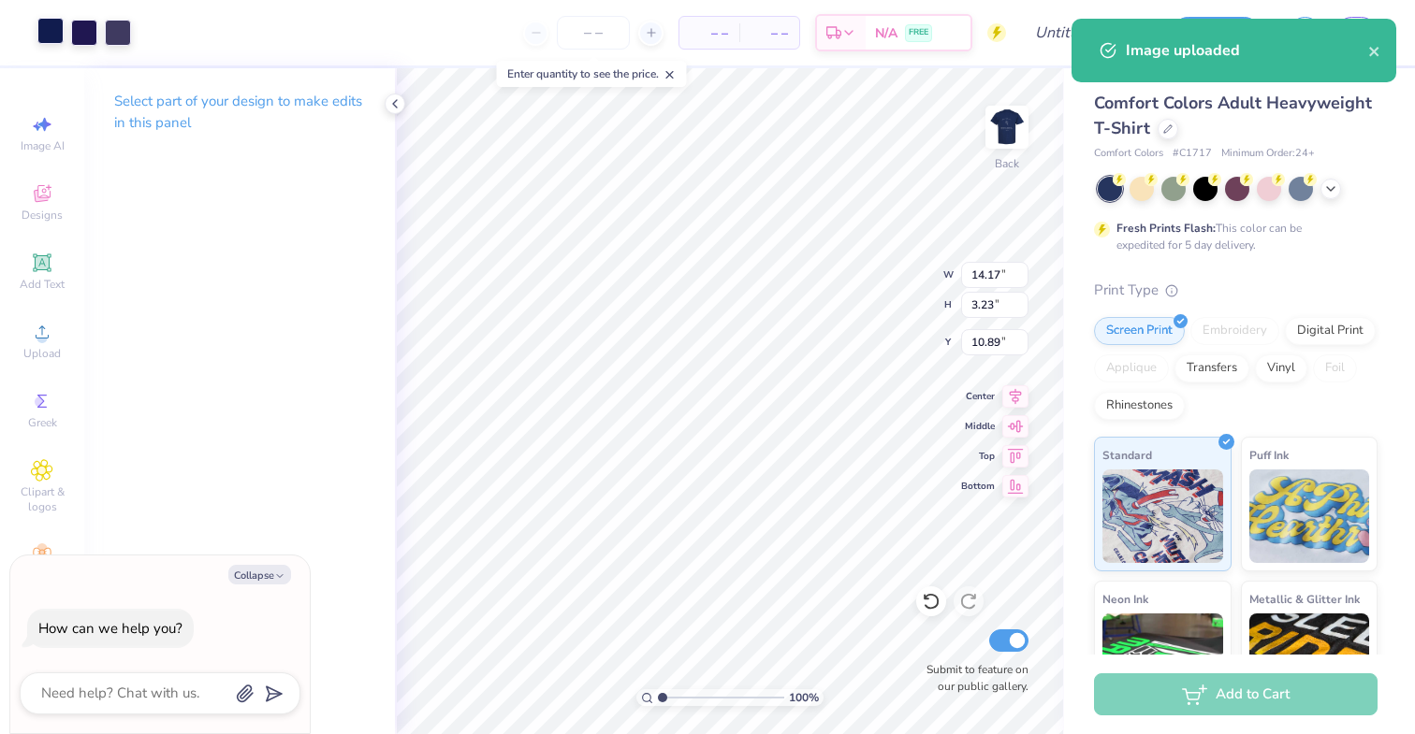
click at [57, 34] on div at bounding box center [50, 31] width 26 height 26
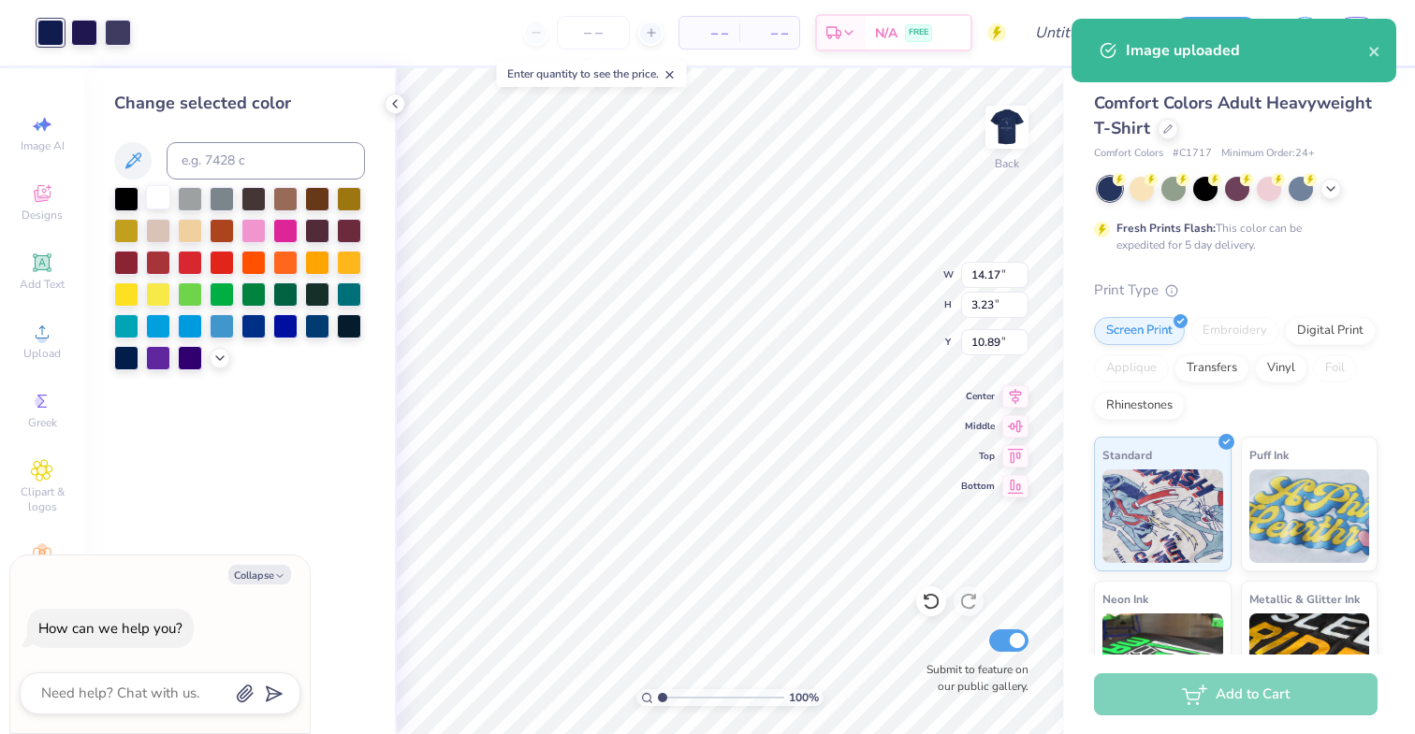
click at [160, 195] on div at bounding box center [158, 197] width 24 height 24
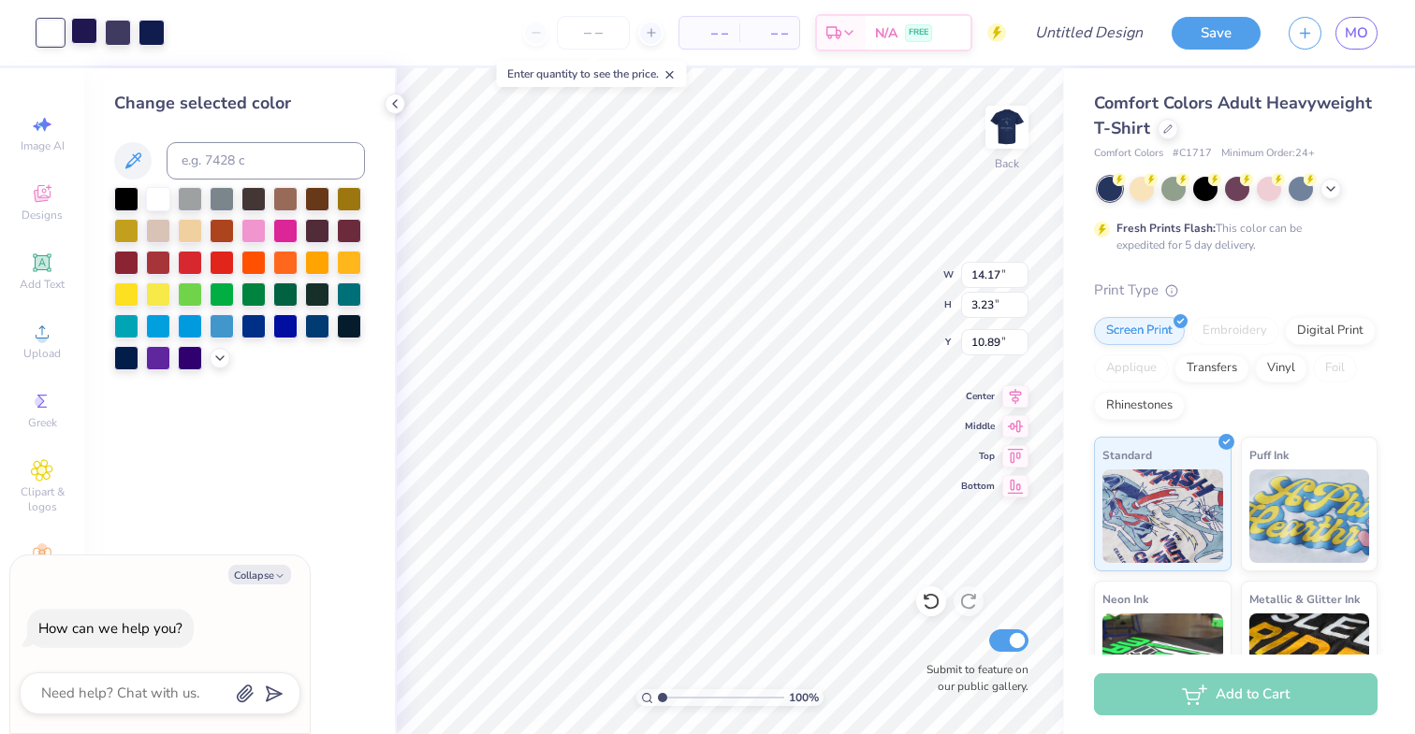
click at [90, 22] on div at bounding box center [84, 31] width 26 height 26
click at [155, 196] on div at bounding box center [158, 197] width 24 height 24
click at [91, 34] on div at bounding box center [84, 31] width 26 height 26
click at [164, 200] on div at bounding box center [158, 197] width 24 height 24
click at [107, 37] on div at bounding box center [118, 31] width 26 height 26
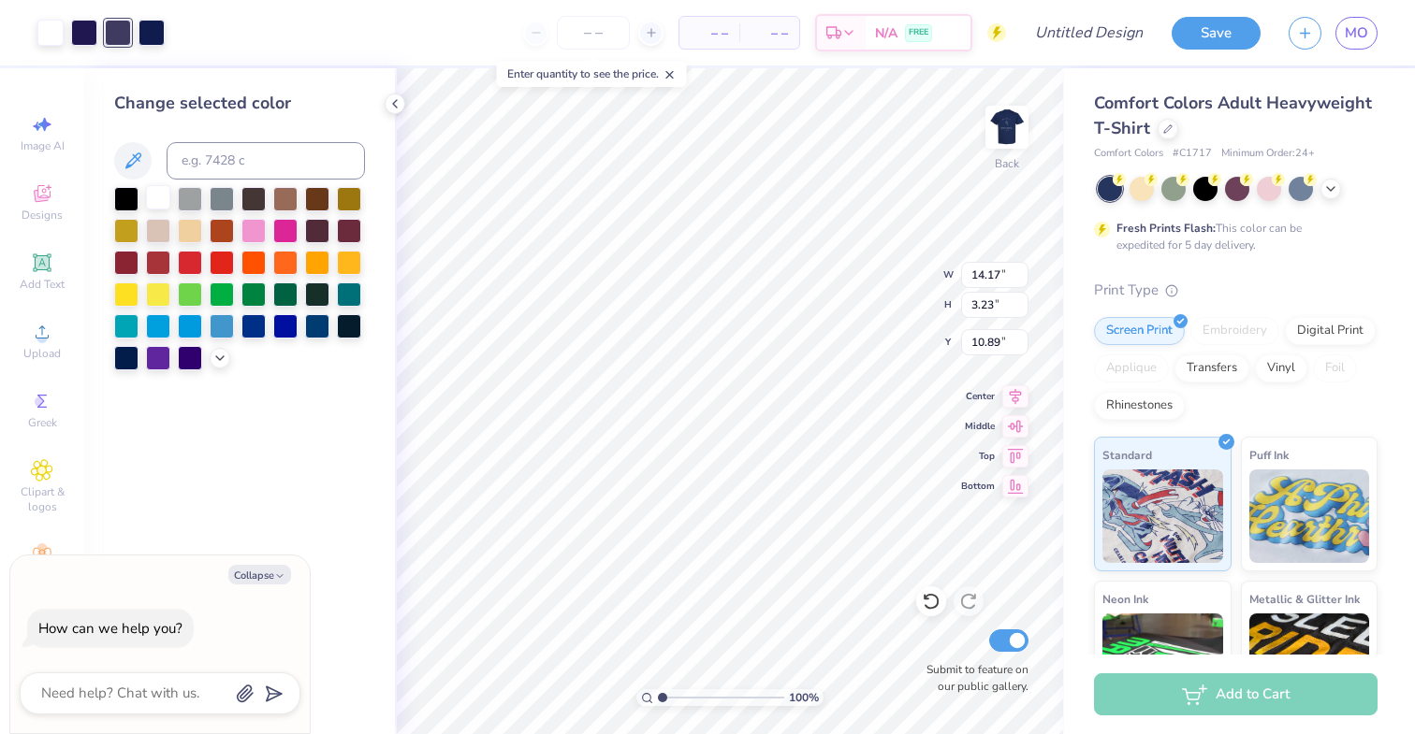
click at [153, 198] on div at bounding box center [158, 197] width 24 height 24
type textarea "x"
type input "5.41"
type input "1.23"
type input "12.88"
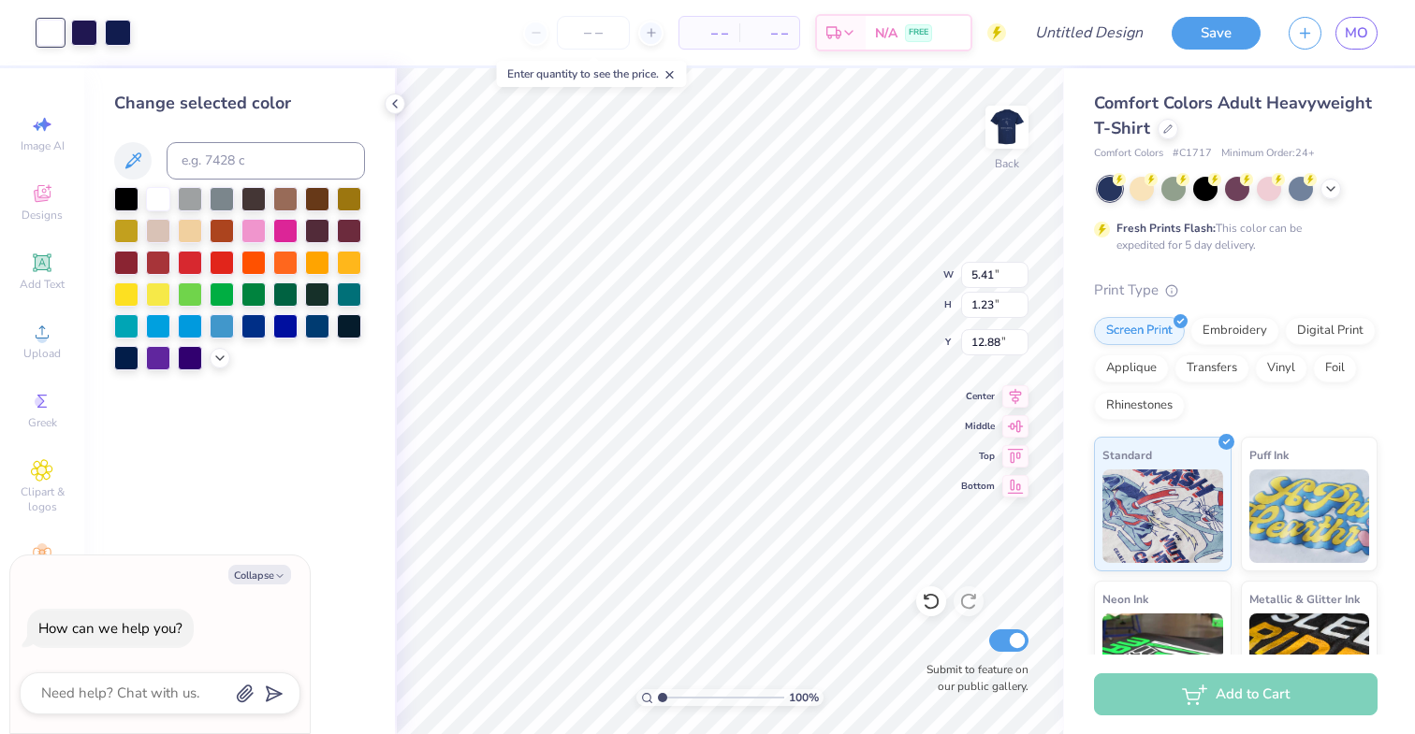
type textarea "x"
type input "6.80"
type textarea "x"
type input "4.37"
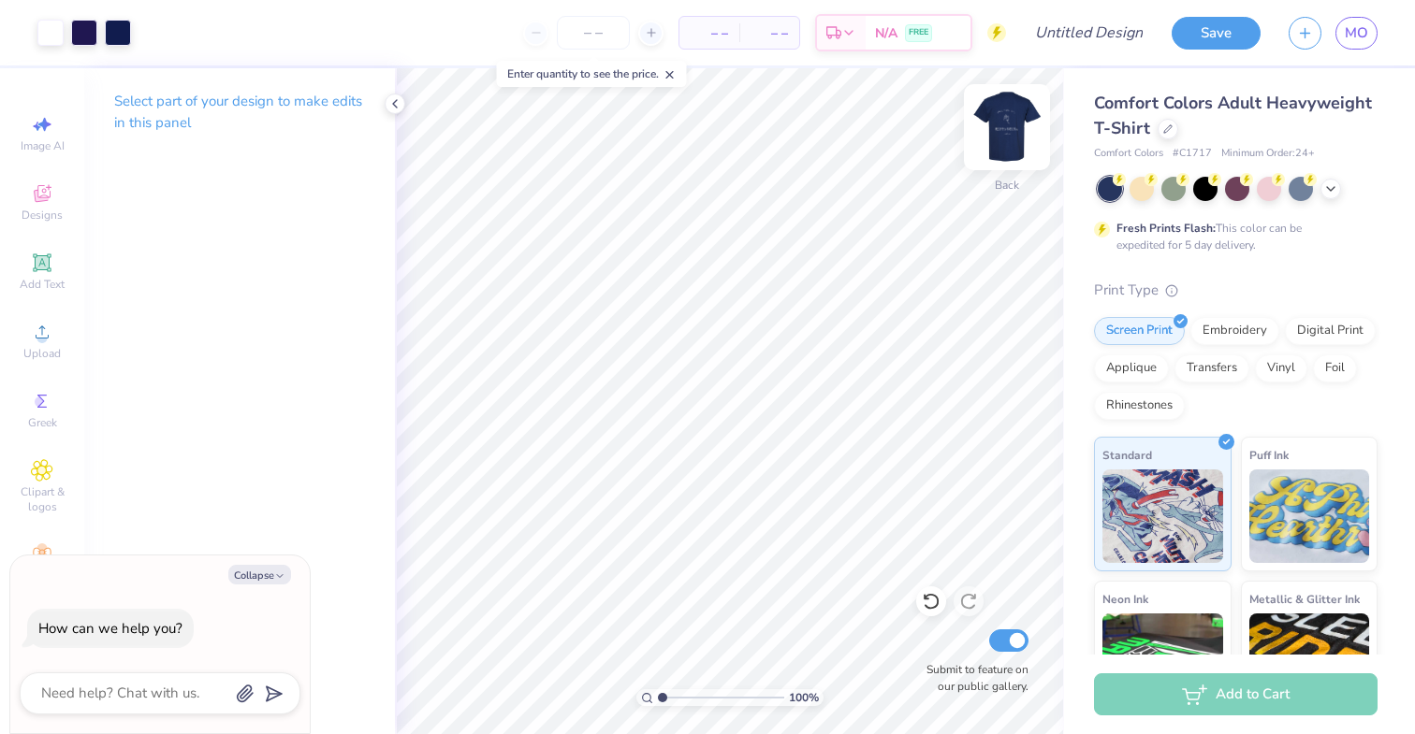
click at [1023, 134] on img at bounding box center [1006, 127] width 75 height 75
click at [1011, 129] on img at bounding box center [1006, 127] width 75 height 75
click at [1019, 424] on icon at bounding box center [1016, 423] width 16 height 12
type textarea "x"
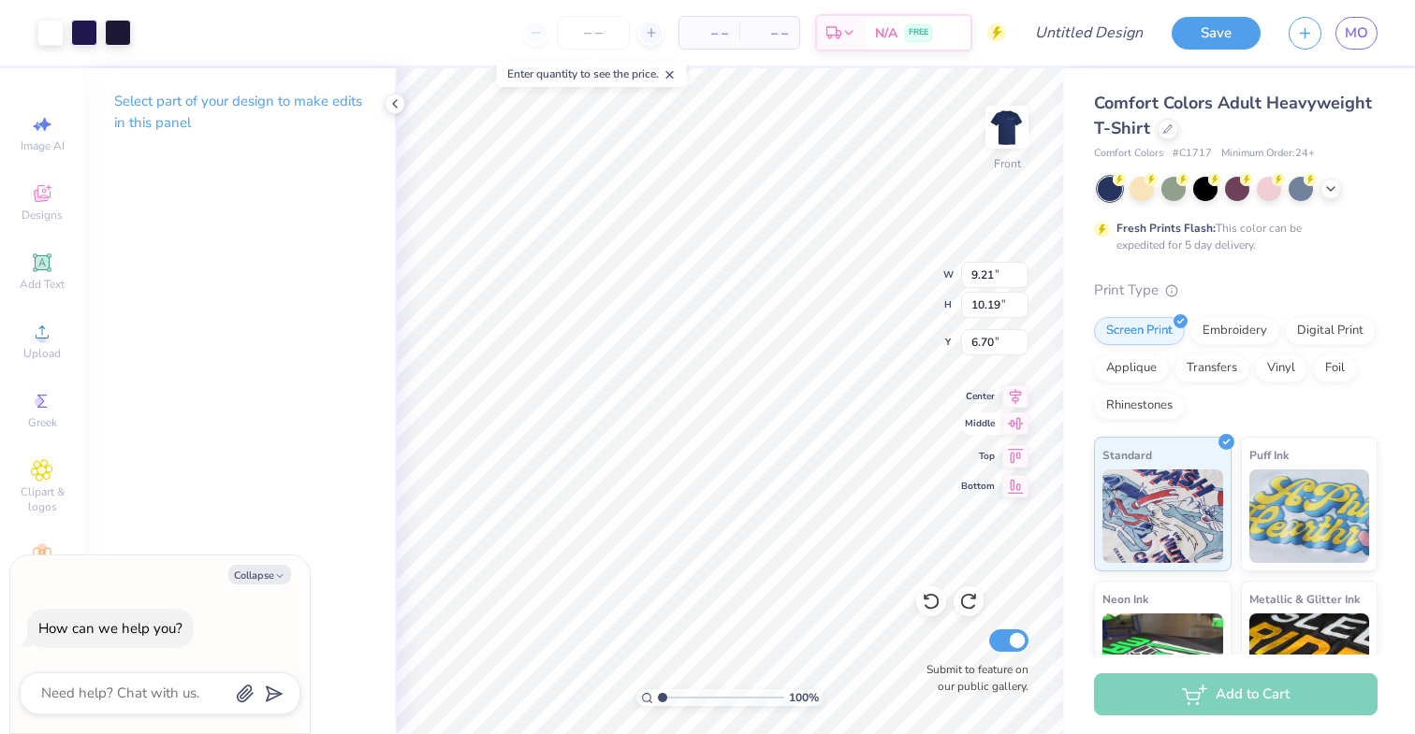
type input "8.66"
click at [1018, 393] on icon at bounding box center [1015, 394] width 26 height 22
type textarea "x"
type input "8.20"
type textarea "x"
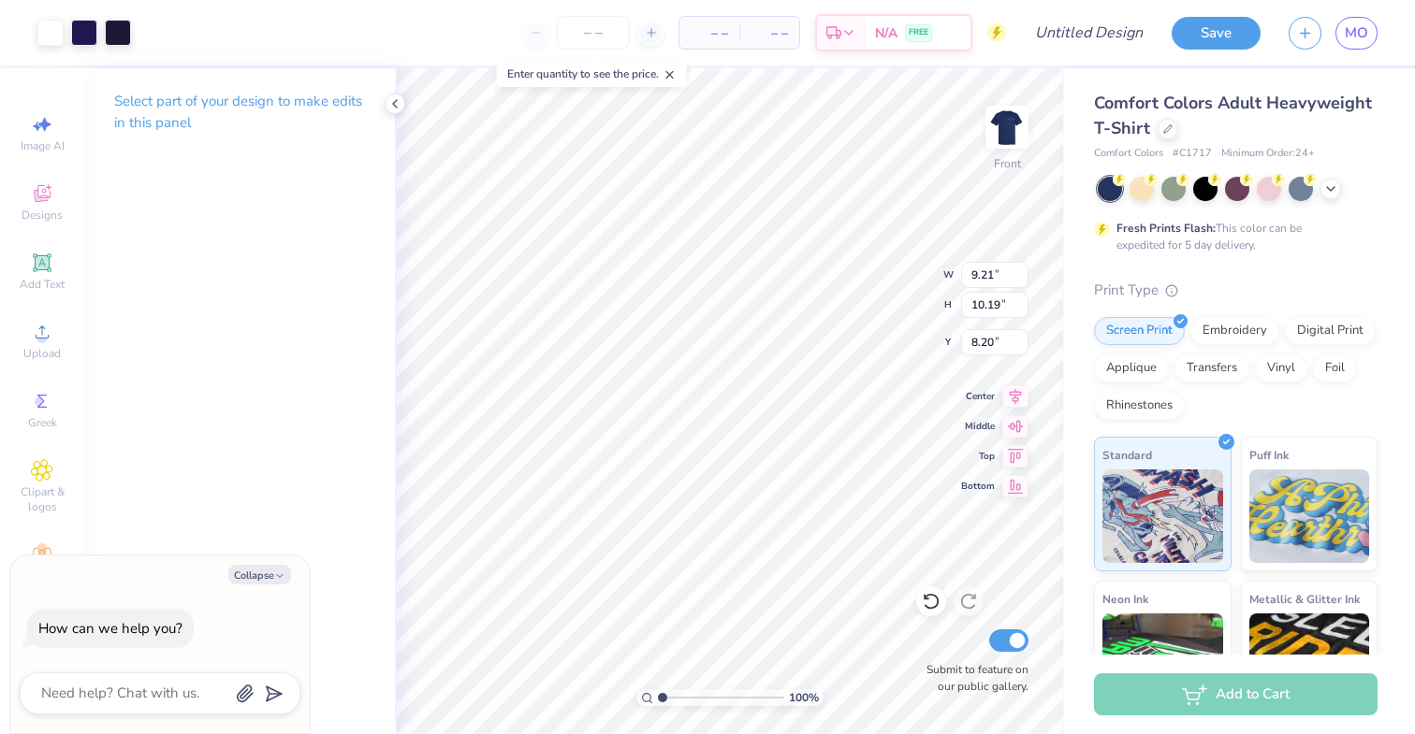
type input "8.23"
type textarea "x"
type input "4.27"
type textarea "x"
type input "4.28"
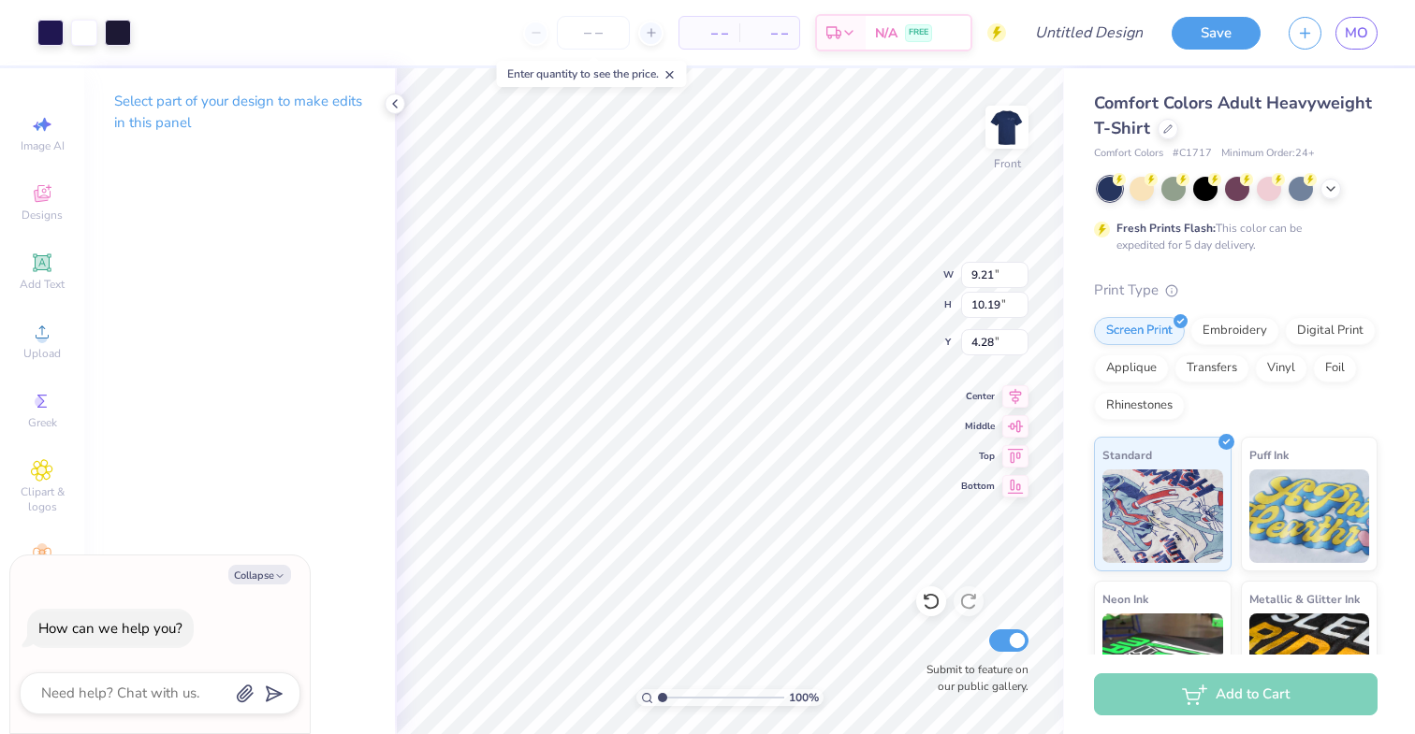
type textarea "x"
type input "15.73"
type textarea "x"
type input "3.00"
click at [1019, 426] on icon at bounding box center [1016, 423] width 16 height 12
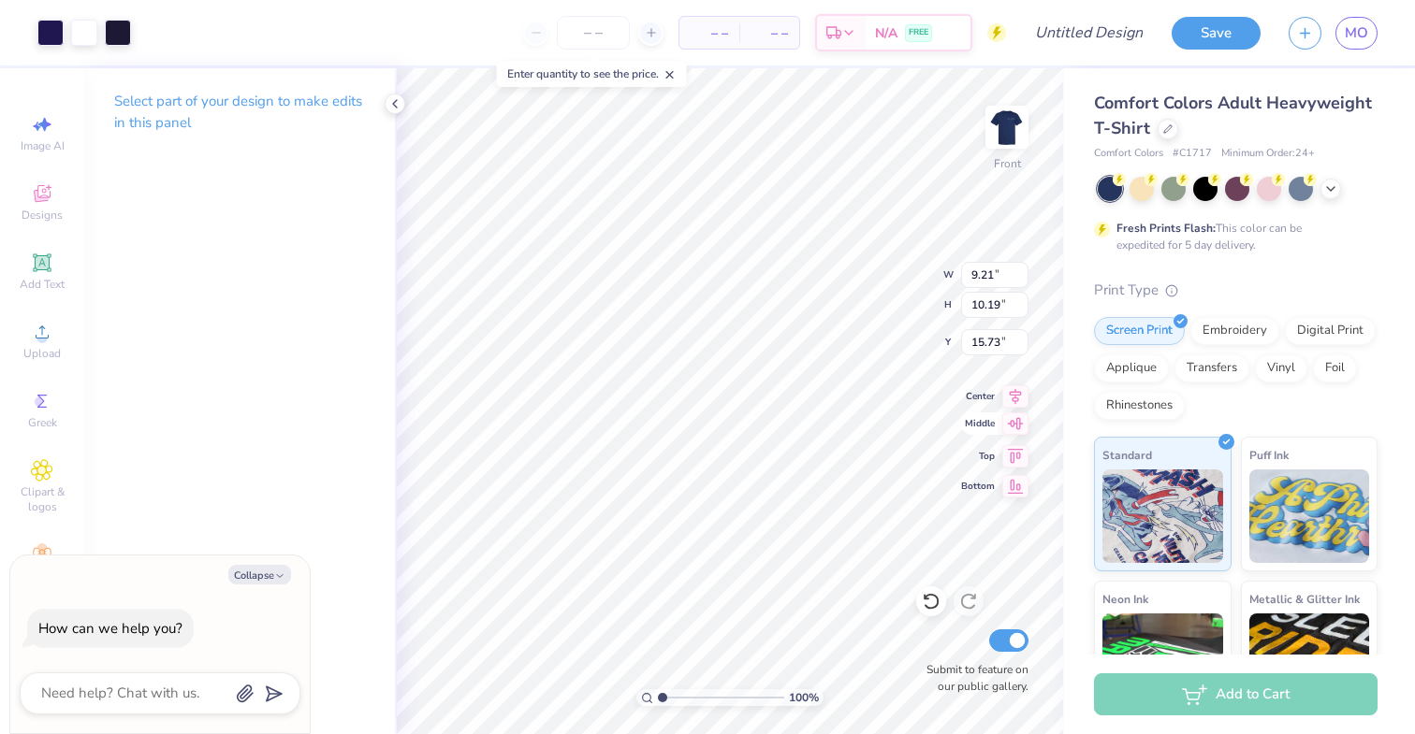
type textarea "x"
type input "8.66"
click at [1017, 390] on icon at bounding box center [1015, 394] width 26 height 22
click at [1015, 425] on icon at bounding box center [1015, 424] width 26 height 22
click at [1015, 428] on icon at bounding box center [1015, 424] width 26 height 22
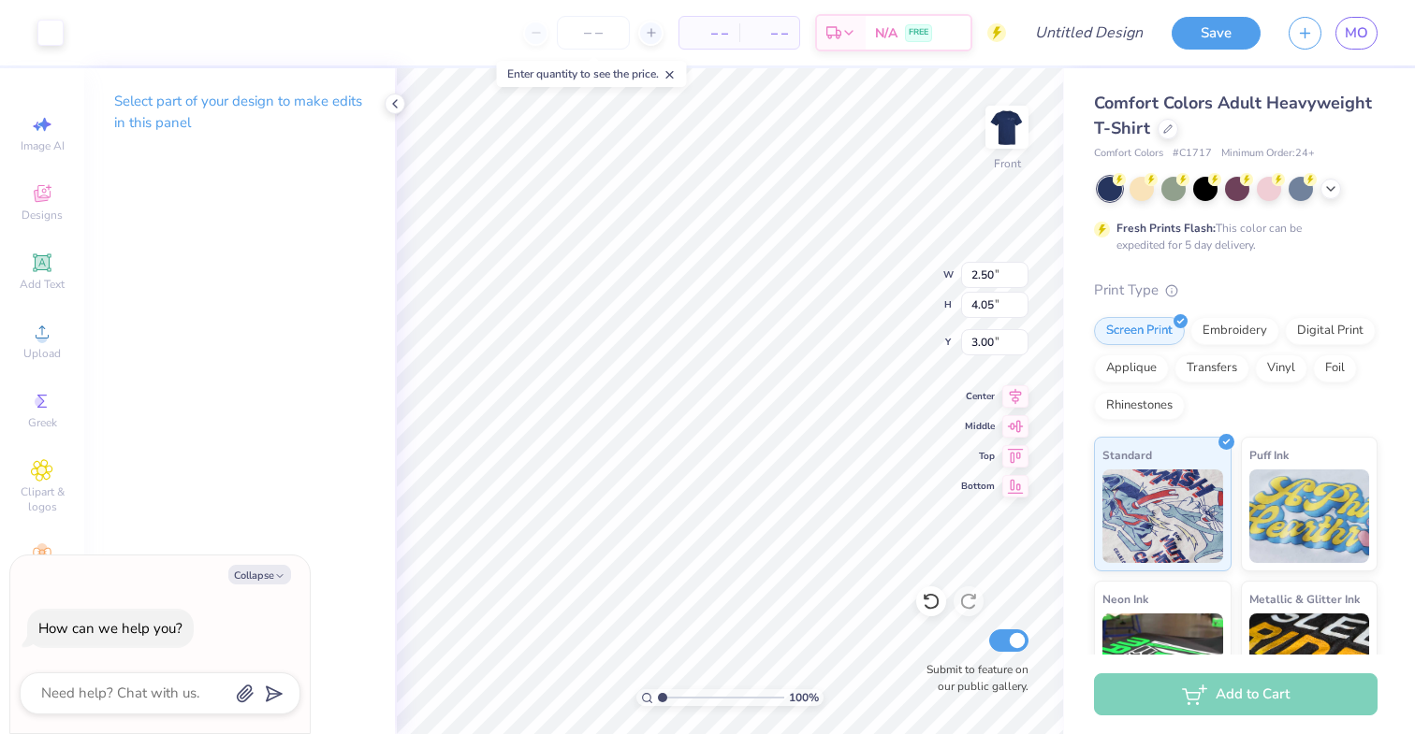
type textarea "x"
type input "3.38"
type input "5.48"
type input "1.57"
type textarea "x"
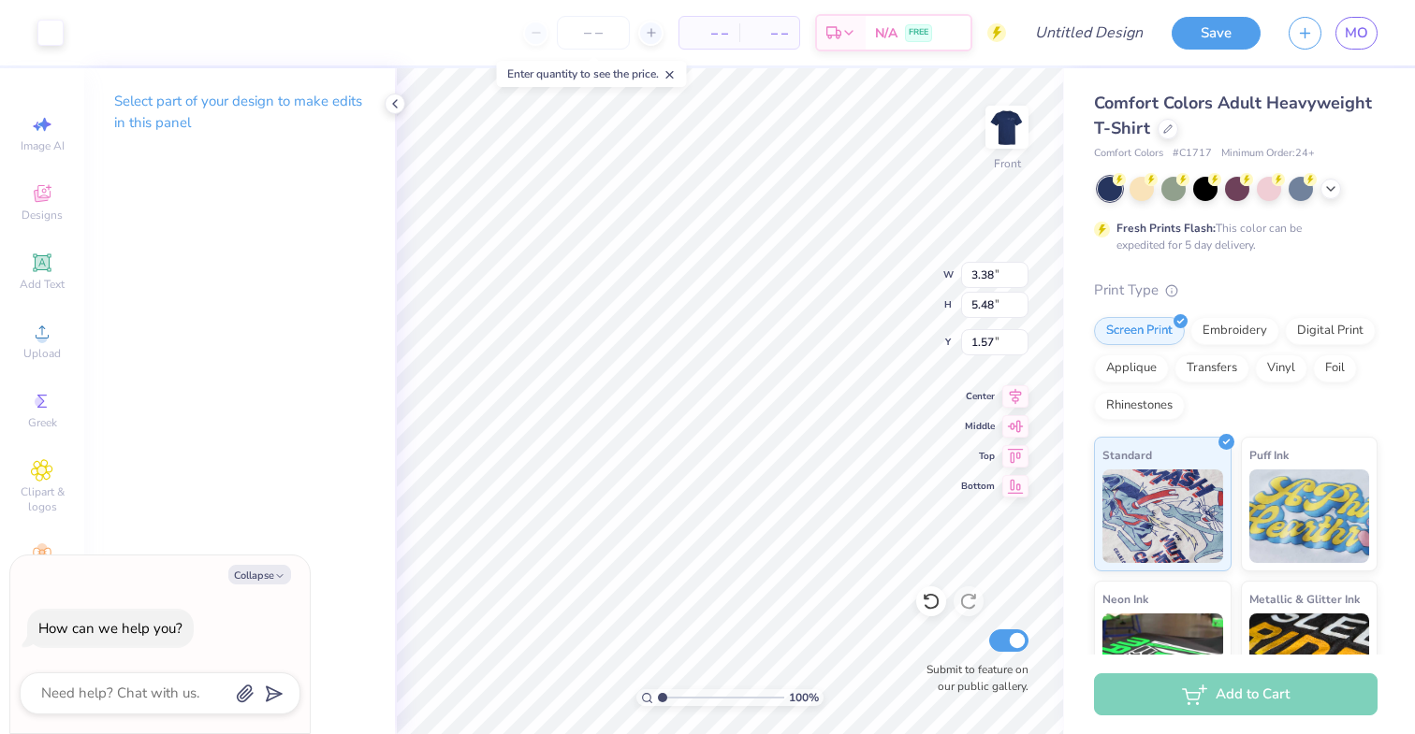
type input "9.97"
type textarea "x"
type input "7.62"
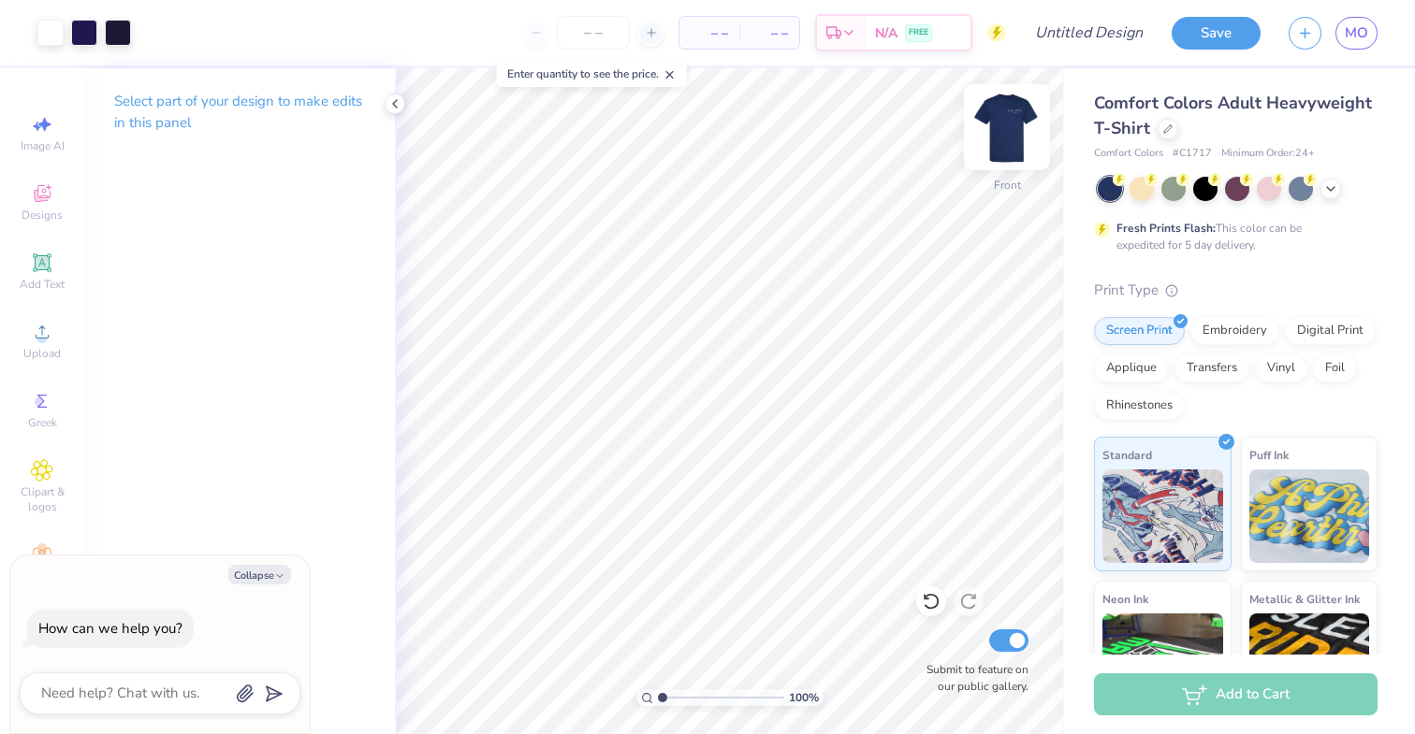
click at [1005, 140] on img at bounding box center [1006, 127] width 75 height 75
click at [1007, 124] on img at bounding box center [1006, 127] width 75 height 75
click at [998, 127] on img at bounding box center [1006, 127] width 75 height 75
type textarea "x"
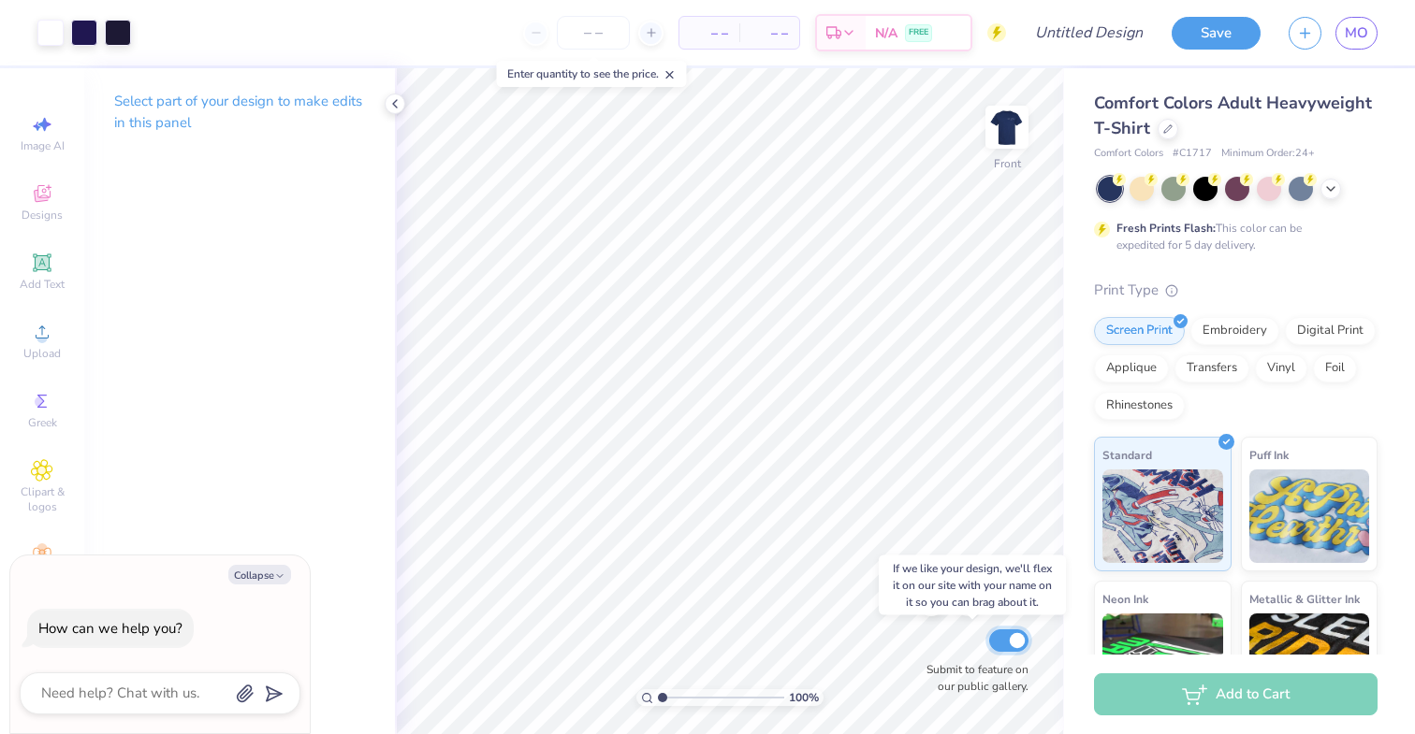
click at [1017, 642] on input "Submit to feature on our public gallery." at bounding box center [1008, 641] width 39 height 22
checkbox input "false"
type textarea "x"
click at [612, 28] on input "number" at bounding box center [593, 33] width 73 height 34
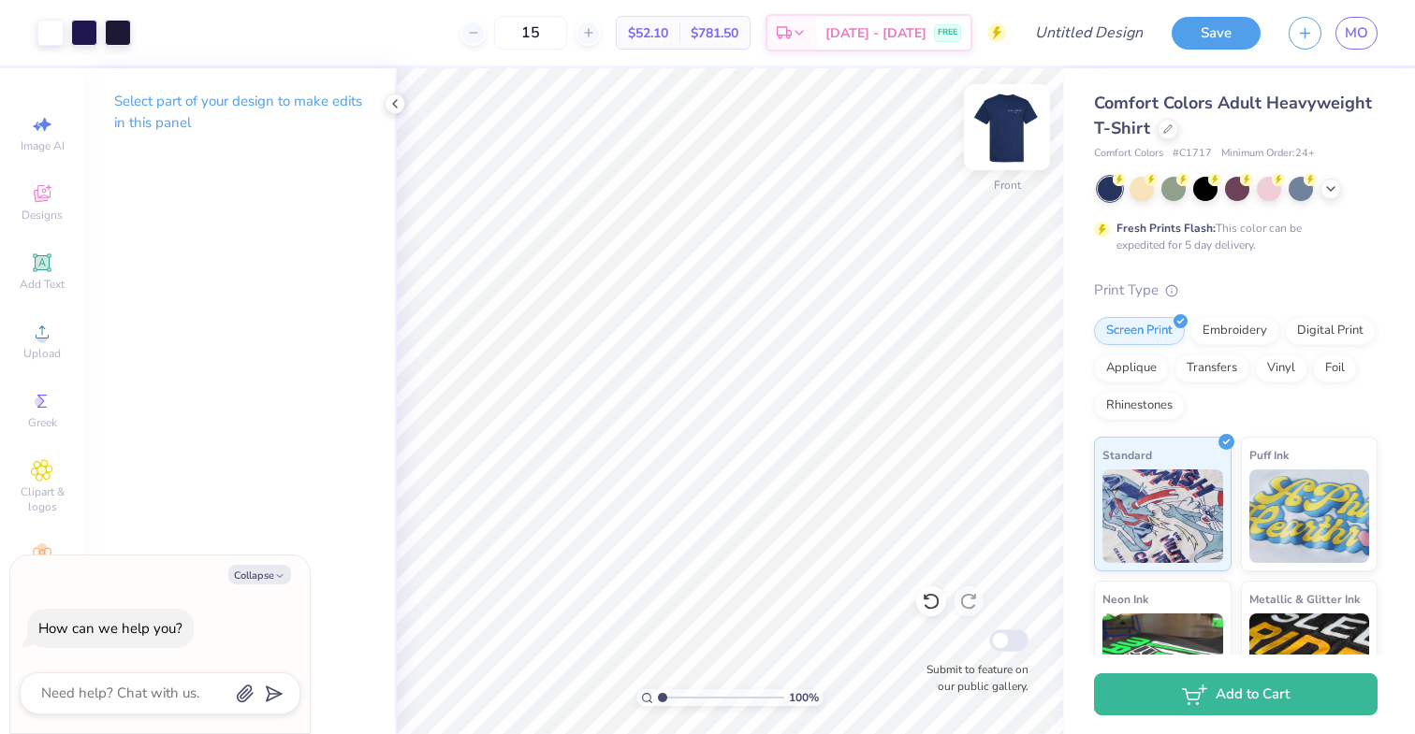
type input "15"
click at [1017, 140] on img at bounding box center [1006, 127] width 75 height 75
type textarea "x"
type input "7.43"
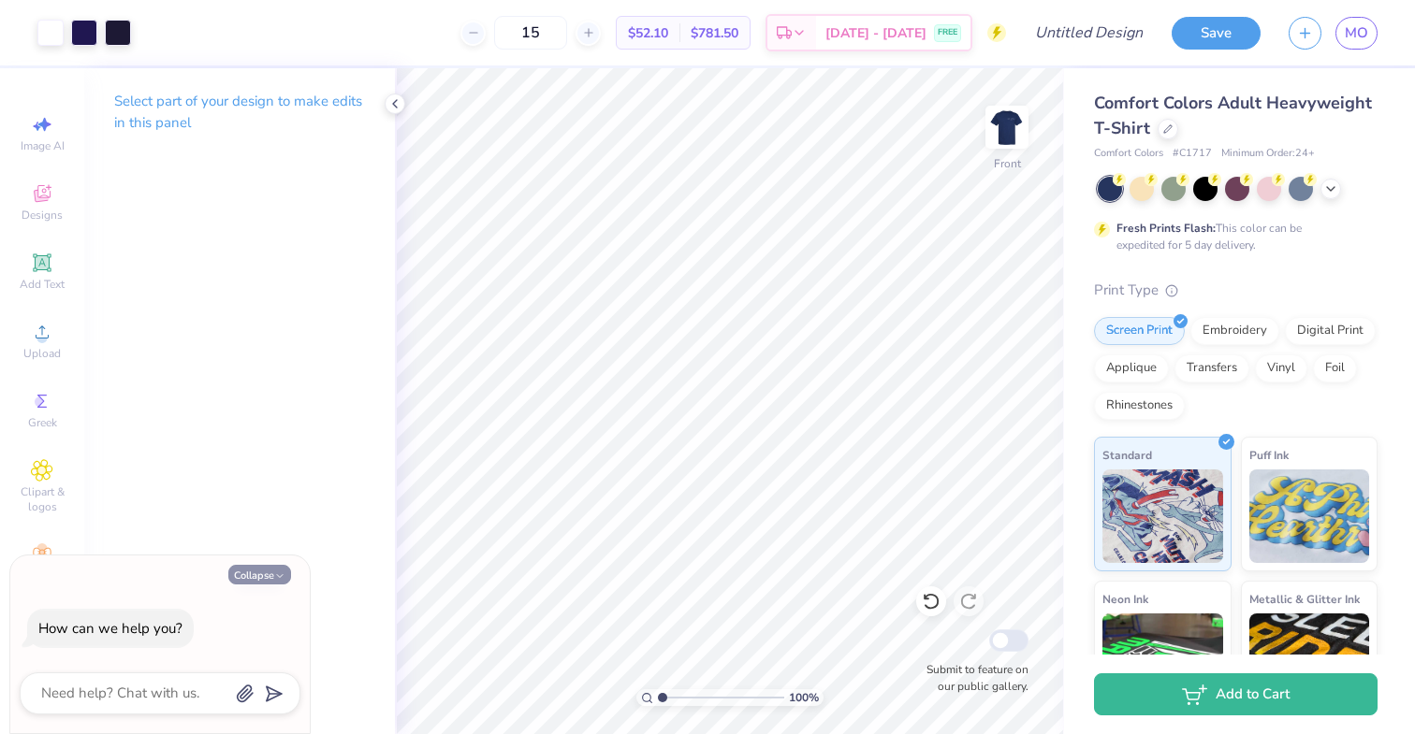
click at [248, 578] on button "Collapse" at bounding box center [259, 575] width 63 height 20
type textarea "x"
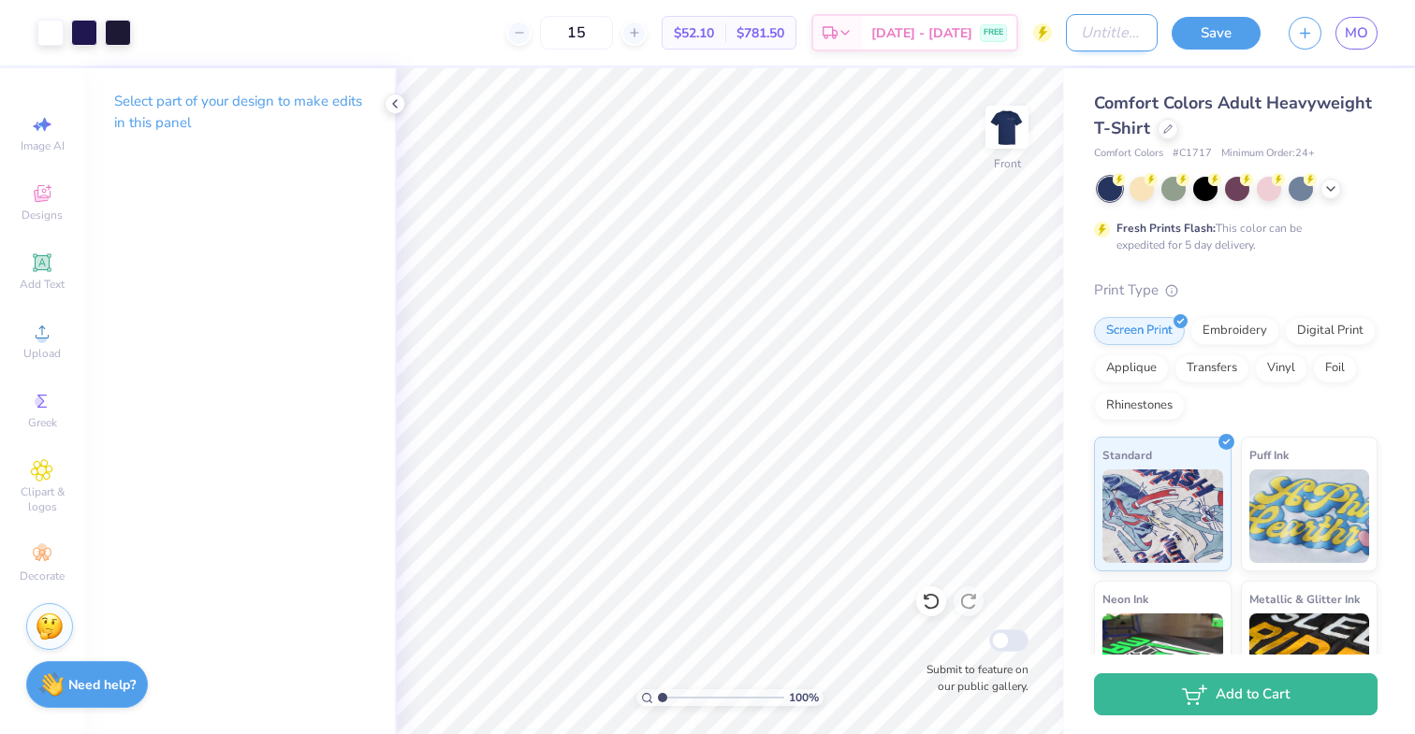
click at [1110, 39] on input "Design Title" at bounding box center [1112, 32] width 92 height 37
type input "shirt"
click at [1225, 22] on button "Save" at bounding box center [1215, 30] width 89 height 33
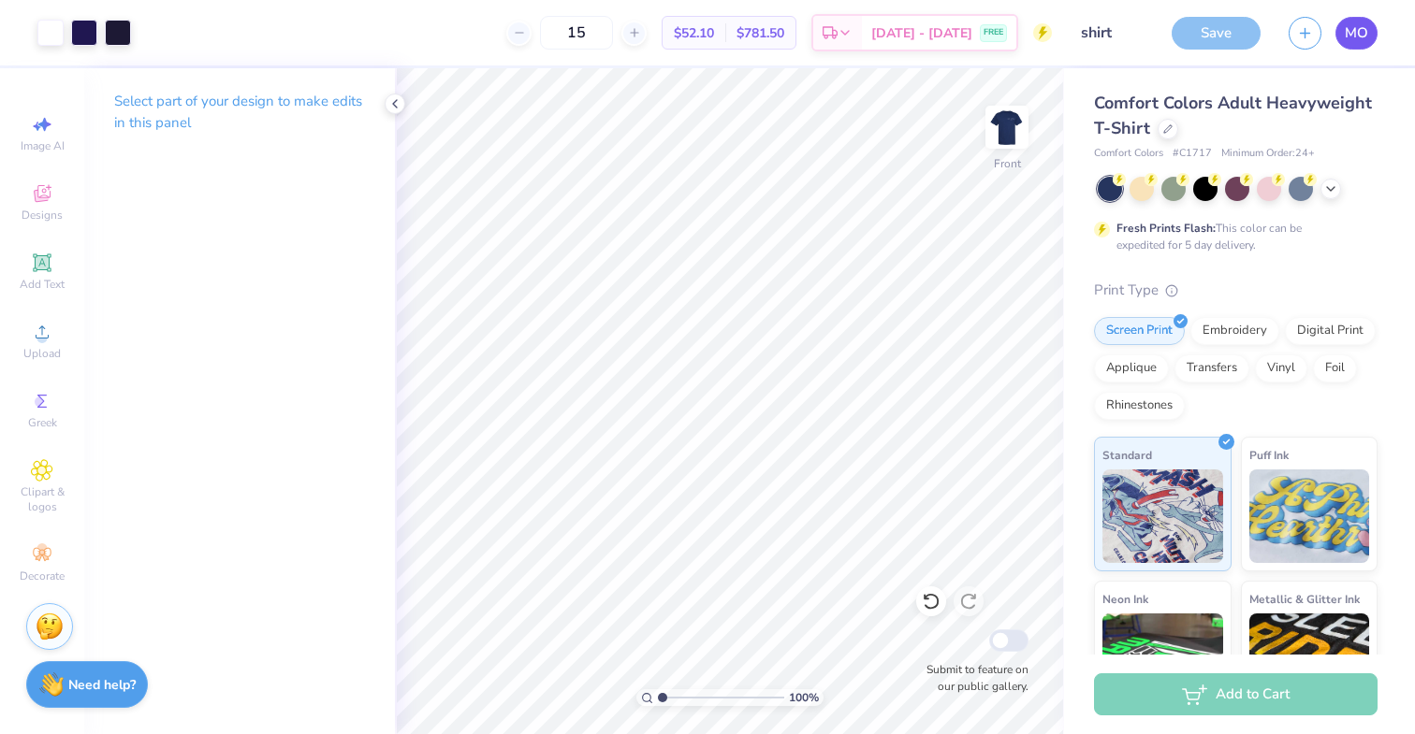
click at [1360, 25] on span "MO" at bounding box center [1356, 33] width 23 height 22
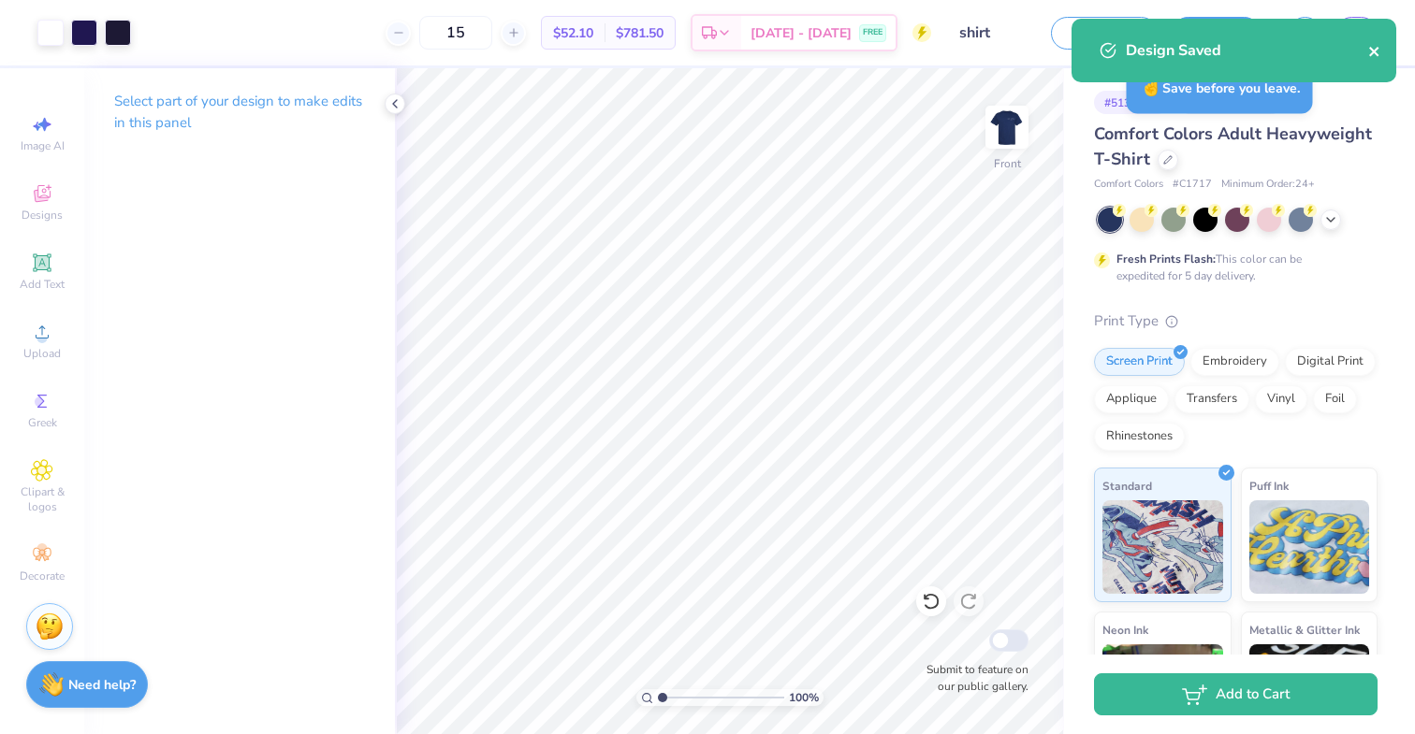
click at [1376, 54] on icon "close" at bounding box center [1373, 51] width 9 height 9
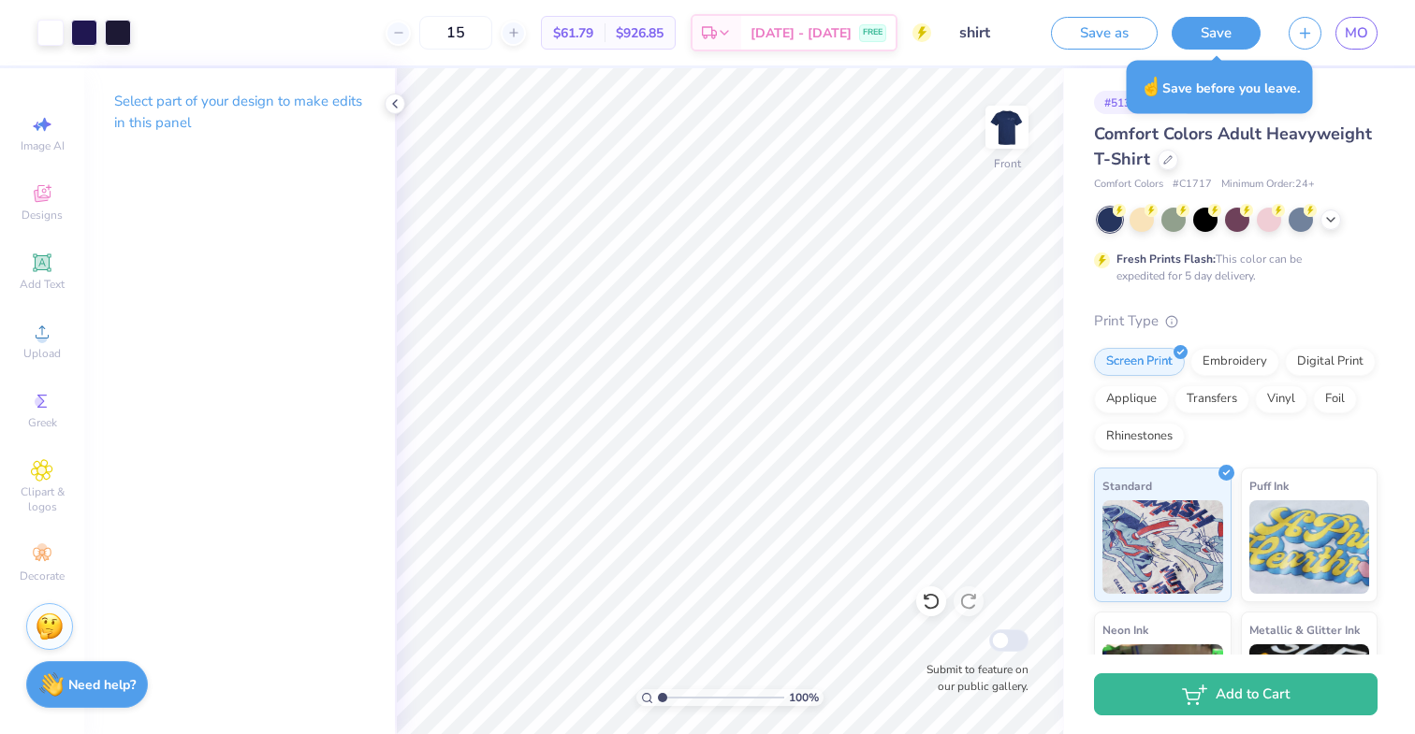
click at [1355, 26] on div "Art colors 15 $61.79 Per Item $926.85 Total Est. Delivery Sep 13 - 16 FREE Desi…" at bounding box center [707, 367] width 1415 height 734
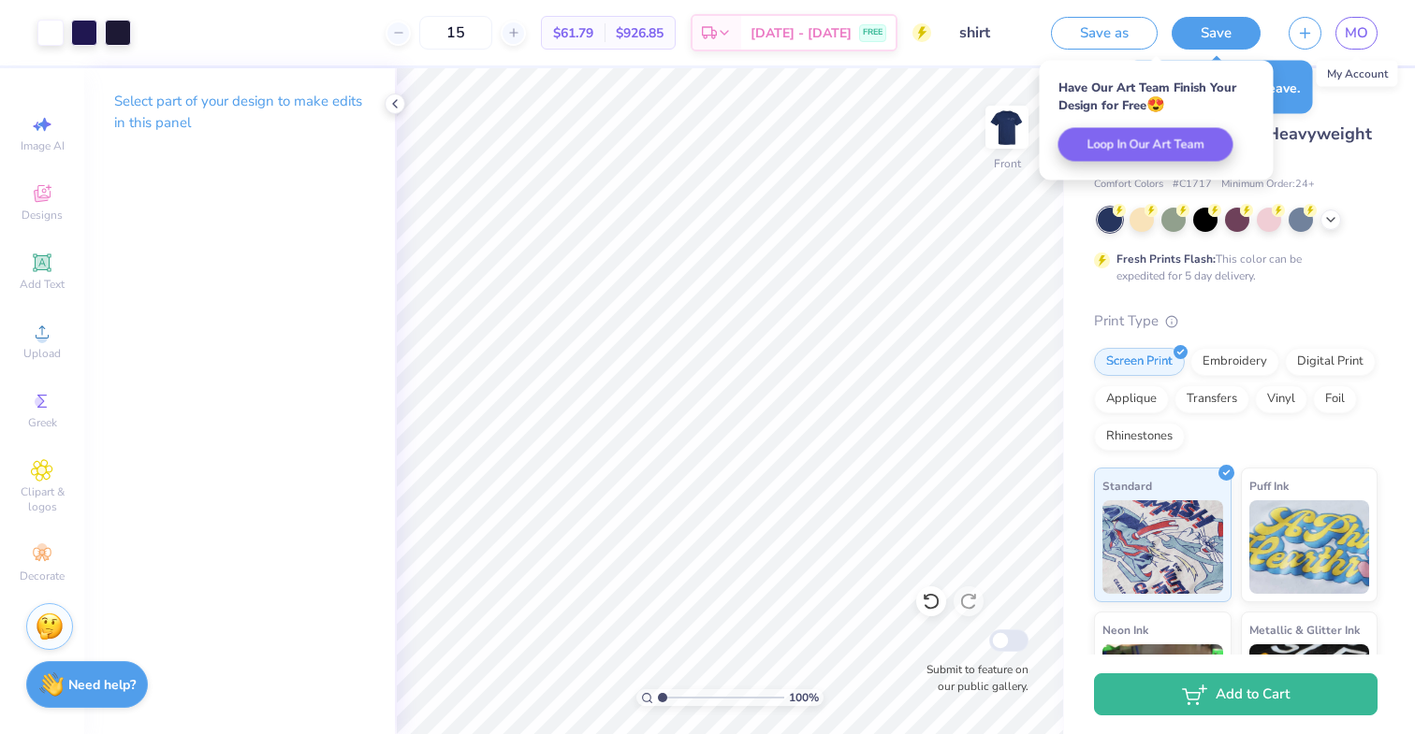
click at [1355, 26] on span "MO" at bounding box center [1356, 33] width 23 height 22
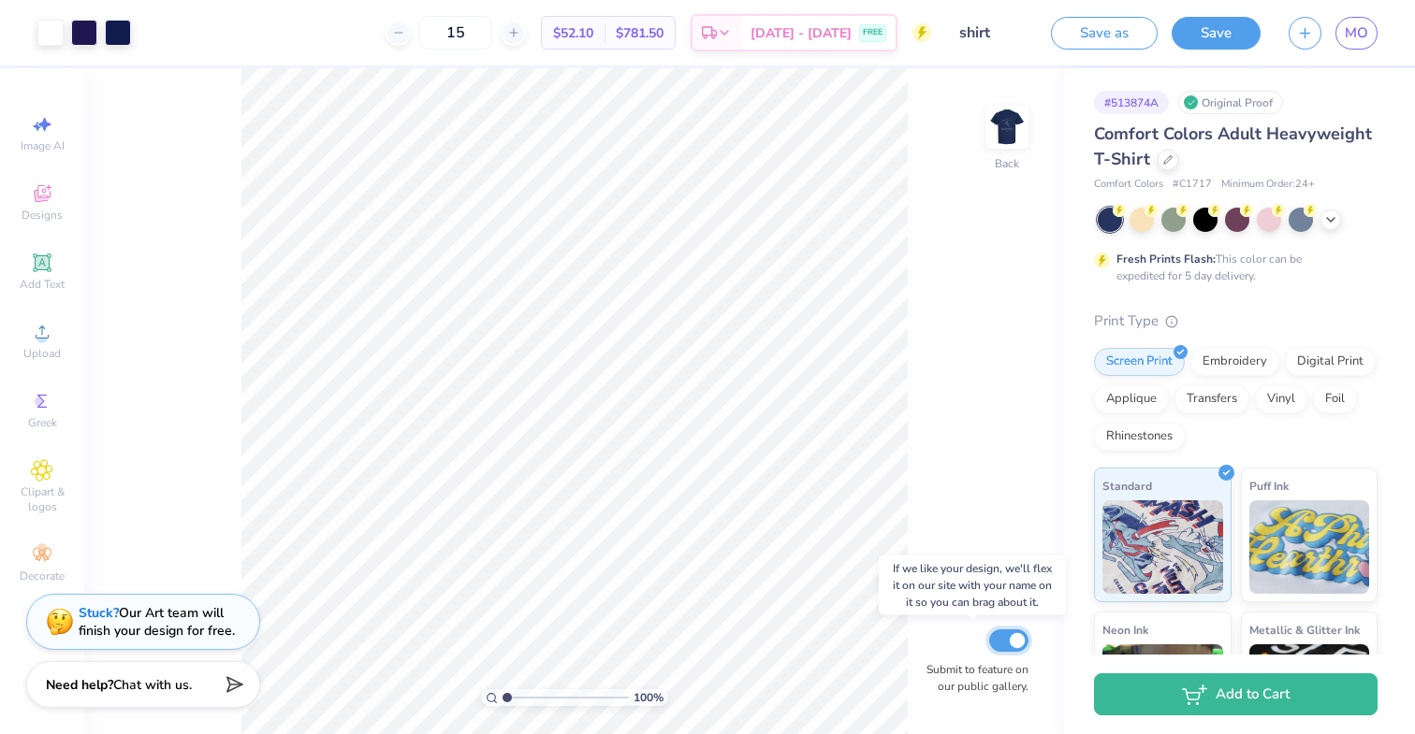
click at [1009, 641] on input "Submit to feature on our public gallery." at bounding box center [1008, 641] width 39 height 22
checkbox input "false"
click at [1218, 31] on button "Save" at bounding box center [1215, 30] width 89 height 33
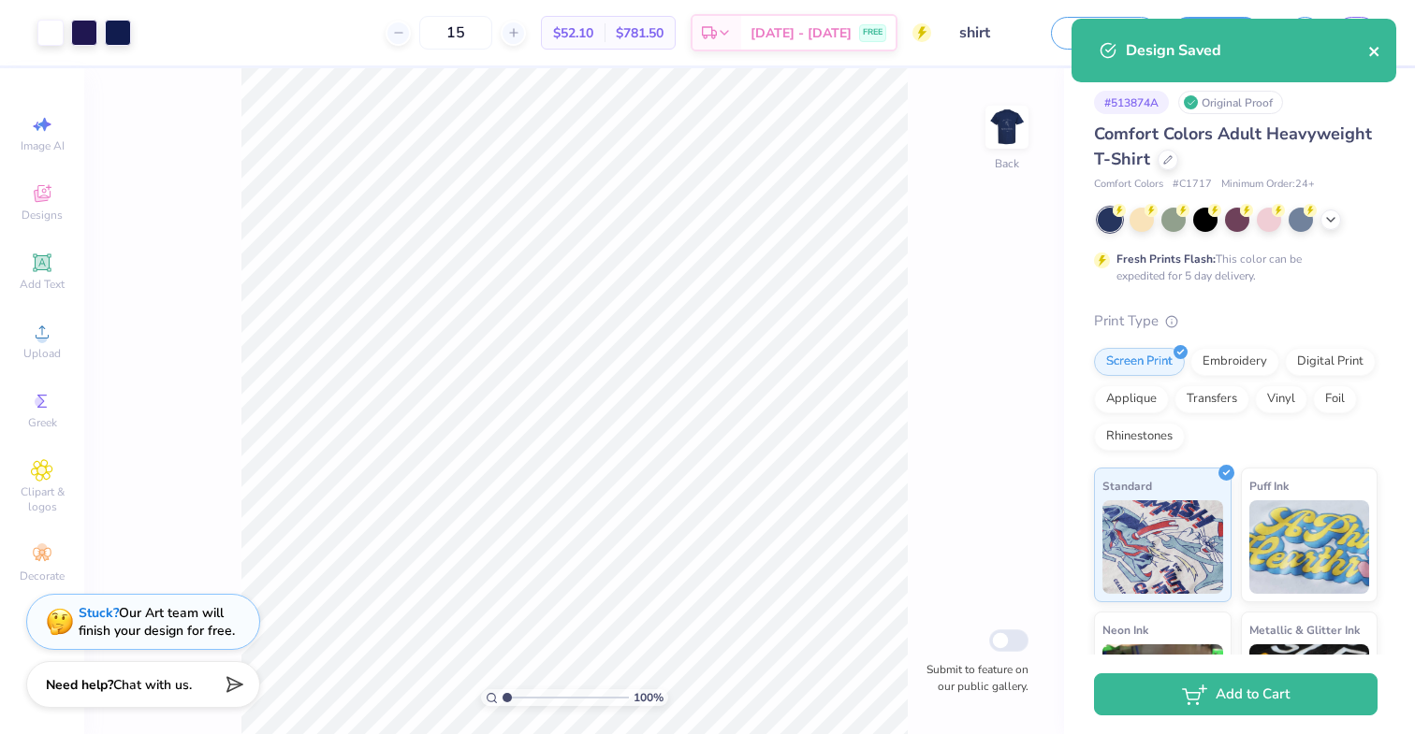
click at [1379, 46] on icon "close" at bounding box center [1374, 51] width 13 height 15
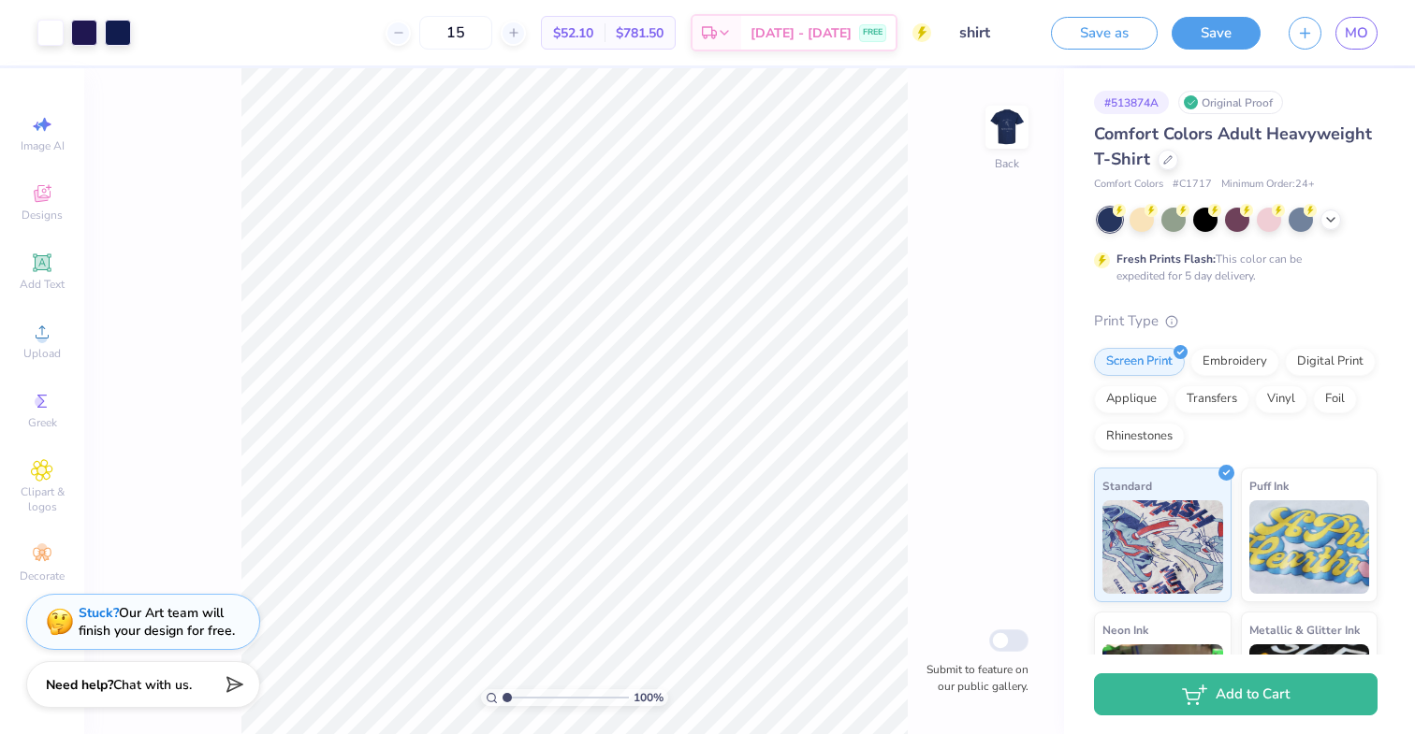
click at [1361, 31] on div "Design Saved" at bounding box center [1234, 57] width 332 height 85
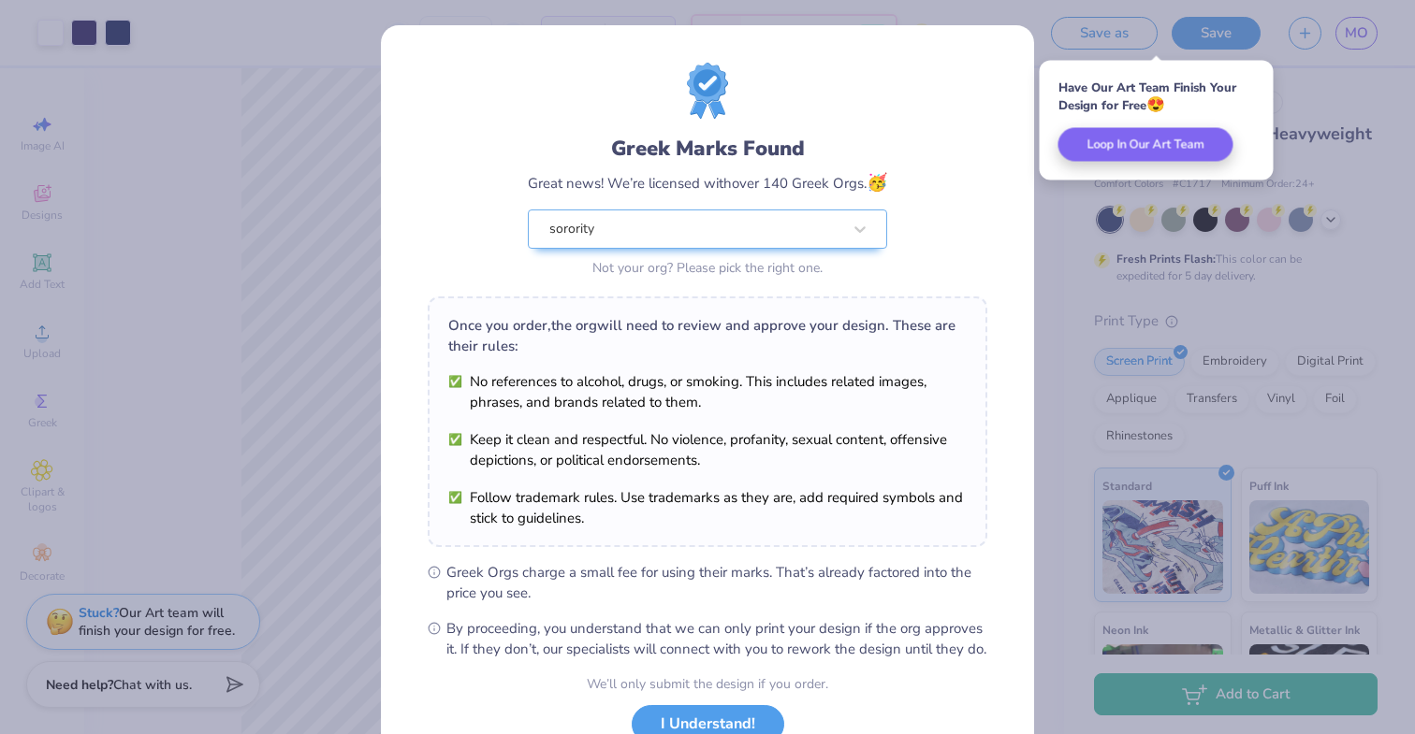
scroll to position [141, 0]
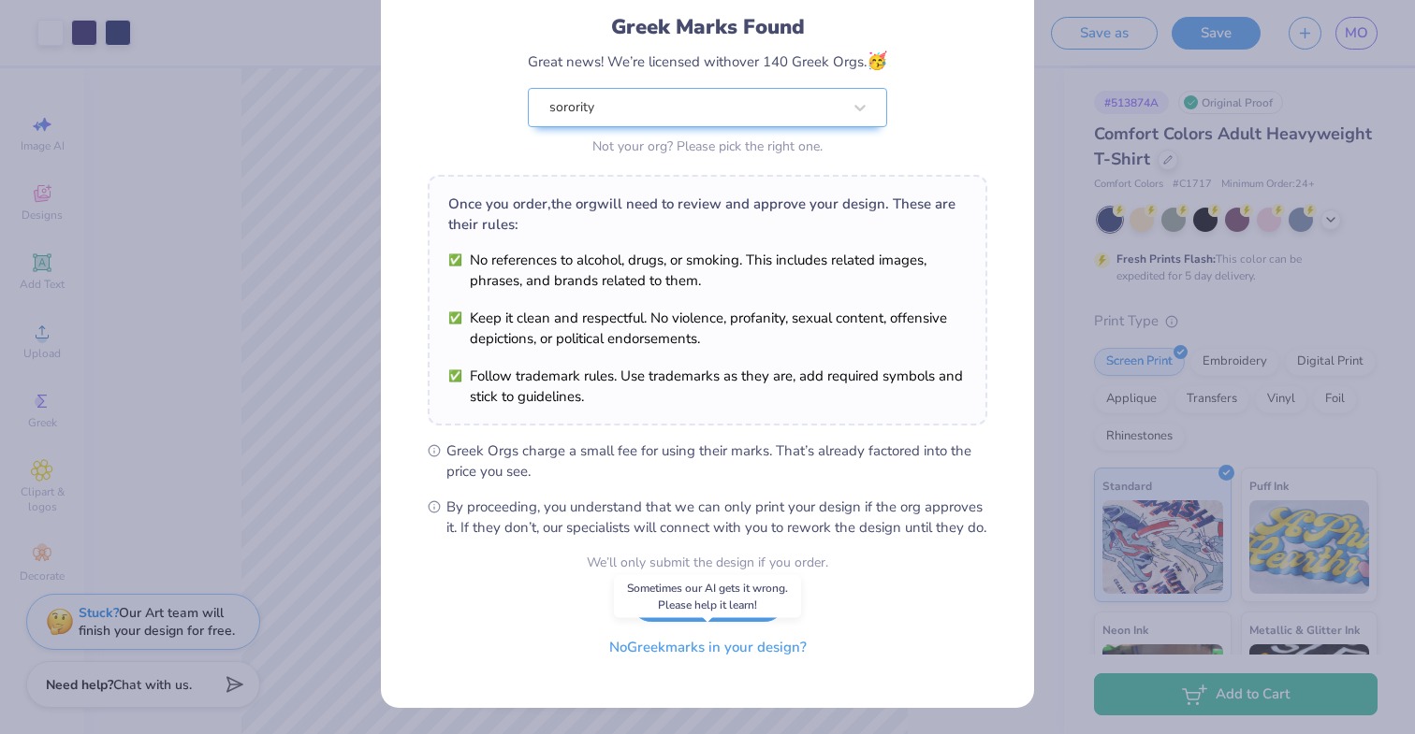
click at [700, 656] on button "No Greek marks in your design?" at bounding box center [707, 648] width 229 height 38
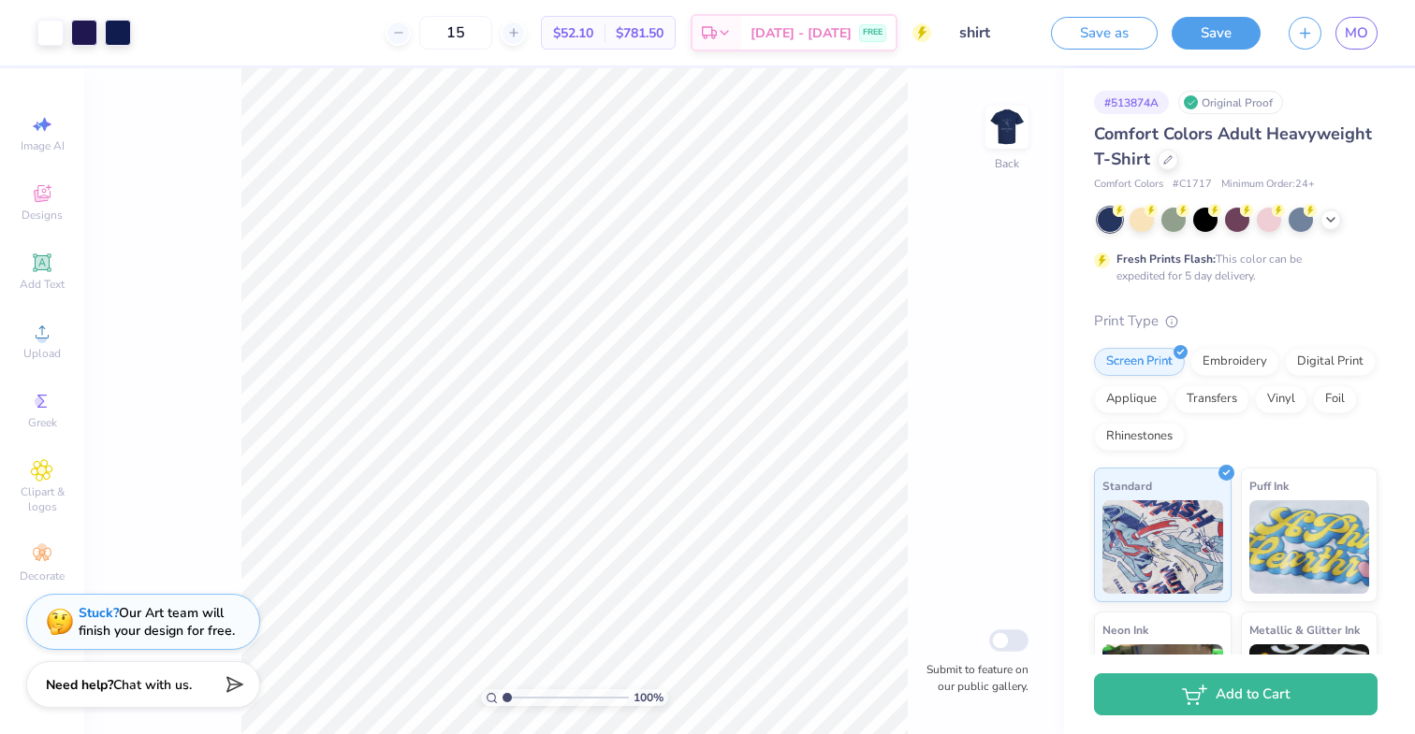
scroll to position [0, 0]
click at [1357, 38] on span "MO" at bounding box center [1356, 33] width 23 height 22
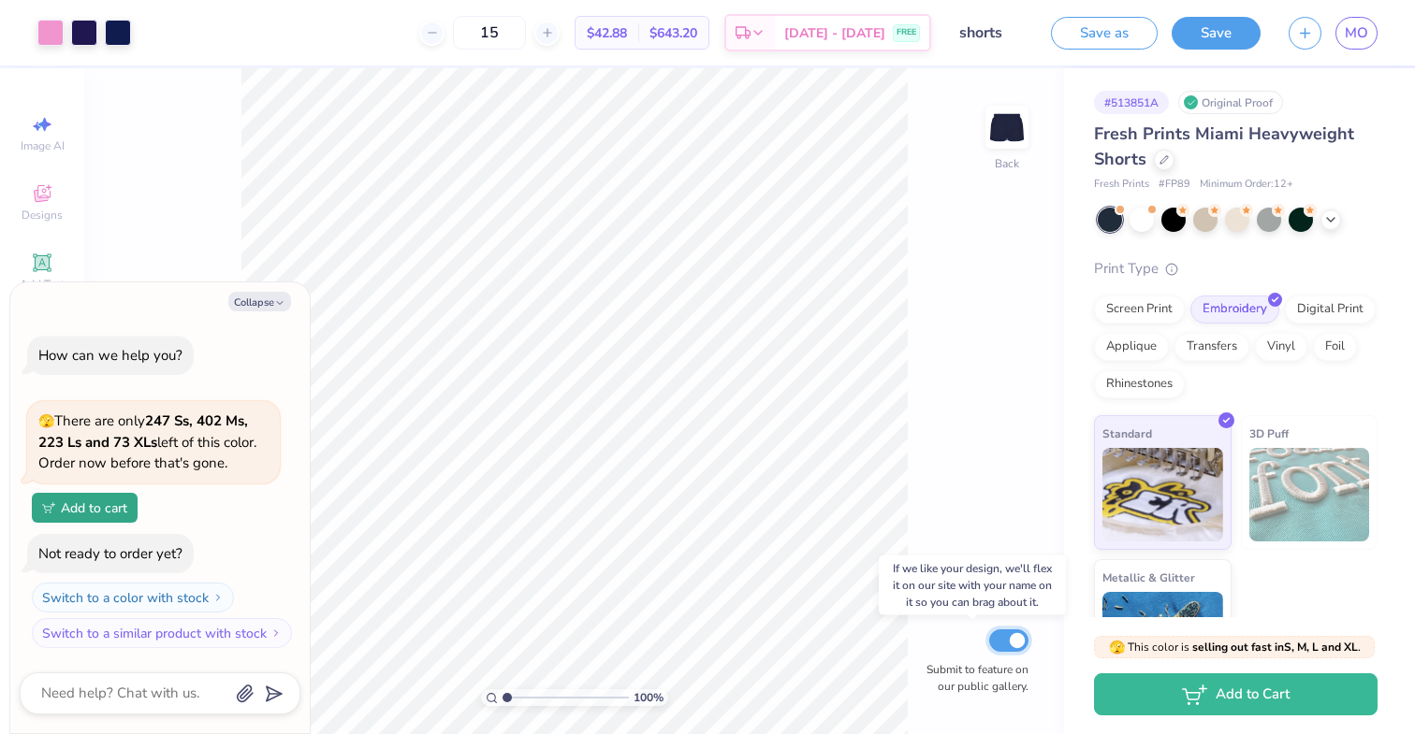
click at [1009, 645] on input "Submit to feature on our public gallery." at bounding box center [1008, 641] width 39 height 22
checkbox input "false"
click at [1216, 47] on div "Save" at bounding box center [1215, 33] width 89 height 33
click at [1218, 22] on button "Save" at bounding box center [1215, 30] width 89 height 33
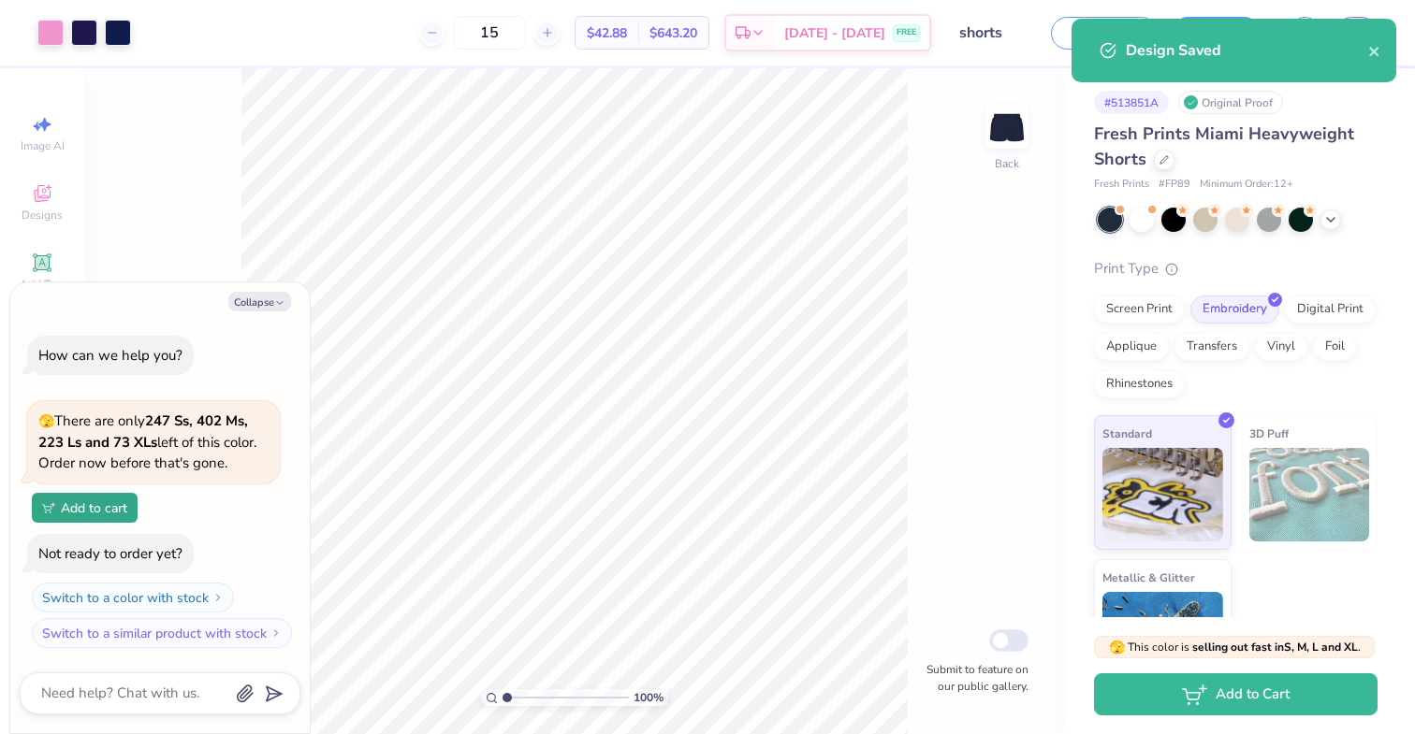
click at [1385, 55] on div "Design Saved" at bounding box center [1233, 51] width 325 height 64
click at [1377, 55] on icon "close" at bounding box center [1373, 51] width 9 height 9
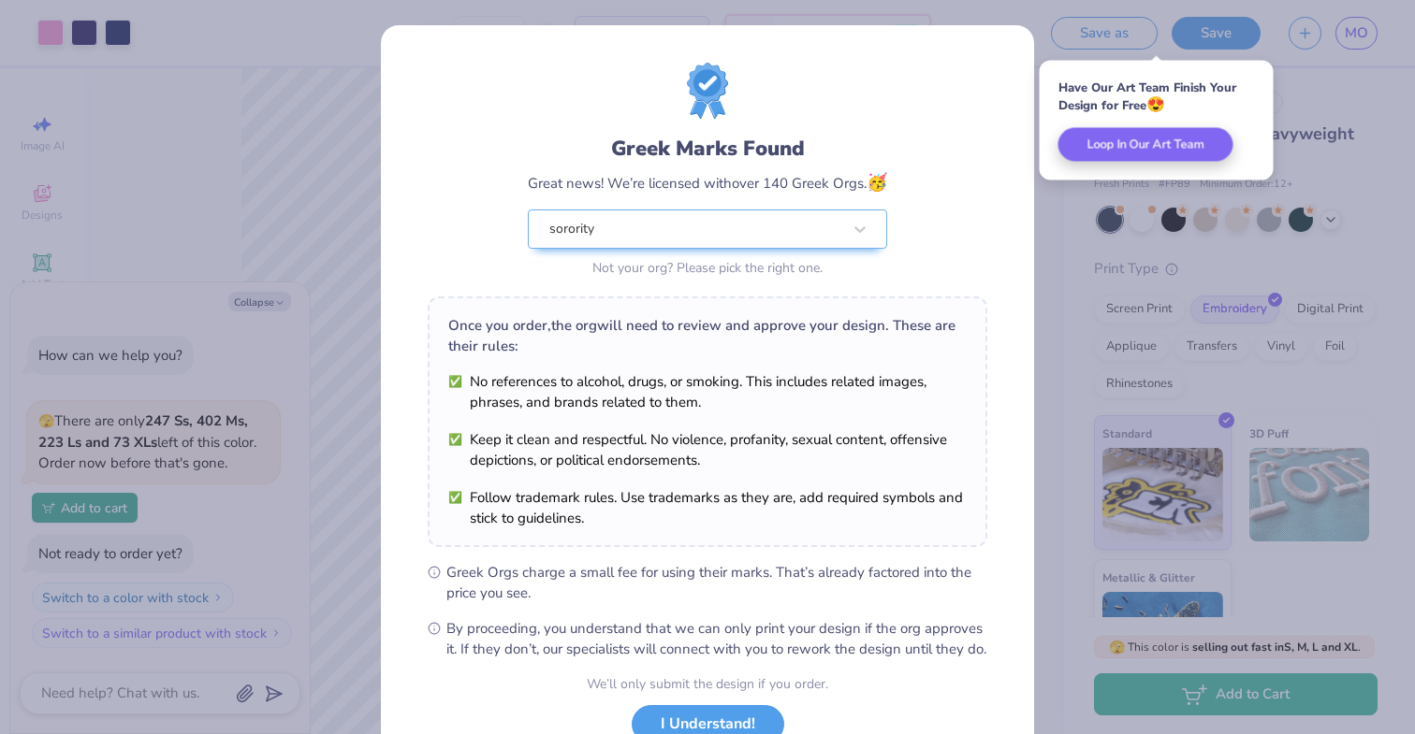
scroll to position [141, 0]
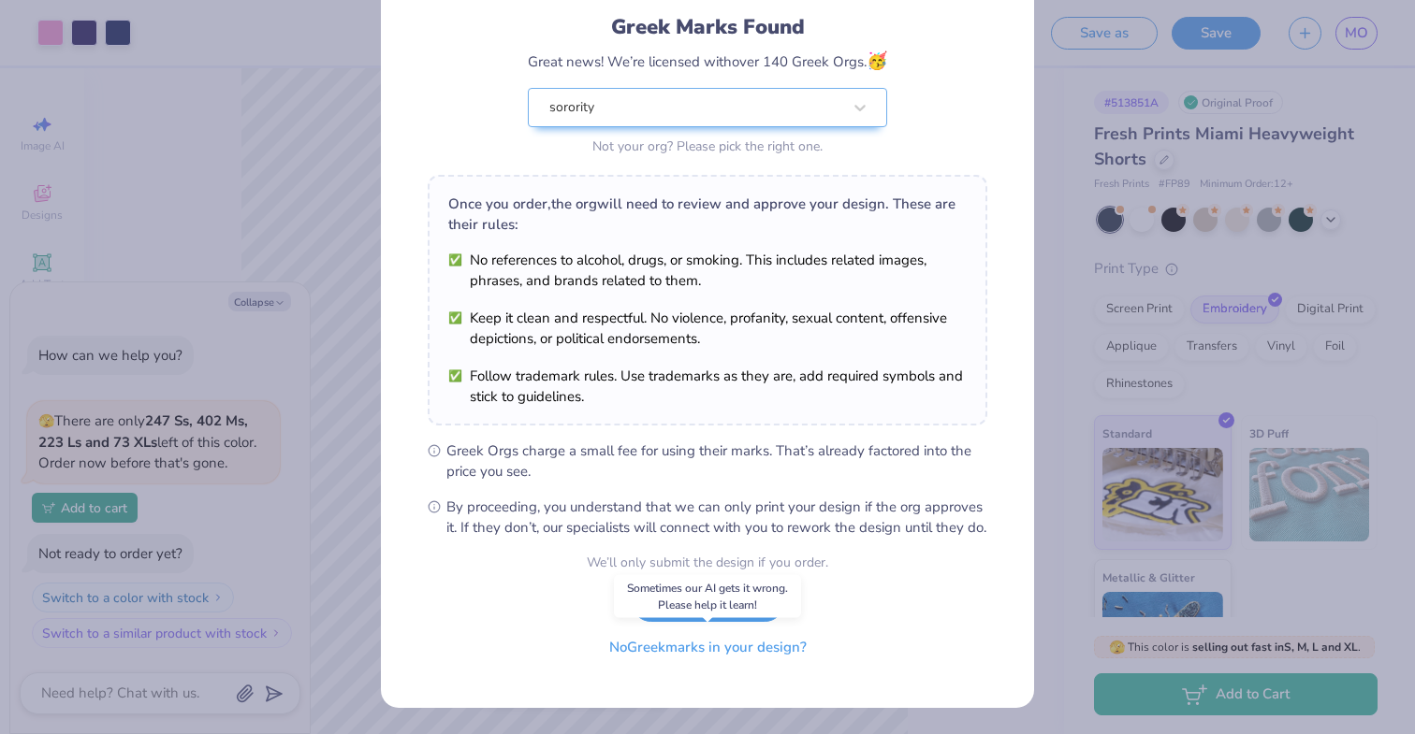
click at [730, 662] on button "No Greek marks in your design?" at bounding box center [707, 648] width 229 height 38
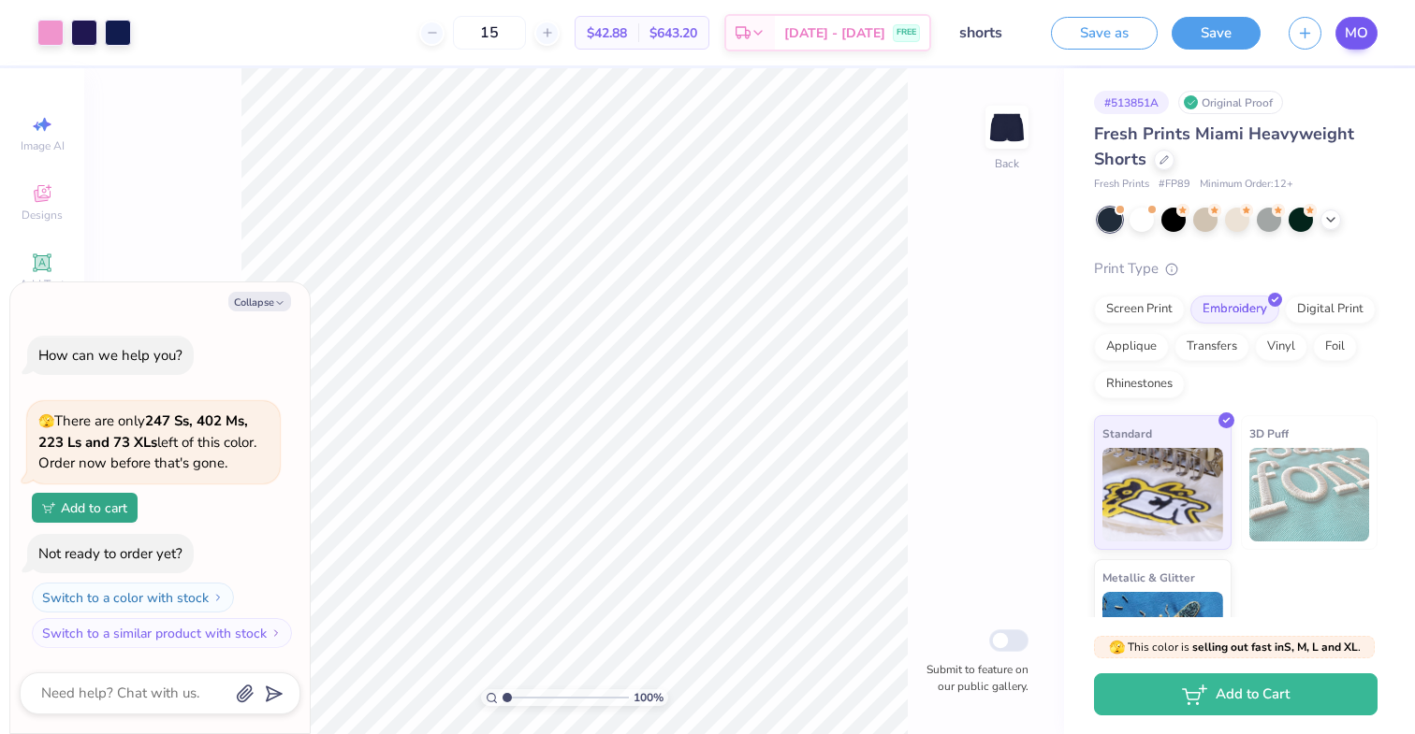
type textarea "x"
click at [1349, 43] on span "MO" at bounding box center [1356, 33] width 23 height 22
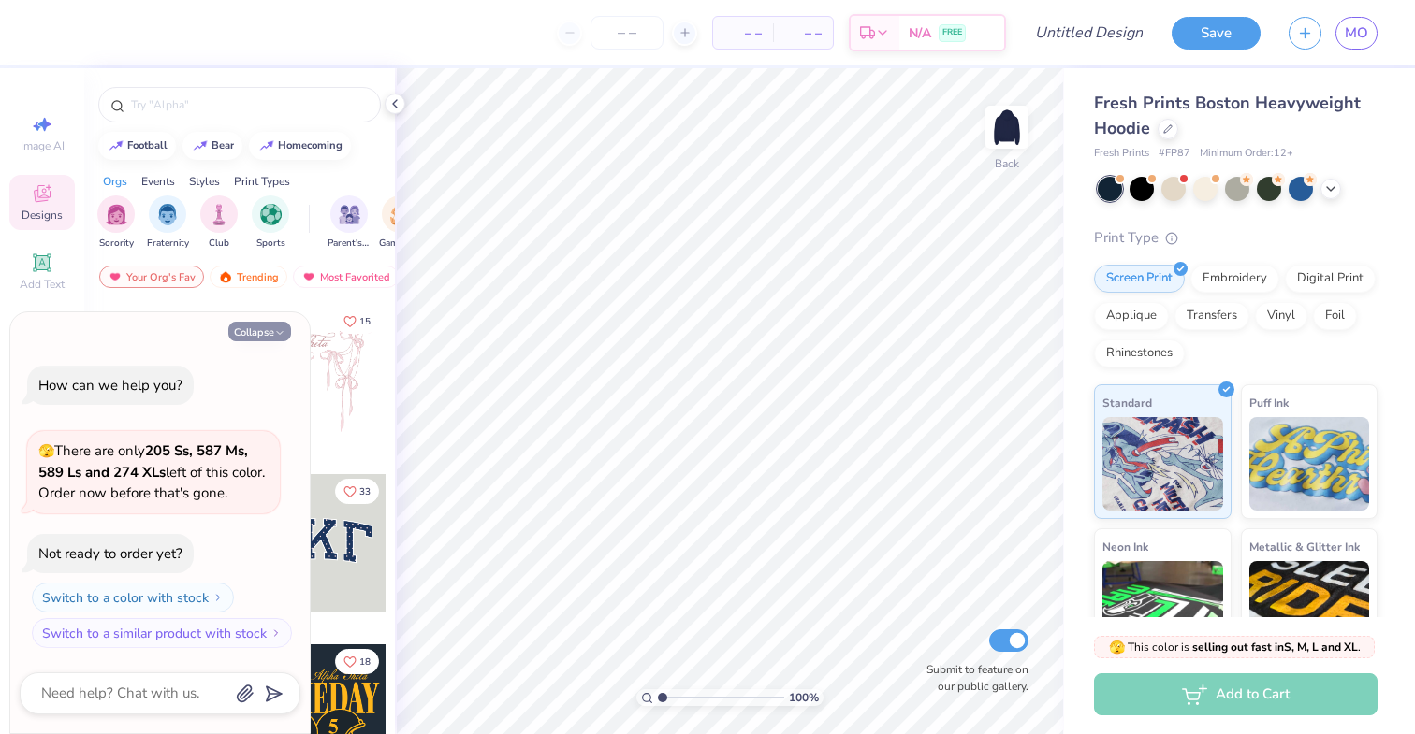
click at [264, 331] on button "Collapse" at bounding box center [259, 332] width 63 height 20
type textarea "x"
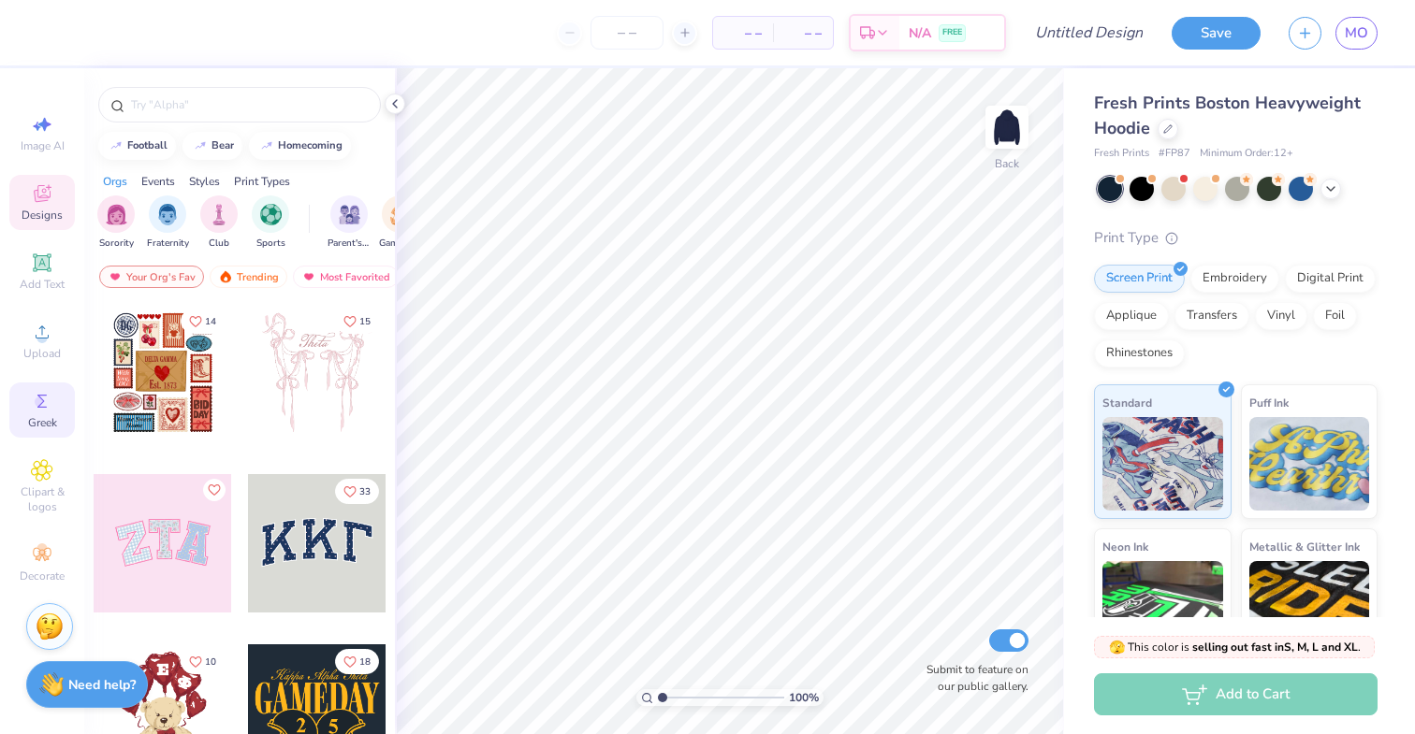
click at [40, 434] on div "Greek" at bounding box center [41, 410] width 65 height 55
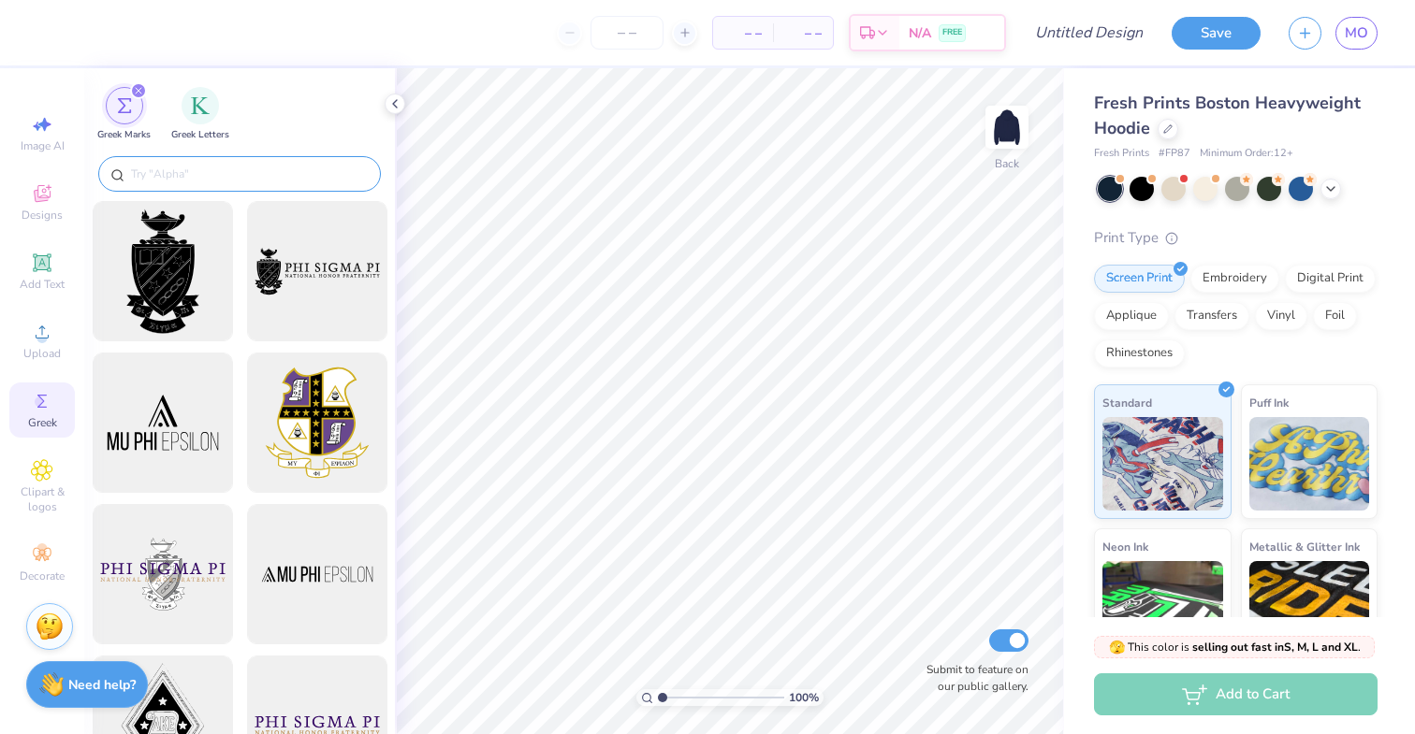
click at [134, 175] on input "text" at bounding box center [249, 174] width 240 height 19
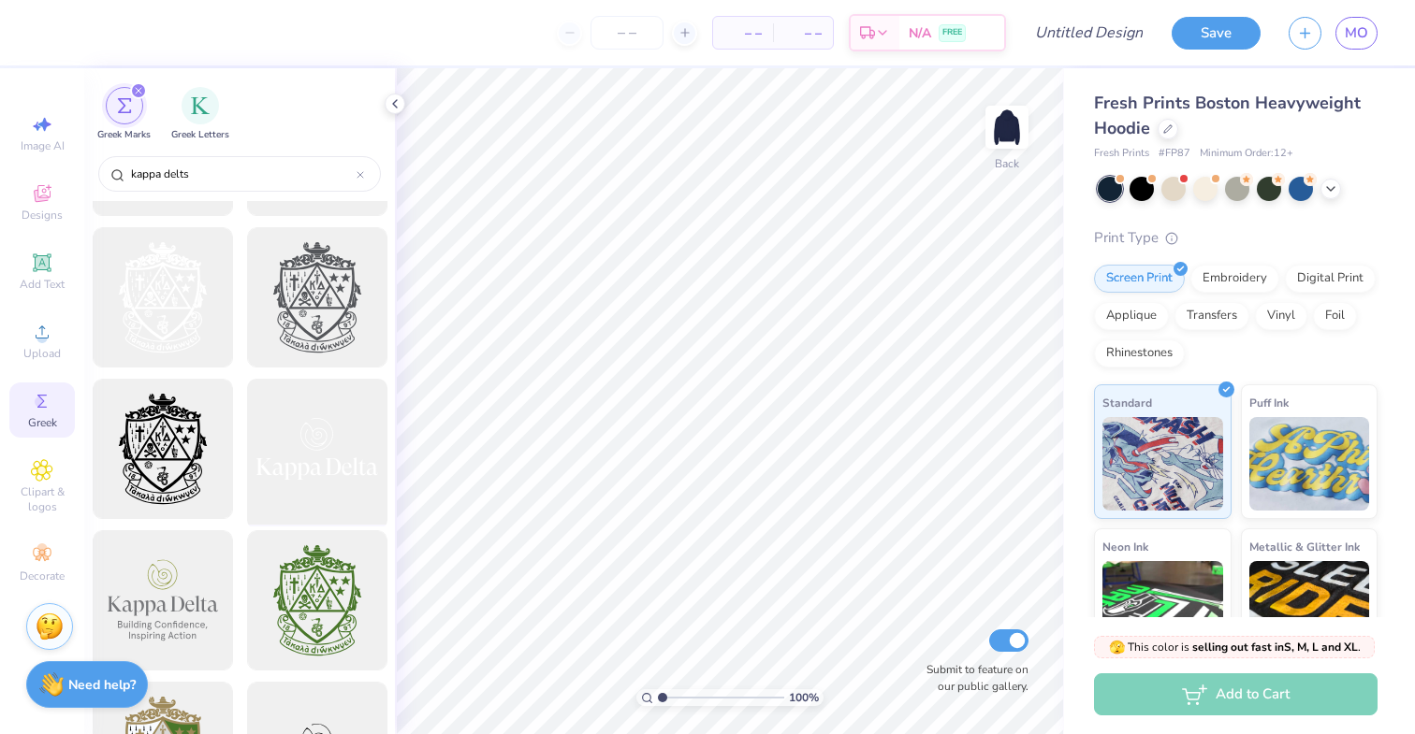
scroll to position [143, 0]
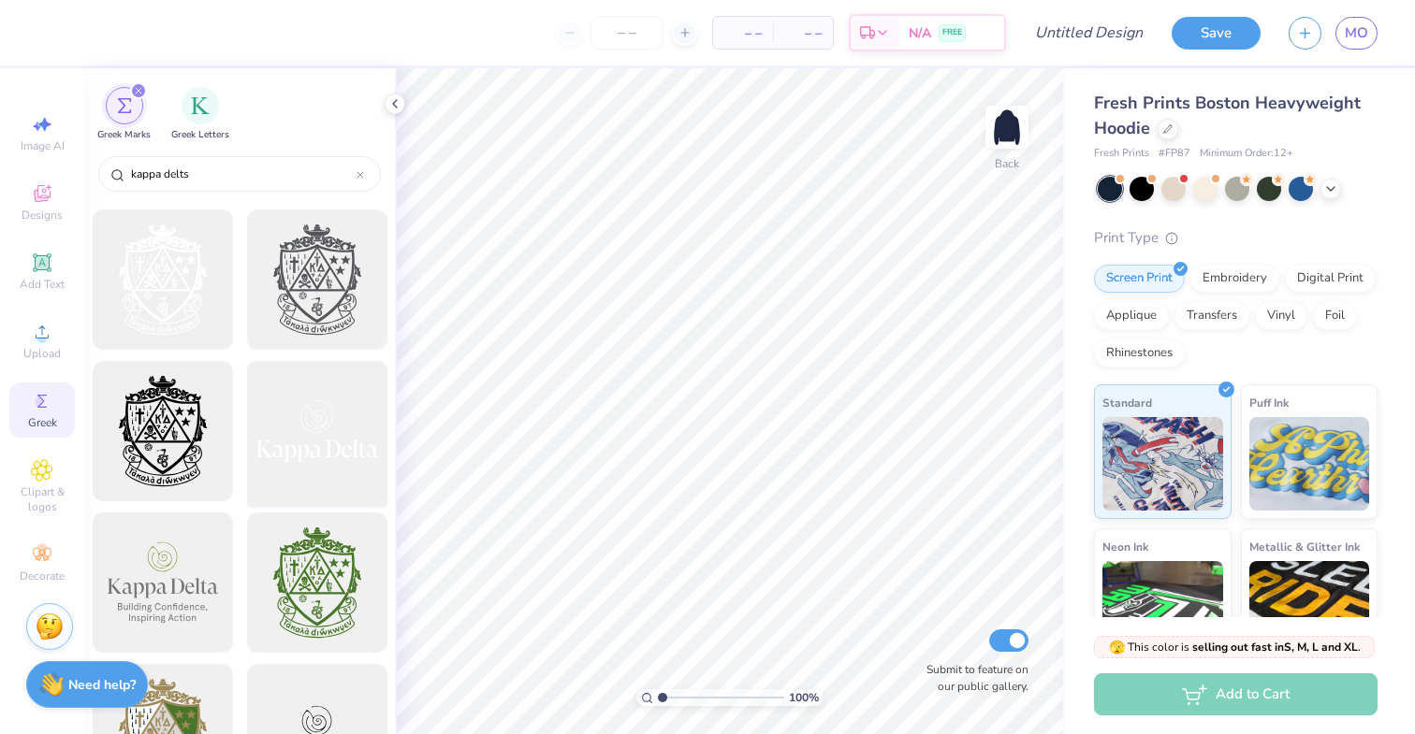
type input "kappa delts"
click at [288, 465] on div at bounding box center [317, 432] width 154 height 154
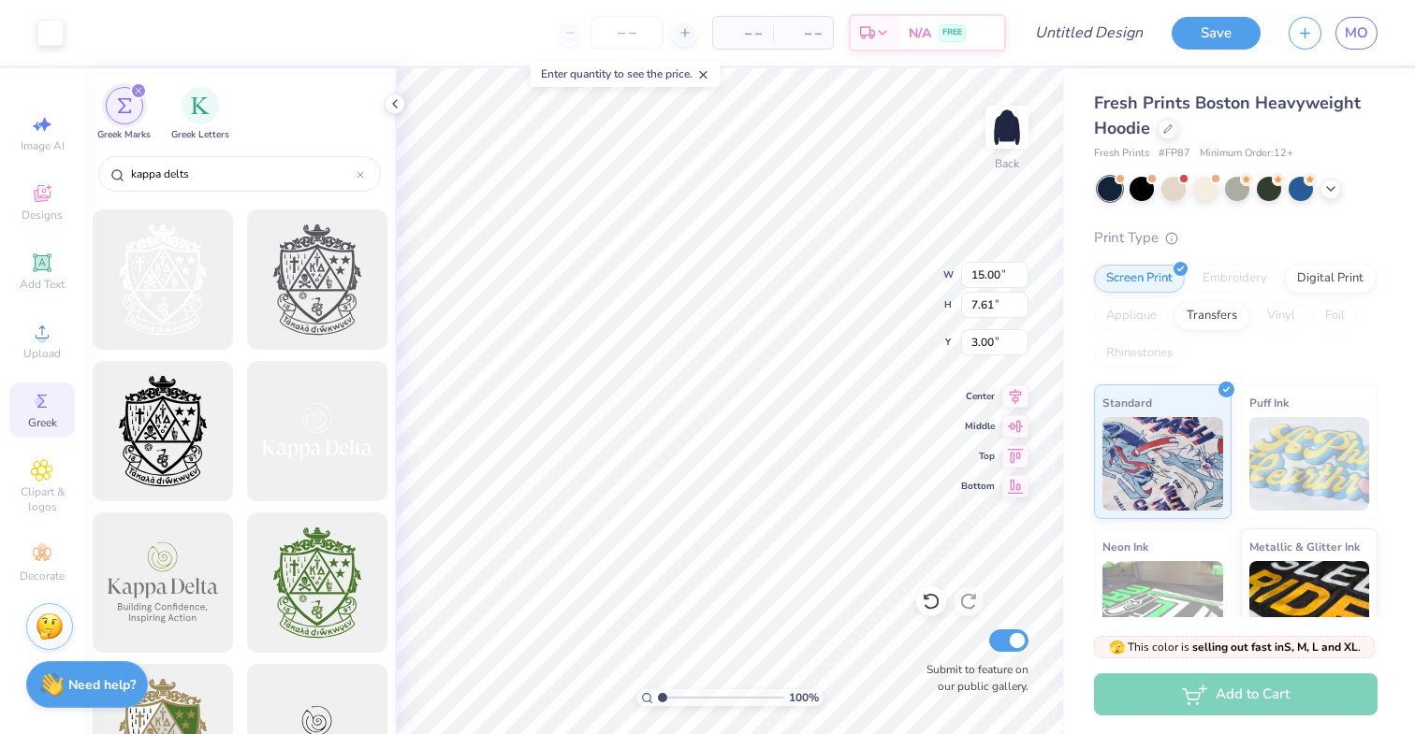
type input "3.96"
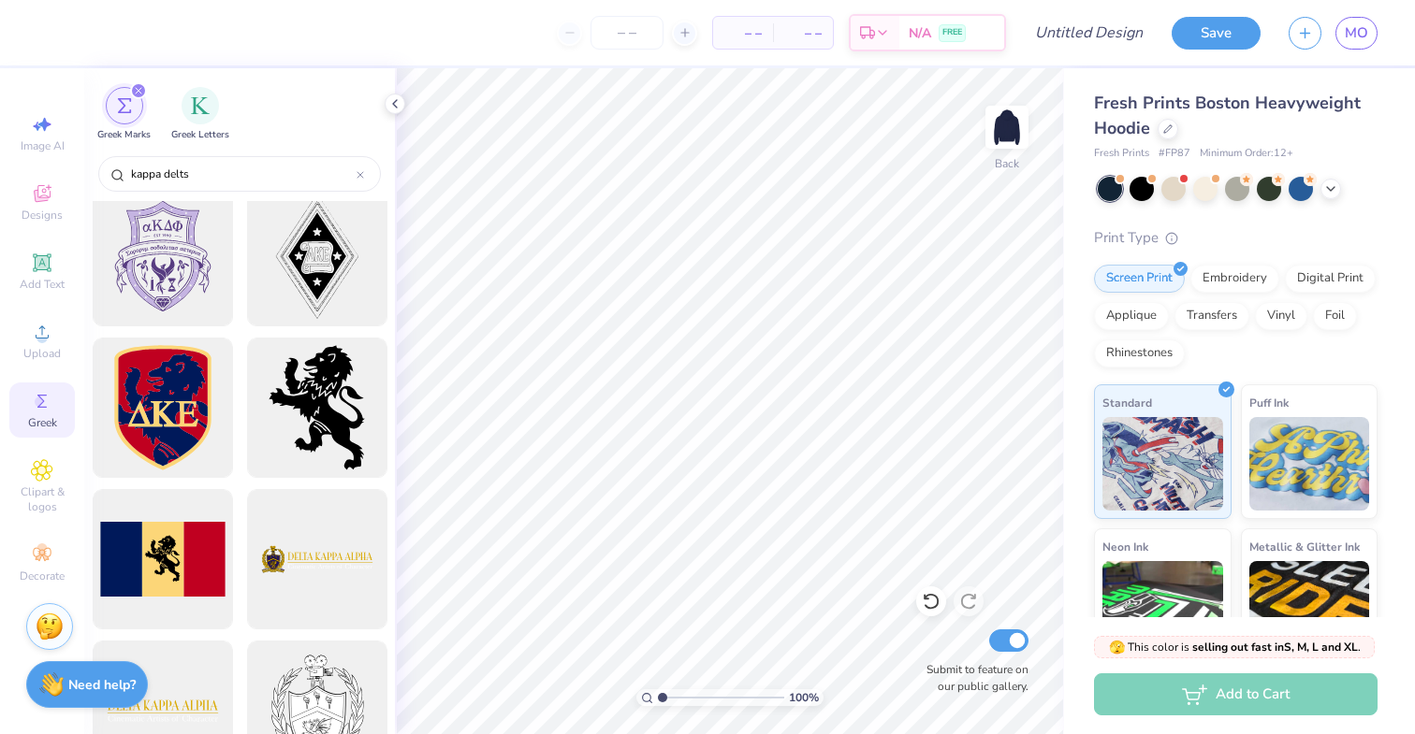
scroll to position [4446, 0]
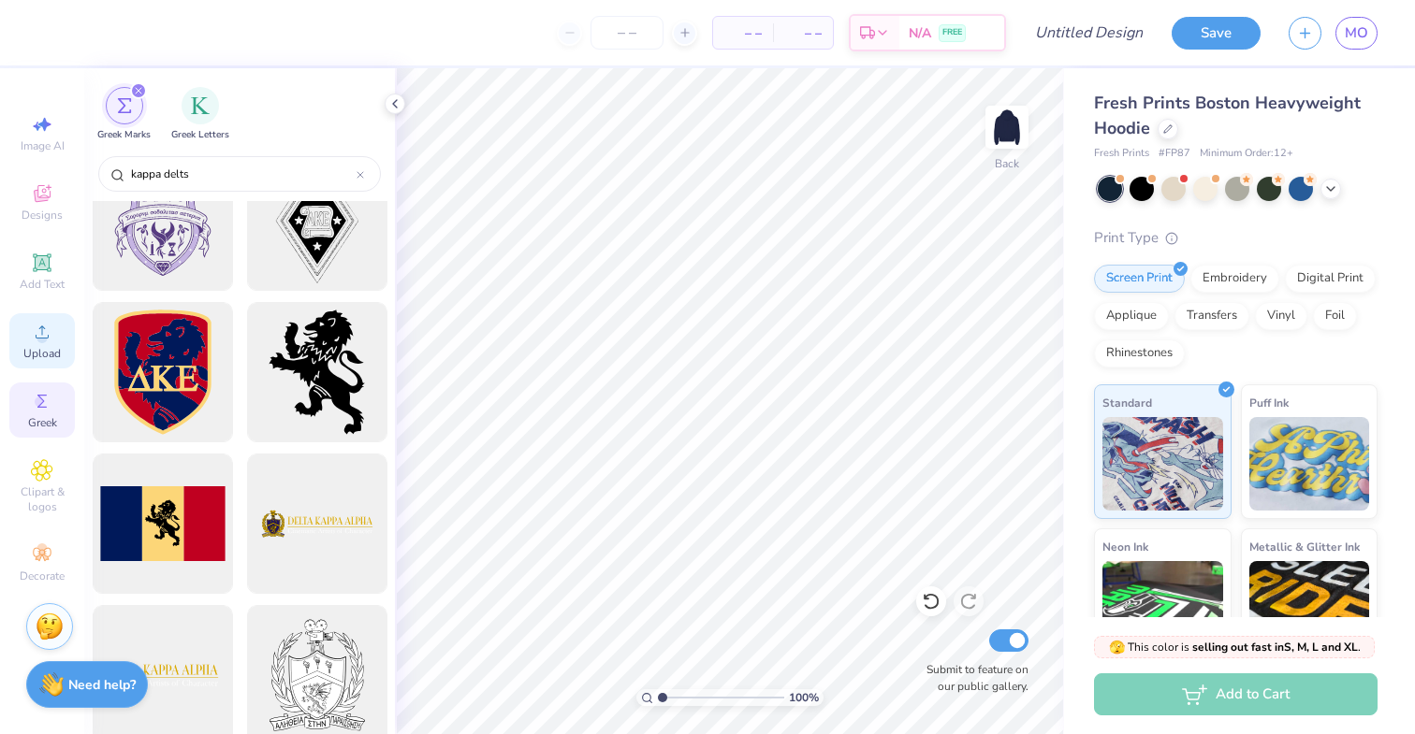
click at [57, 329] on div "Upload" at bounding box center [41, 340] width 65 height 55
click at [1369, 38] on link "MO" at bounding box center [1356, 33] width 42 height 33
click at [395, 103] on icon at bounding box center [394, 103] width 15 height 15
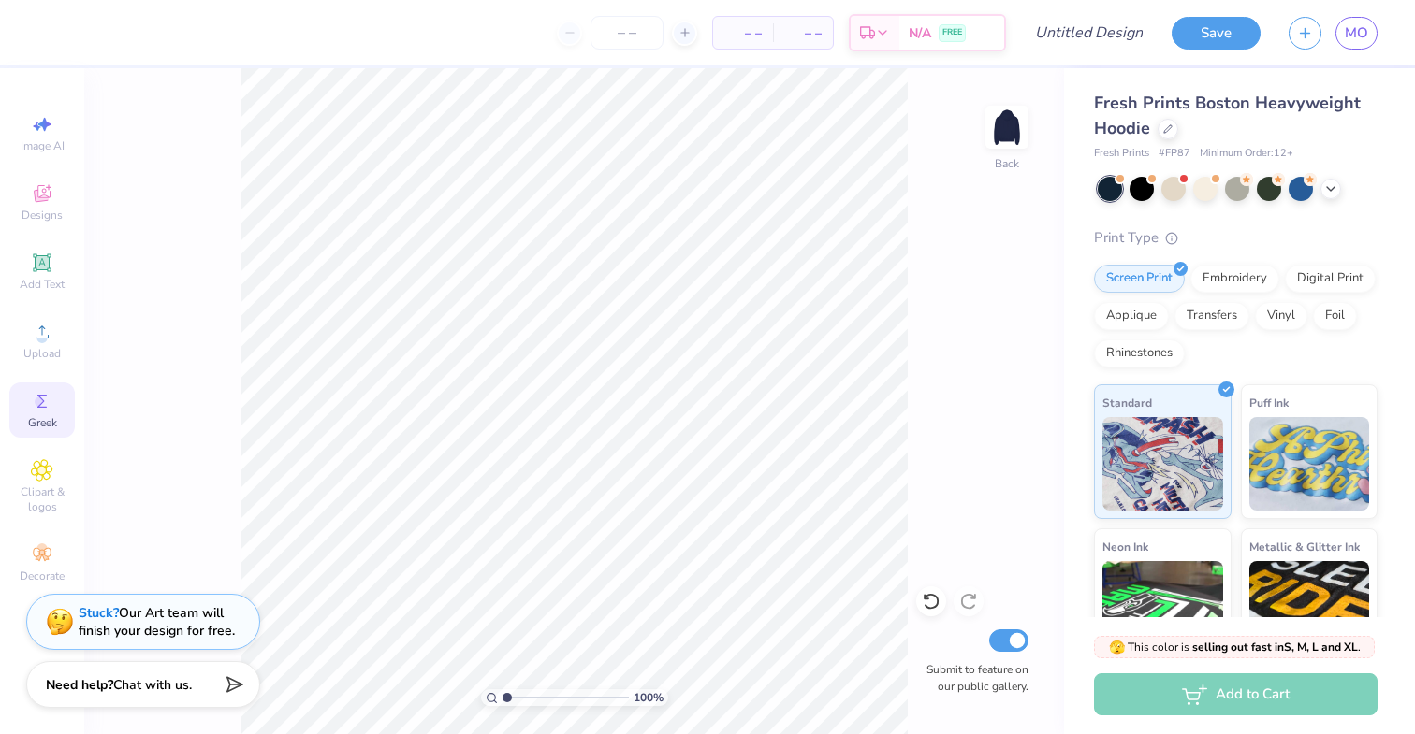
click at [59, 414] on div "Greek" at bounding box center [41, 410] width 65 height 55
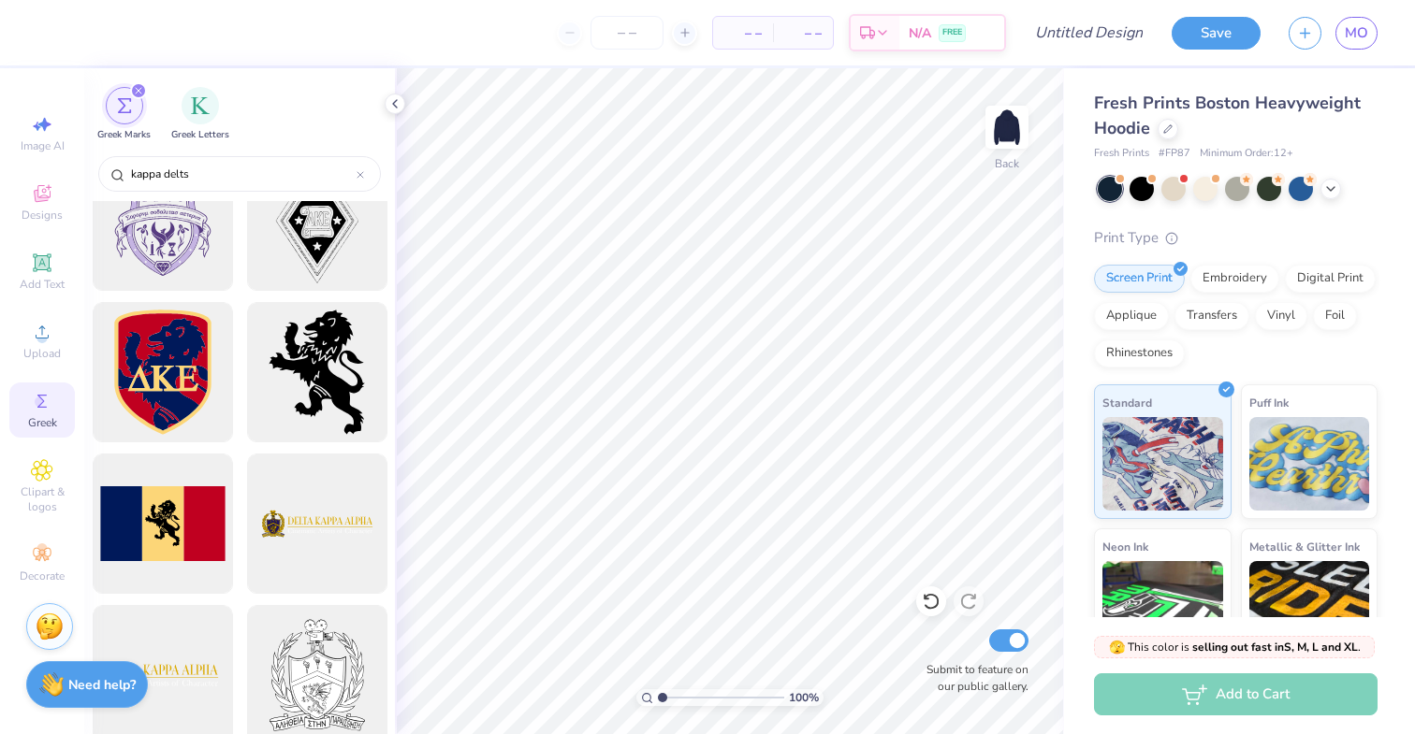
drag, startPoint x: 207, startPoint y: 168, endPoint x: 88, endPoint y: 157, distance: 119.4
click at [88, 157] on div "kappa delts" at bounding box center [239, 177] width 311 height 50
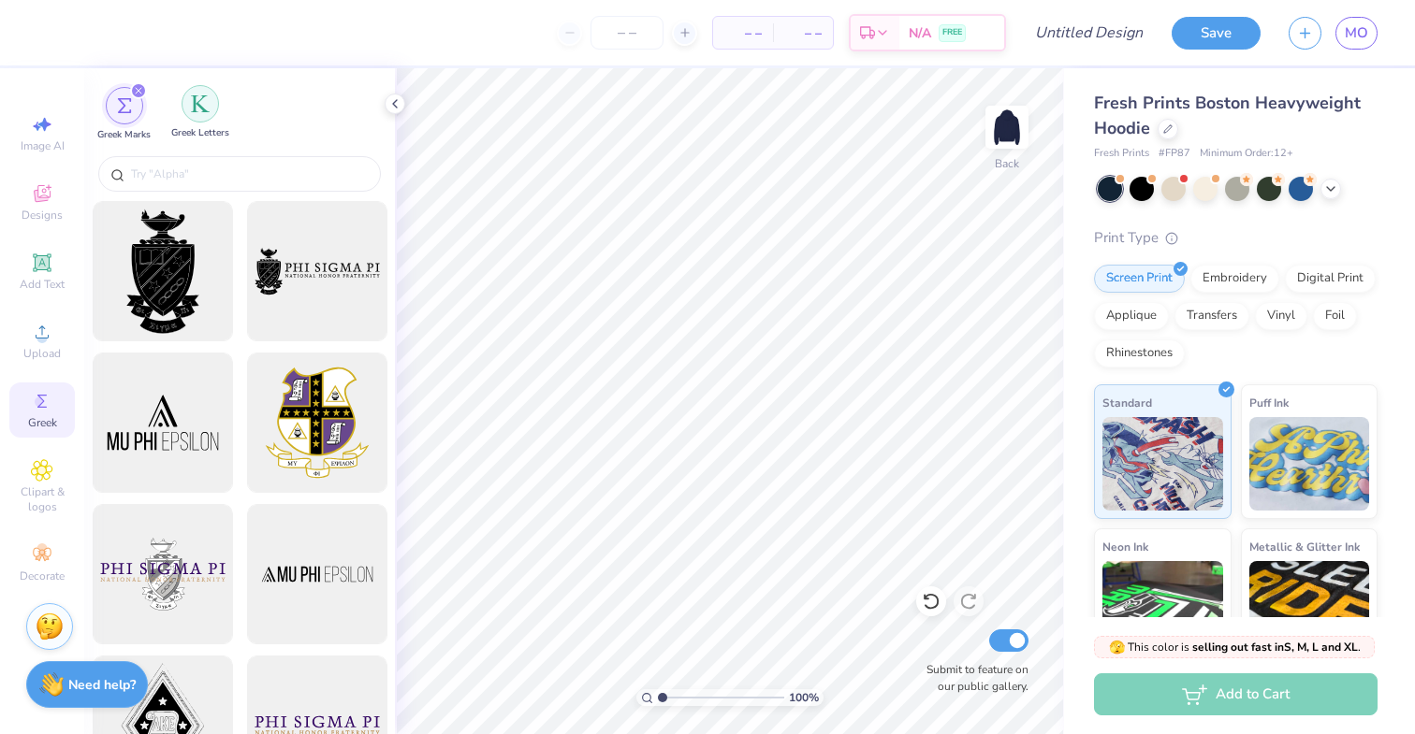
click at [204, 102] on img "filter for Greek Letters" at bounding box center [200, 104] width 19 height 19
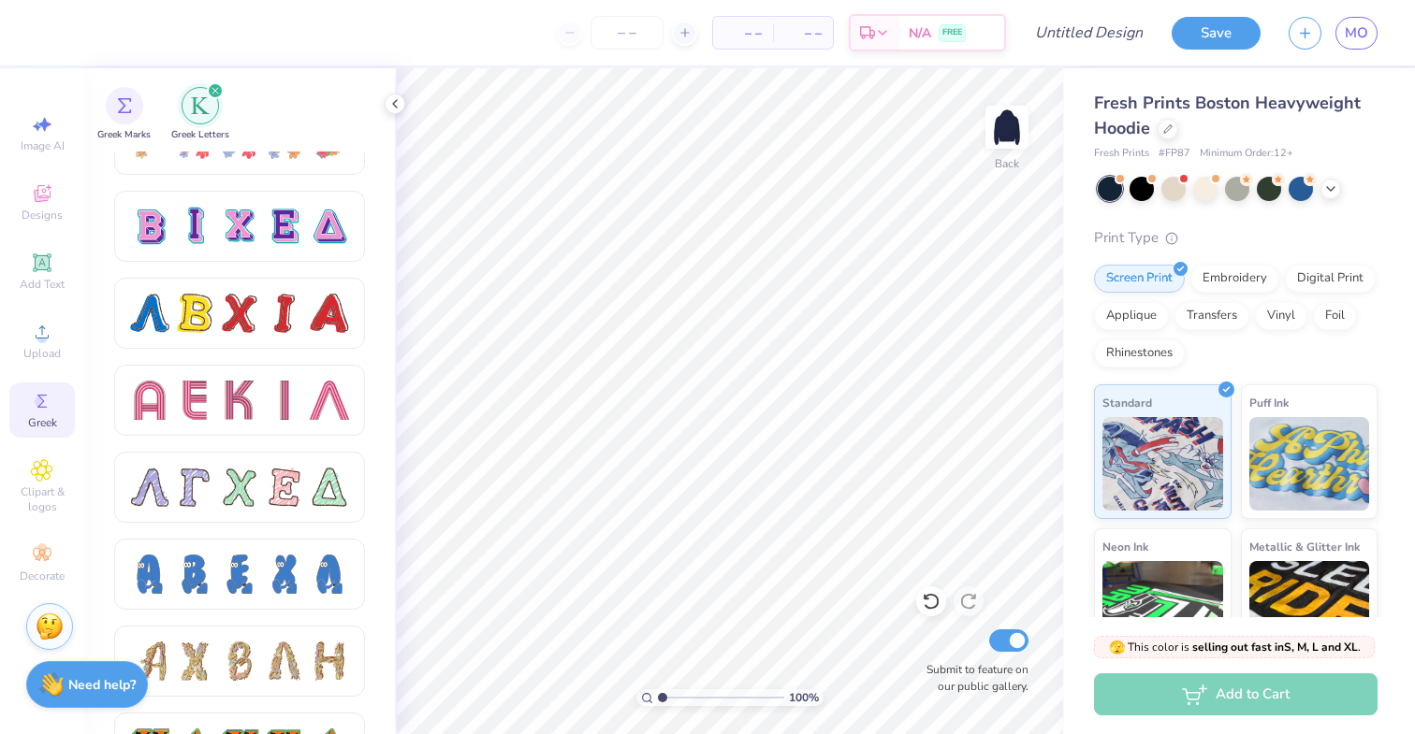
scroll to position [1545, 0]
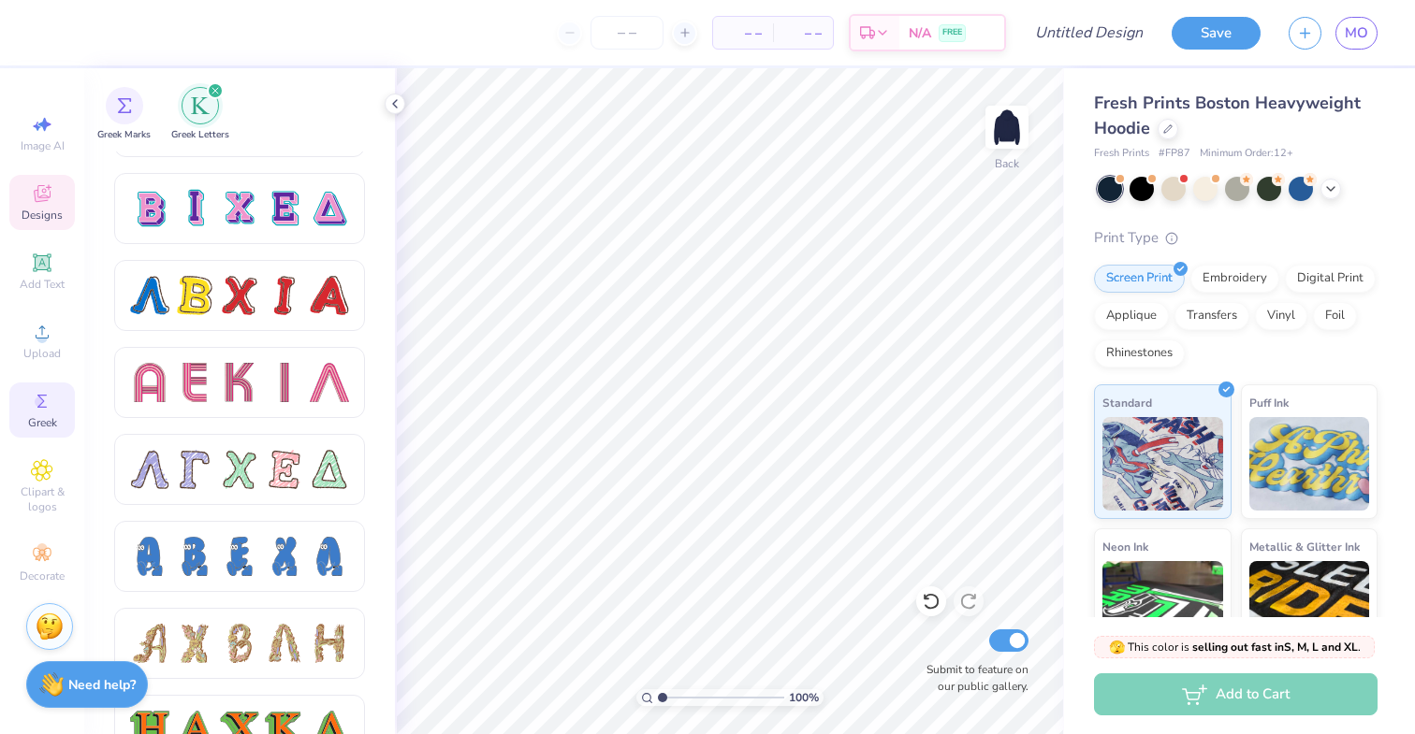
click at [64, 205] on div "Designs" at bounding box center [41, 202] width 65 height 55
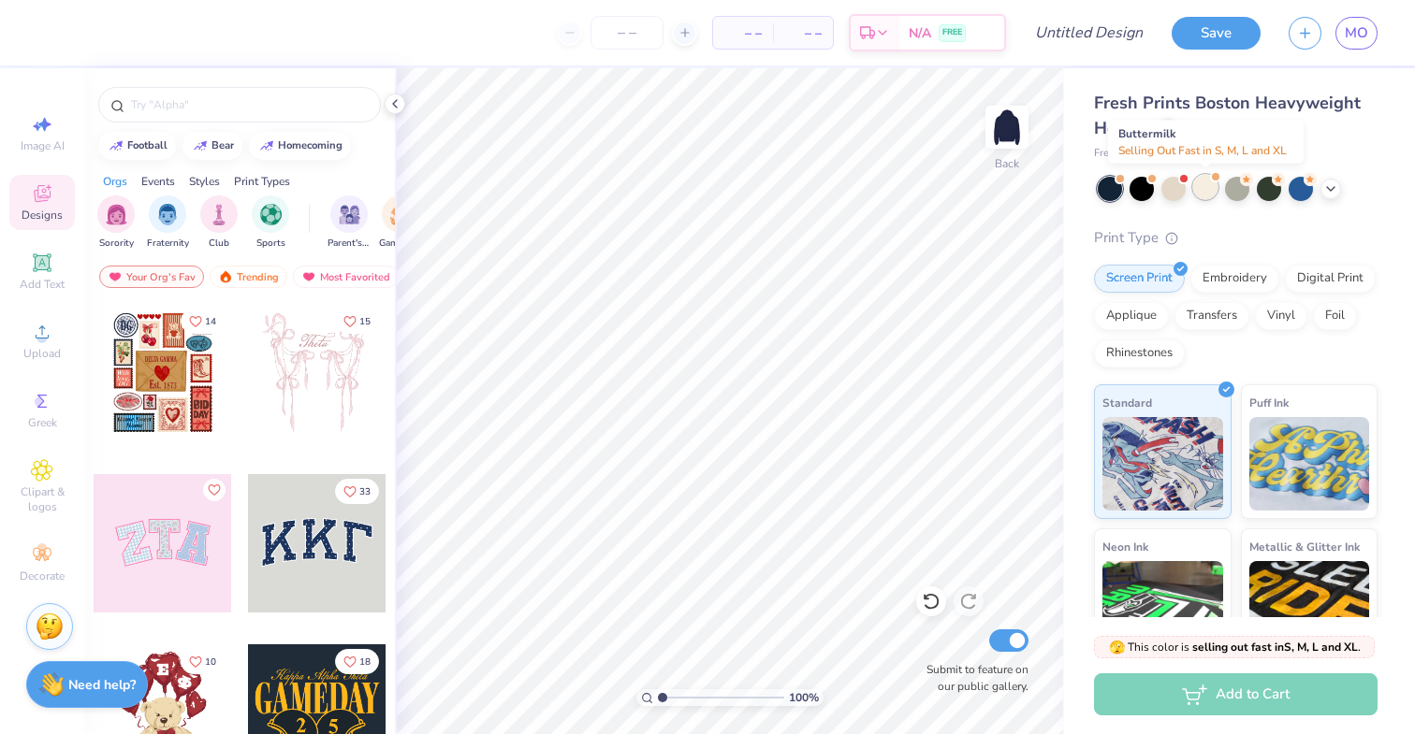
click at [1201, 194] on div at bounding box center [1205, 187] width 24 height 24
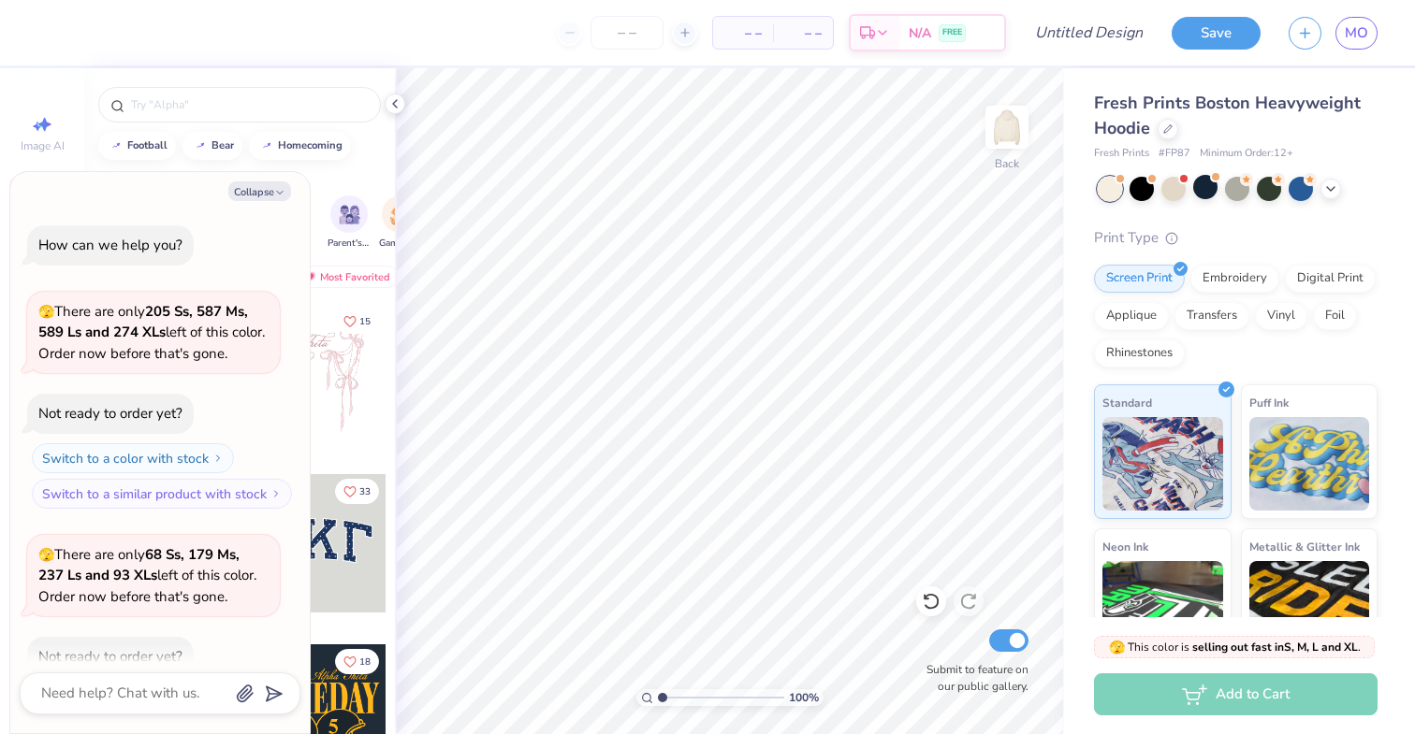
scroll to position [103, 0]
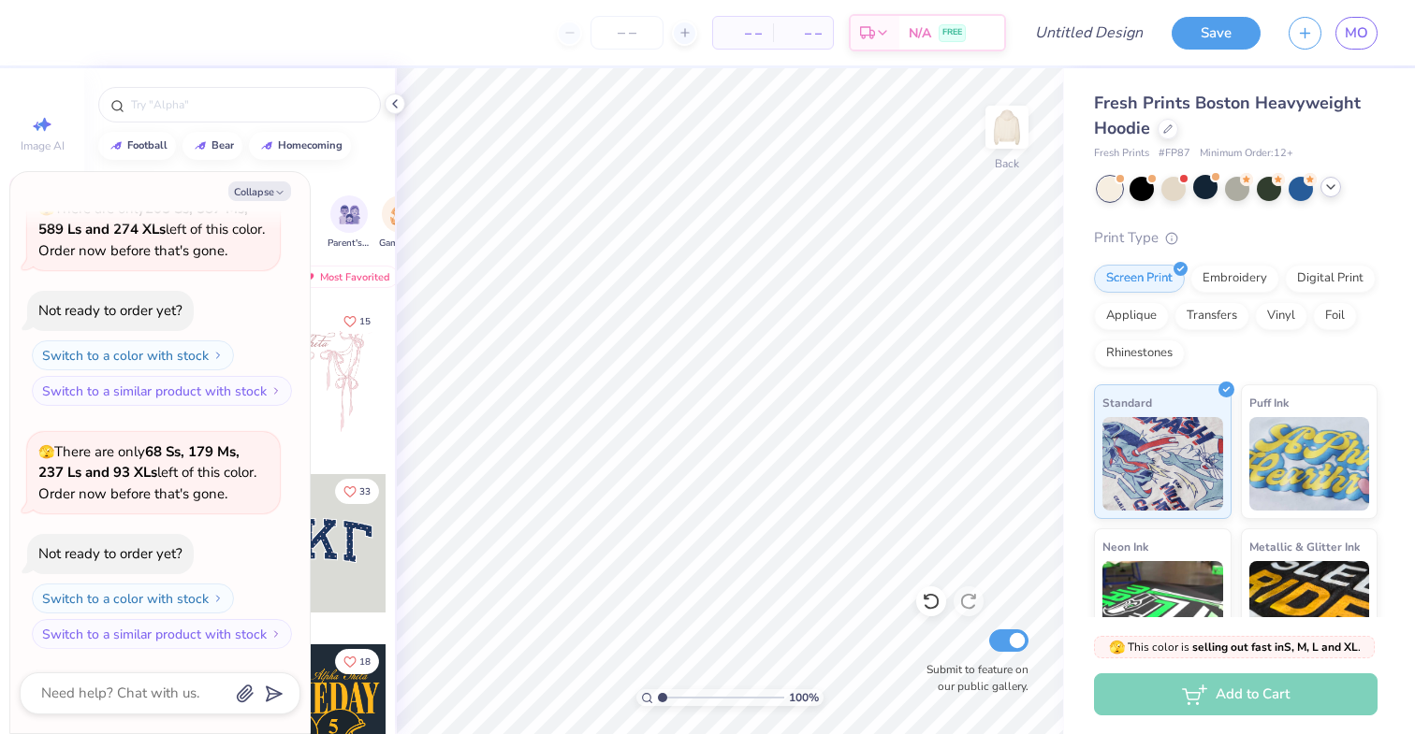
click at [1336, 188] on icon at bounding box center [1330, 187] width 15 height 15
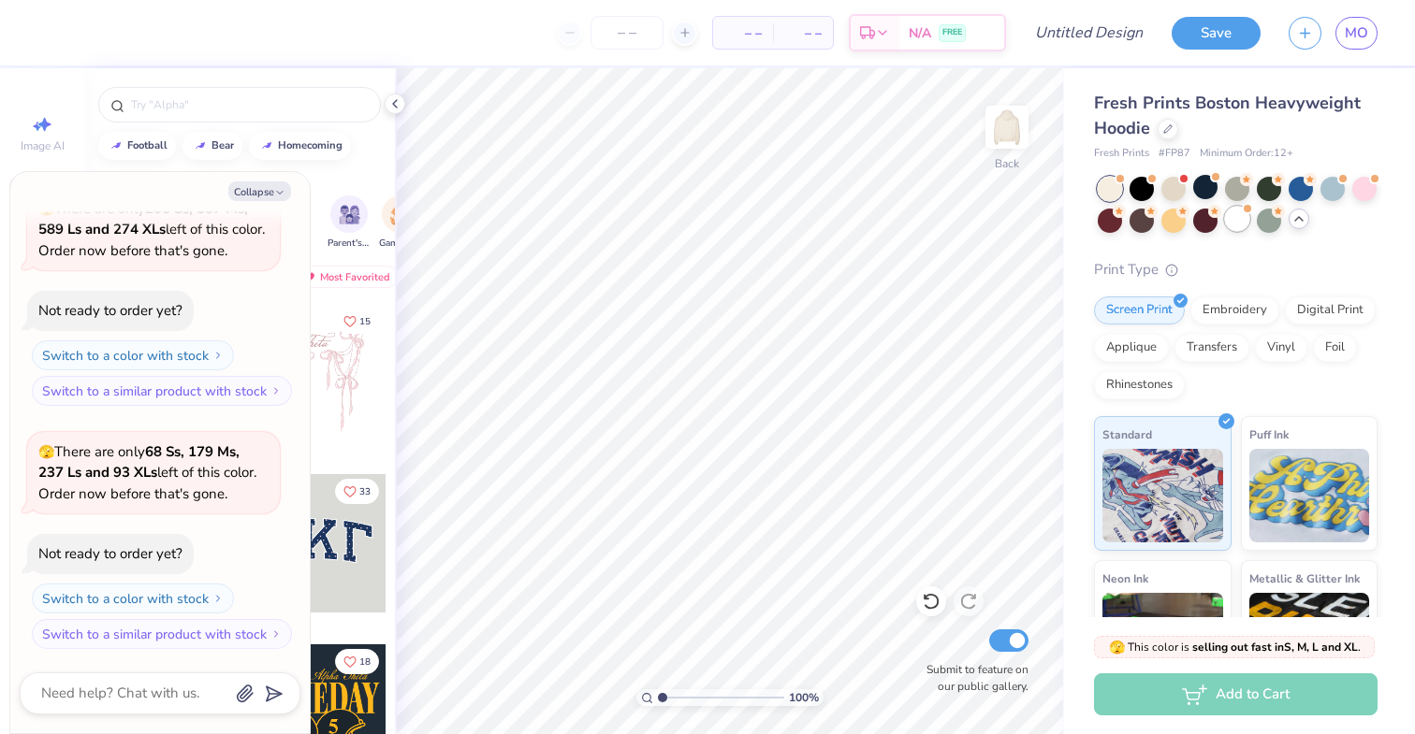
click at [1240, 218] on div at bounding box center [1237, 219] width 24 height 24
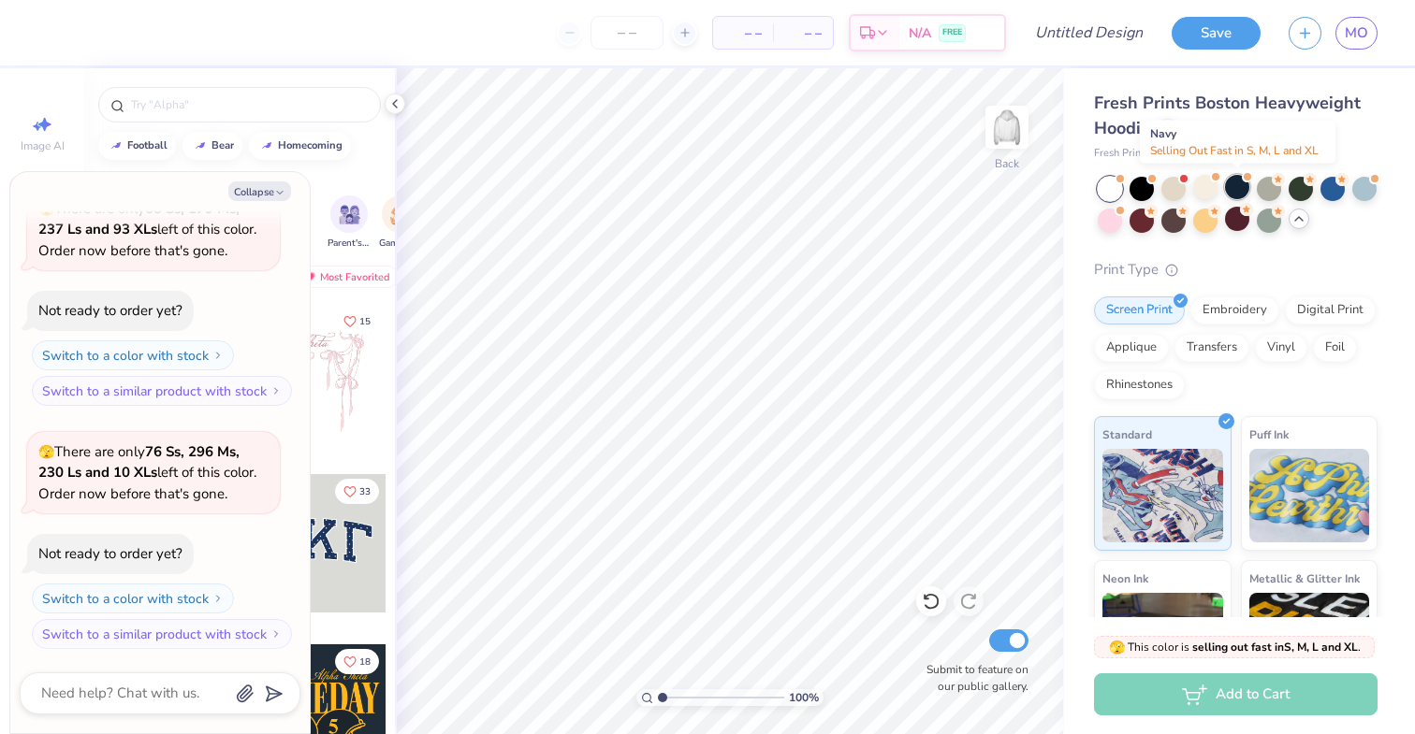
click at [1234, 192] on div at bounding box center [1237, 187] width 24 height 24
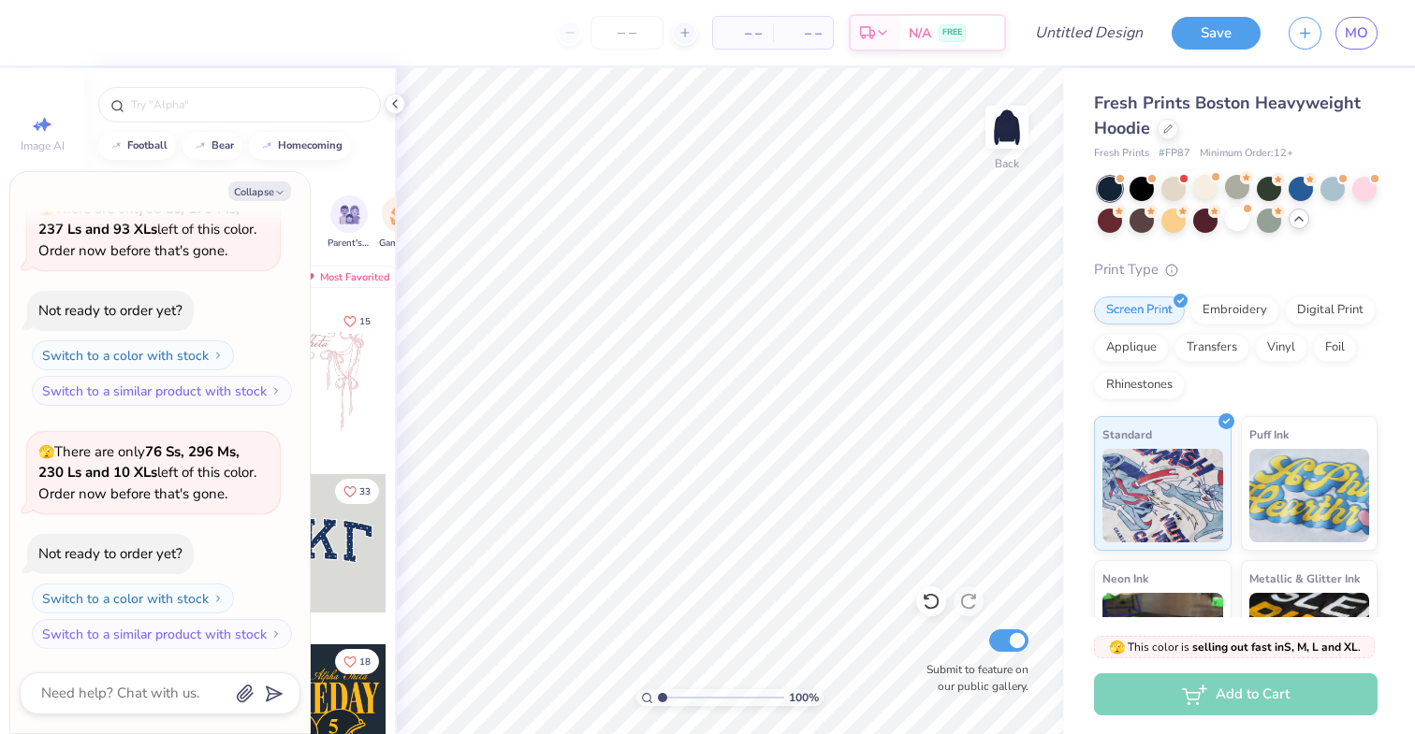
scroll to position [589, 0]
click at [261, 200] on button "Collapse" at bounding box center [259, 192] width 63 height 20
type textarea "x"
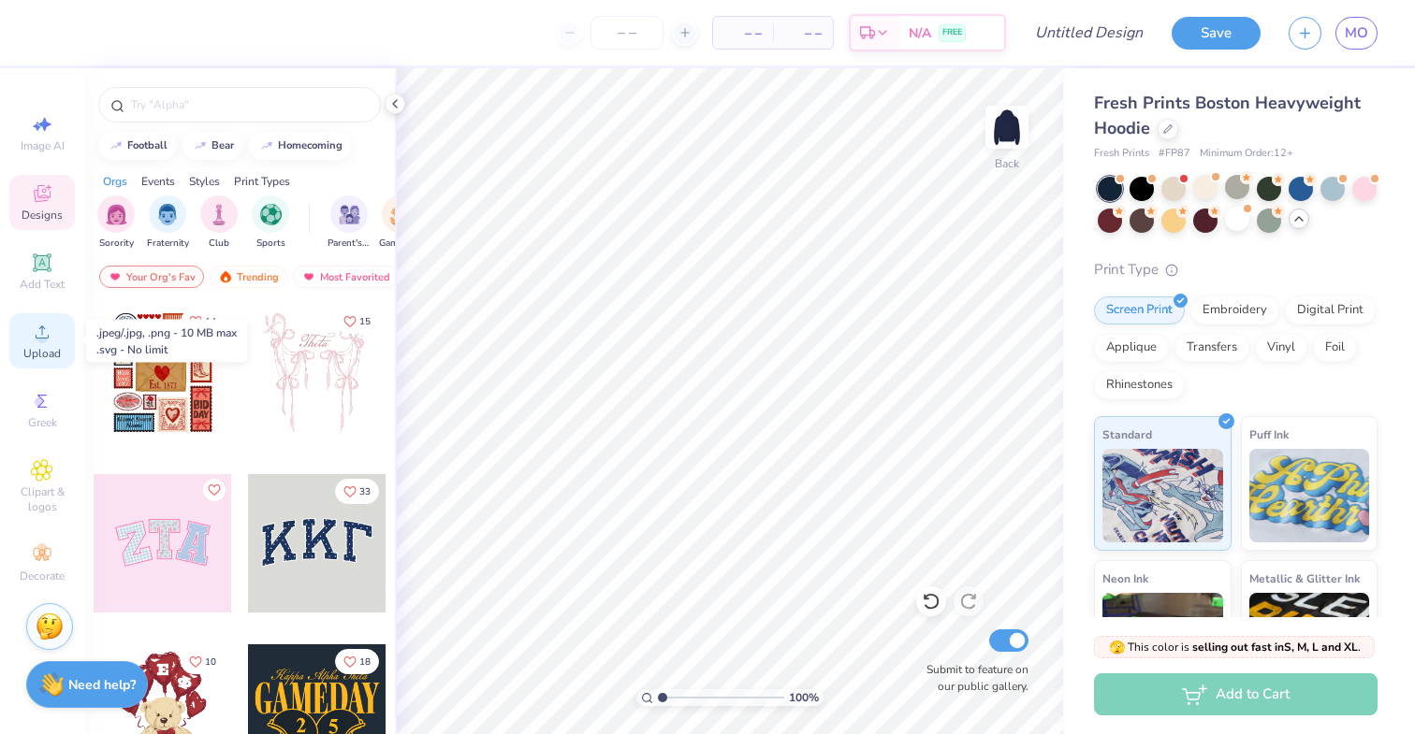
click at [51, 345] on div "Upload" at bounding box center [41, 340] width 65 height 55
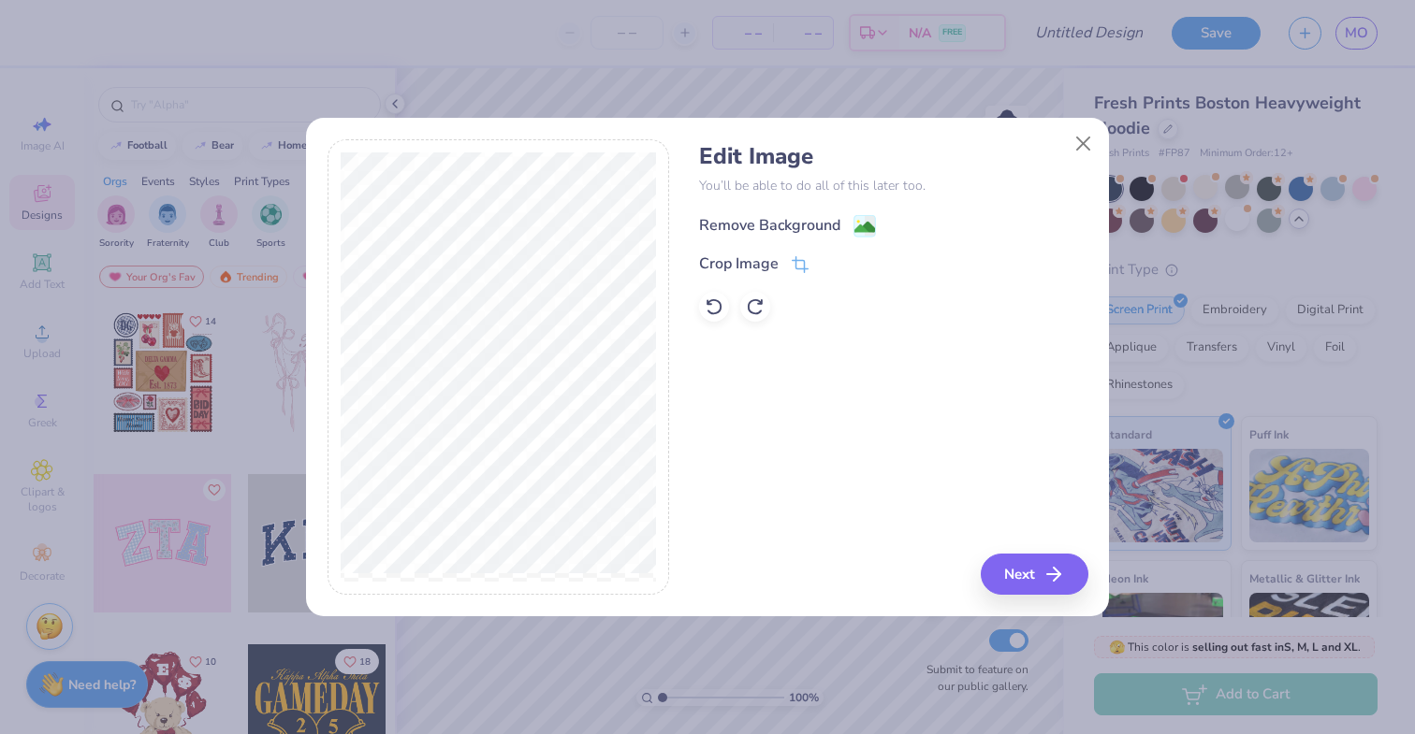
click at [859, 231] on image at bounding box center [864, 227] width 21 height 21
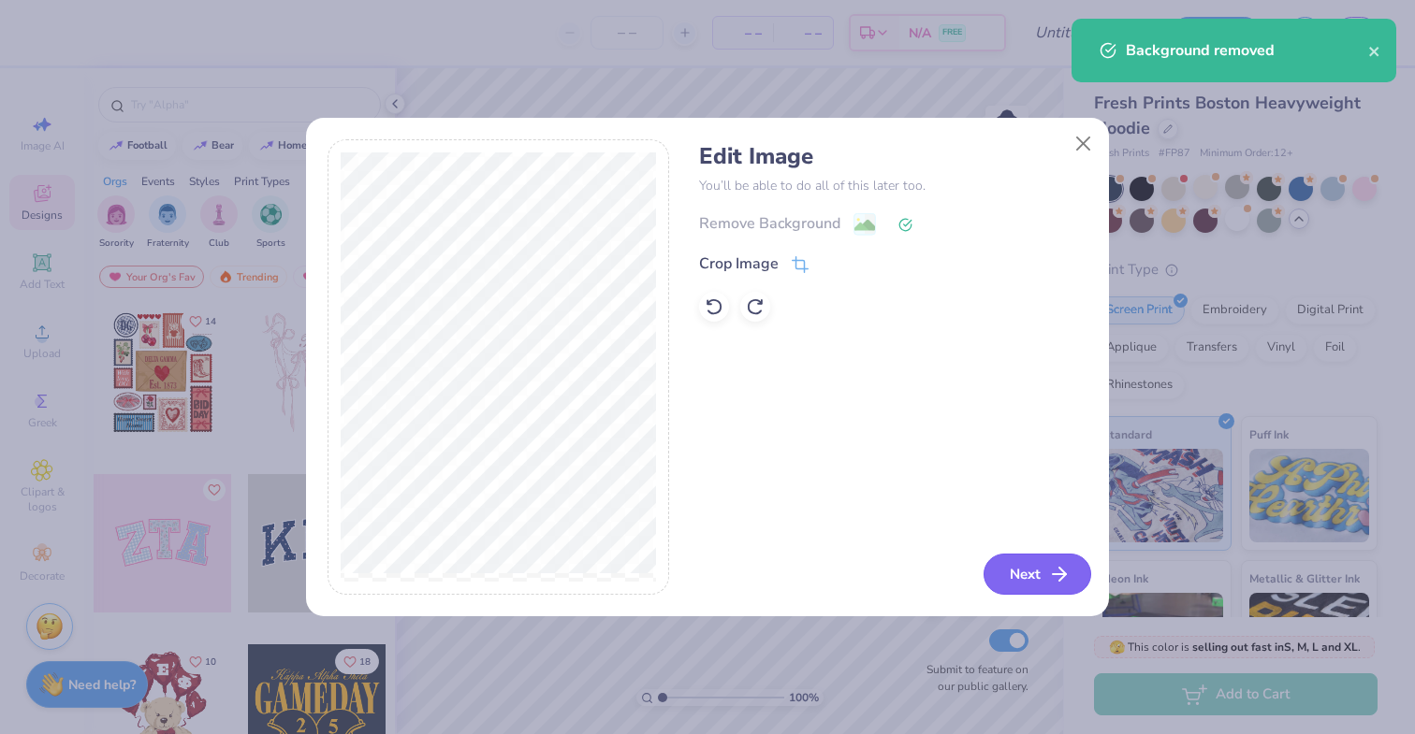
click at [1035, 577] on button "Next" at bounding box center [1037, 574] width 108 height 41
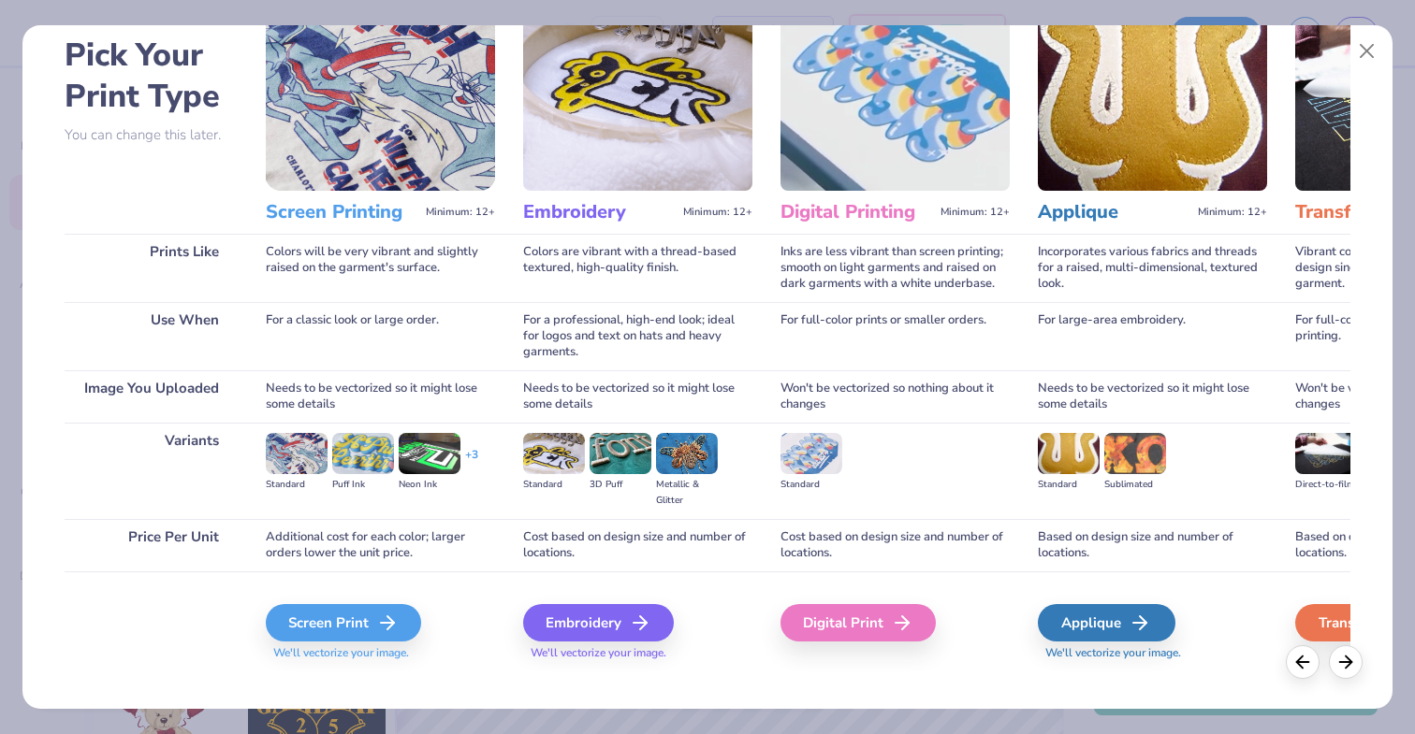
scroll to position [105, 0]
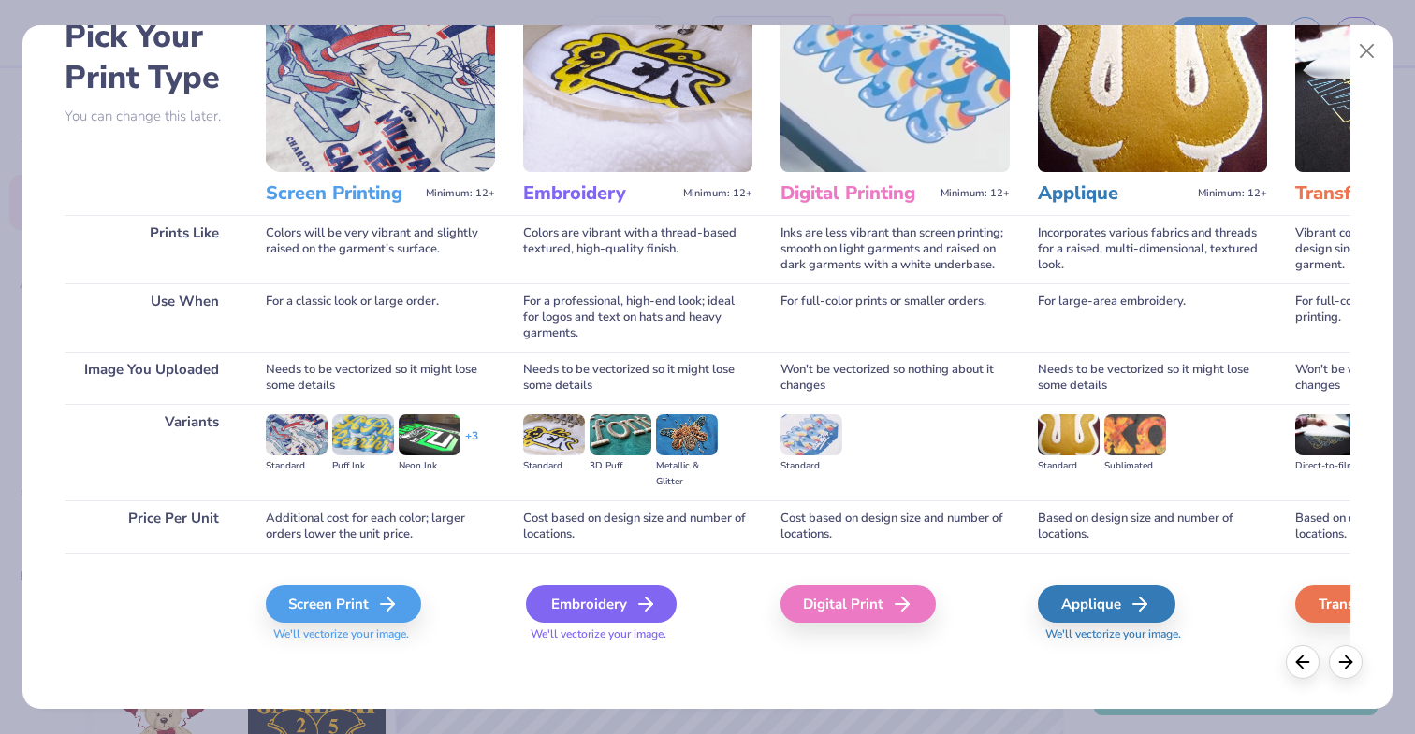
click at [634, 605] on icon at bounding box center [645, 604] width 22 height 22
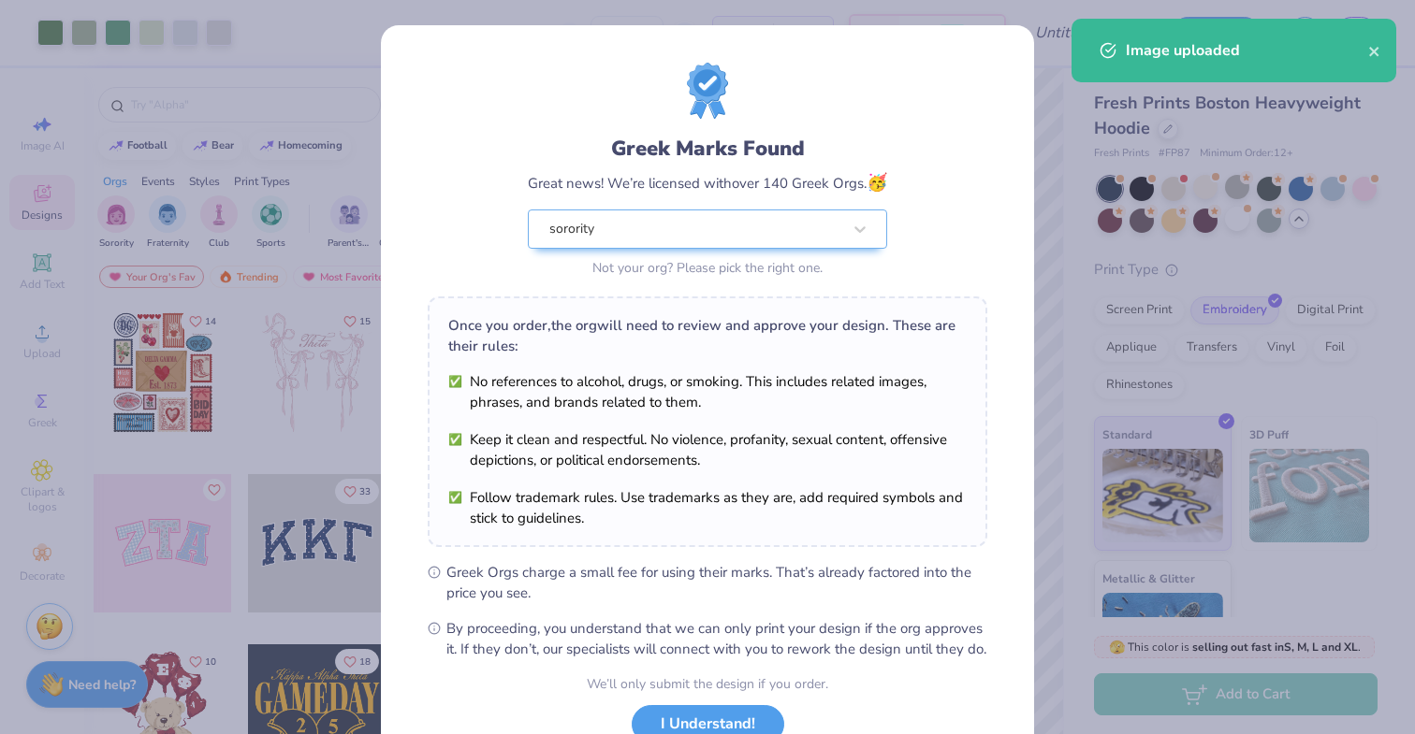
click at [775, 403] on body "Art colors – – Per Item – – Total Est. Delivery N/A FREE Design Title Save MO I…" at bounding box center [707, 367] width 1415 height 734
type input "5.83"
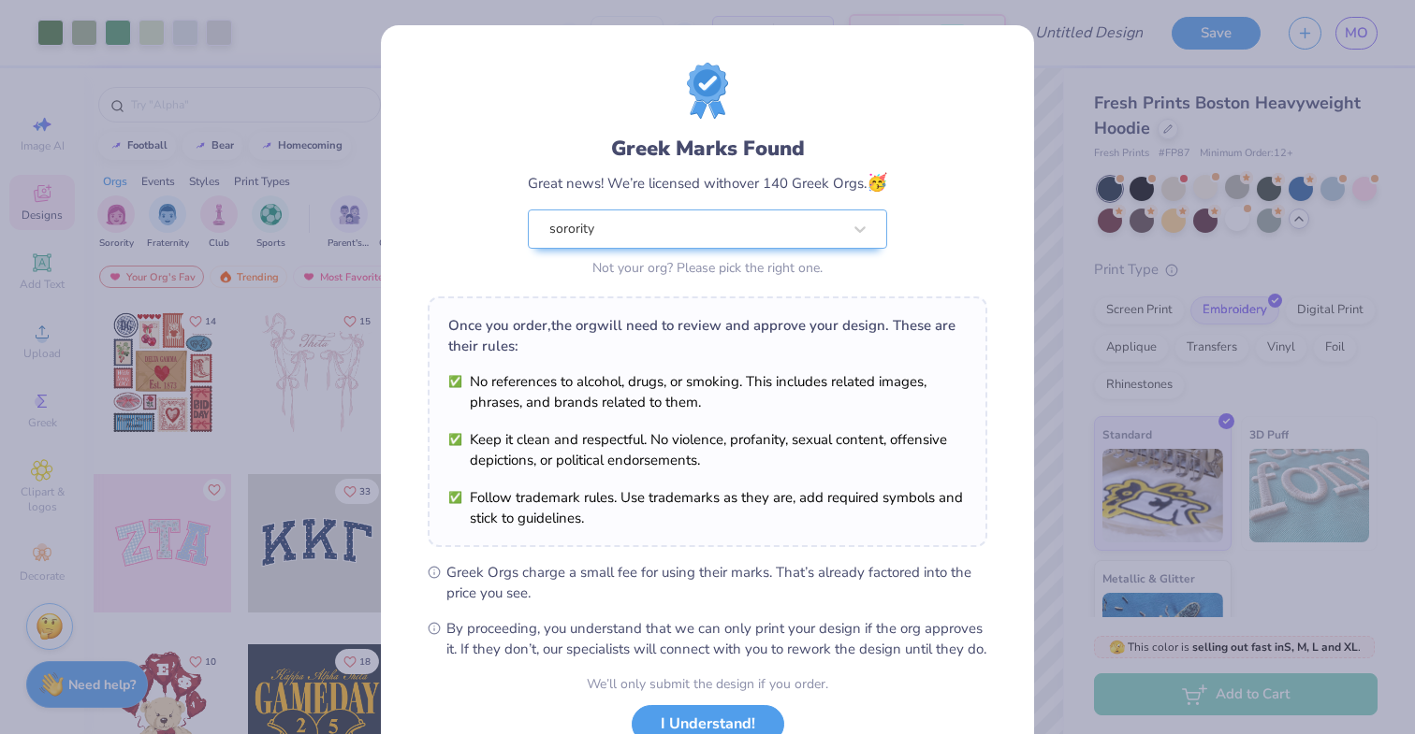
scroll to position [141, 0]
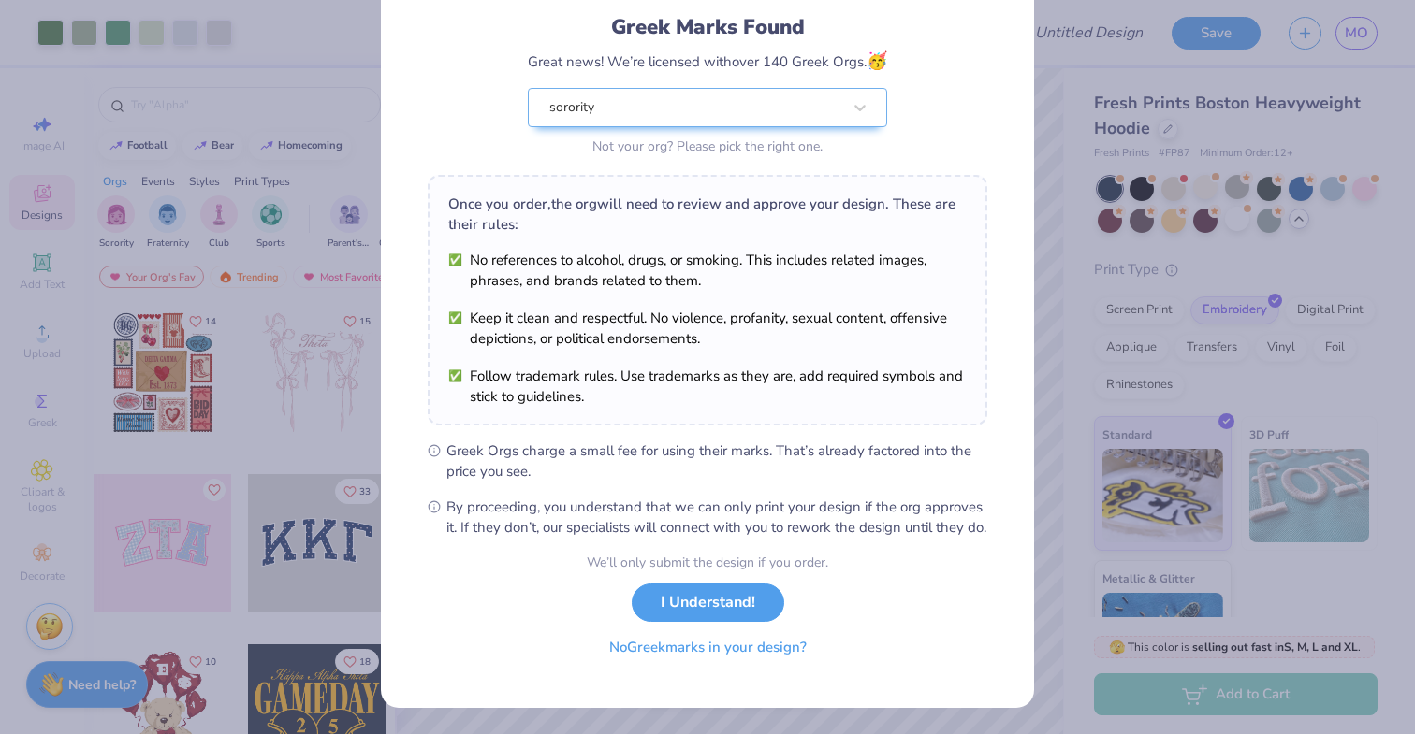
click at [707, 650] on button "No Greek marks in your design?" at bounding box center [707, 648] width 229 height 38
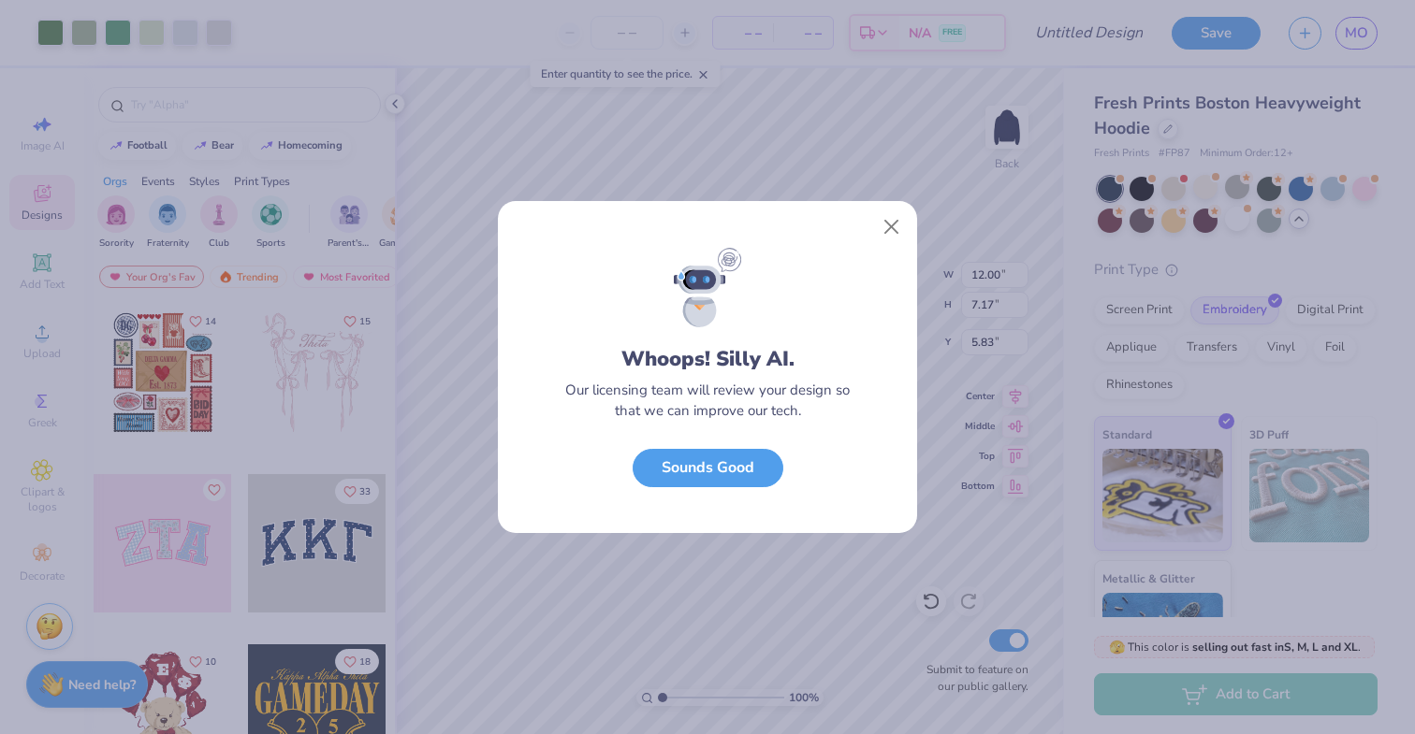
scroll to position [0, 0]
click at [890, 229] on button "Close" at bounding box center [892, 228] width 36 height 36
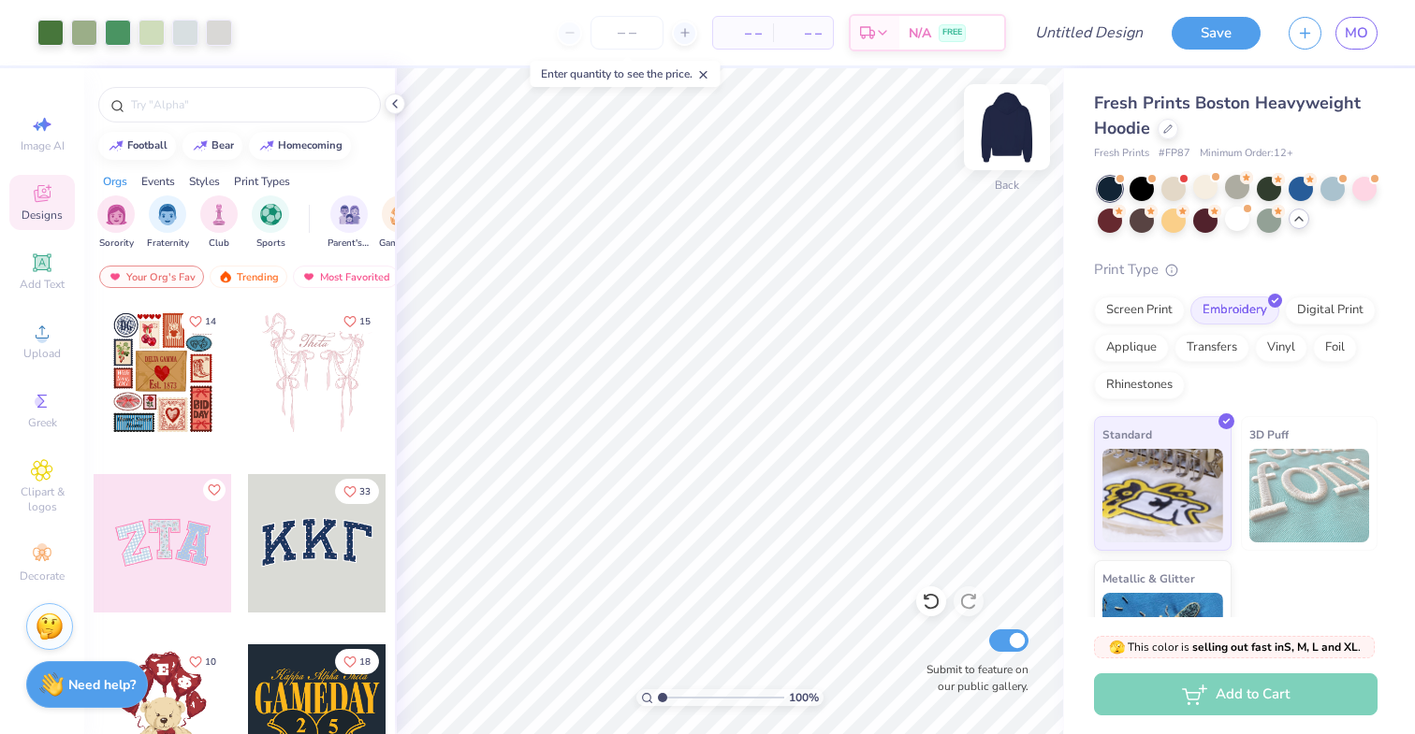
click at [1009, 129] on img at bounding box center [1006, 127] width 75 height 75
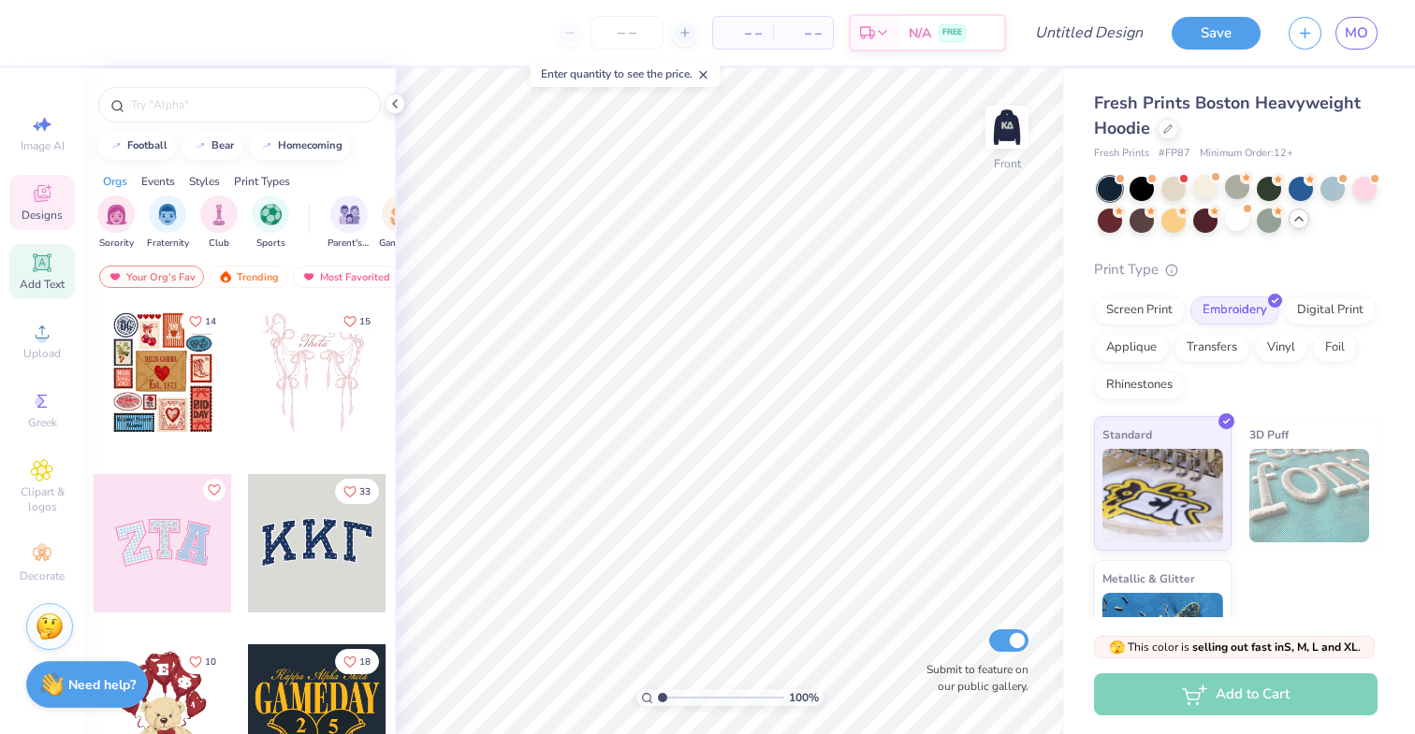
click at [53, 264] on div "Add Text" at bounding box center [41, 271] width 65 height 55
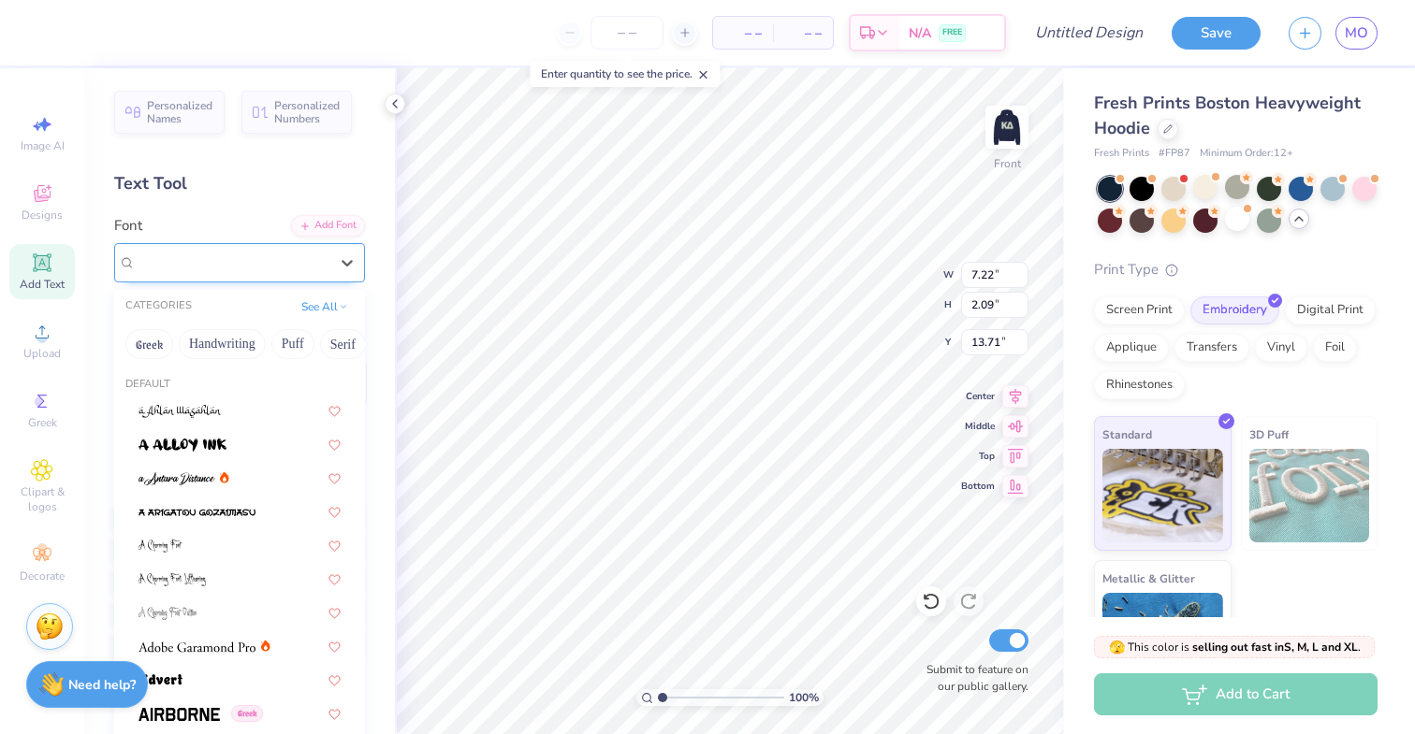
click at [293, 263] on div "Super Dream" at bounding box center [232, 262] width 196 height 29
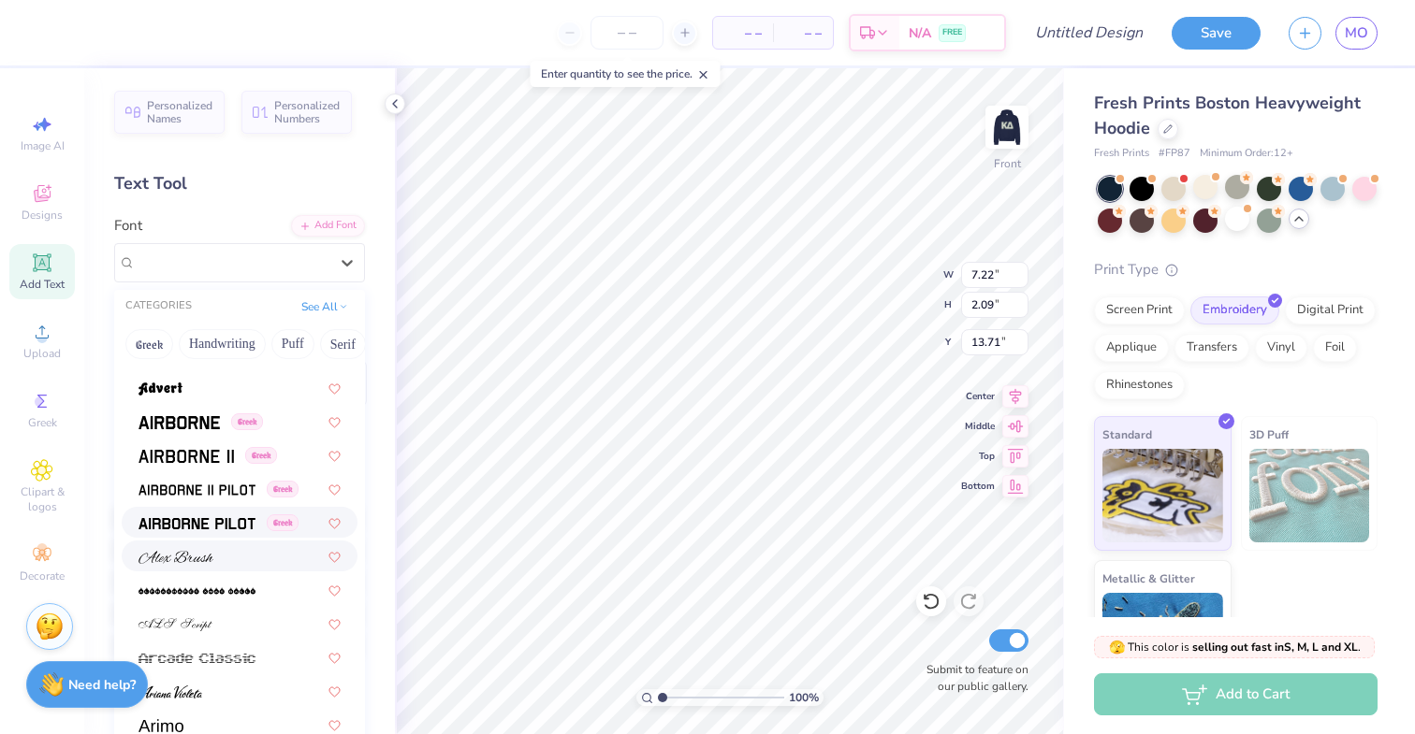
scroll to position [312, 0]
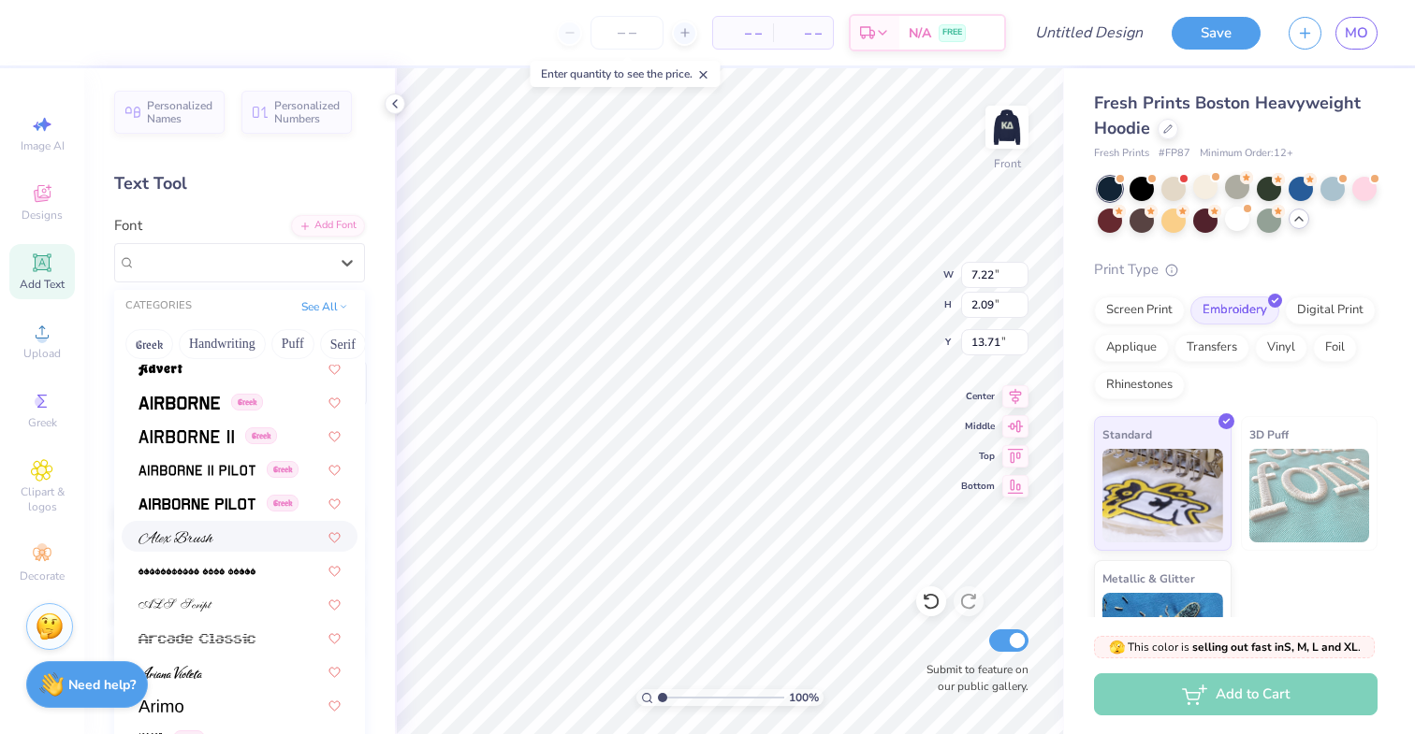
click at [206, 546] on div at bounding box center [240, 536] width 236 height 31
type input "9.10"
type input "2.43"
type input "13.53"
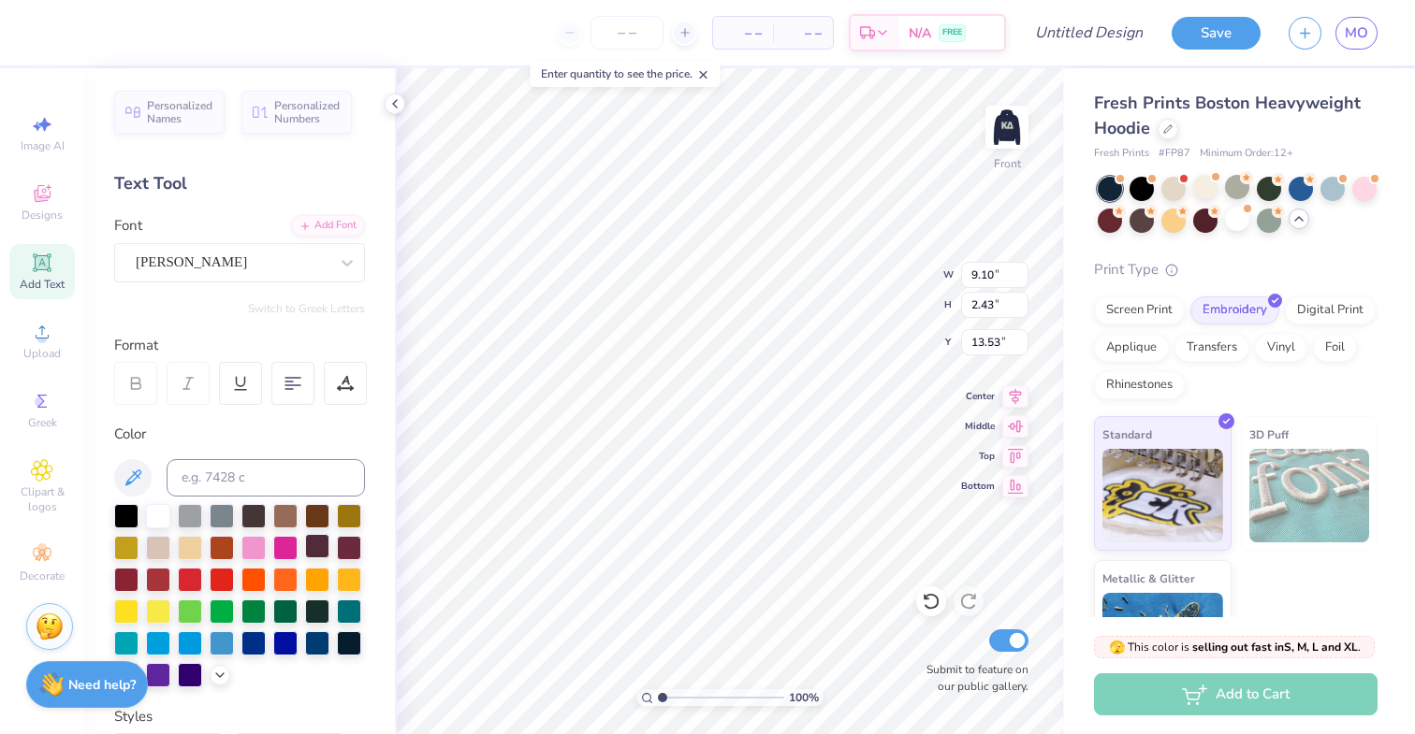
scroll to position [0, 0]
type textarea "T"
type textarea "Go Confidently..."
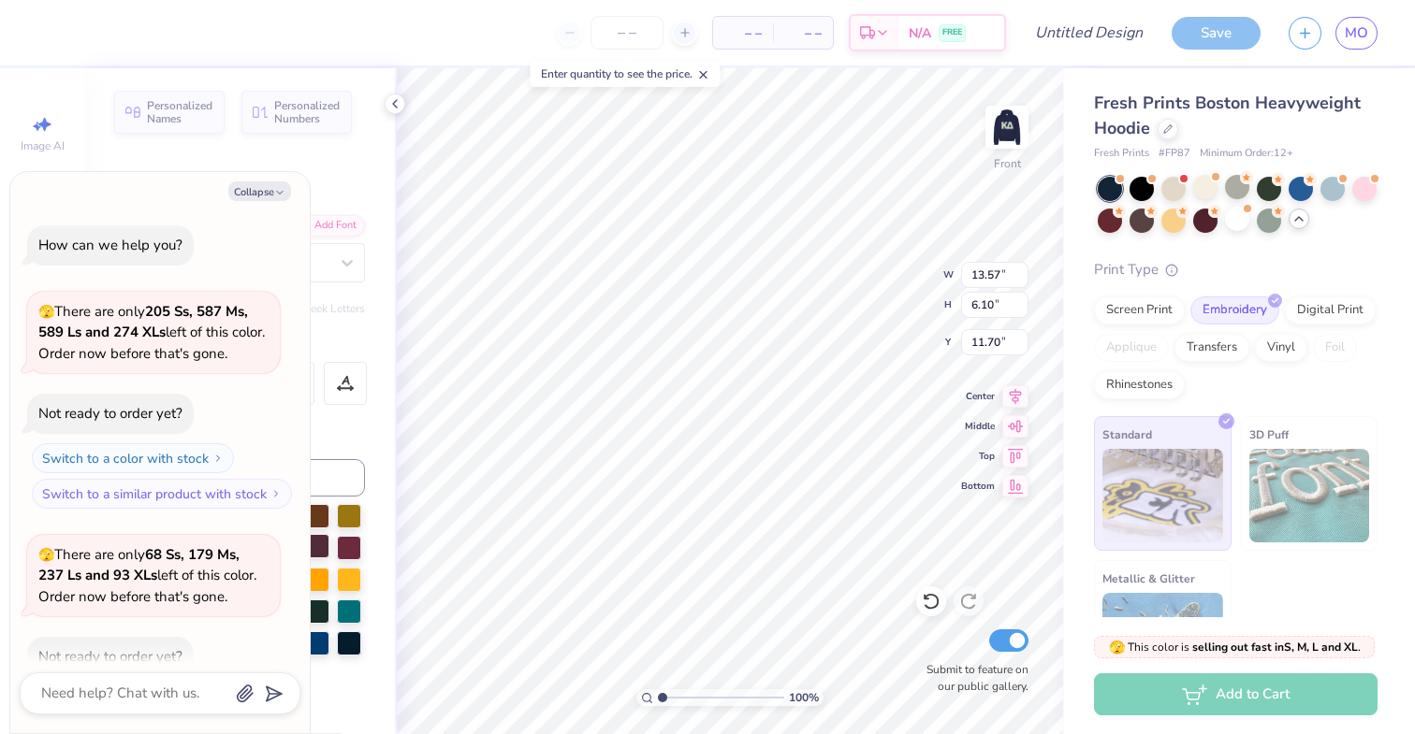
scroll to position [745, 0]
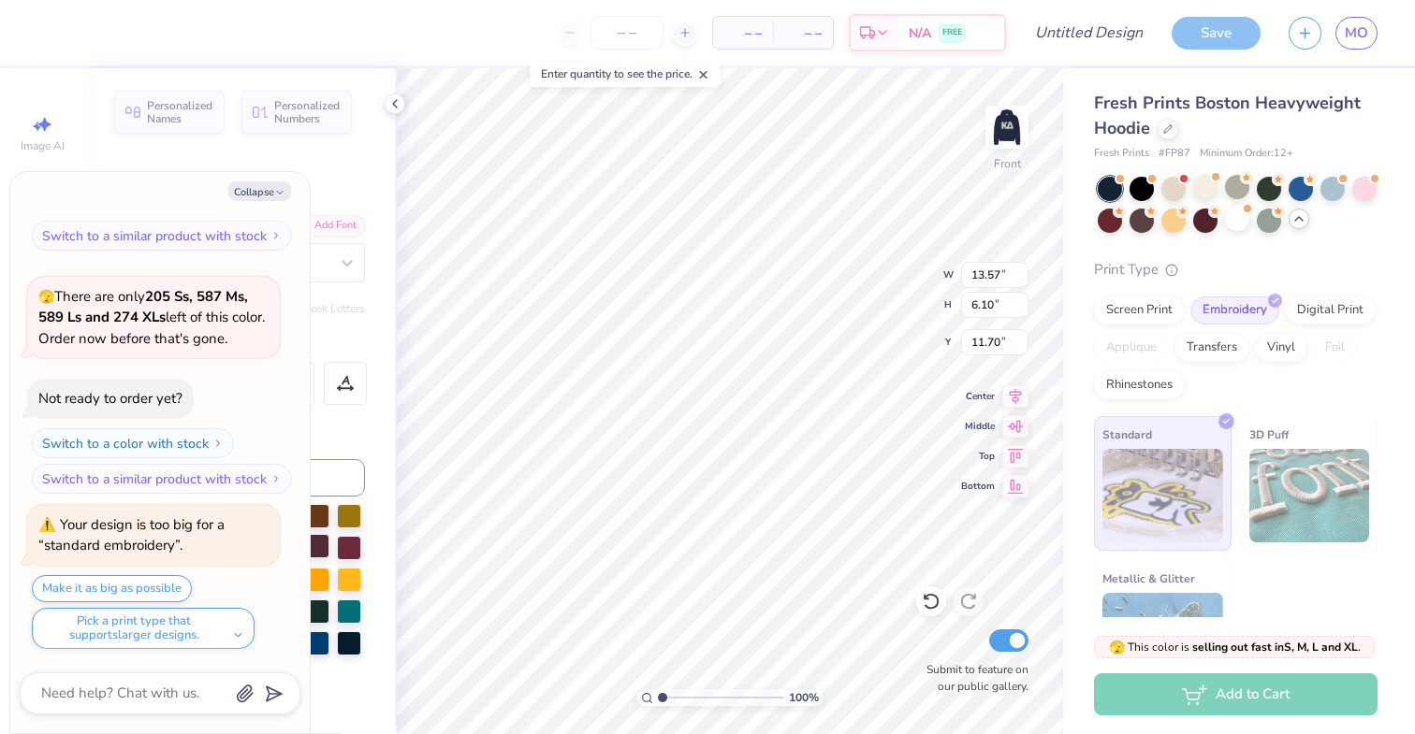
type textarea "x"
type input "14.15"
type input "5.84"
type input "13.40"
type textarea "x"
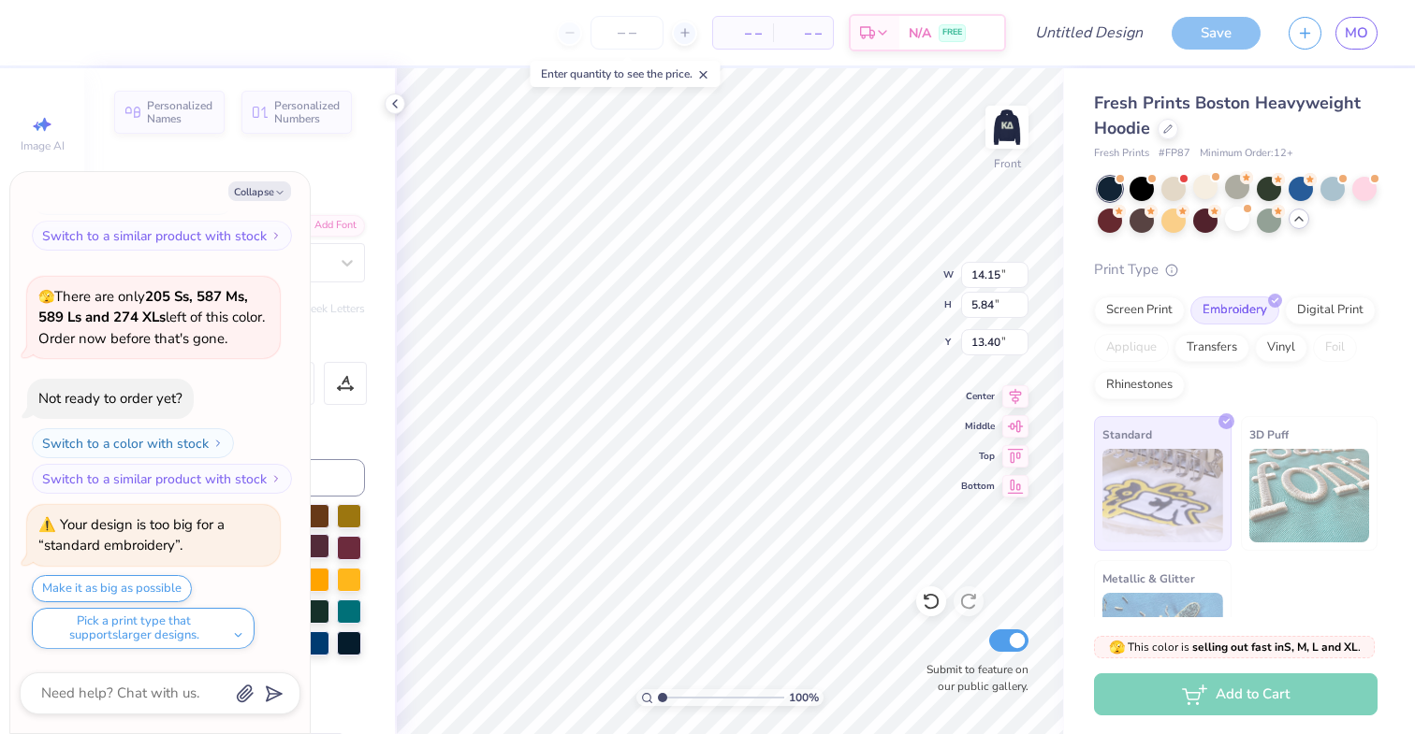
type input "12.52"
click at [998, 141] on img at bounding box center [1006, 127] width 75 height 75
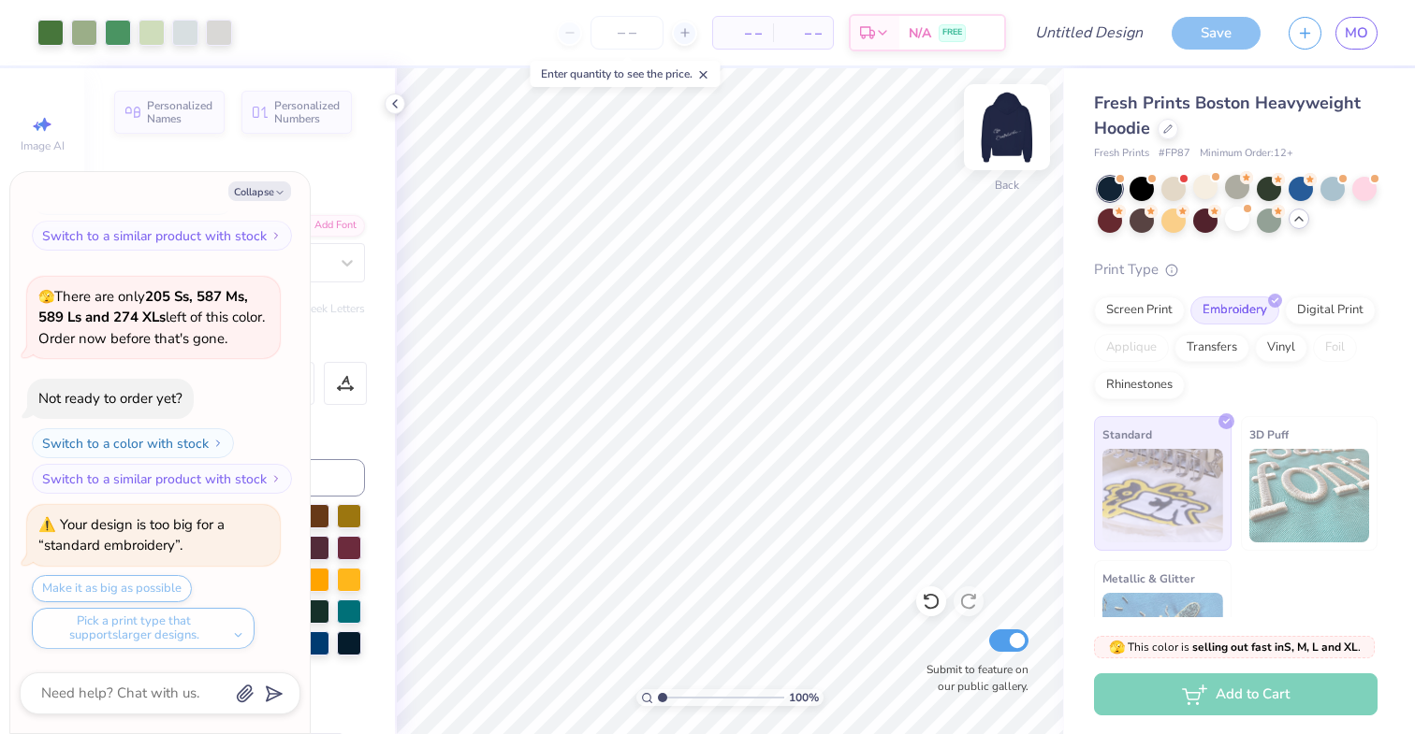
click at [1004, 130] on img at bounding box center [1006, 127] width 75 height 75
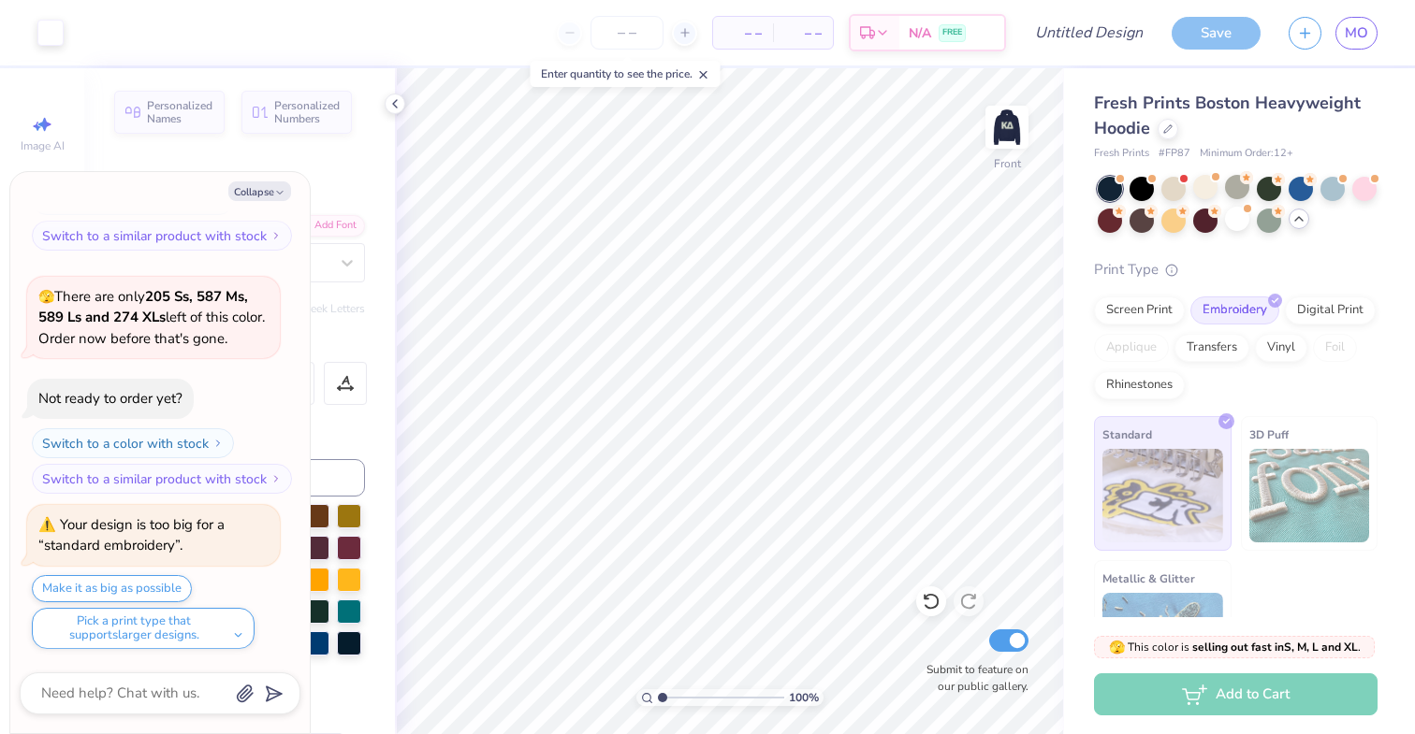
click at [1004, 130] on img at bounding box center [1006, 127] width 37 height 37
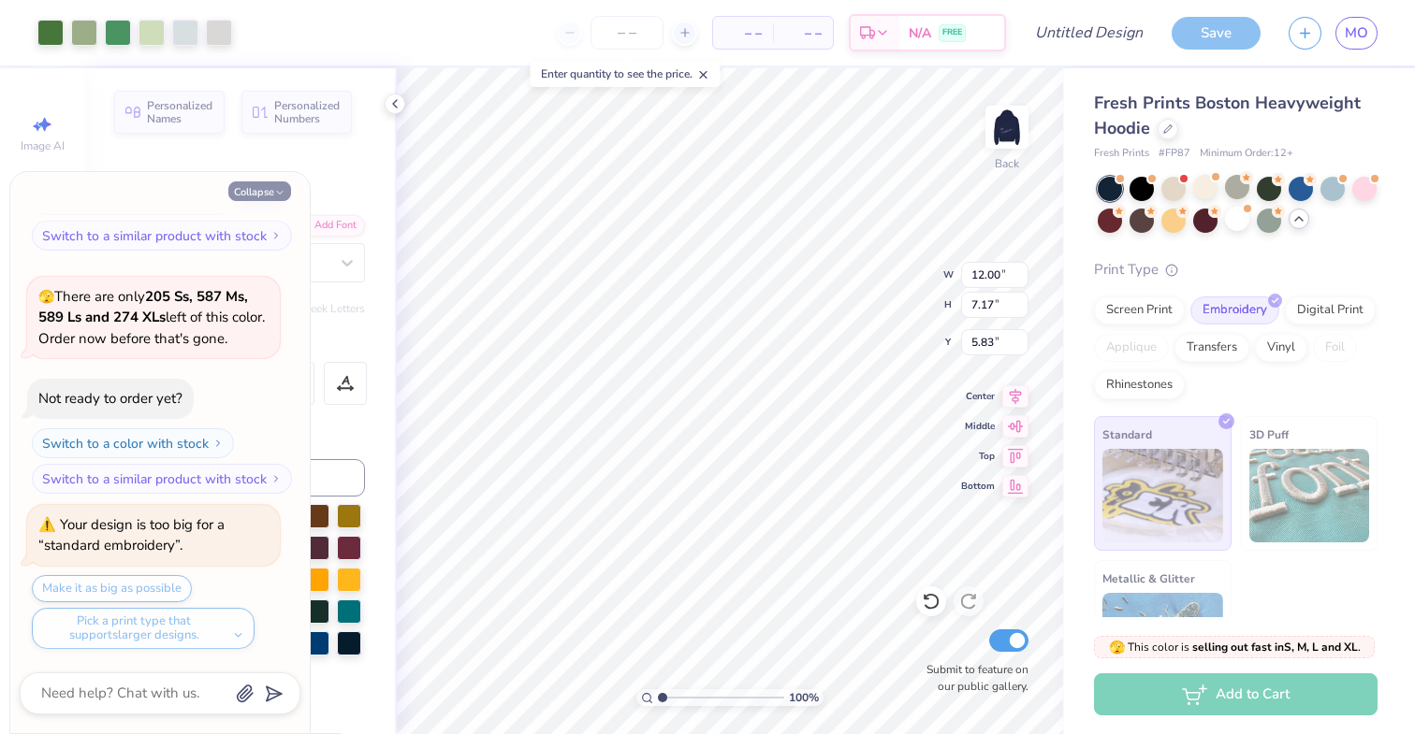
click at [273, 198] on button "Collapse" at bounding box center [259, 192] width 63 height 20
type textarea "x"
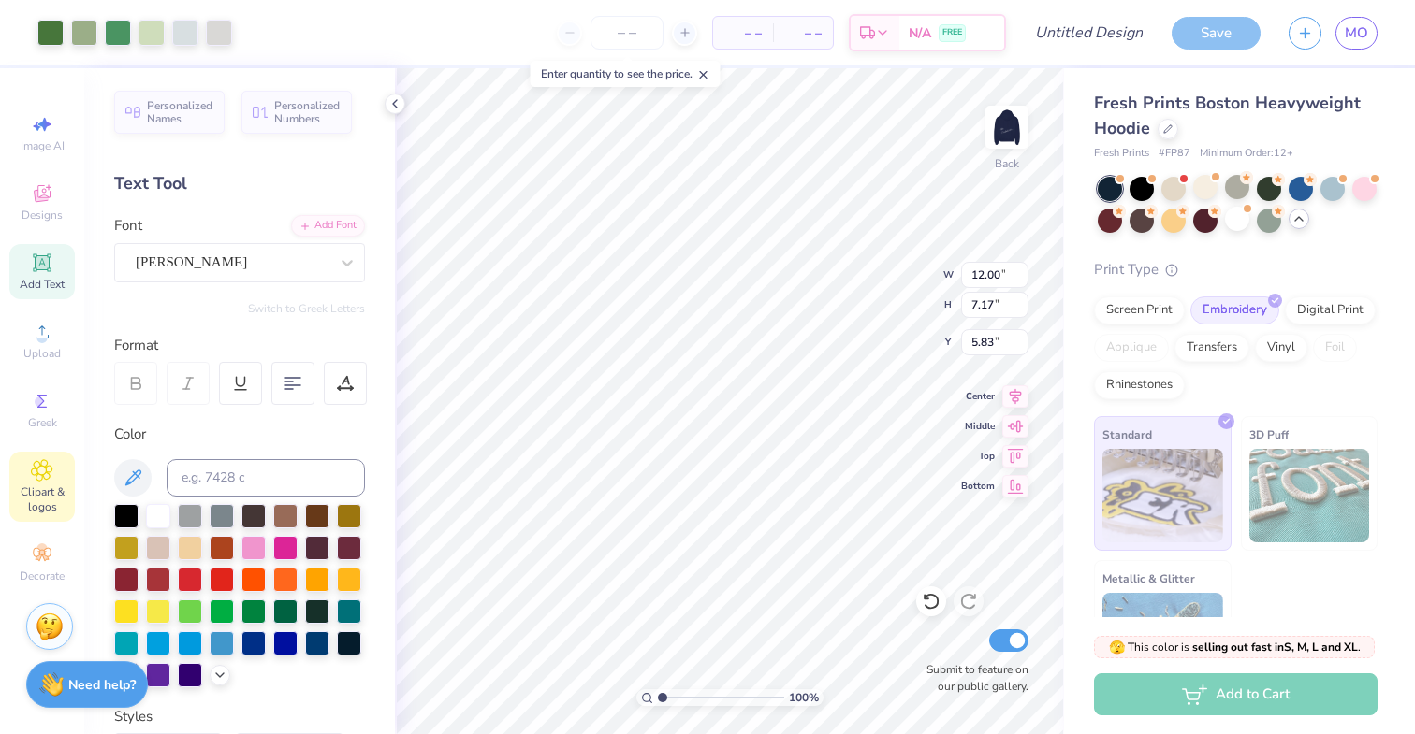
click at [51, 490] on span "Clipart & logos" at bounding box center [41, 500] width 65 height 30
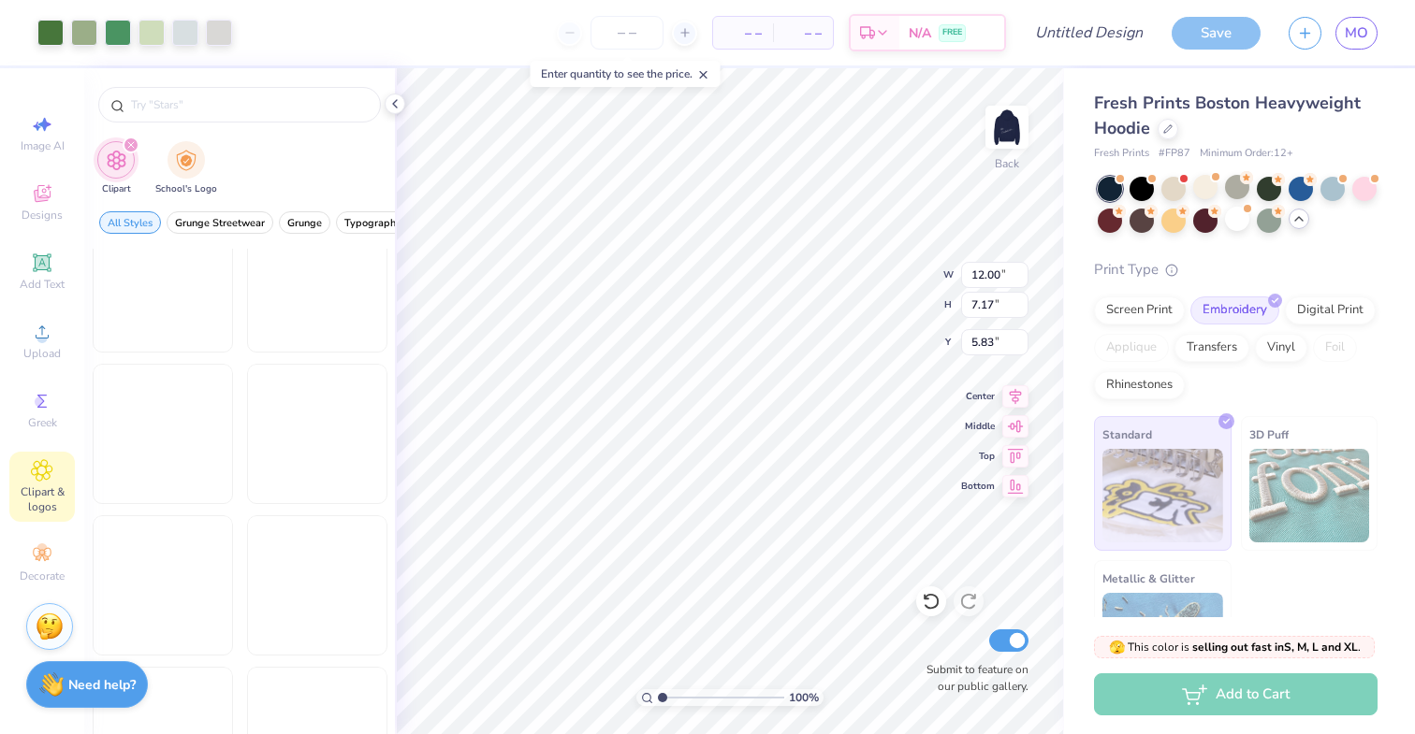
scroll to position [2604, 0]
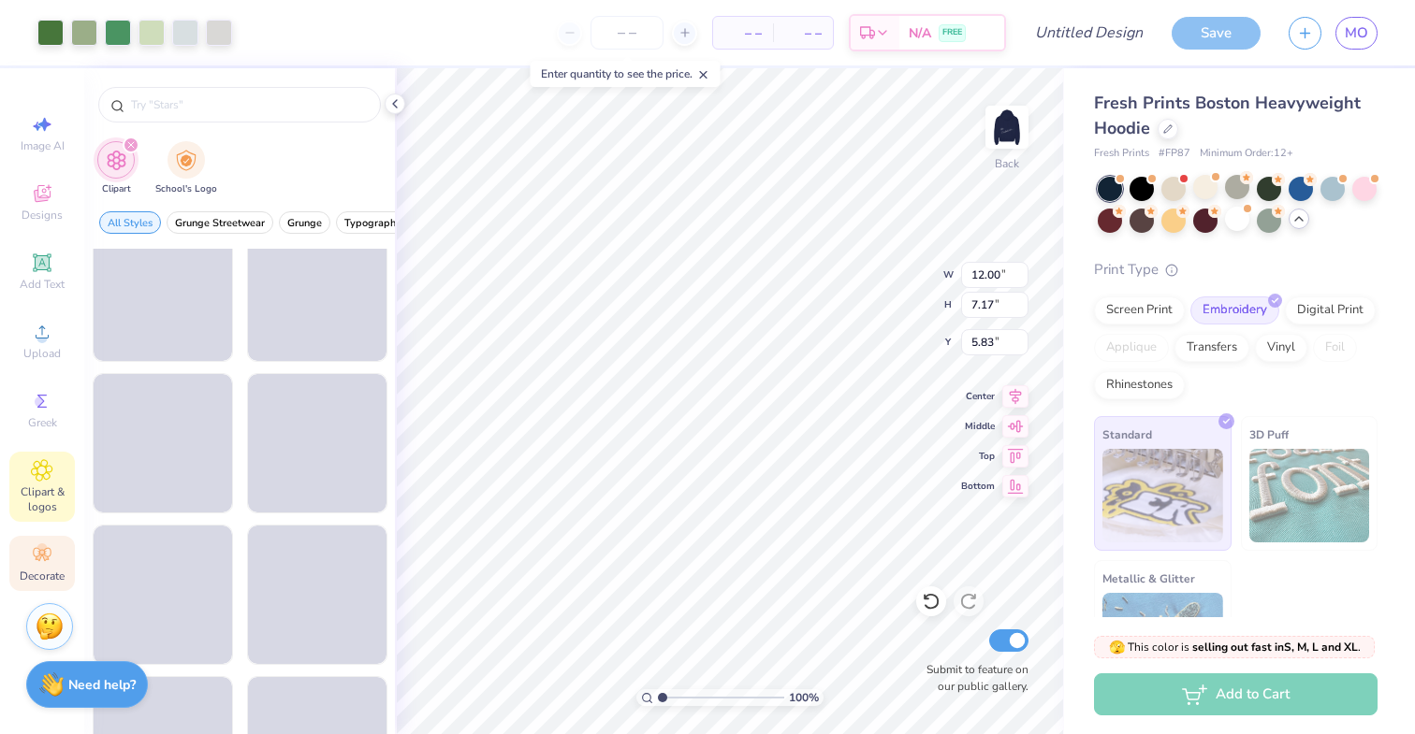
click at [41, 567] on div "Decorate" at bounding box center [41, 563] width 65 height 55
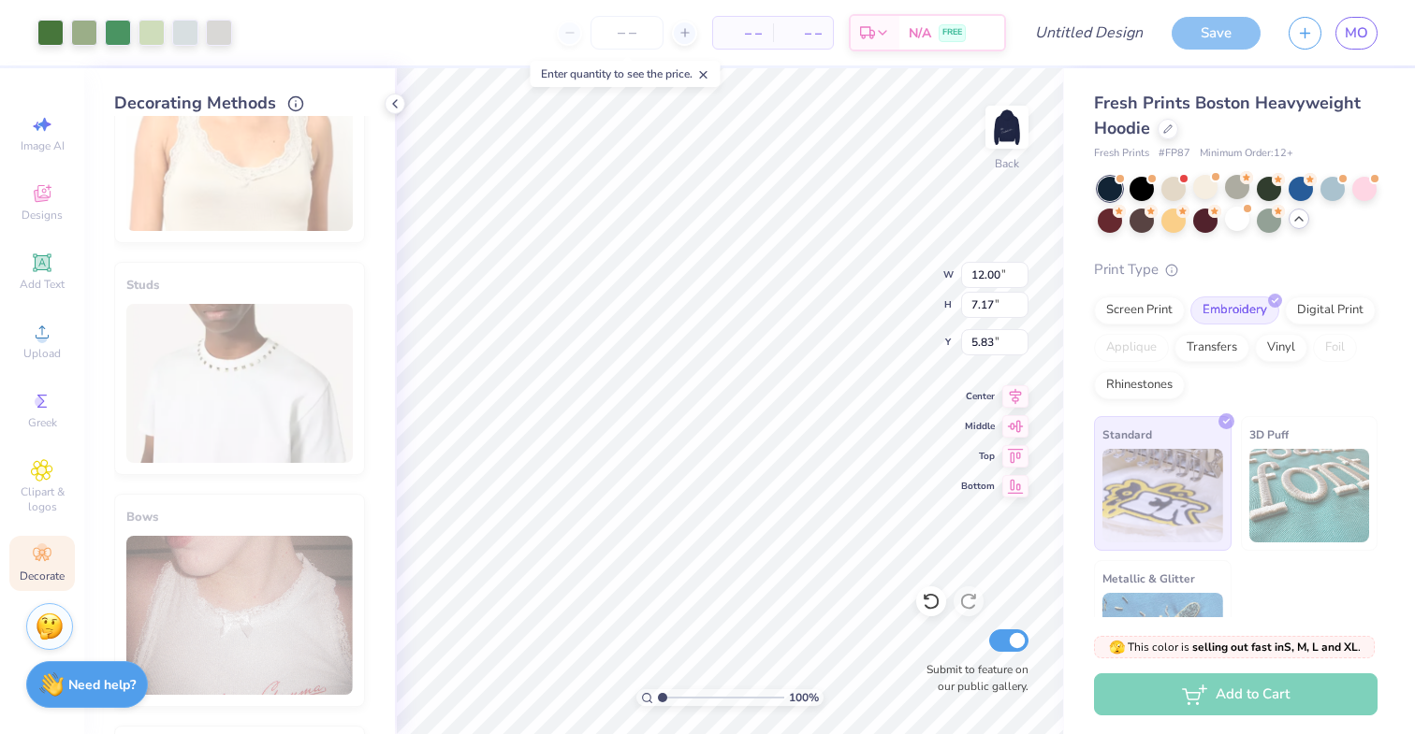
scroll to position [1021, 0]
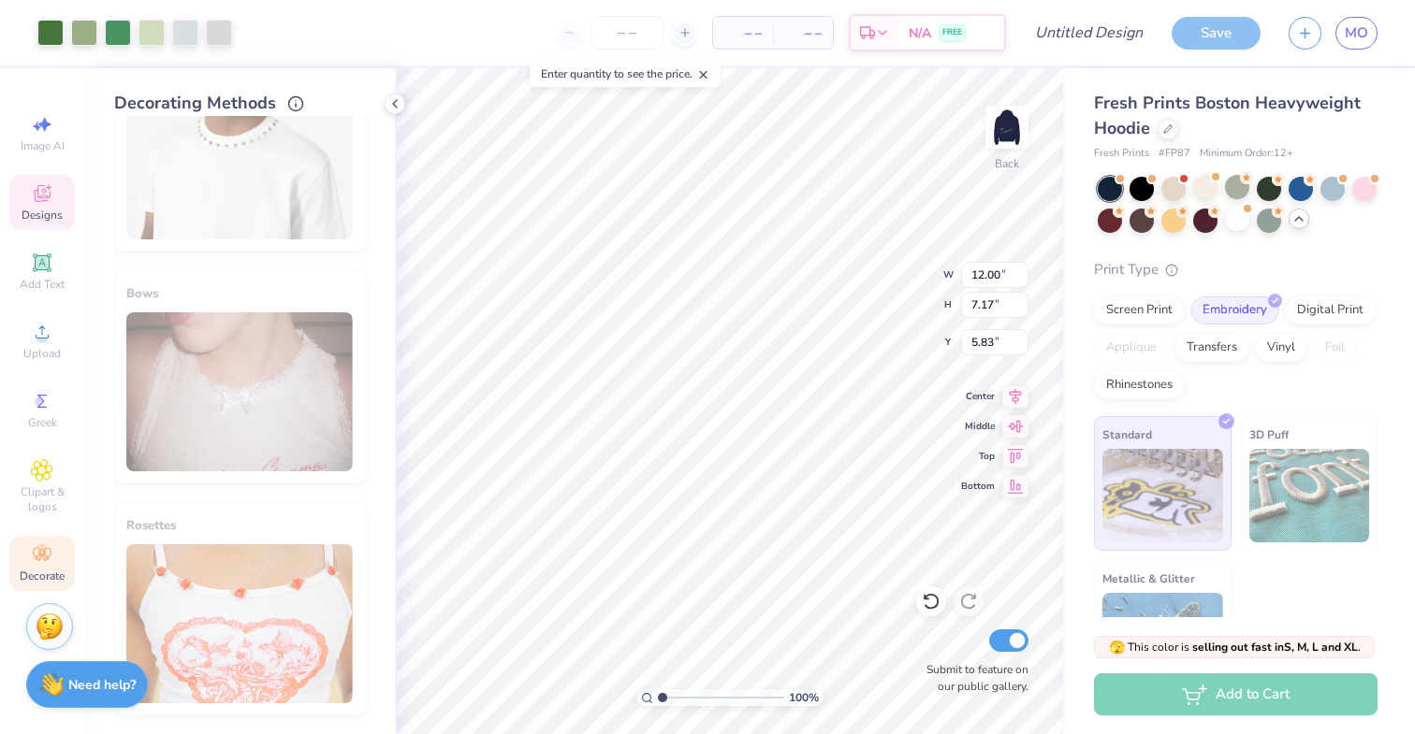
click at [54, 203] on div "Designs" at bounding box center [41, 202] width 65 height 55
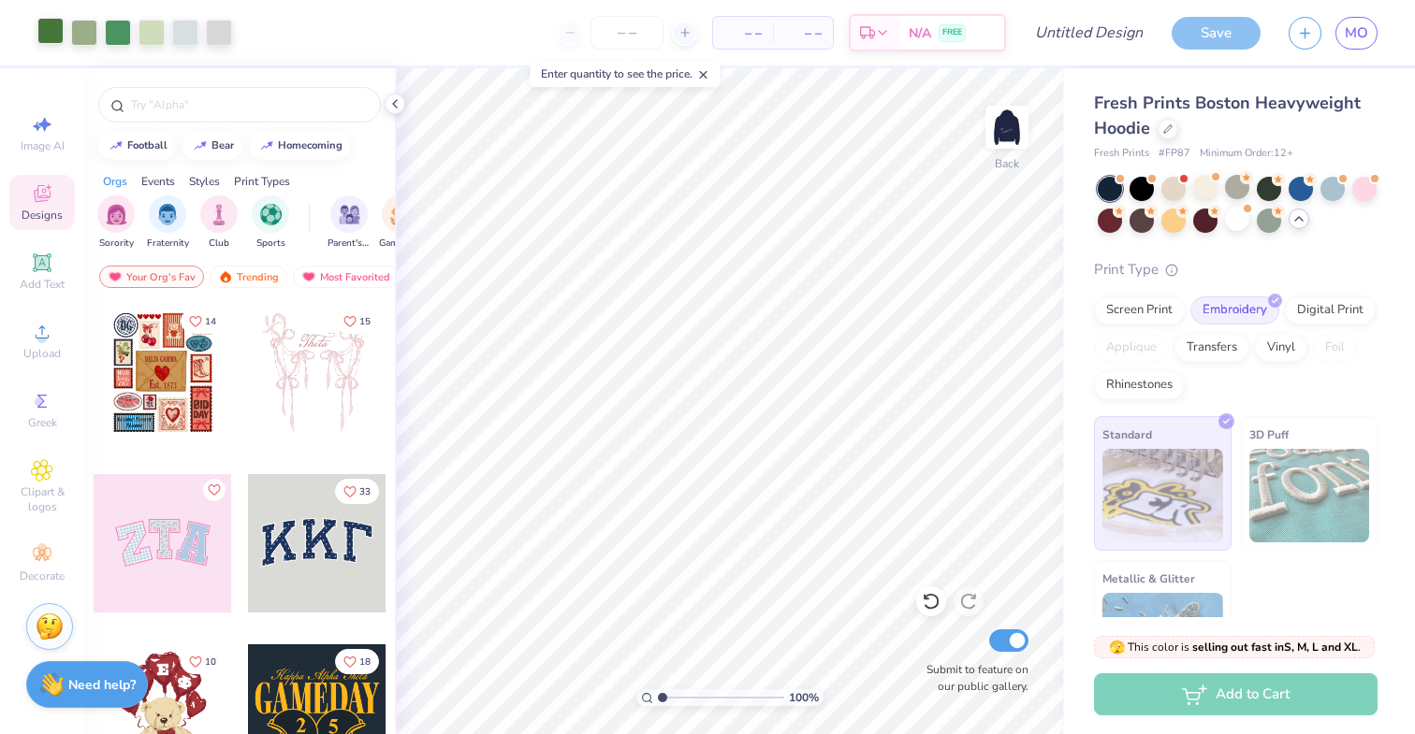
click at [58, 26] on div at bounding box center [50, 31] width 26 height 26
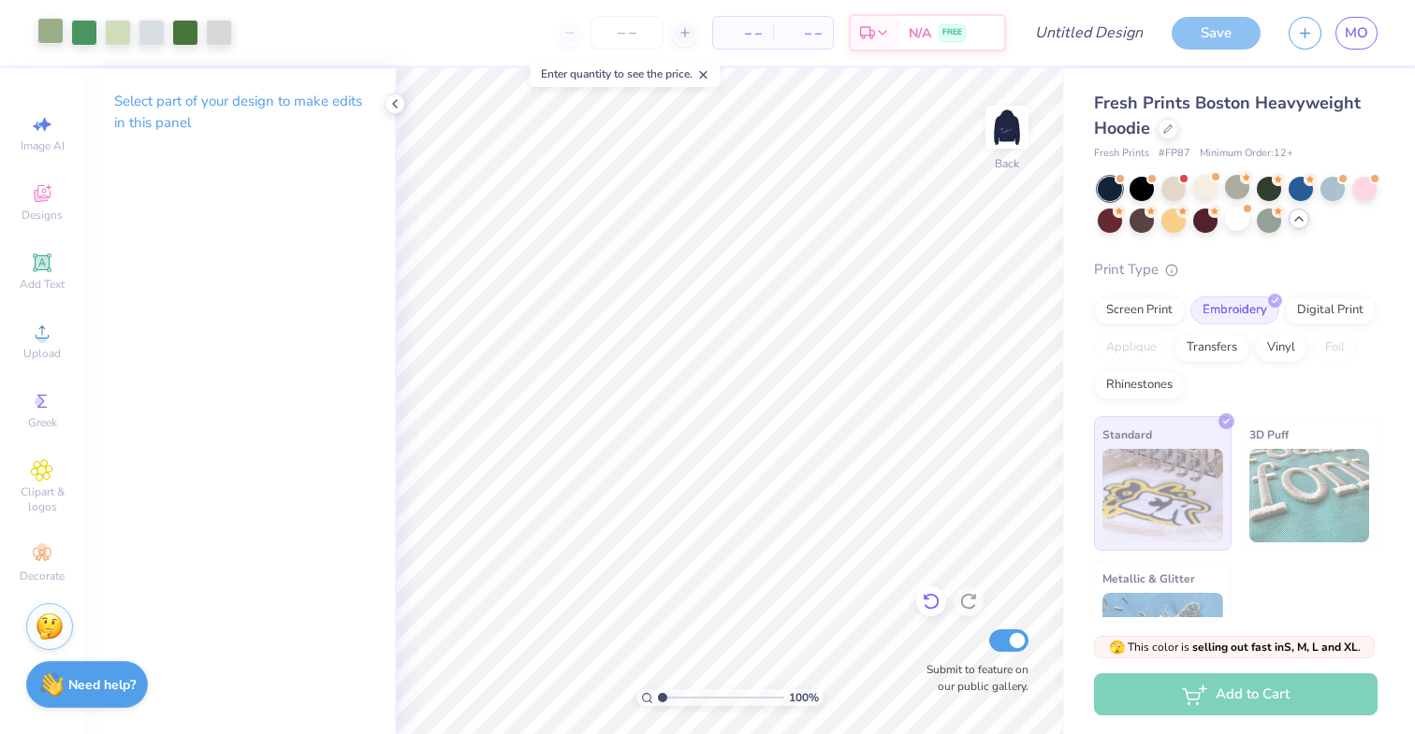
click at [927, 608] on icon at bounding box center [931, 602] width 16 height 17
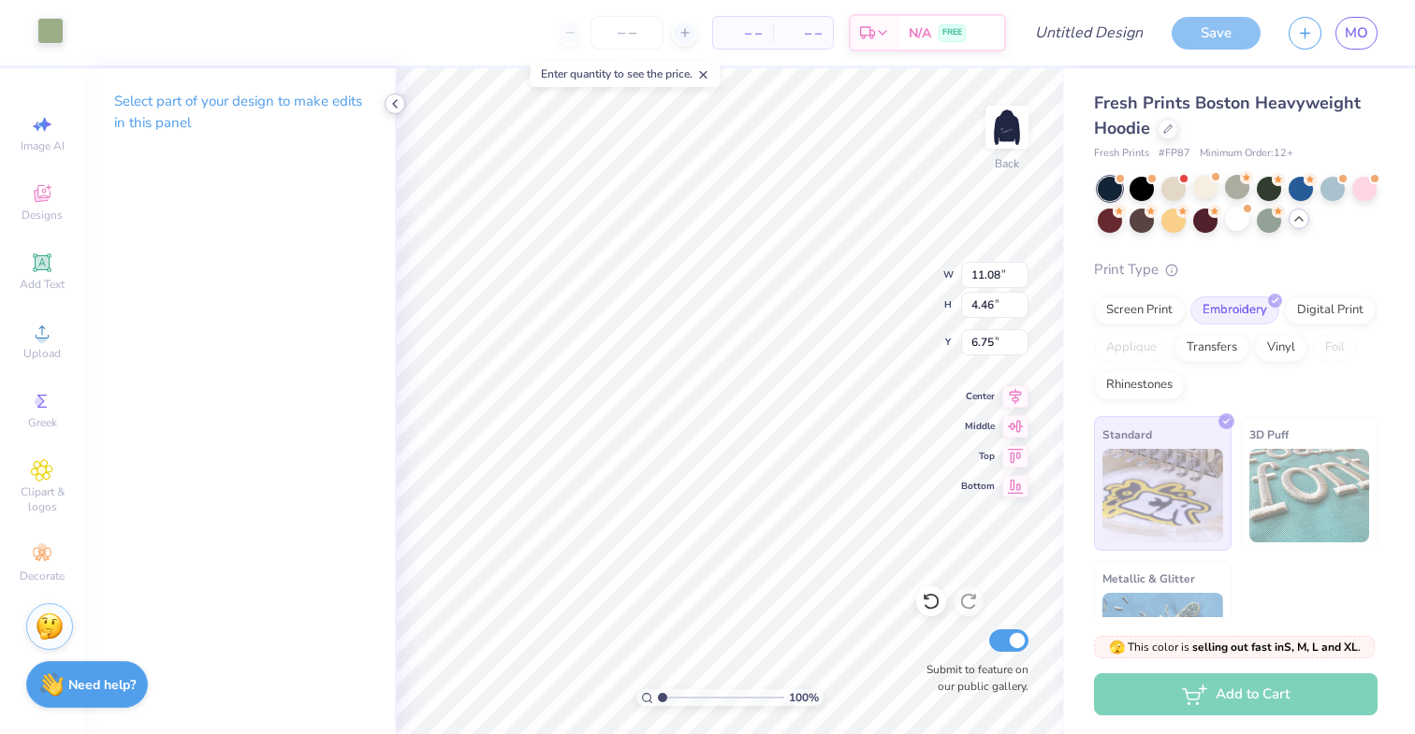
click at [399, 104] on icon at bounding box center [394, 103] width 15 height 15
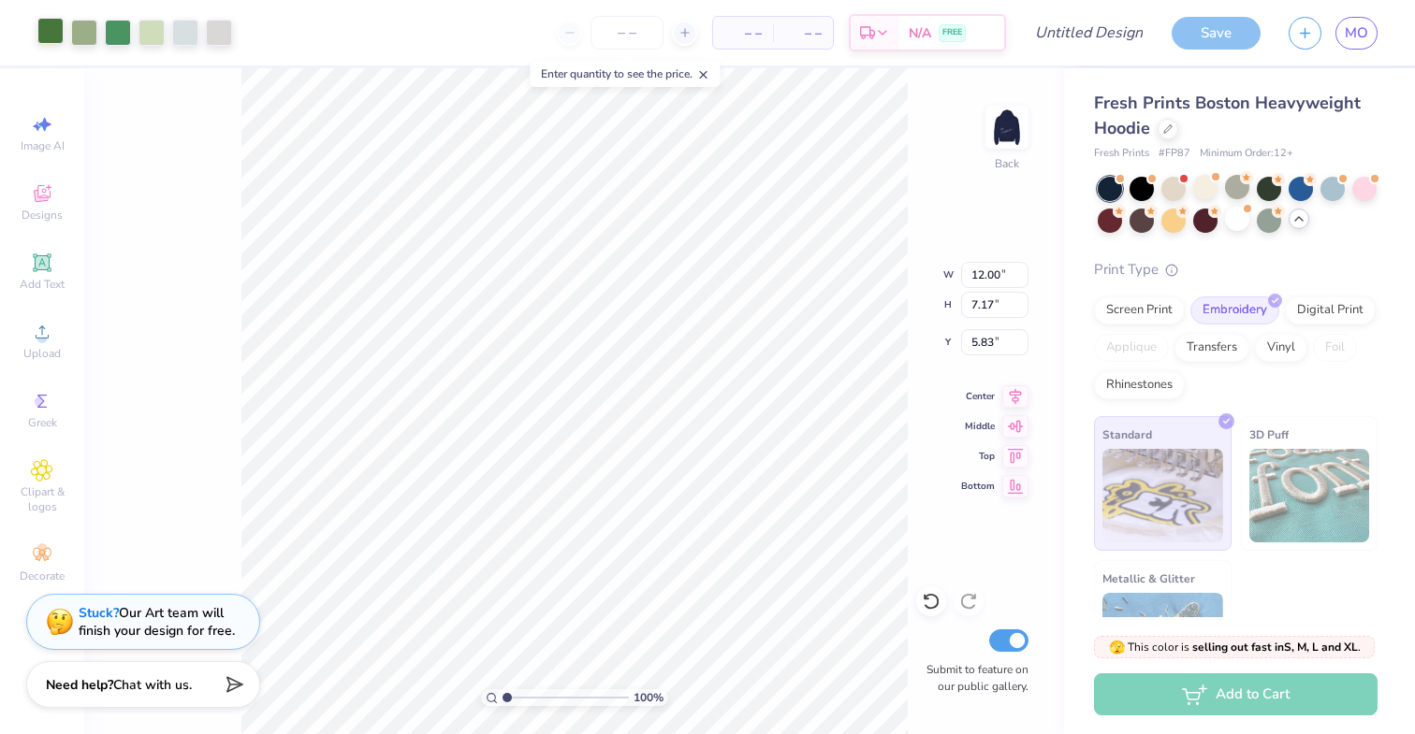
click at [47, 28] on div at bounding box center [50, 31] width 26 height 26
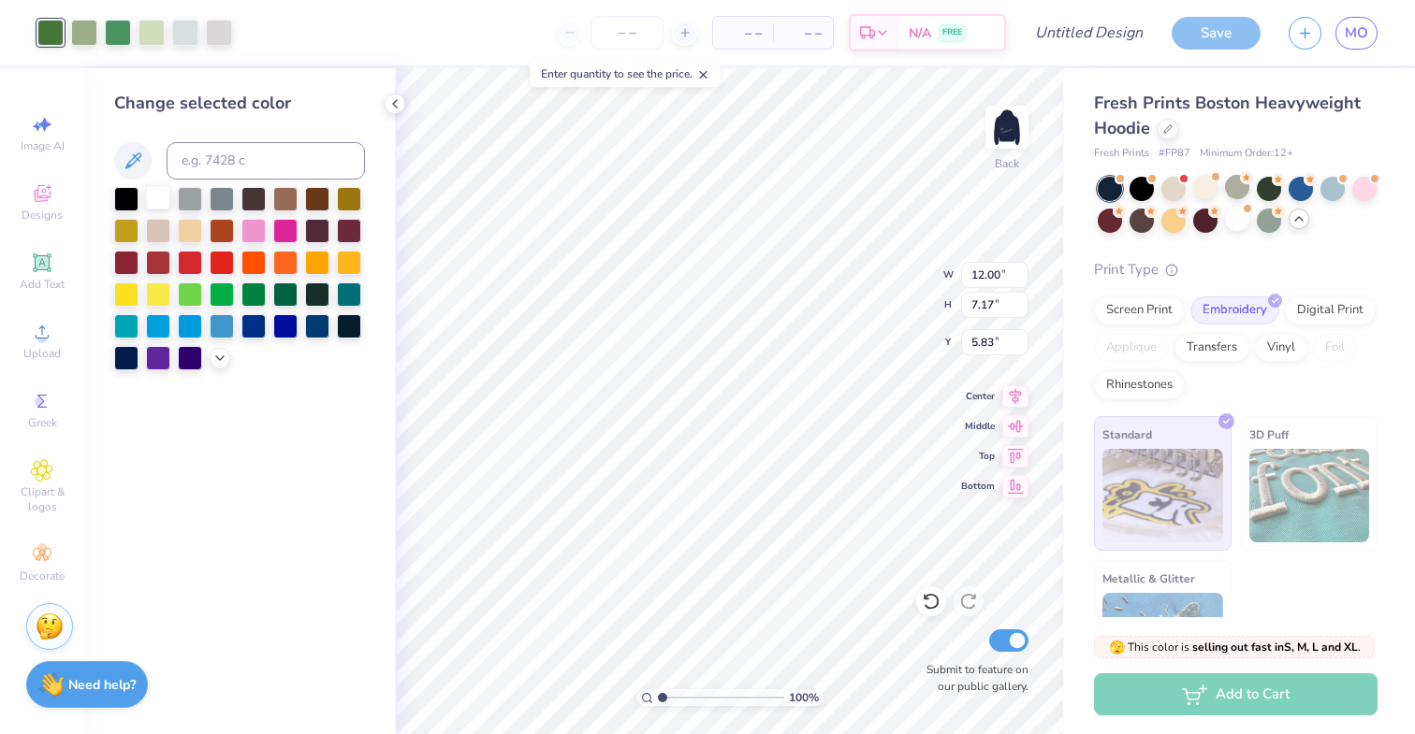
click at [160, 196] on div at bounding box center [158, 197] width 24 height 24
click at [80, 32] on div at bounding box center [84, 31] width 26 height 26
click at [162, 193] on div at bounding box center [158, 199] width 24 height 24
click at [82, 25] on div at bounding box center [84, 31] width 26 height 26
click at [161, 194] on div at bounding box center [158, 197] width 24 height 24
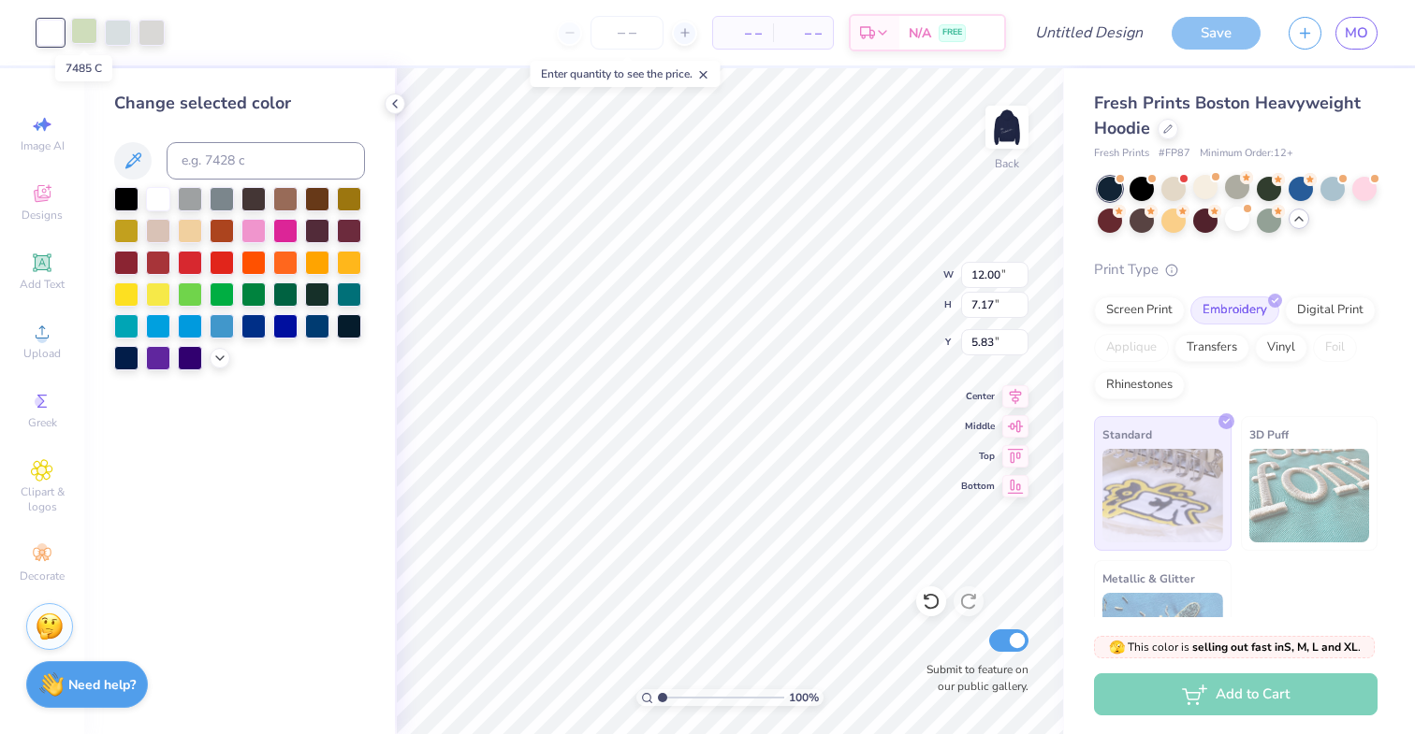
click at [81, 30] on div at bounding box center [84, 31] width 26 height 26
click at [156, 194] on div at bounding box center [158, 197] width 24 height 24
click at [82, 24] on div at bounding box center [84, 31] width 26 height 26
click at [161, 198] on div at bounding box center [158, 197] width 24 height 24
click at [82, 30] on div at bounding box center [84, 31] width 26 height 26
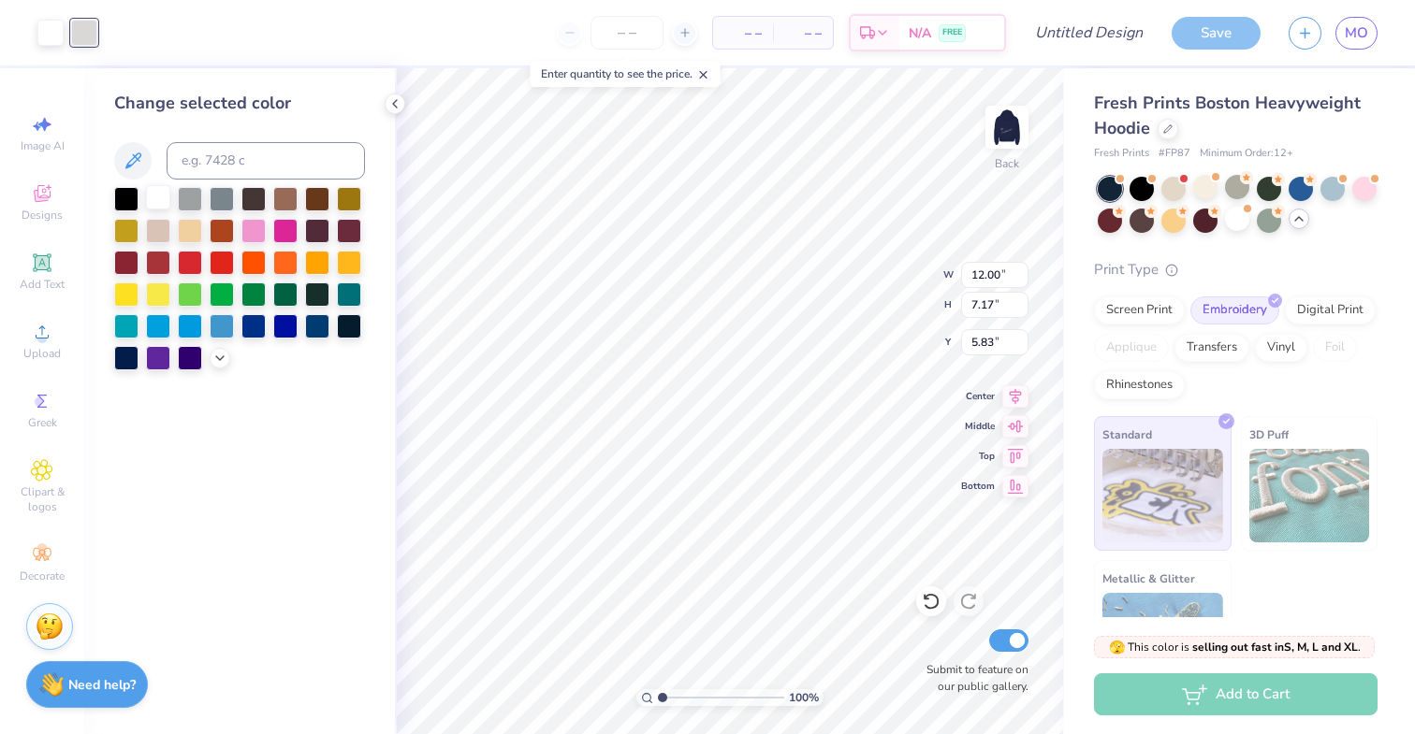
click at [159, 201] on div at bounding box center [158, 197] width 24 height 24
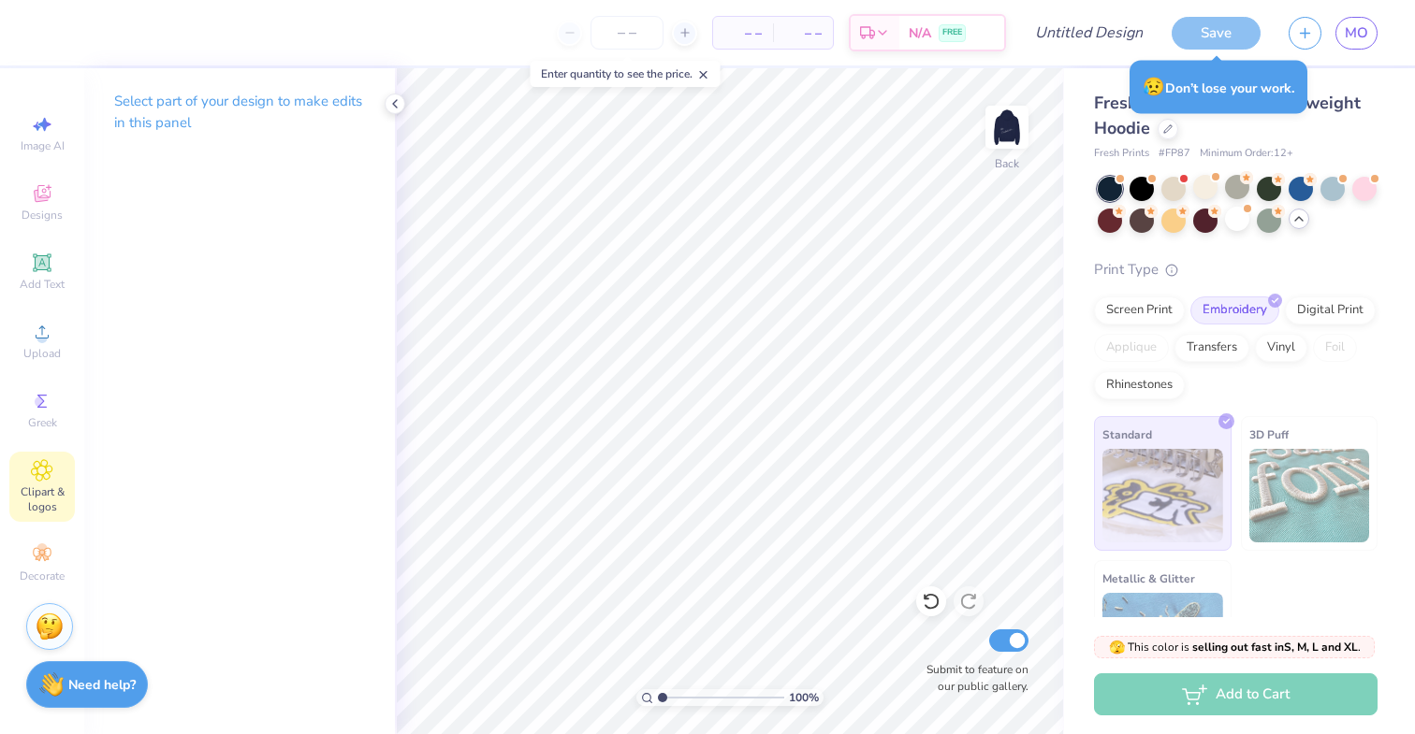
click at [60, 479] on div "Clipart & logos" at bounding box center [41, 487] width 65 height 70
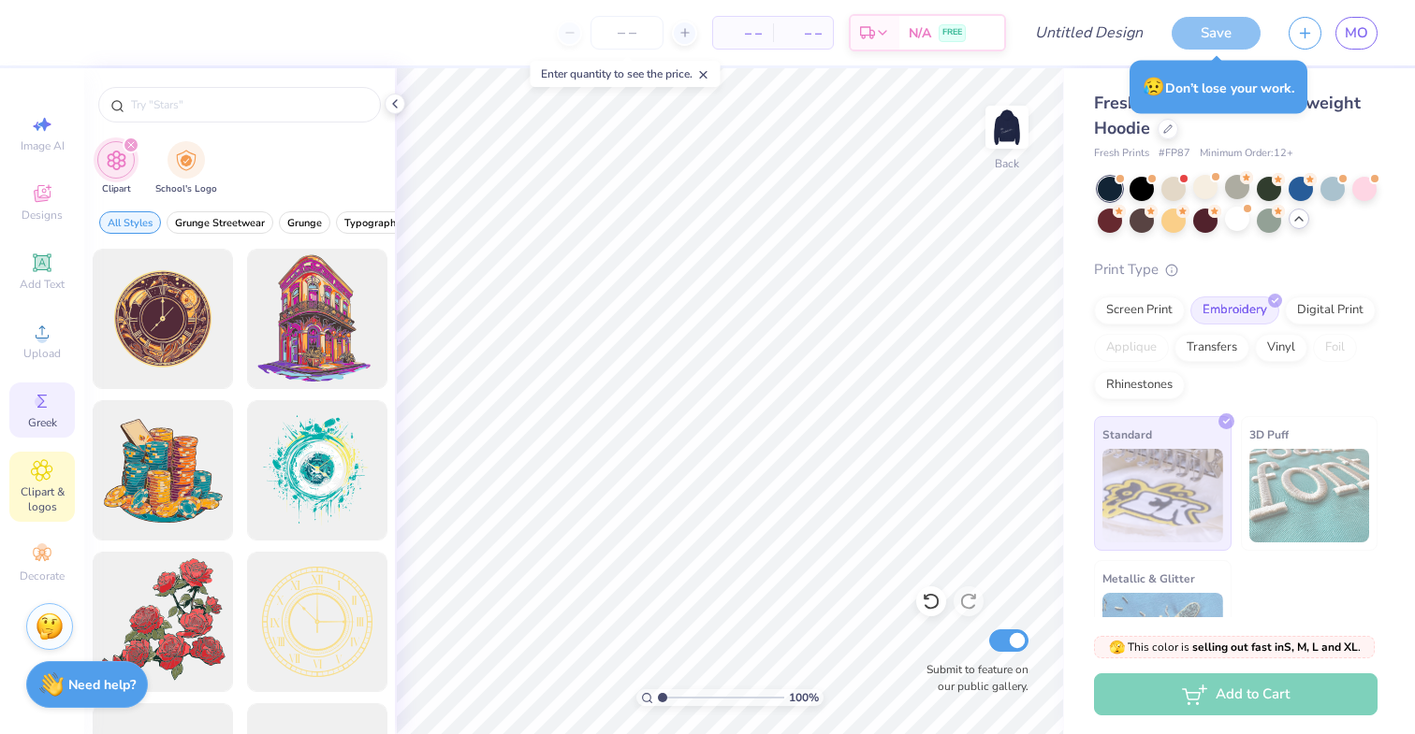
click at [43, 423] on span "Greek" at bounding box center [42, 422] width 29 height 15
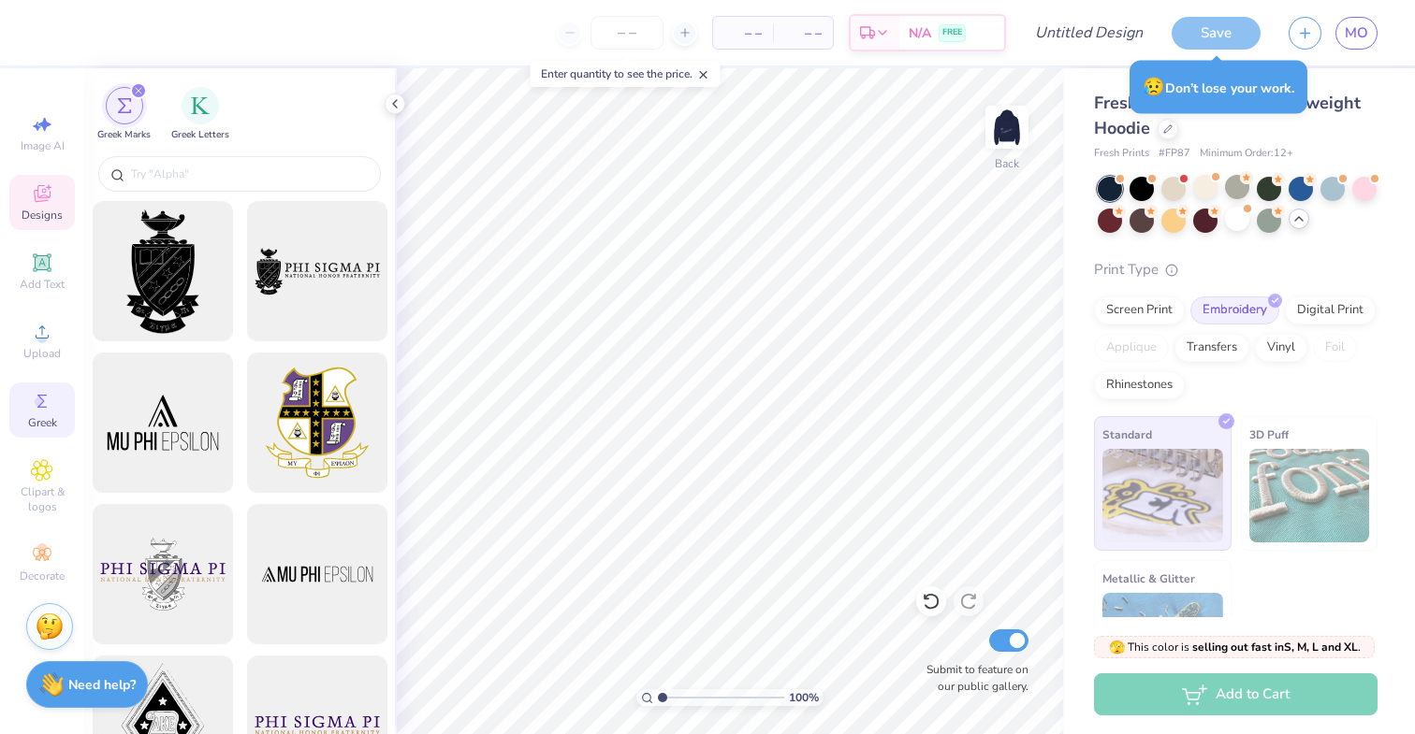
click at [52, 196] on icon at bounding box center [42, 193] width 22 height 22
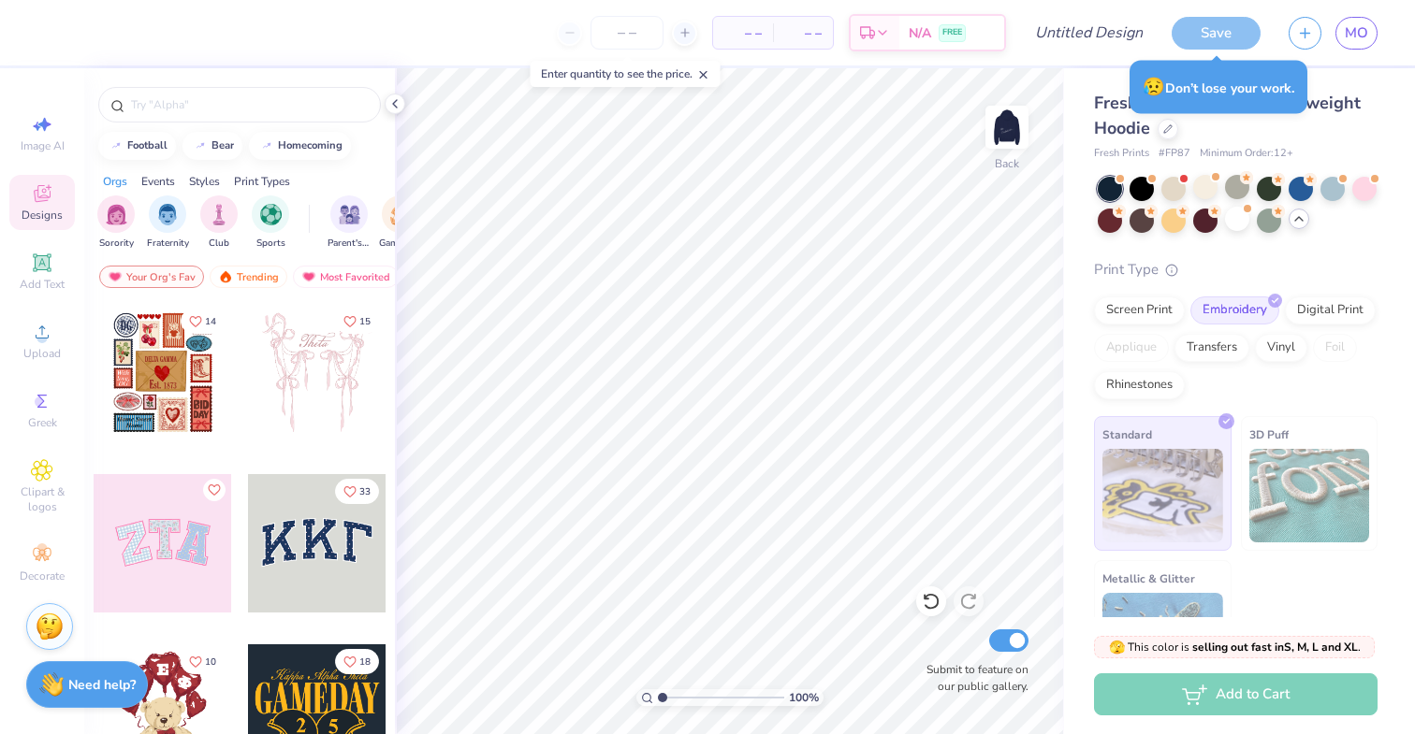
click at [195, 568] on div at bounding box center [163, 543] width 138 height 138
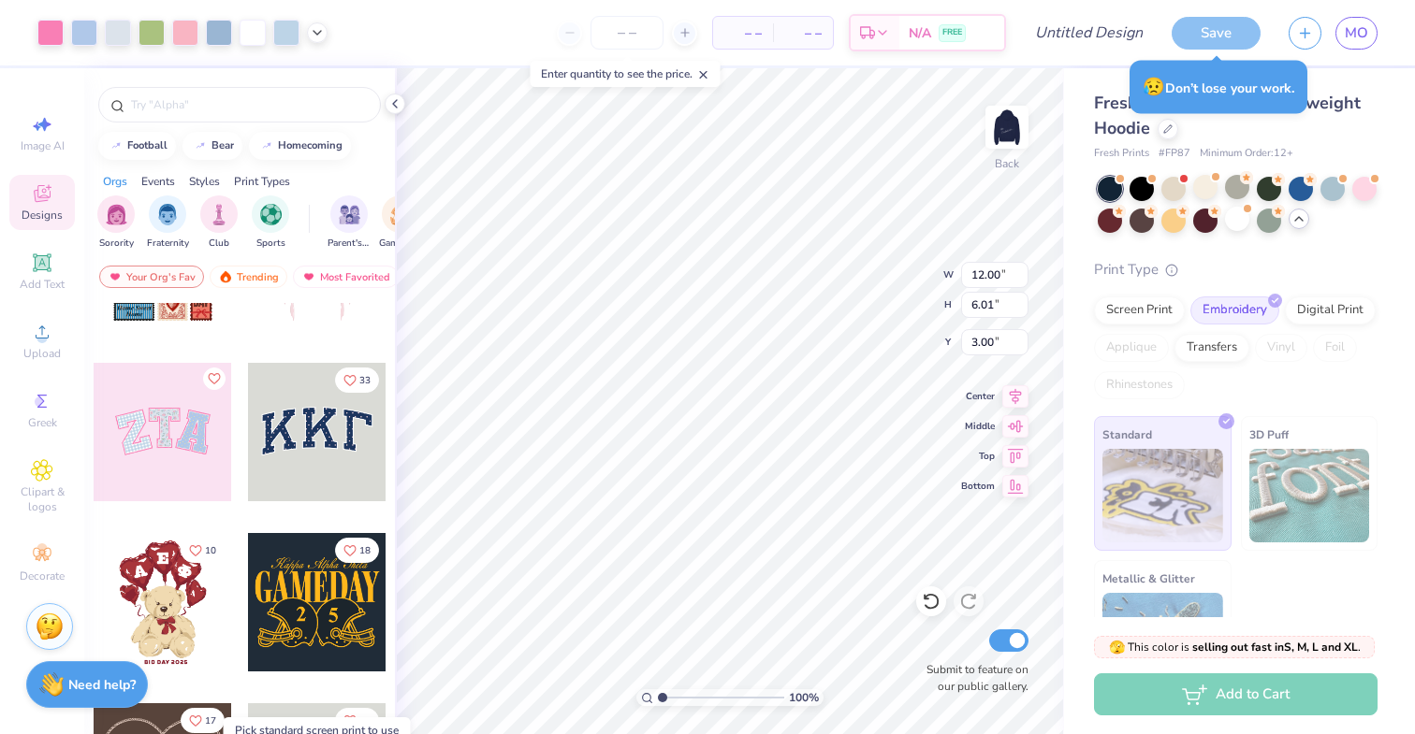
scroll to position [0, 0]
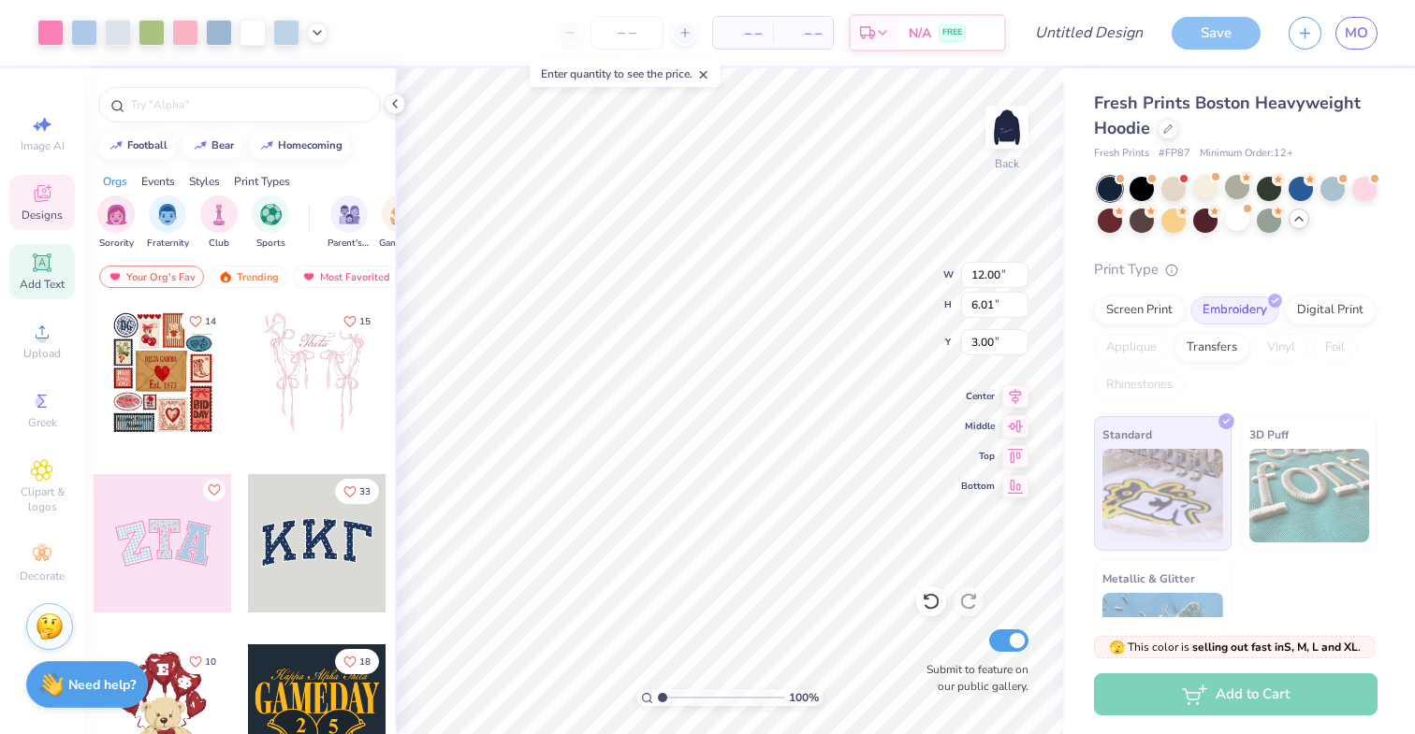
click at [36, 259] on icon at bounding box center [42, 262] width 14 height 14
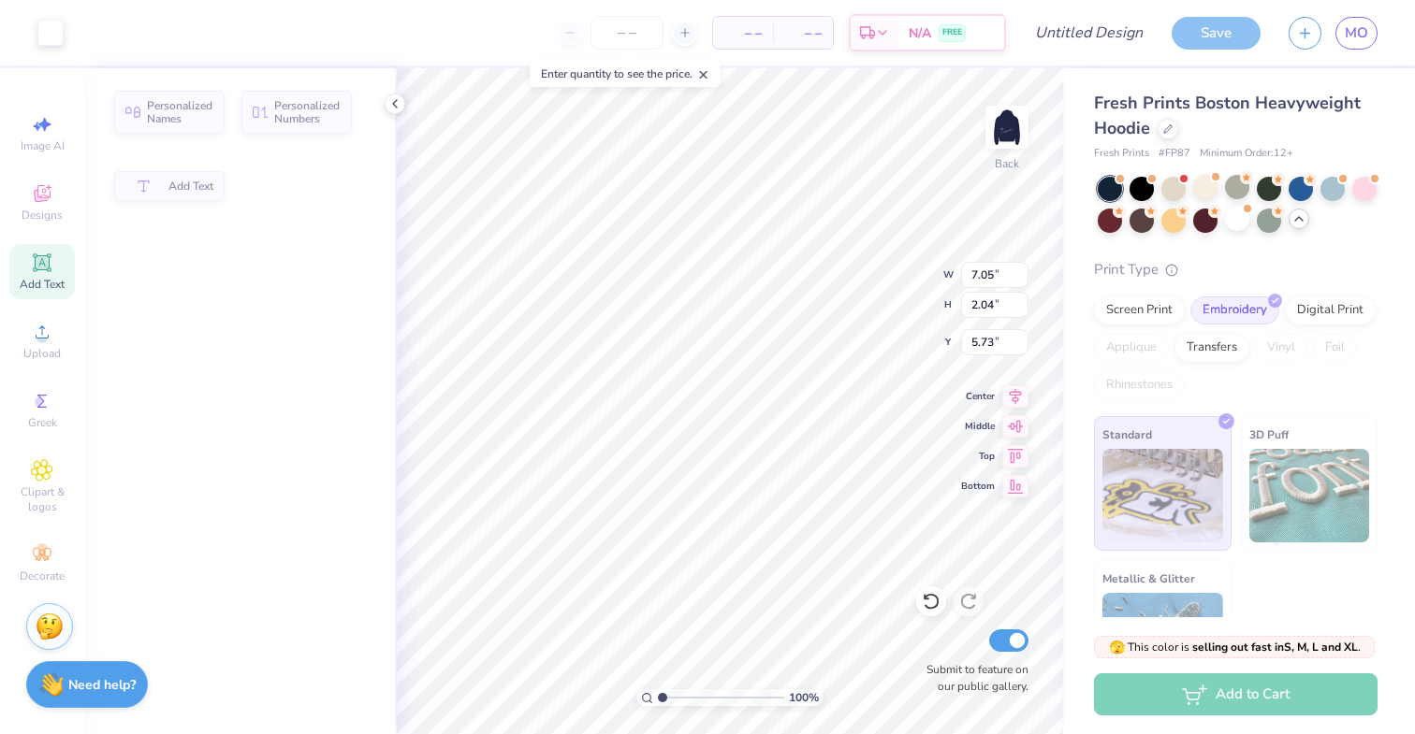
type input "7.05"
type input "2.04"
type input "5.73"
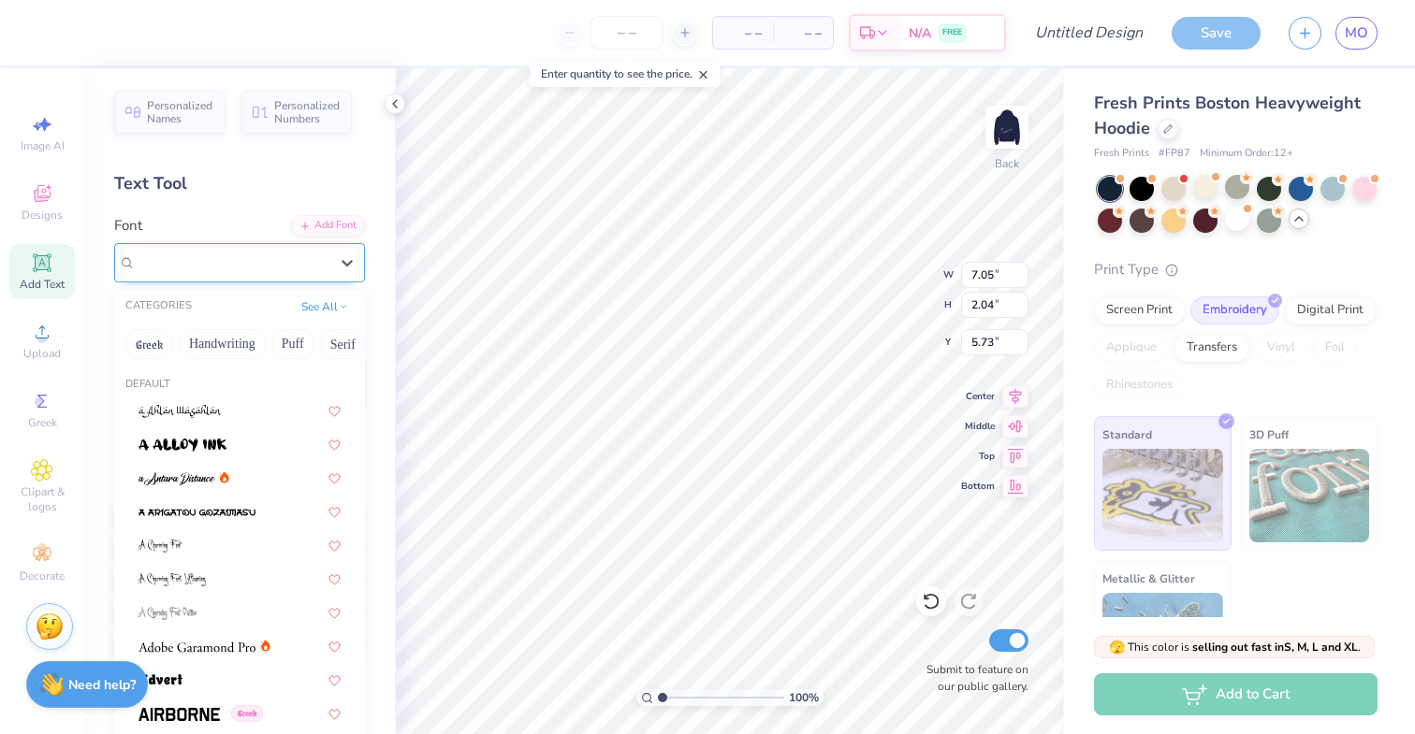
click at [304, 255] on div "Super Dream" at bounding box center [232, 262] width 196 height 29
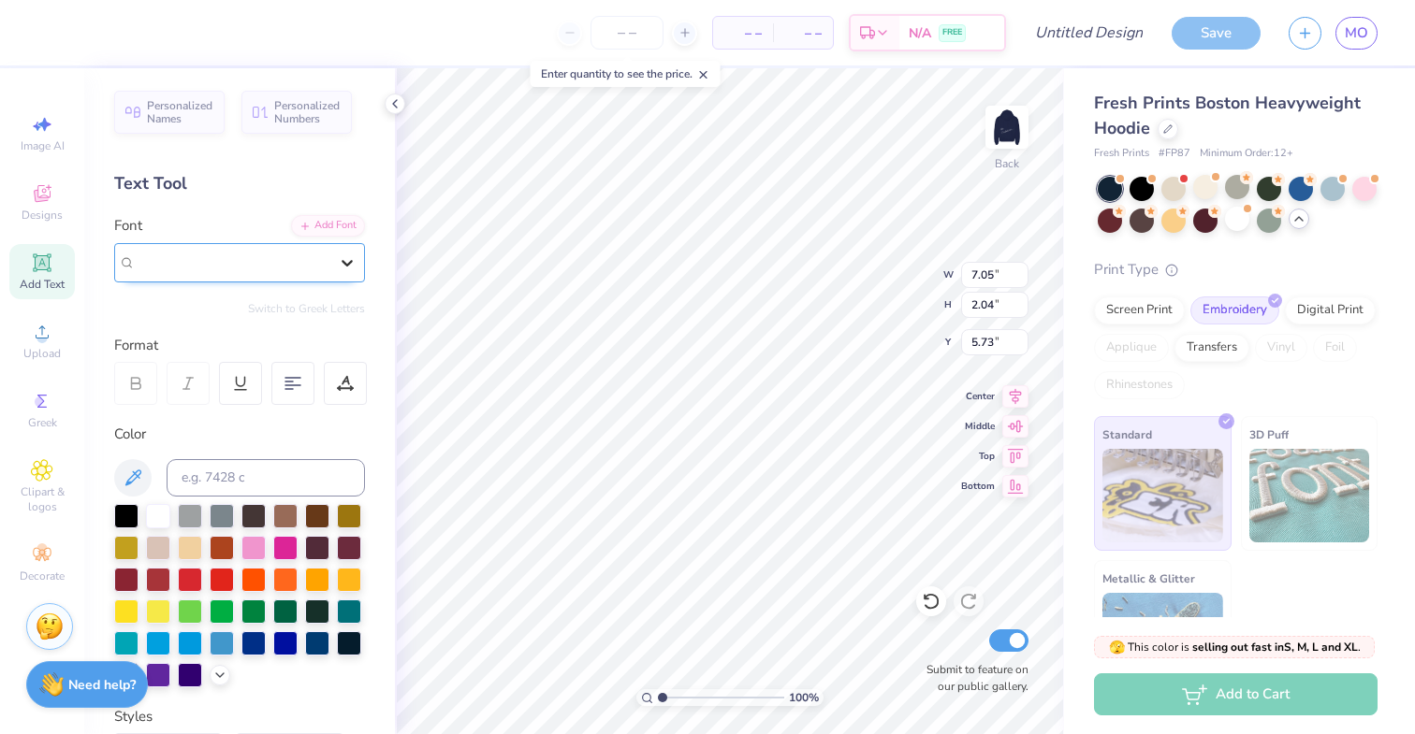
click at [347, 255] on icon at bounding box center [347, 263] width 19 height 19
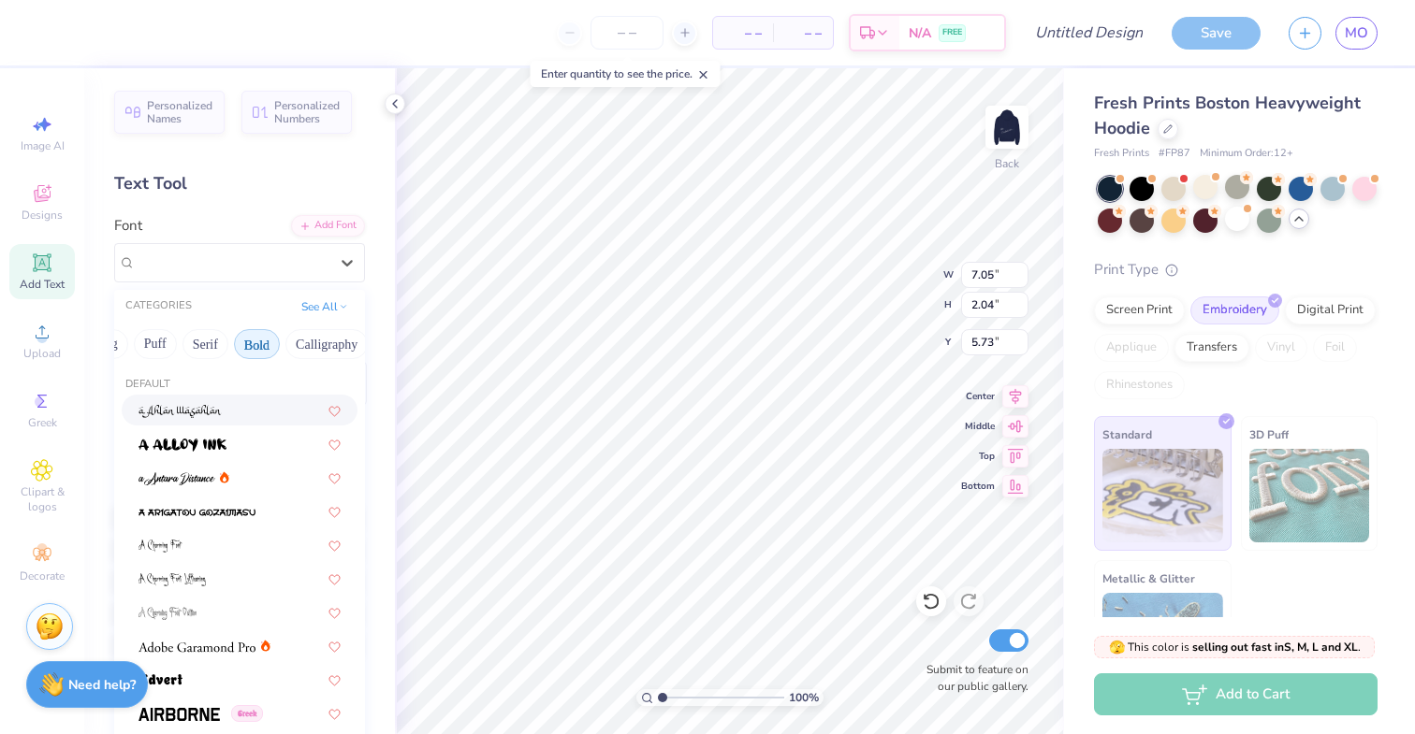
scroll to position [0, 155]
click at [240, 344] on button "Bold" at bounding box center [239, 344] width 46 height 30
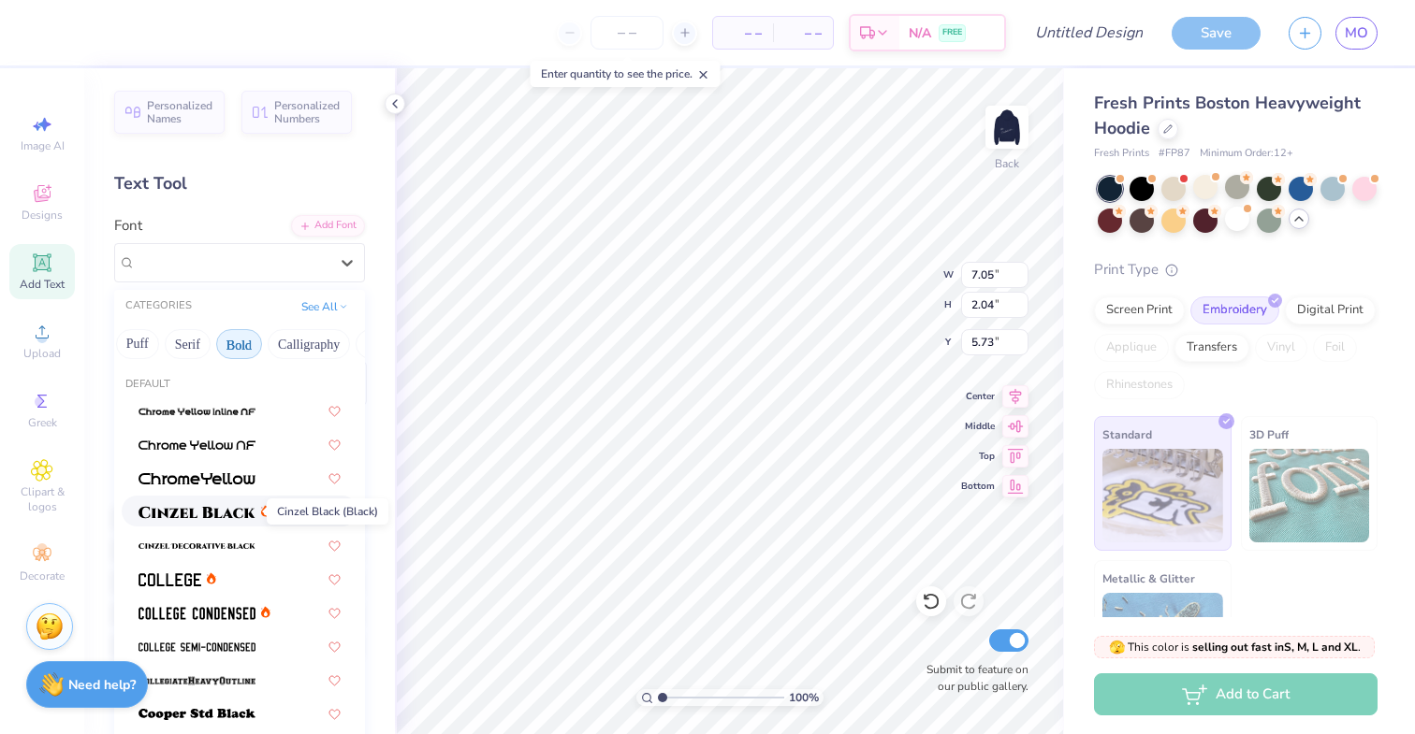
click at [210, 516] on img at bounding box center [196, 512] width 117 height 13
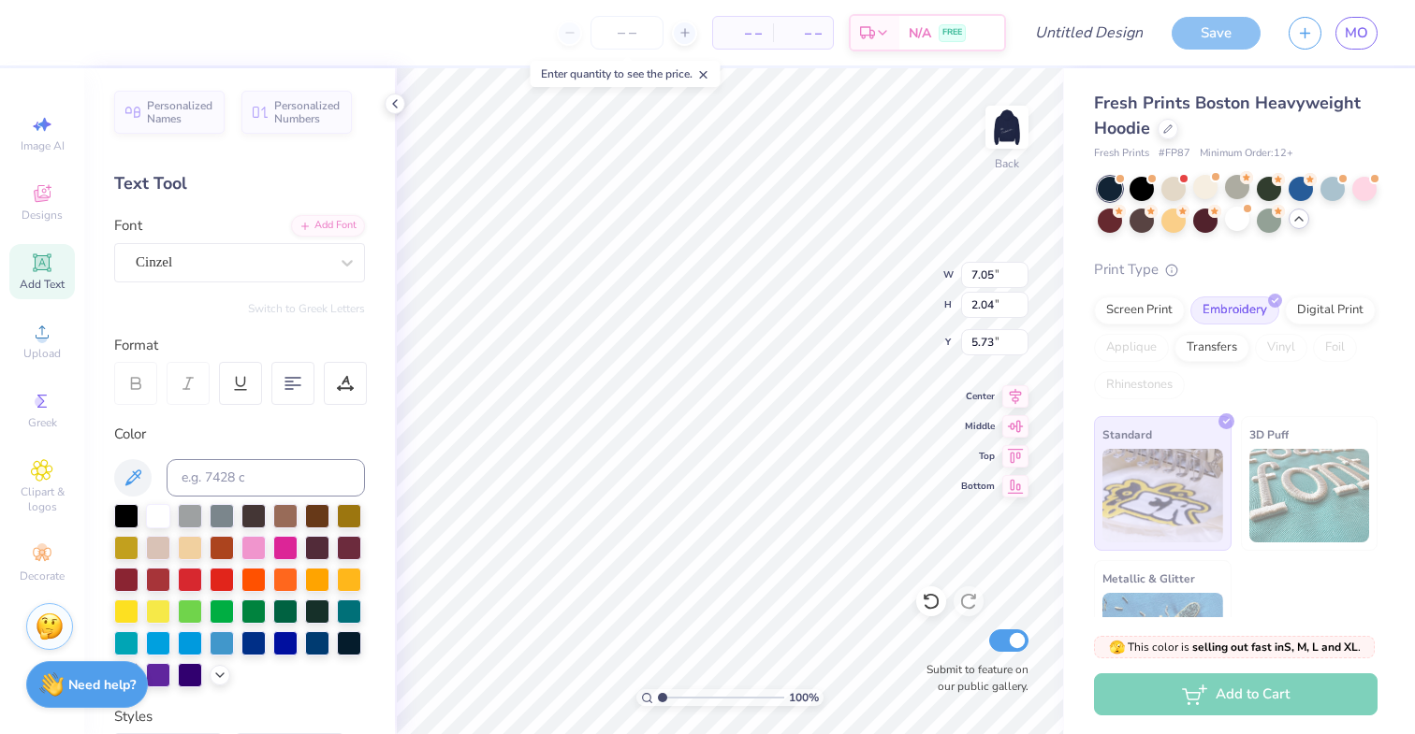
type input "8.25"
type input "2.10"
type input "5.70"
type textarea "KD"
click at [1019, 489] on icon at bounding box center [1015, 484] width 26 height 22
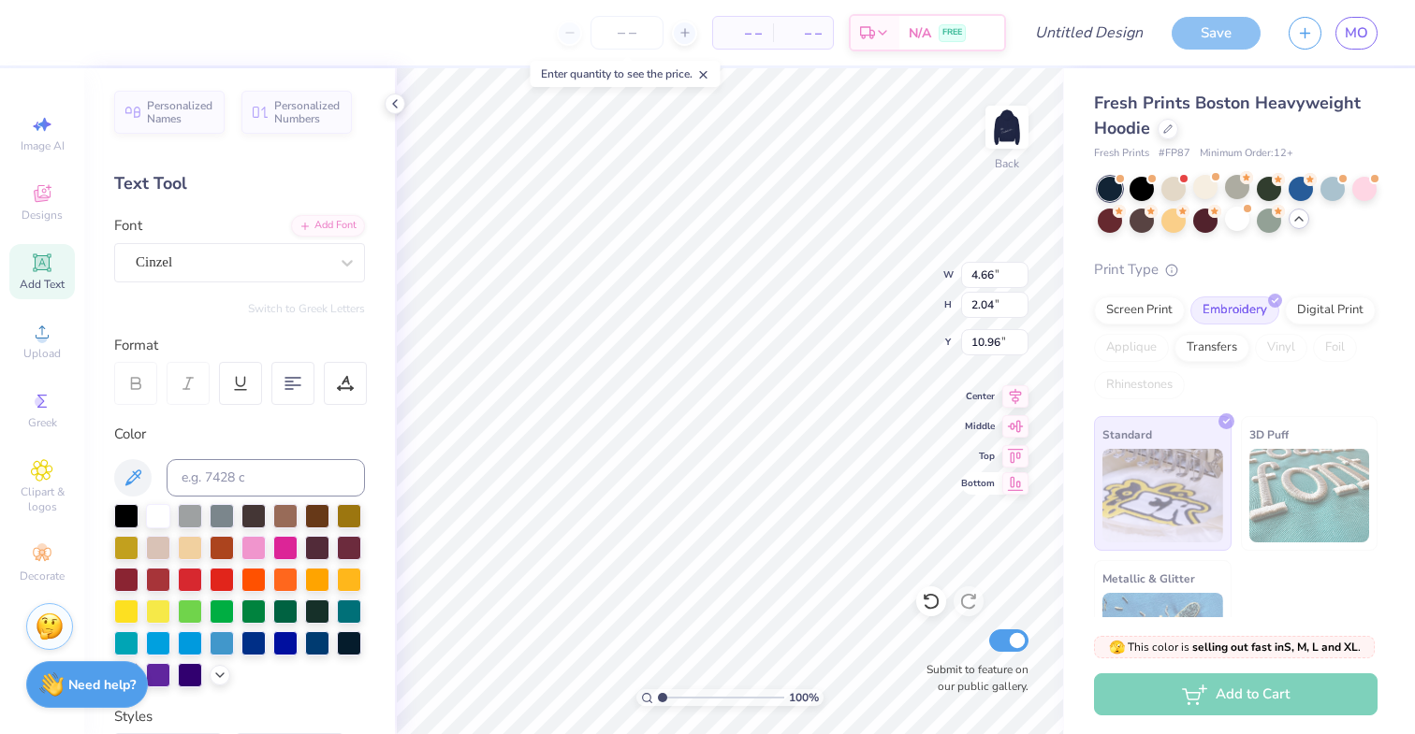
type input "10.96"
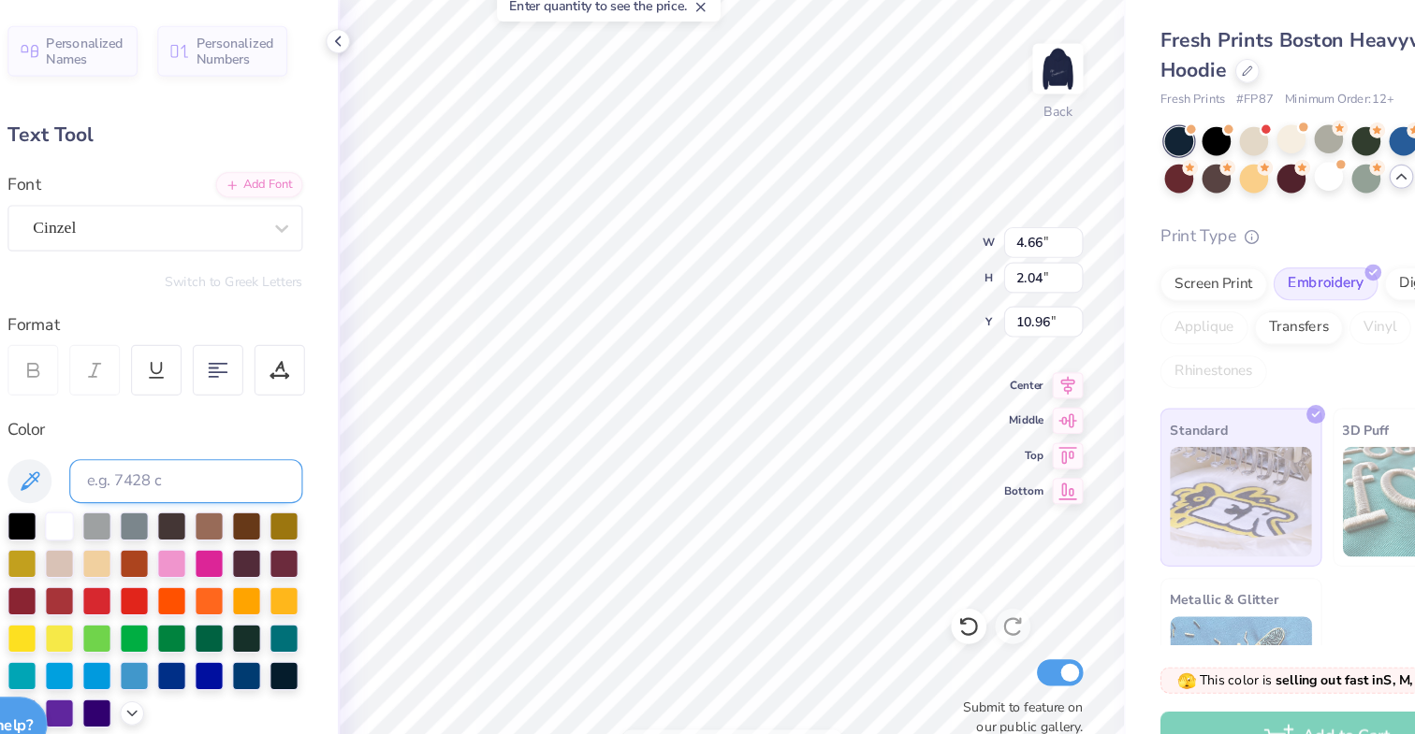
type input "4.35"
type input "5.43"
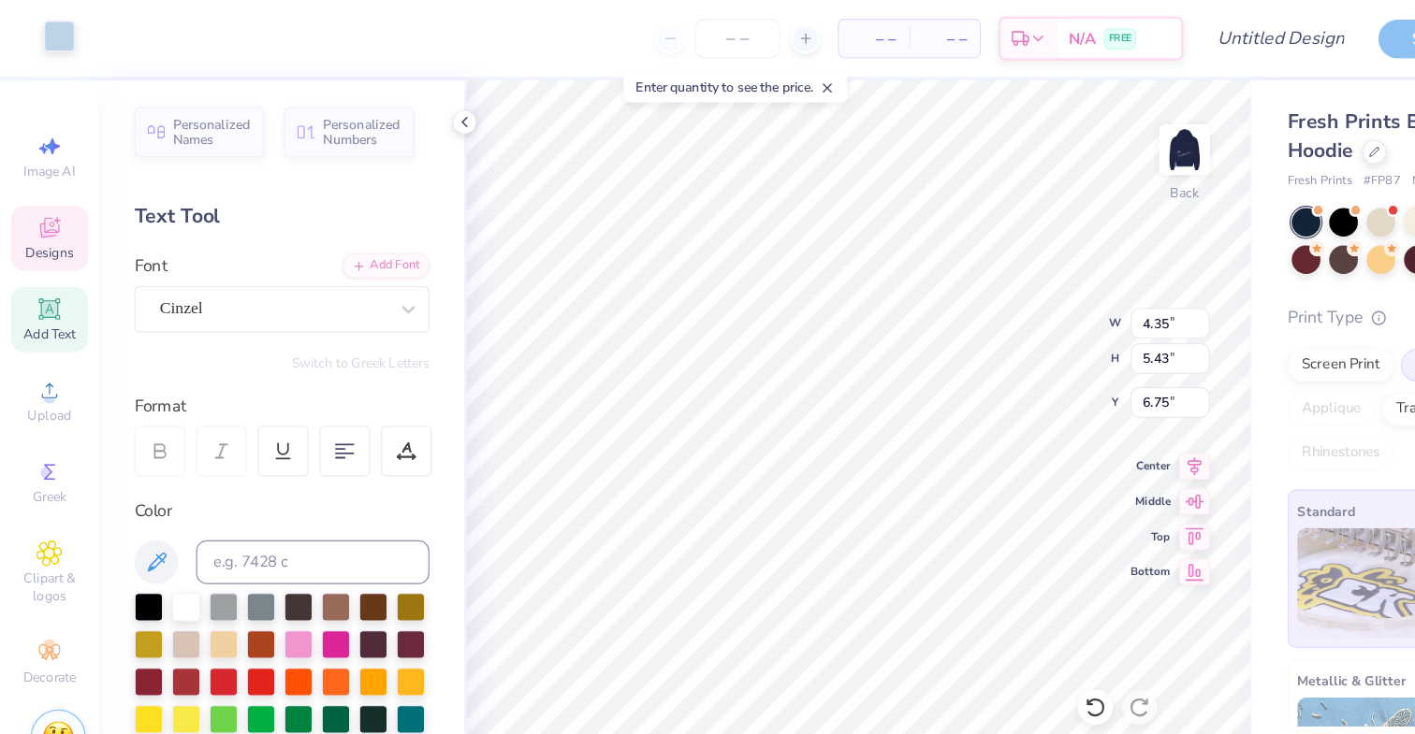
click at [42, 33] on div at bounding box center [50, 31] width 26 height 26
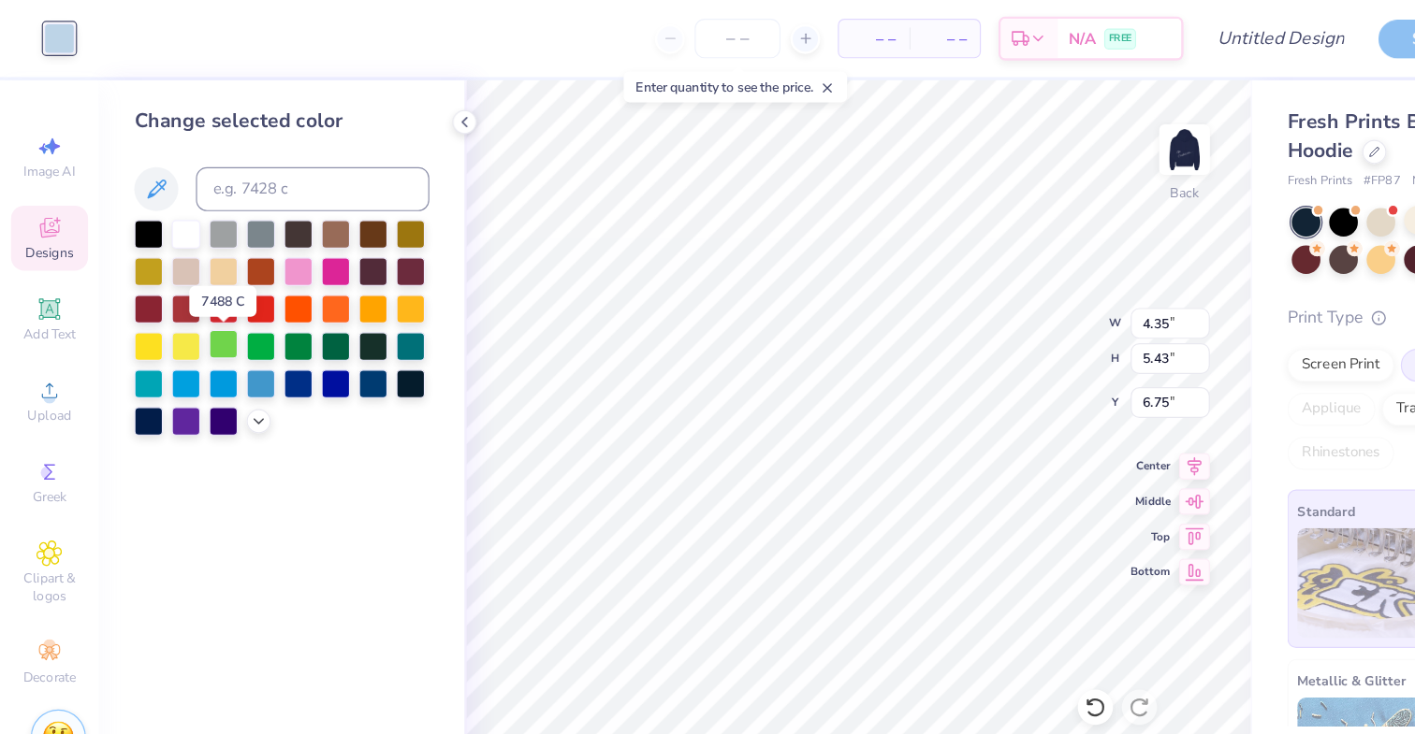
click at [196, 298] on div at bounding box center [190, 293] width 24 height 24
click at [285, 294] on div at bounding box center [285, 293] width 24 height 24
type input "7.57"
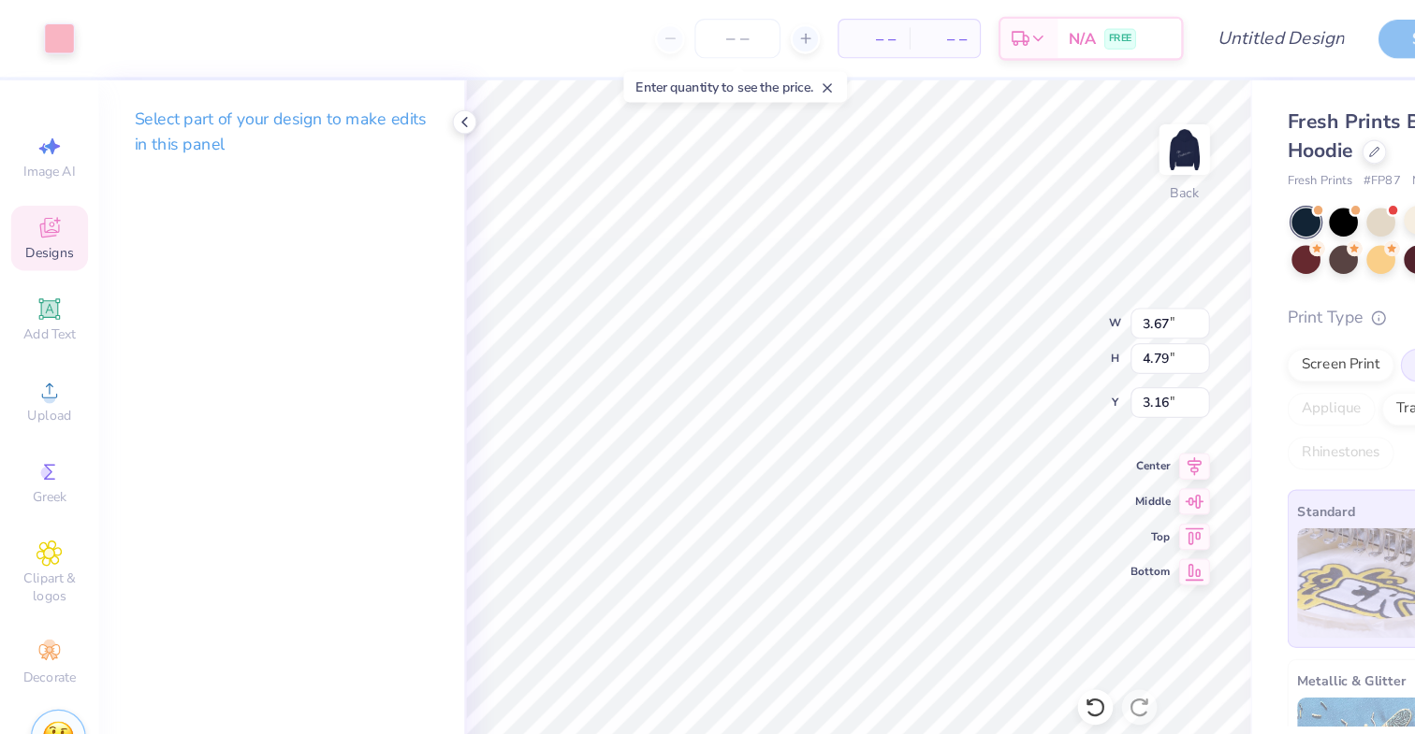
type input "3.00"
click at [28, 211] on span "Designs" at bounding box center [42, 215] width 41 height 15
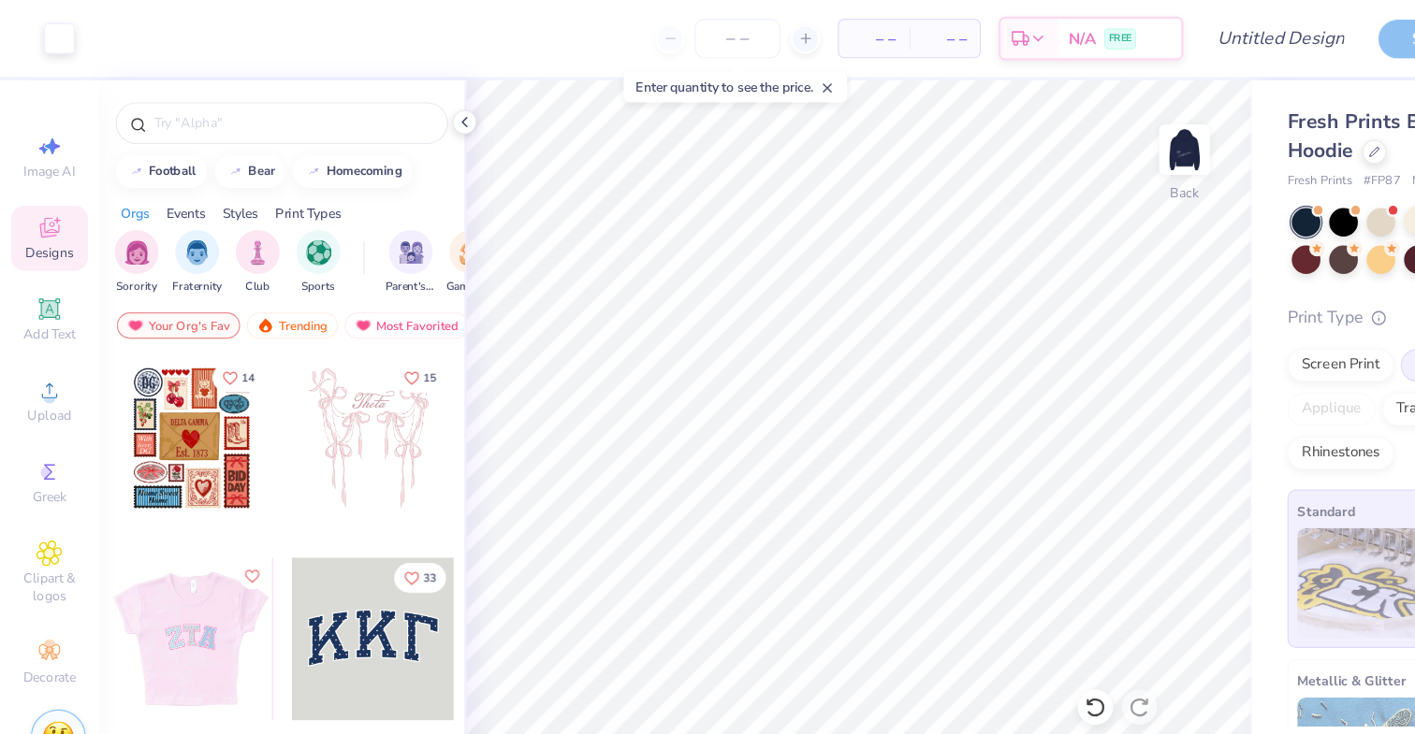
drag, startPoint x: 168, startPoint y: 507, endPoint x: 184, endPoint y: 509, distance: 16.0
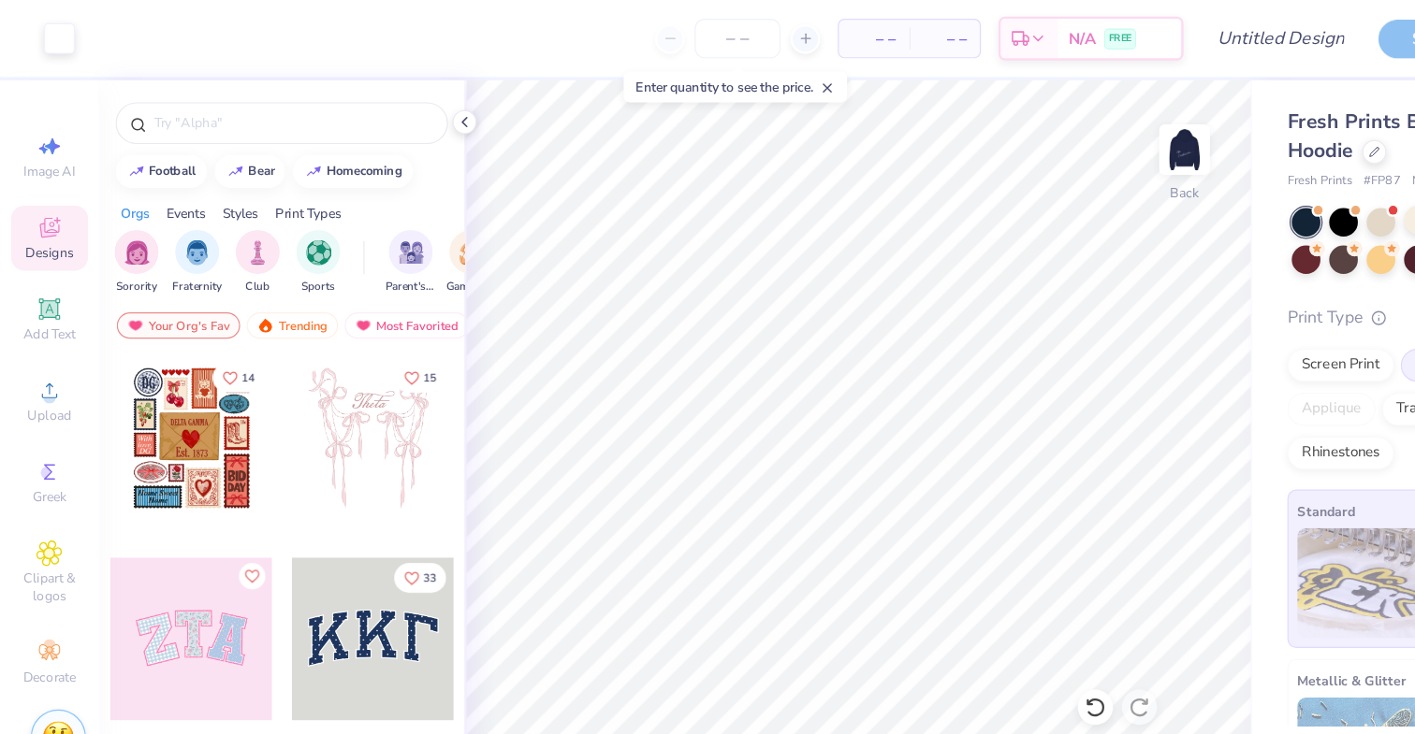
click at [184, 508] on div at bounding box center [163, 543] width 138 height 138
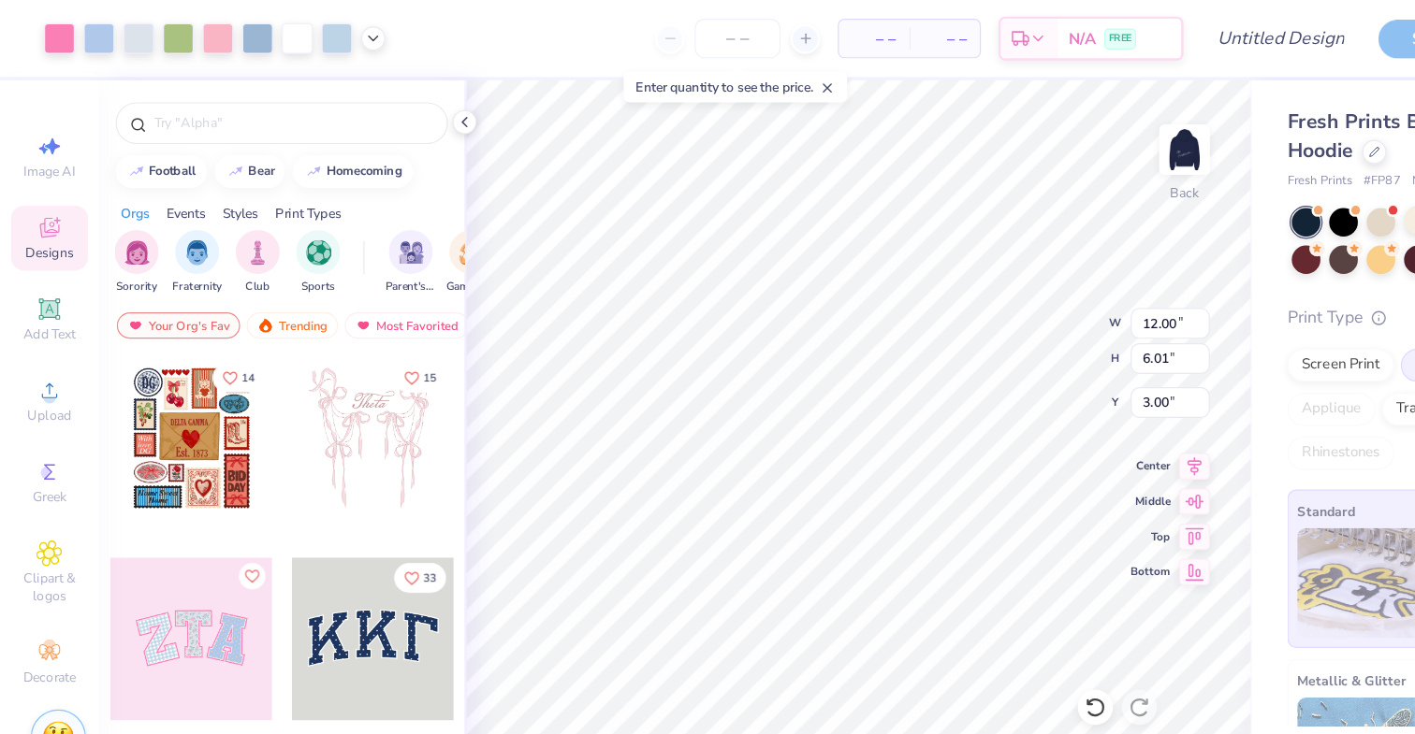
drag, startPoint x: 1110, startPoint y: 563, endPoint x: 1082, endPoint y: 447, distance: 119.4
click at [1110, 562] on div "Metallic & Glitter" at bounding box center [1163, 627] width 138 height 135
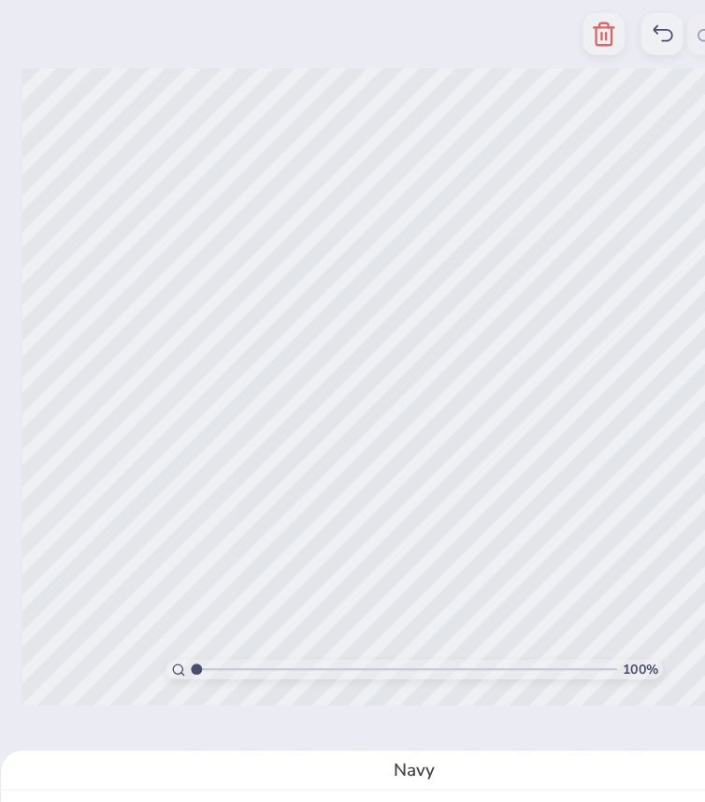
drag, startPoint x: 437, startPoint y: 284, endPoint x: 380, endPoint y: 256, distance: 63.6
click at [380, 256] on div "Navy" at bounding box center [352, 401] width 705 height 802
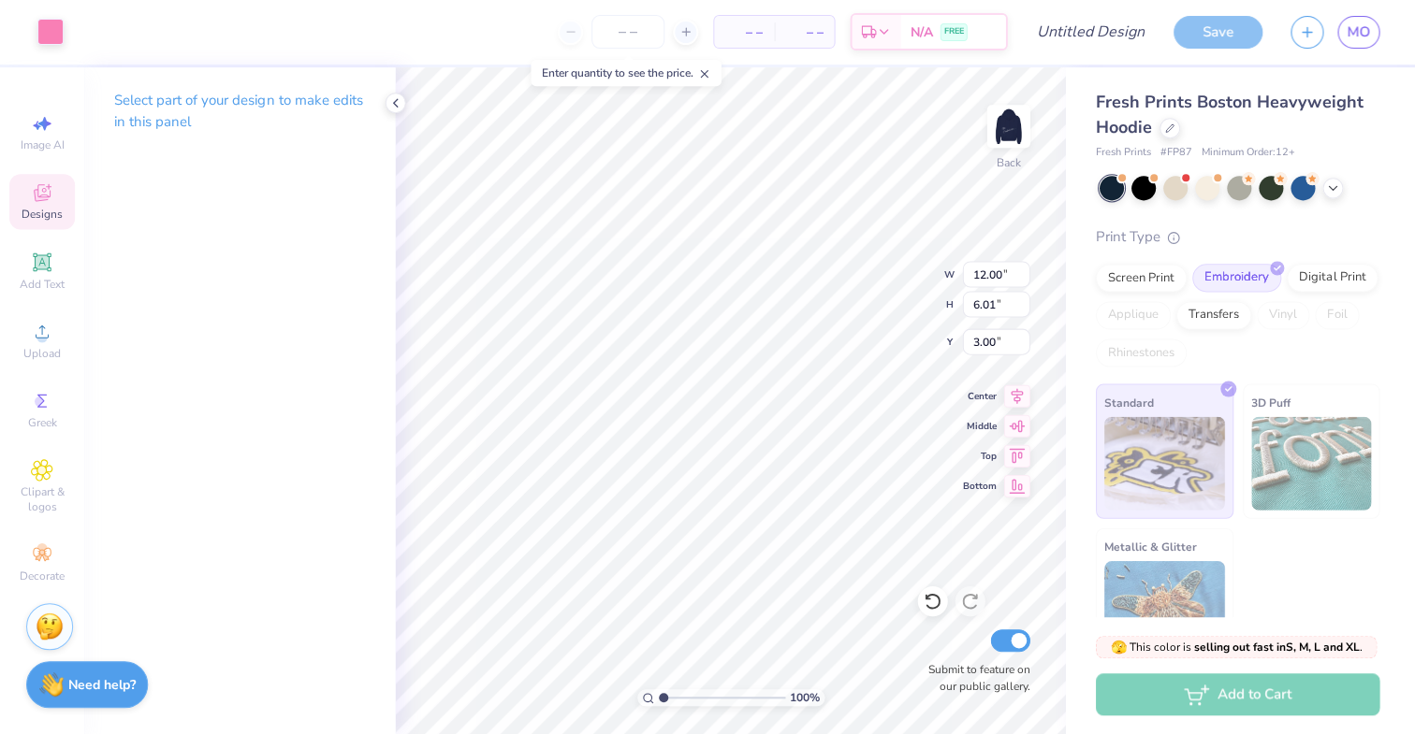
scroll to position [0, 0]
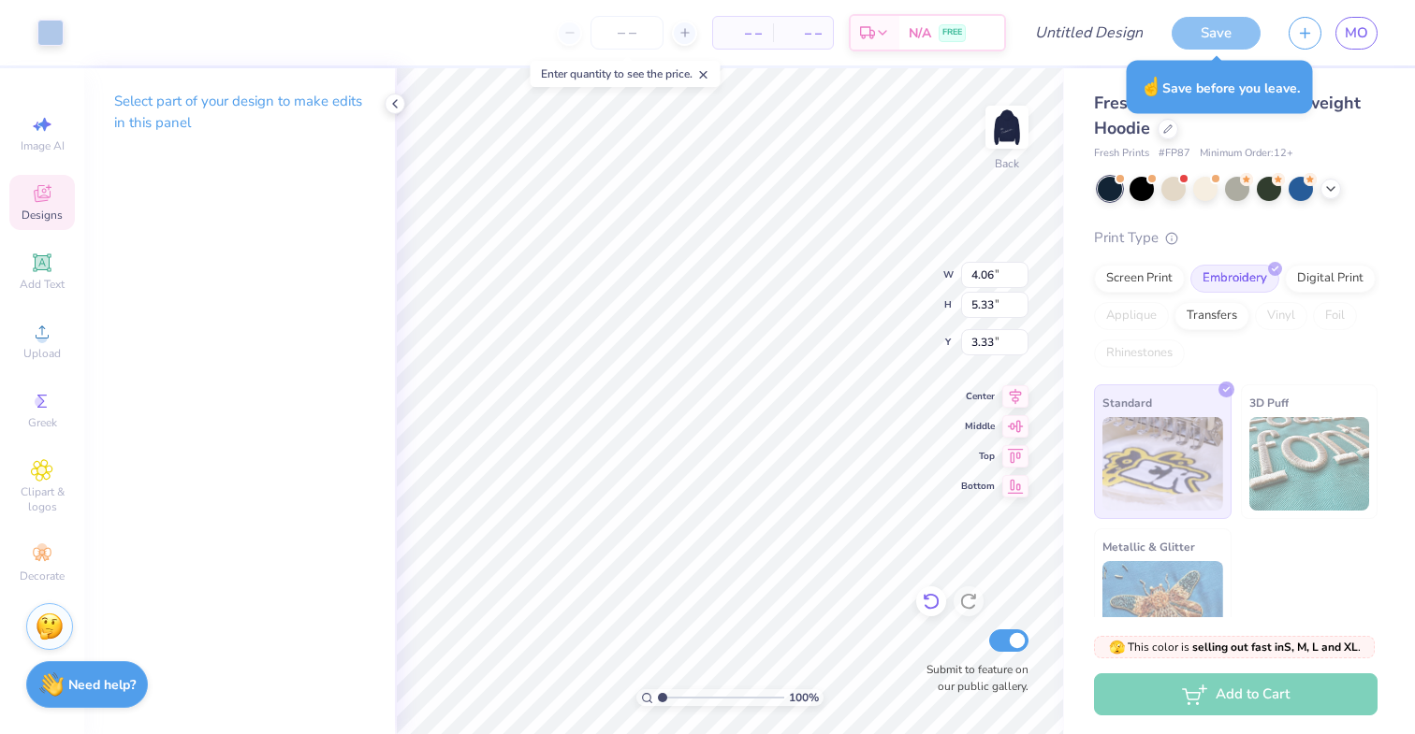
click at [936, 605] on icon at bounding box center [931, 602] width 16 height 17
type input "3.43"
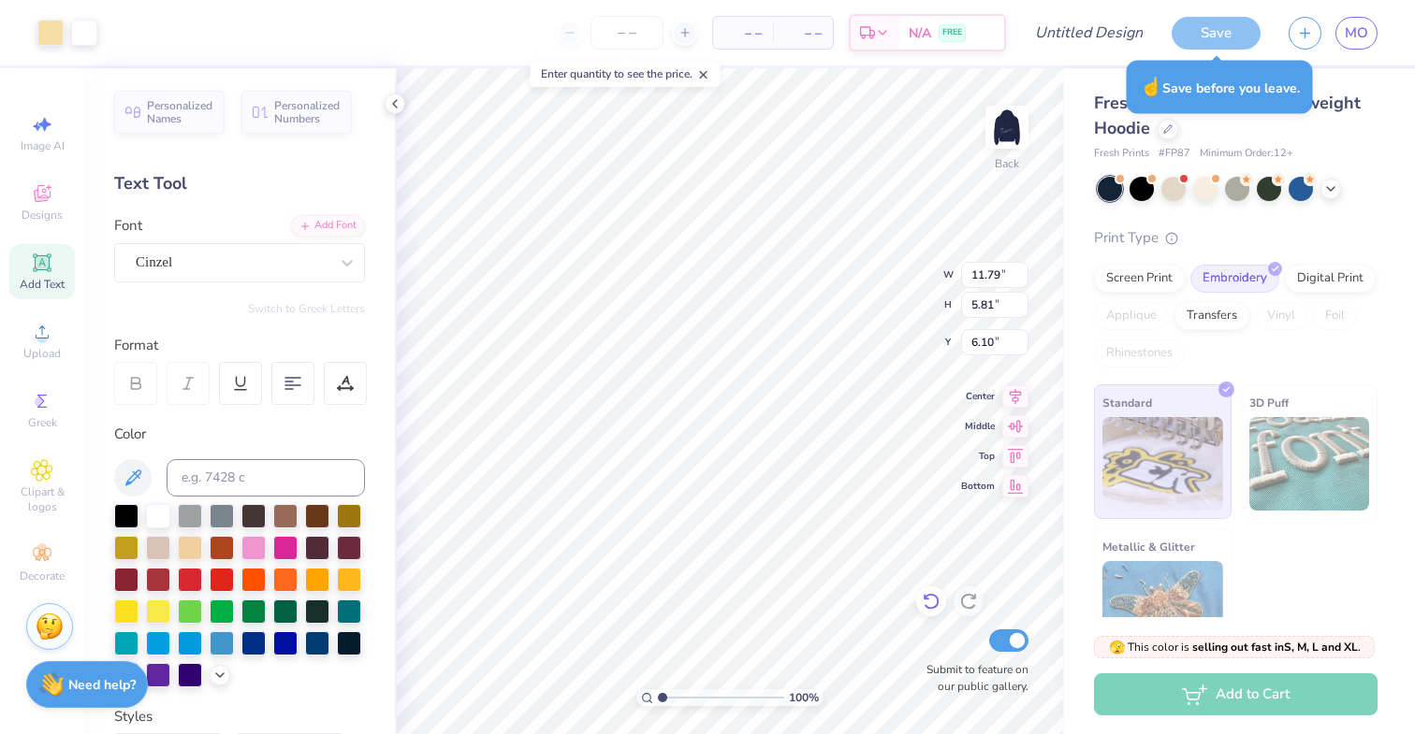
type input "6.10"
type input "3.68"
type input "4.79"
type input "3.39"
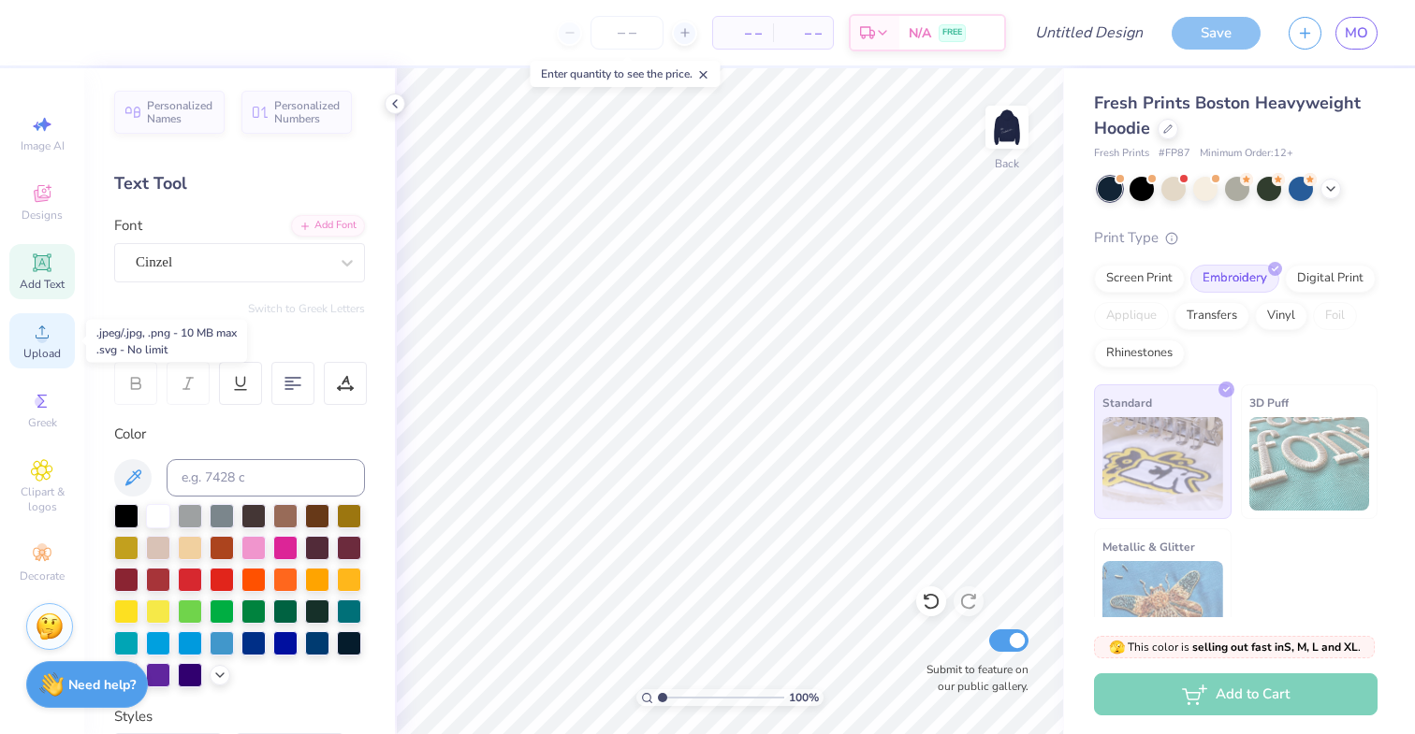
click at [41, 356] on span "Upload" at bounding box center [41, 353] width 37 height 15
click at [40, 344] on div "Upload" at bounding box center [41, 340] width 65 height 55
click at [51, 285] on span "Add Text" at bounding box center [42, 284] width 45 height 15
click at [45, 331] on icon at bounding box center [42, 332] width 22 height 22
click at [39, 325] on icon at bounding box center [42, 332] width 22 height 22
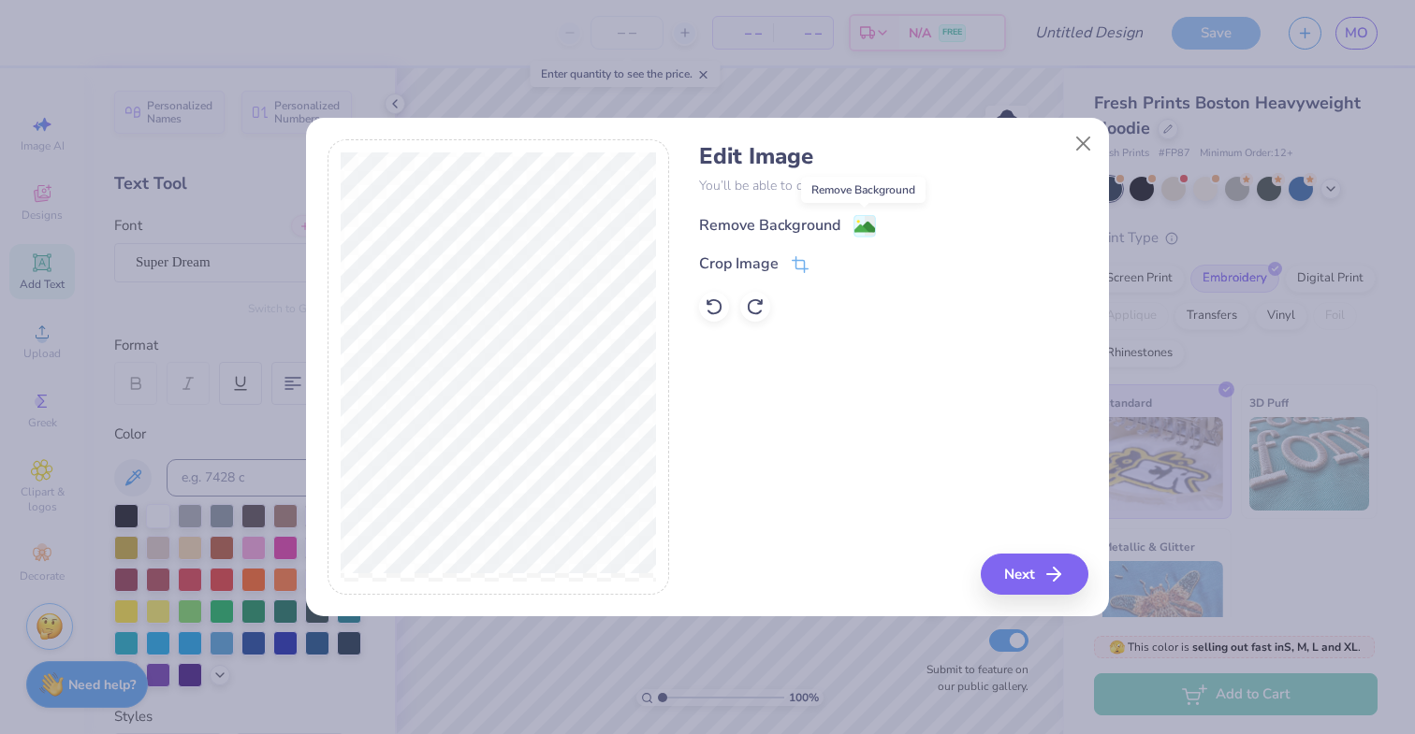
click at [867, 223] on image at bounding box center [864, 227] width 21 height 21
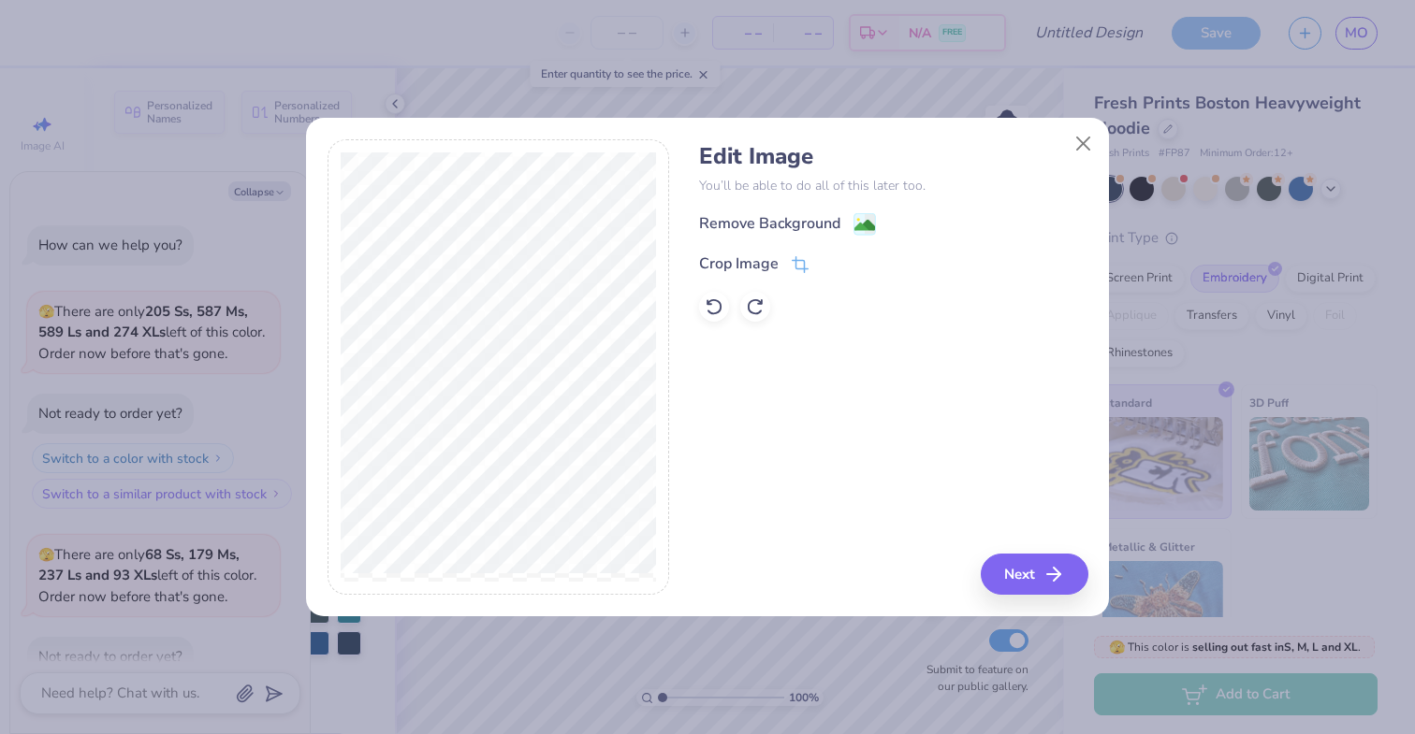
scroll to position [817, 0]
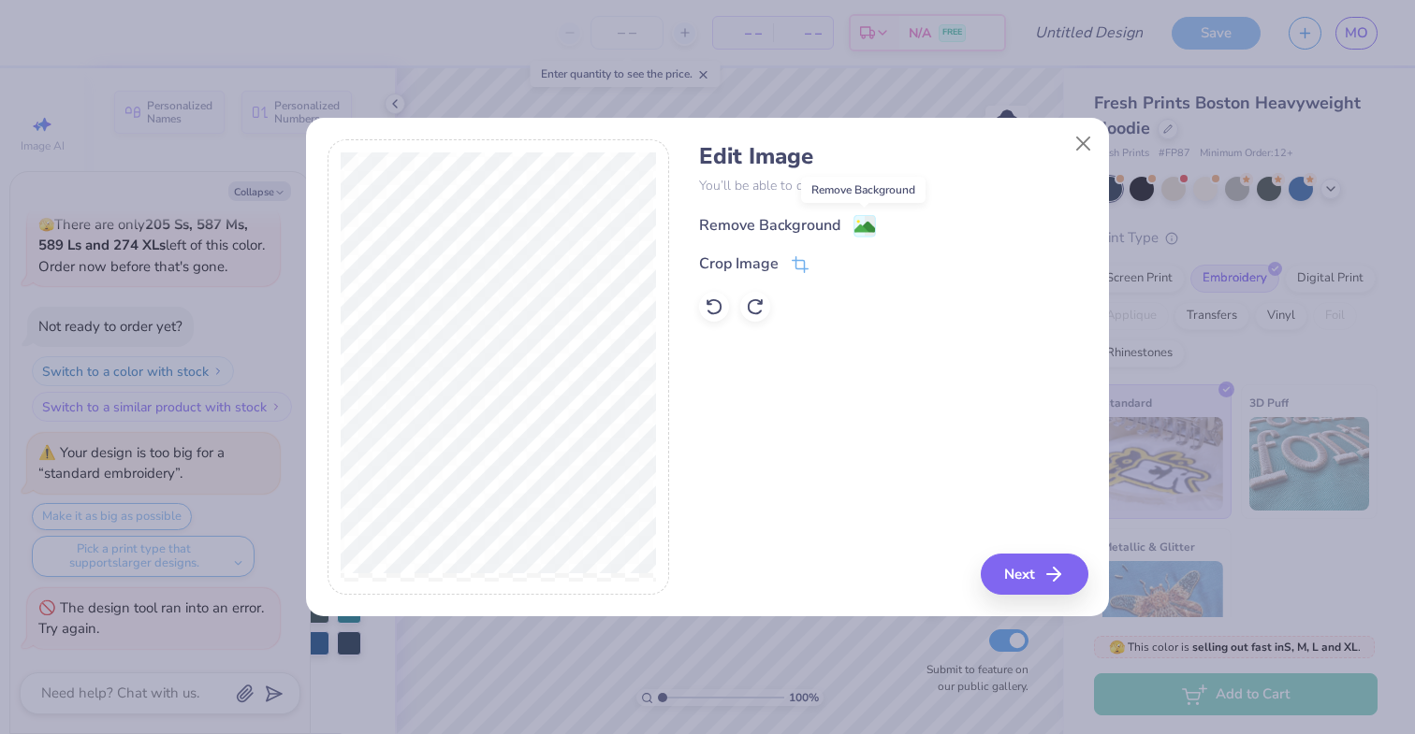
click at [863, 224] on image at bounding box center [864, 227] width 21 height 21
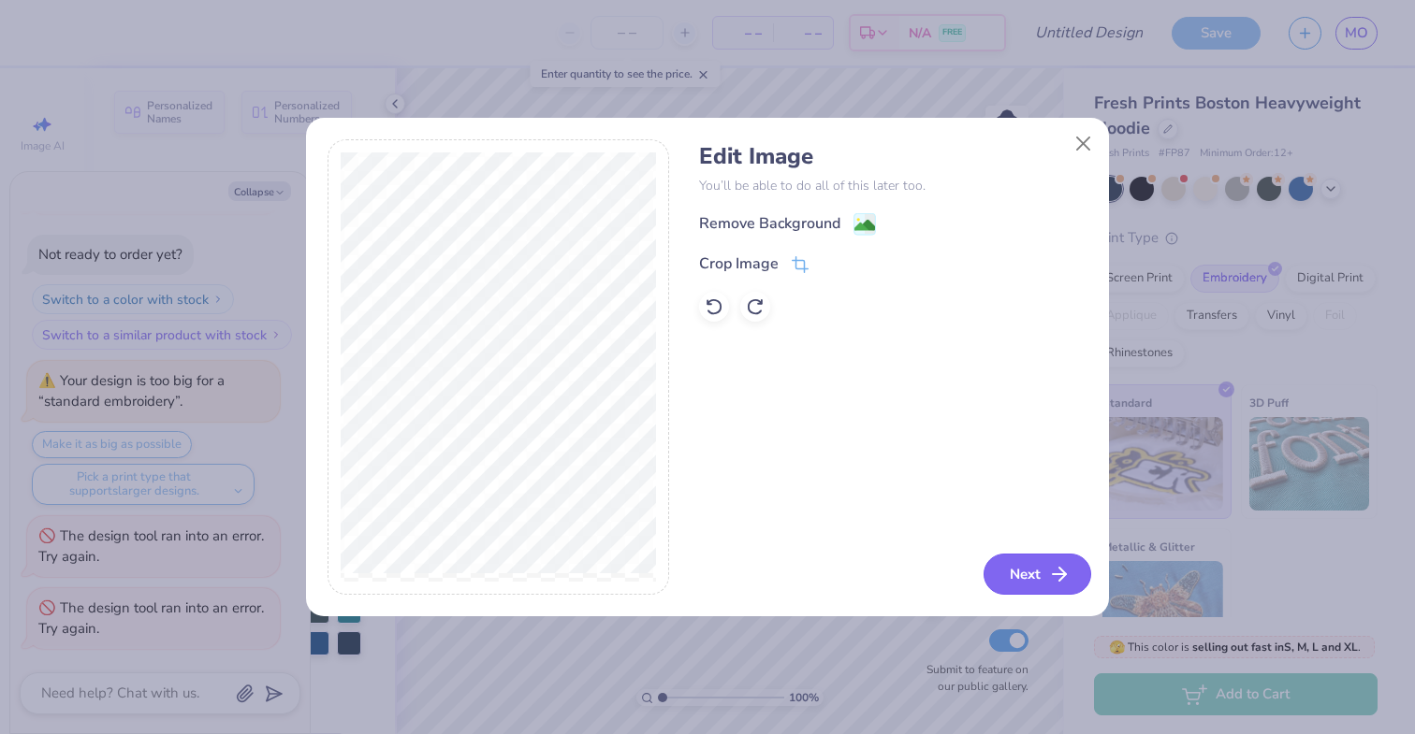
click at [1008, 572] on button "Next" at bounding box center [1037, 574] width 108 height 41
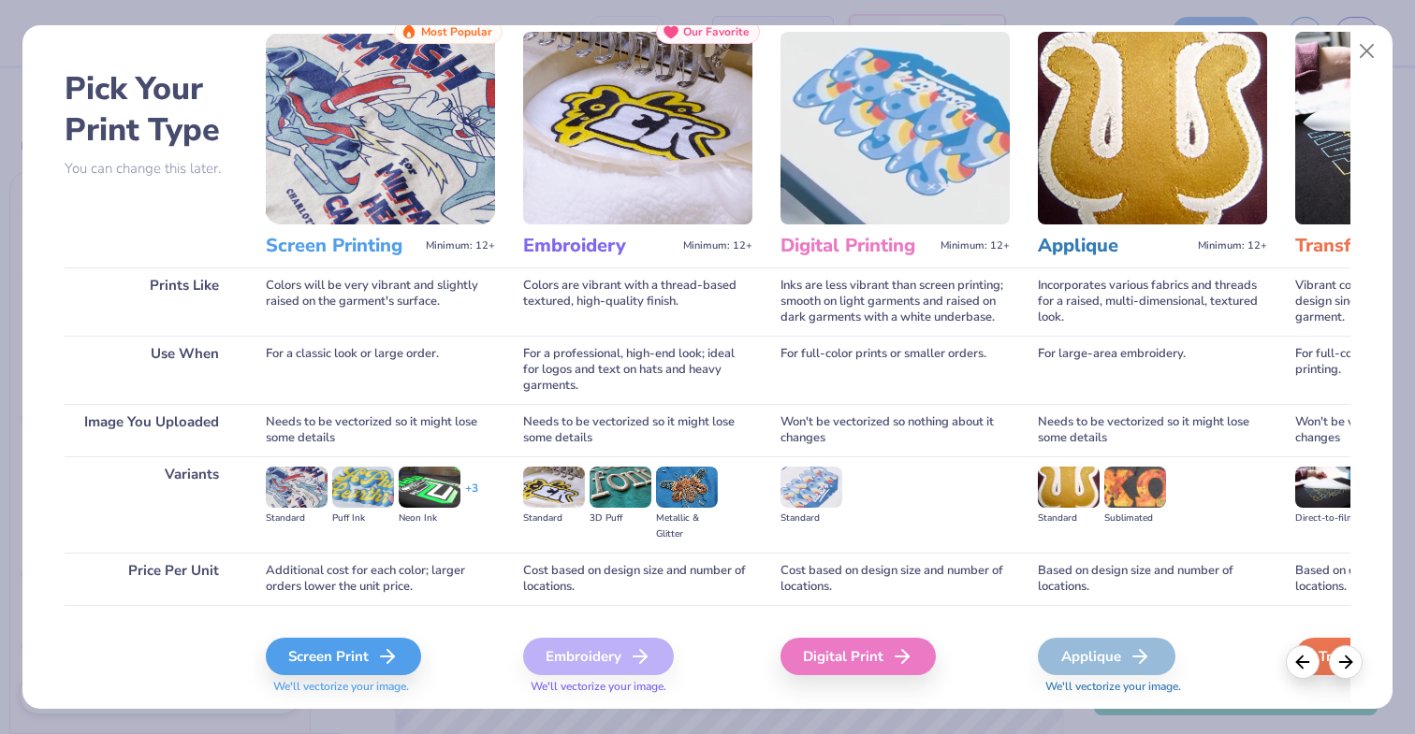
scroll to position [105, 0]
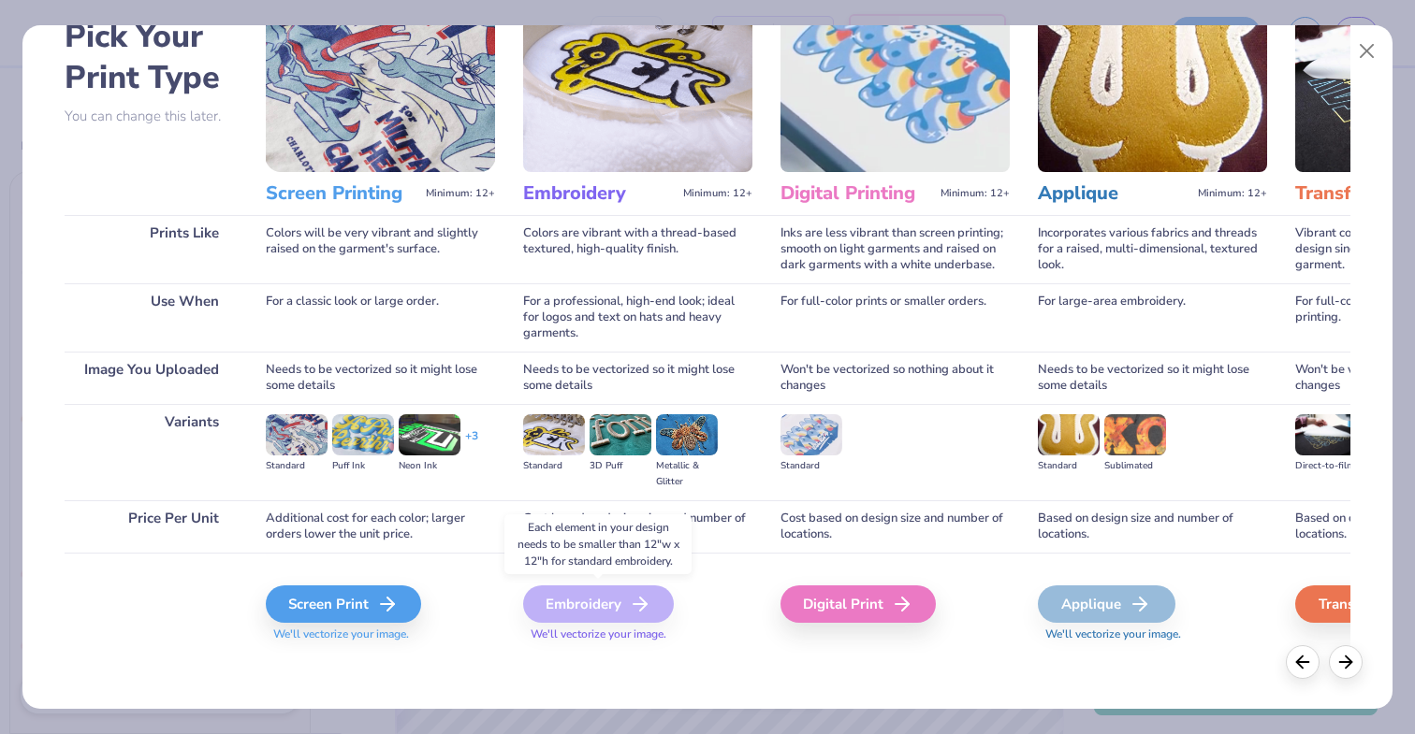
click at [586, 597] on div "Embroidery" at bounding box center [598, 604] width 151 height 37
click at [365, 619] on div "Screen Print" at bounding box center [346, 604] width 155 height 37
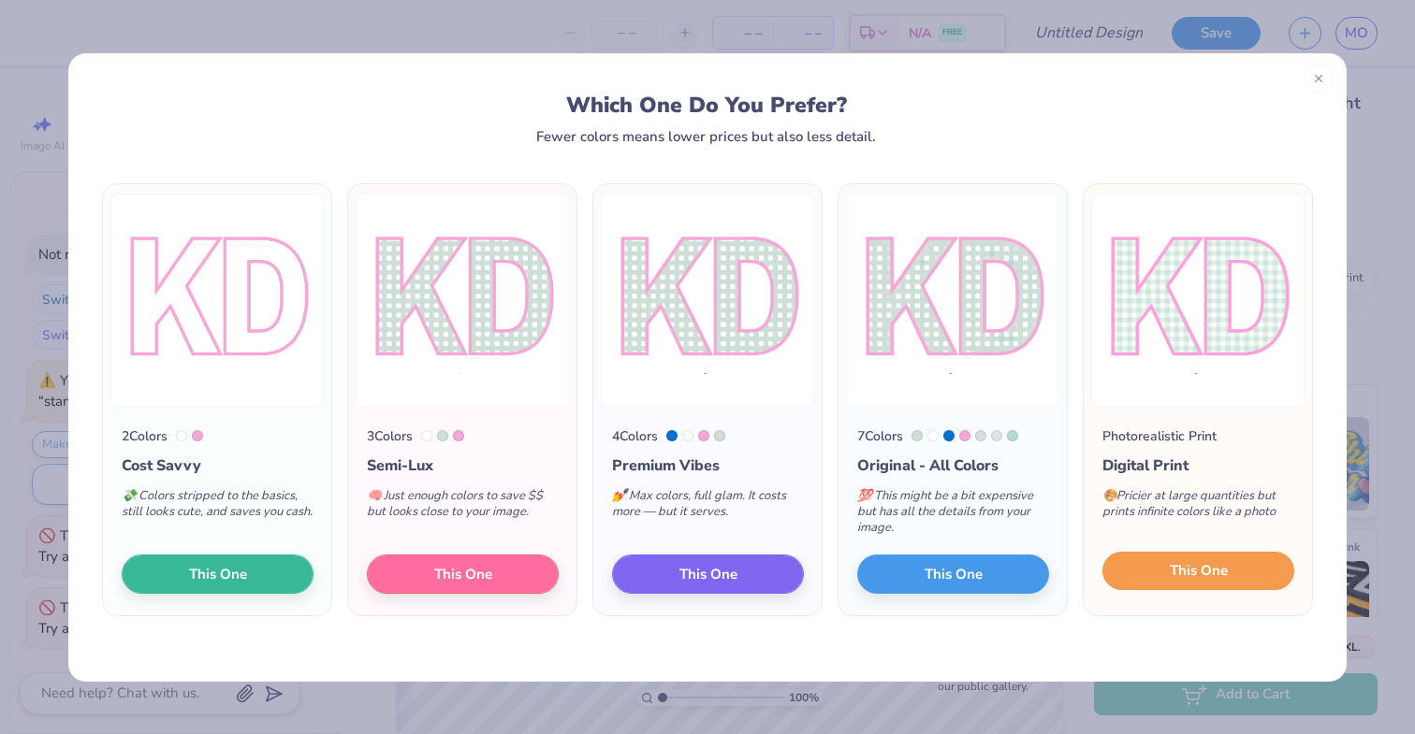
click at [1190, 576] on span "This One" at bounding box center [1199, 571] width 58 height 22
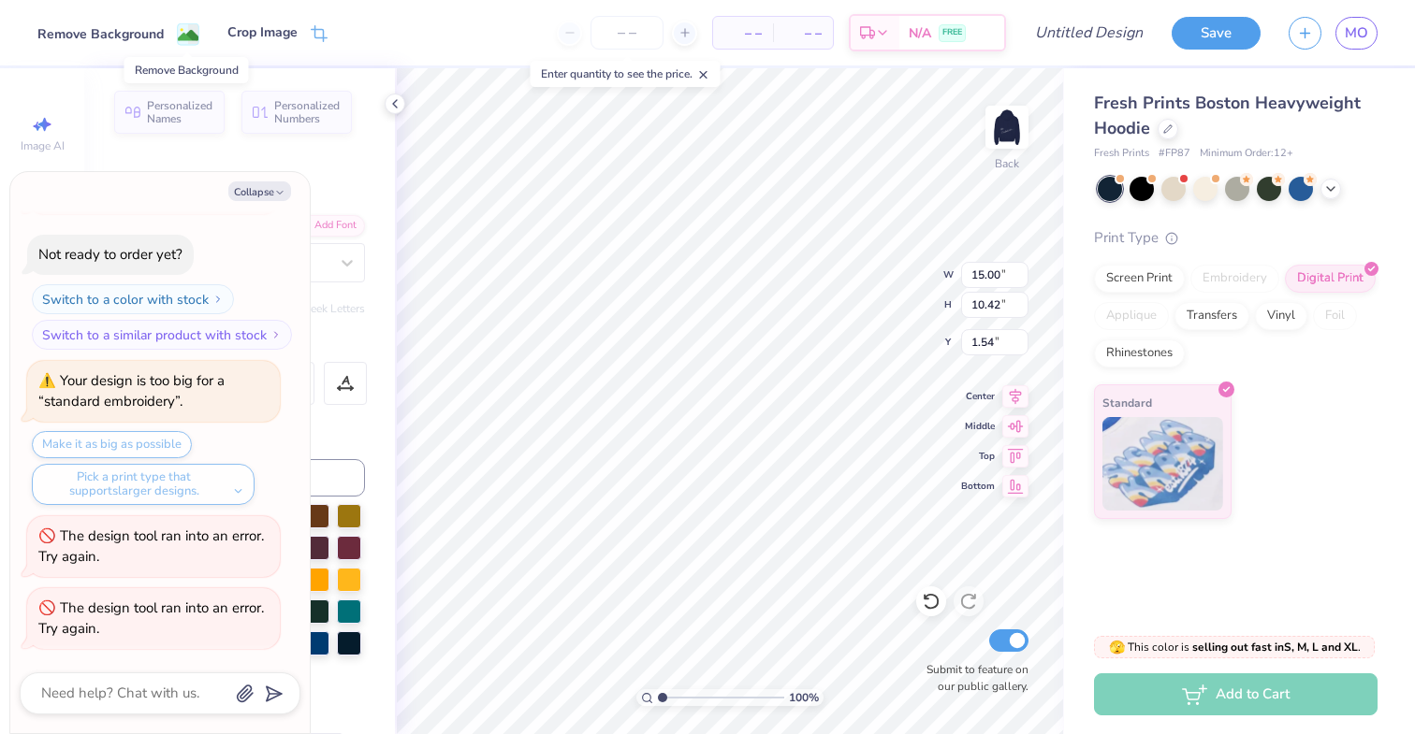
click at [187, 30] on image at bounding box center [188, 35] width 21 height 21
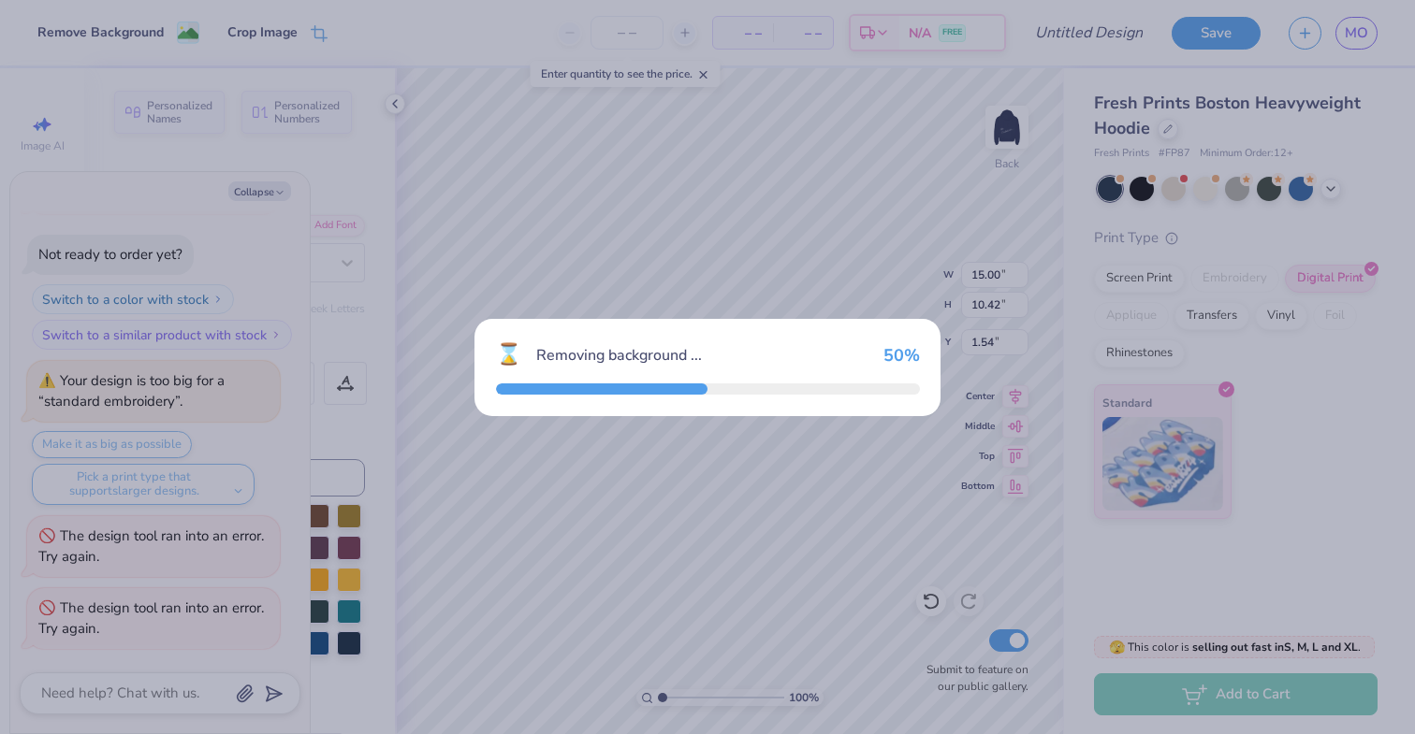
scroll to position [961, 0]
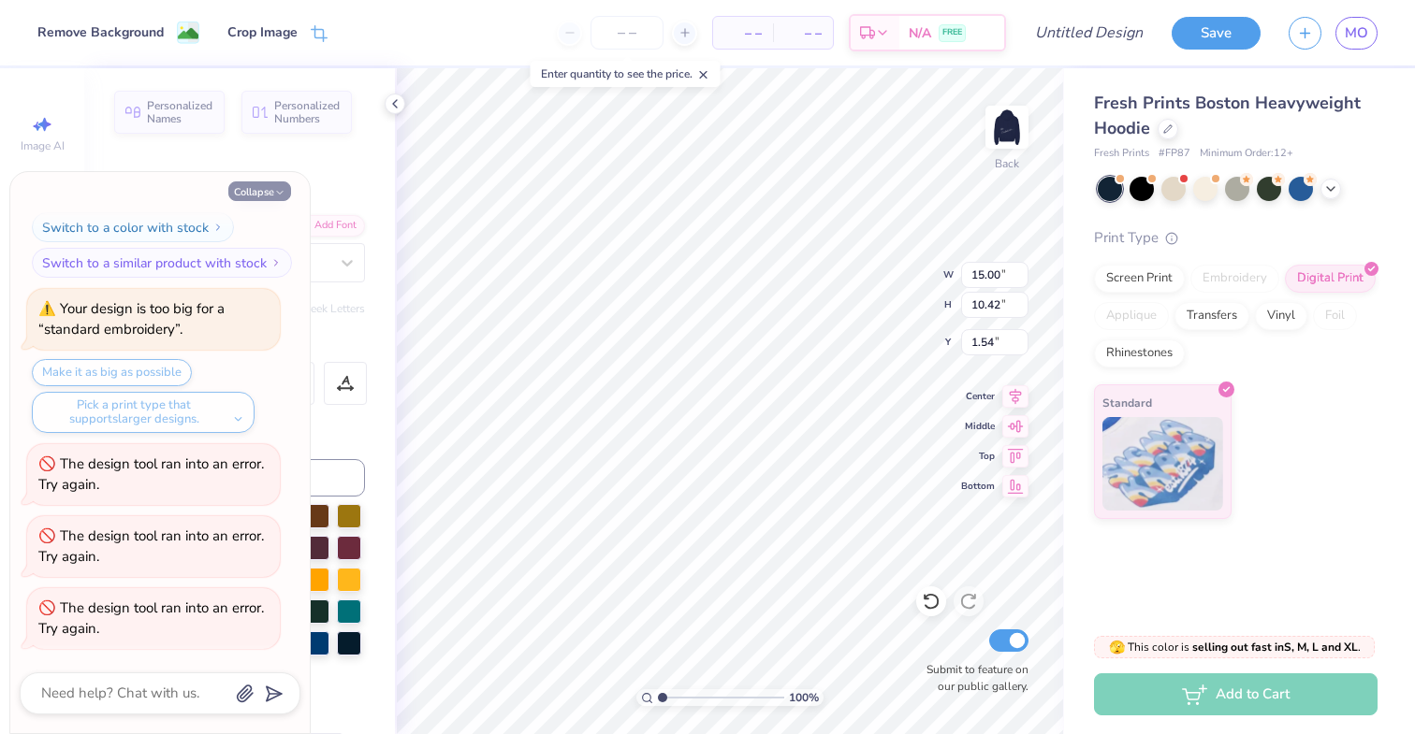
click at [273, 193] on button "Collapse" at bounding box center [259, 192] width 63 height 20
type textarea "x"
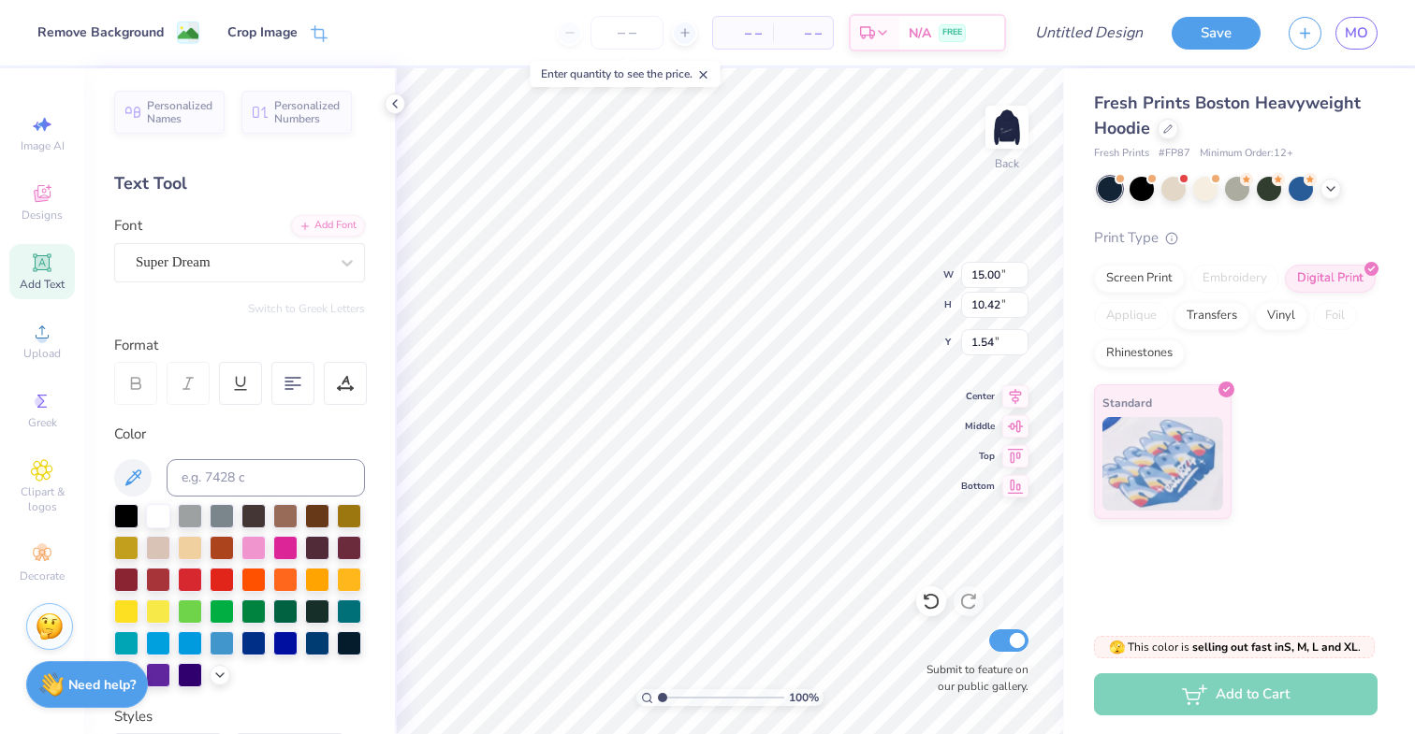
type input "2.58"
type input "12.26"
type input "8.52"
type input "4.48"
type input "11.67"
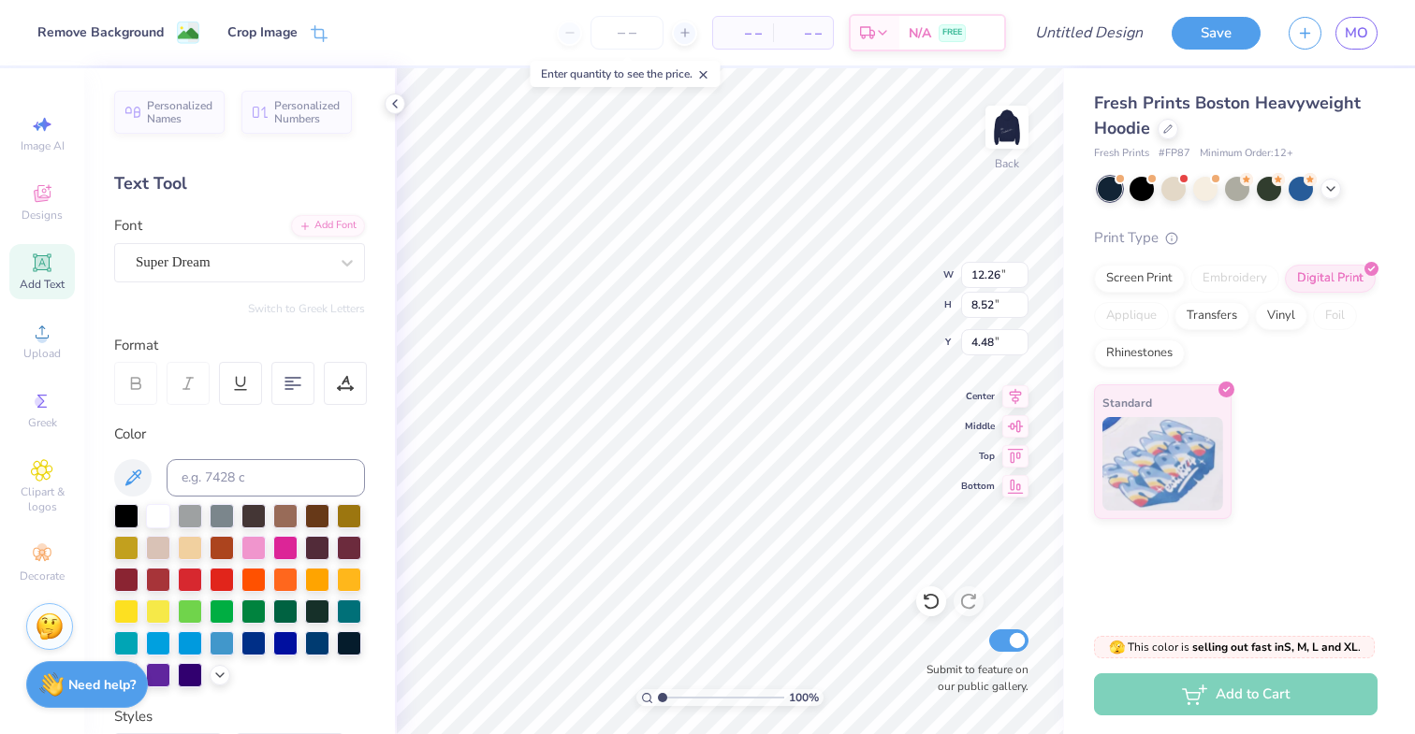
type input "8.11"
type input "3.84"
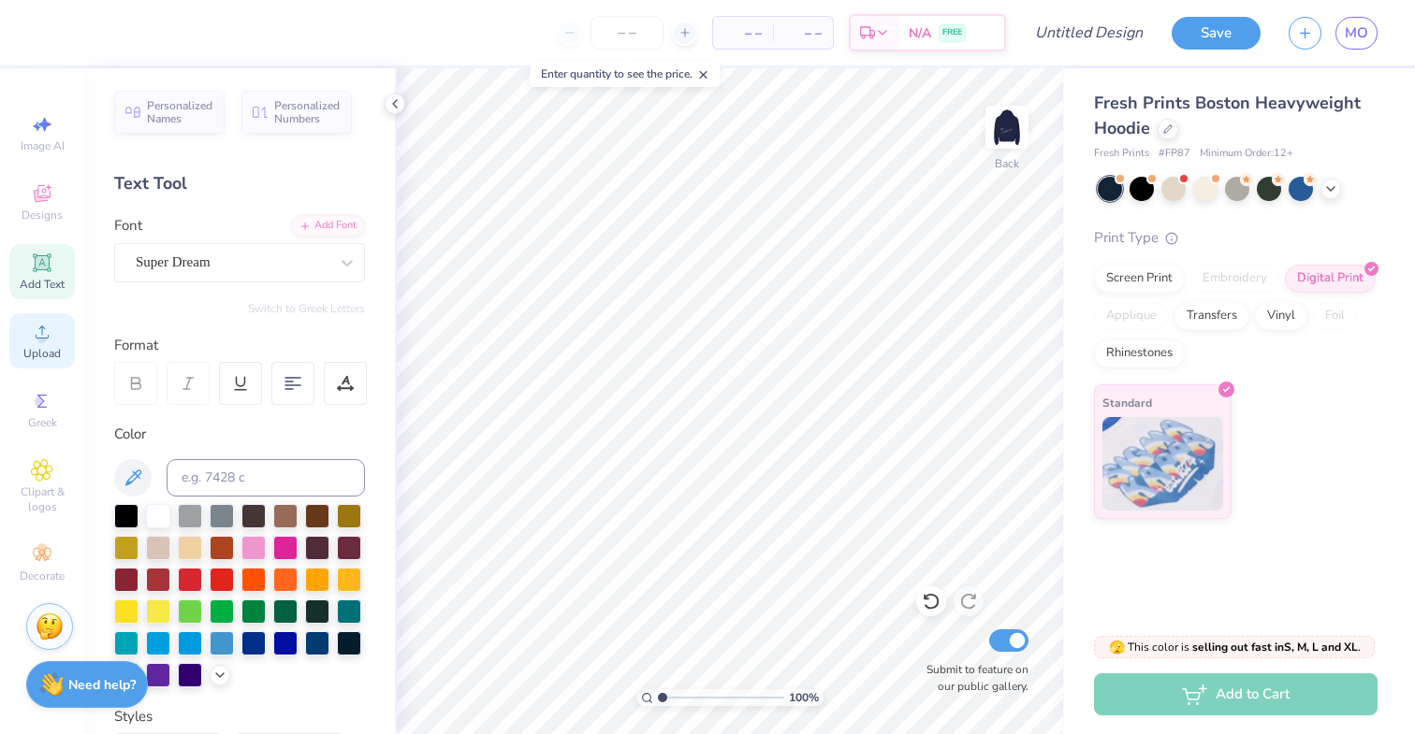
click at [48, 334] on icon at bounding box center [42, 332] width 22 height 22
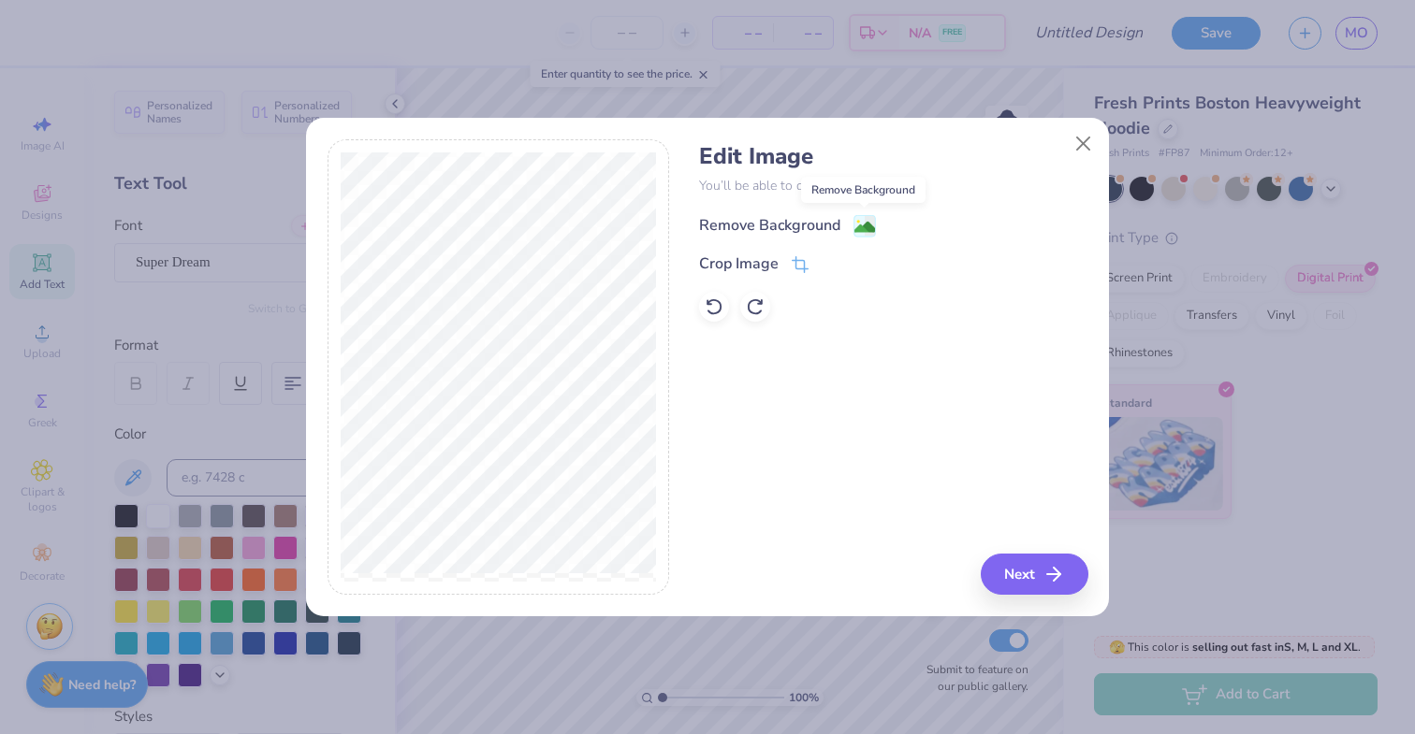
click at [864, 225] on image at bounding box center [864, 227] width 21 height 21
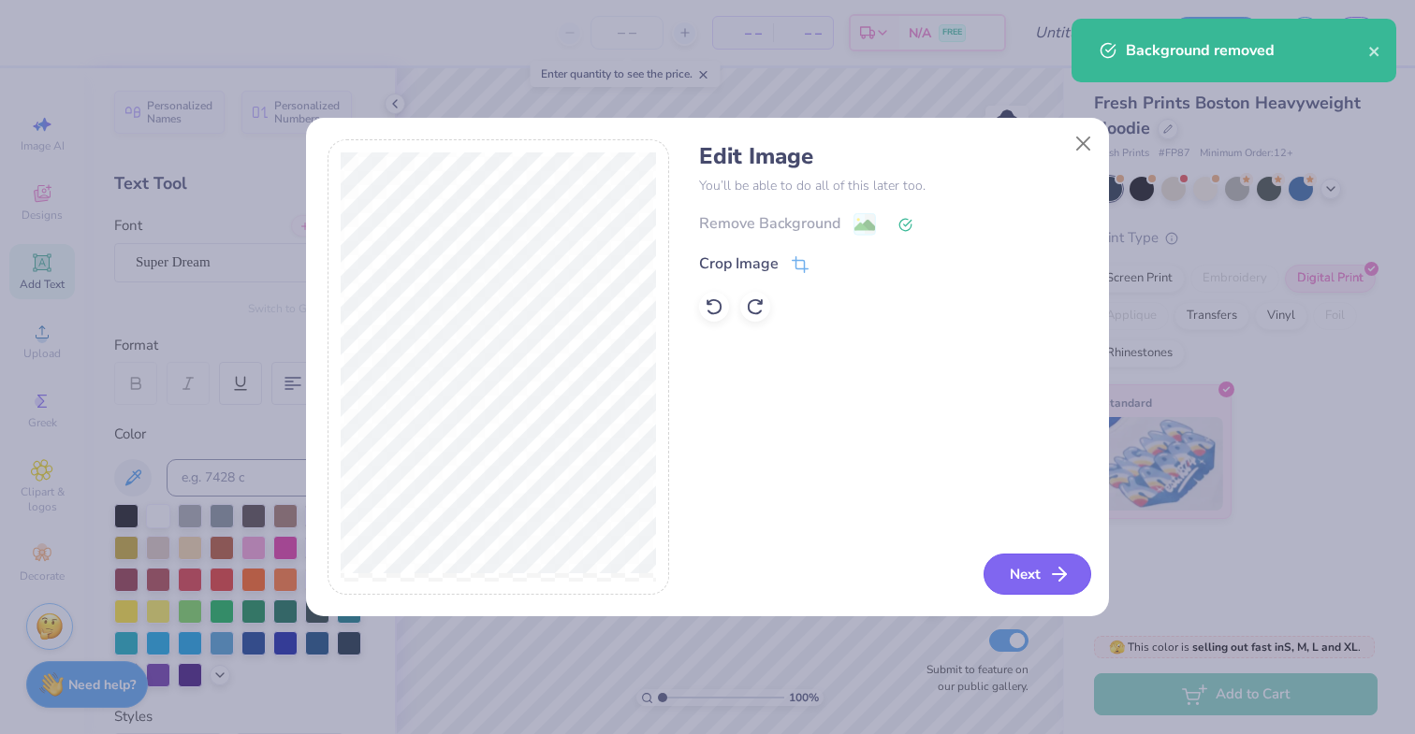
click at [1020, 573] on button "Next" at bounding box center [1037, 574] width 108 height 41
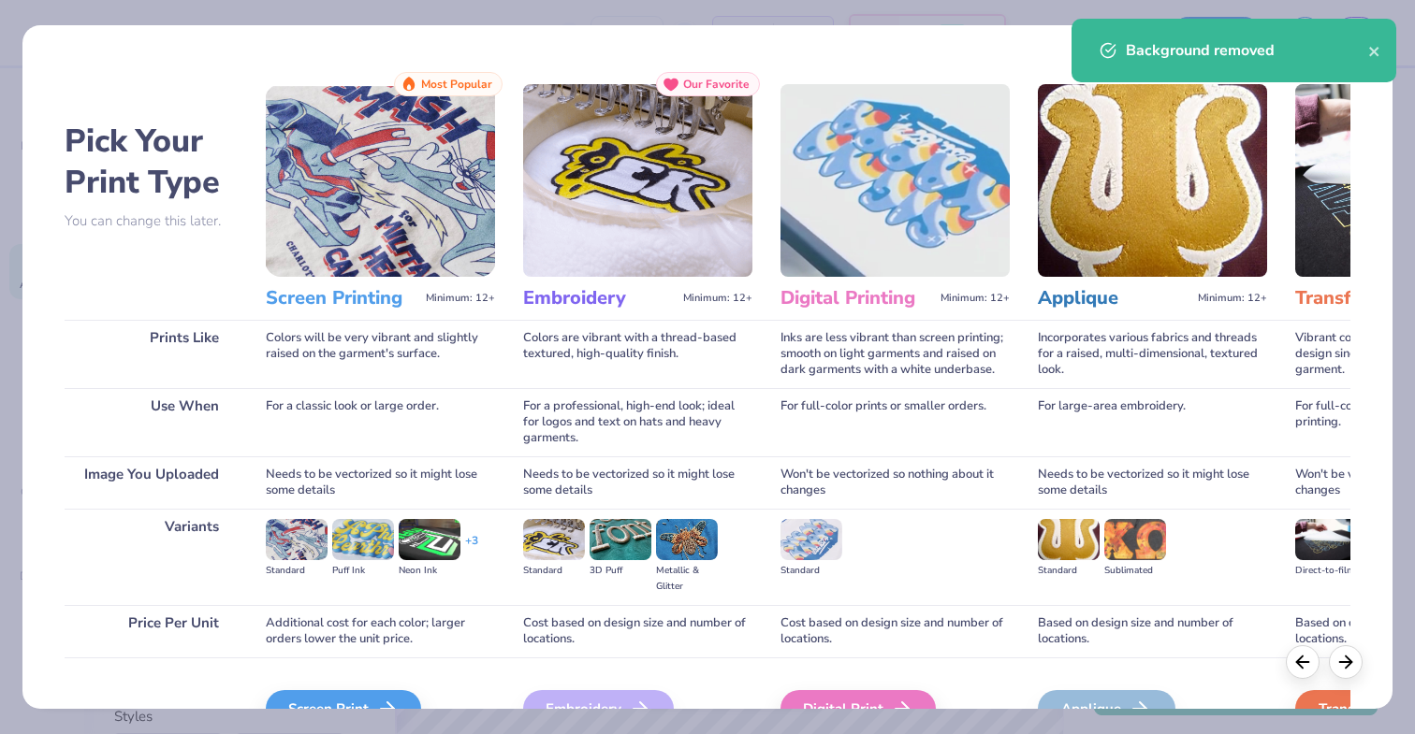
scroll to position [105, 0]
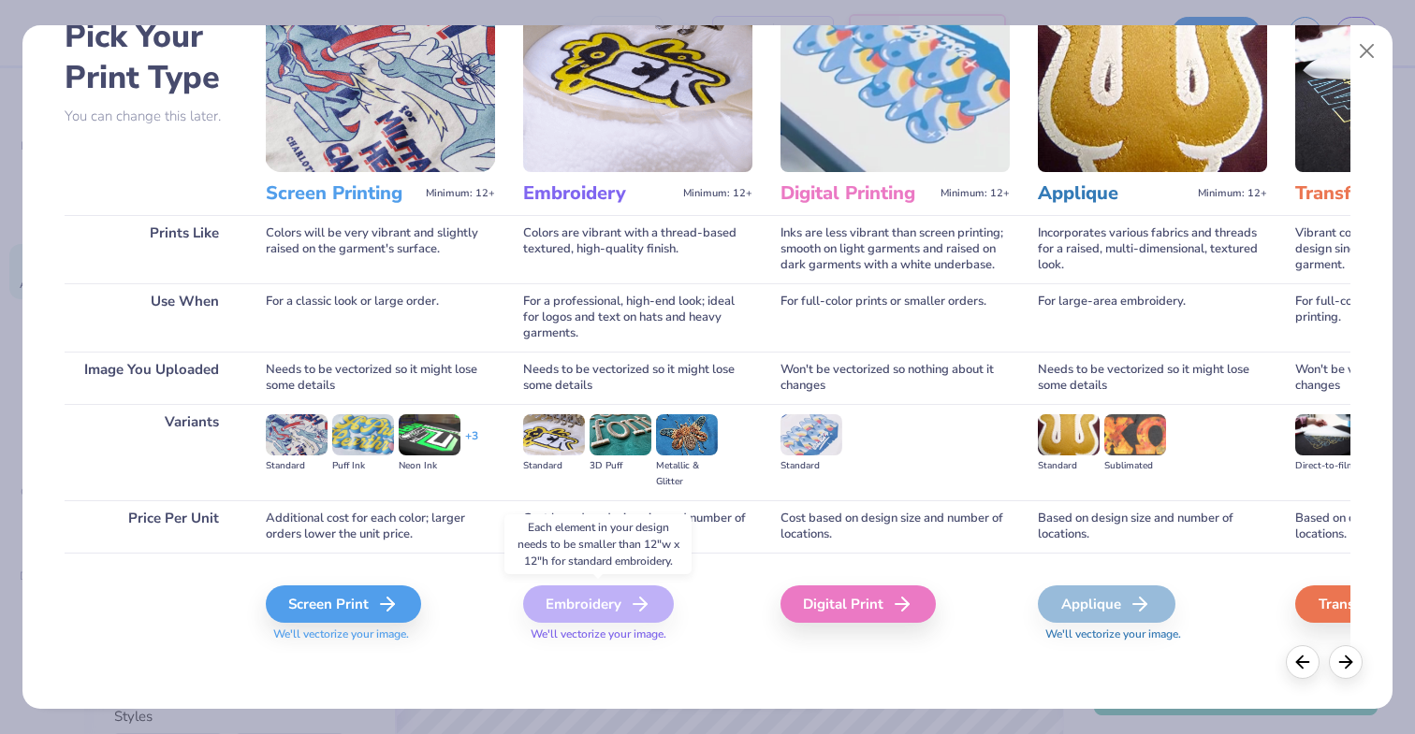
click at [588, 605] on div "Embroidery" at bounding box center [598, 604] width 151 height 37
click at [391, 602] on icon at bounding box center [393, 604] width 22 height 22
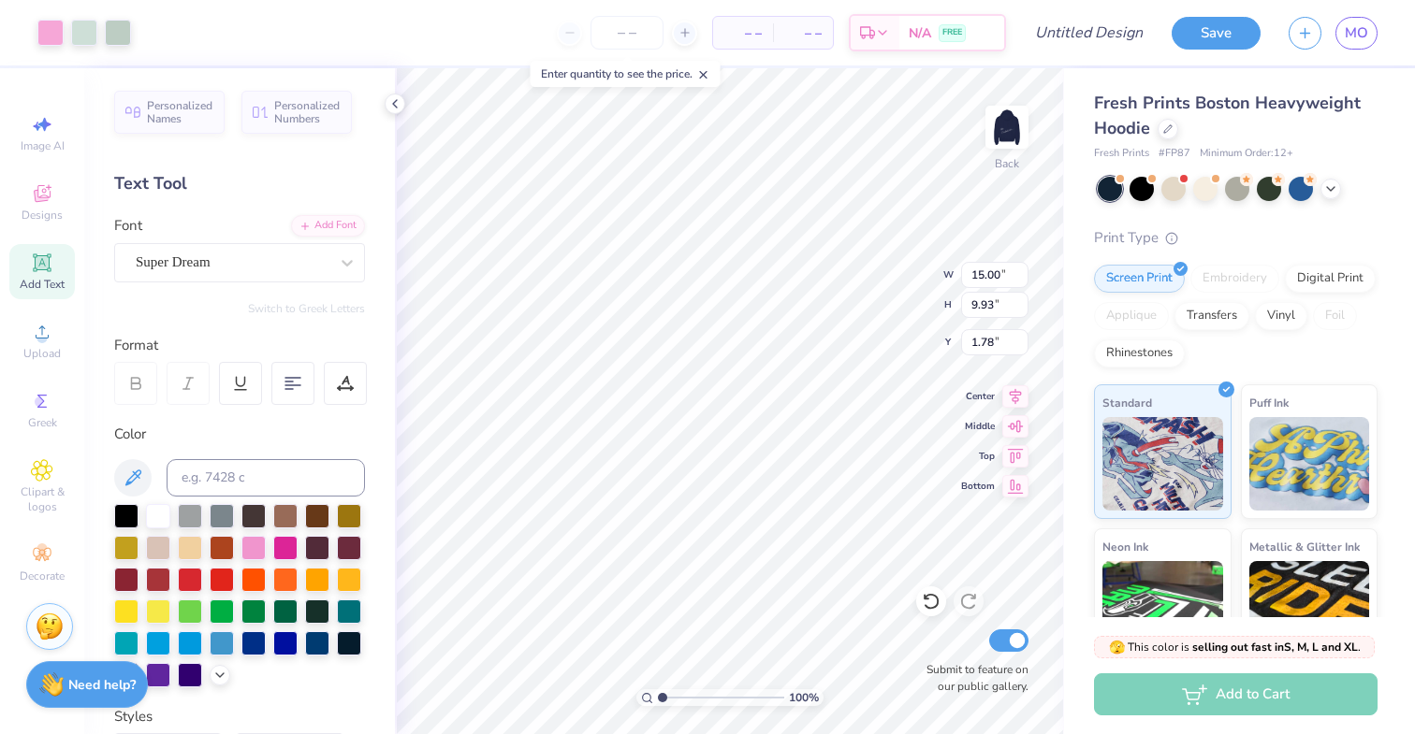
type input "9.00"
type input "5.96"
type input "5.76"
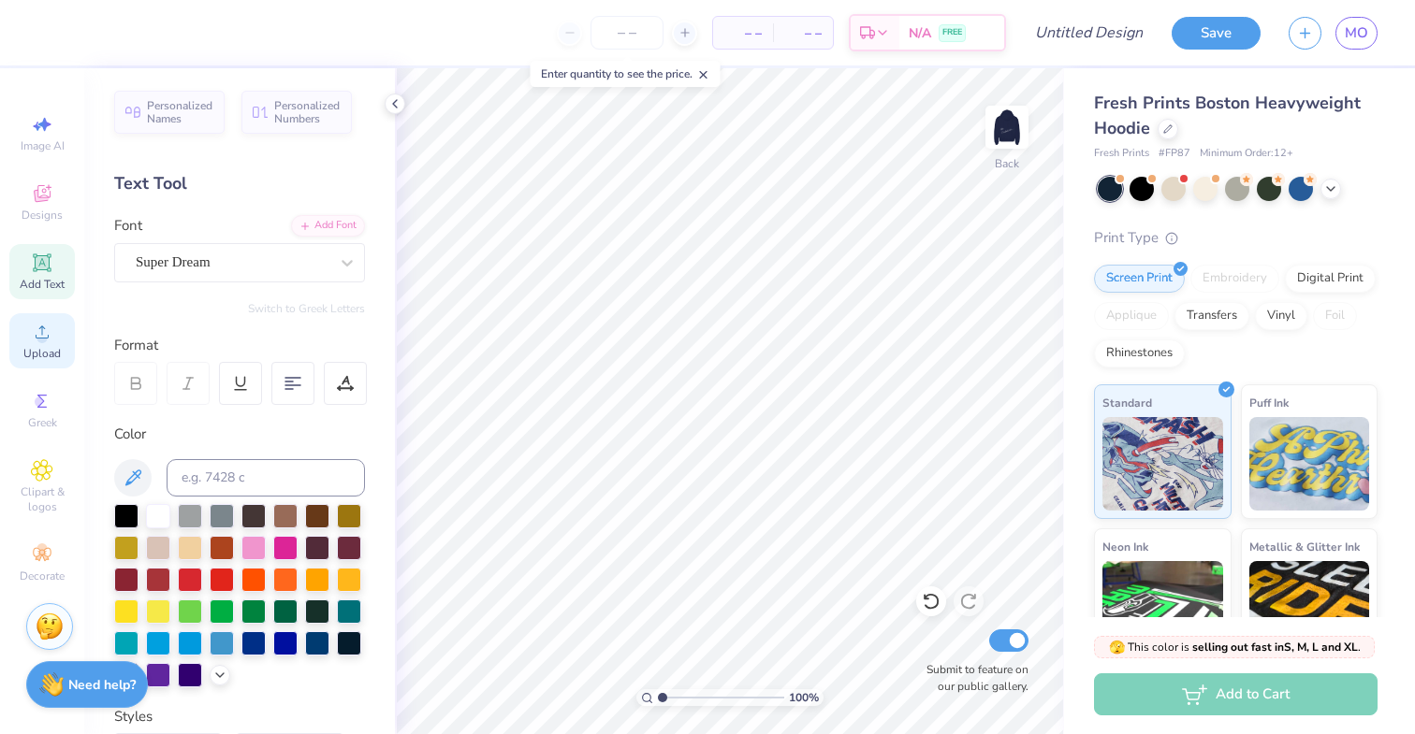
click at [48, 356] on span "Upload" at bounding box center [41, 353] width 37 height 15
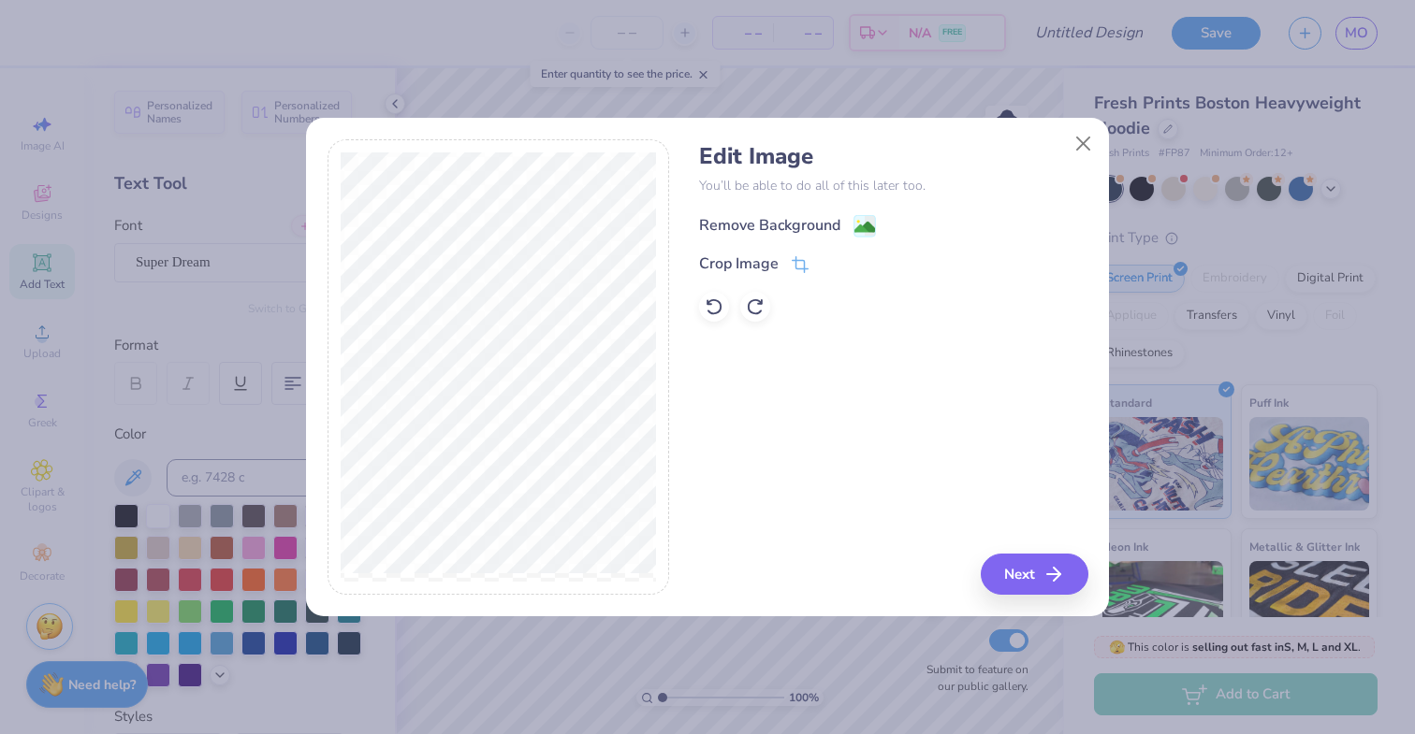
click at [868, 223] on image at bounding box center [864, 227] width 21 height 21
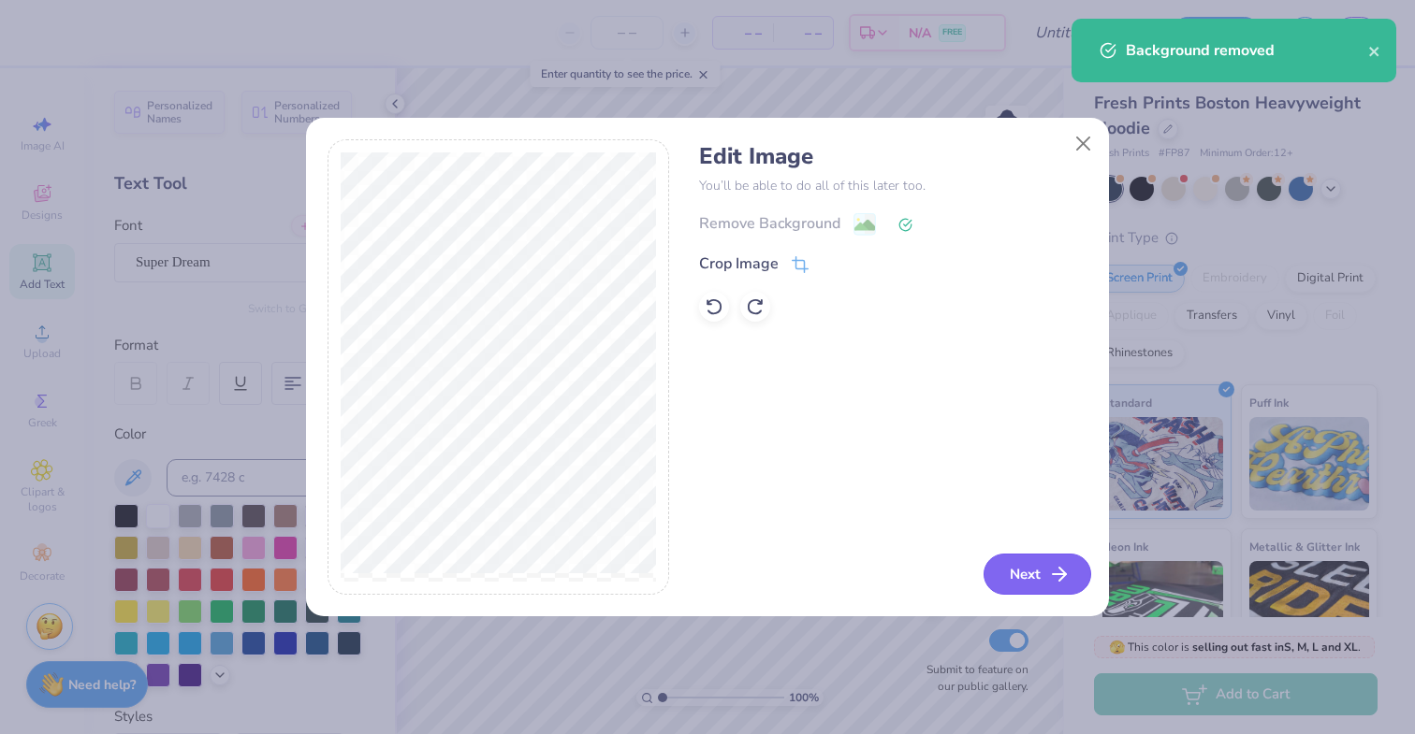
click at [1049, 570] on icon "button" at bounding box center [1059, 574] width 22 height 22
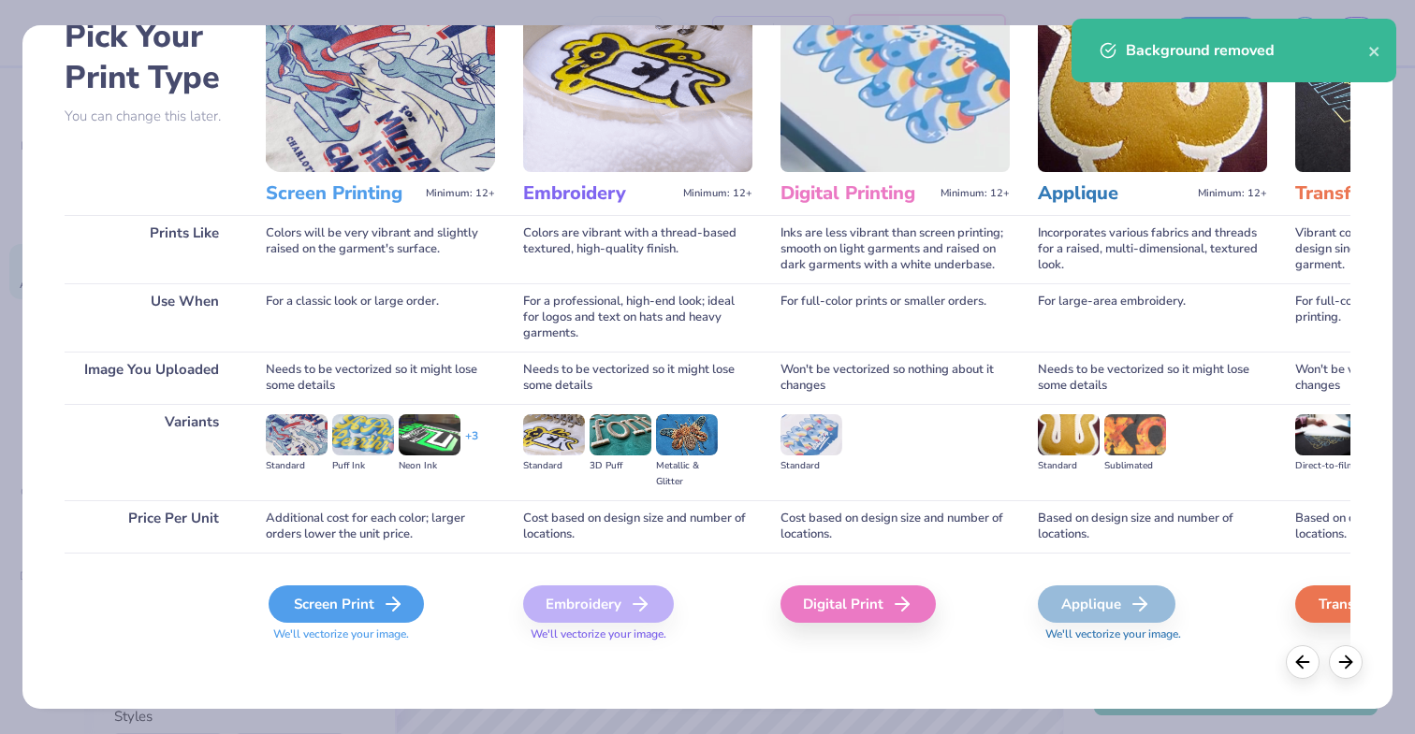
click at [401, 596] on icon at bounding box center [393, 604] width 22 height 22
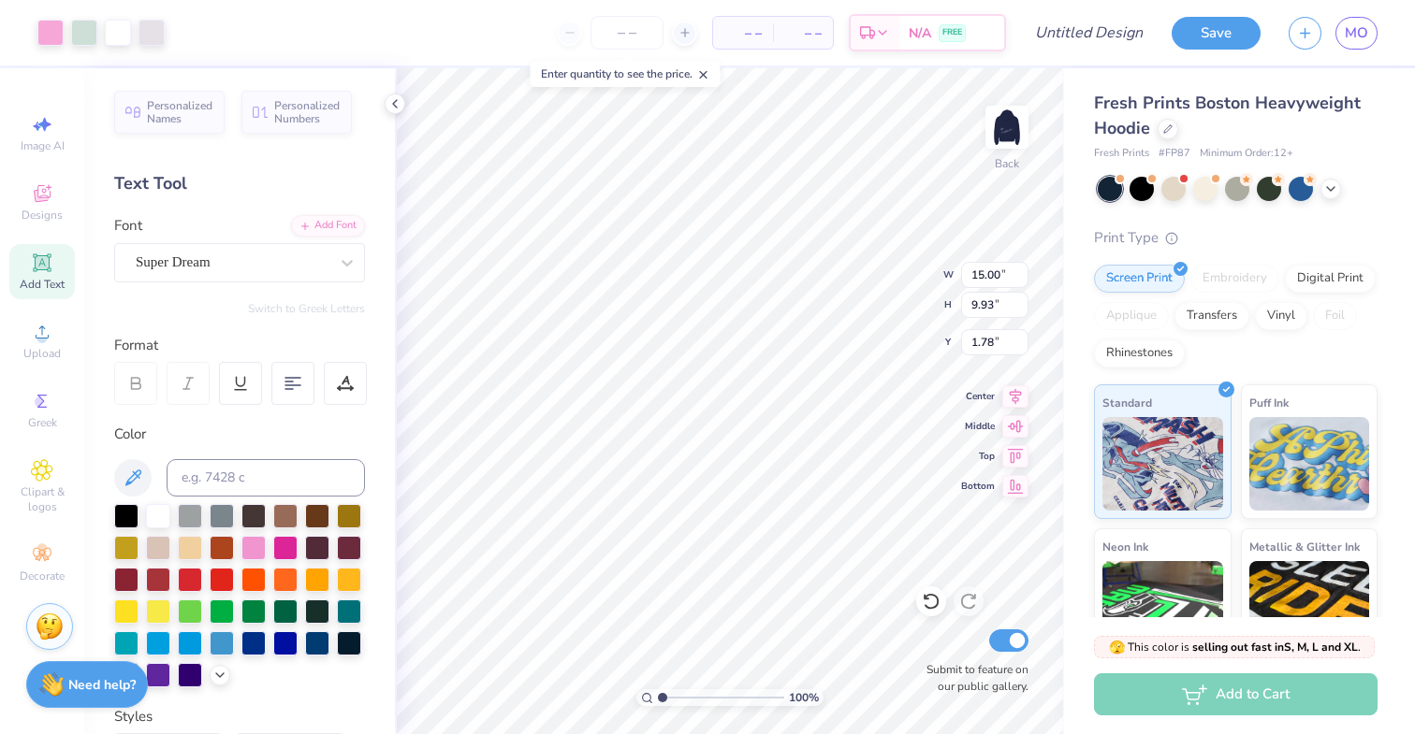
type input "9.05"
type input "5.99"
type input "5.76"
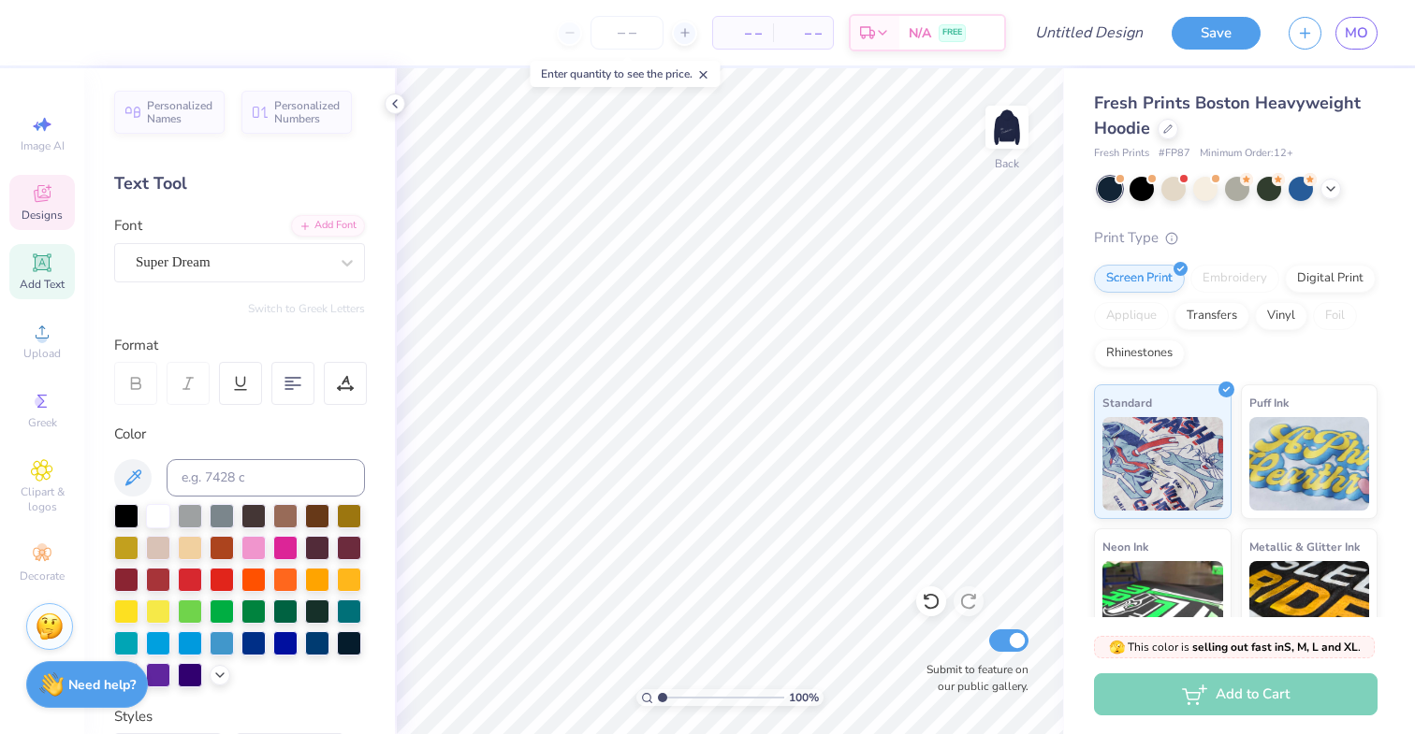
click at [37, 202] on icon at bounding box center [42, 193] width 22 height 22
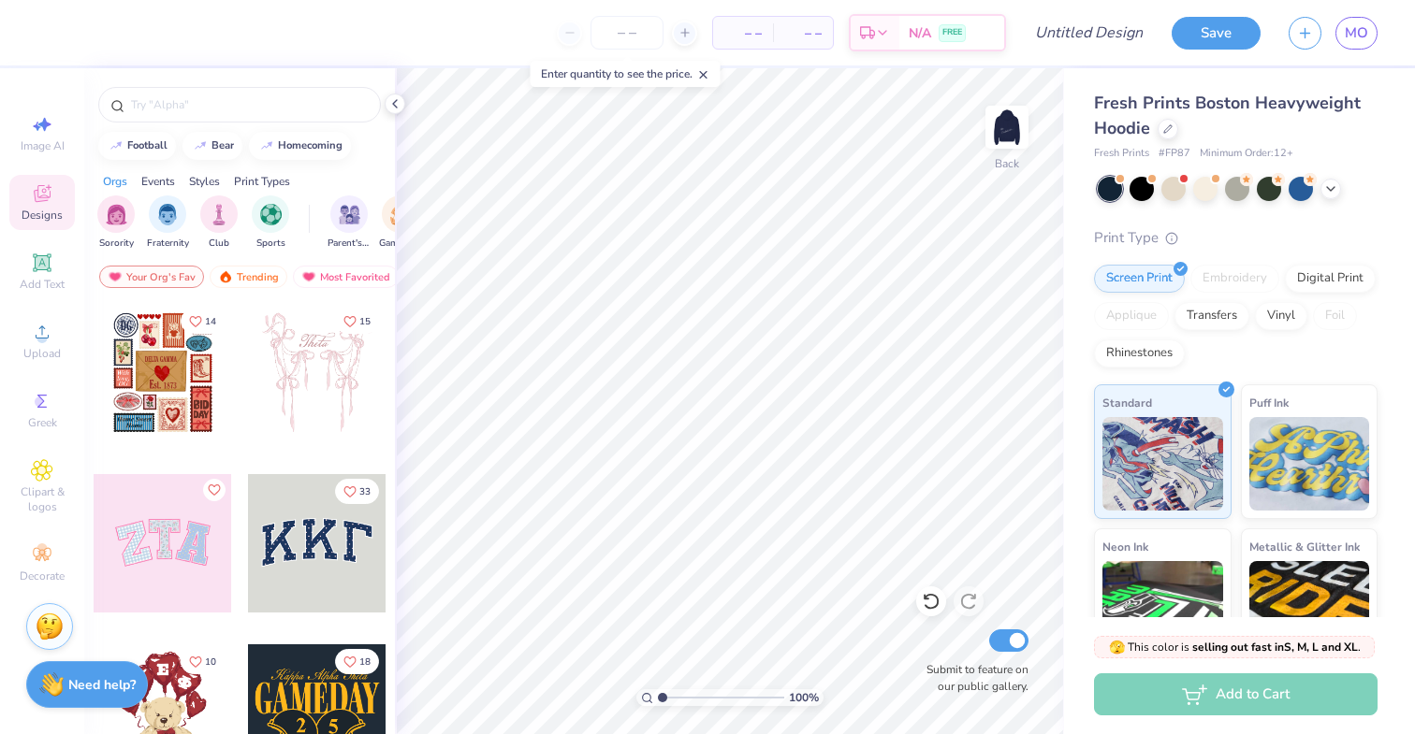
click at [314, 499] on div at bounding box center [317, 543] width 138 height 138
click at [119, 559] on div at bounding box center [163, 543] width 138 height 138
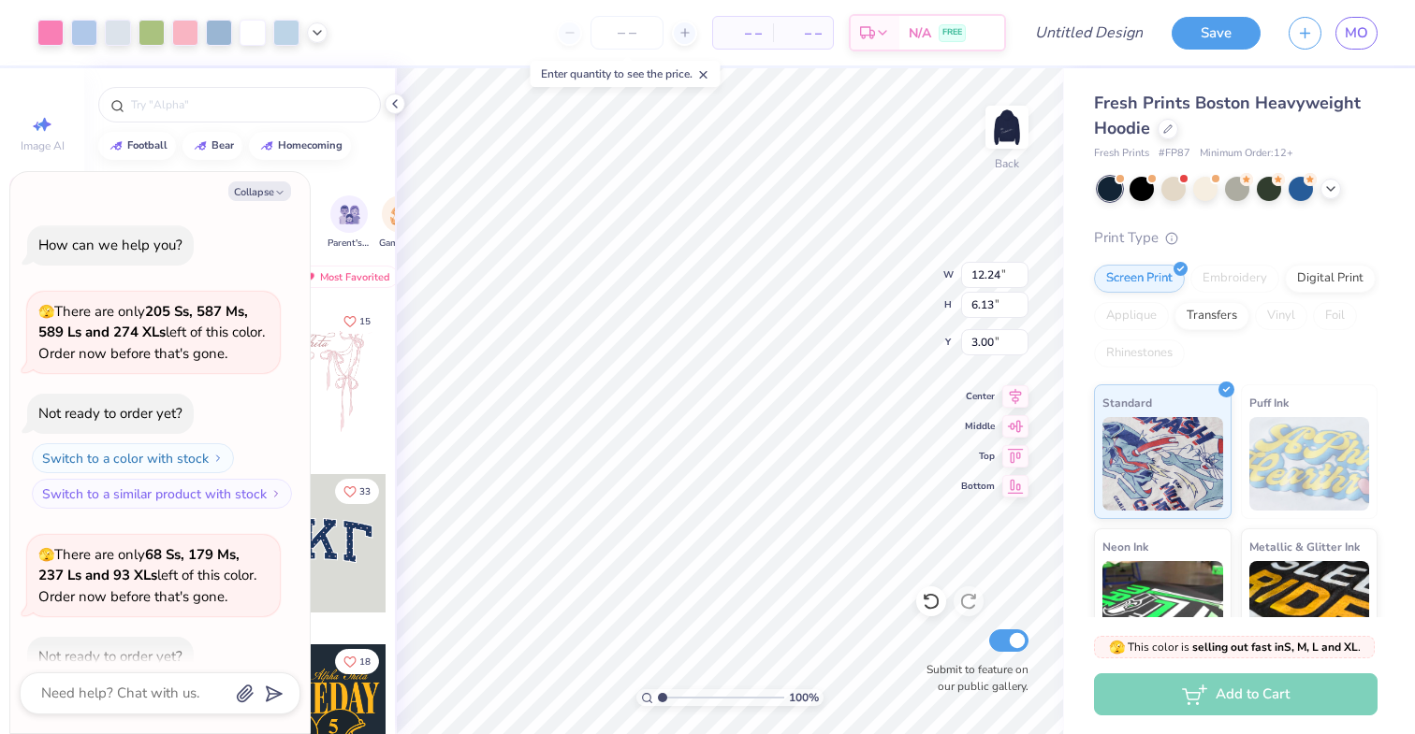
scroll to position [1147, 0]
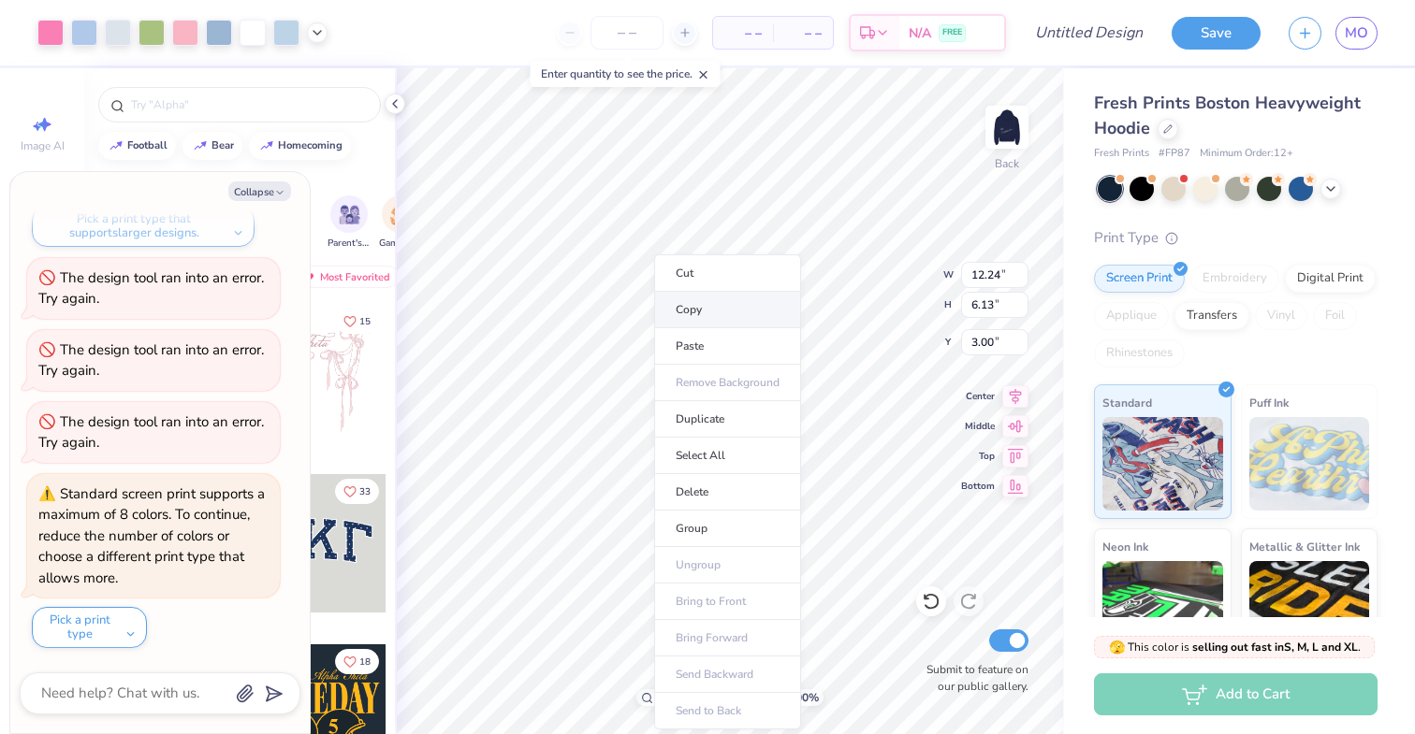
click at [705, 320] on li "Copy" at bounding box center [727, 310] width 147 height 36
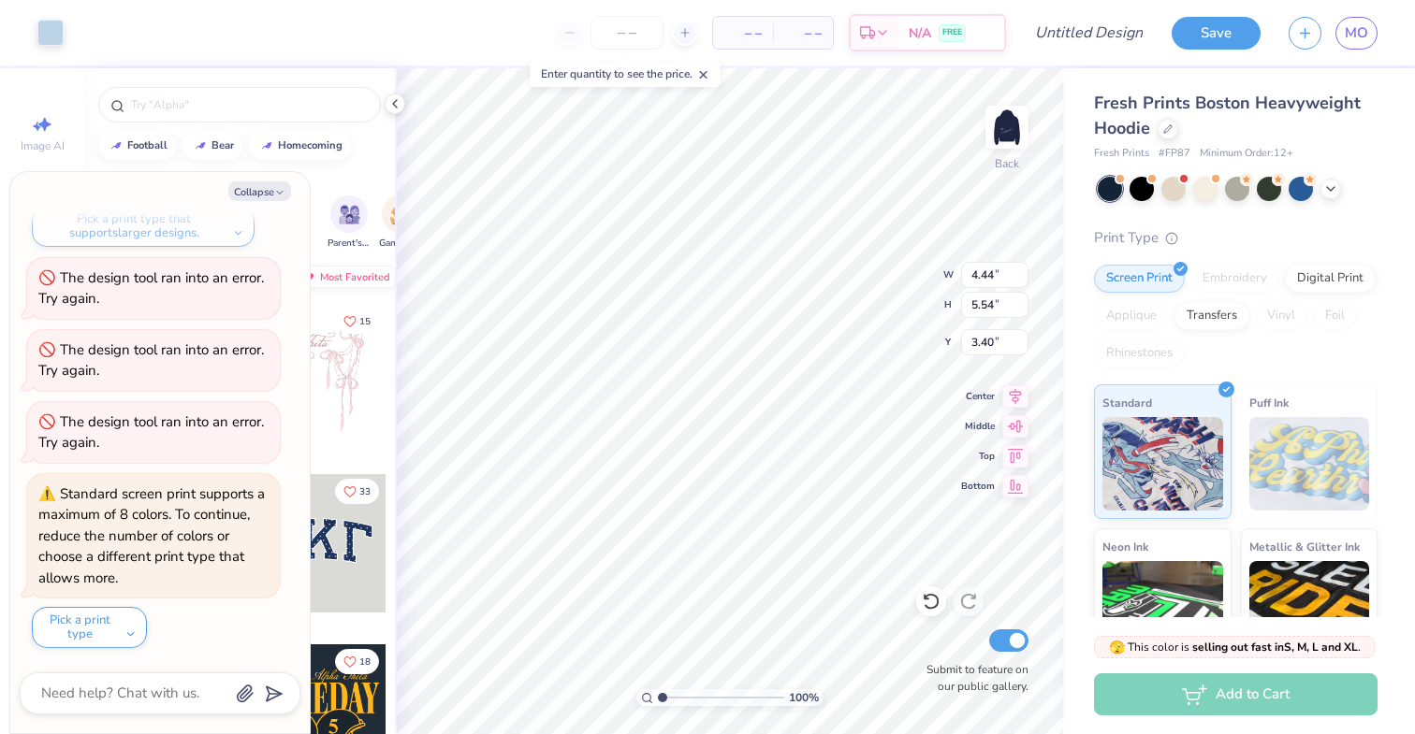
type textarea "x"
type input "3.48"
click at [270, 184] on button "Collapse" at bounding box center [259, 192] width 63 height 20
type textarea "x"
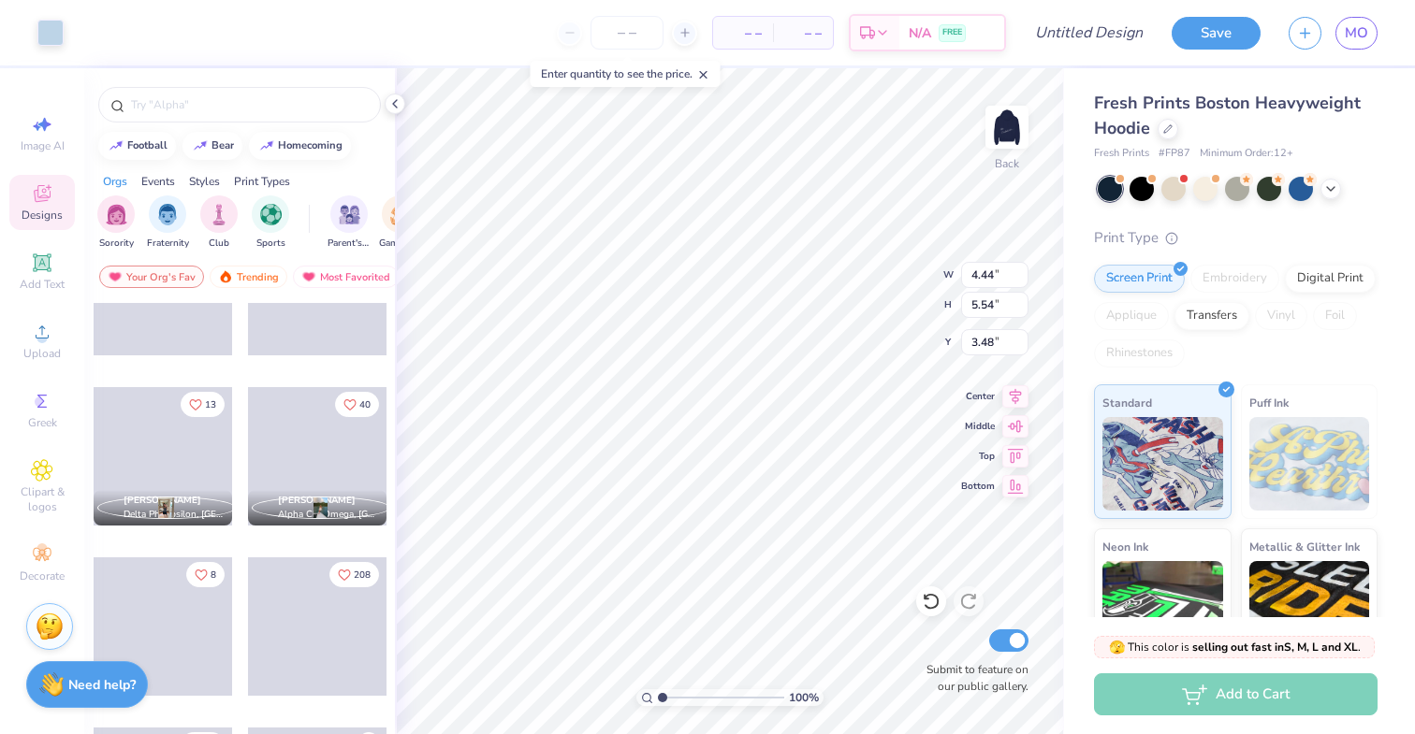
scroll to position [5228, 0]
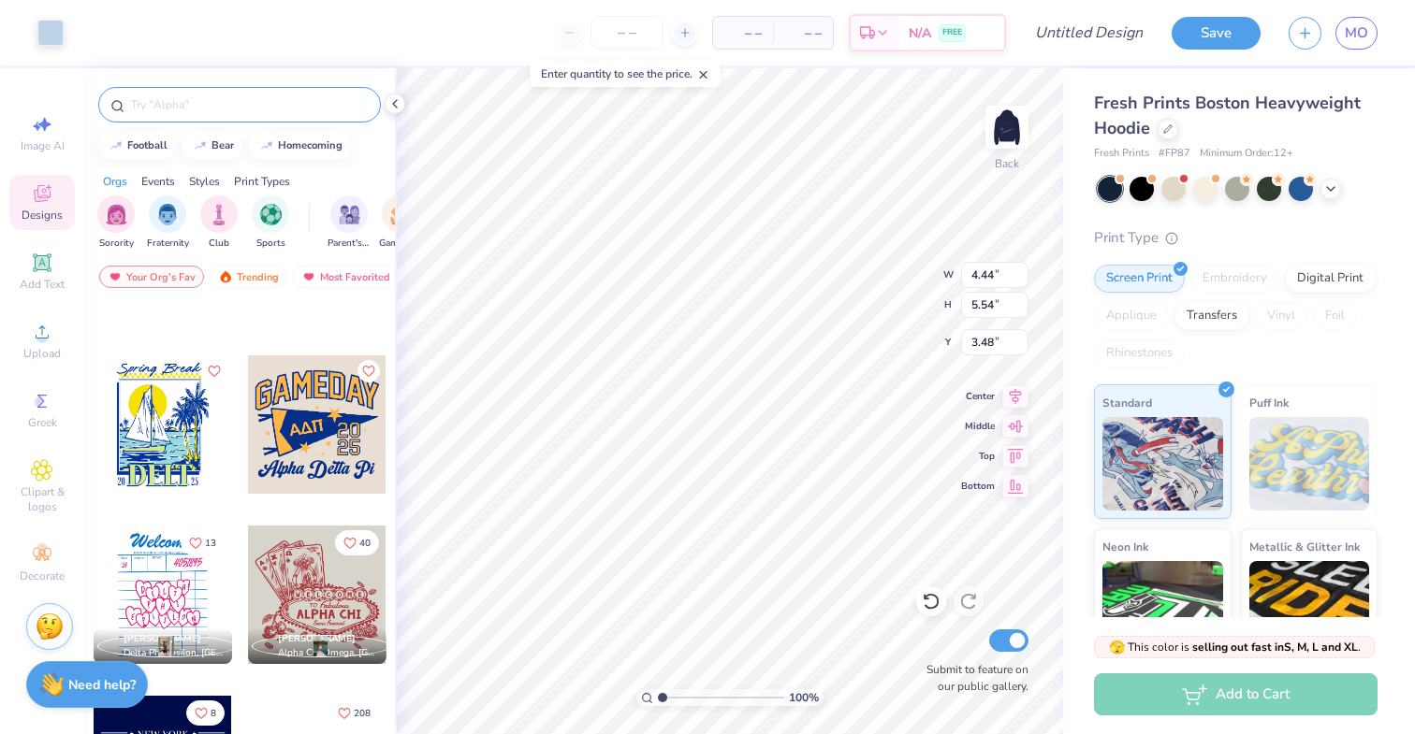
click at [244, 104] on input "text" at bounding box center [249, 104] width 240 height 19
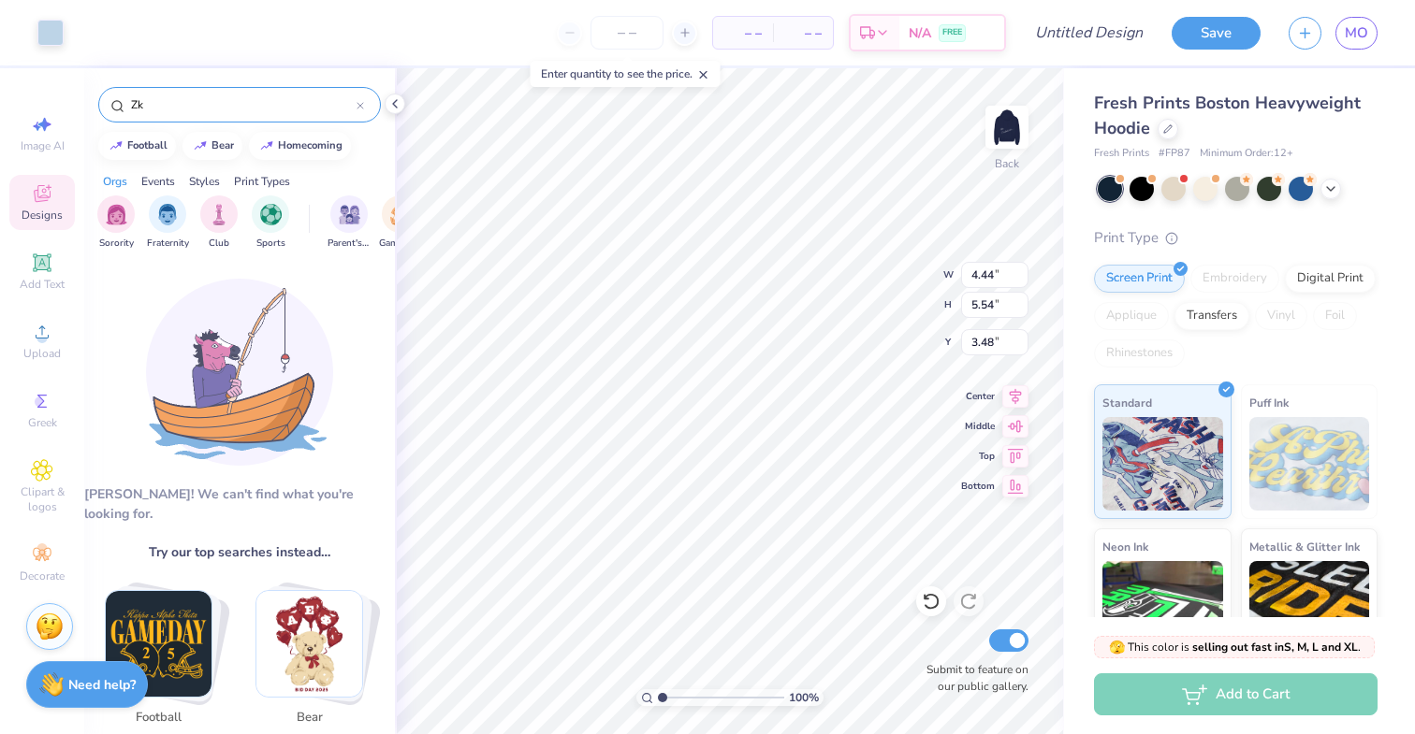
type input "Z"
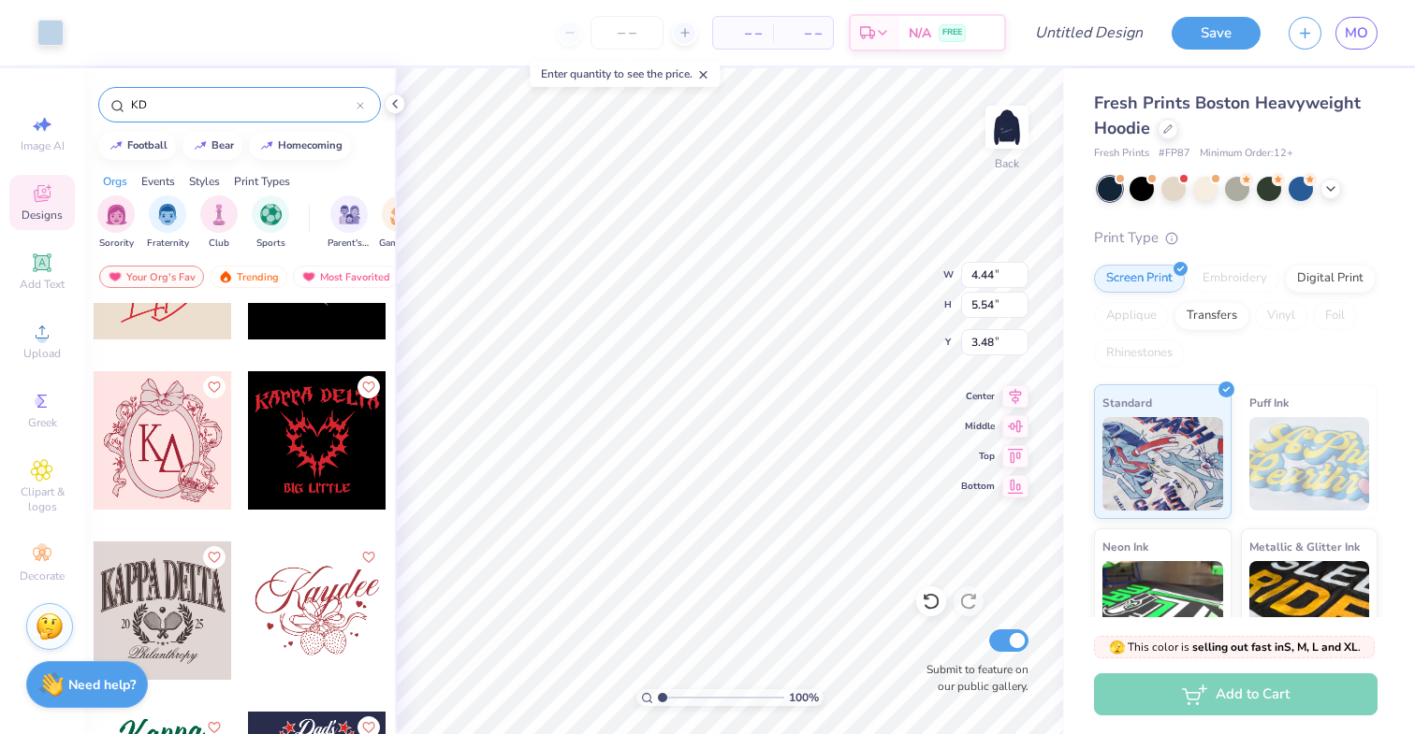
scroll to position [3032, 0]
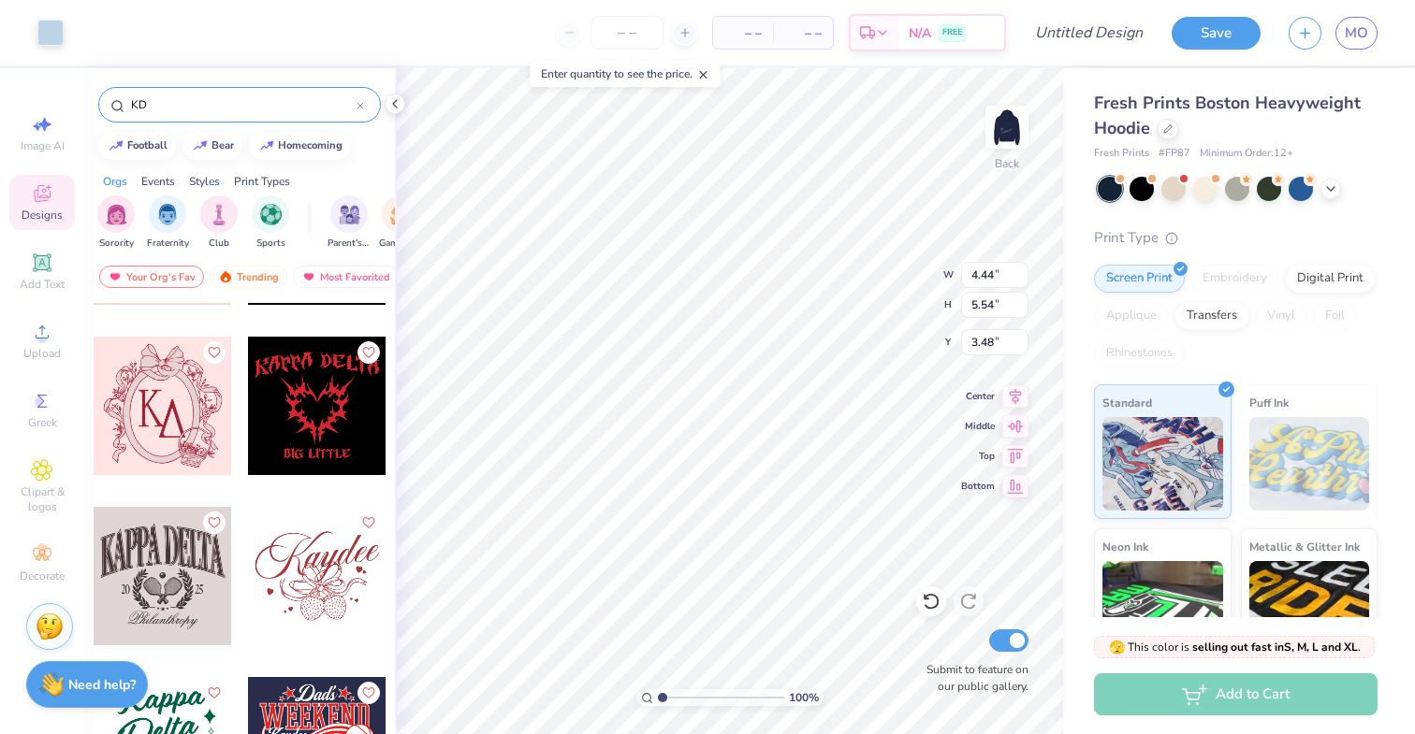
click at [205, 98] on input "KD" at bounding box center [242, 104] width 227 height 19
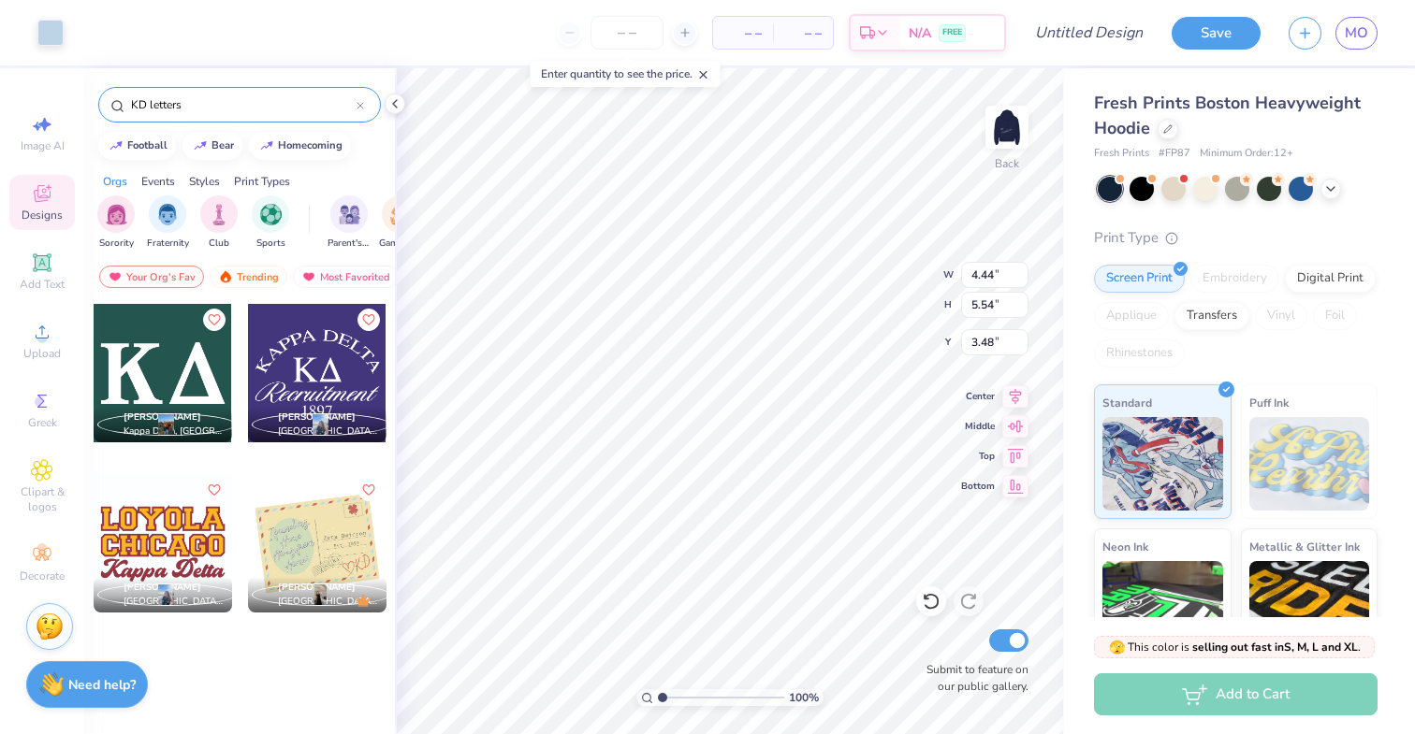
drag, startPoint x: 208, startPoint y: 109, endPoint x: 149, endPoint y: 102, distance: 59.3
click at [146, 103] on input "KD letters" at bounding box center [242, 104] width 227 height 19
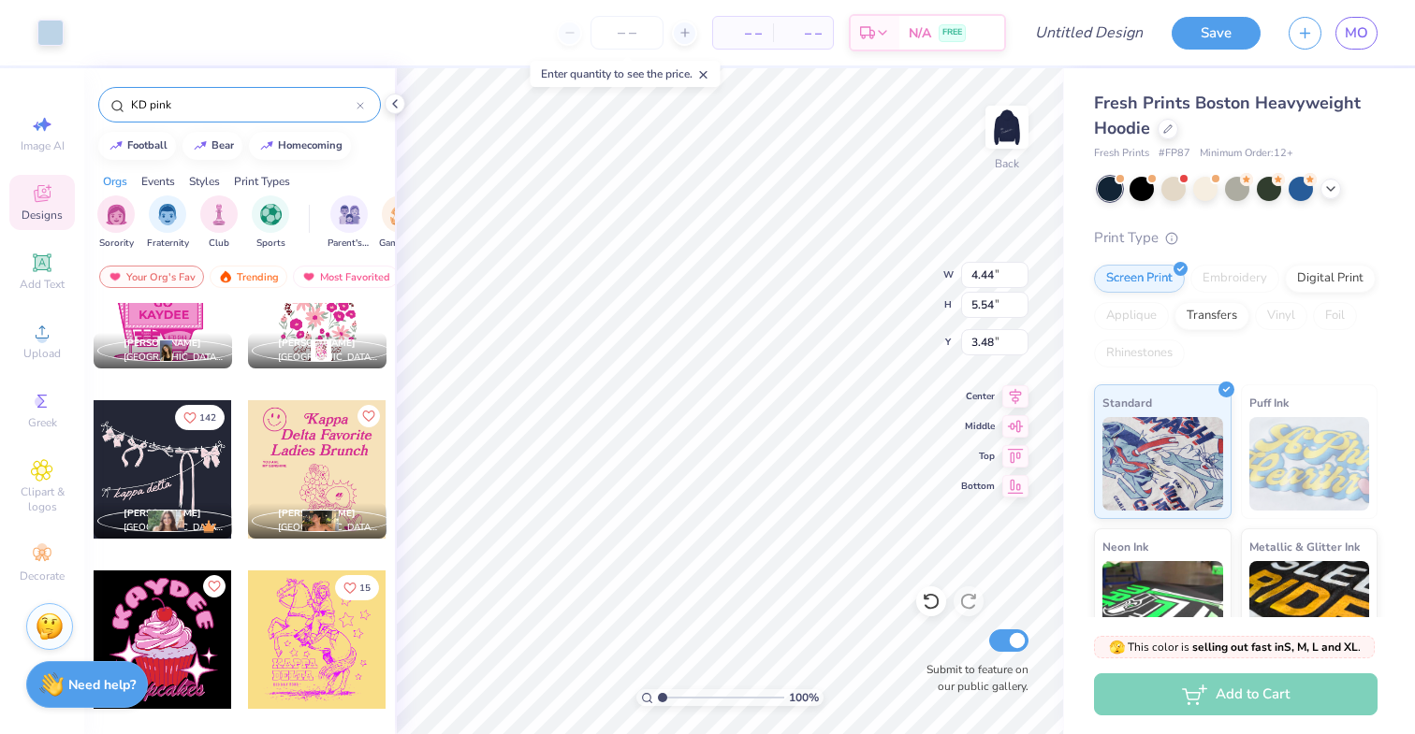
scroll to position [1108, 0]
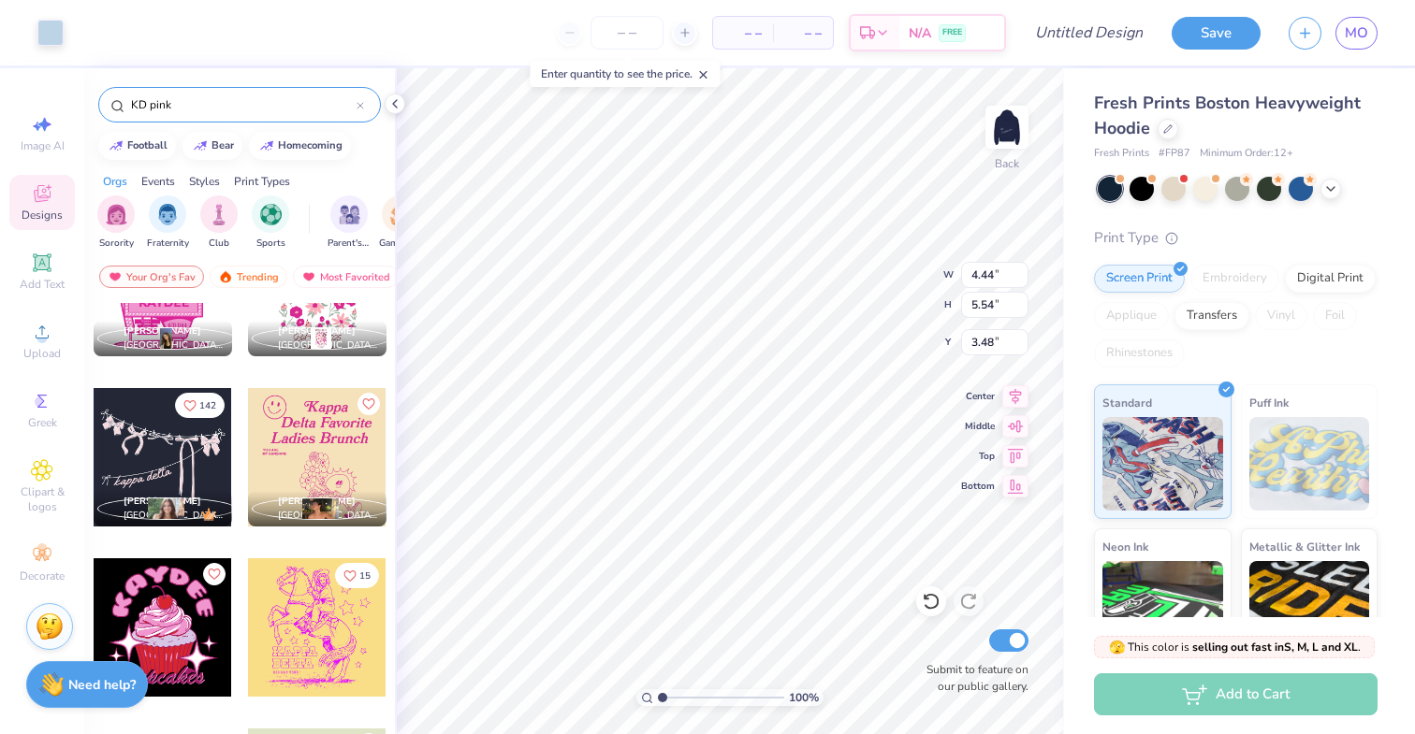
type input "KD pink"
type input "4.61"
click at [1021, 646] on input "Submit to feature on our public gallery." at bounding box center [1008, 641] width 39 height 22
checkbox input "false"
type input "6.23"
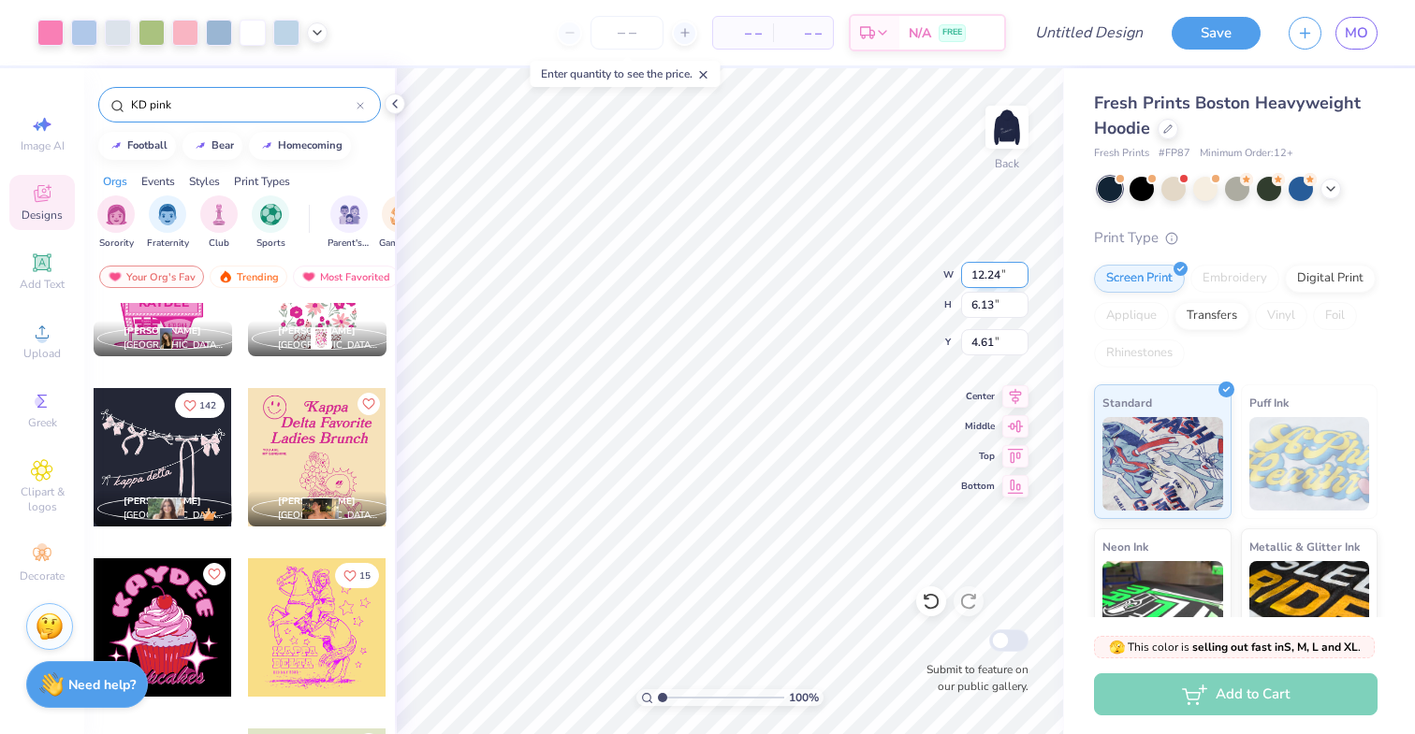
type input "3.12"
type input "4.60"
click at [1170, 275] on div "Screen Print" at bounding box center [1139, 276] width 91 height 28
click at [1219, 275] on div "Embroidery" at bounding box center [1234, 279] width 89 height 28
click at [1233, 271] on div "Embroidery" at bounding box center [1234, 279] width 89 height 28
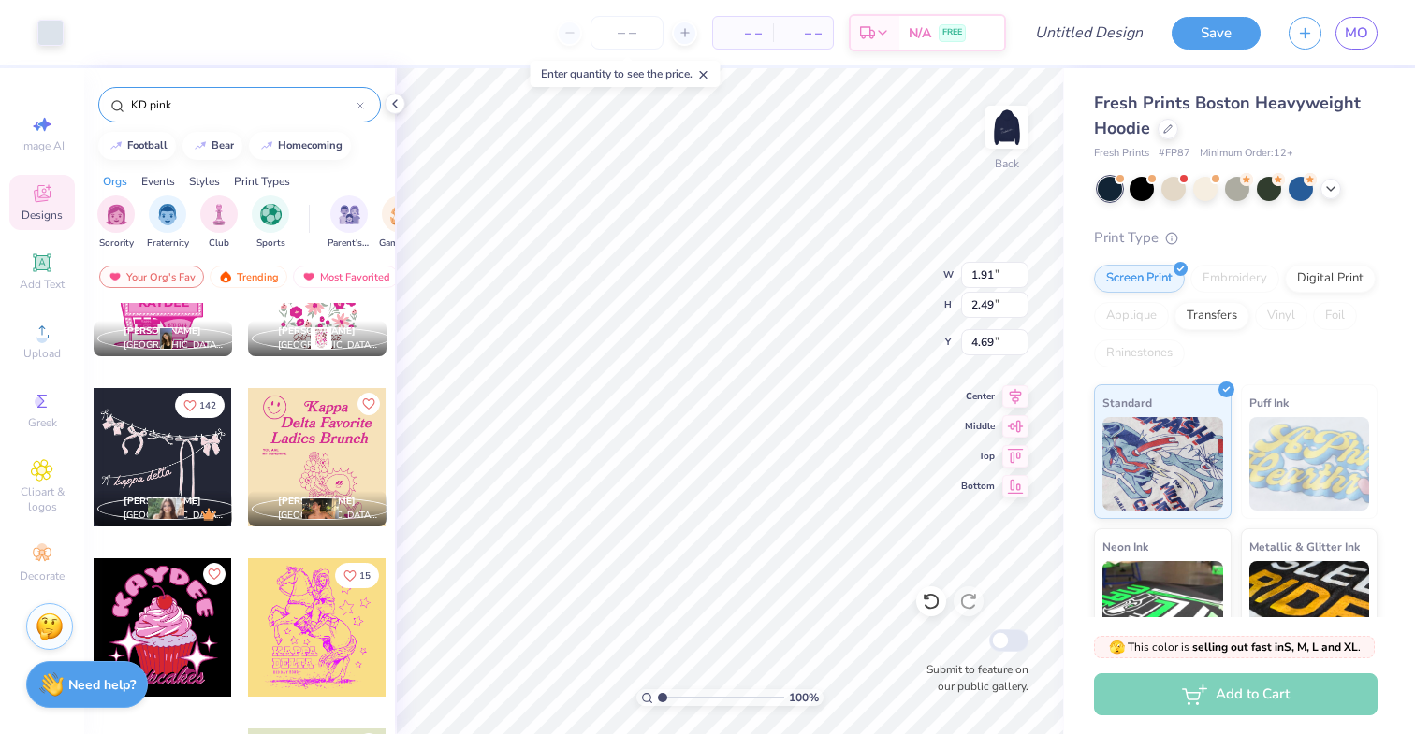
type input "4.65"
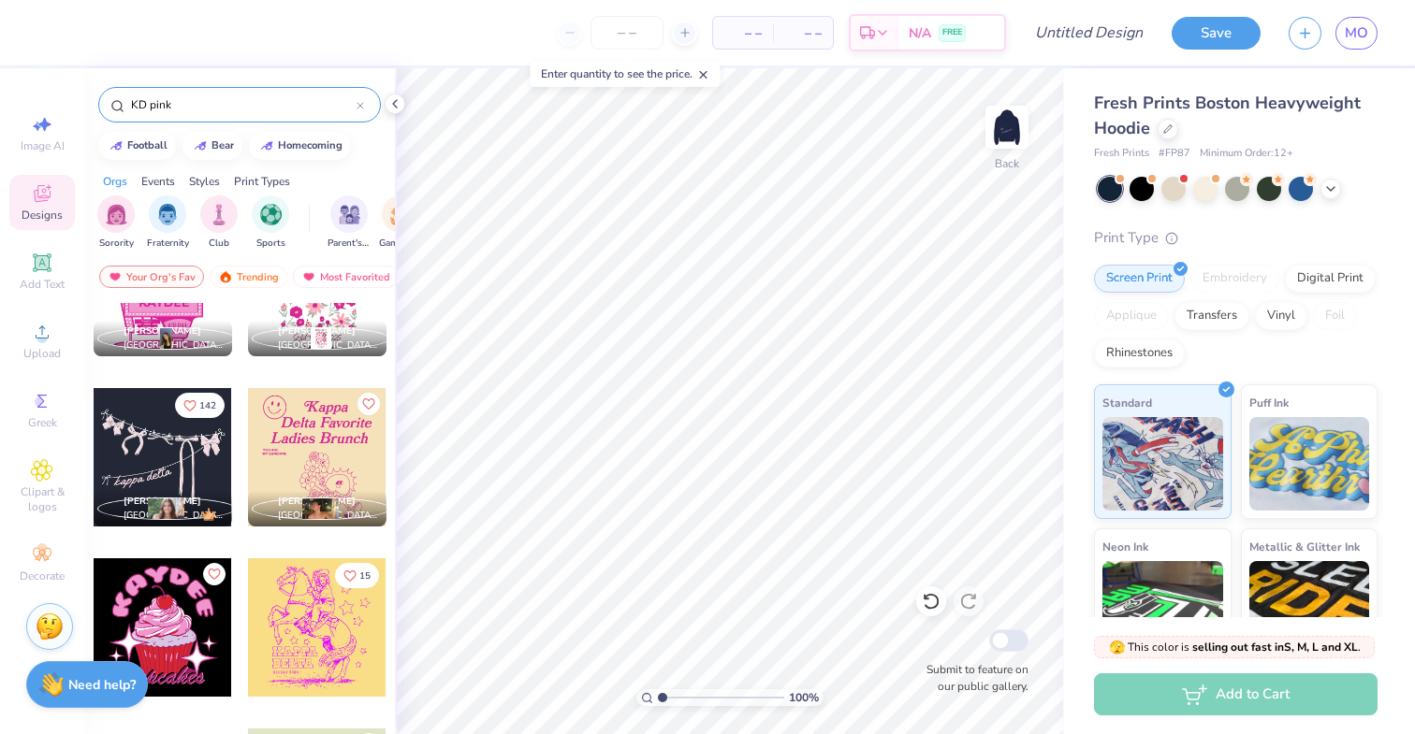
click at [1234, 274] on div "Embroidery" at bounding box center [1234, 279] width 89 height 28
click at [1180, 280] on div "Screen Print" at bounding box center [1139, 276] width 91 height 28
click at [1180, 269] on icon at bounding box center [1180, 266] width 8 height 8
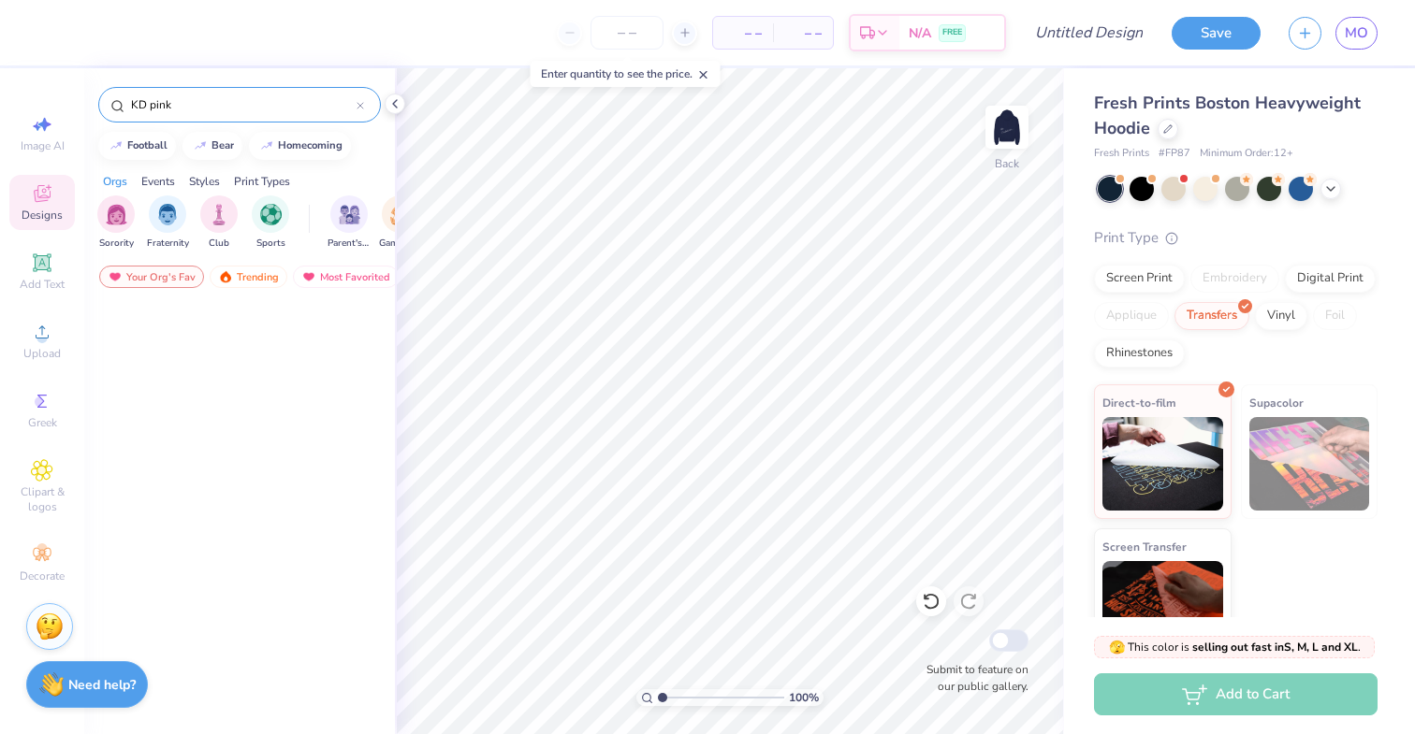
scroll to position [1108, 0]
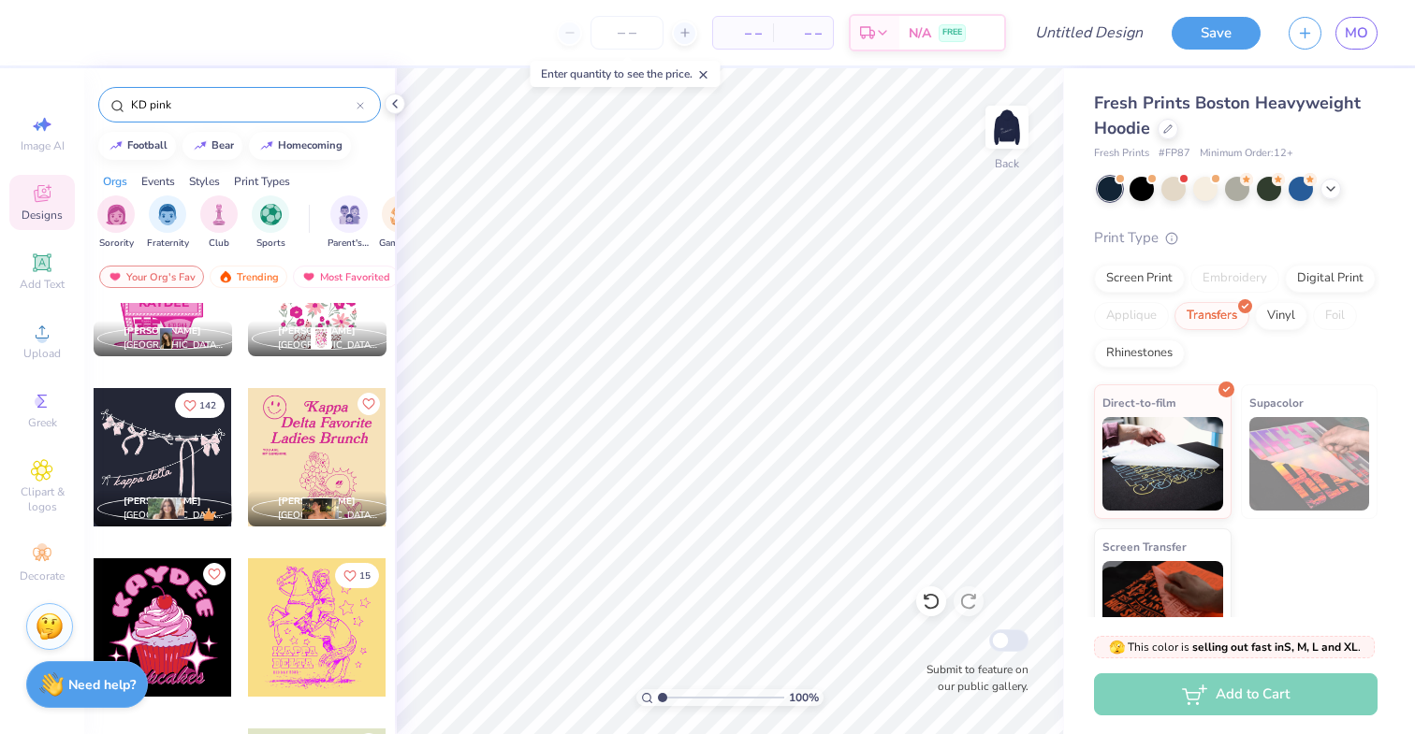
click at [65, 274] on div "Add Text" at bounding box center [41, 271] width 65 height 55
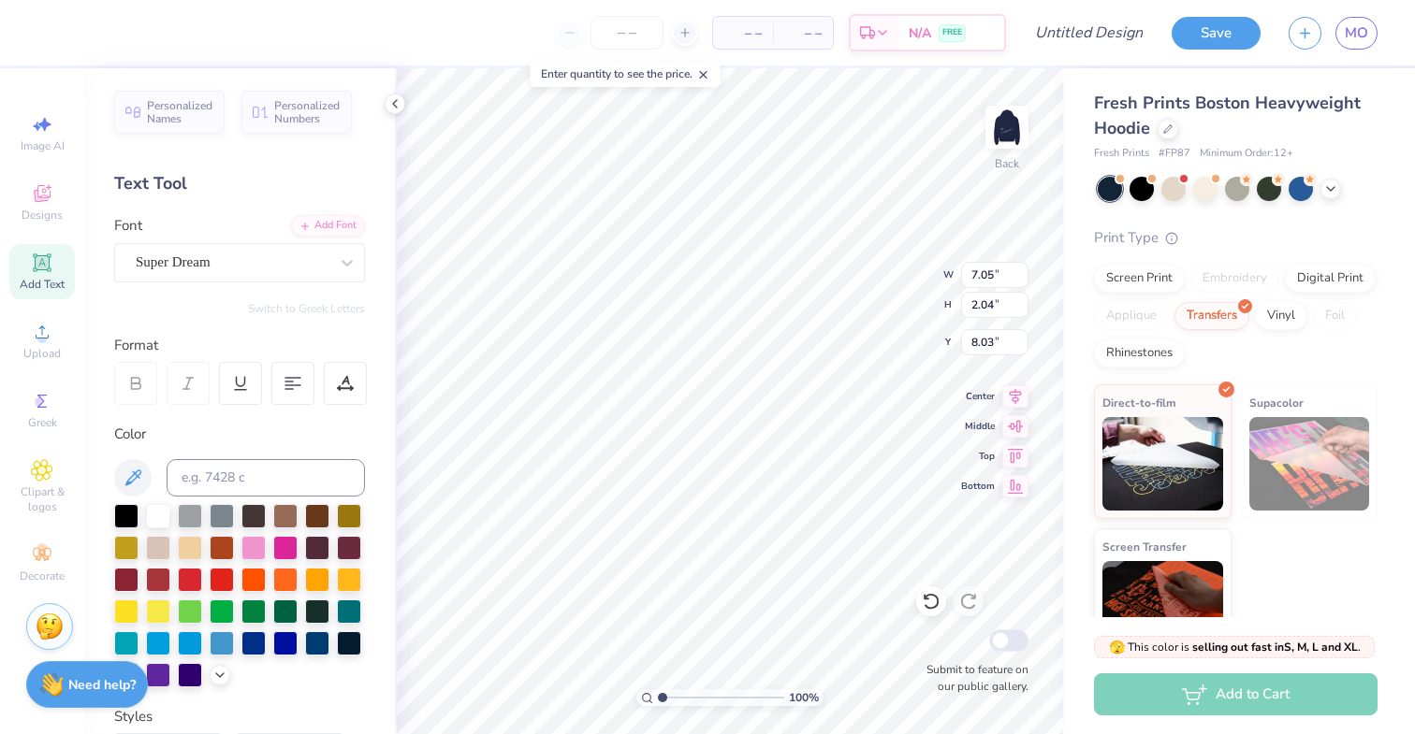
type input "8.03"
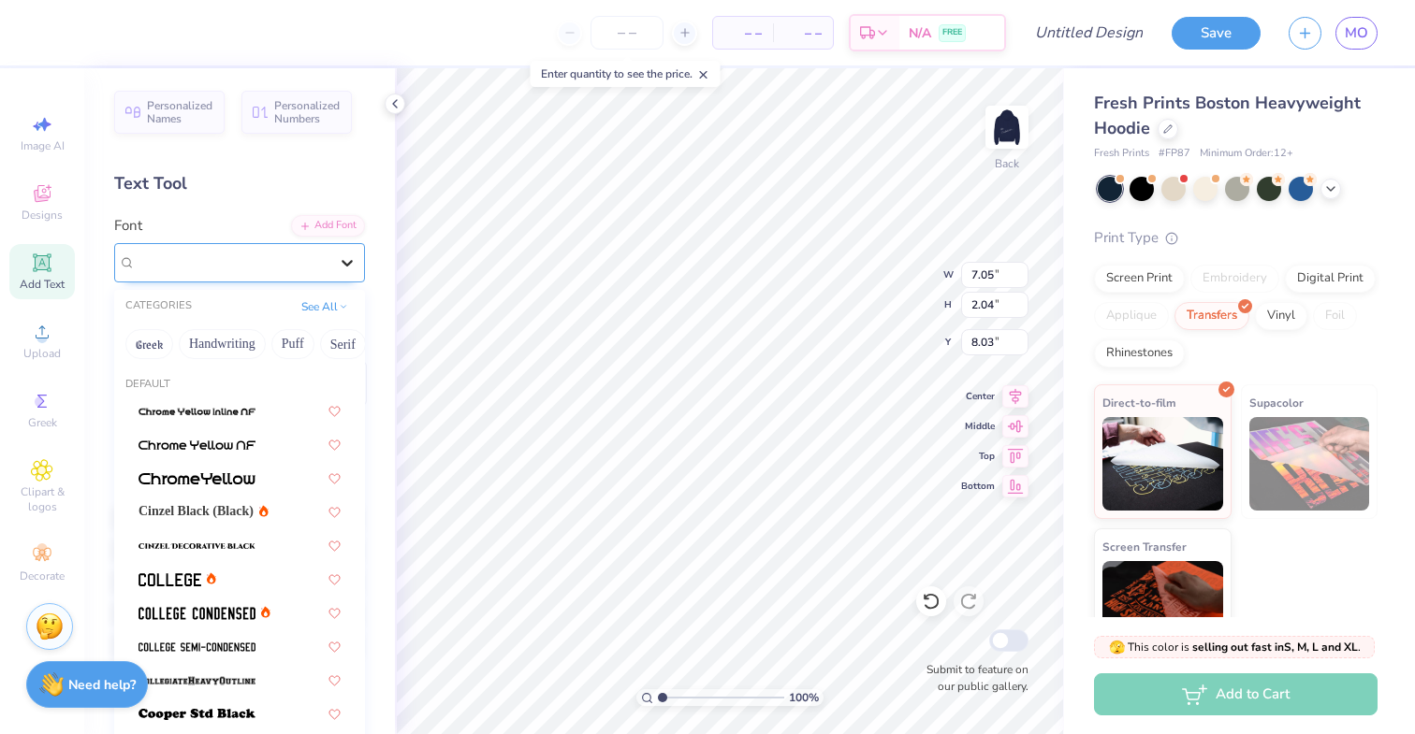
click at [341, 261] on icon at bounding box center [347, 263] width 19 height 19
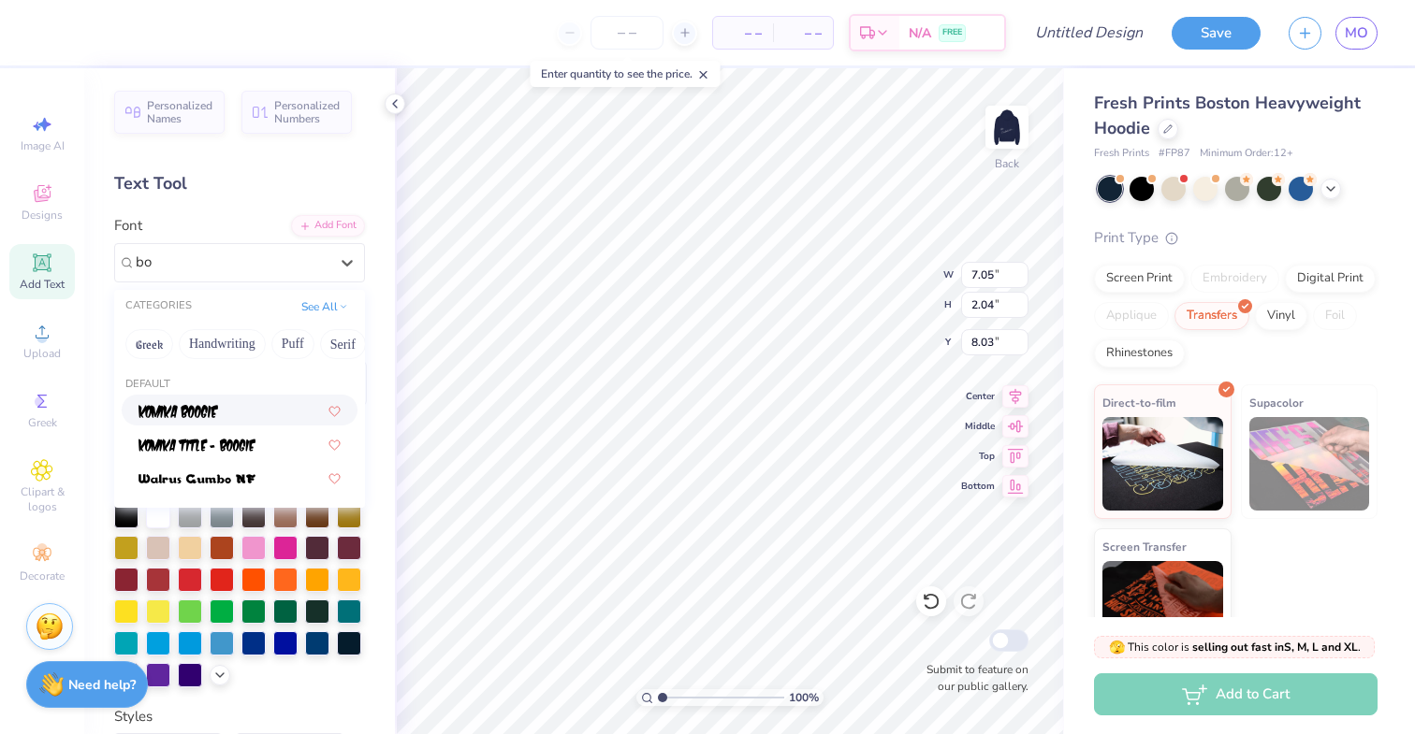
type input "b"
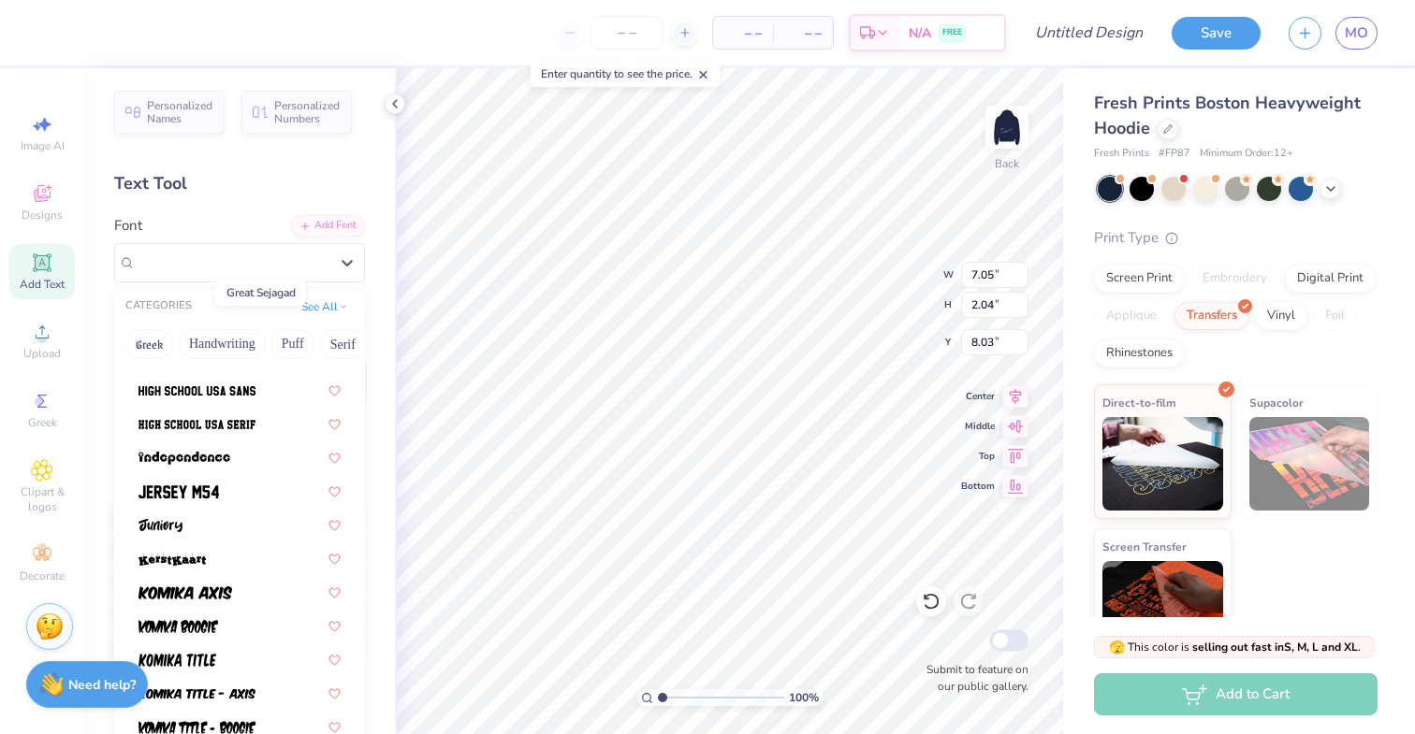
scroll to position [991, 0]
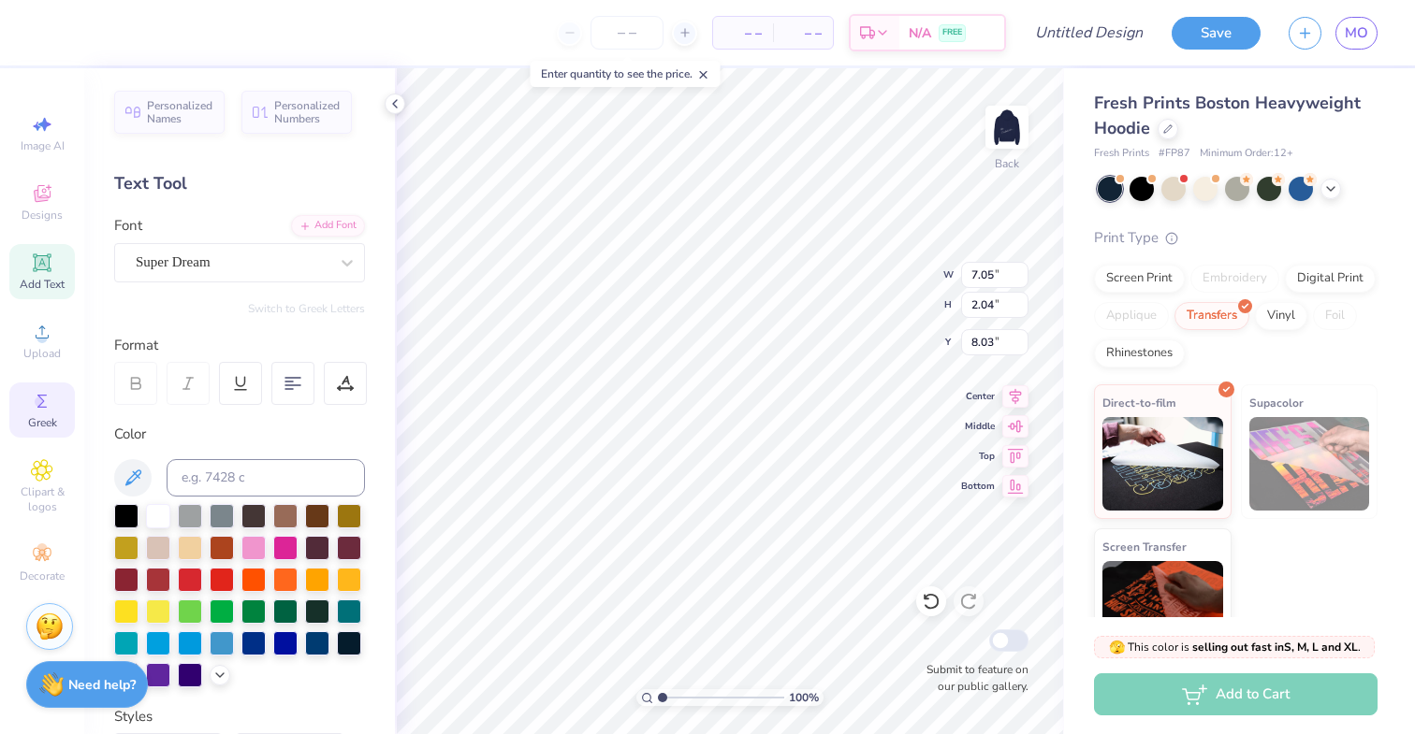
click at [42, 409] on icon at bounding box center [42, 401] width 22 height 22
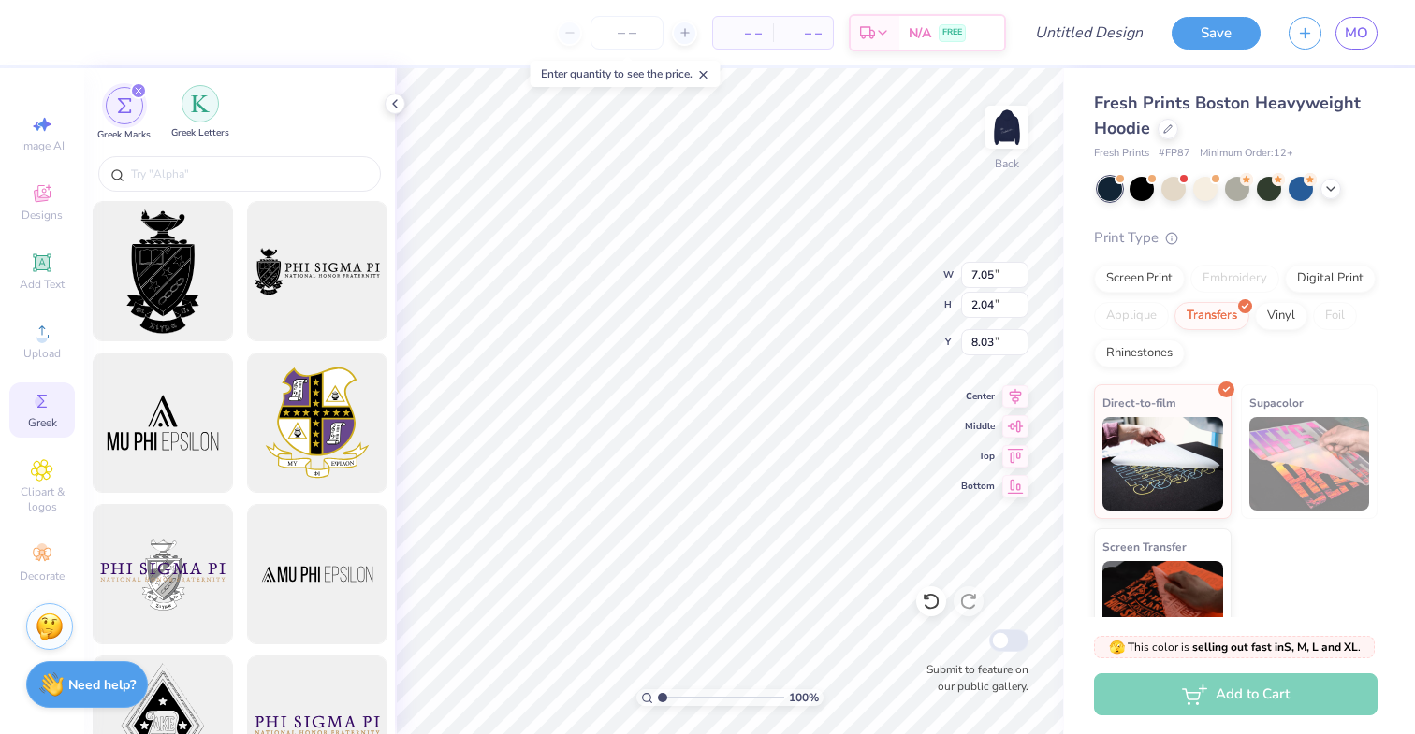
click at [199, 118] on div "filter for Greek Letters" at bounding box center [200, 103] width 37 height 37
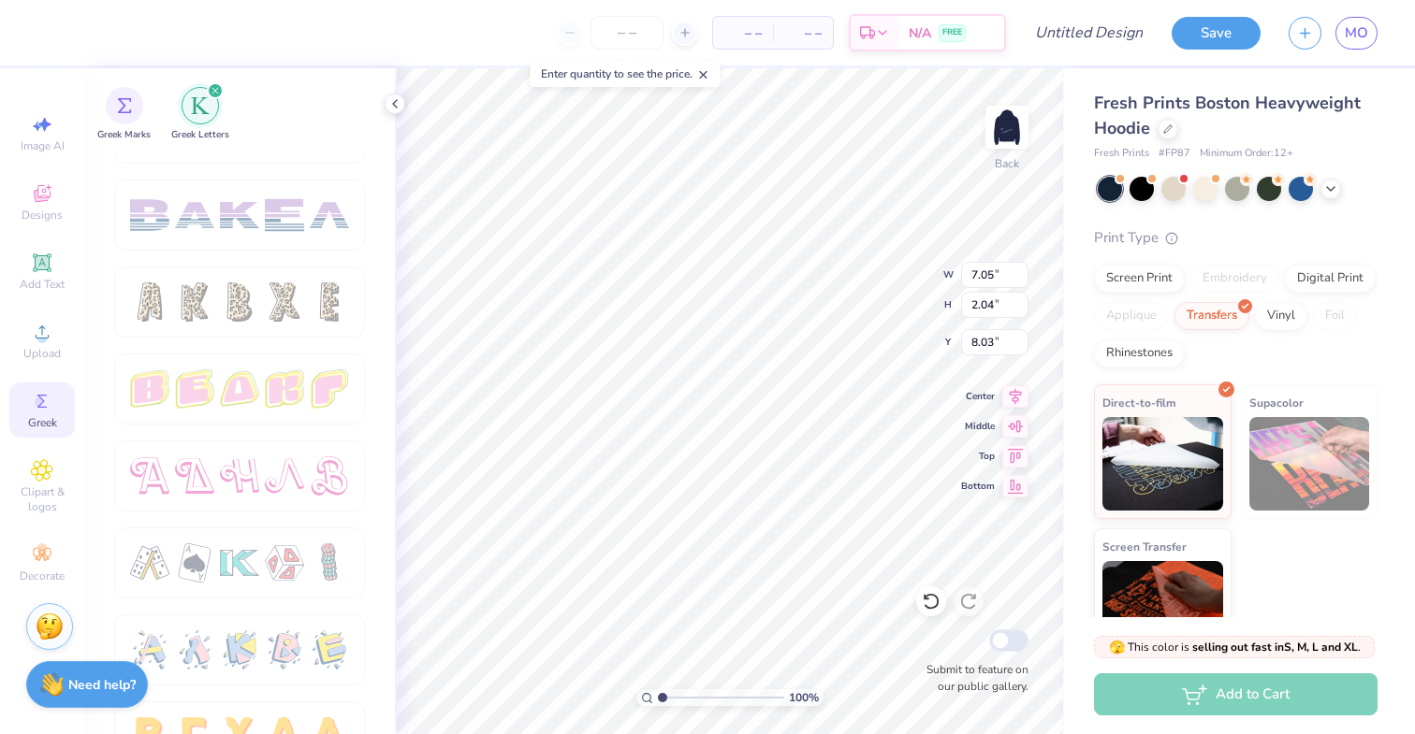
scroll to position [3016, 0]
click at [198, 301] on div at bounding box center [194, 303] width 39 height 39
drag, startPoint x: 204, startPoint y: 302, endPoint x: 238, endPoint y: 303, distance: 33.7
click at [239, 304] on div at bounding box center [239, 303] width 219 height 39
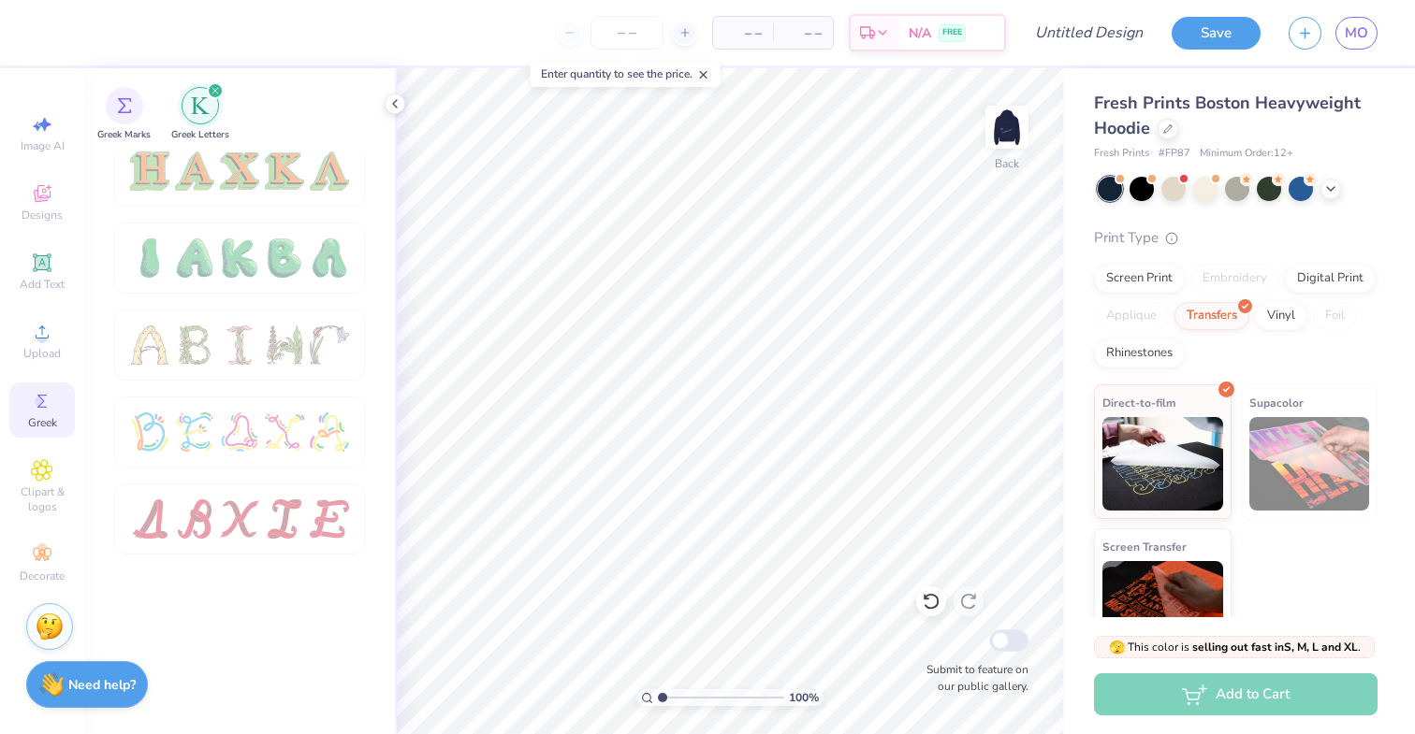
scroll to position [0, 0]
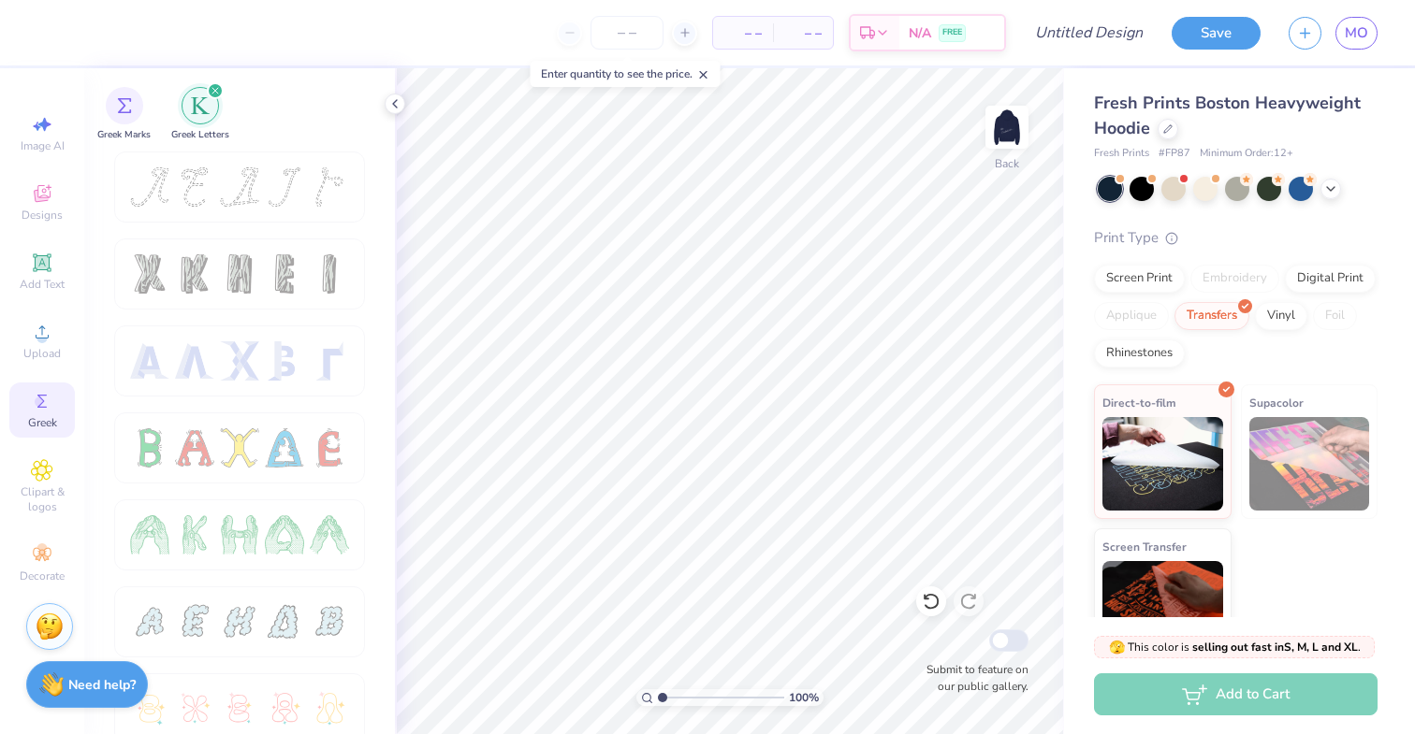
click at [55, 424] on span "Greek" at bounding box center [42, 422] width 29 height 15
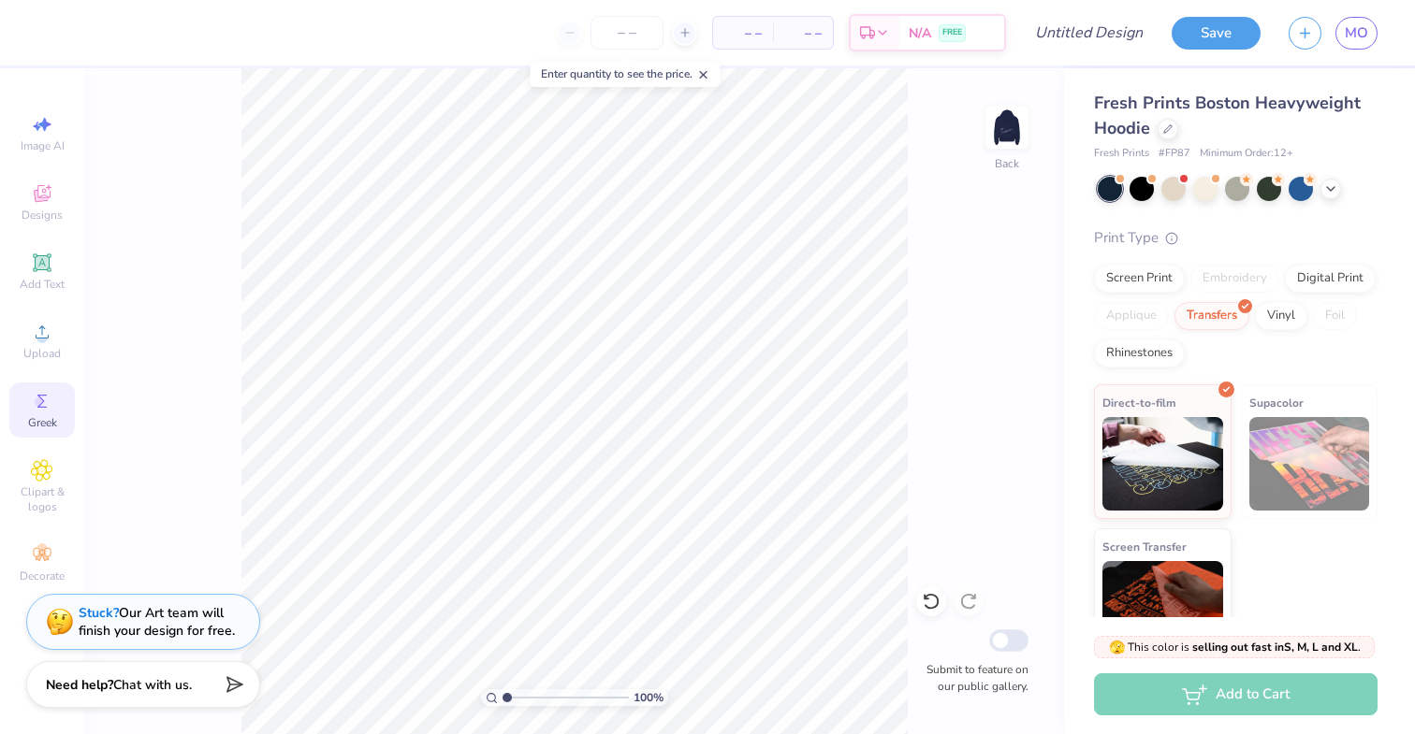
click at [44, 400] on circle at bounding box center [40, 402] width 10 height 10
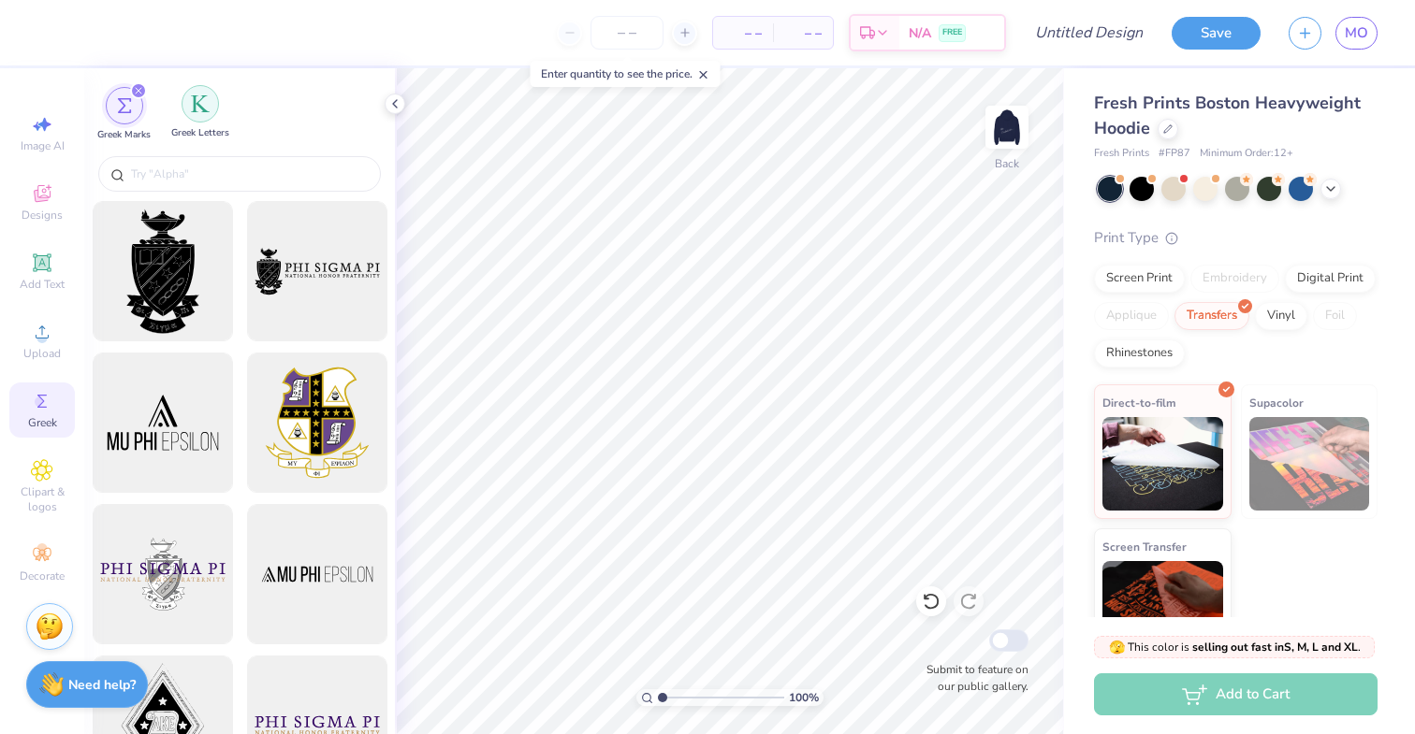
click at [194, 115] on div "filter for Greek Letters" at bounding box center [200, 103] width 37 height 37
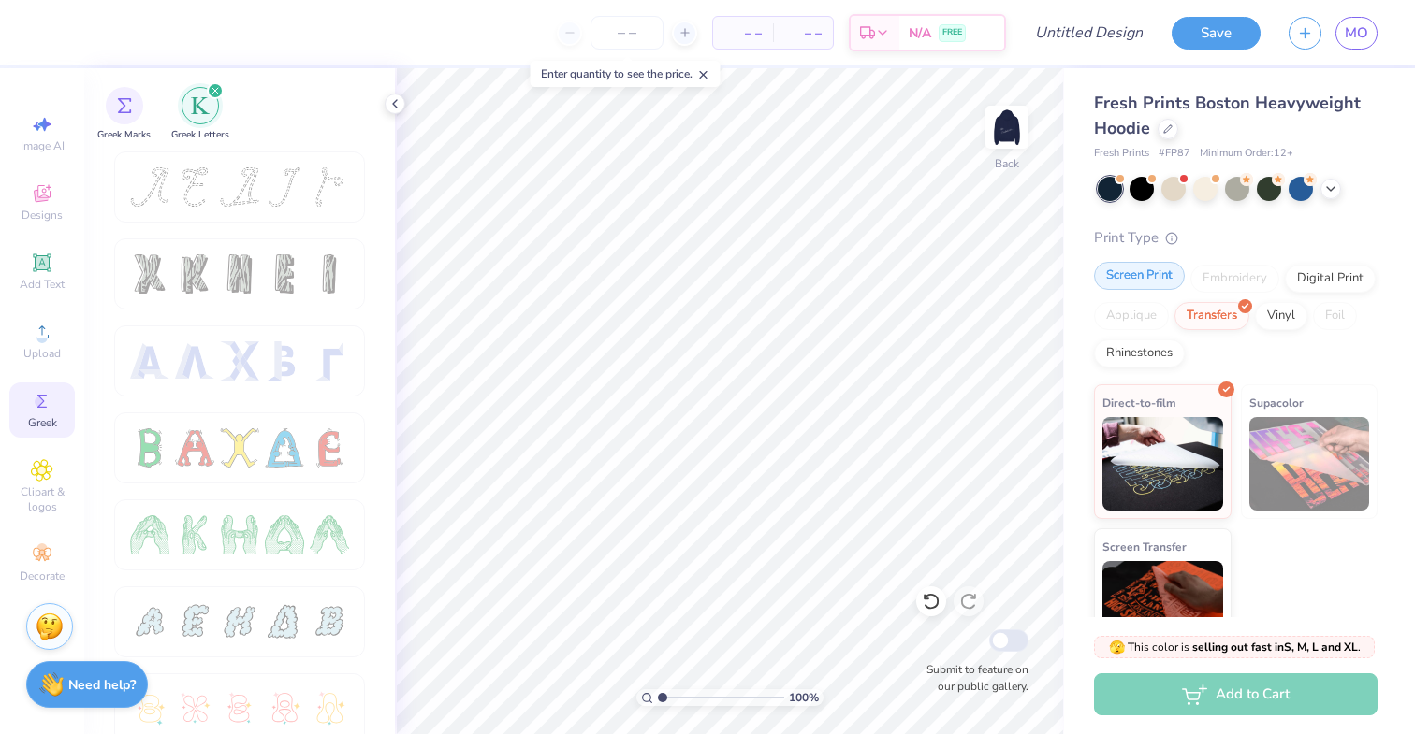
click at [1135, 284] on div "Screen Print" at bounding box center [1139, 276] width 91 height 28
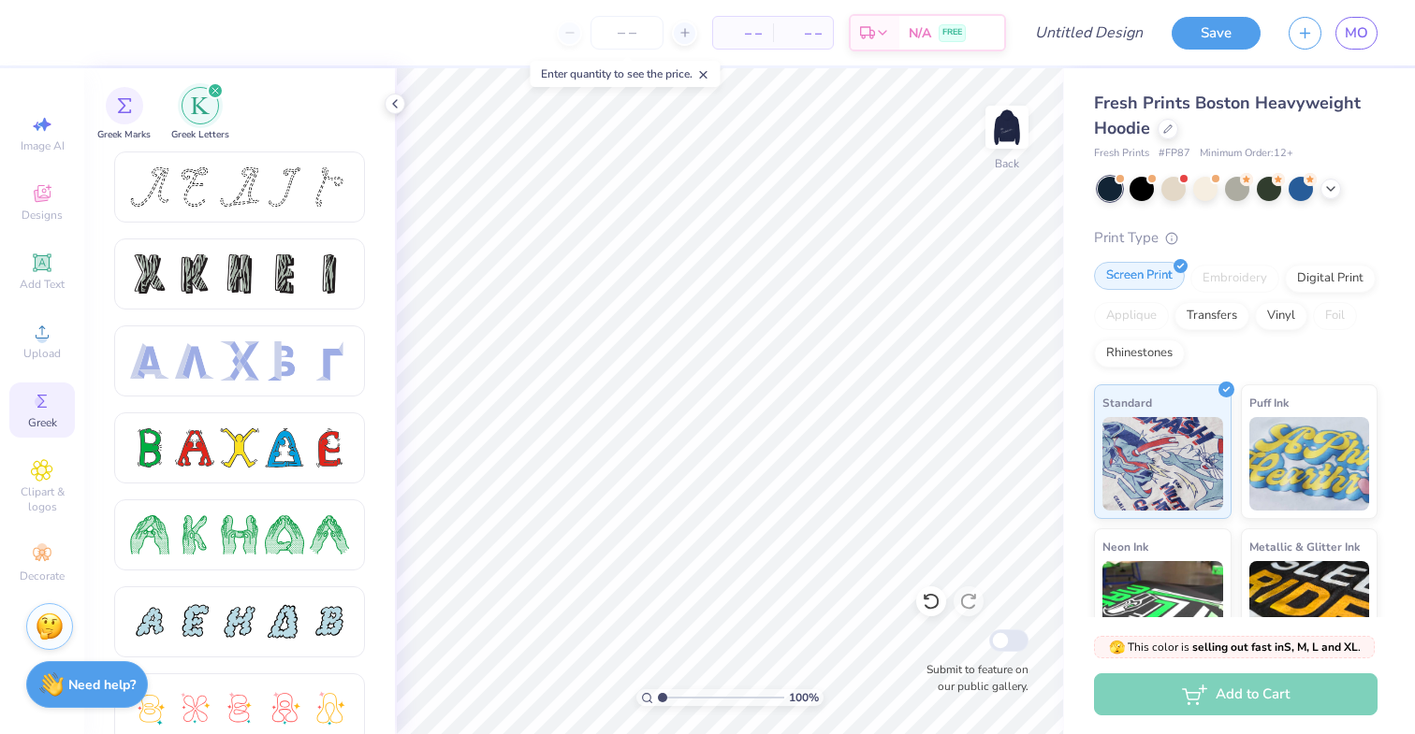
click at [1173, 272] on div "Screen Print" at bounding box center [1139, 276] width 91 height 28
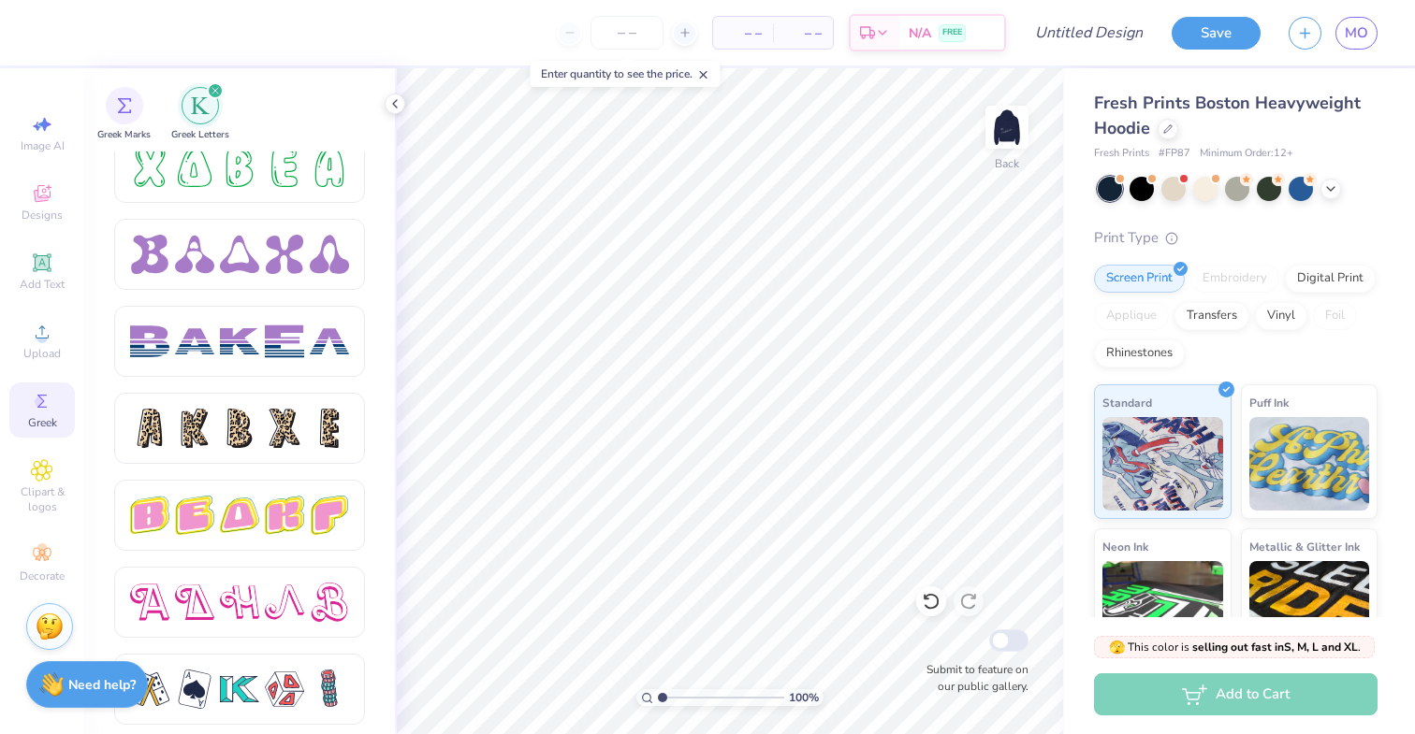
scroll to position [2892, 0]
click at [253, 453] on div at bounding box center [239, 427] width 251 height 71
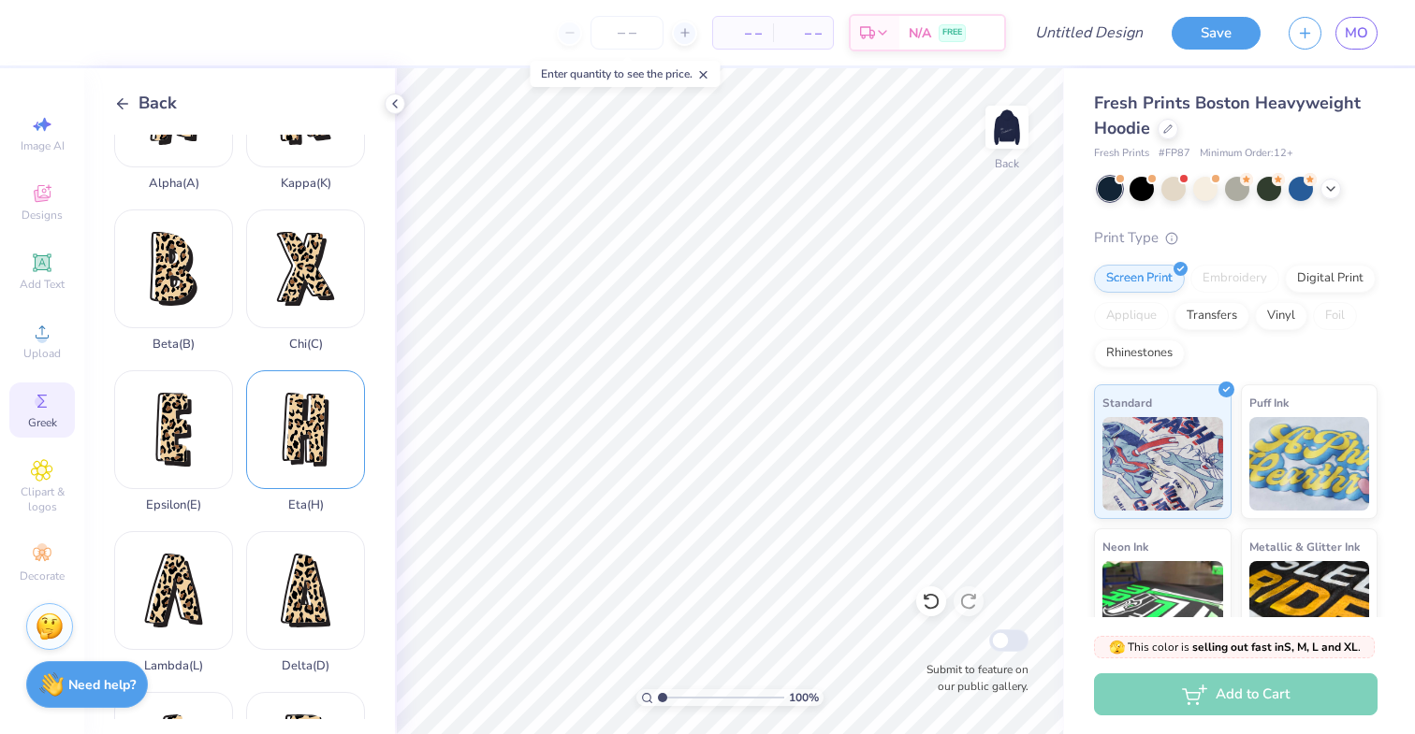
scroll to position [0, 0]
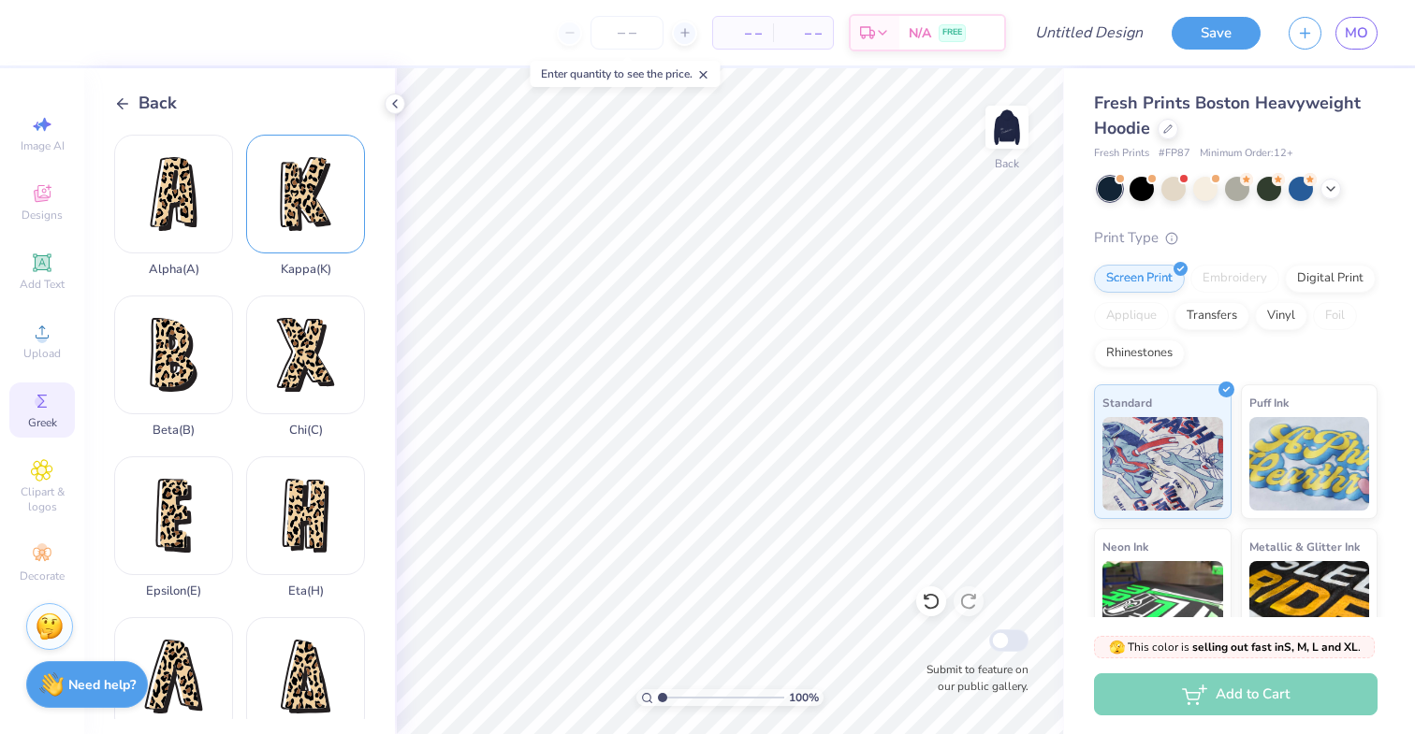
click at [324, 212] on div "Kappa ( K )" at bounding box center [305, 206] width 119 height 142
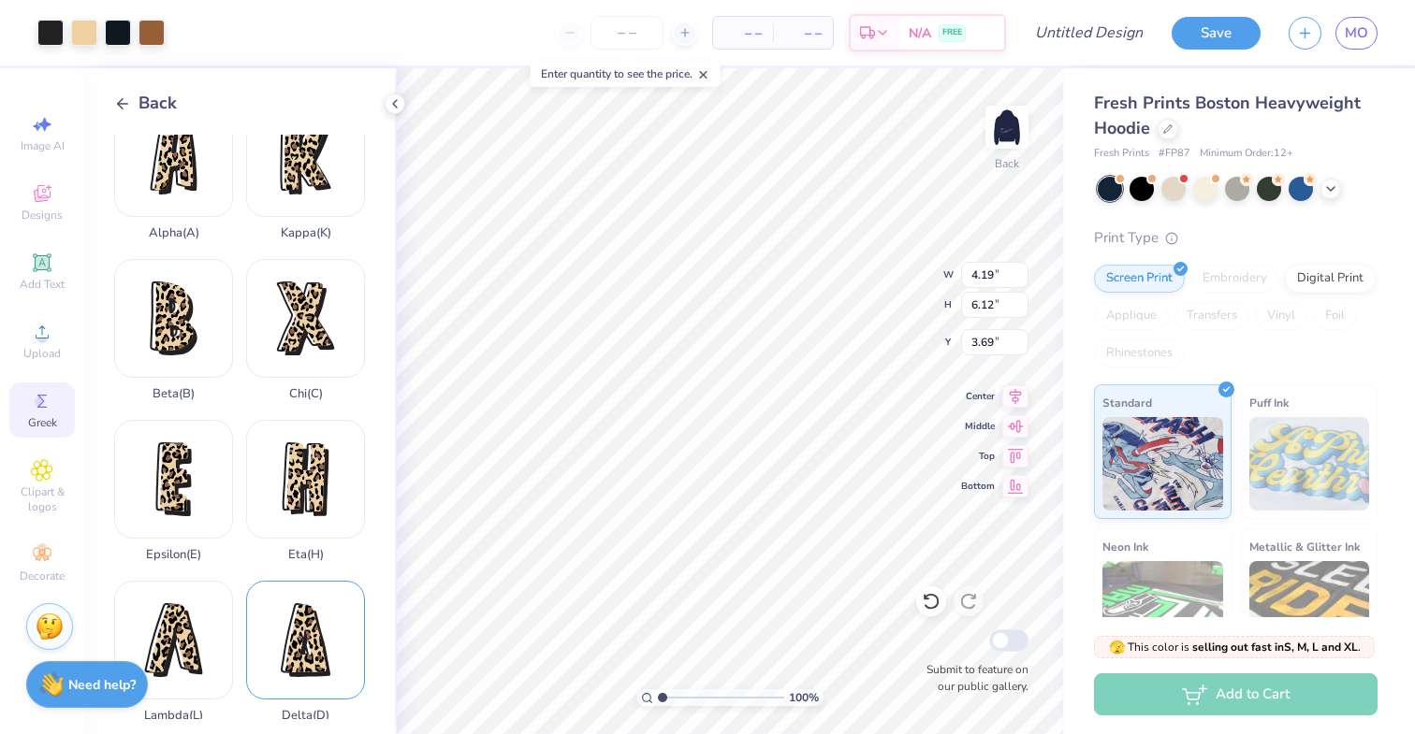
scroll to position [53, 0]
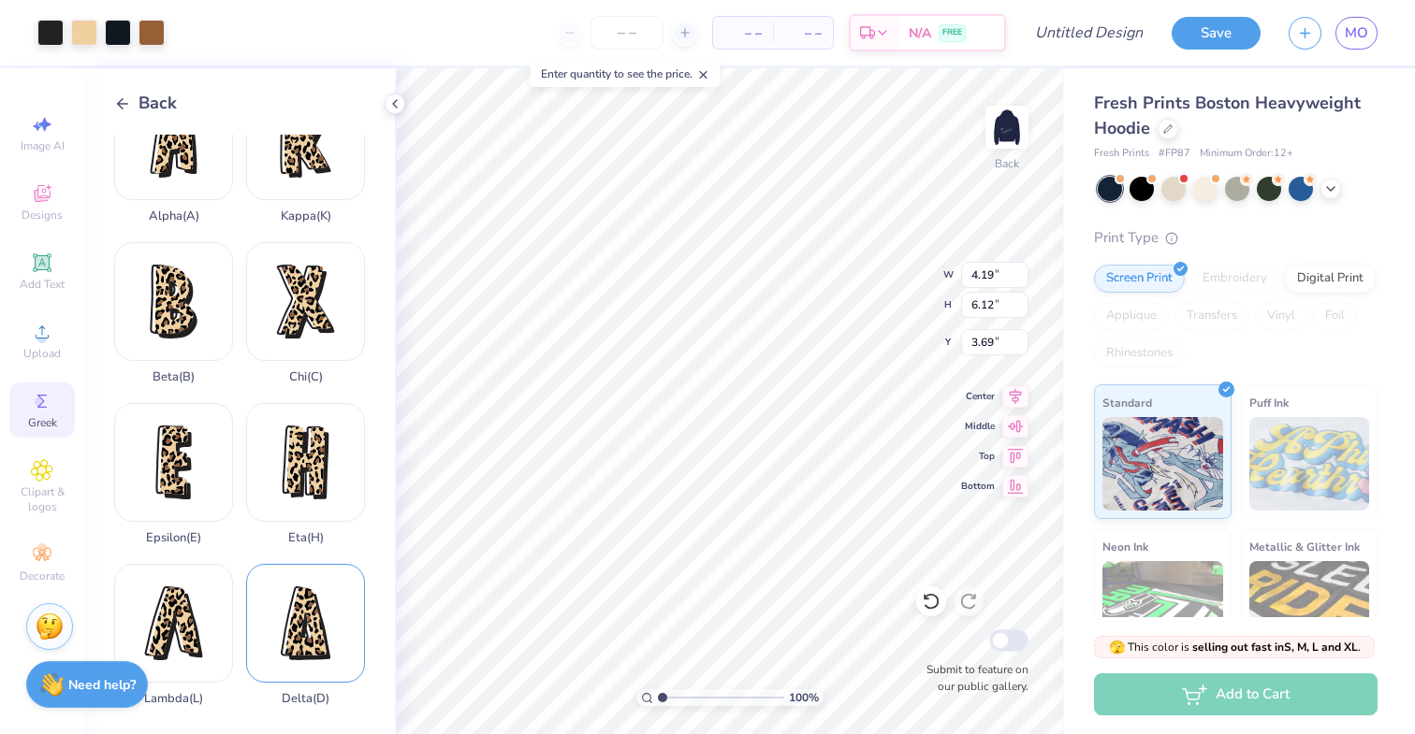
click at [315, 620] on div "Delta ( D )" at bounding box center [305, 635] width 119 height 142
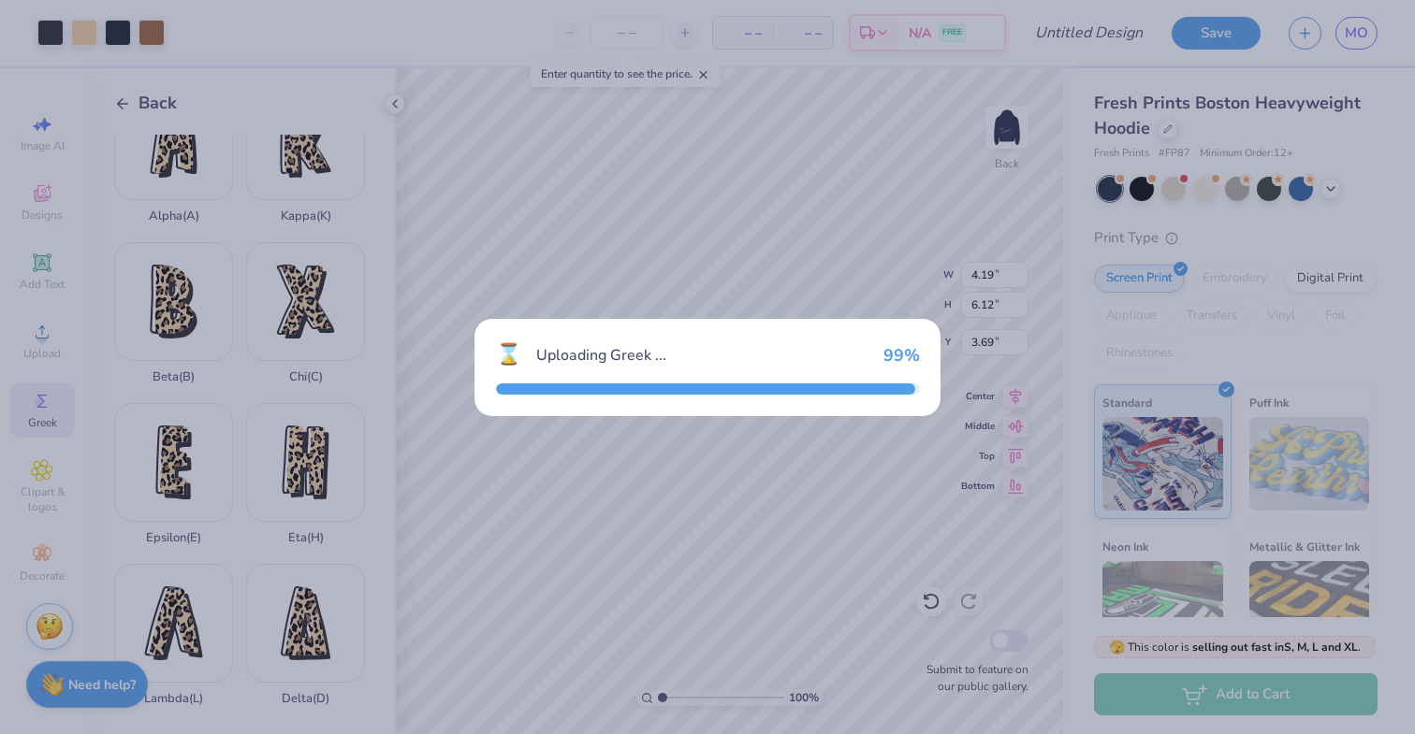
type input "4.05"
type input "6.04"
type input "3.73"
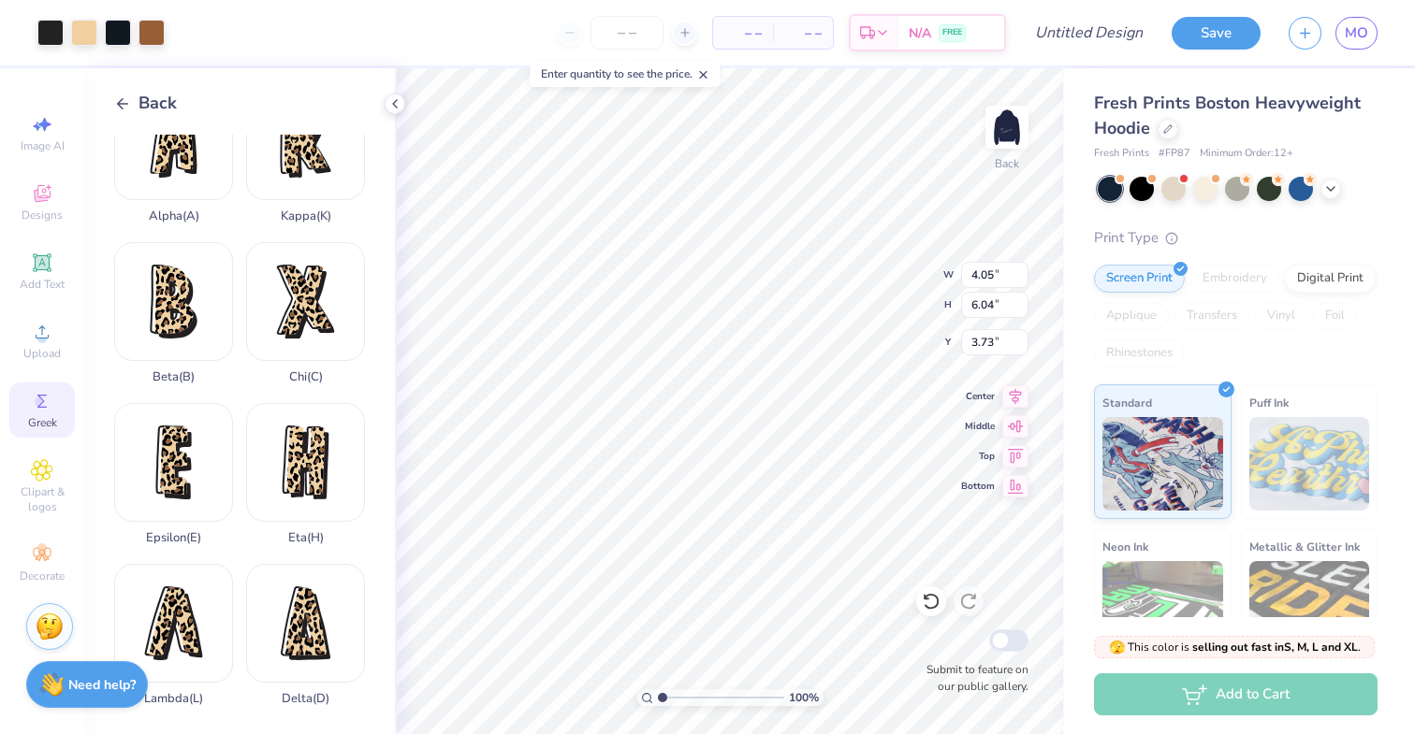
type input "4.19"
type input "6.12"
type input "3.69"
click at [84, 32] on div at bounding box center [84, 31] width 26 height 26
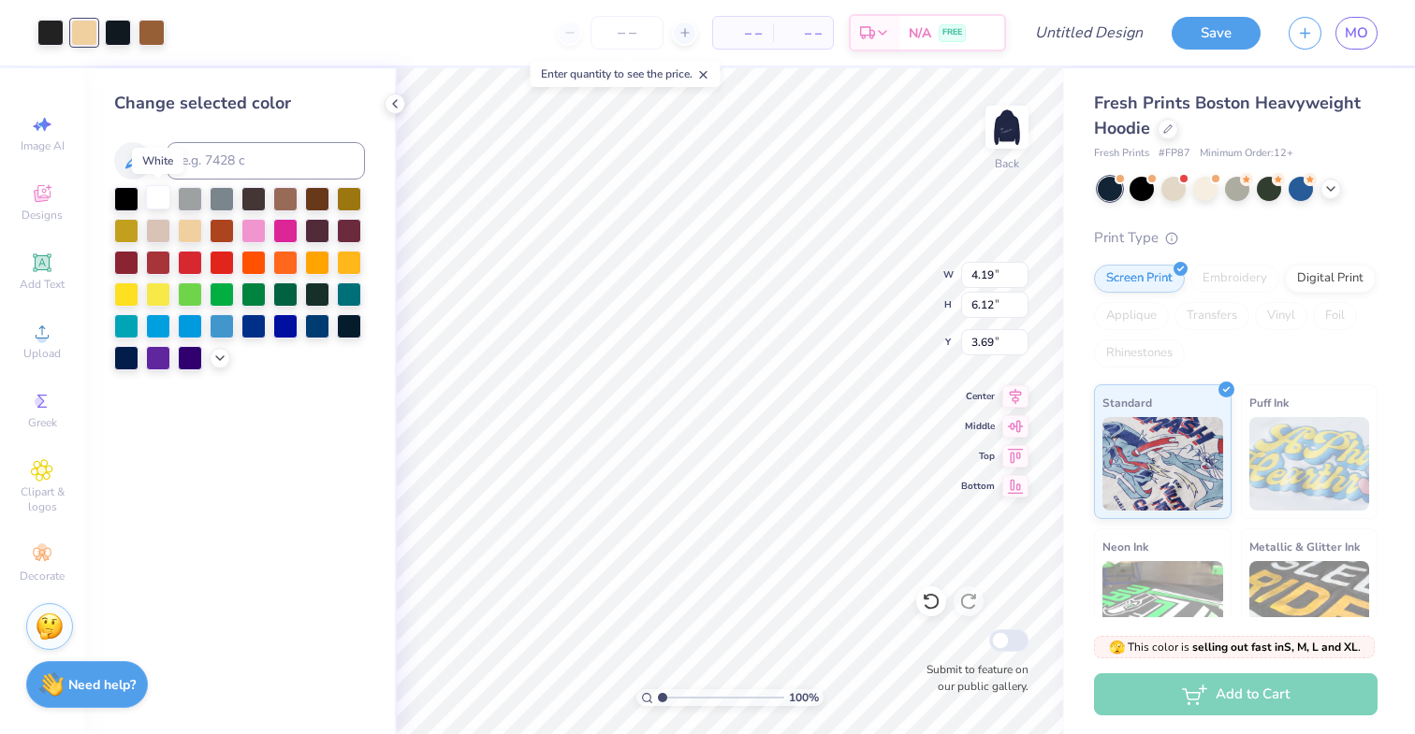
click at [160, 196] on div at bounding box center [158, 197] width 24 height 24
click at [111, 36] on div at bounding box center [118, 31] width 26 height 26
click at [161, 196] on div at bounding box center [158, 197] width 24 height 24
click at [109, 39] on div at bounding box center [118, 31] width 26 height 26
click at [162, 193] on div at bounding box center [158, 197] width 24 height 24
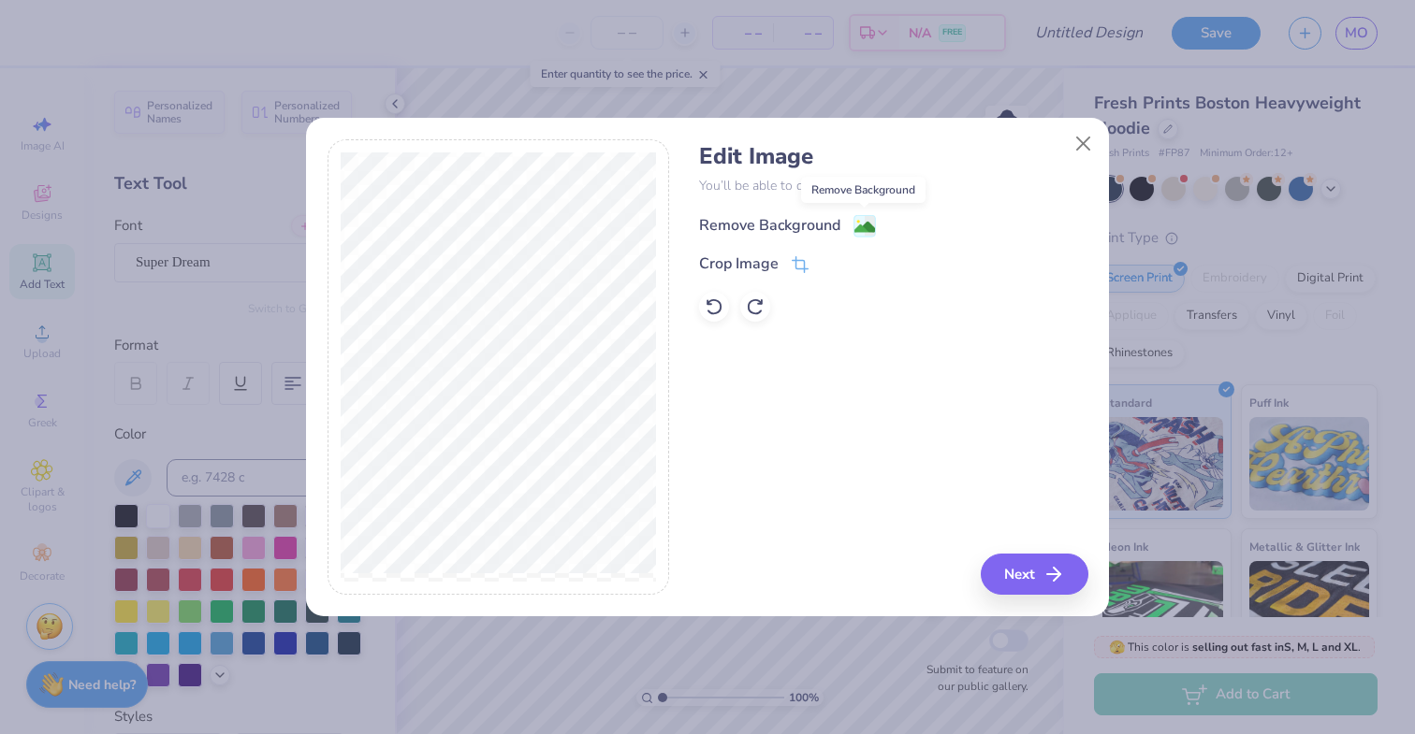
click at [863, 223] on image at bounding box center [864, 227] width 21 height 21
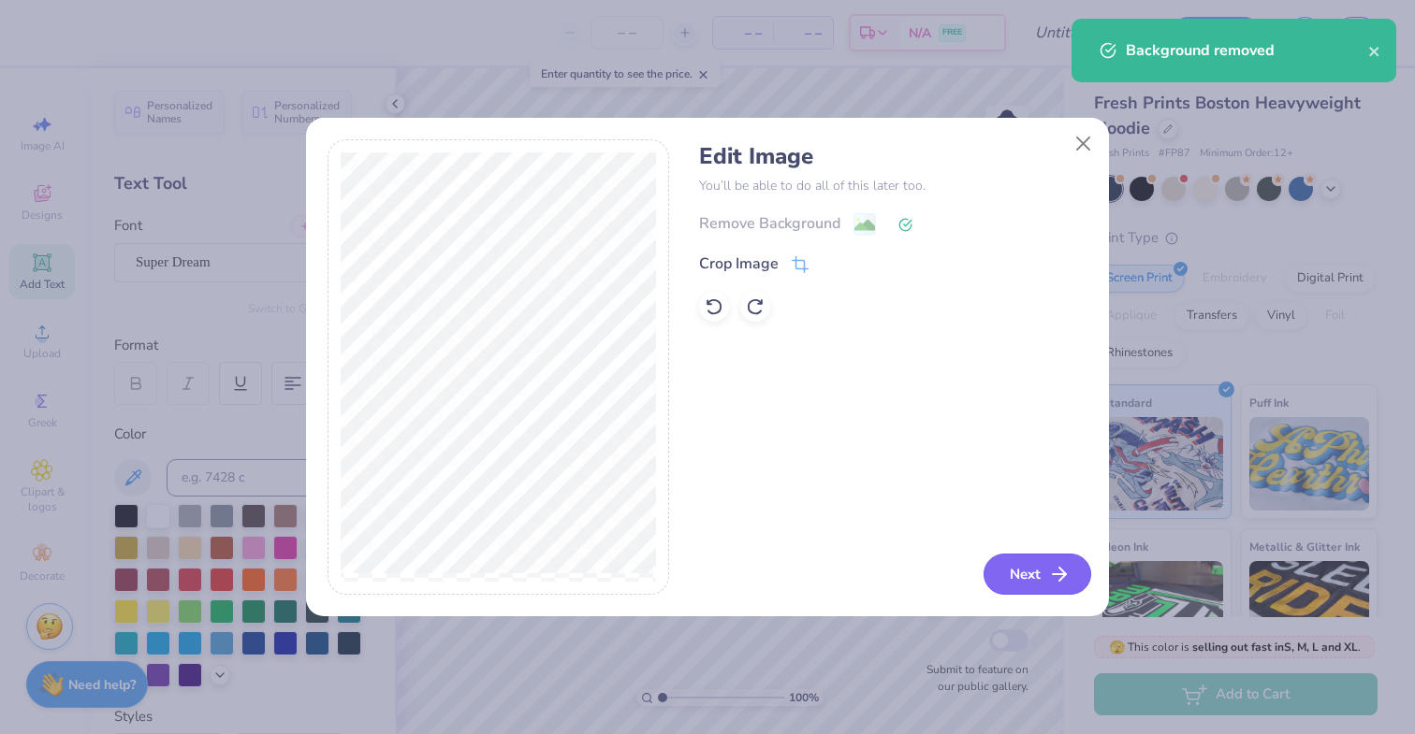
click at [1025, 580] on button "Next" at bounding box center [1037, 574] width 108 height 41
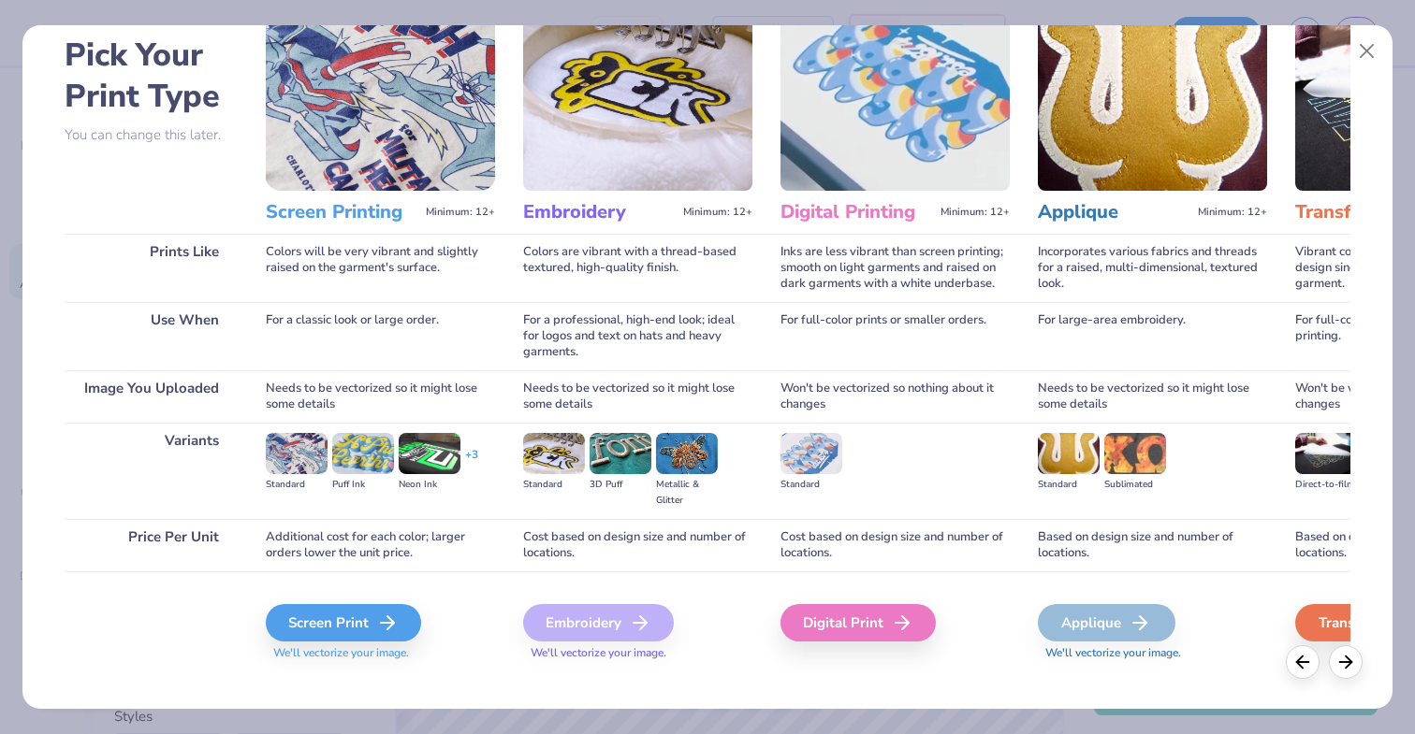
scroll to position [105, 0]
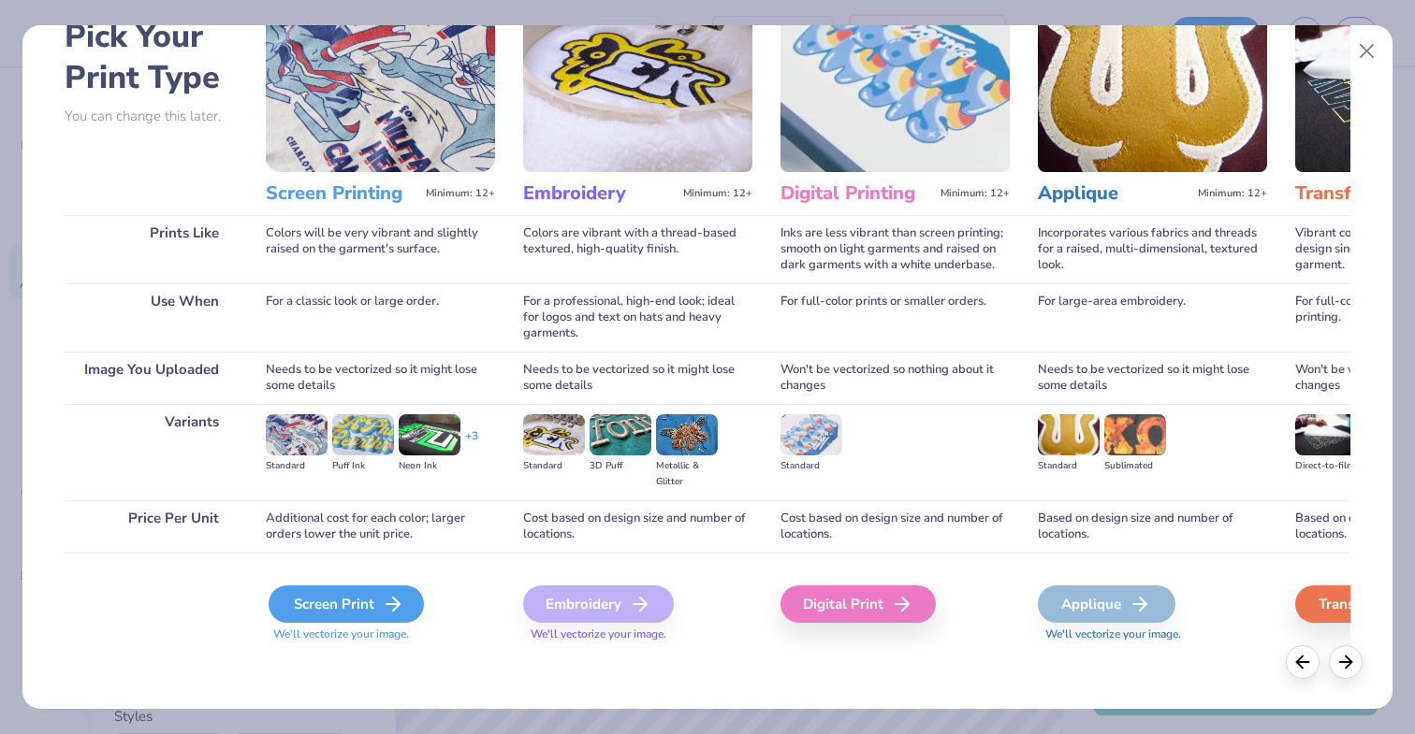
click at [385, 594] on icon at bounding box center [393, 604] width 22 height 22
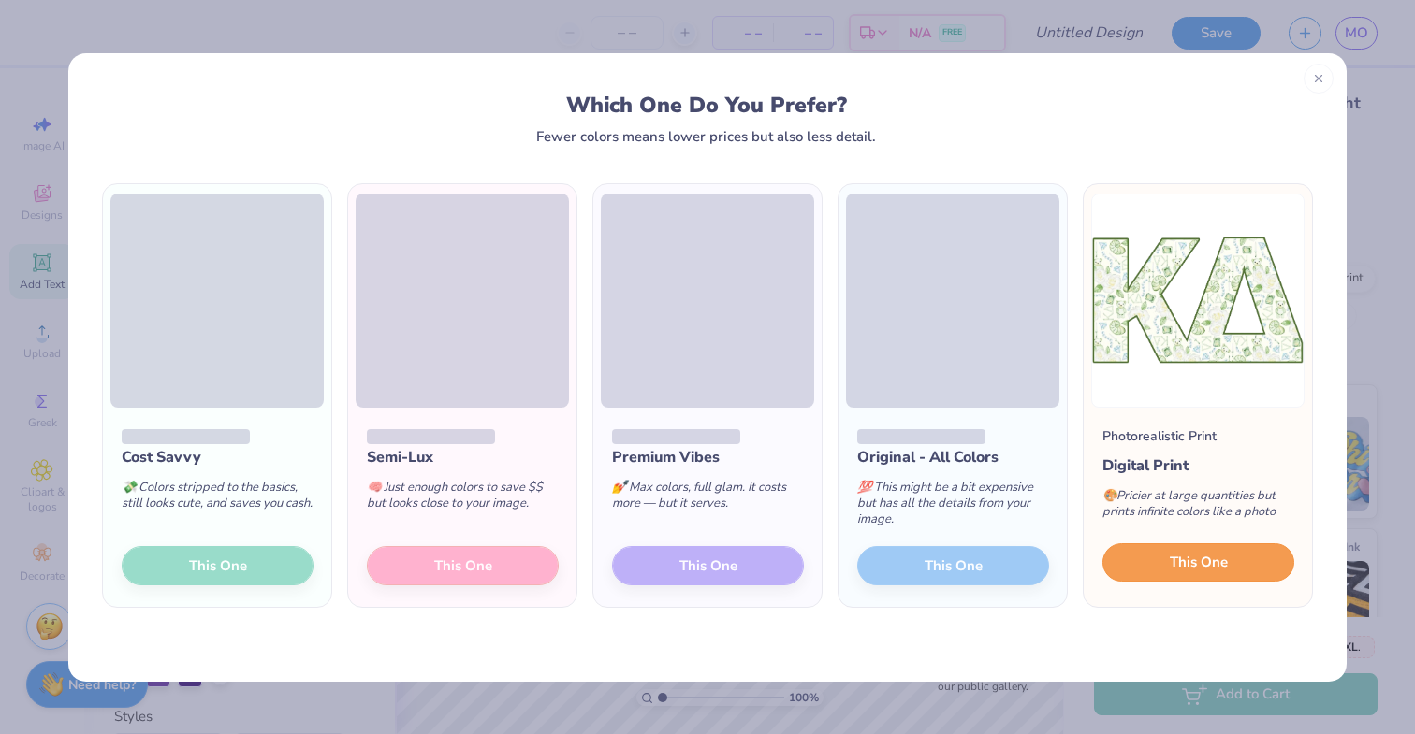
click at [1236, 574] on button "This One" at bounding box center [1198, 563] width 192 height 39
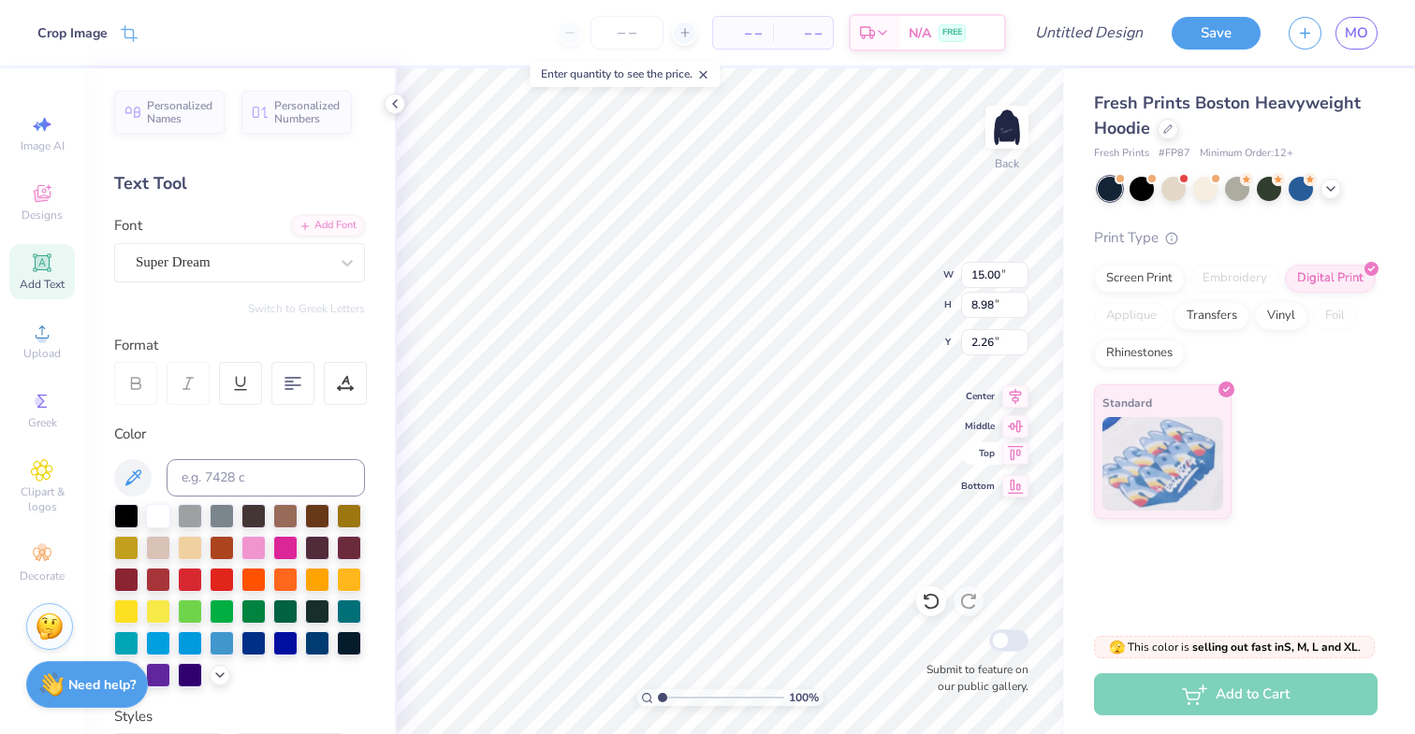
type input "8.37"
type input "5.01"
click at [1011, 419] on icon at bounding box center [1015, 424] width 26 height 22
click at [1011, 401] on icon at bounding box center [1015, 394] width 26 height 22
click at [1015, 397] on icon at bounding box center [1015, 394] width 26 height 22
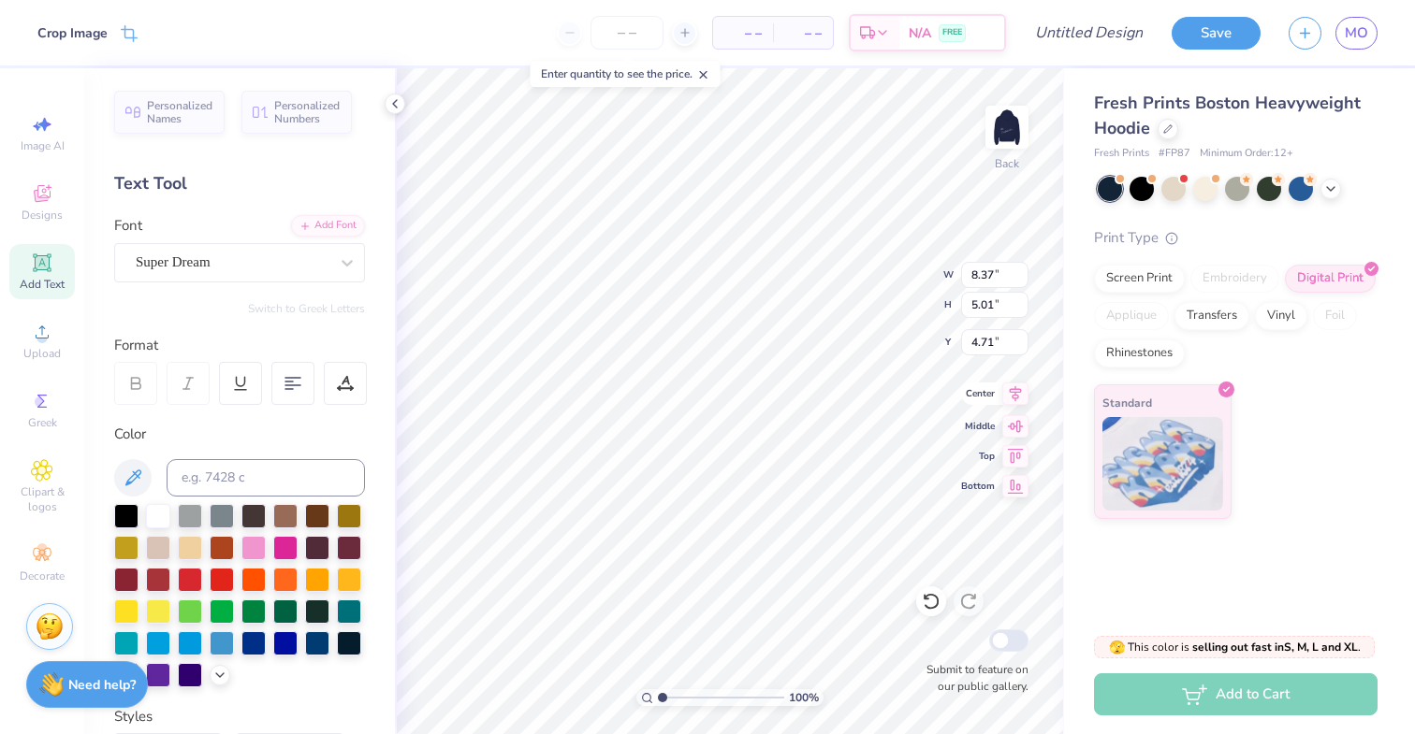
click at [1008, 399] on icon at bounding box center [1015, 394] width 26 height 22
type input "6.75"
click at [1011, 398] on icon at bounding box center [1015, 394] width 26 height 22
type input "7.34"
type input "7.36"
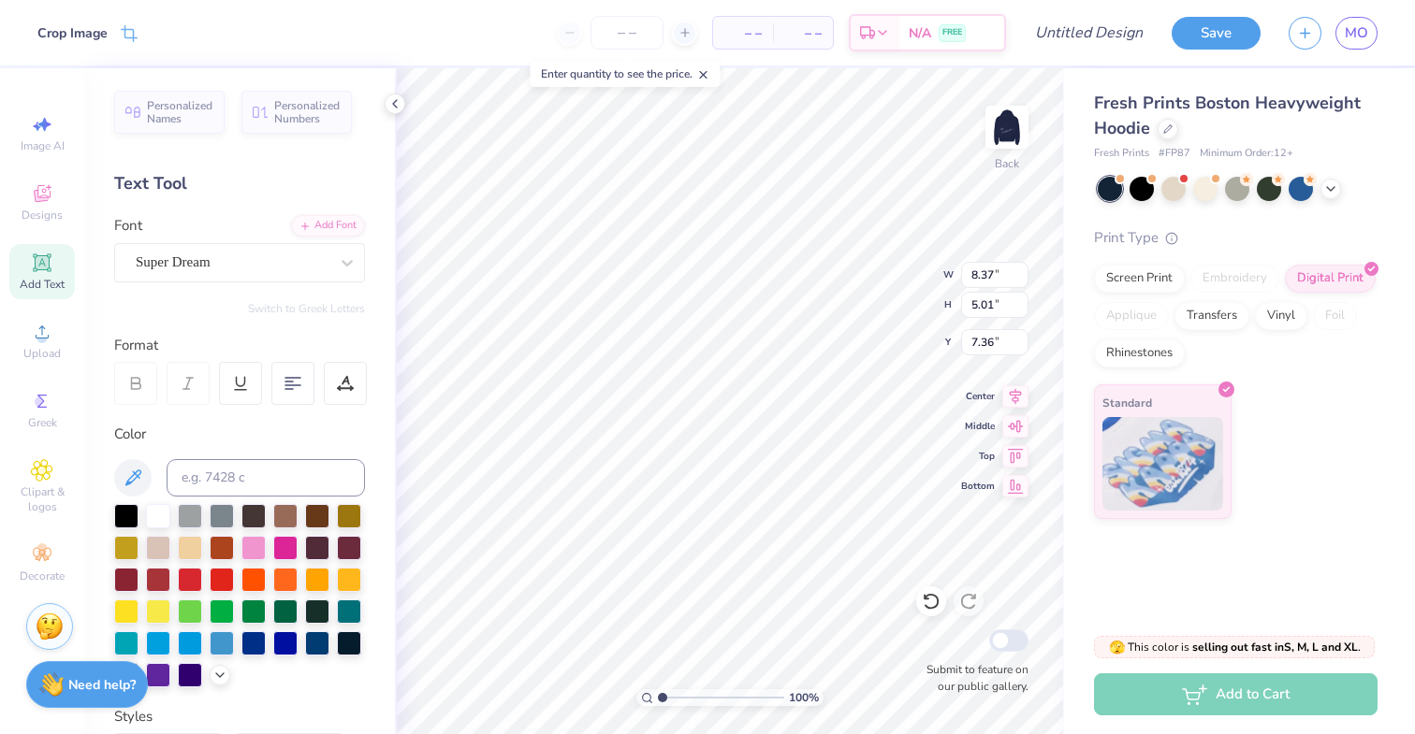
type input "6.14"
type input "3.67"
type input "8.66"
click at [1145, 279] on div "Screen Print" at bounding box center [1139, 276] width 91 height 28
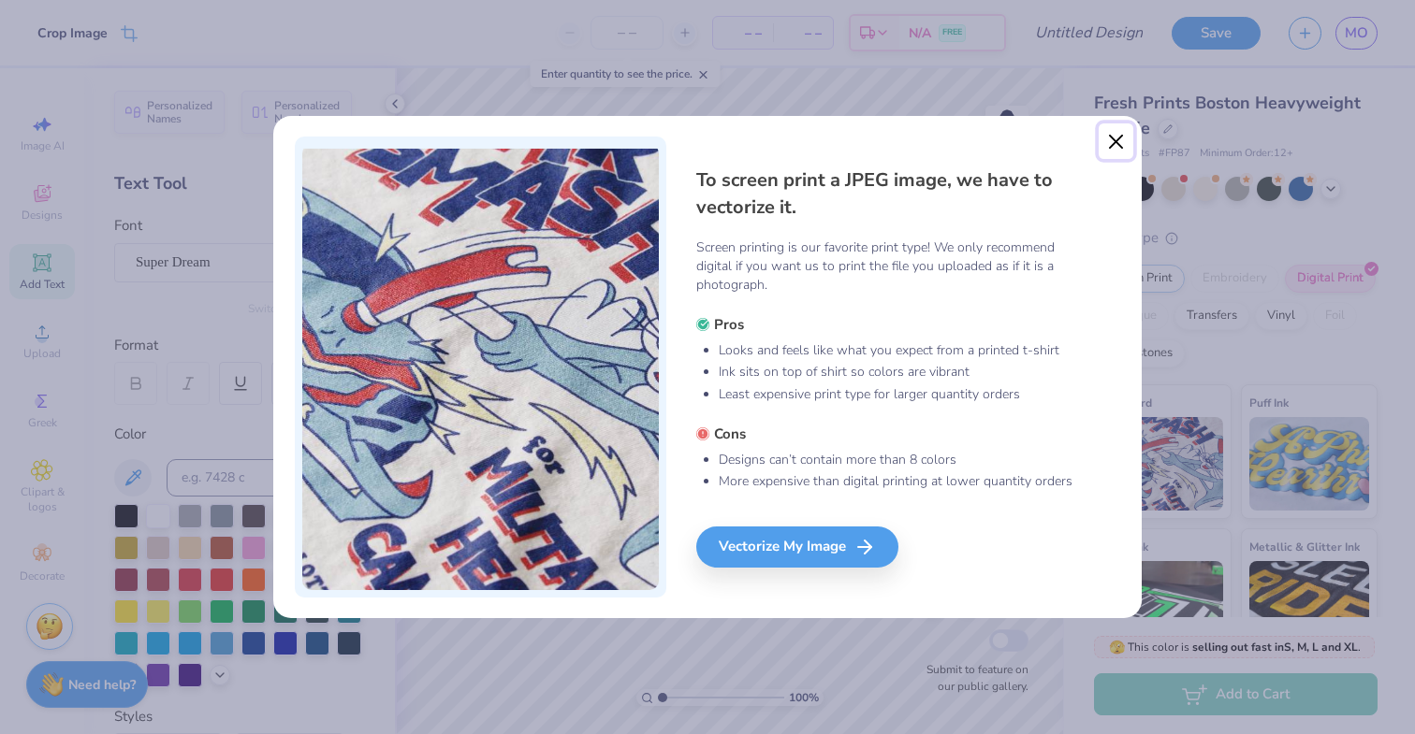
click at [1108, 128] on button "Close" at bounding box center [1116, 142] width 36 height 36
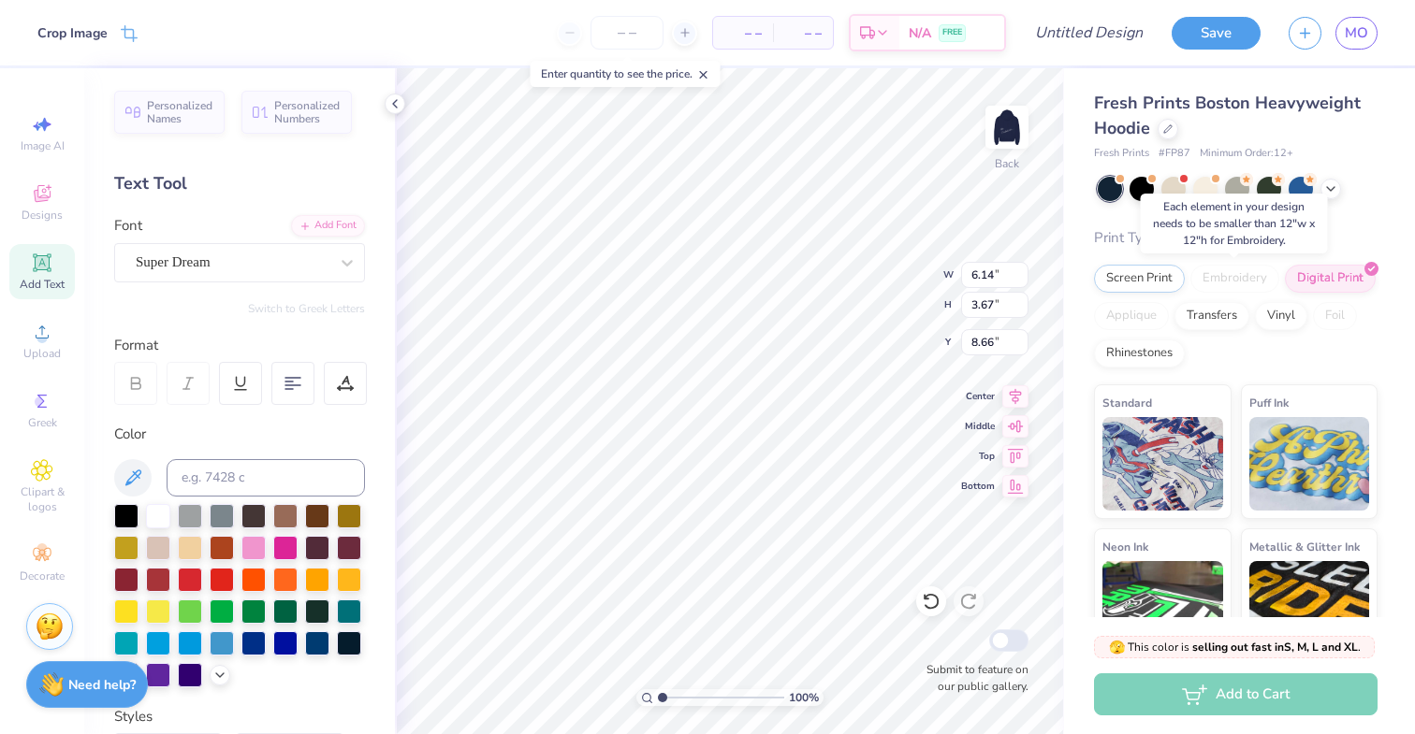
click at [1210, 280] on div "Embroidery" at bounding box center [1234, 279] width 89 height 28
click at [1019, 149] on img at bounding box center [1006, 127] width 75 height 75
type input "12.35"
type input "5.10"
type input "13.34"
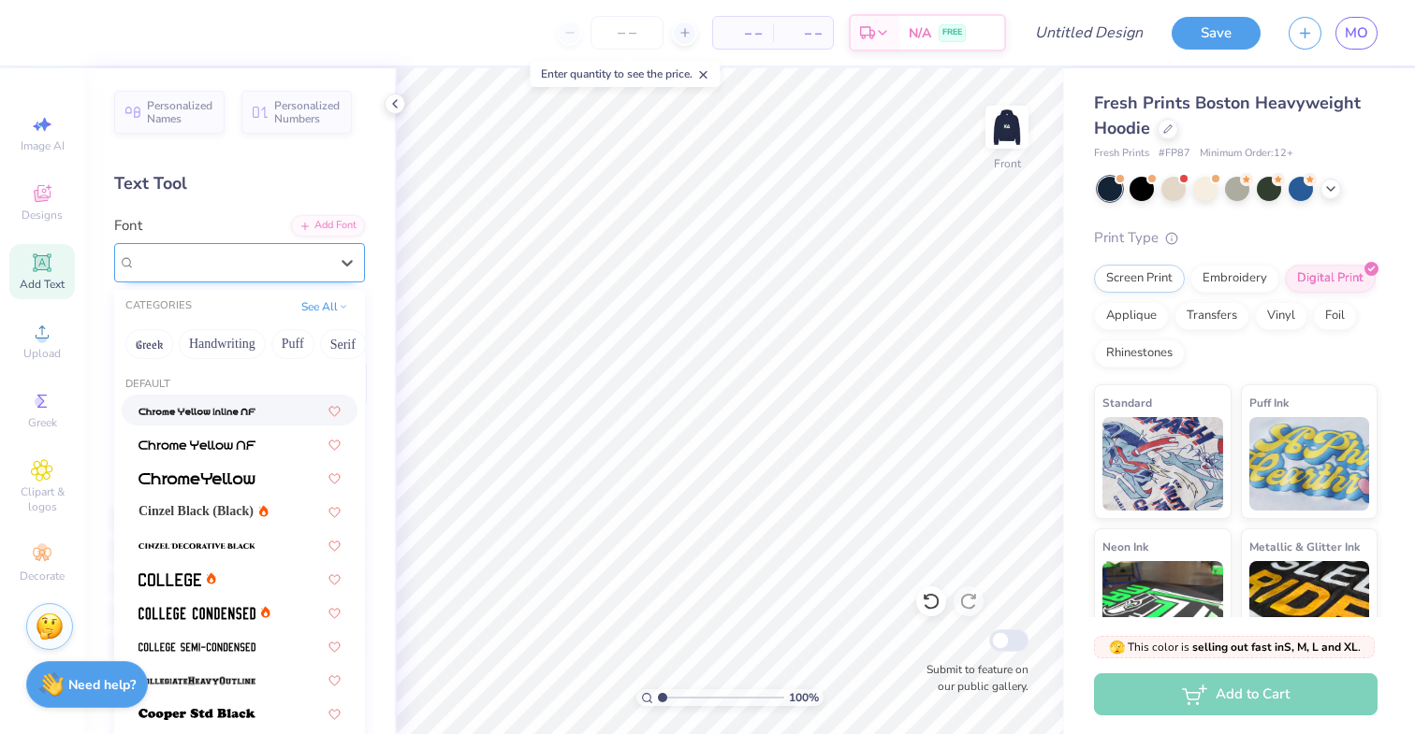
click at [244, 255] on div "[PERSON_NAME]" at bounding box center [232, 262] width 196 height 29
click at [37, 276] on div "Add Text" at bounding box center [41, 271] width 65 height 55
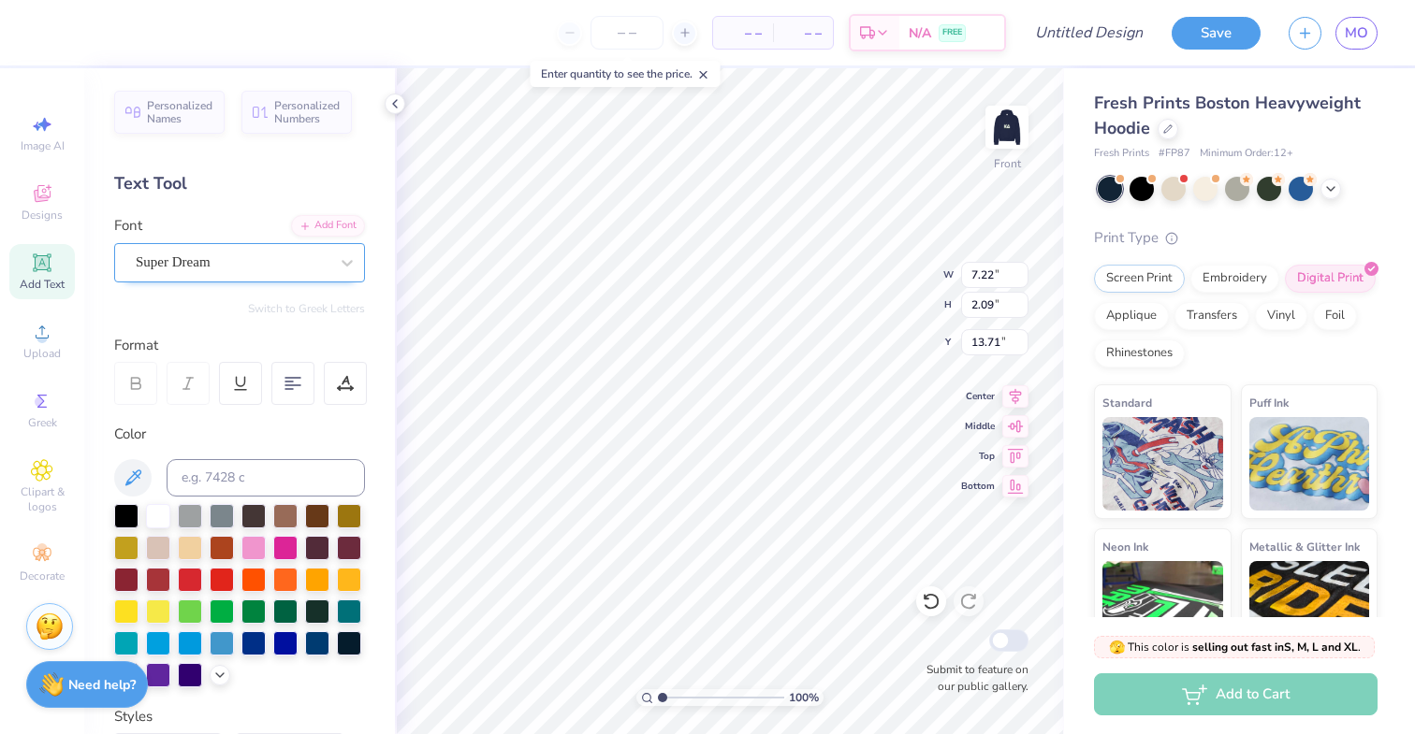
click at [220, 255] on div "Super Dream" at bounding box center [232, 262] width 196 height 29
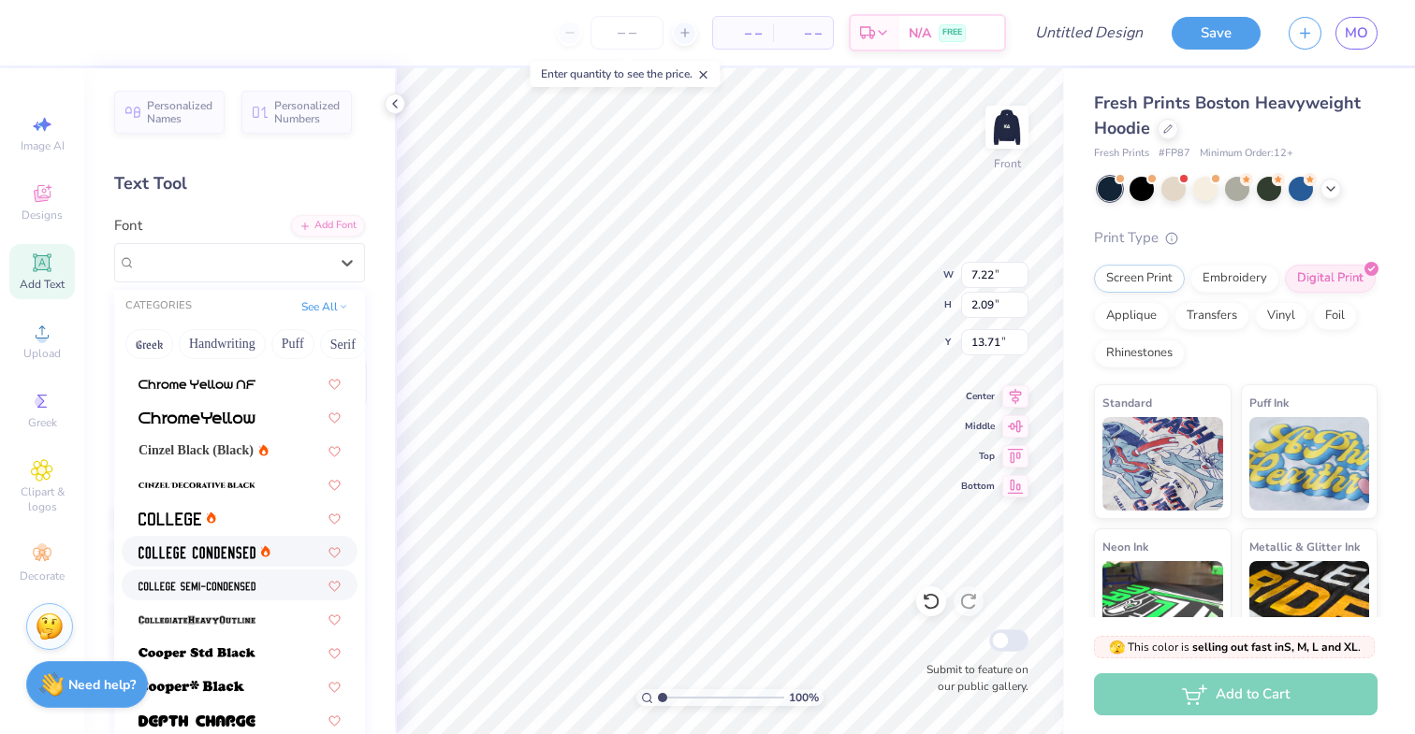
scroll to position [0, 0]
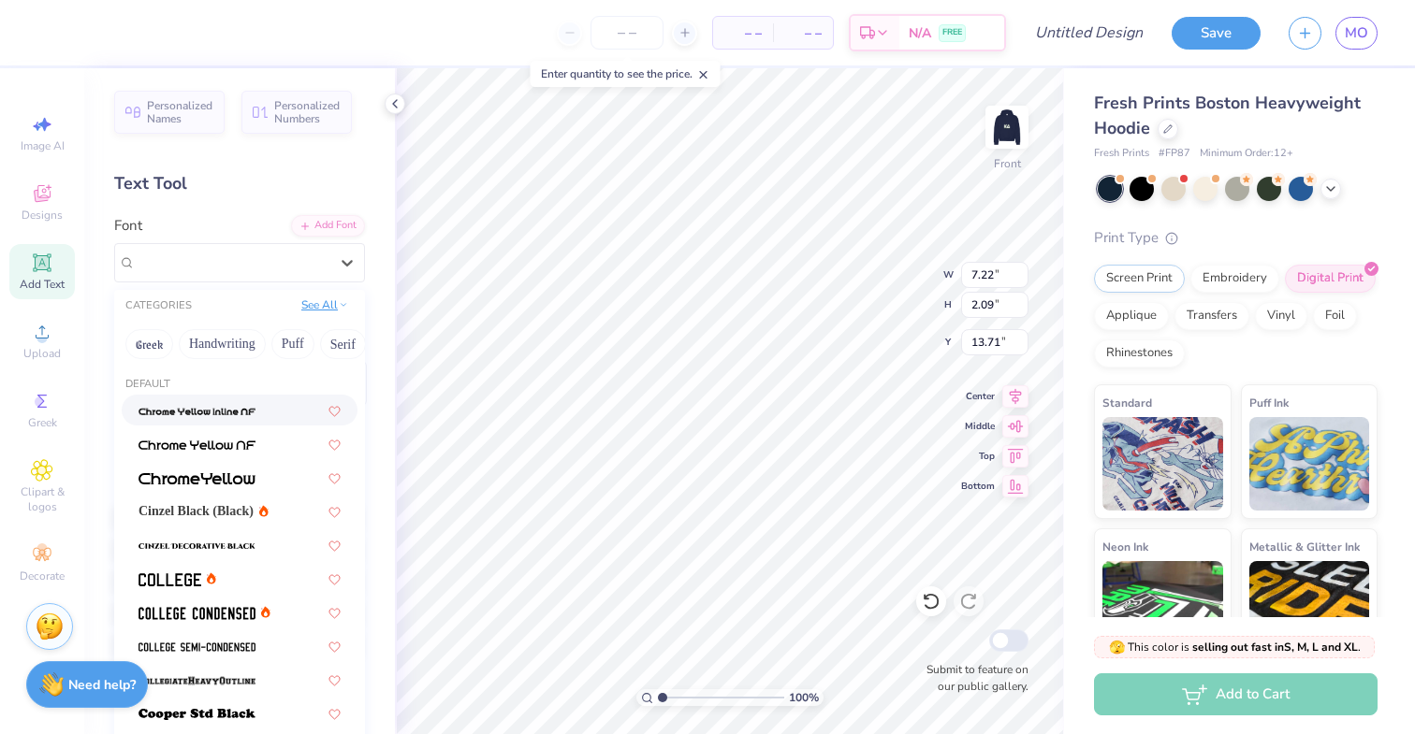
click at [319, 302] on button "See All" at bounding box center [325, 305] width 58 height 19
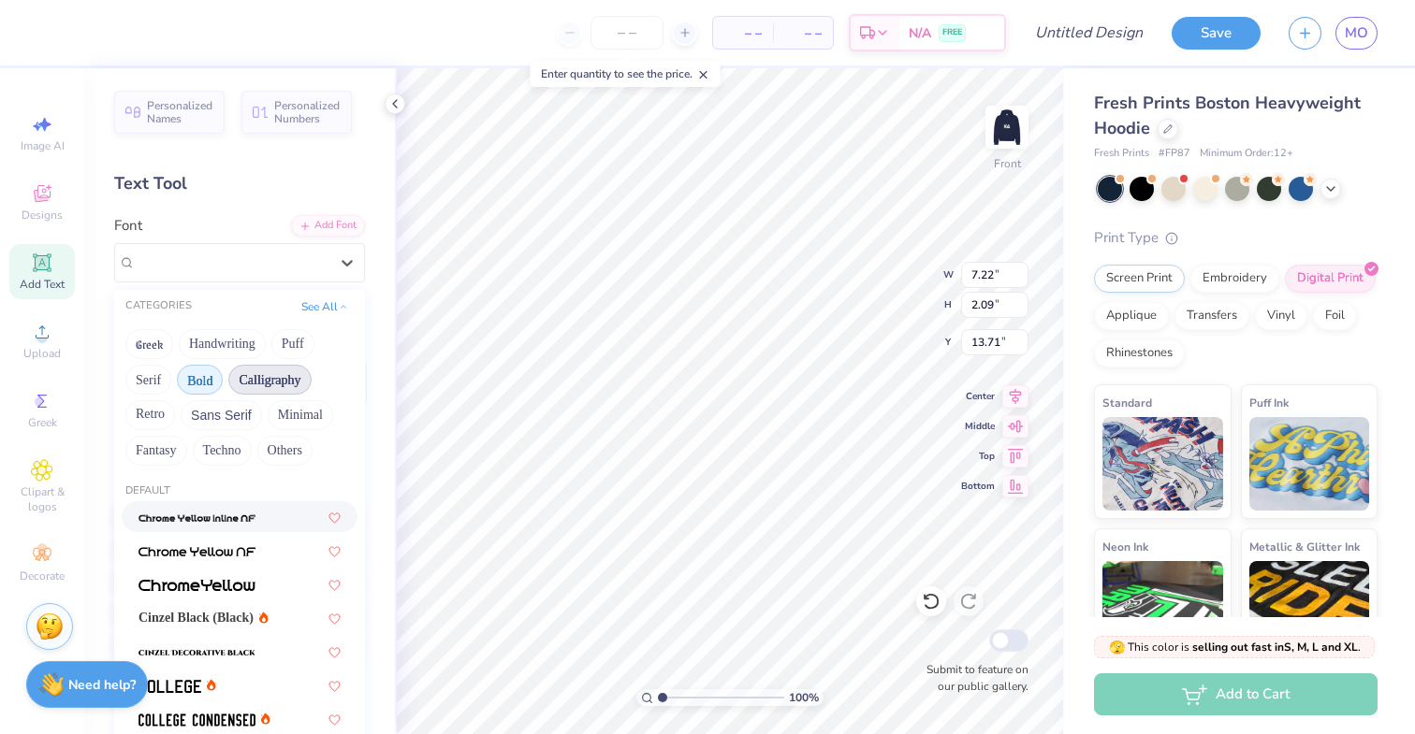
click at [261, 377] on button "Calligraphy" at bounding box center [269, 380] width 82 height 30
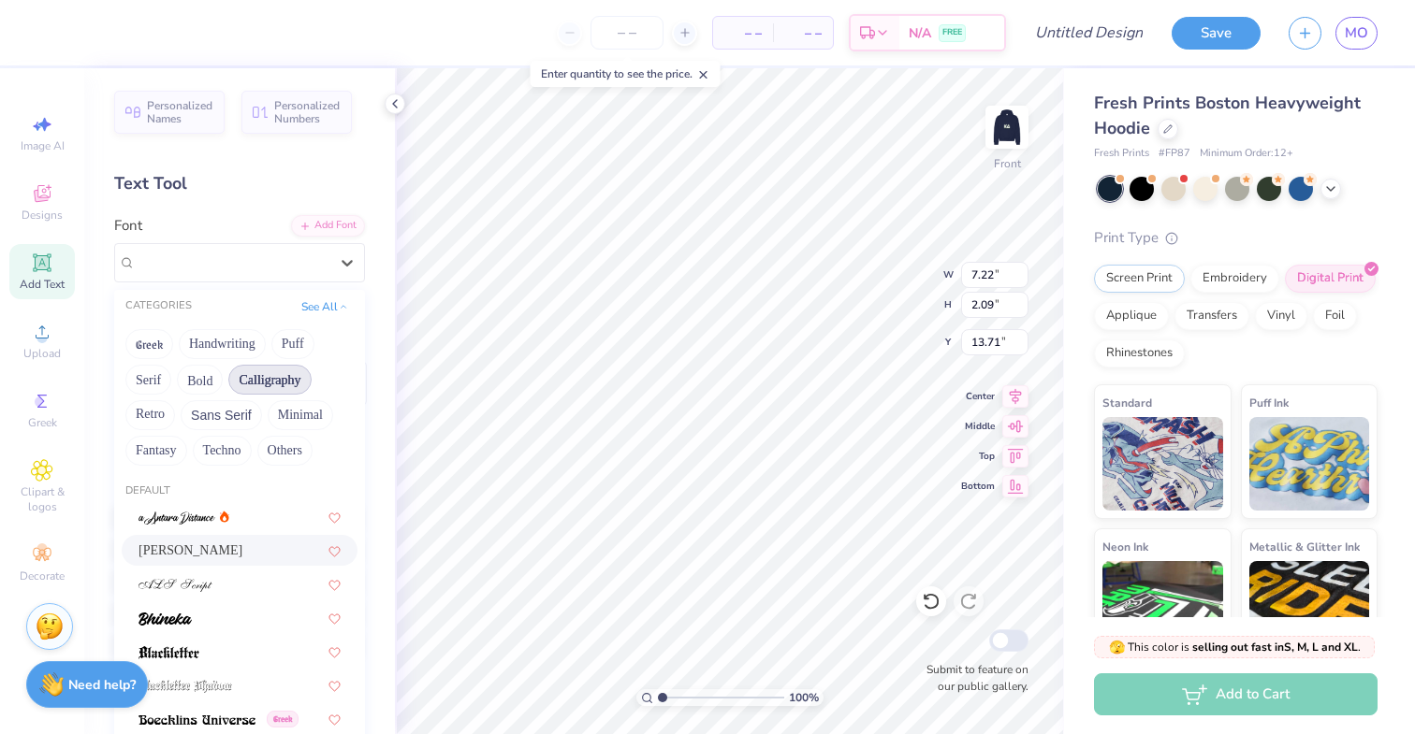
click at [204, 553] on div "[PERSON_NAME]" at bounding box center [239, 551] width 202 height 20
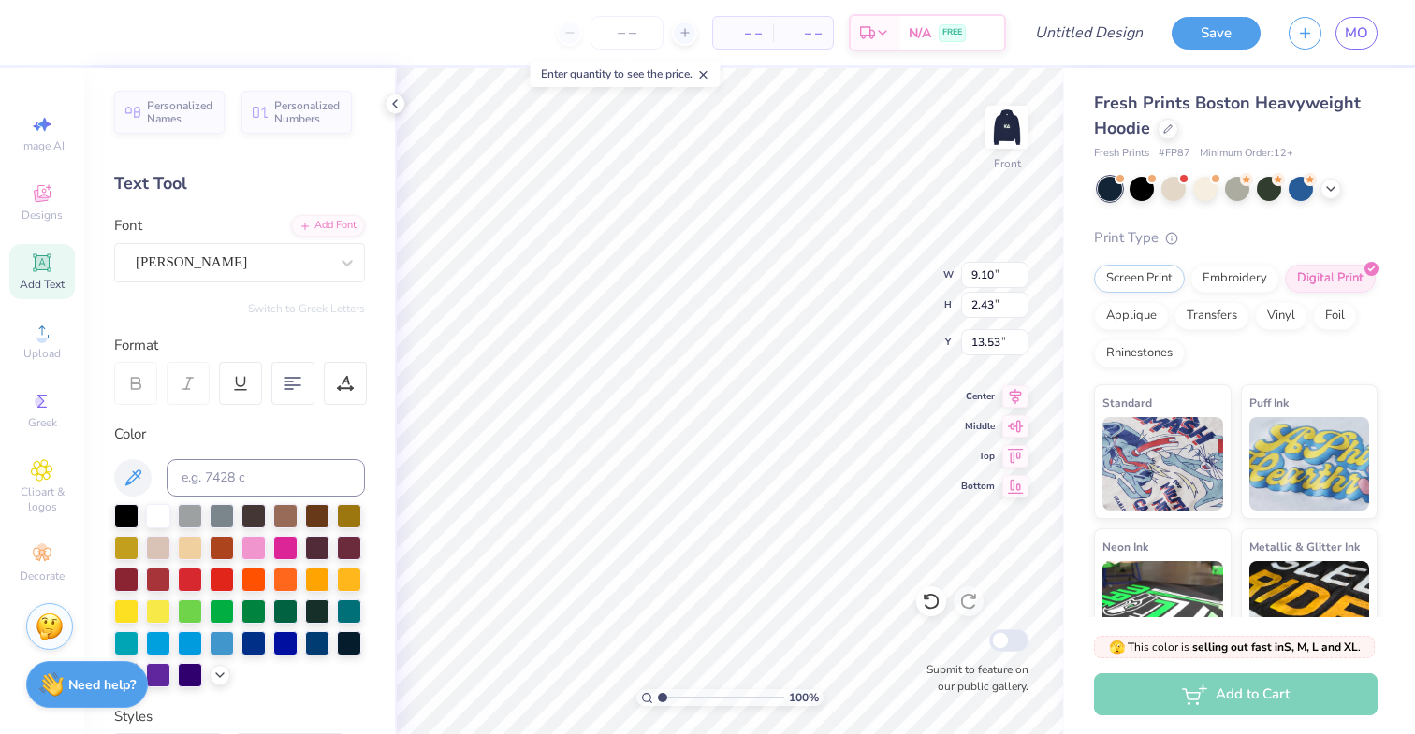
type input "9.10"
type input "2.43"
type input "13.53"
type textarea "Go"
type input "10.19"
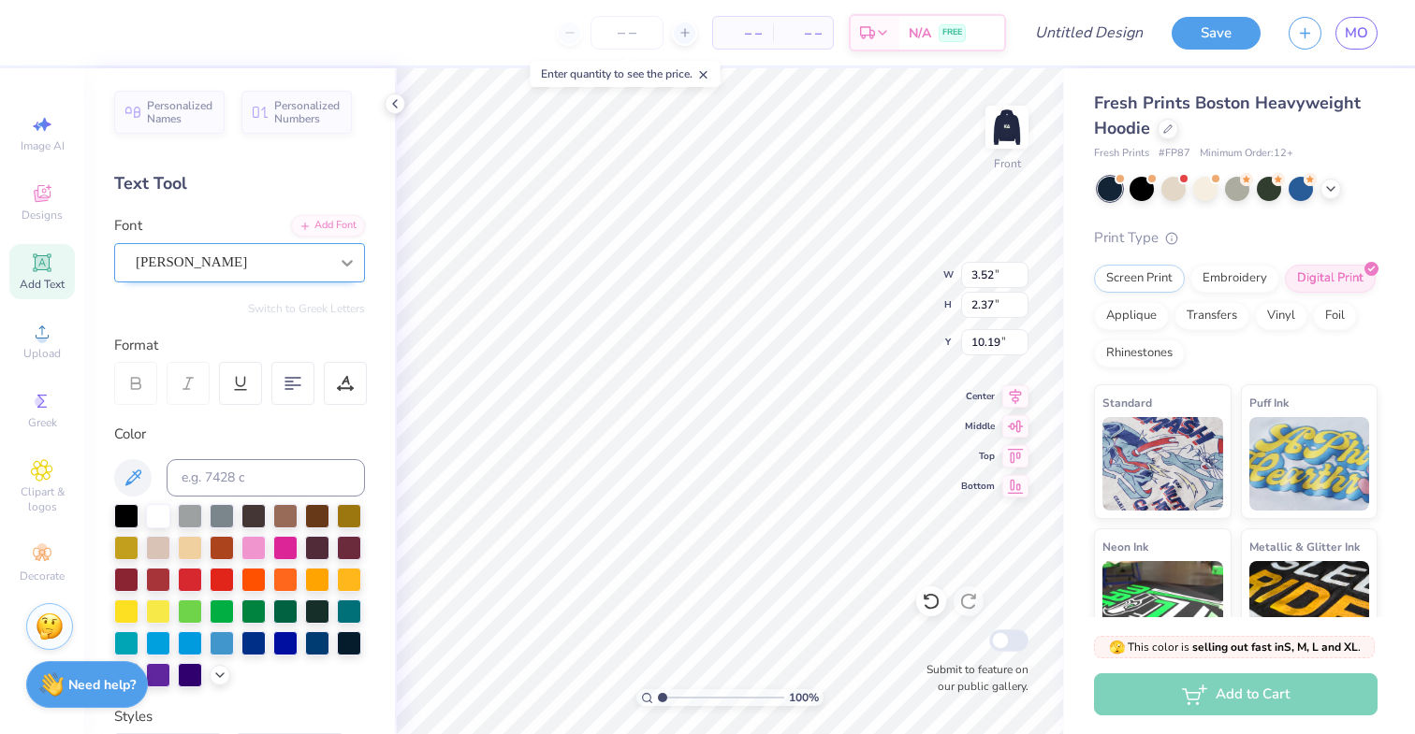
click at [342, 254] on icon at bounding box center [347, 263] width 19 height 19
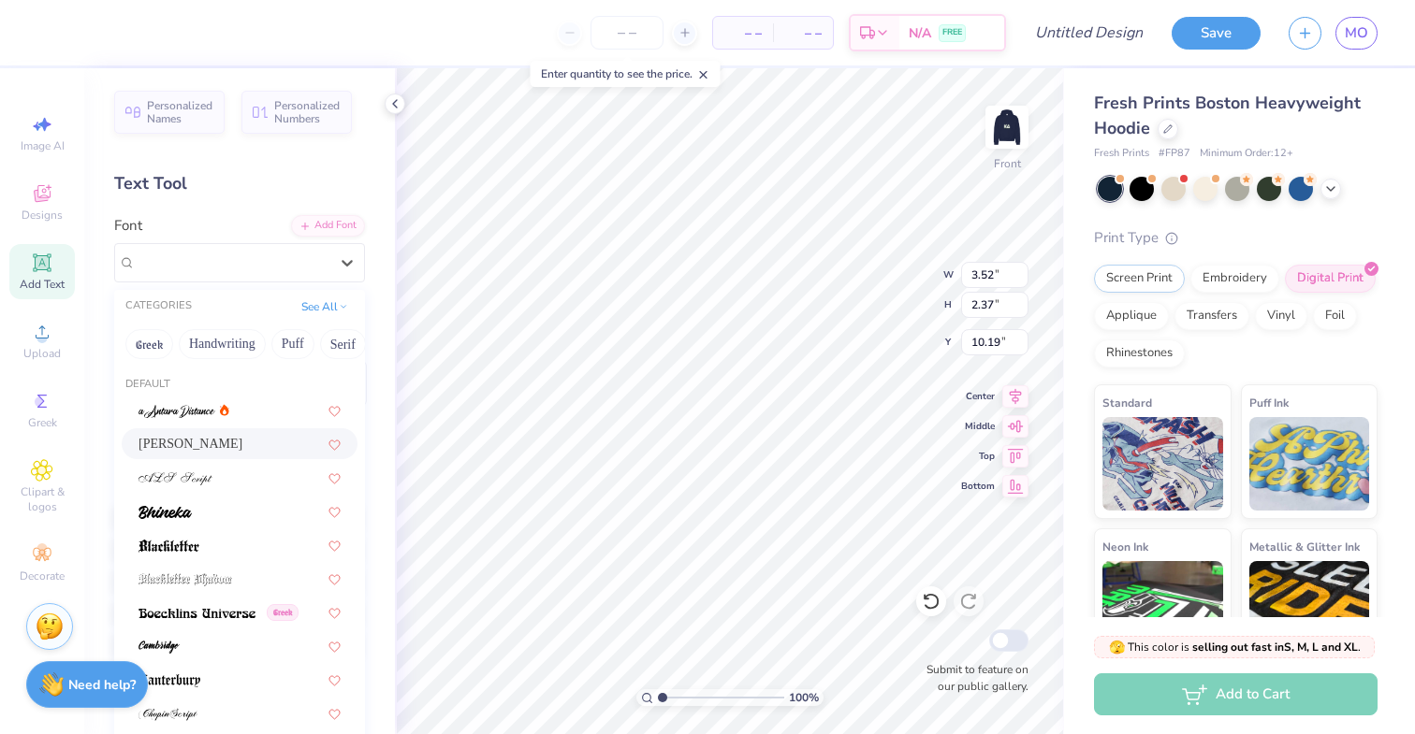
click at [242, 444] on div "[PERSON_NAME]" at bounding box center [239, 444] width 202 height 20
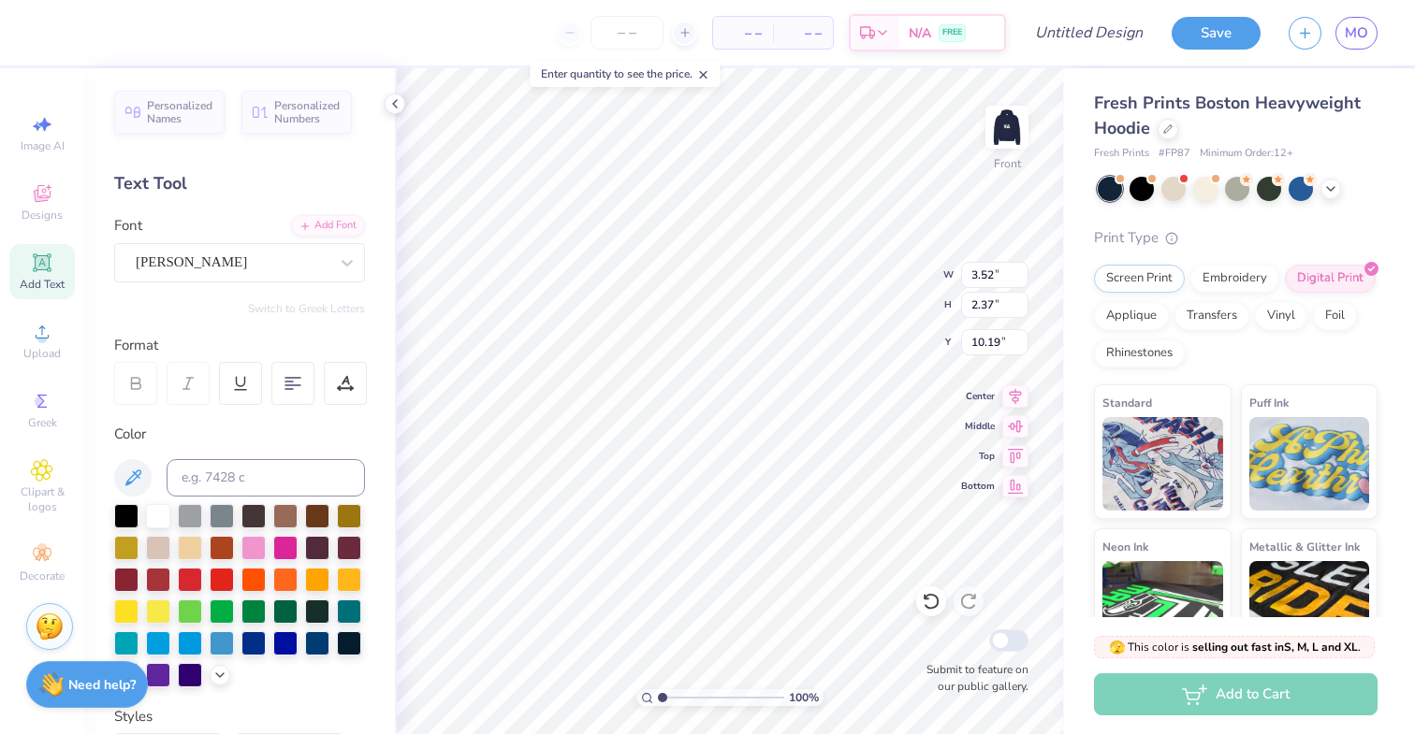
click at [60, 278] on span "Add Text" at bounding box center [42, 284] width 45 height 15
type input "7.22"
type input "2.09"
type input "13.71"
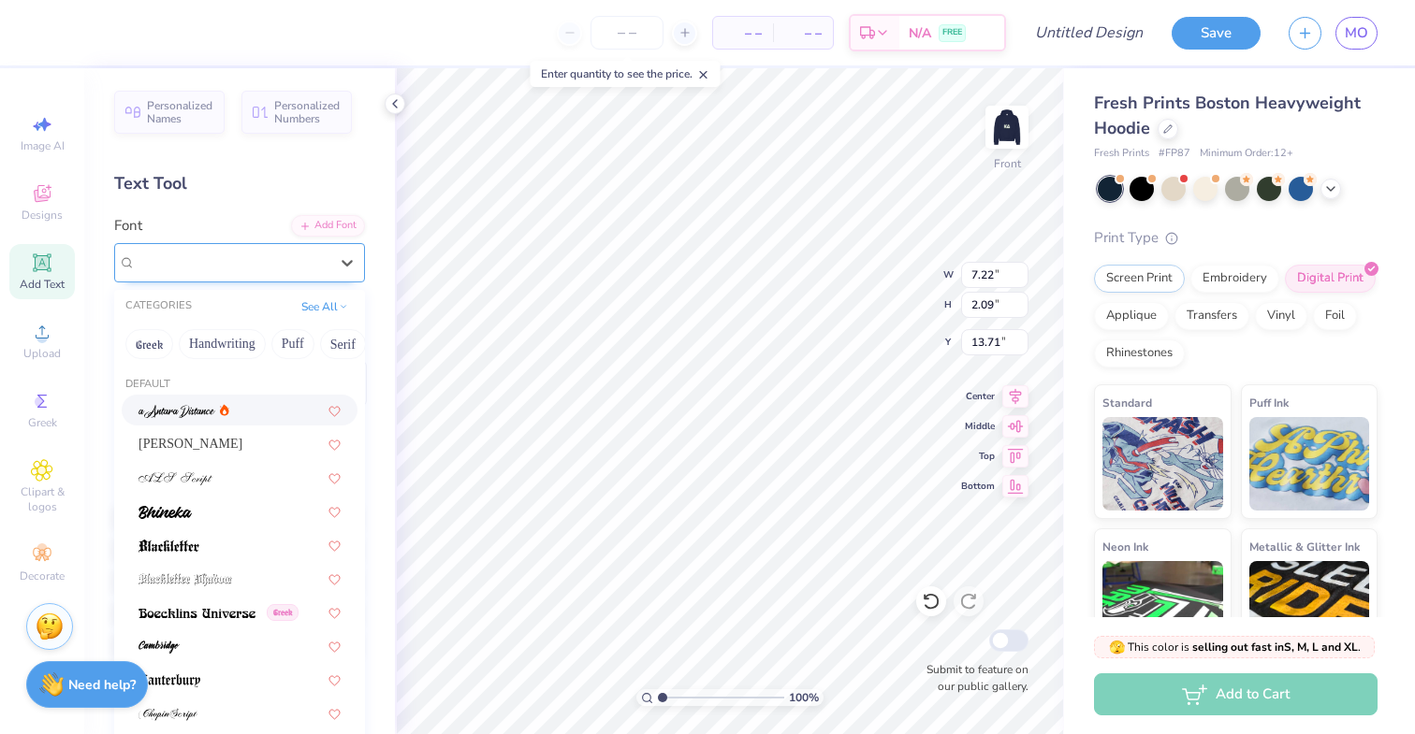
click at [246, 268] on div "Super Dream" at bounding box center [232, 262] width 196 height 29
click at [190, 451] on span "[PERSON_NAME]" at bounding box center [190, 444] width 104 height 20
type input "9.10"
type input "2.43"
type input "13.53"
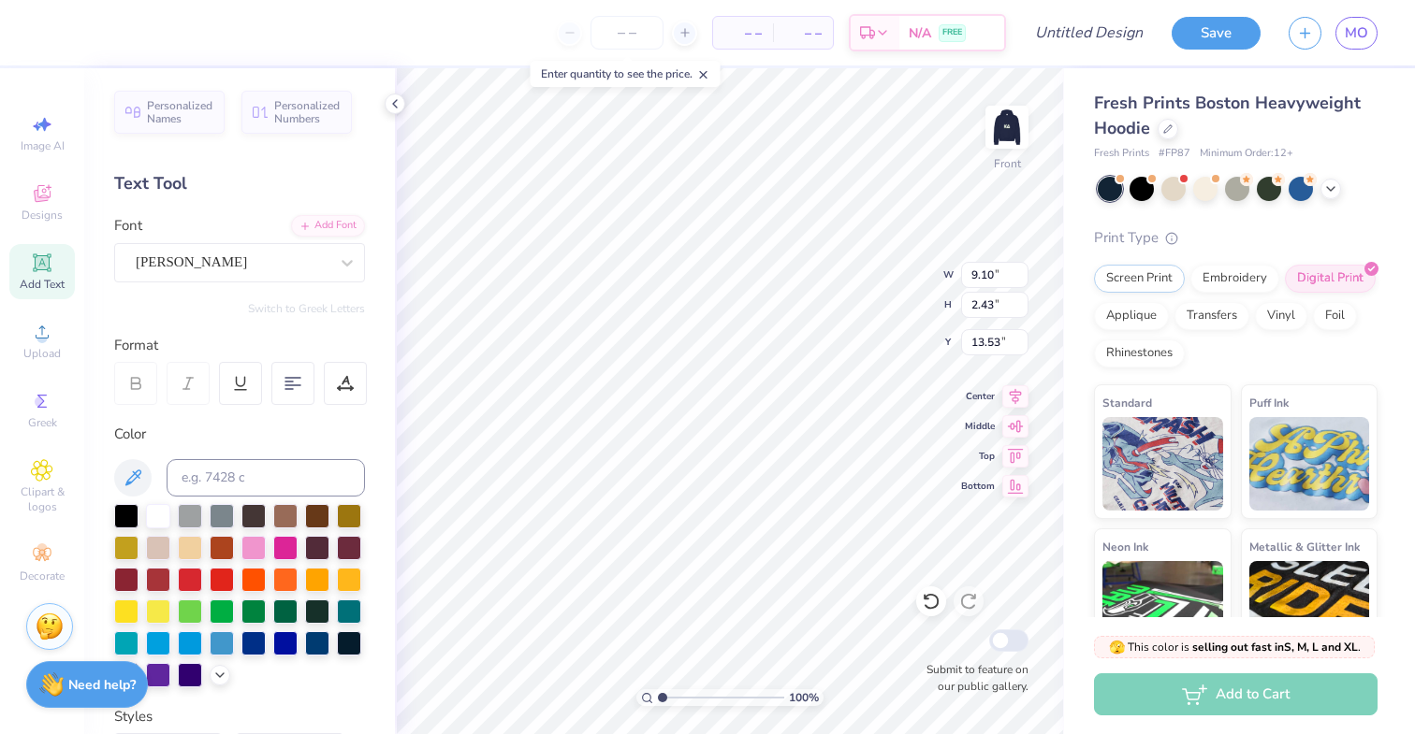
scroll to position [0, 3]
type textarea "Confidently..."
type input "13.06"
type input "13.07"
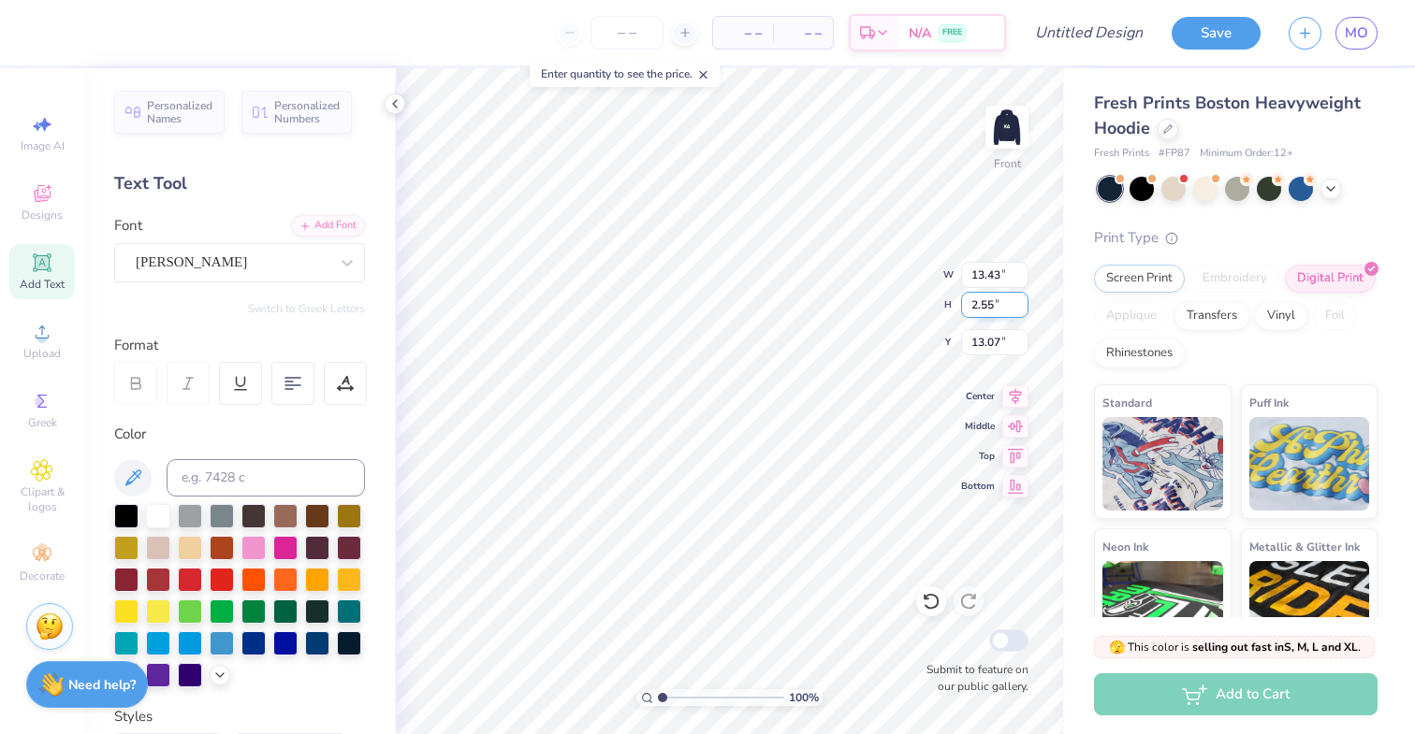
type input "11.00"
type input "2.09"
type input "13.54"
click at [1216, 272] on div "Embroidery" at bounding box center [1234, 276] width 89 height 28
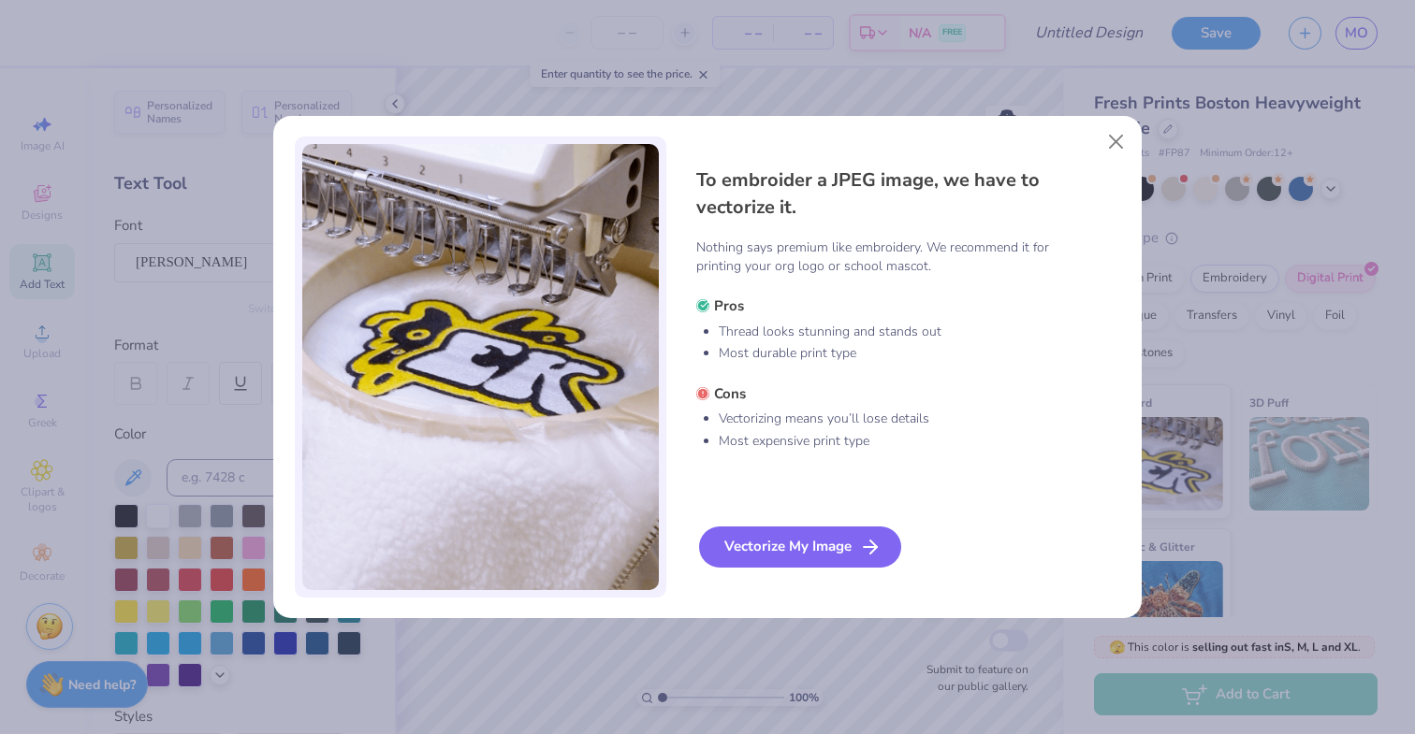
click at [807, 544] on div "Vectorize My Image" at bounding box center [800, 547] width 202 height 41
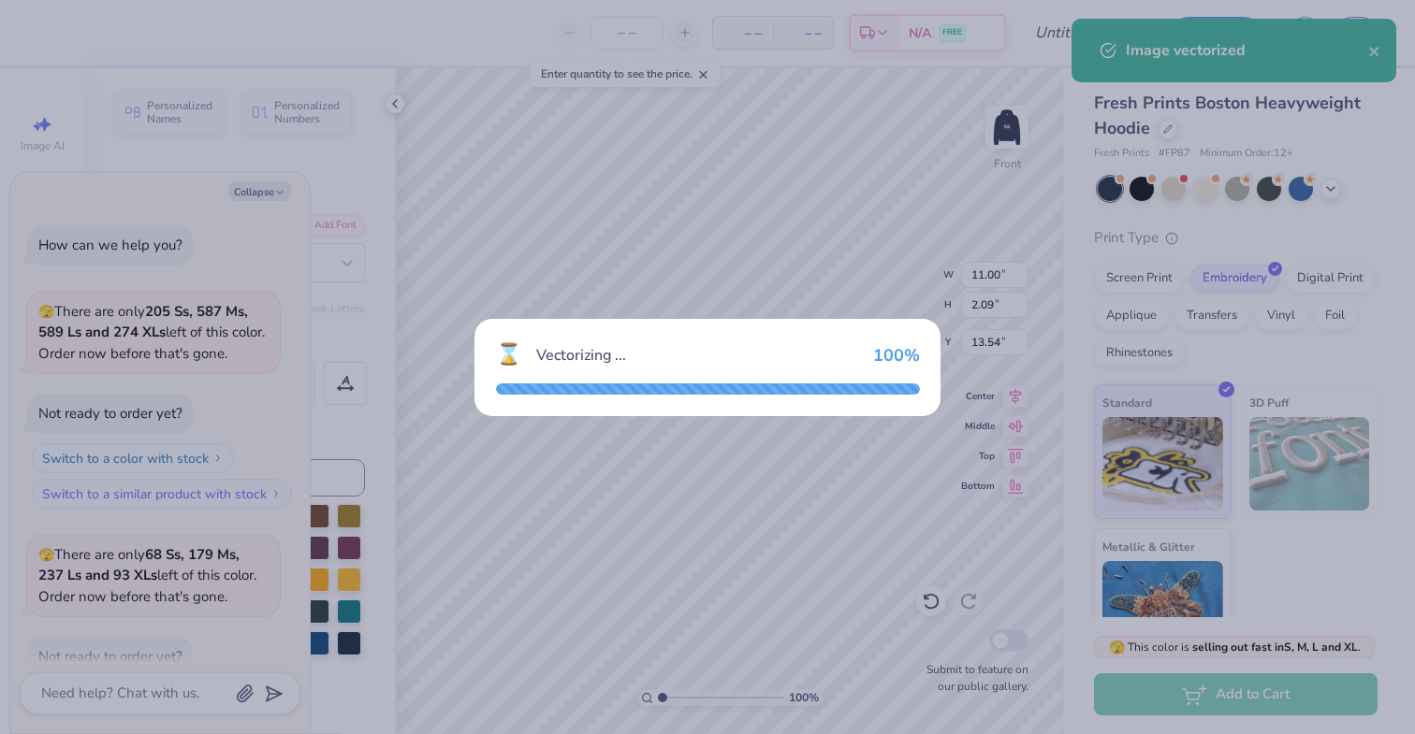
type textarea "x"
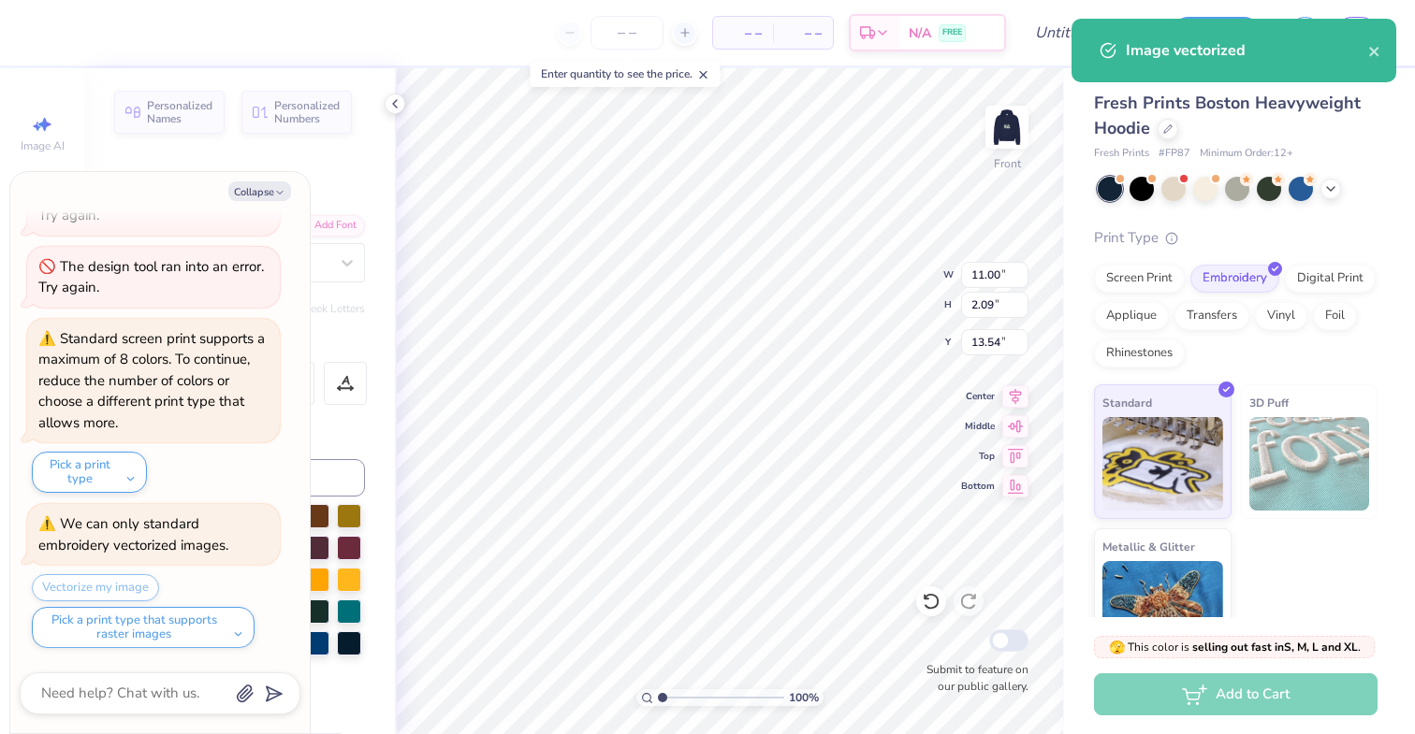
type input "3.52"
type input "2.37"
type input "10.19"
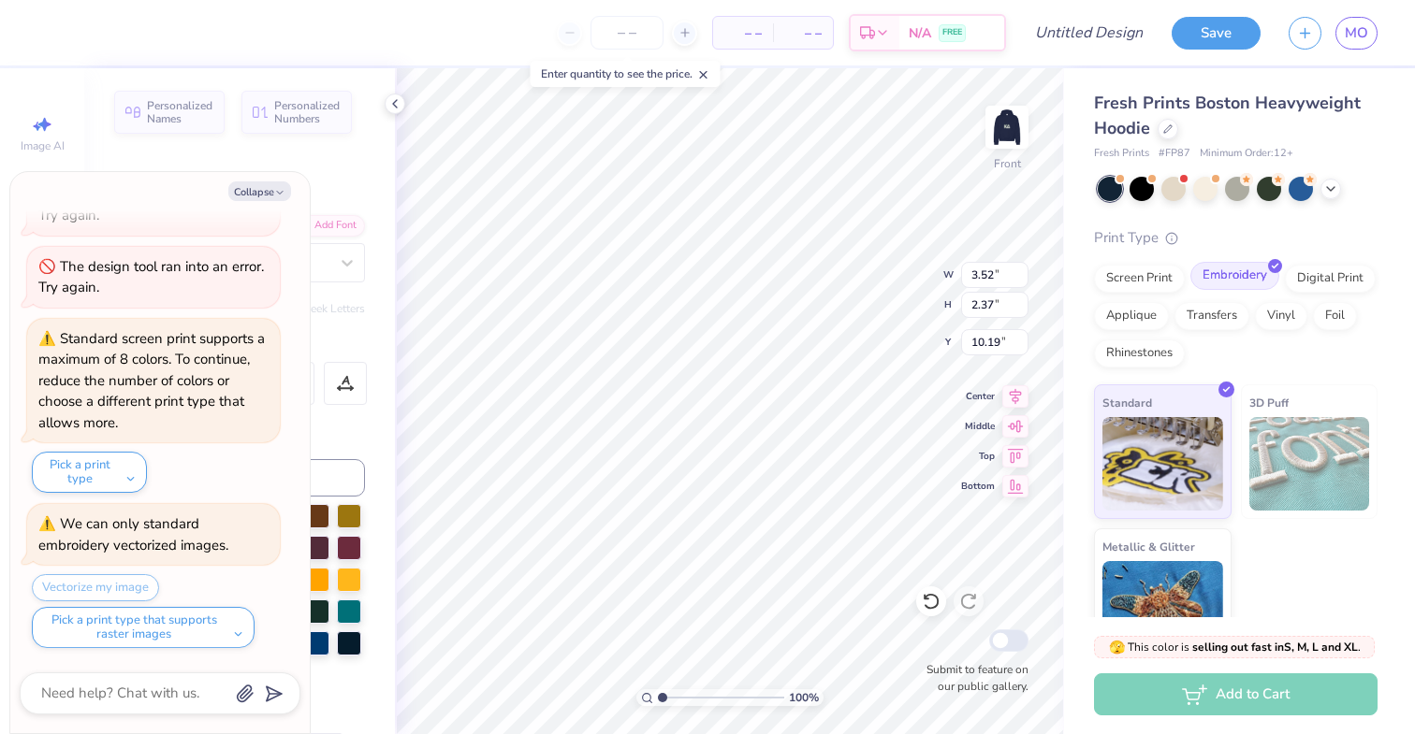
click at [1233, 282] on div "Embroidery" at bounding box center [1234, 276] width 89 height 28
type textarea "x"
type input "2.69"
type input "1.81"
type input "10.75"
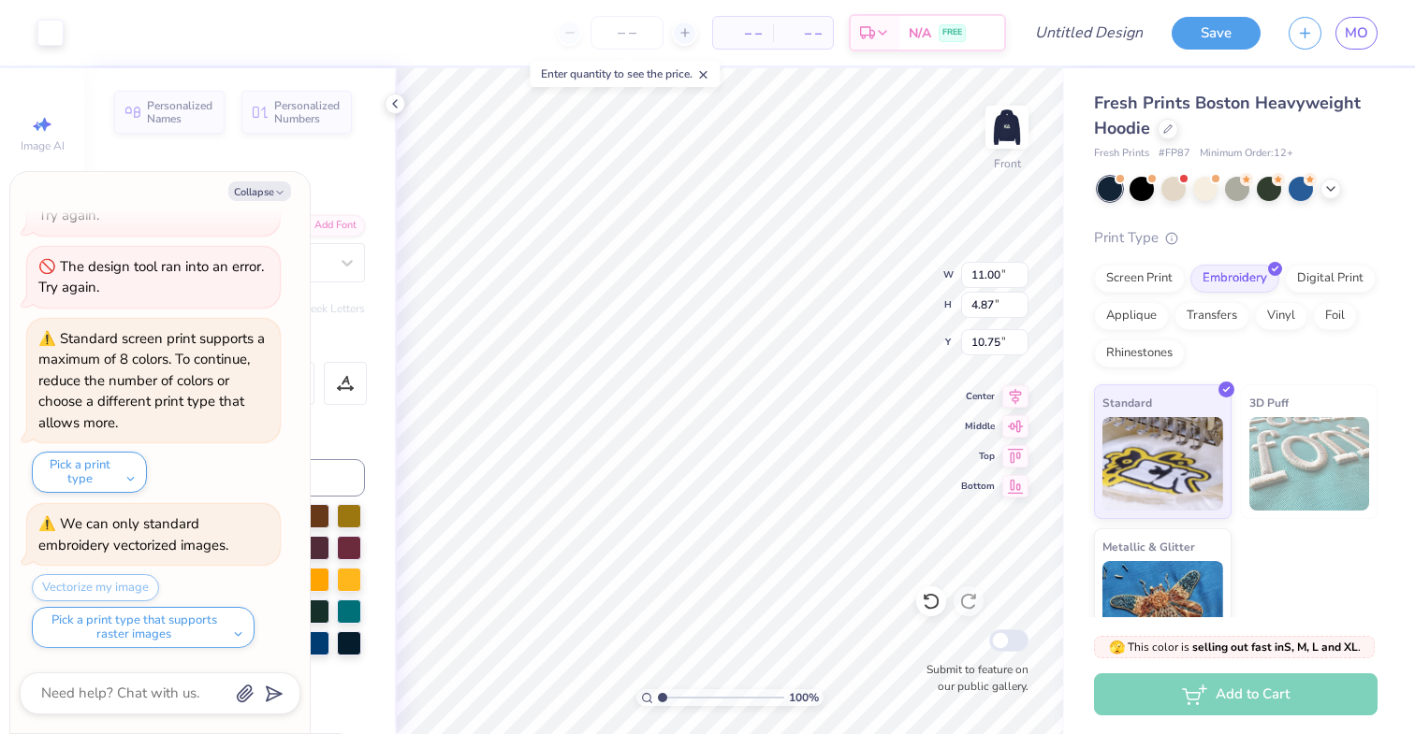
type textarea "x"
type input "10.93"
type input "5.03"
type input "12.33"
type textarea "x"
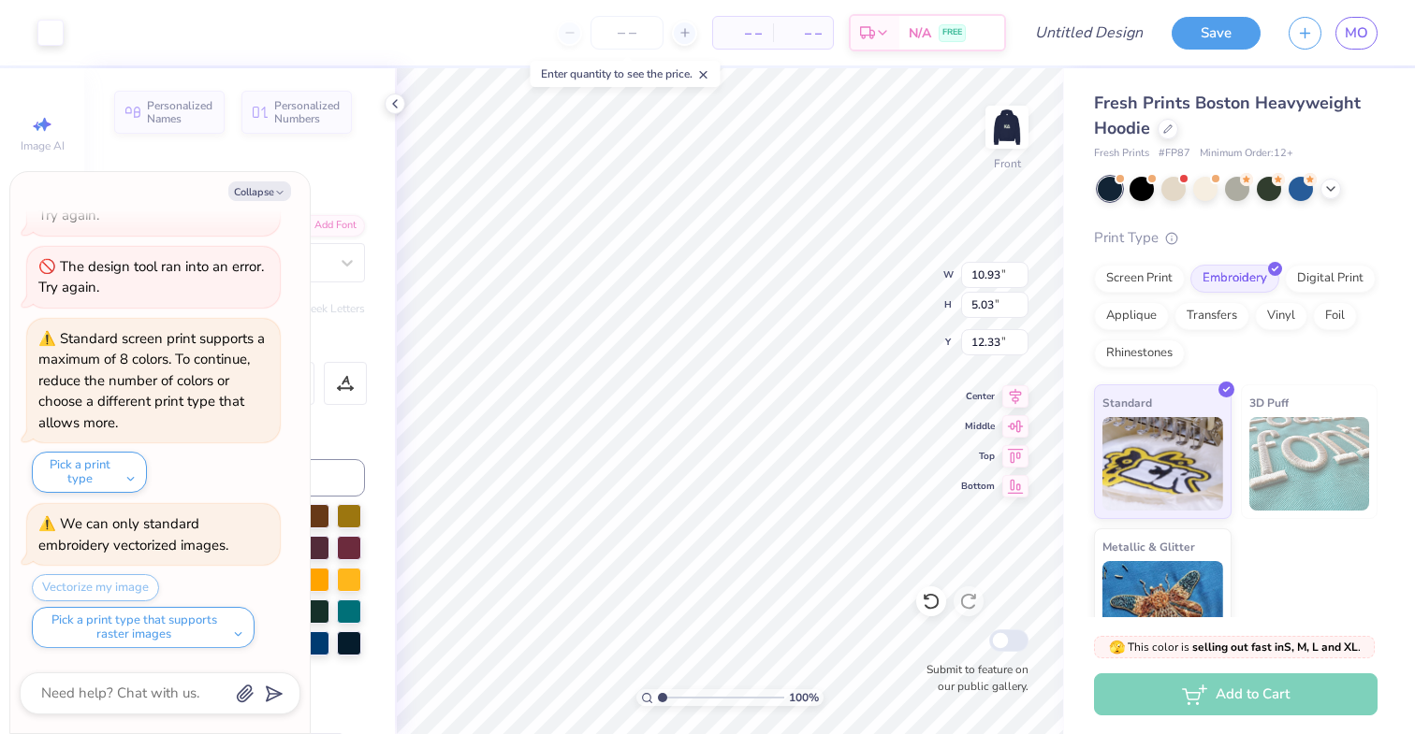
type input "19.07"
click at [1007, 123] on img at bounding box center [1006, 127] width 75 height 75
click at [1222, 354] on div "Screen Print Embroidery Digital Print Applique Transfers Vinyl Foil Rhinestones" at bounding box center [1236, 316] width 284 height 103
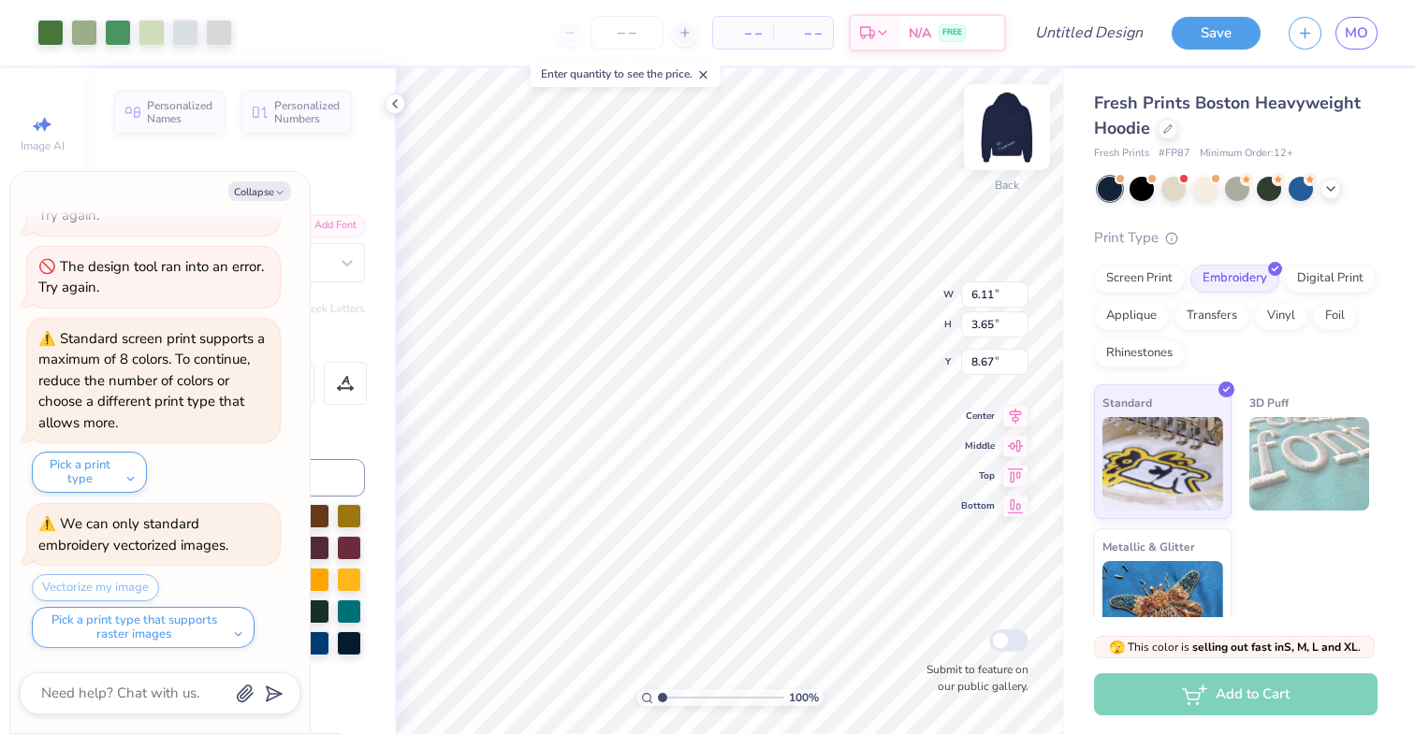
click at [1020, 140] on img at bounding box center [1006, 127] width 75 height 75
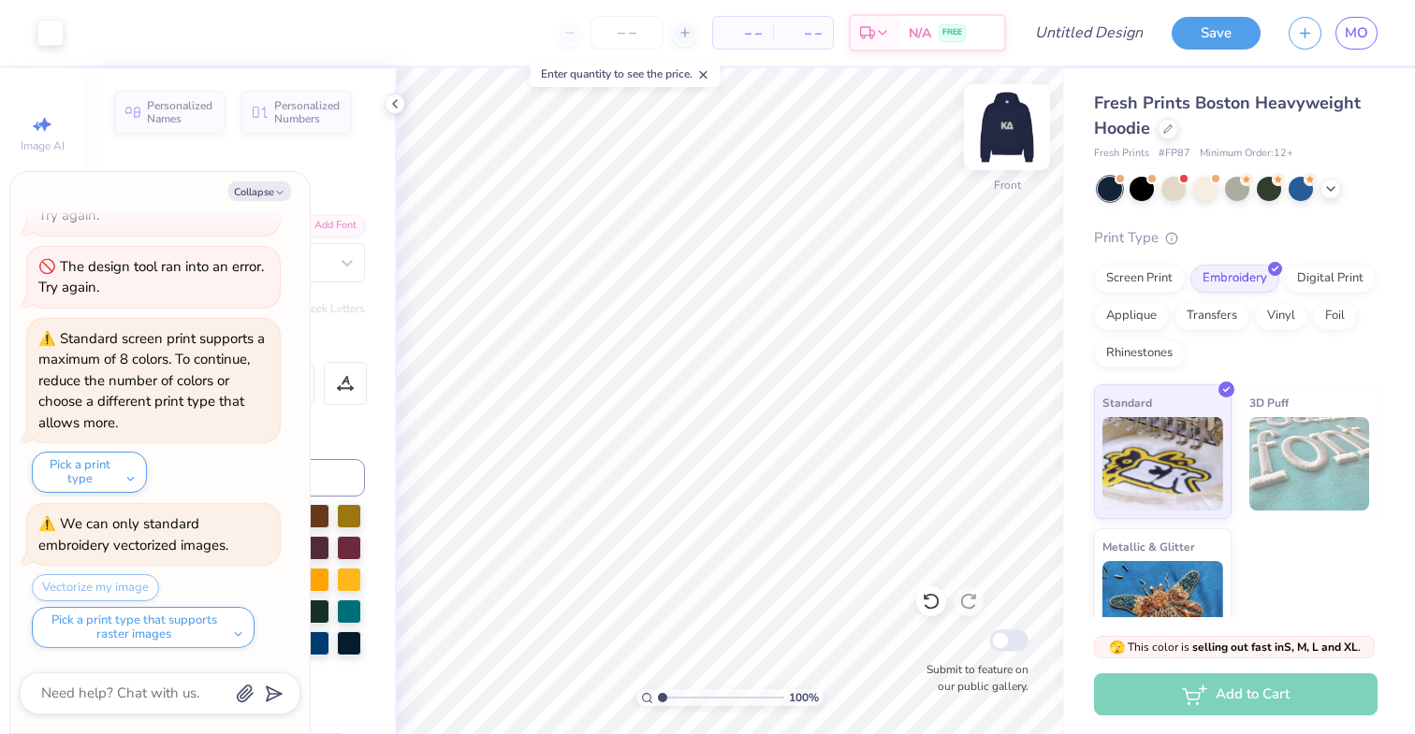
click at [997, 131] on img at bounding box center [1006, 127] width 75 height 75
type textarea "x"
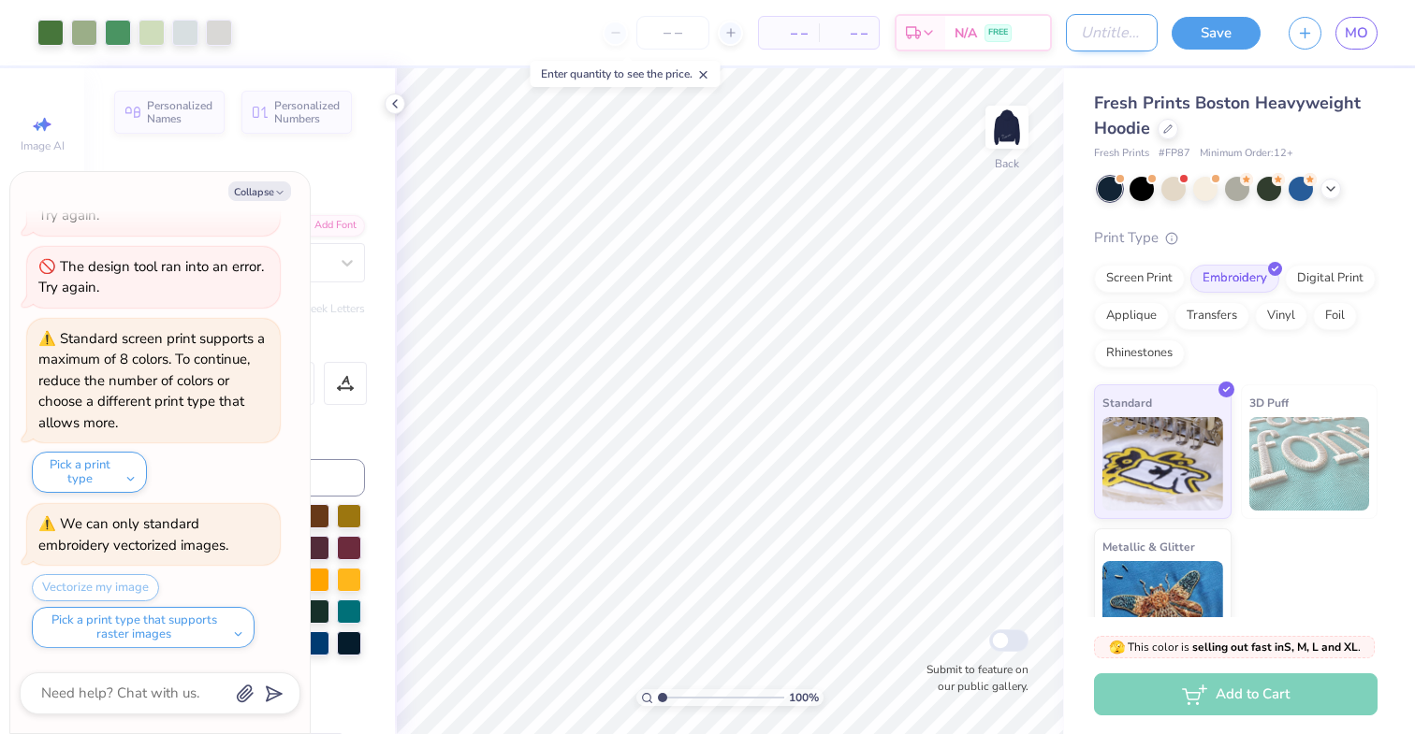
click at [1077, 36] on input "Design Title" at bounding box center [1112, 32] width 92 height 37
type input "K"
type textarea "x"
type input "KD"
type textarea "x"
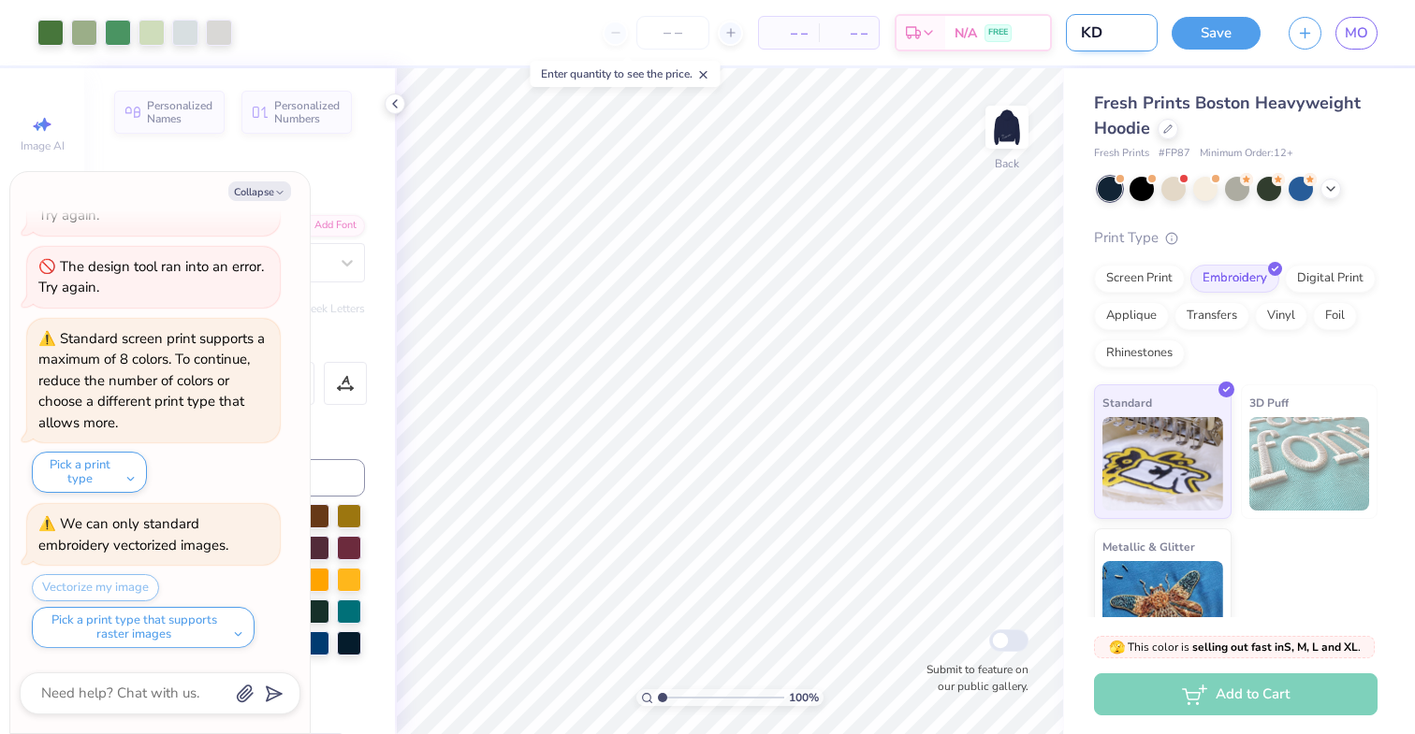
type input "KD"
type textarea "x"
type input "KD b"
type textarea "x"
type input "KD bl"
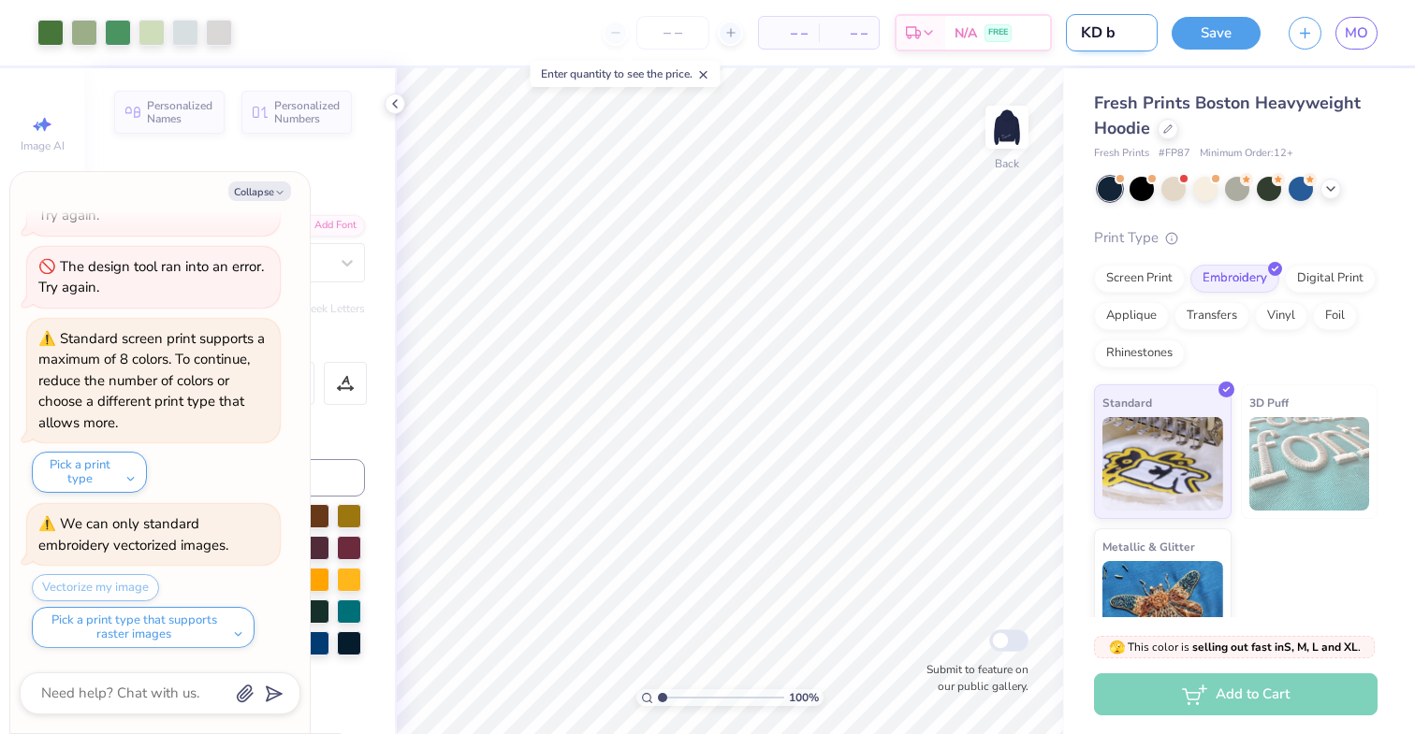
type textarea "x"
type input "KD blu"
type textarea "x"
type input "KD blue"
type textarea "x"
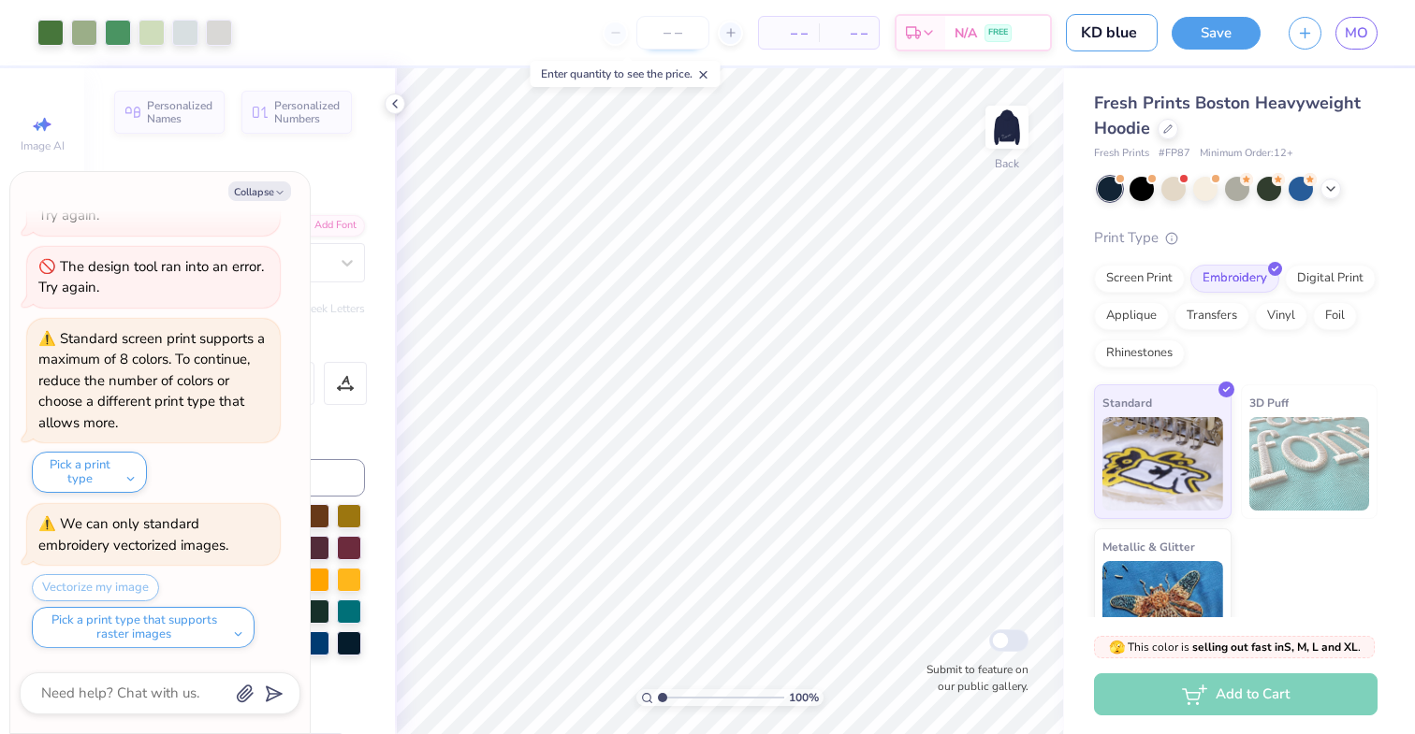
type input "KD blue"
click at [672, 36] on input "number" at bounding box center [672, 33] width 73 height 34
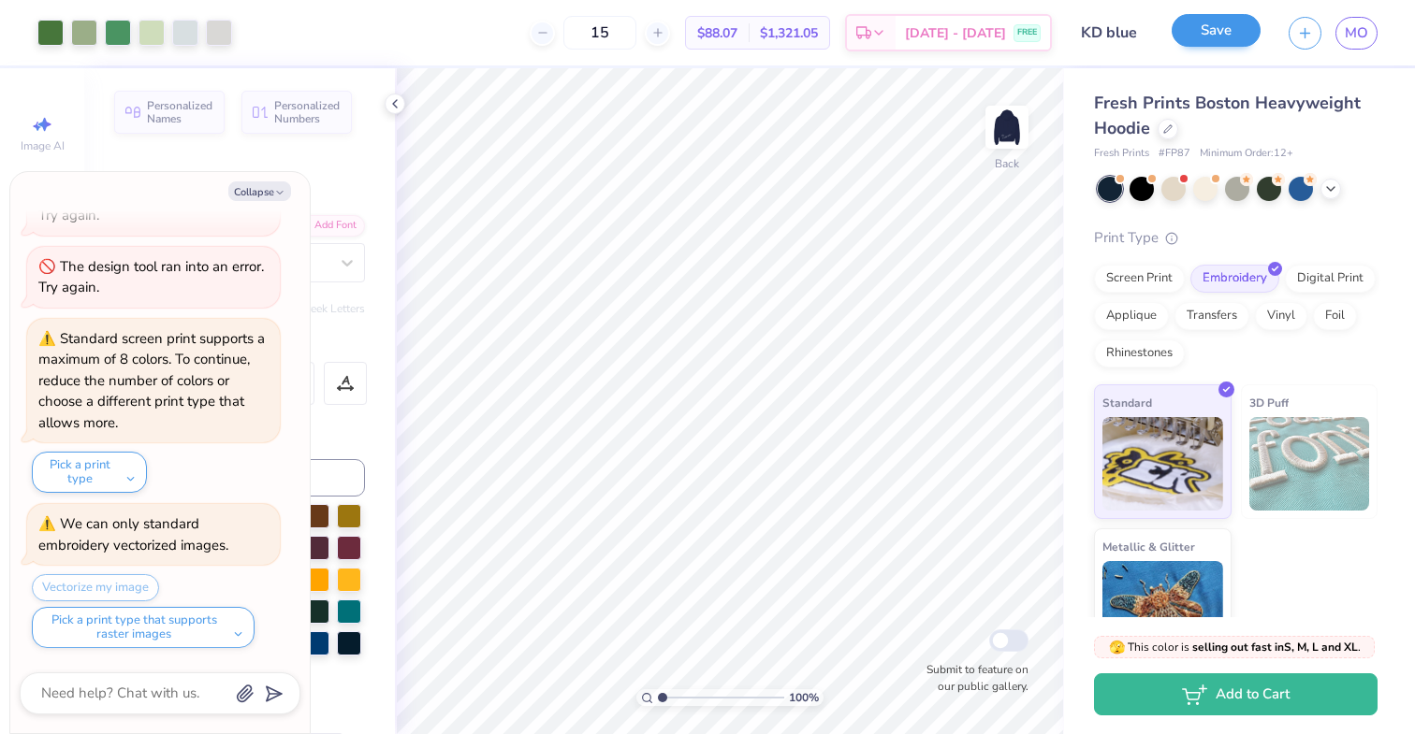
type input "15"
click at [1211, 38] on button "Save" at bounding box center [1215, 30] width 89 height 33
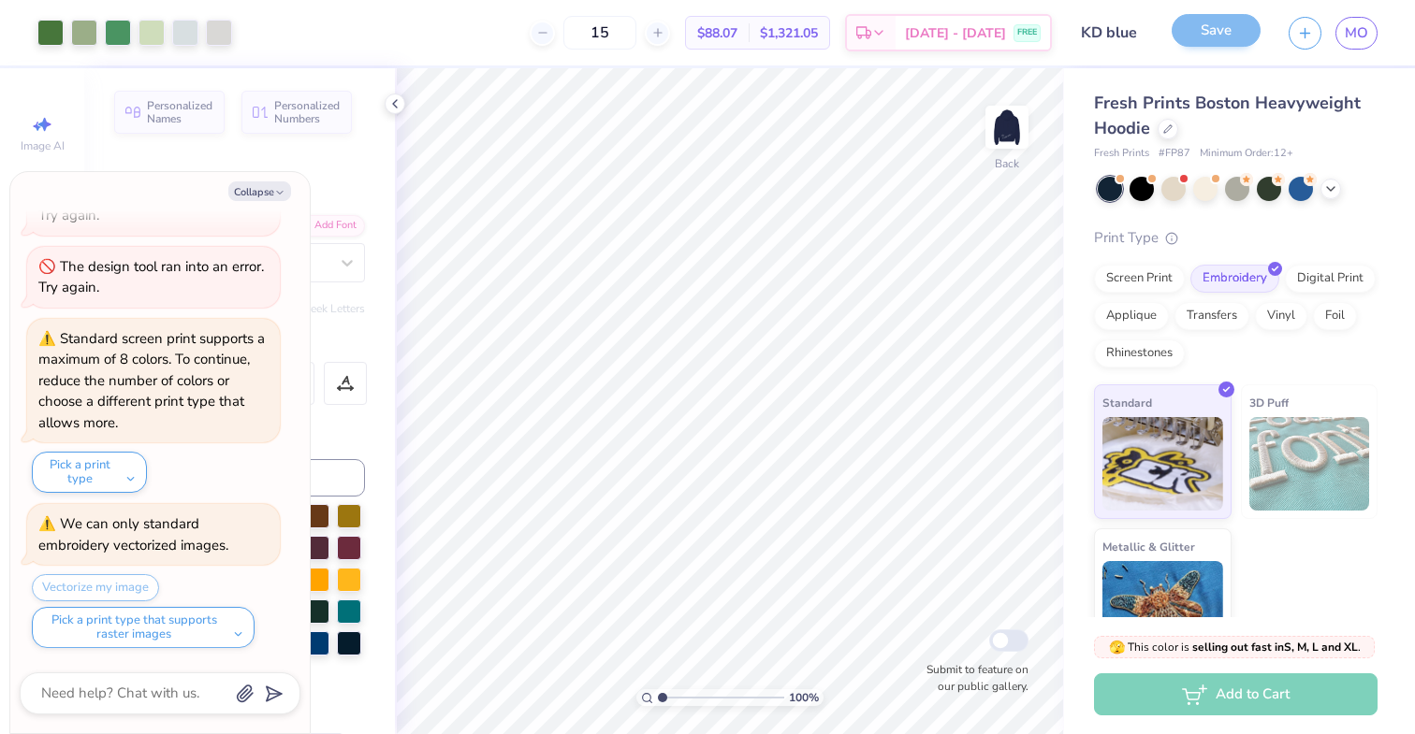
scroll to position [1302, 0]
click at [1007, 129] on img at bounding box center [1006, 127] width 75 height 75
click at [391, 109] on icon at bounding box center [394, 103] width 15 height 15
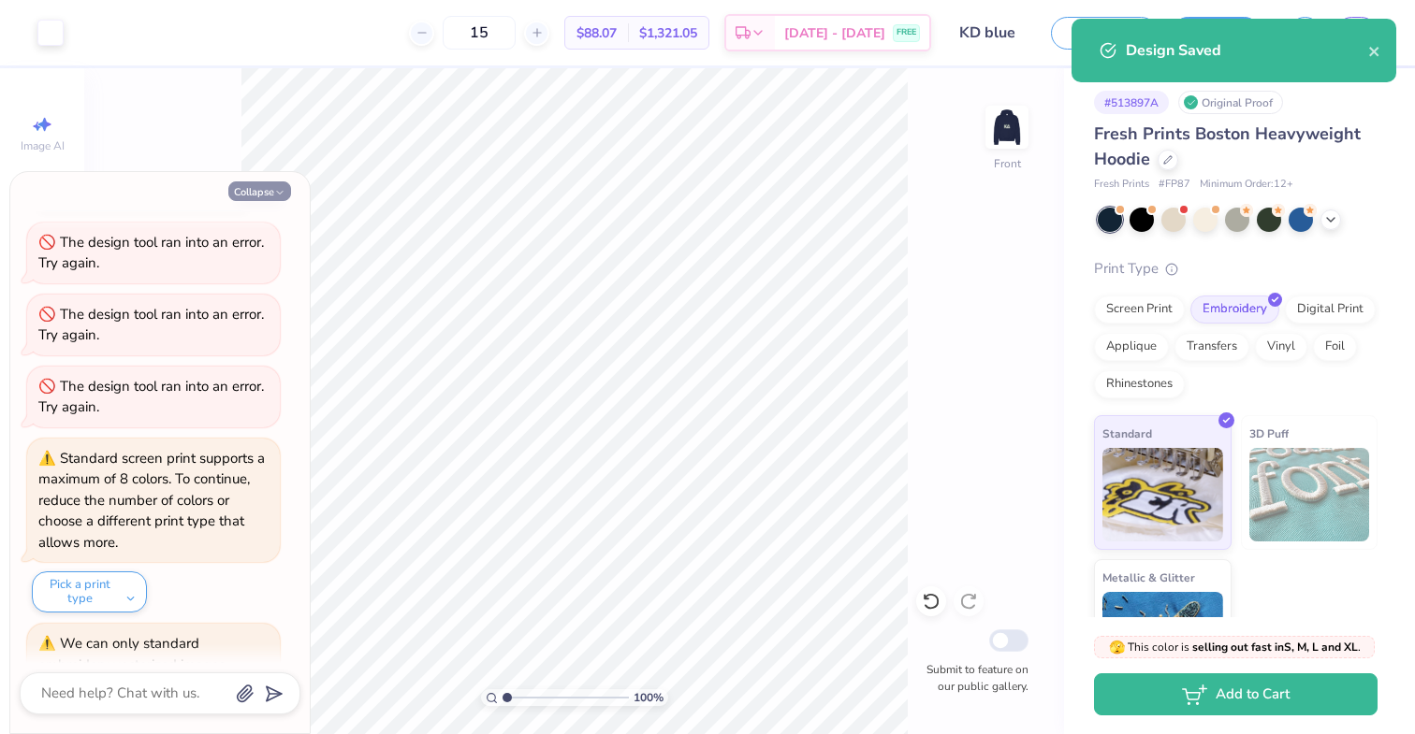
scroll to position [1422, 0]
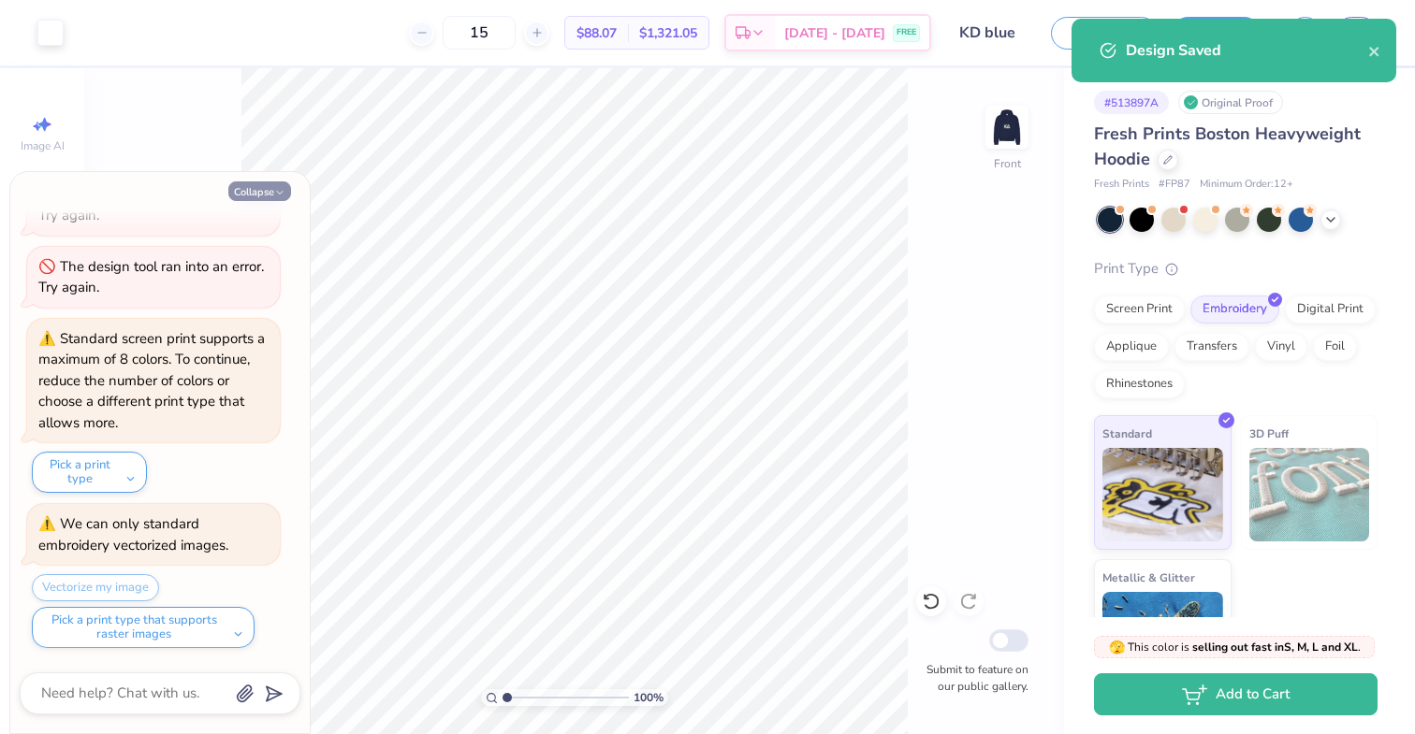
click at [271, 188] on button "Collapse" at bounding box center [259, 192] width 63 height 20
type textarea "x"
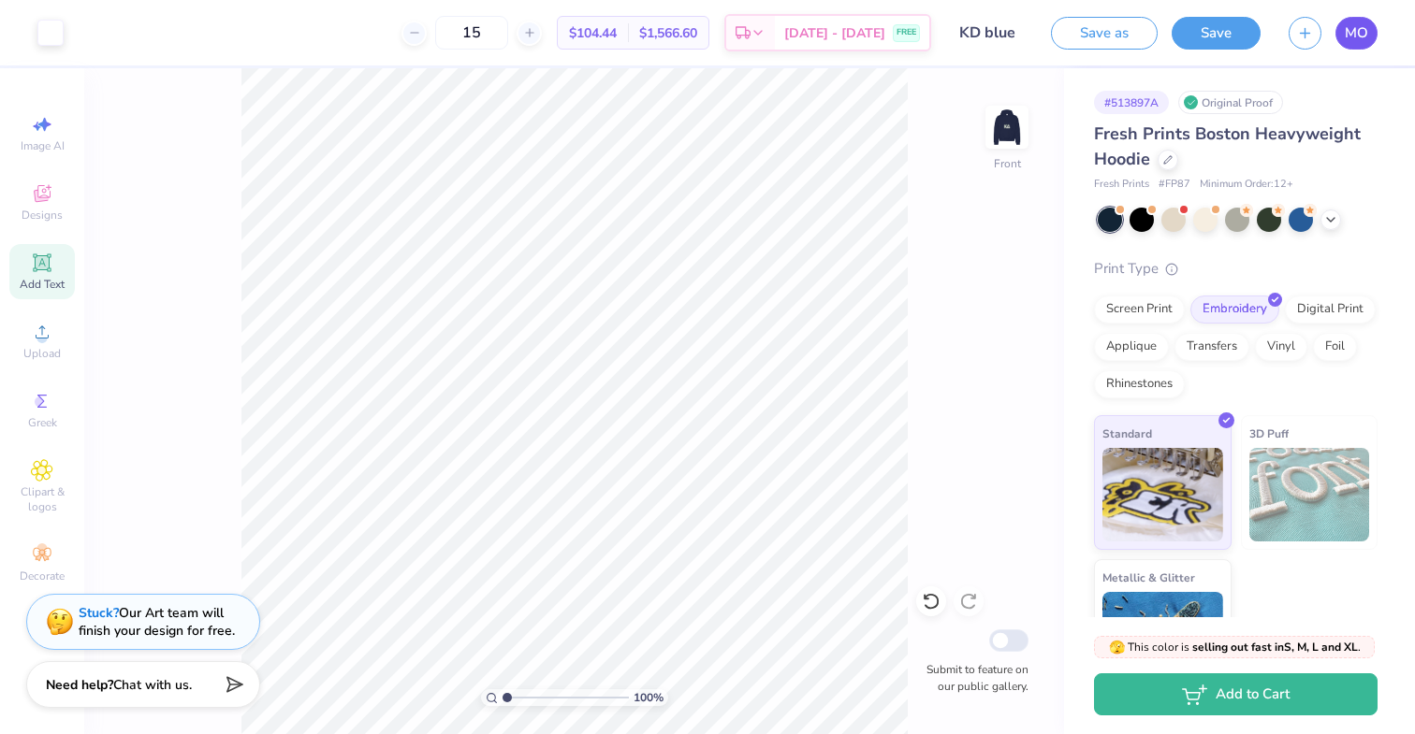
click at [1360, 26] on span "MO" at bounding box center [1356, 33] width 23 height 22
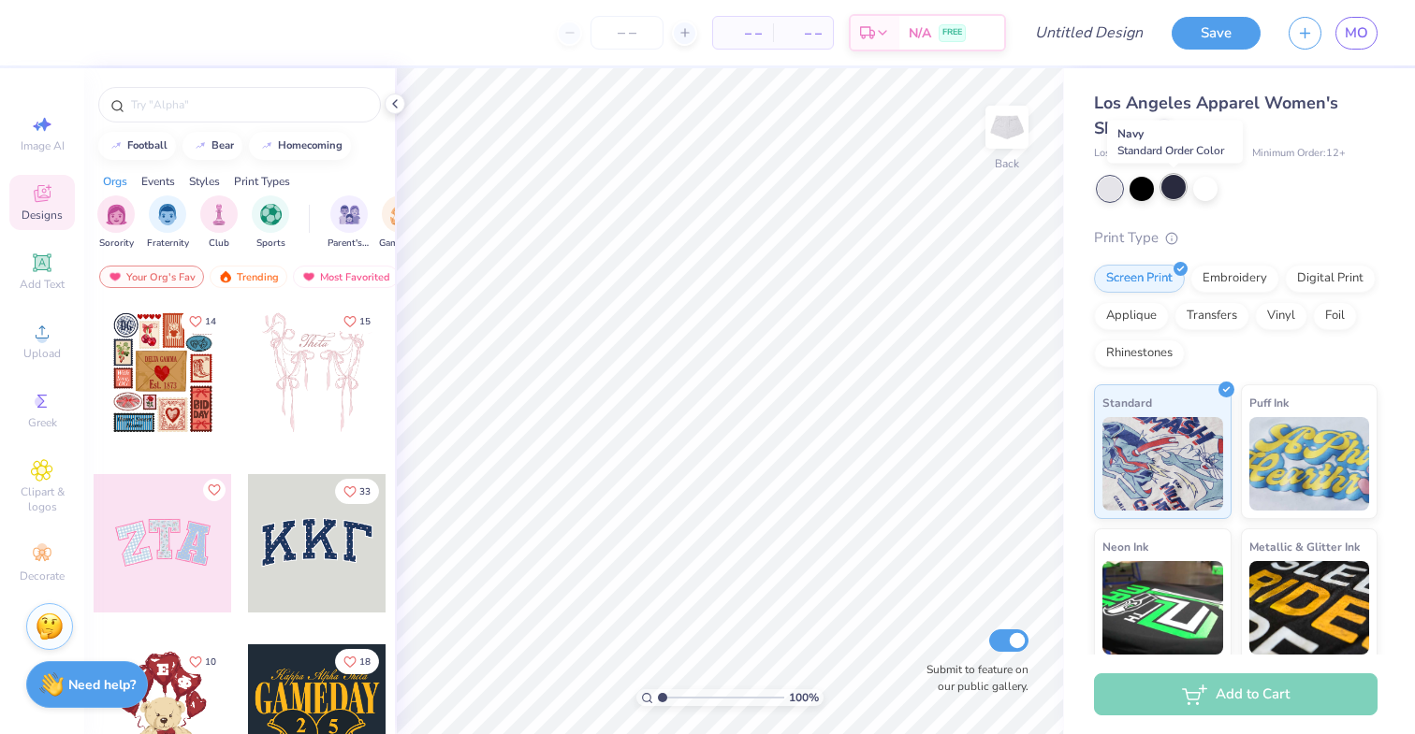
click at [1169, 195] on div at bounding box center [1173, 187] width 24 height 24
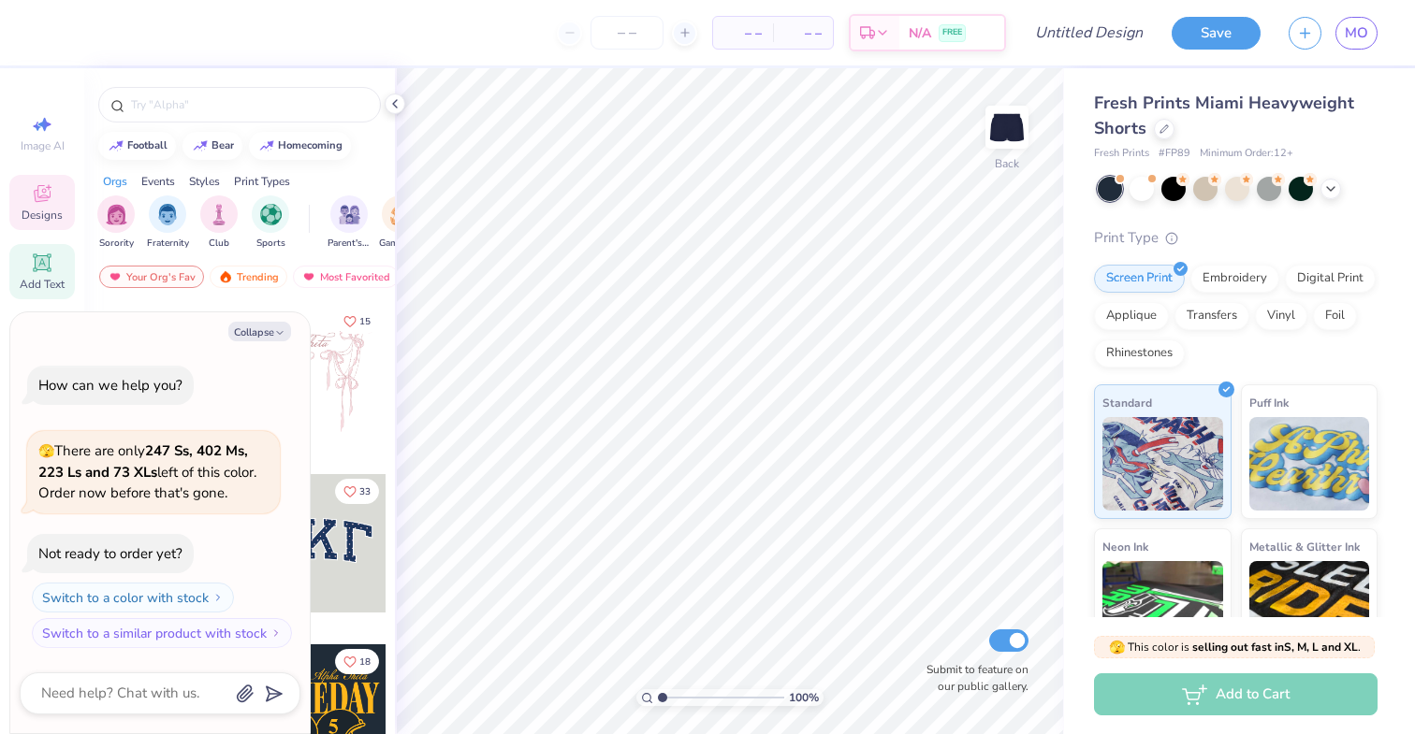
click at [37, 258] on icon at bounding box center [42, 262] width 14 height 14
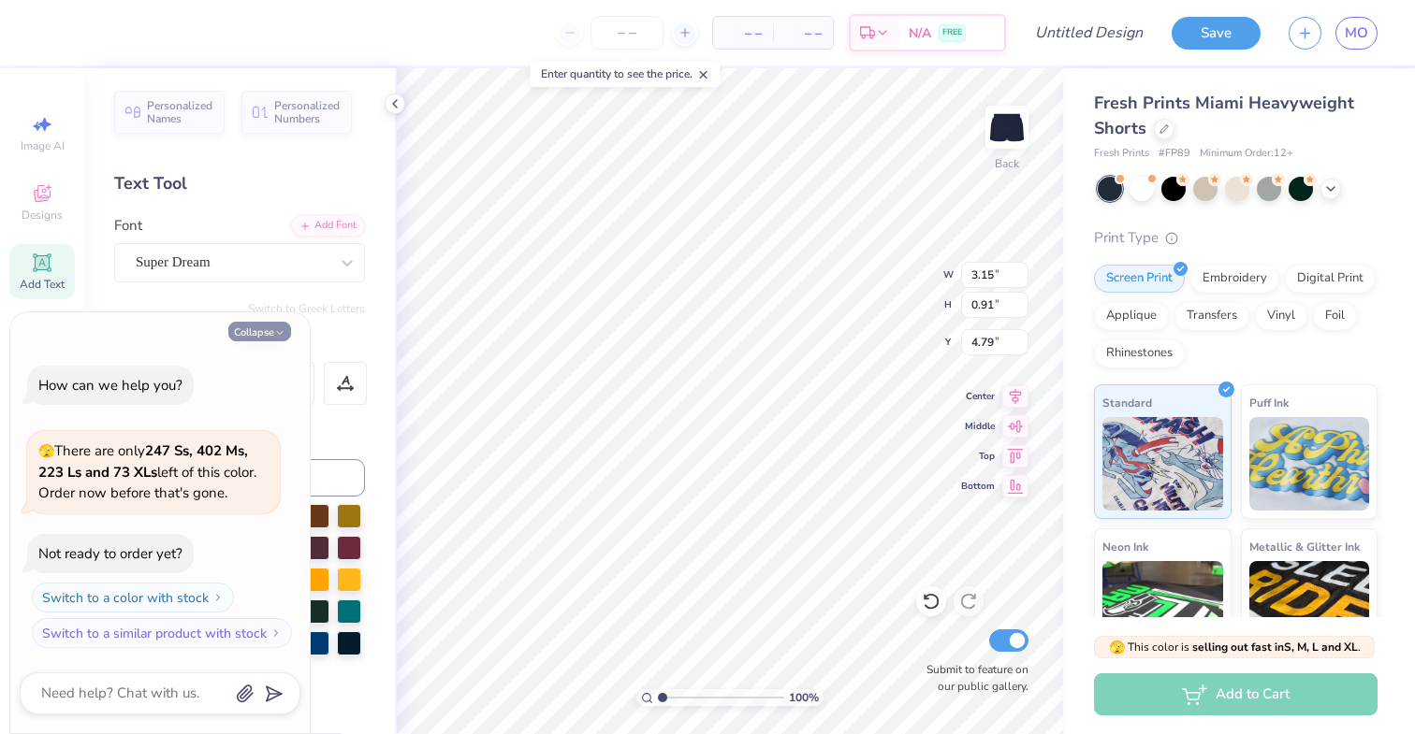
click at [273, 333] on button "Collapse" at bounding box center [259, 332] width 63 height 20
type textarea "x"
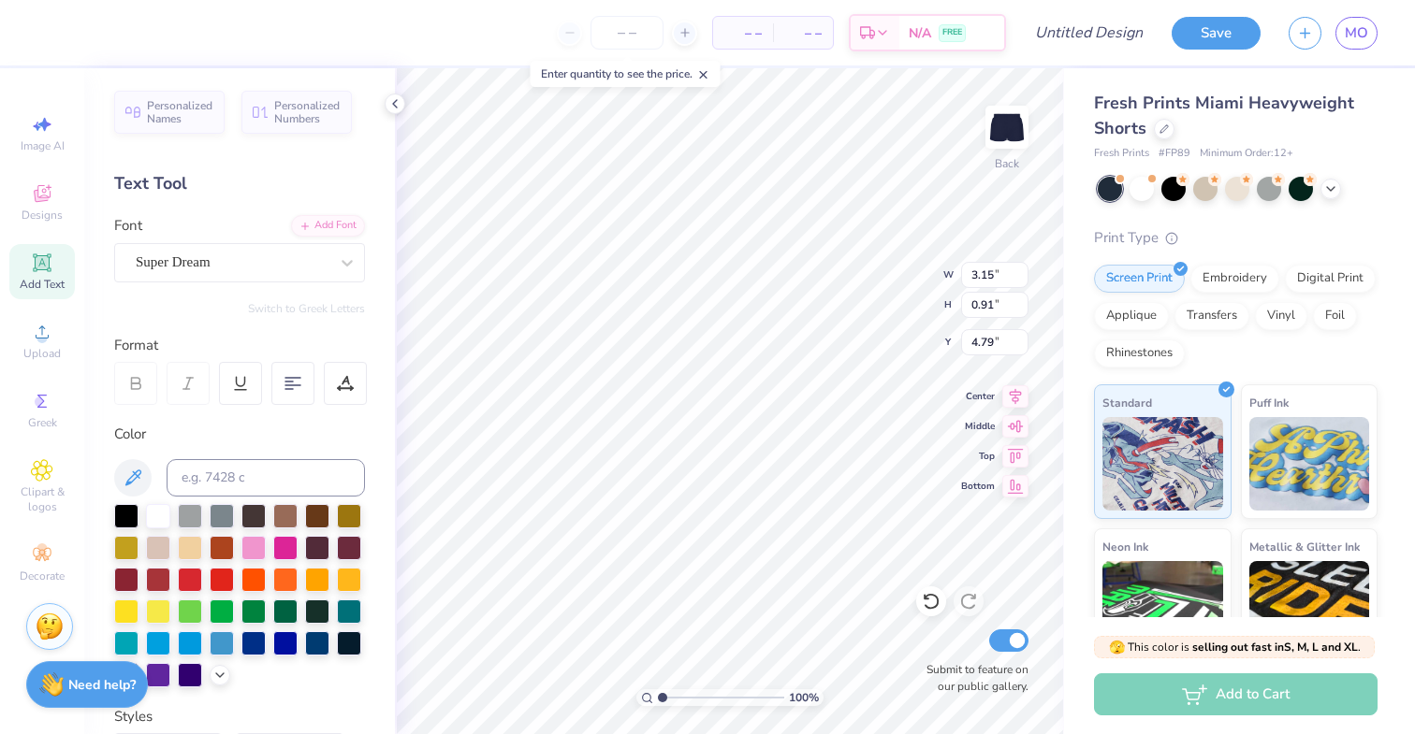
paste textarea "KD pretty letters"
click at [389, 429] on div "– – Per Item – – Total Est. Delivery N/A FREE Design Title Save MO Image AI Des…" at bounding box center [707, 367] width 1415 height 734
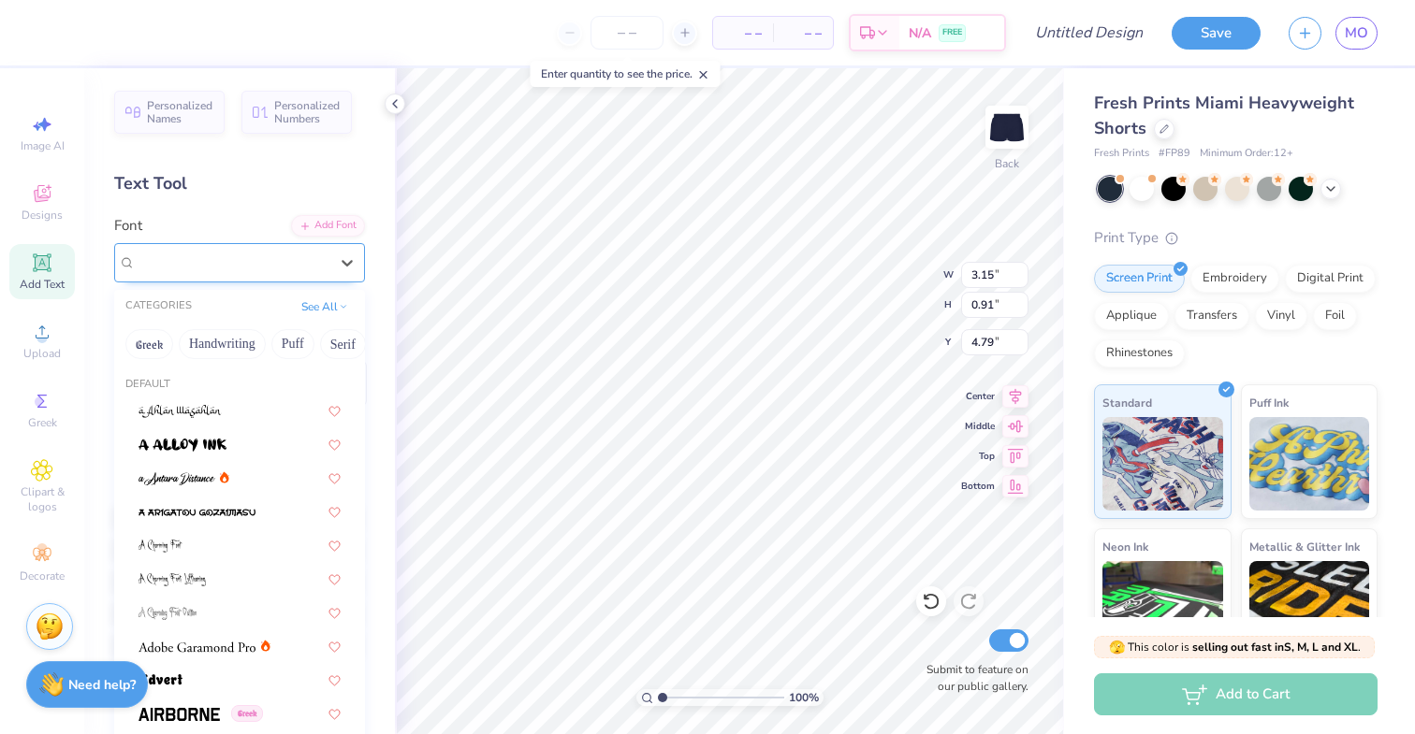
click at [298, 258] on div "Super Dream" at bounding box center [232, 262] width 196 height 29
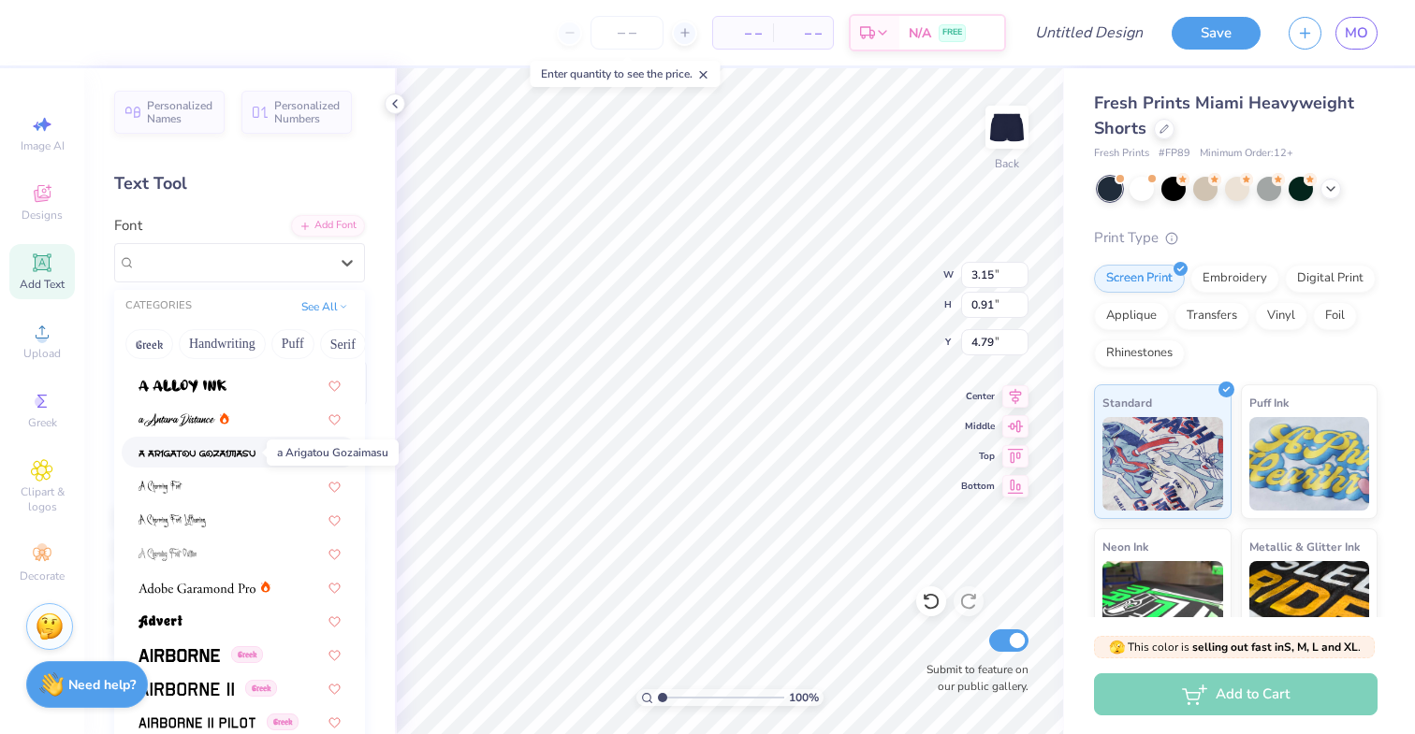
scroll to position [0, 0]
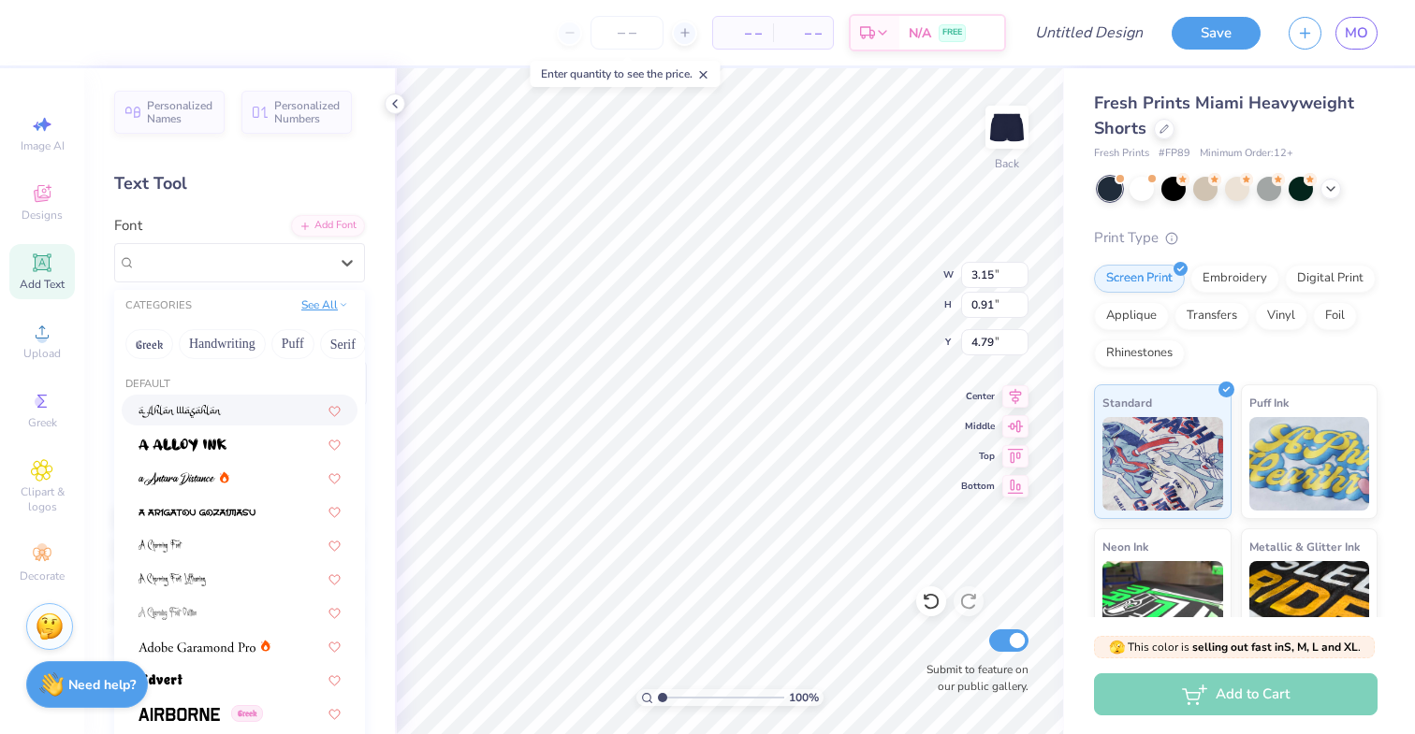
click at [326, 309] on button "See All" at bounding box center [325, 305] width 58 height 19
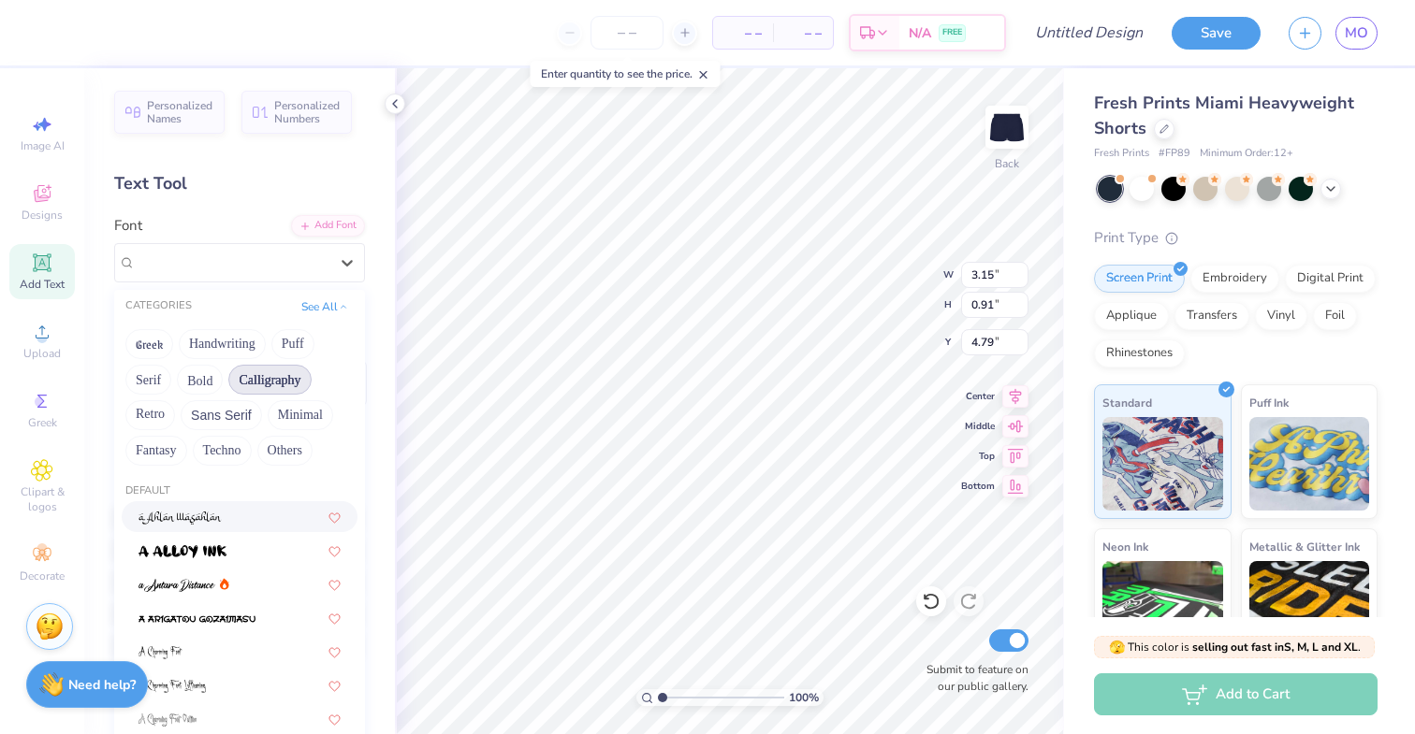
click at [264, 367] on button "Calligraphy" at bounding box center [269, 380] width 82 height 30
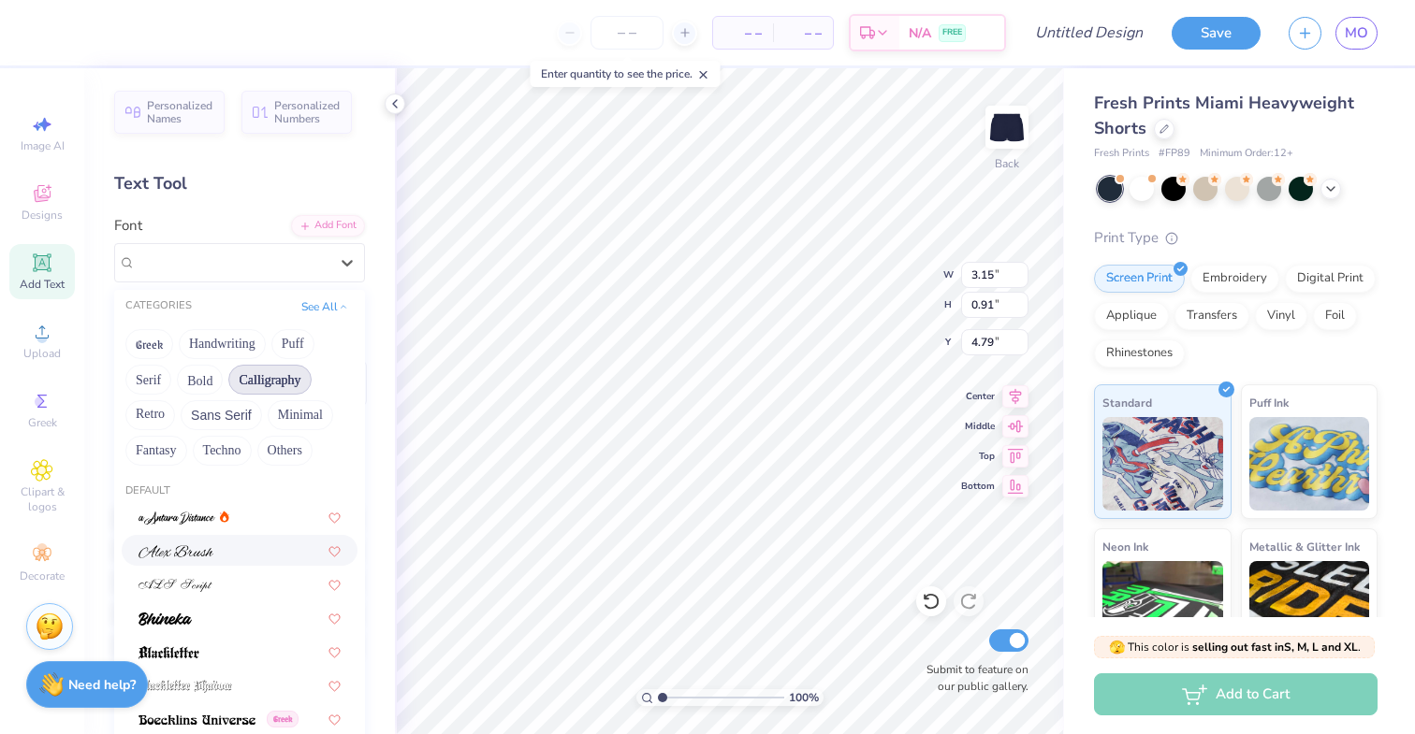
click at [238, 553] on div at bounding box center [239, 551] width 202 height 20
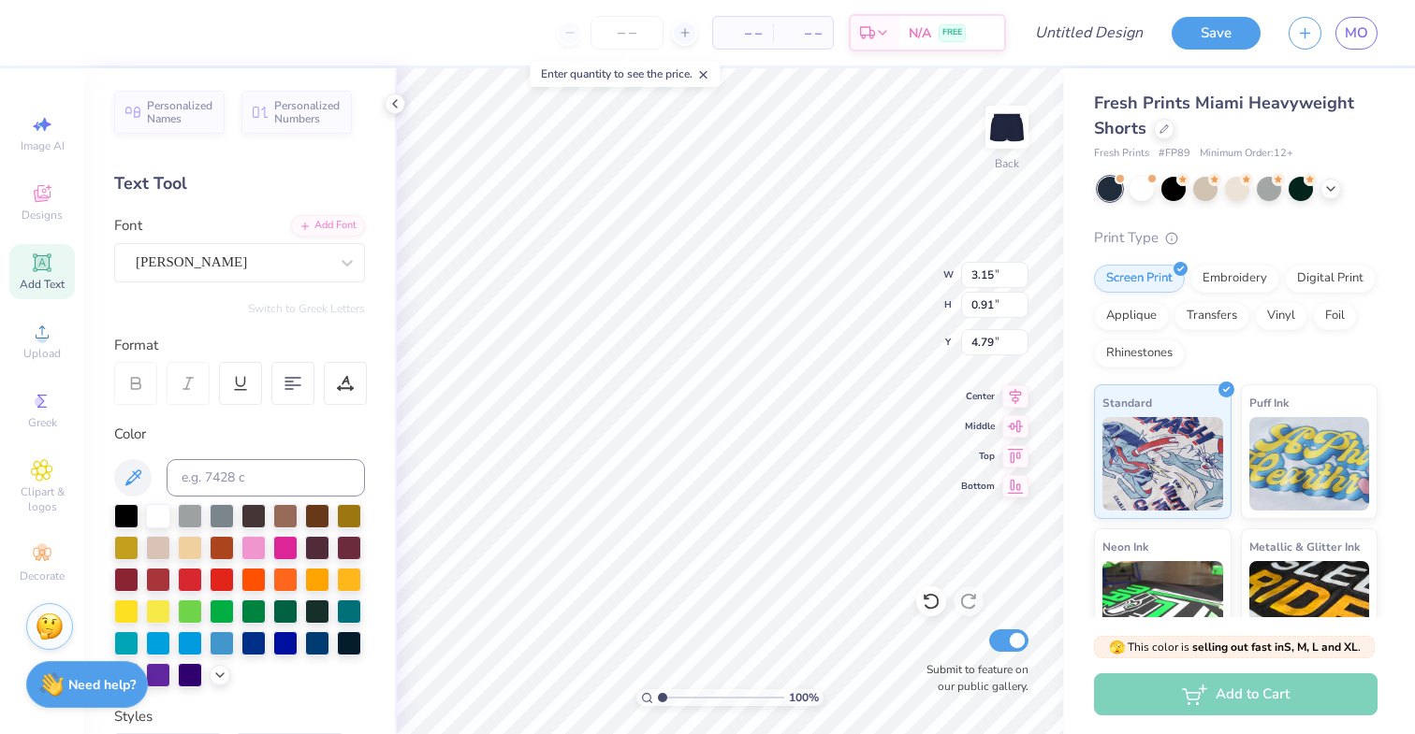
type textarea "g"
type textarea "Go Confidently"
click at [393, 441] on div "– – Per Item – – Total Est. Delivery N/A FREE Design Title Save MO Image AI Des…" at bounding box center [707, 367] width 1415 height 734
type input "2.93"
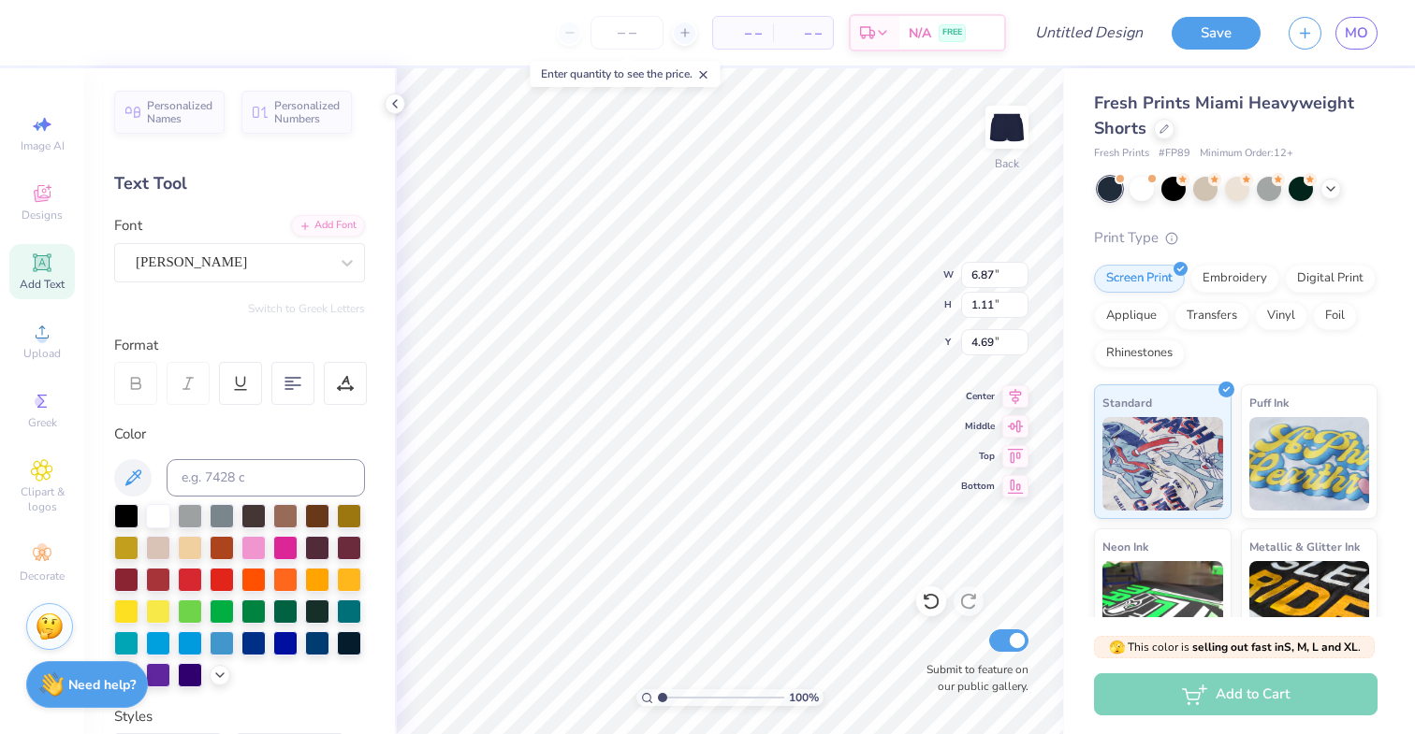
type input "0.48"
type input "8.97"
type input "4.86"
type input "0.79"
type input "9.07"
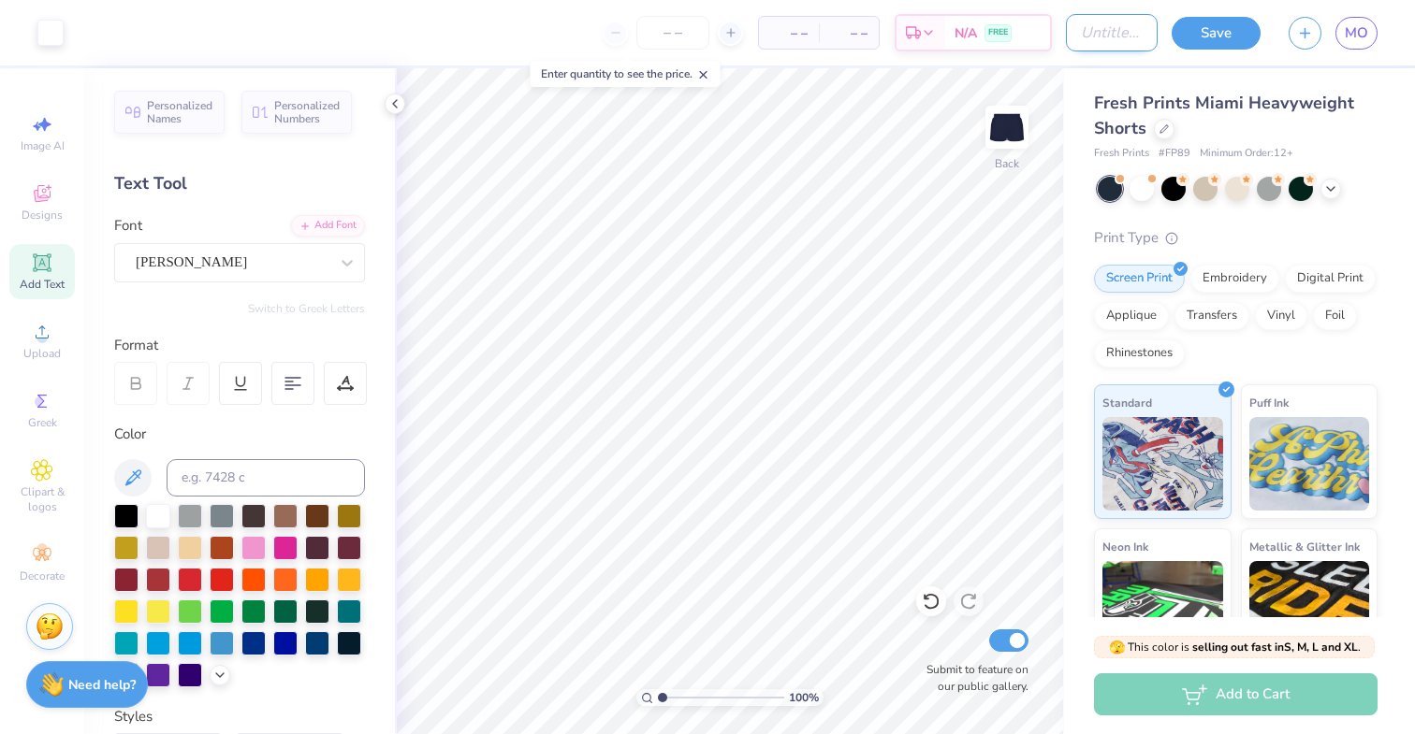
click at [1094, 32] on input "Design Title" at bounding box center [1112, 32] width 92 height 37
type input "kd shorts"
click at [1214, 38] on button "Save" at bounding box center [1215, 30] width 89 height 33
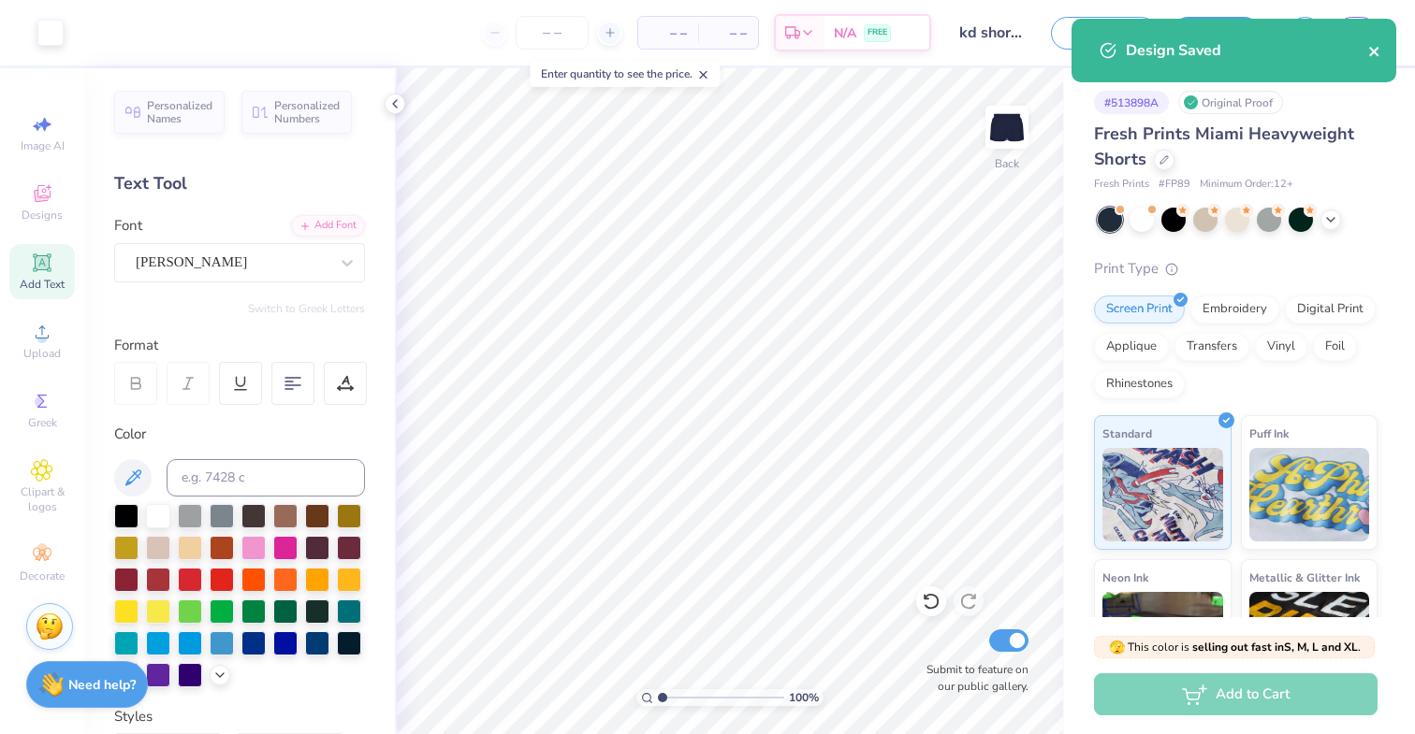
click at [1368, 46] on icon "close" at bounding box center [1374, 51] width 13 height 15
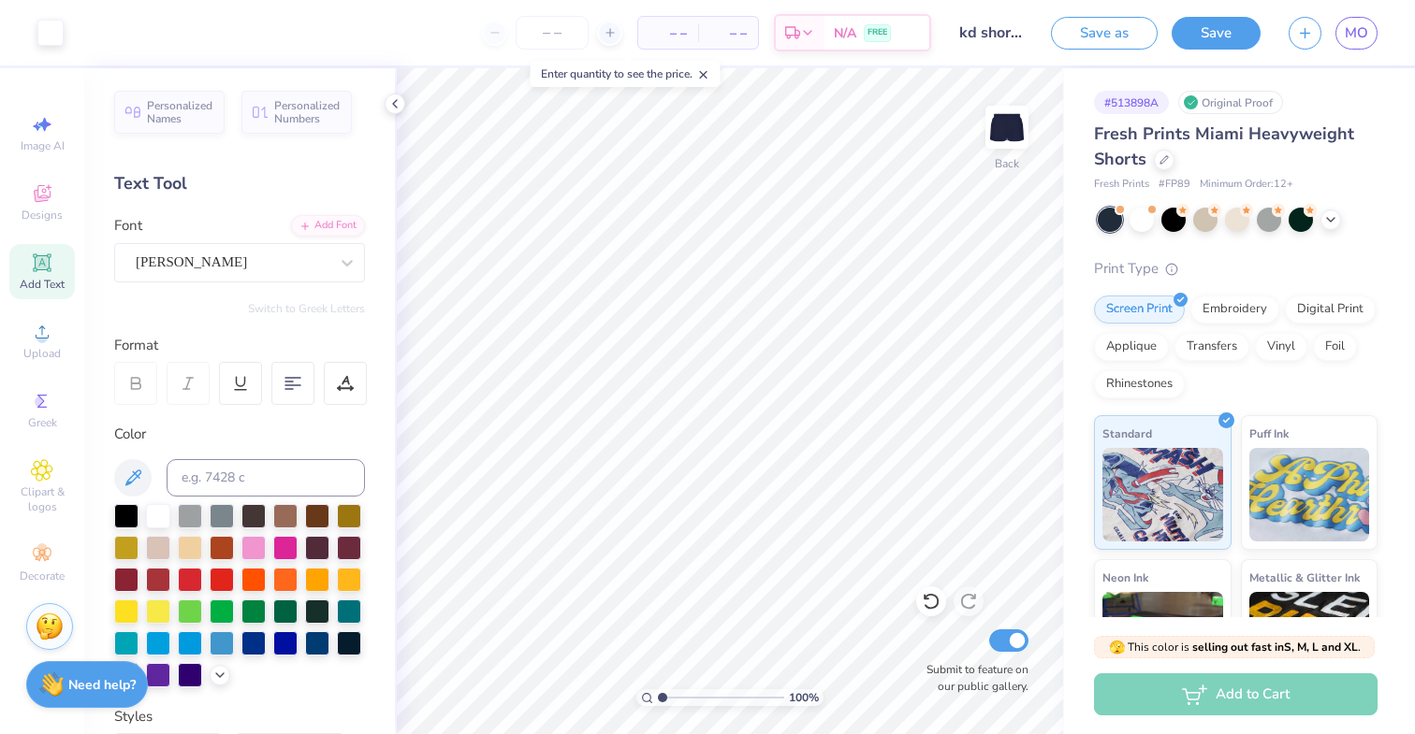
click at [1366, 35] on div "Art colors – – Per Item – – Total Est. Delivery N/A FREE Design Title kd shorts…" at bounding box center [707, 367] width 1415 height 734
click at [1013, 643] on input "Submit to feature on our public gallery." at bounding box center [1008, 641] width 39 height 22
checkbox input "false"
click at [1216, 29] on button "Save" at bounding box center [1215, 30] width 89 height 33
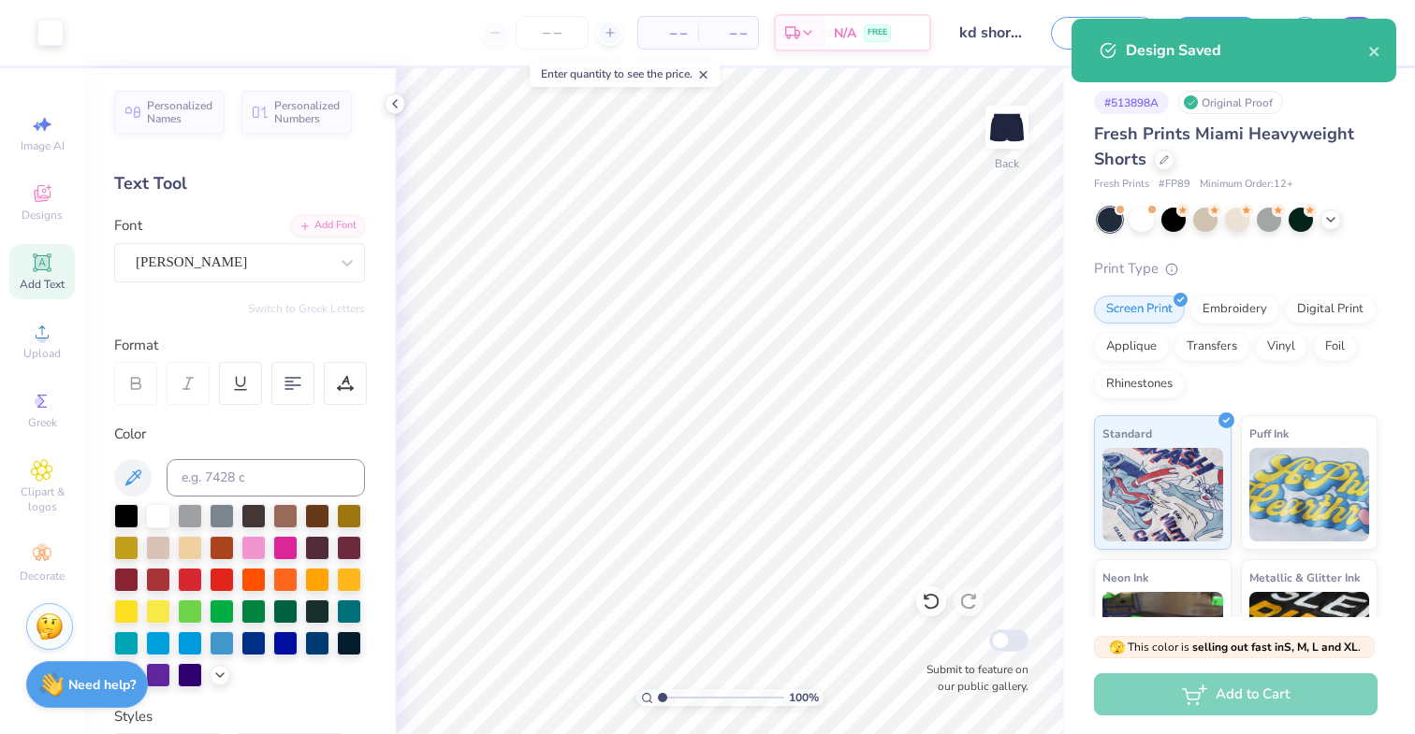
click at [1352, 32] on div "Design Saved" at bounding box center [1234, 57] width 332 height 85
click at [1372, 56] on icon "close" at bounding box center [1374, 51] width 13 height 15
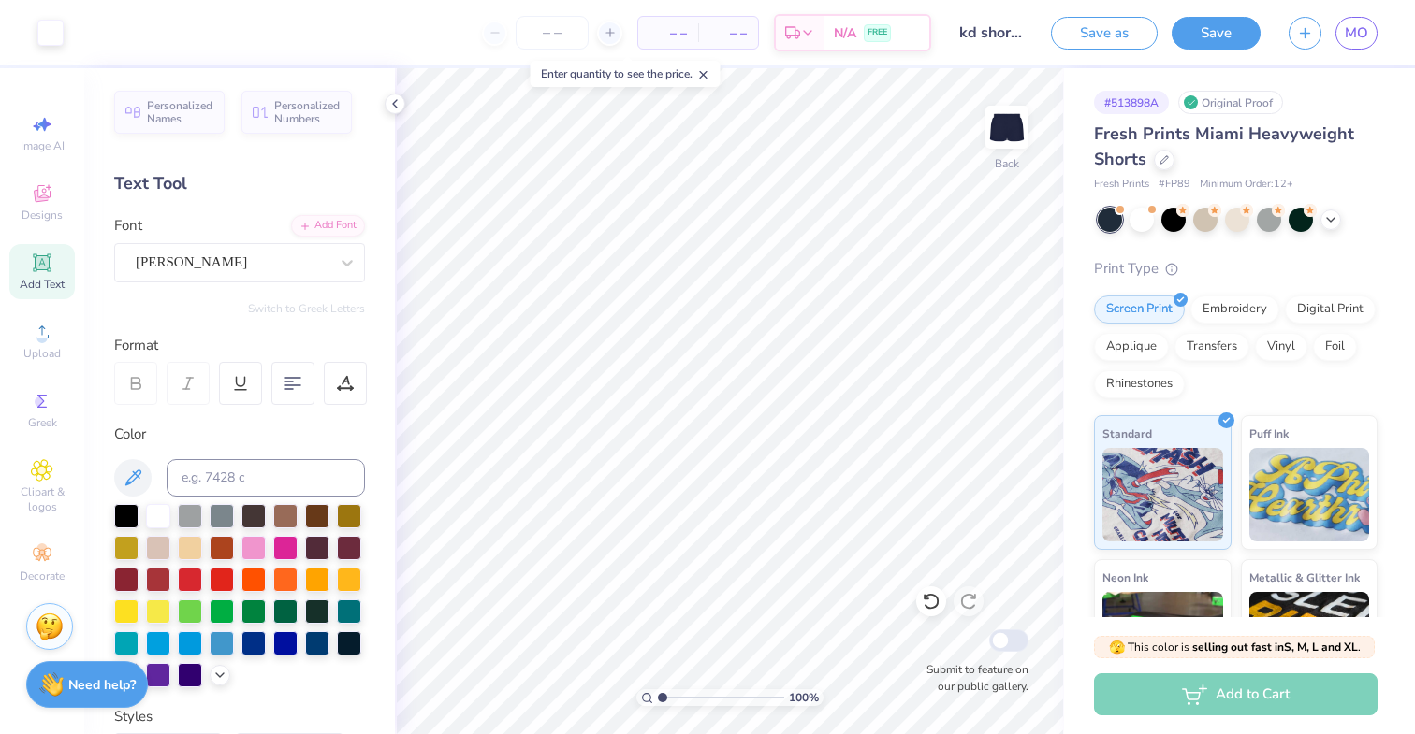
click at [1355, 32] on div "Design Saved" at bounding box center [1234, 57] width 332 height 85
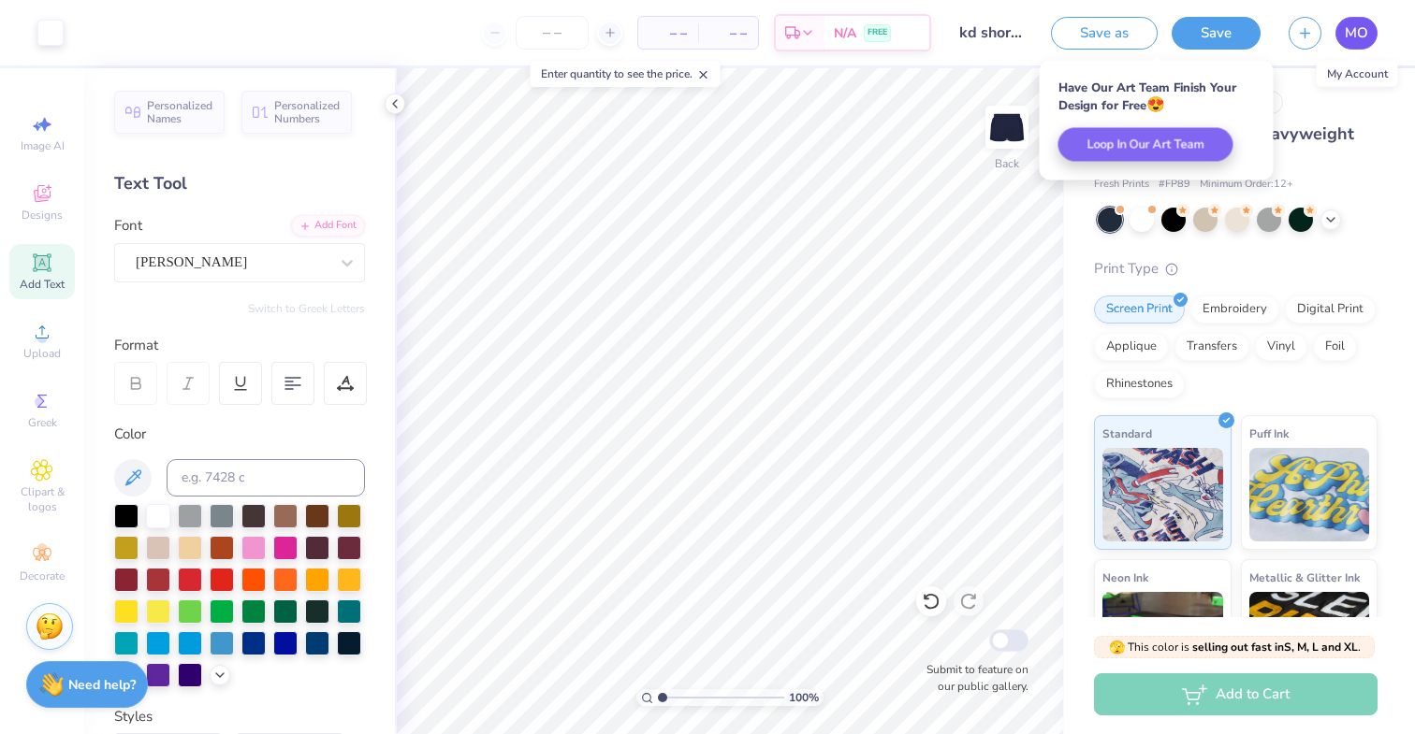
click at [1355, 32] on span "MO" at bounding box center [1356, 33] width 23 height 22
